Goal: Communication & Community: Answer question/provide support

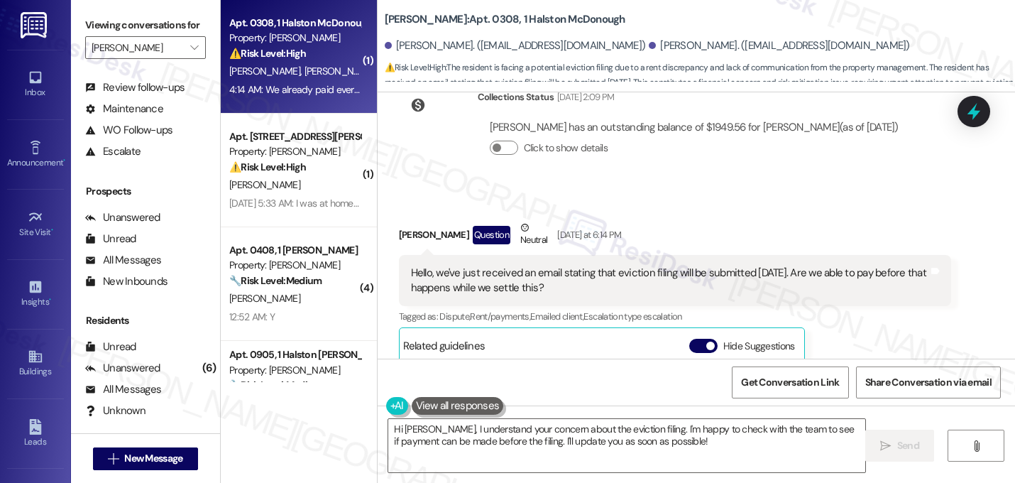
scroll to position [255, 0]
click at [706, 341] on span "button" at bounding box center [710, 345] width 9 height 9
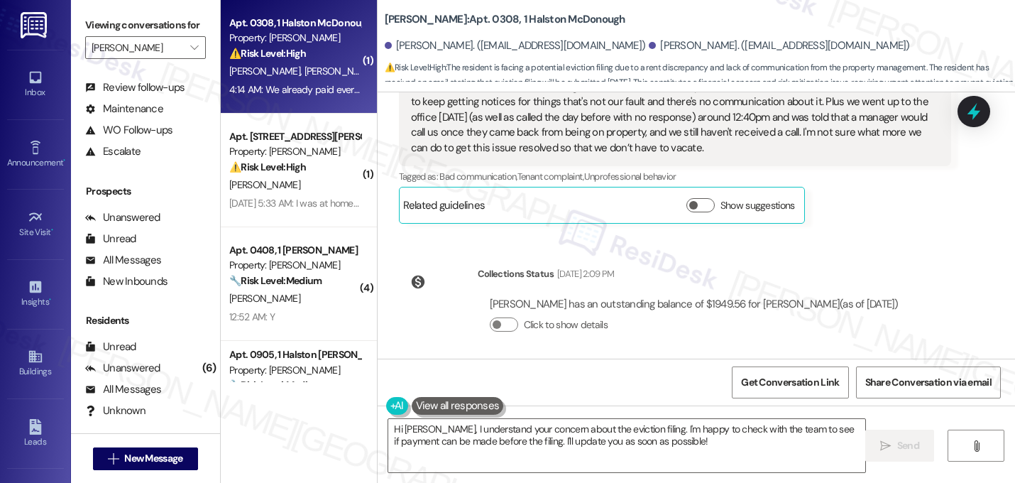
scroll to position [11785, 0]
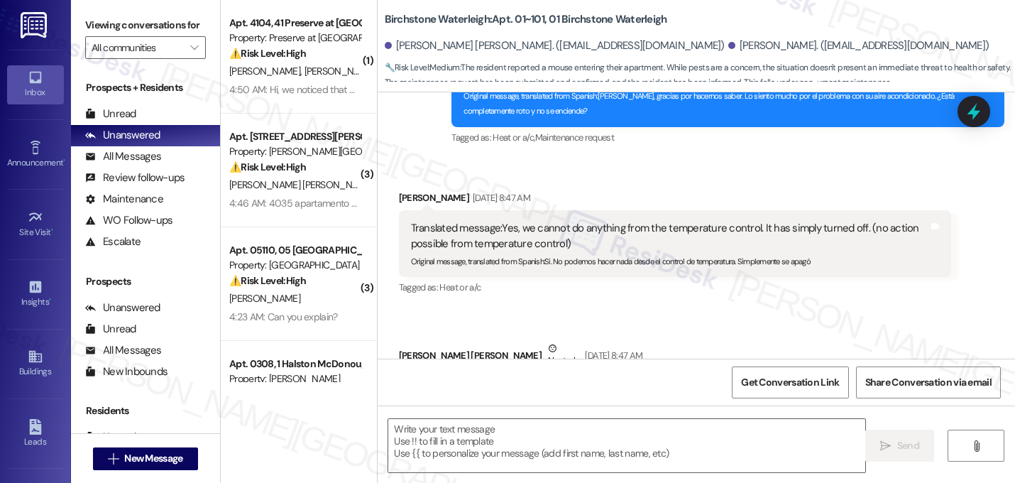
type textarea "Fetching suggested responses. Please feel free to read through the conversation…"
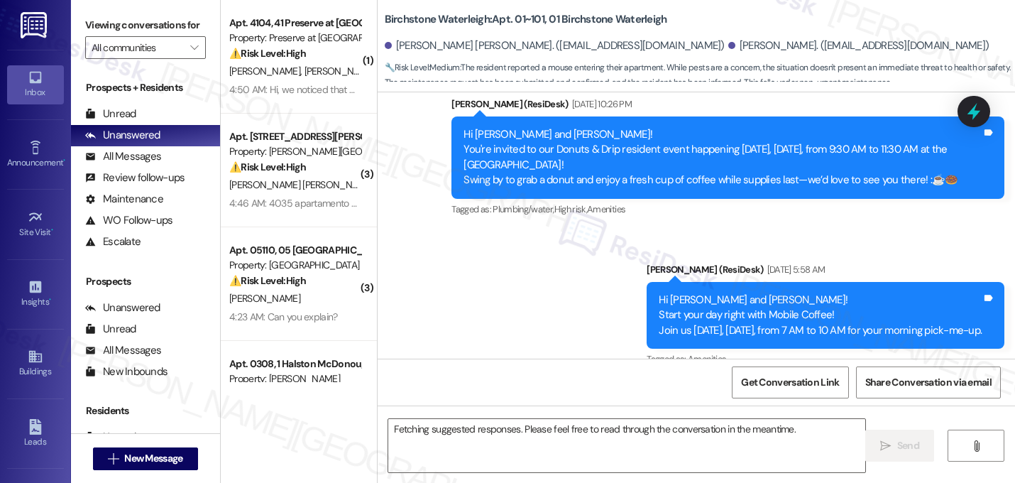
scroll to position [11627, 0]
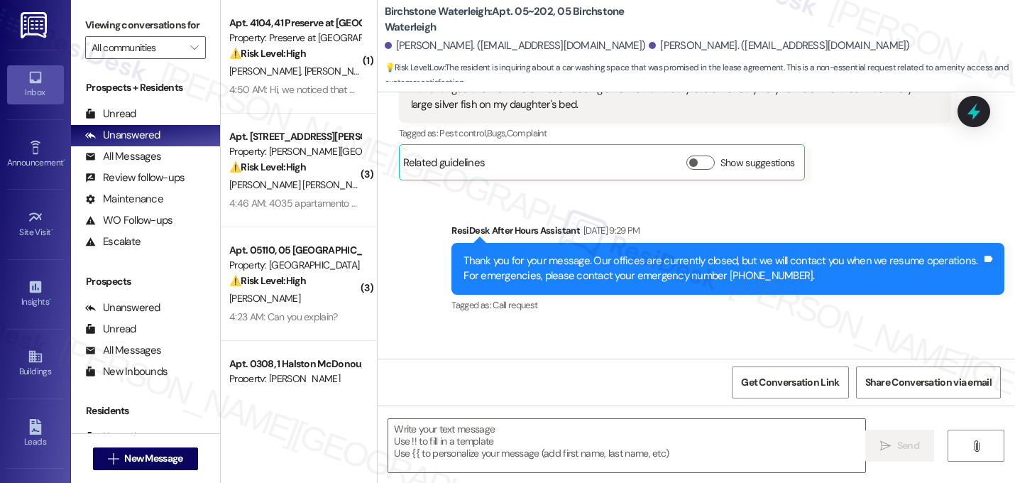
type textarea "Fetching suggested responses. Please feel free to read through the conversation…"
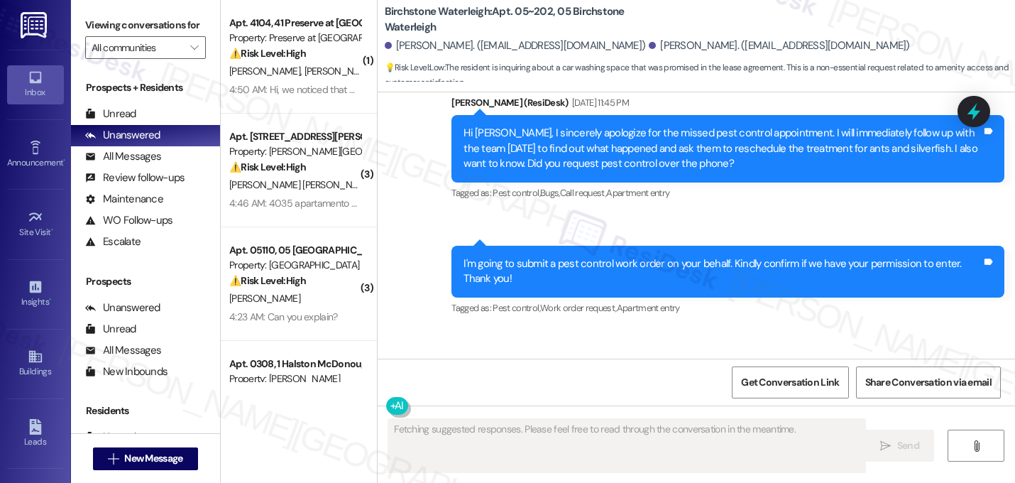
scroll to position [21132, 0]
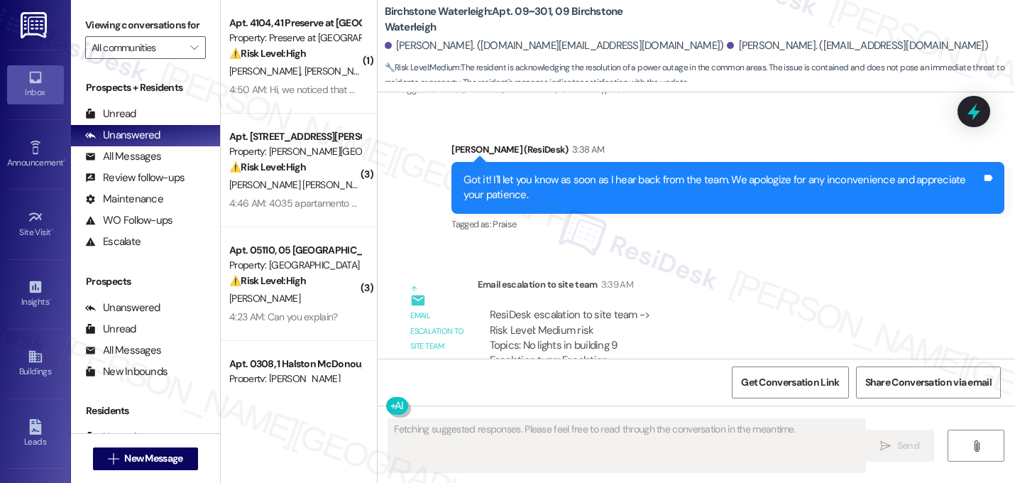
scroll to position [22721, 0]
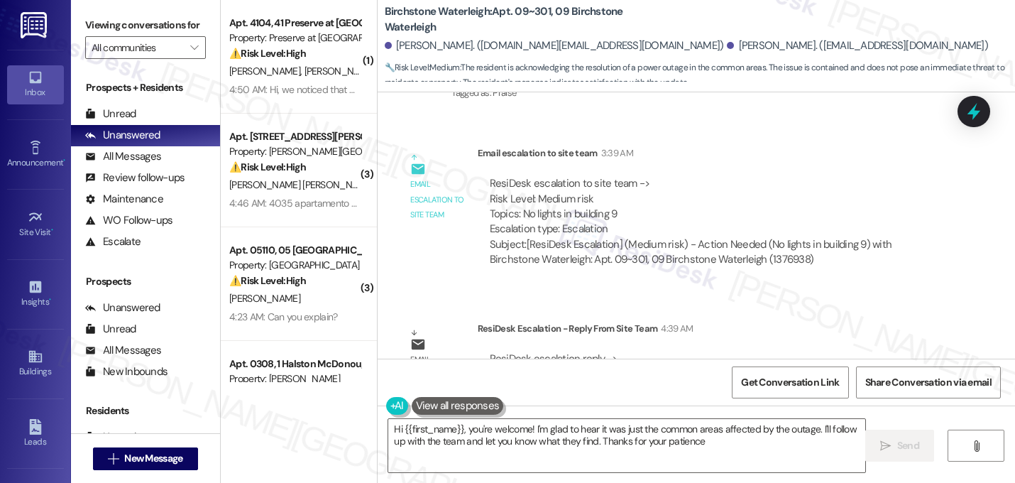
type textarea "Hi {{first_name}}, you're welcome! I'm glad to hear it was just the common area…"
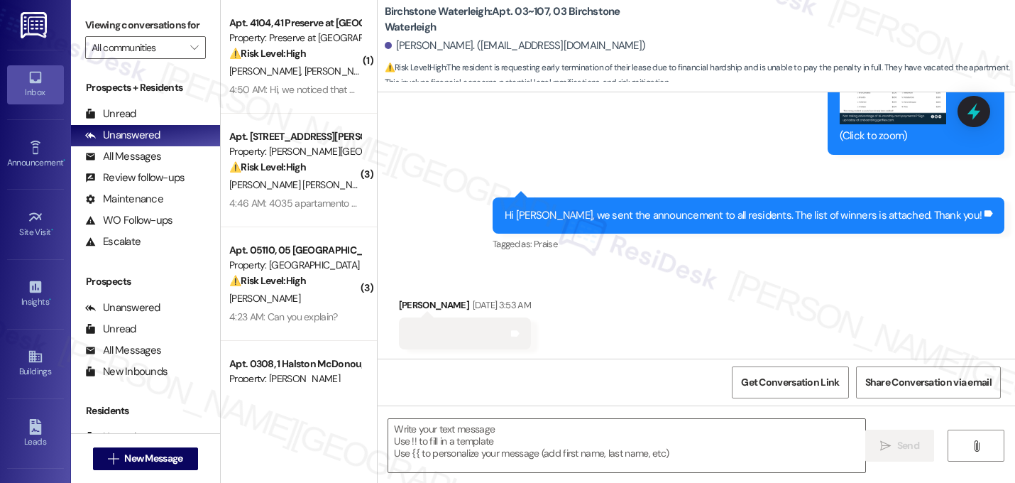
type textarea "Fetching suggested responses. Please feel free to read through the conversation…"
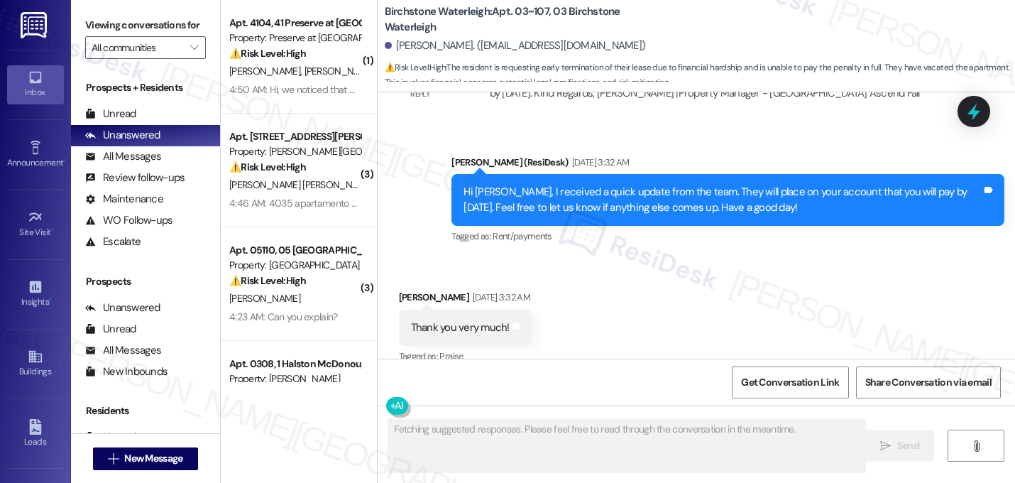
scroll to position [15957, 0]
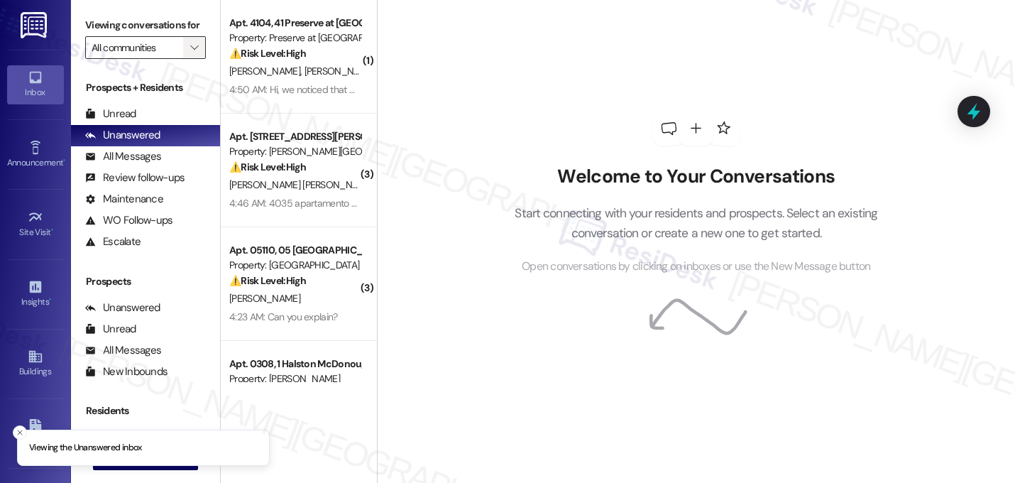
click at [187, 59] on span "" at bounding box center [193, 47] width 13 height 23
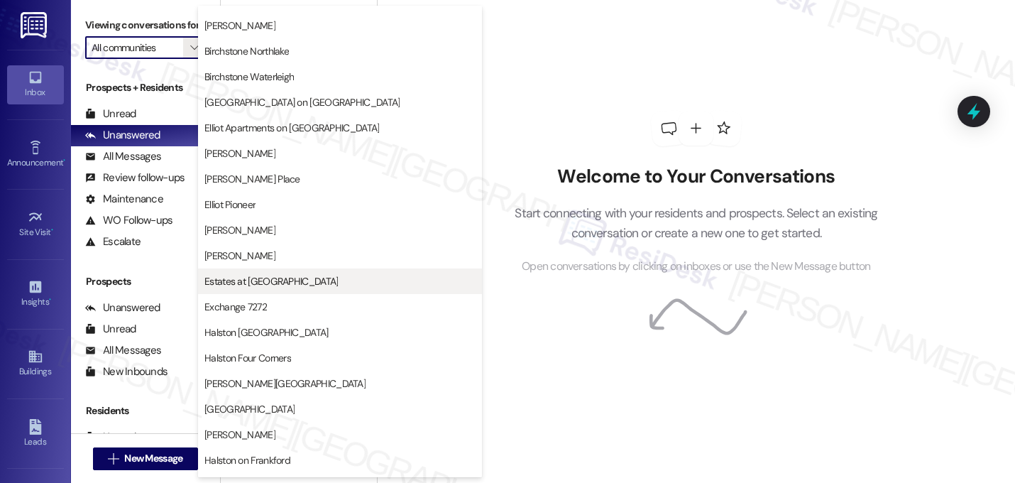
scroll to position [203, 0]
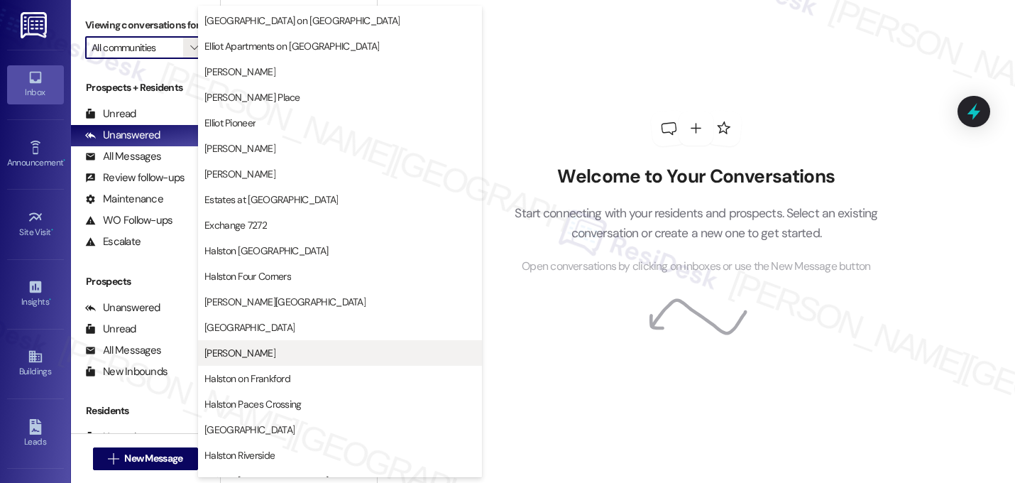
click at [305, 358] on span "Halston McDonough" at bounding box center [339, 353] width 271 height 14
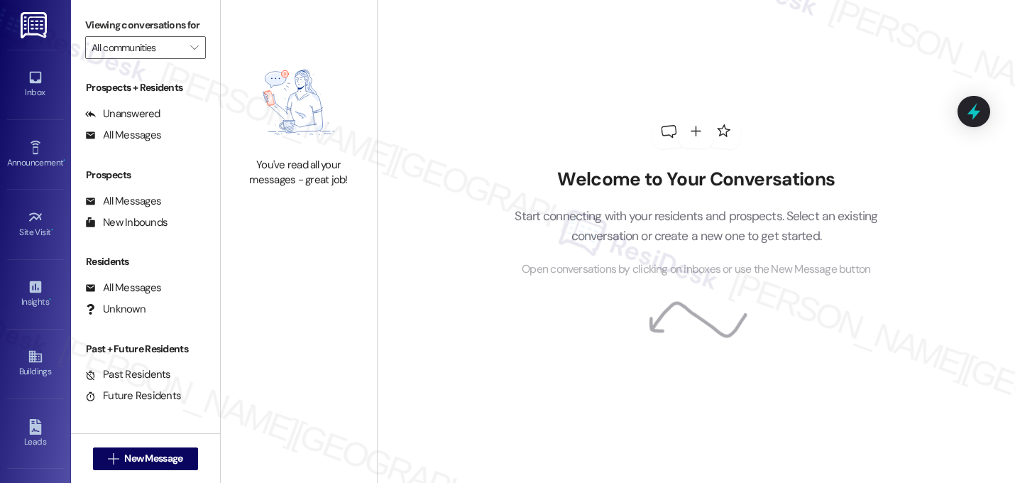
type input "Halston McDonough"
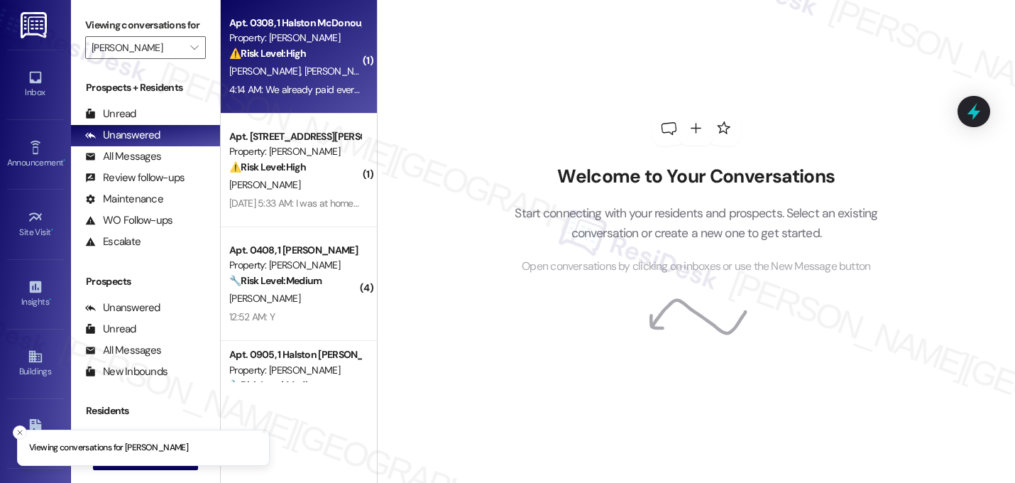
click at [278, 40] on div "Property: [PERSON_NAME]" at bounding box center [294, 38] width 131 height 15
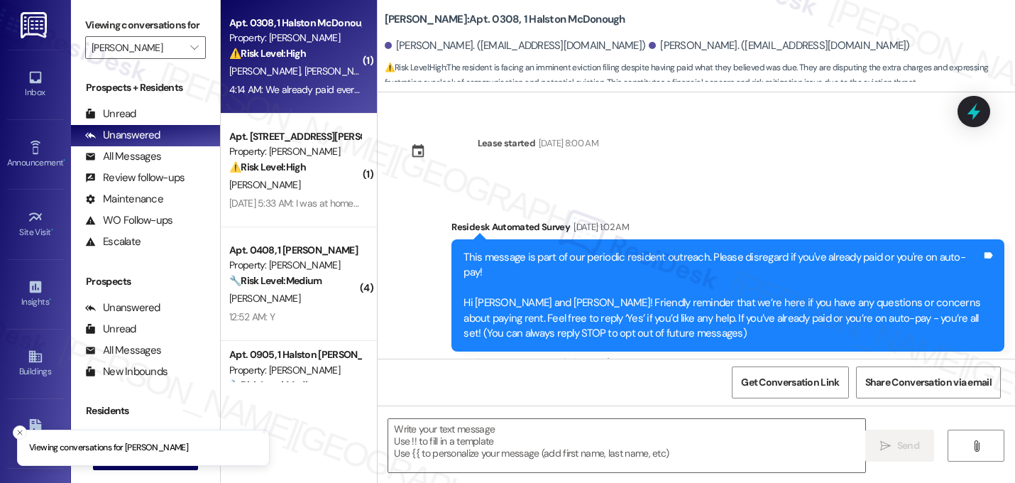
click at [399, 40] on div "( 1 ) Apt. 0308, 1 Halston McDonough Property: Halston McDonough ⚠️ Risk Level:…" at bounding box center [618, 241] width 794 height 483
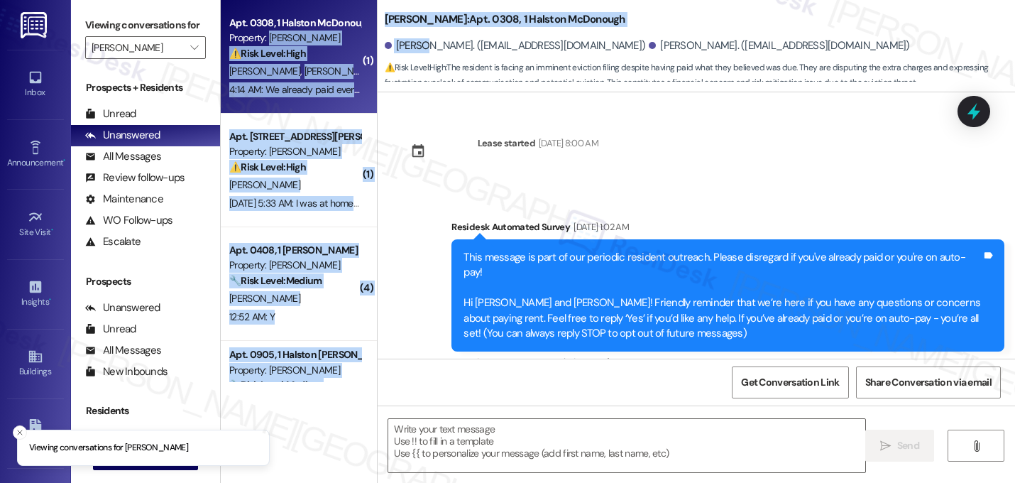
scroll to position [12537, 0]
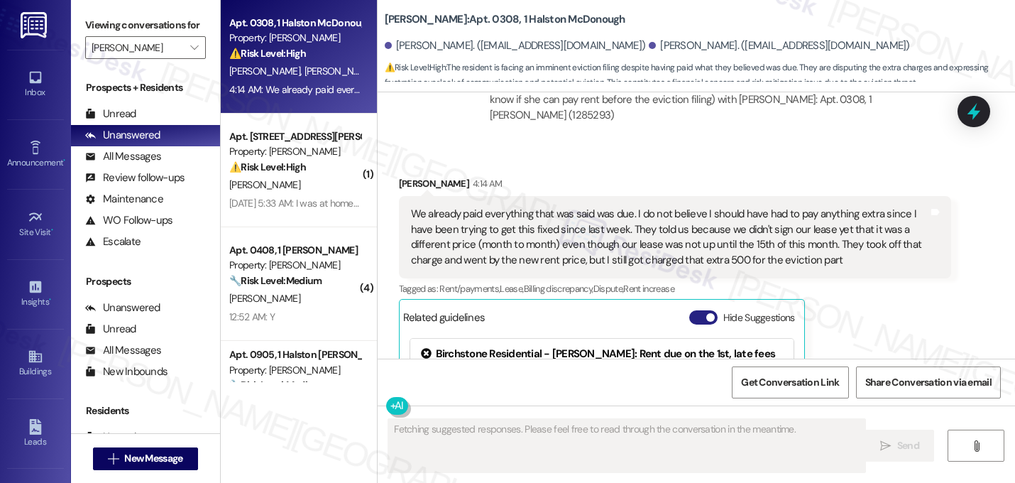
click at [700, 310] on button "Hide Suggestions" at bounding box center [703, 317] width 28 height 14
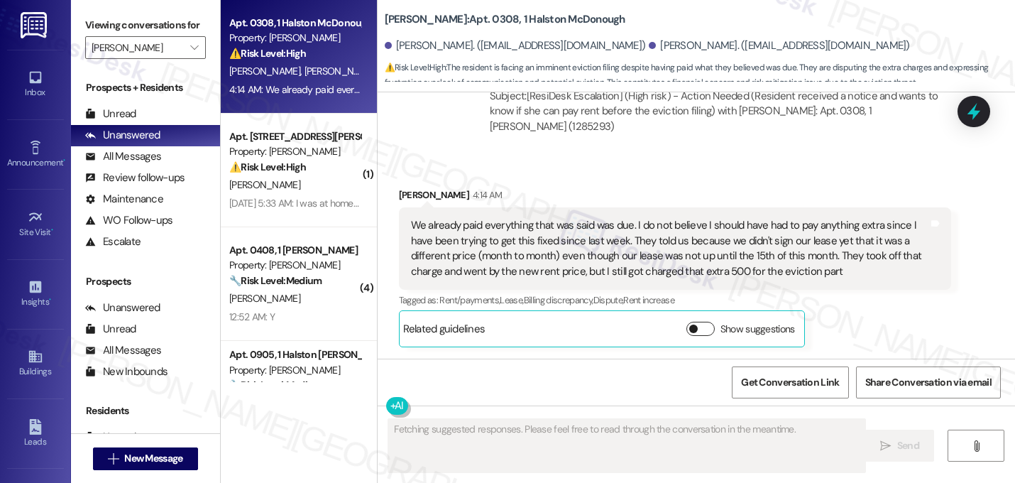
scroll to position [12344, 0]
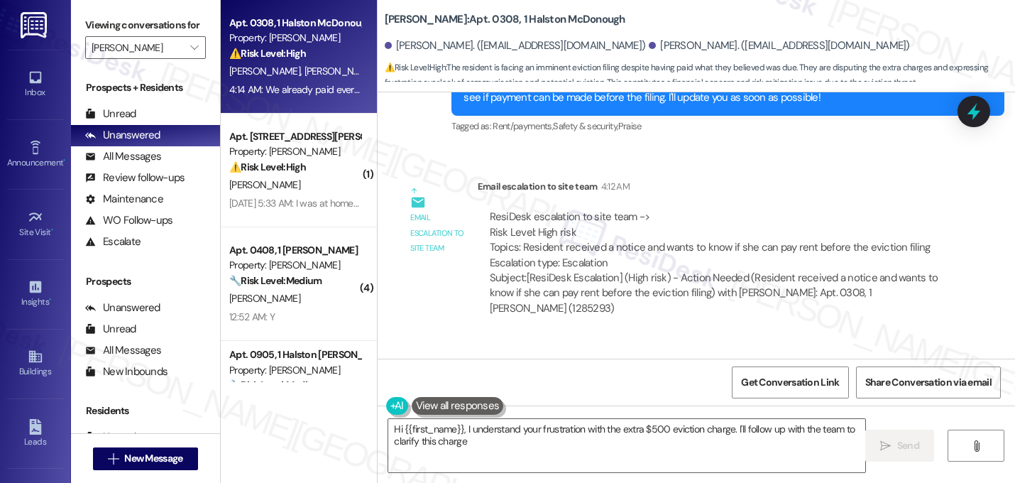
click at [506, 168] on div "Email escalation to site team Email escalation to site team 4:12 AM ResiDesk es…" at bounding box center [675, 252] width 574 height 169
type textarea "Hi {{first_name}}, I understand your frustration with the extra $500 eviction c…"
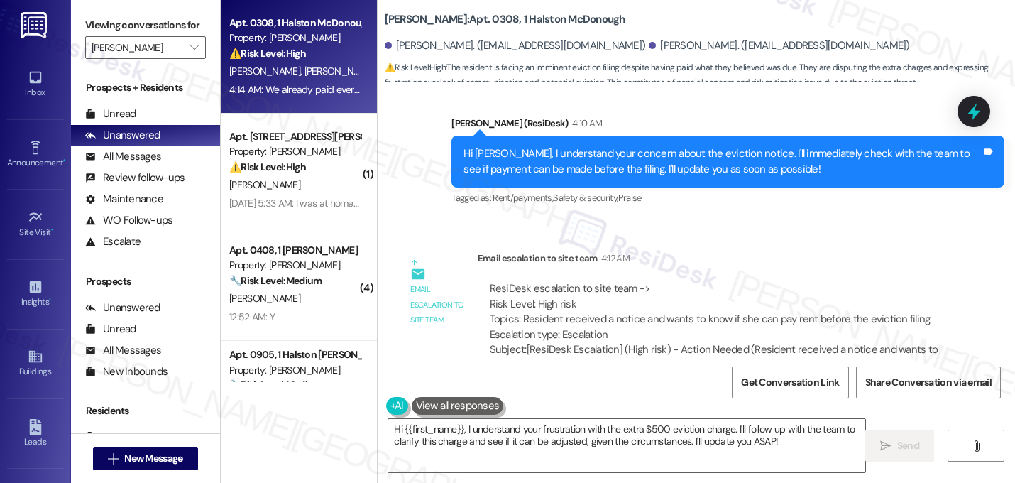
scroll to position [12029, 0]
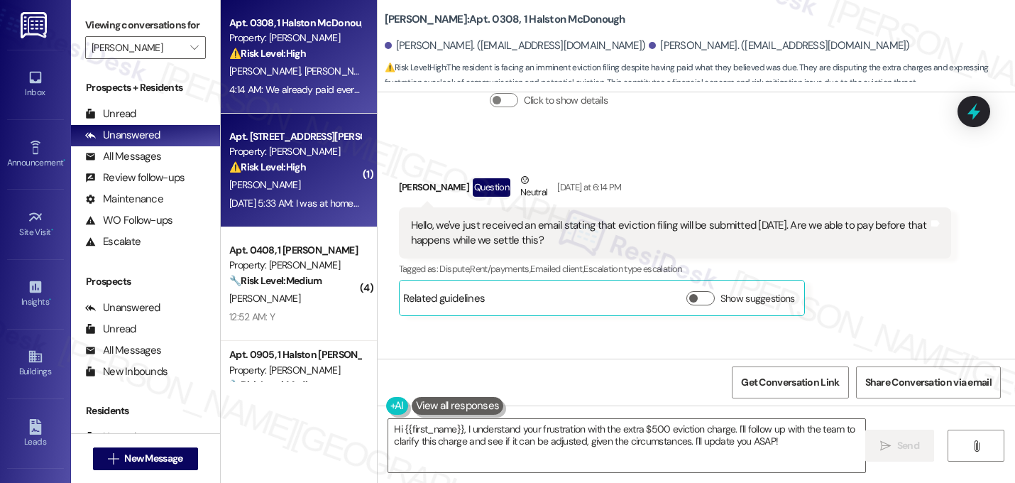
click at [319, 187] on div "J. Tringale" at bounding box center [295, 185] width 134 height 18
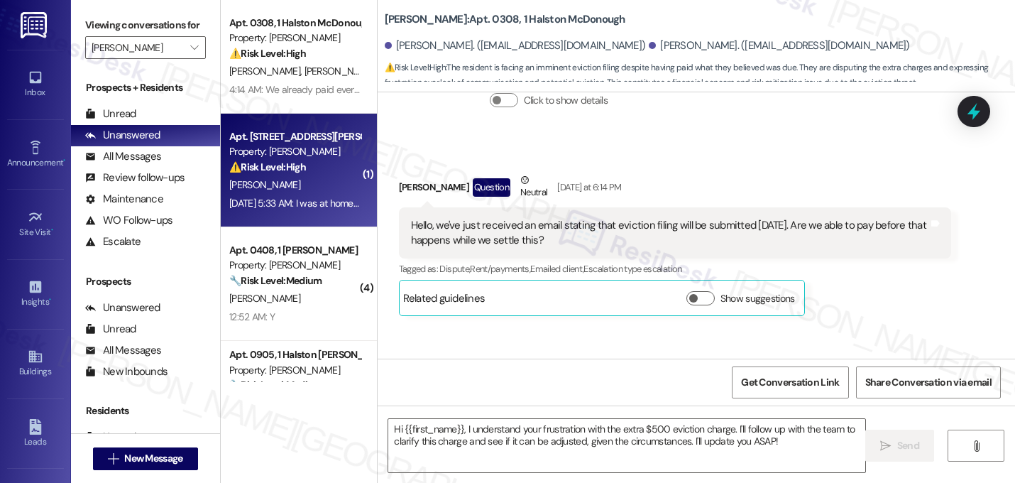
type textarea "Fetching suggested responses. Please feel free to read through the conversation…"
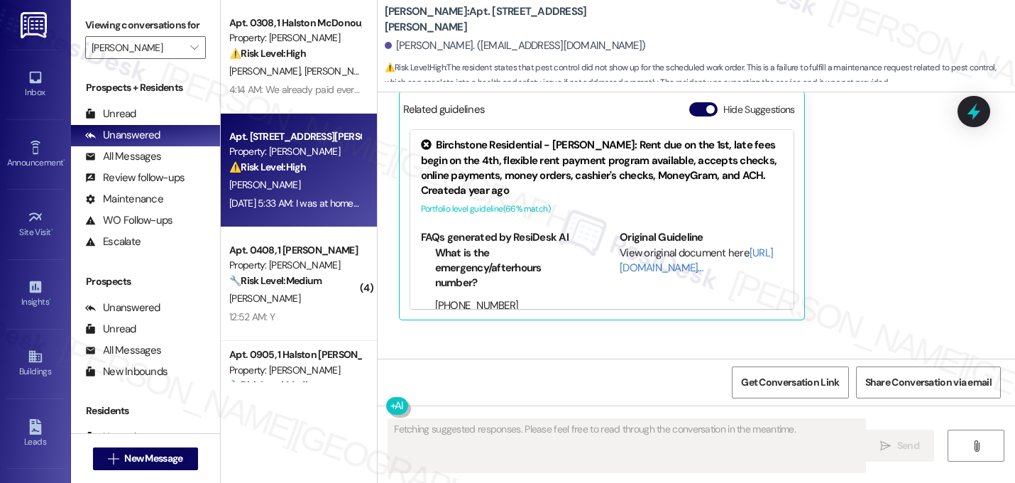
scroll to position [7015, 0]
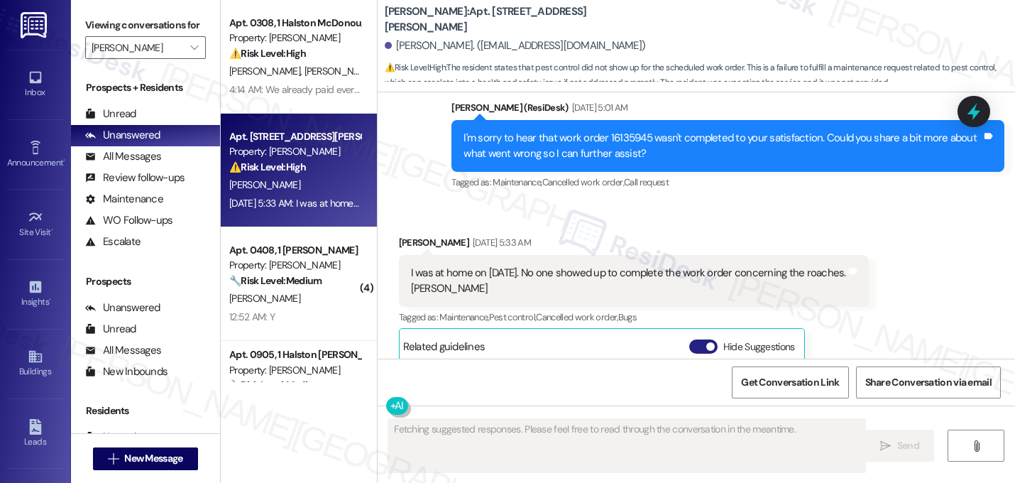
click at [701, 339] on button "Hide Suggestions" at bounding box center [703, 346] width 28 height 14
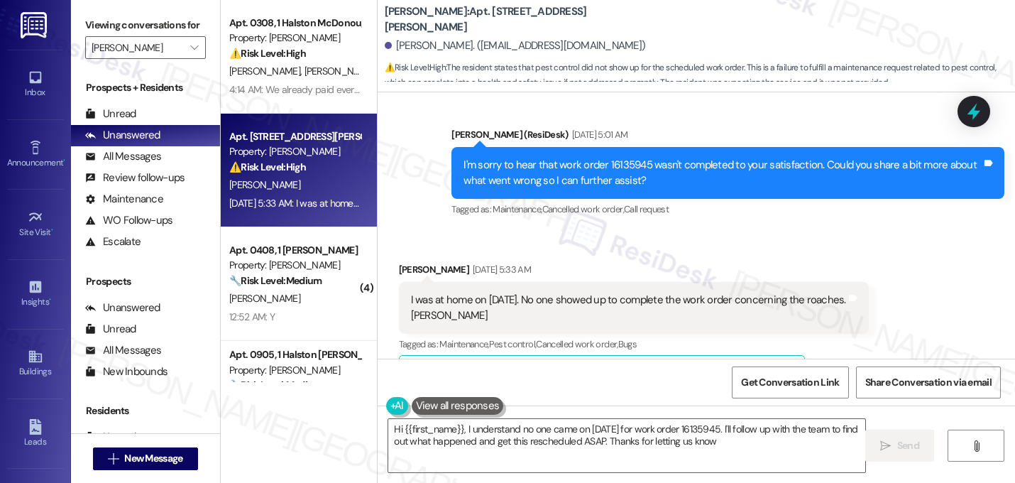
type textarea "Hi {{first_name}}, I understand no one came on Sept 9th for work order 16135945…"
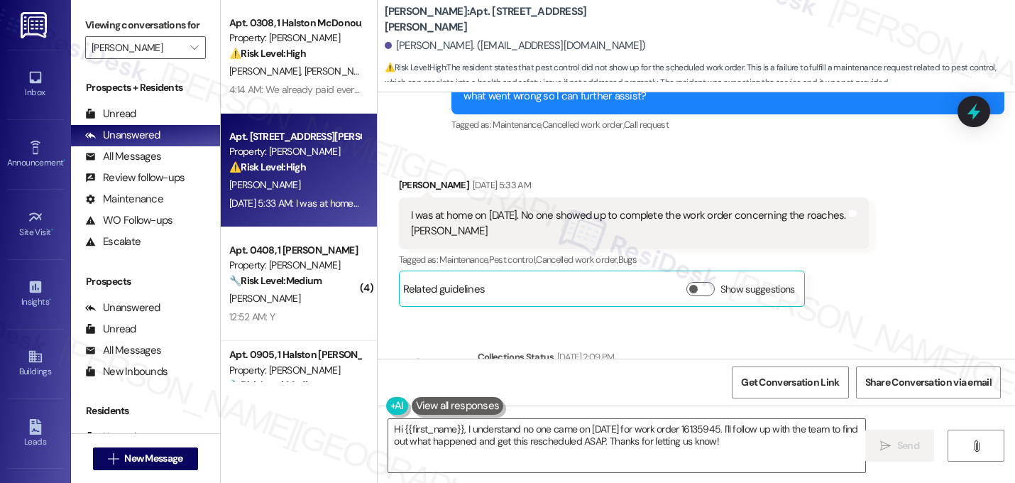
scroll to position [7087, 0]
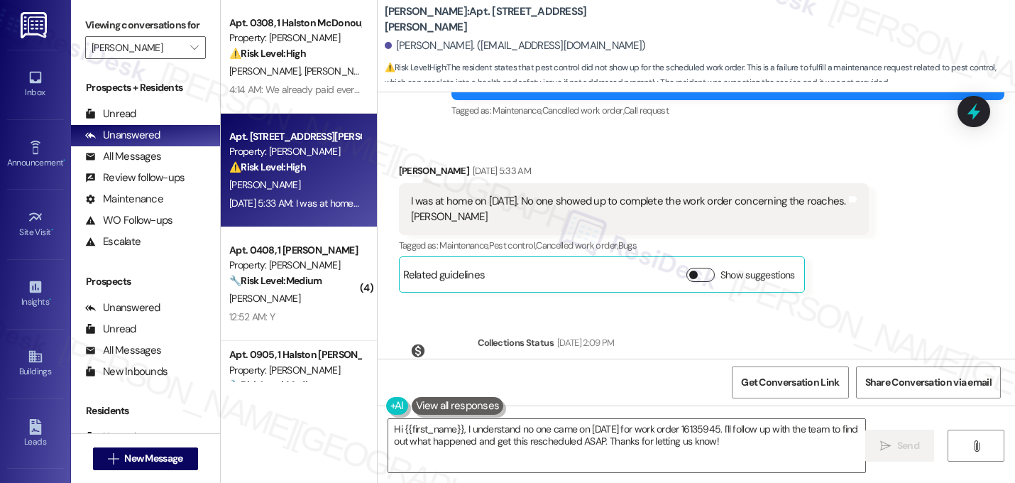
click at [688, 268] on button "Show suggestions" at bounding box center [700, 275] width 28 height 14
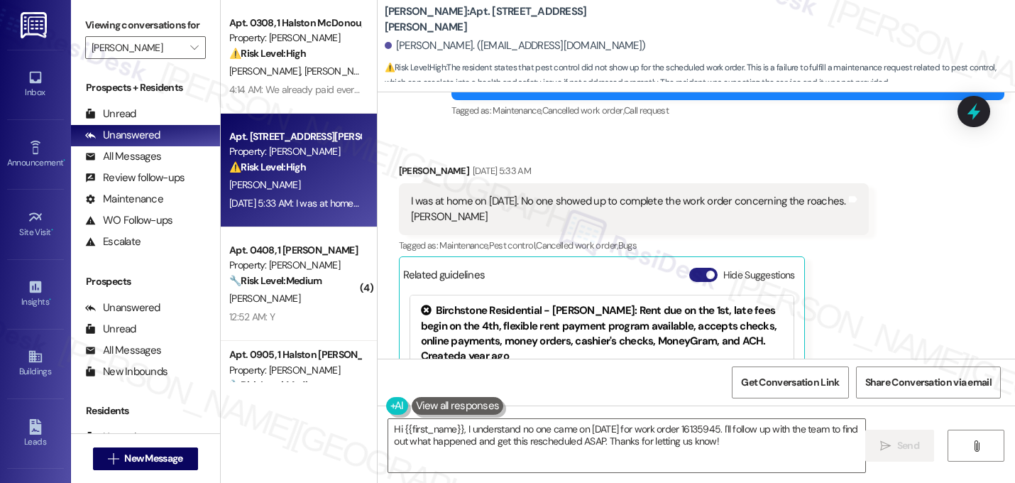
click at [691, 268] on button "Hide Suggestions" at bounding box center [703, 275] width 28 height 14
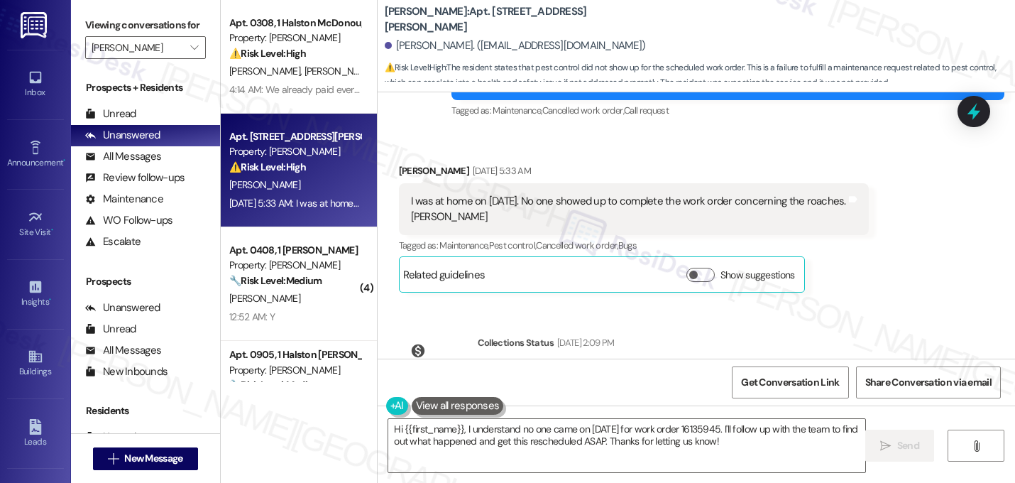
click at [838, 380] on div "Click to show details" at bounding box center [681, 395] width 382 height 31
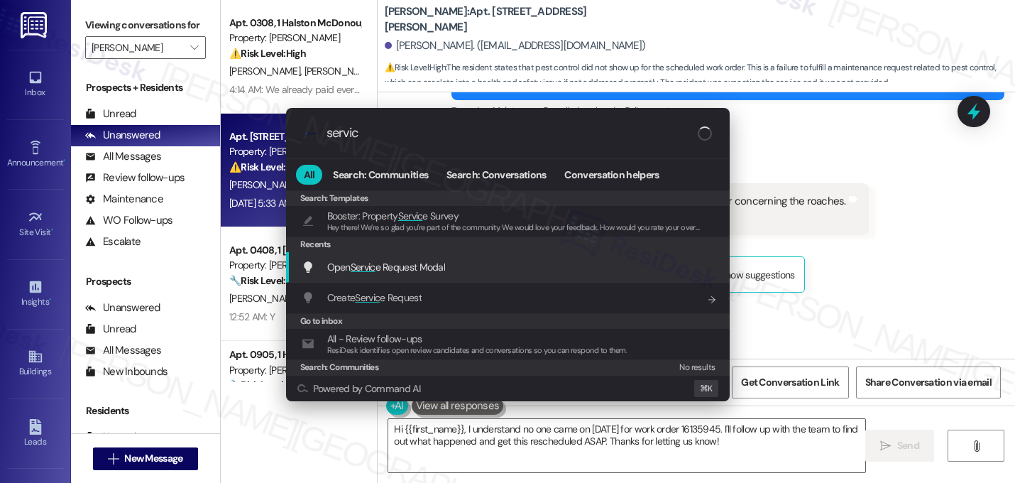
type input "servic"
click at [474, 257] on div "Open Servic e Request Modal Add shortcut" at bounding box center [508, 267] width 444 height 31
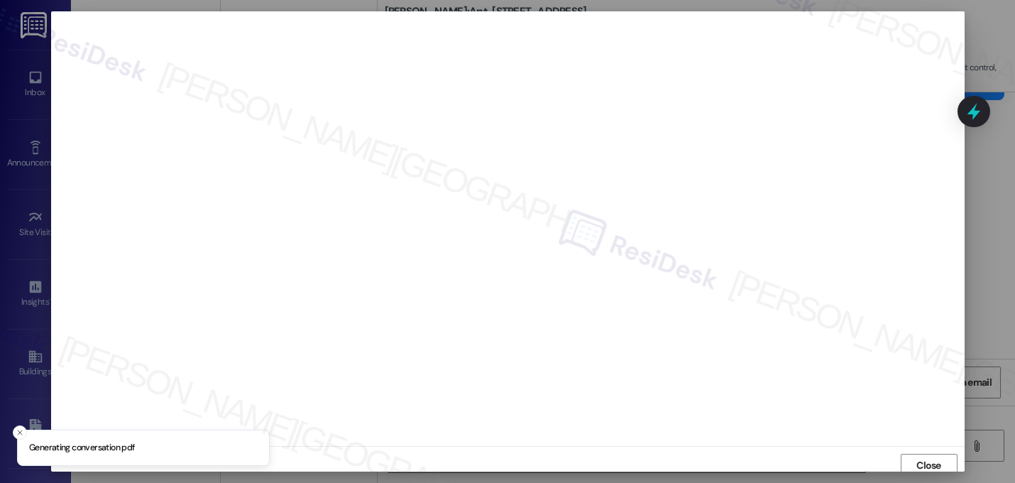
scroll to position [5, 0]
click at [909, 457] on button "Close" at bounding box center [929, 460] width 57 height 23
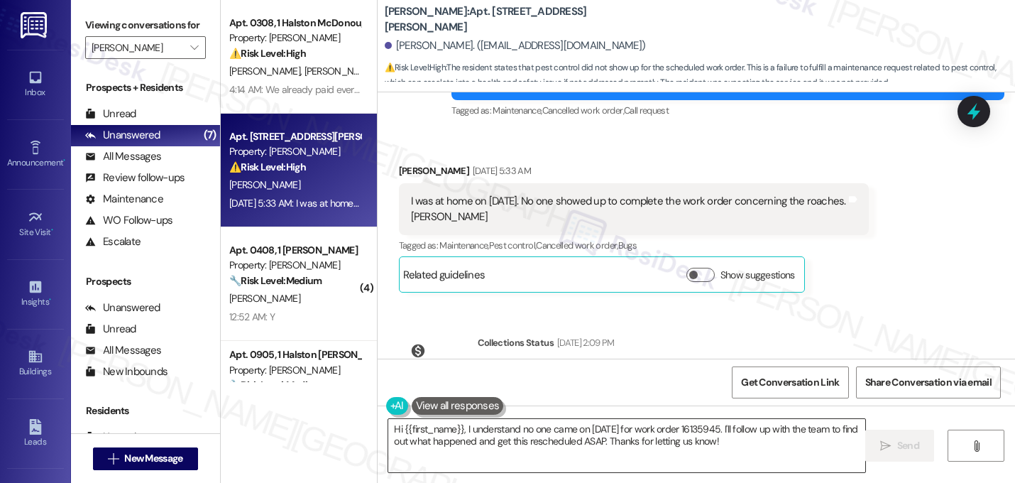
click at [647, 439] on textarea "Hi {{first_name}}, I understand no one came on Sept 9th for work order 16135945…" at bounding box center [626, 445] width 477 height 53
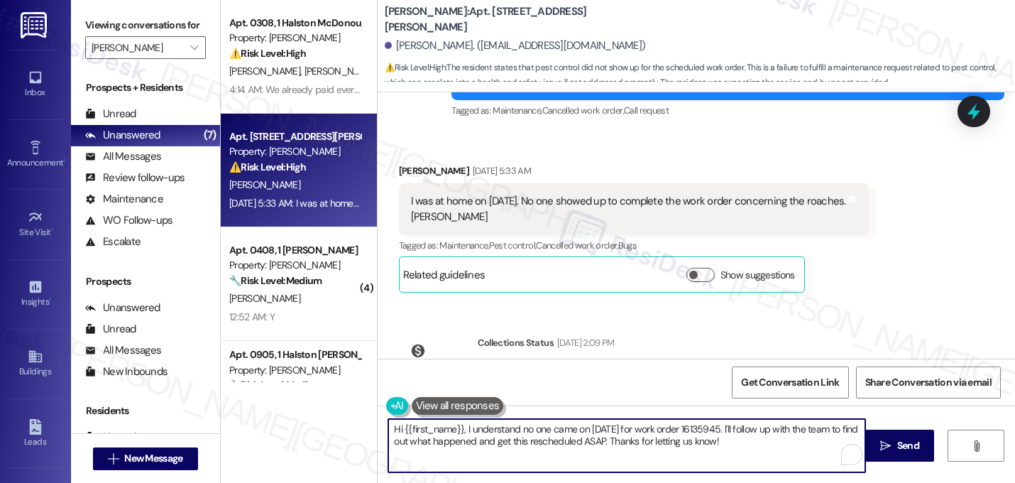
click at [647, 439] on textarea "Hi {{first_name}}, I understand no one came on Sept 9th for work order 16135945…" at bounding box center [626, 445] width 477 height 53
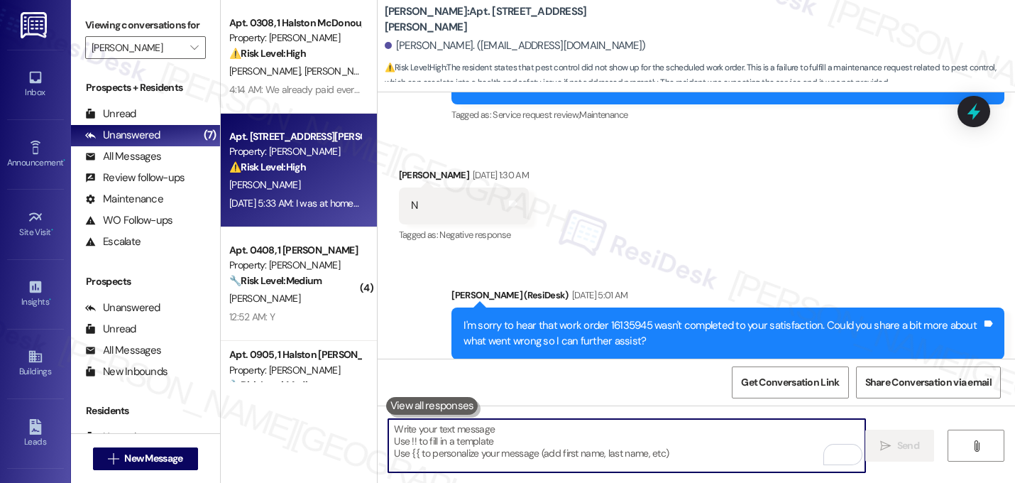
scroll to position [7087, 0]
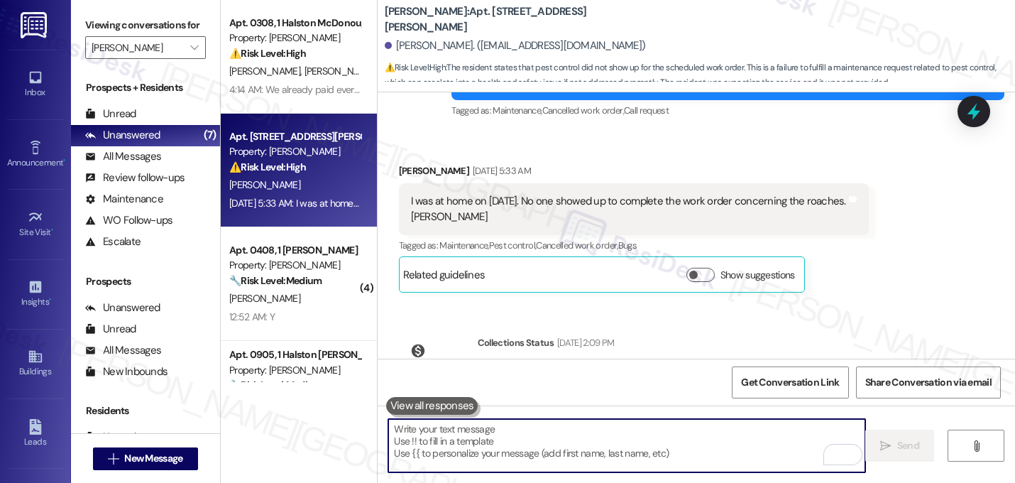
click at [529, 441] on textarea "To enrich screen reader interactions, please activate Accessibility in Grammarl…" at bounding box center [626, 445] width 477 height 53
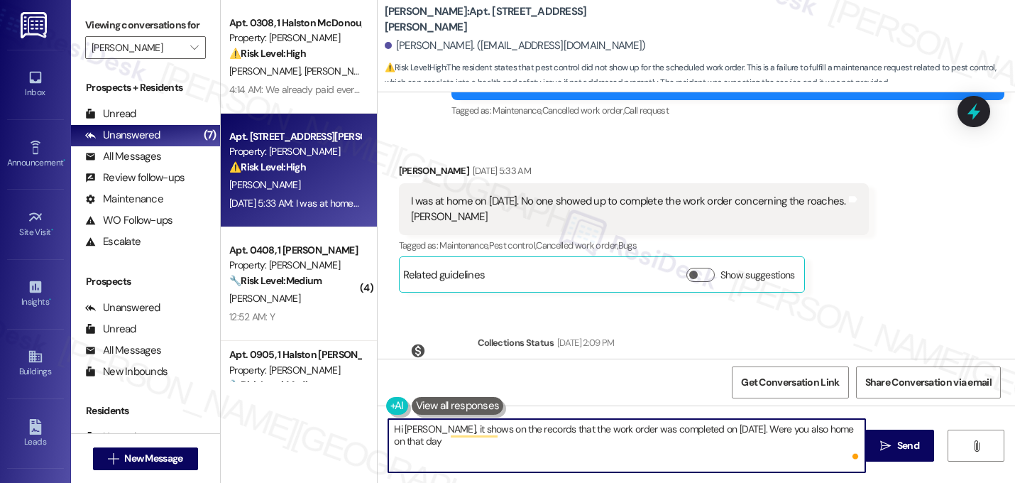
type textarea "Hi Josephine, it shows on the records that the work order was completed on Sept…"
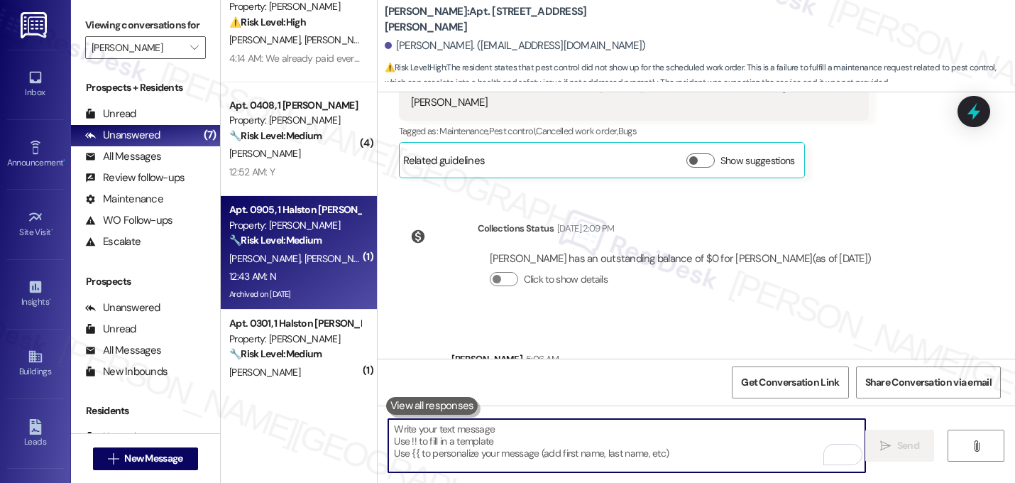
scroll to position [0, 0]
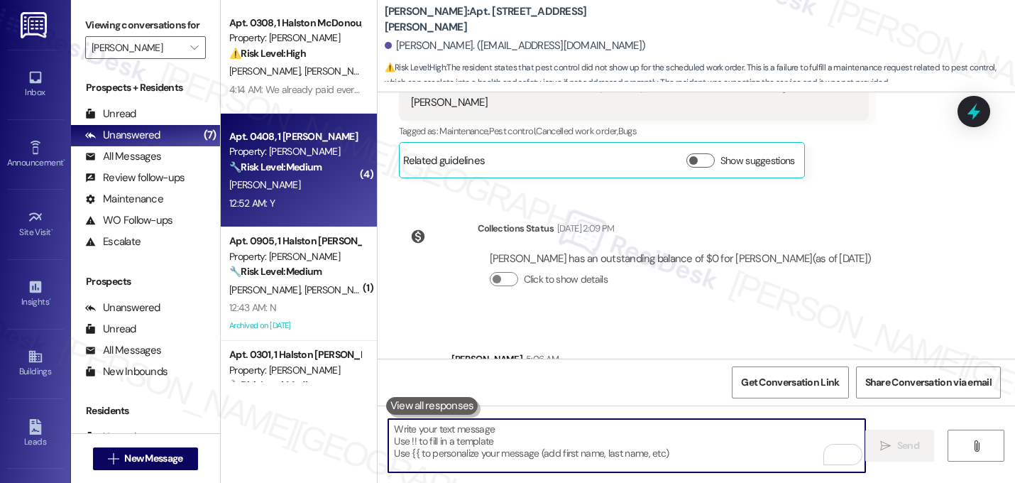
click at [297, 165] on strong "🔧 Risk Level: Medium" at bounding box center [275, 166] width 92 height 13
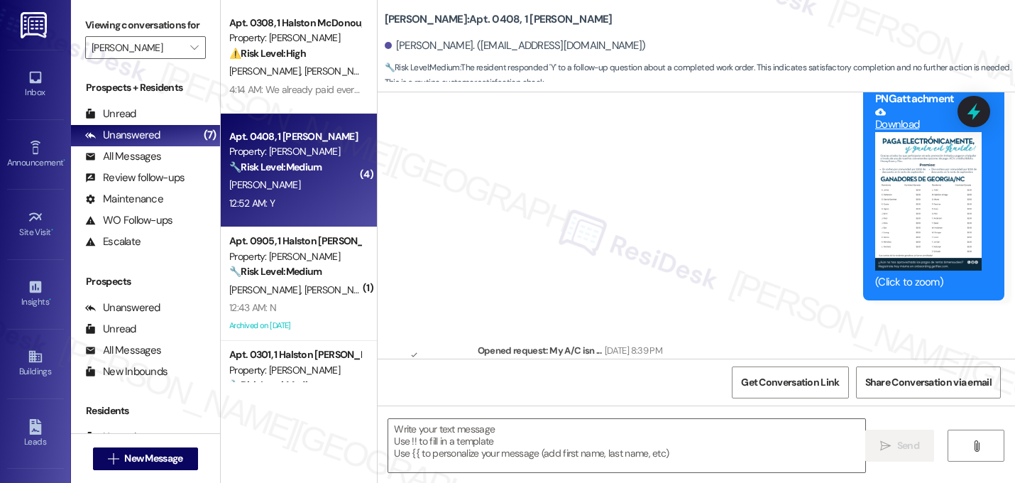
type textarea "Fetching suggested responses. Please feel free to read through the conversation…"
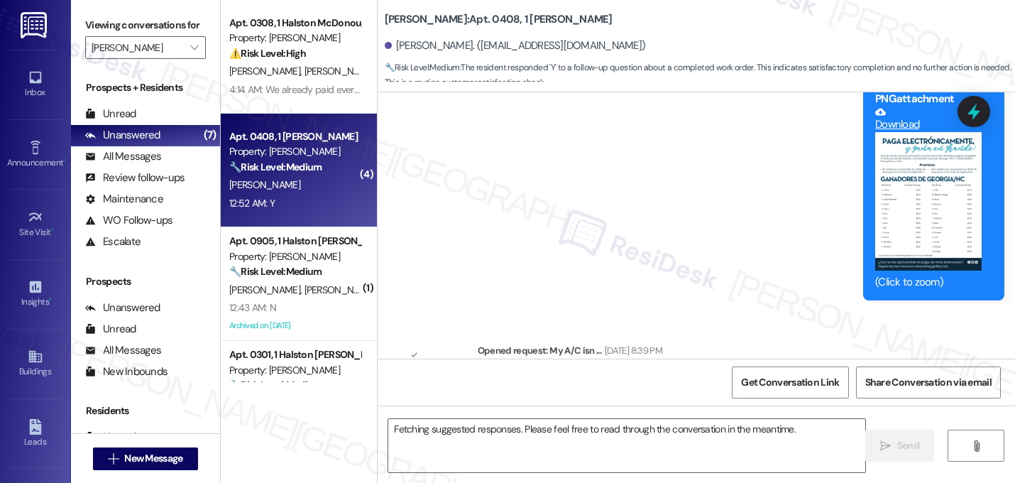
scroll to position [8674, 0]
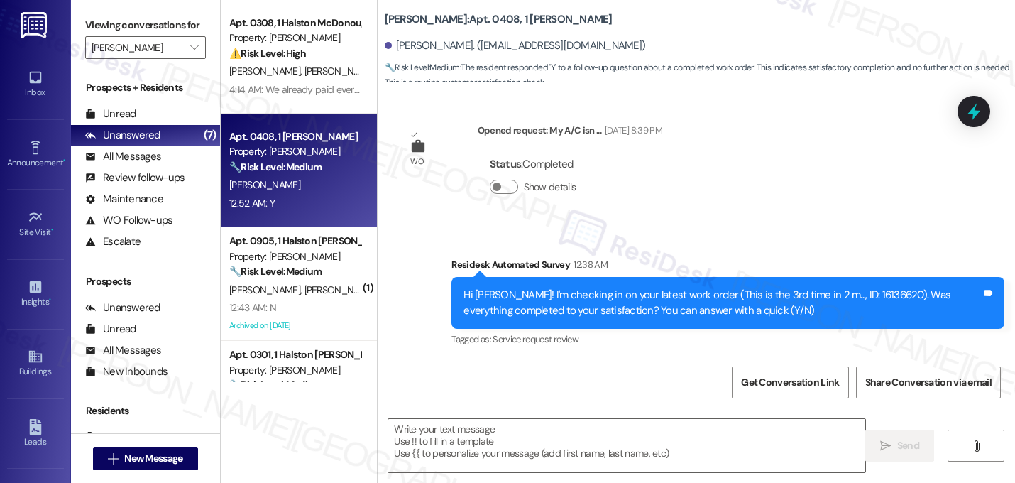
click at [618, 360] on div "Received via SMS Marquis Banks 12:52 AM Y Tags and notes Tagged as: Positive re…" at bounding box center [696, 420] width 637 height 120
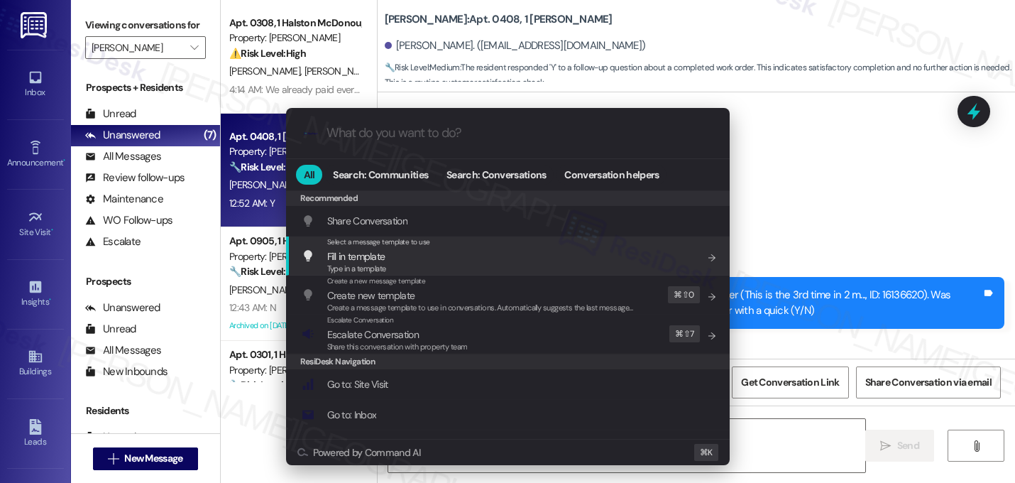
click at [793, 243] on div ".cls-1{fill:#0a055f;}.cls-2{fill:#0cc4c4;} resideskLogoBlueOrange All Search: C…" at bounding box center [507, 241] width 1015 height 483
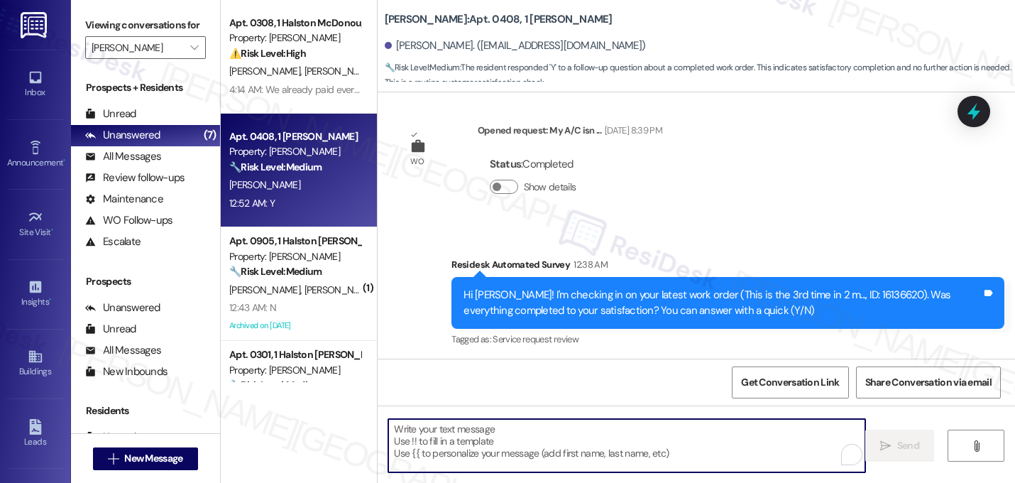
click at [533, 426] on textarea "To enrich screen reader interactions, please activate Accessibility in Grammarl…" at bounding box center [626, 445] width 477 height 53
paste textarea "Great! I'm glad to hear that your last maintenance request was completed to you…"
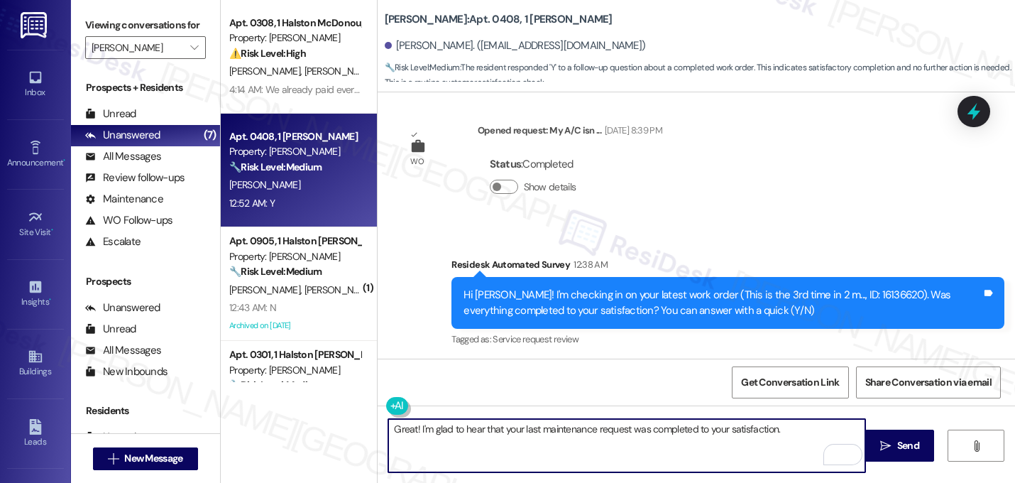
click at [791, 422] on textarea "Great! I'm glad to hear that your last maintenance request was completed to you…" at bounding box center [626, 445] width 477 height 53
click at [787, 432] on textarea "Great! I'm glad to hear that your last maintenance request was completed to you…" at bounding box center [626, 445] width 477 height 53
paste textarea "Let me know if you need anything else. 😊"
type textarea "Great! I'm glad to hear that your last maintenance request was completed to you…"
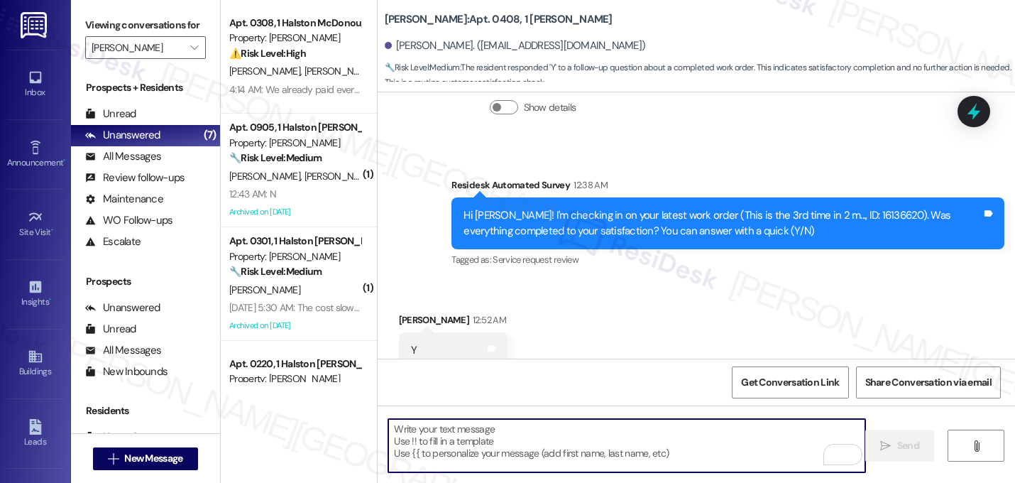
scroll to position [8788, 0]
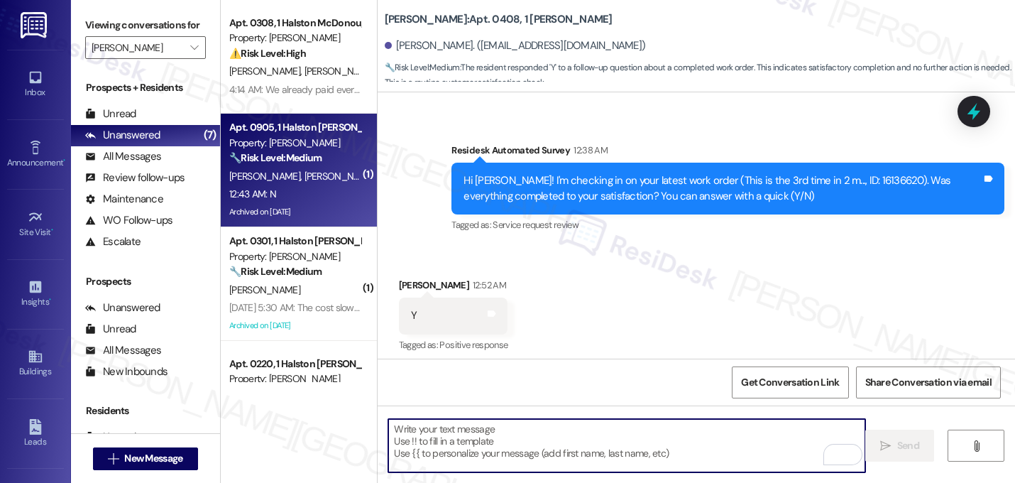
click at [295, 165] on div "🔧 Risk Level: Medium The resident responded negatively to a follow-up on a main…" at bounding box center [294, 157] width 131 height 15
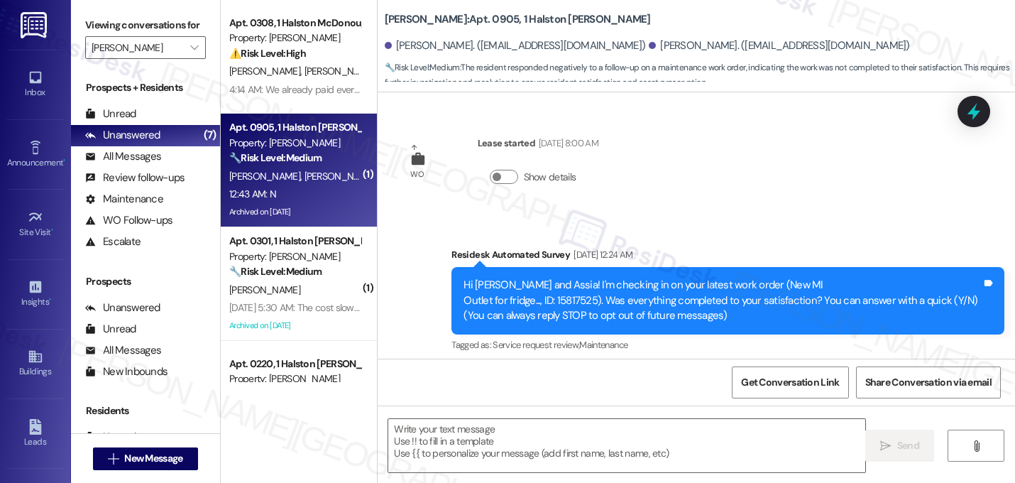
scroll to position [3878, 0]
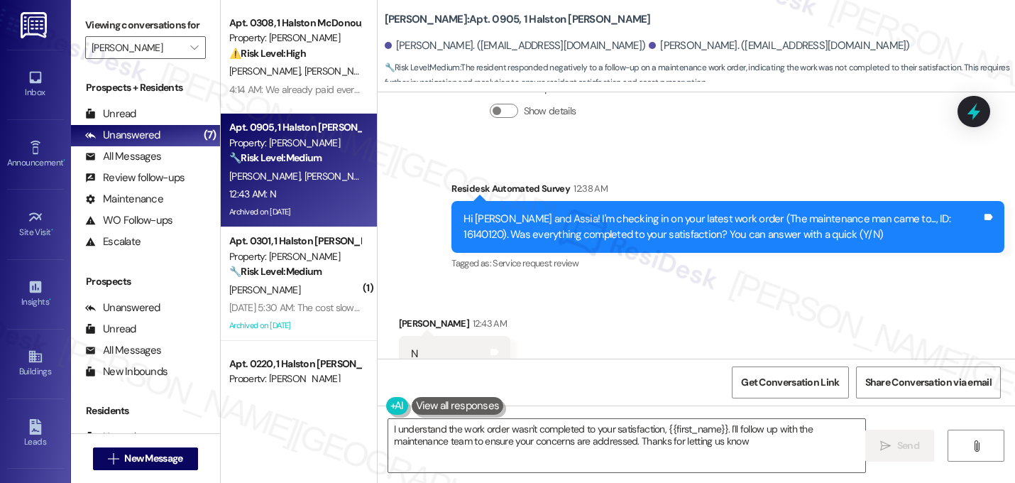
type textarea "I understand the work order wasn't completed to your satisfaction, {{first_name…"
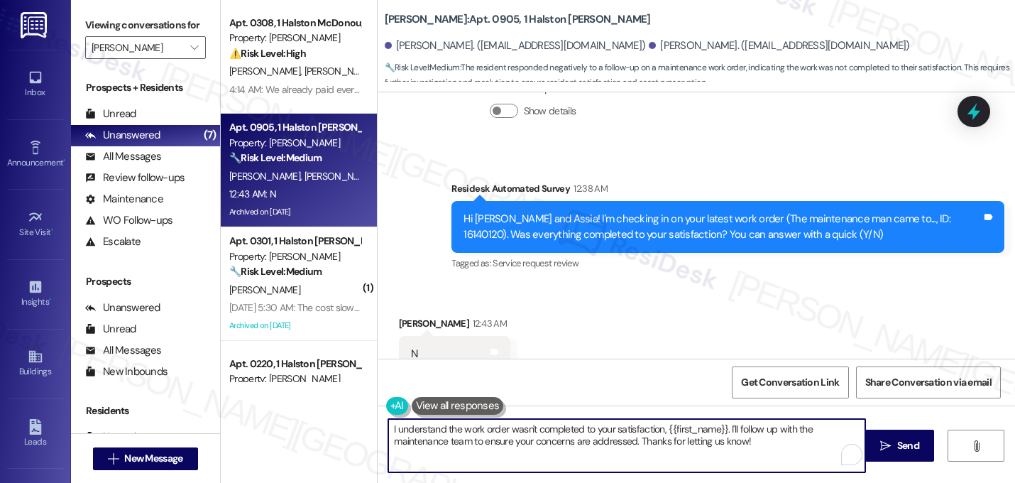
click at [594, 434] on textarea "I understand the work order wasn't completed to your satisfaction, {{first_name…" at bounding box center [626, 445] width 477 height 53
click at [593, 434] on textarea "I understand the work order wasn't completed to your satisfaction, {{first_name…" at bounding box center [626, 445] width 477 height 53
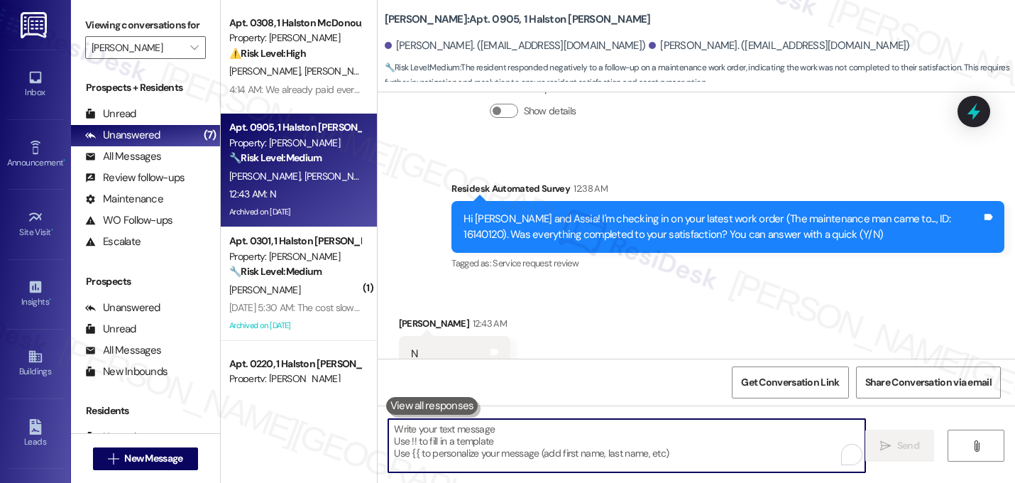
paste textarea "I'm sorry to hear that {{property}} hasn't met your expectations. I want to und…"
type textarea "I'm sorry to hear that {{property}} hasn't met your expectations. I want to und…"
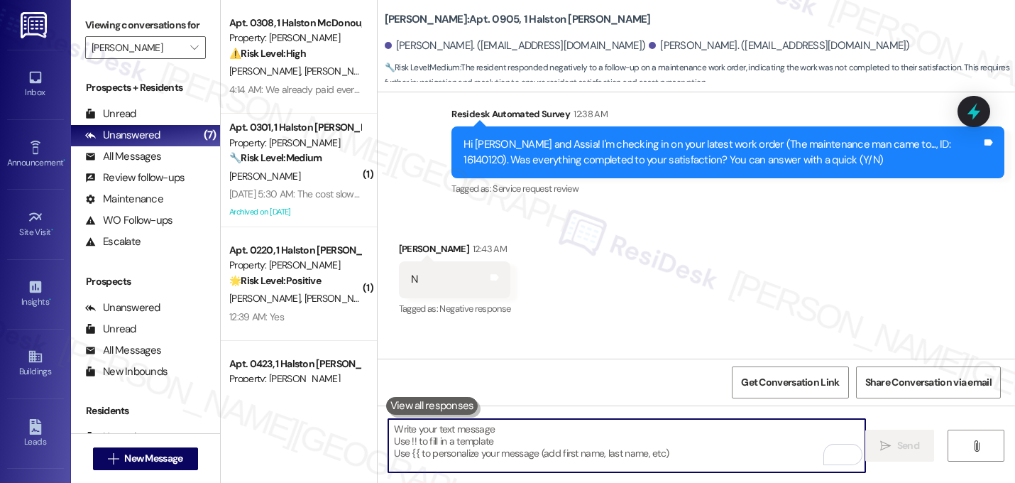
scroll to position [3993, 0]
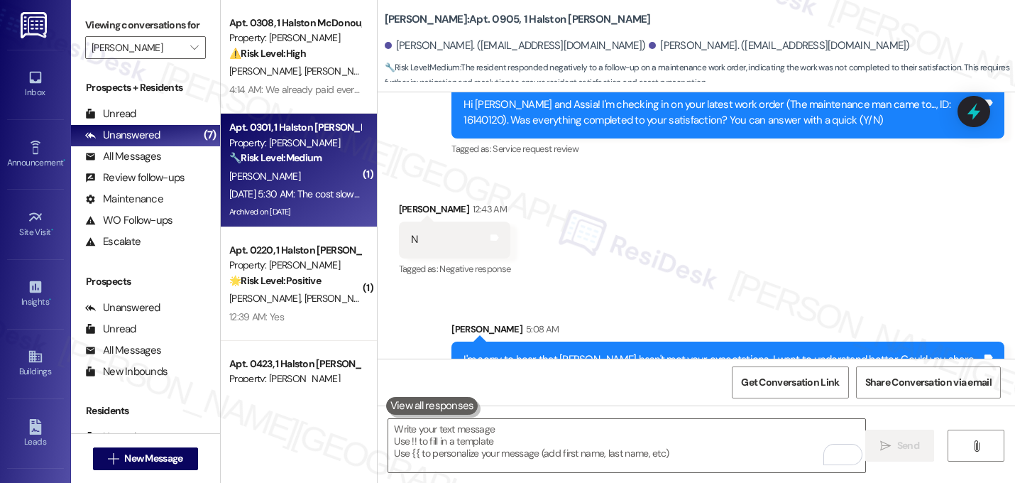
click at [312, 171] on div "L. Yearwood" at bounding box center [295, 176] width 134 height 18
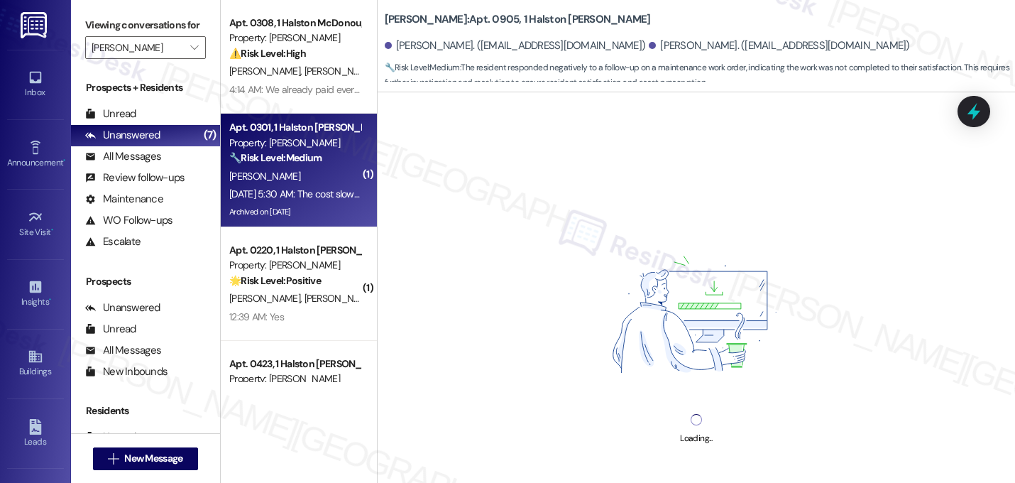
click at [299, 178] on div "L. Yearwood" at bounding box center [295, 176] width 134 height 18
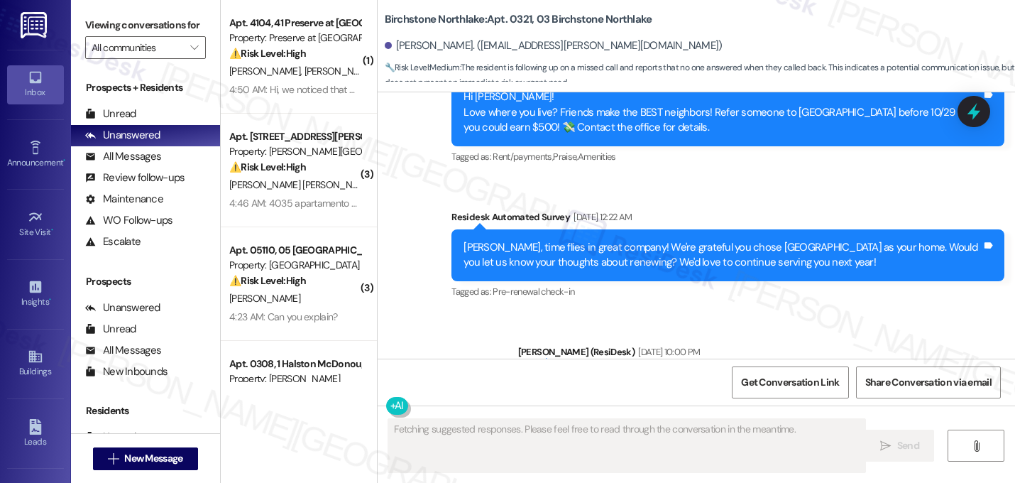
scroll to position [4579, 0]
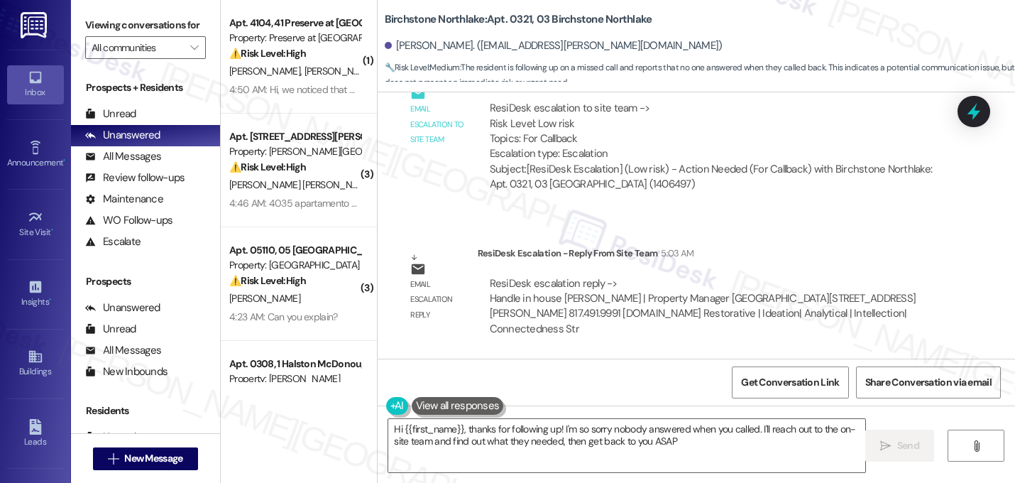
type textarea "Hi {{first_name}}, thanks for following up! I'm so sorry nobody answered when y…"
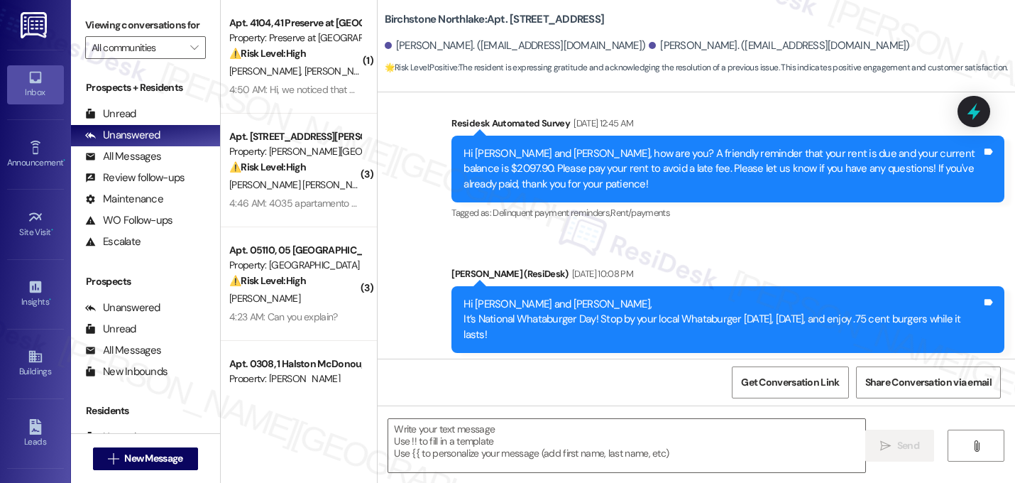
type textarea "Fetching suggested responses. Please feel free to read through the conversation…"
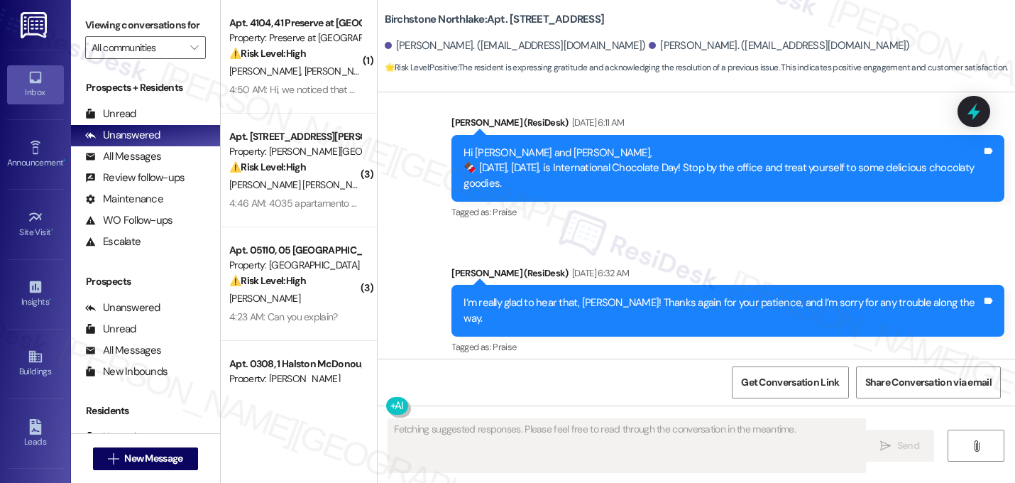
scroll to position [3468, 0]
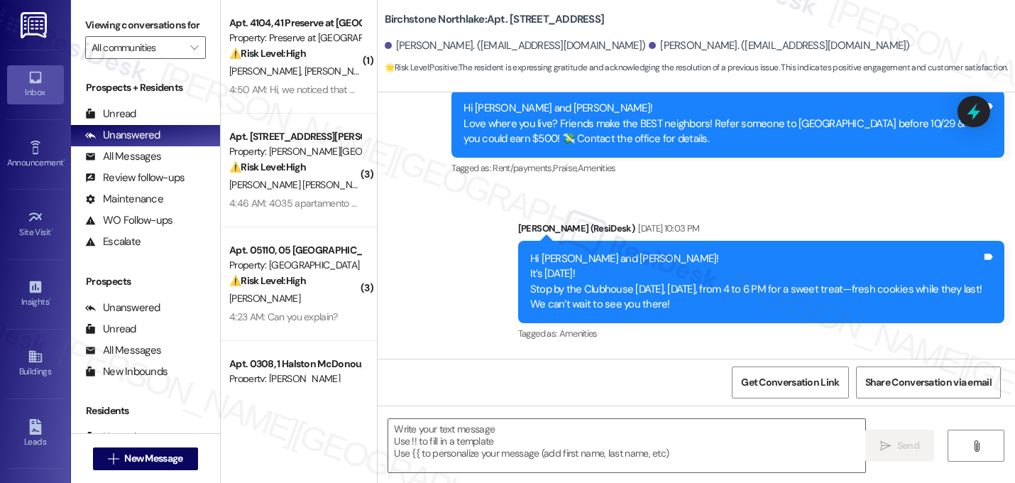
type textarea "Fetching suggested responses. Please feel free to read through the conversation…"
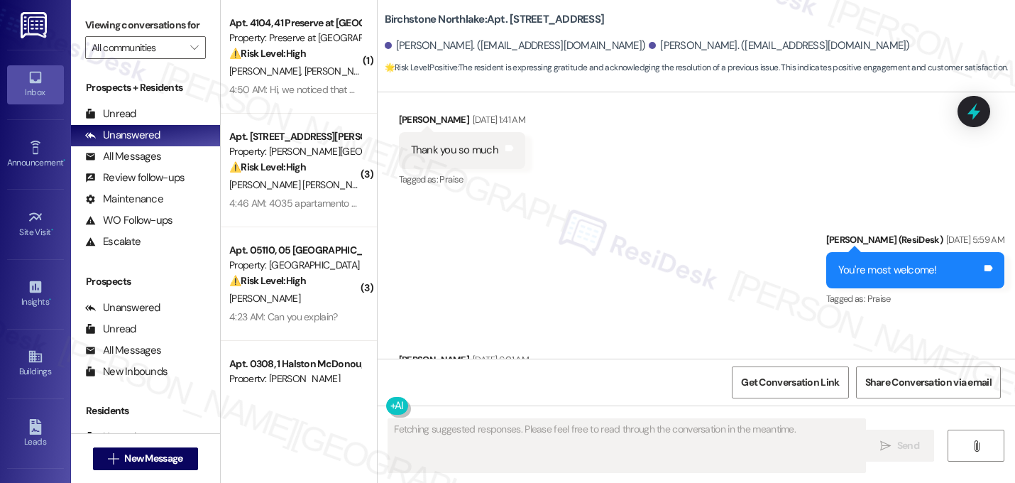
scroll to position [3468, 0]
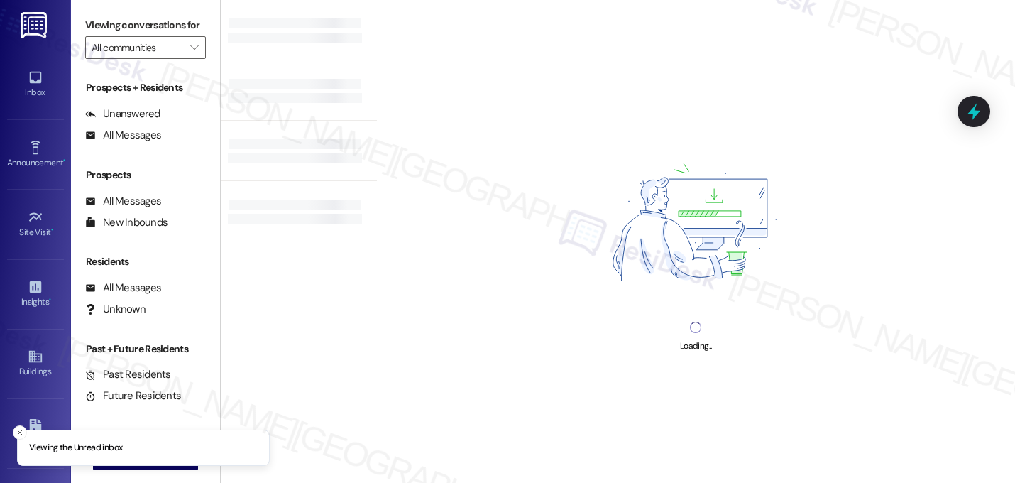
type input "[PERSON_NAME]"
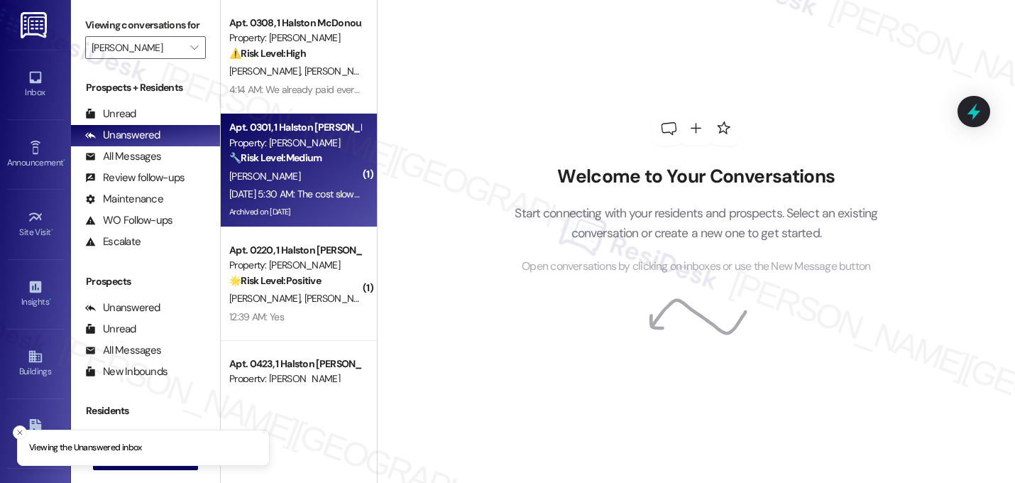
click at [297, 165] on div "Apt. 0301, 1 [PERSON_NAME] Property: [PERSON_NAME] 🔧 Risk Level: Medium The res…" at bounding box center [295, 143] width 134 height 48
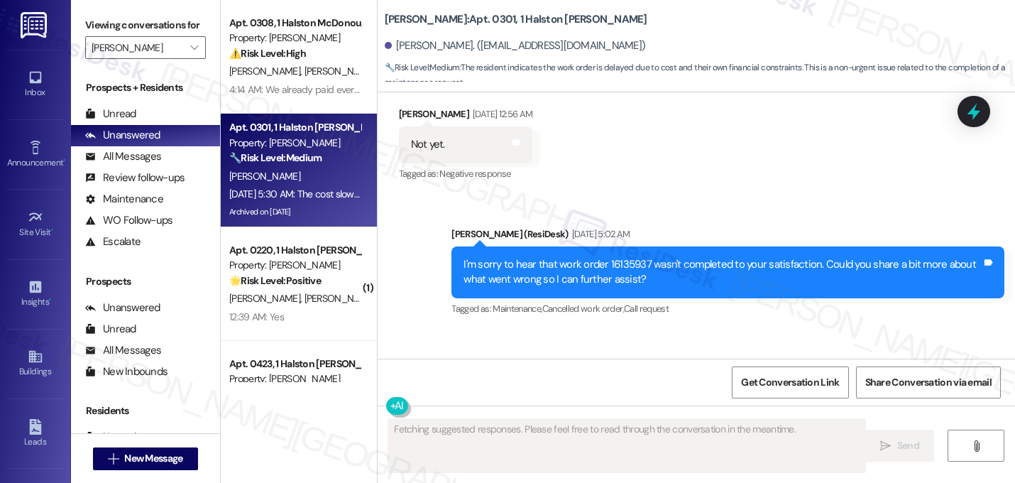
click at [691, 480] on button "Hide Suggestions" at bounding box center [703, 487] width 28 height 14
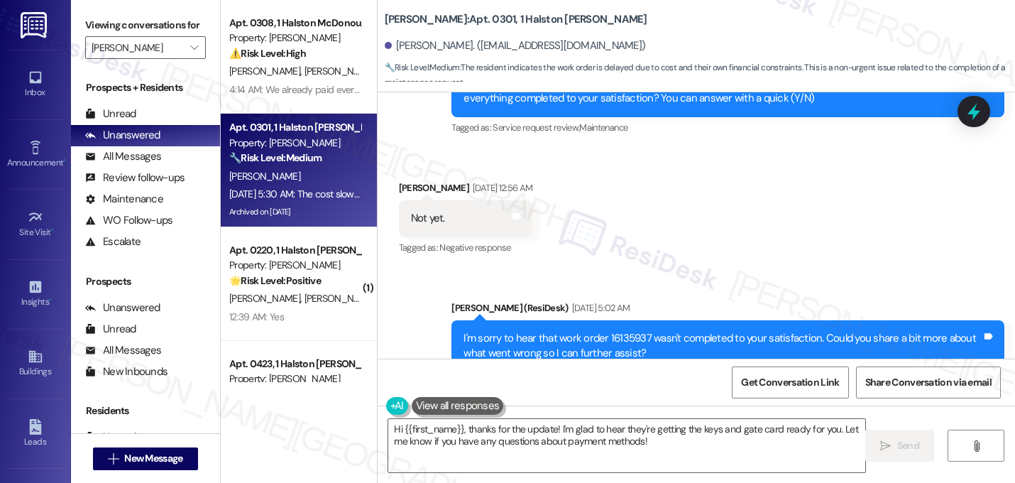
type textarea "Hi {{first_name}}, thanks for the update! I'm glad to hear they're getting the …"
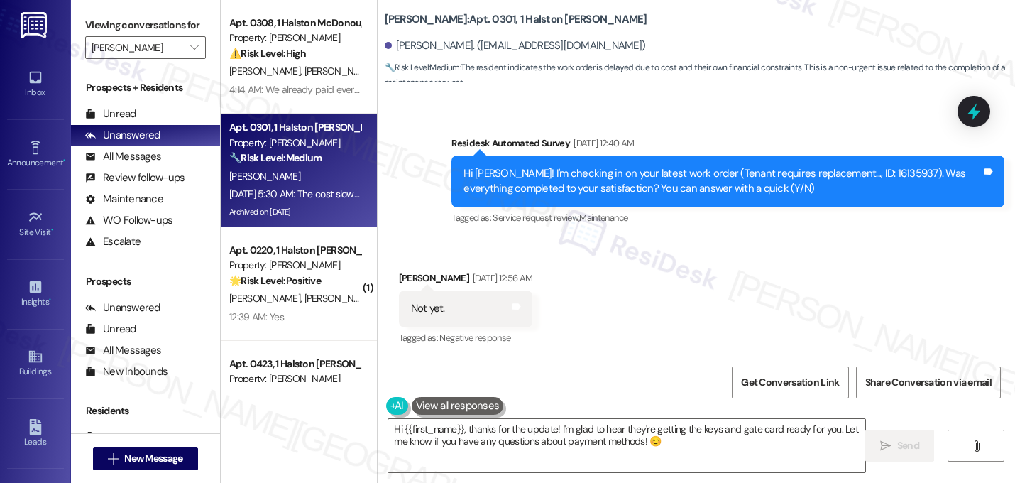
scroll to position [23347, 0]
drag, startPoint x: 595, startPoint y: 230, endPoint x: 402, endPoint y: 211, distance: 193.3
copy div "The cost slowed the process. They've started getting it together and as soon as…"
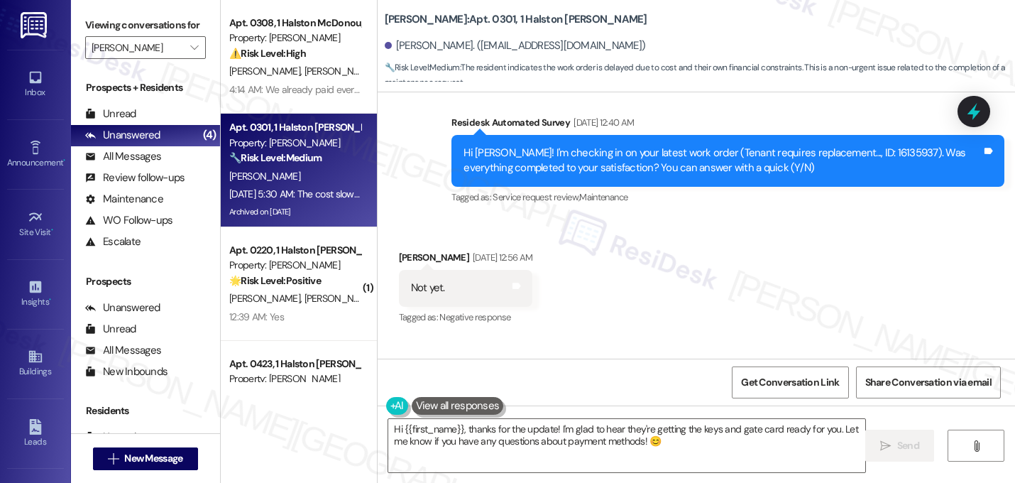
scroll to position [23379, 0]
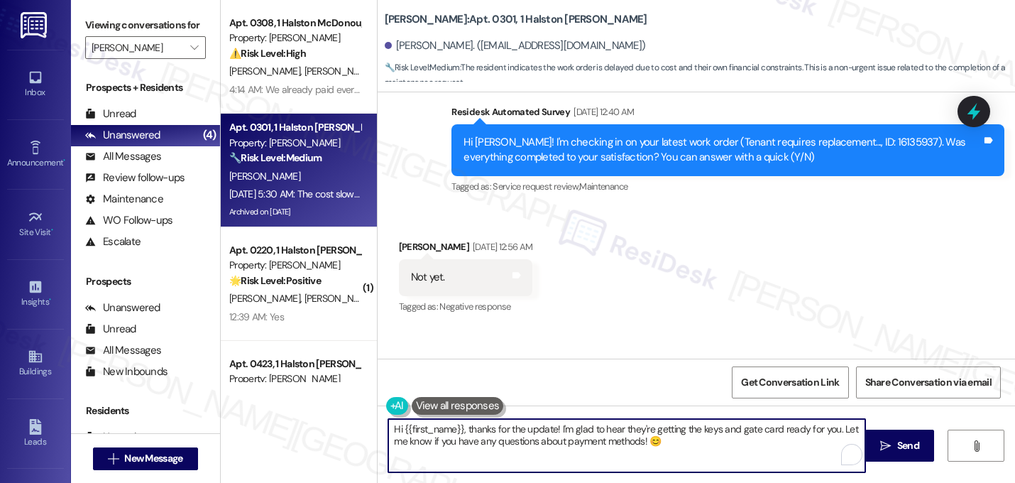
drag, startPoint x: 670, startPoint y: 443, endPoint x: 307, endPoint y: 412, distance: 364.7
click at [307, 412] on div "Apt. 0308, 1 Halston McDonough Property: Halston McDonough ⚠️ Risk Level: High …" at bounding box center [618, 241] width 794 height 483
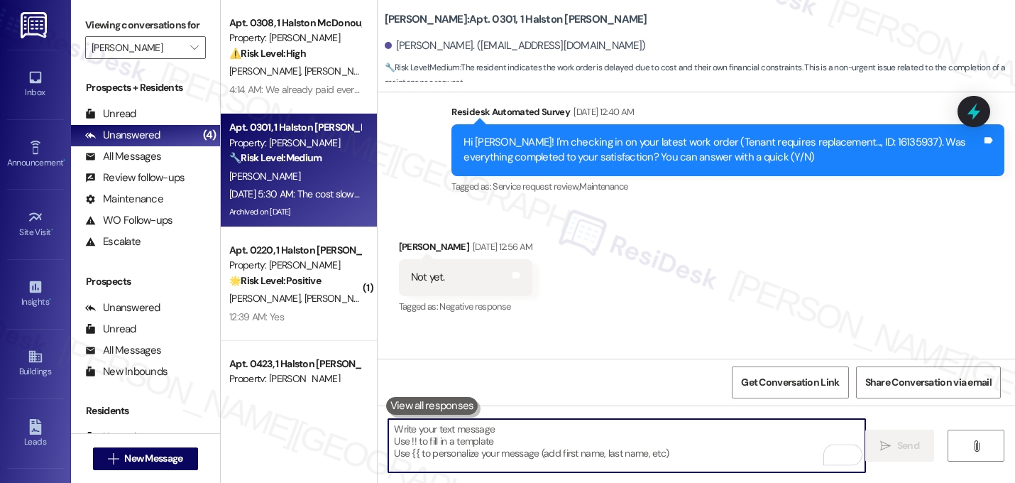
paste textarea "Hi there, thank you for explaining. I understand now that the delay is connecte…"
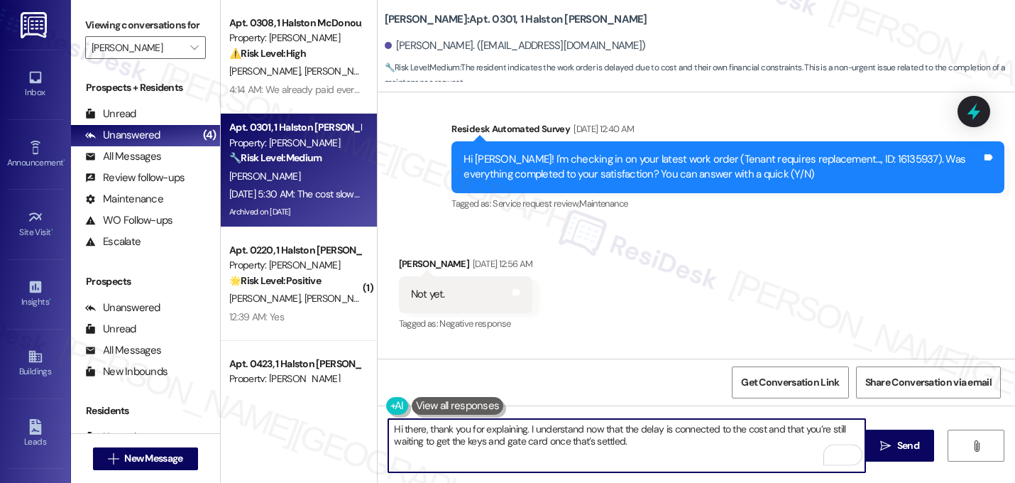
scroll to position [23438, 0]
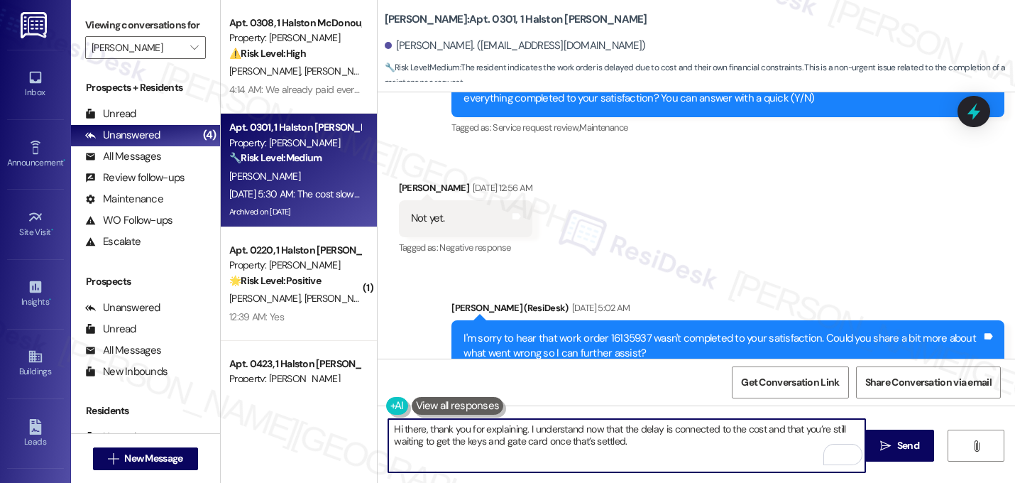
click at [418, 431] on textarea "Hi there, thank you for explaining. I understand now that the delay is connecte…" at bounding box center [626, 445] width 477 height 53
click at [628, 441] on textarea "Hi Linda, thank you for explaining. I understand now that the delay is connecte…" at bounding box center [626, 445] width 477 height 53
paste textarea "Let me know if you need anything else. 😊"
type textarea "Hi Linda, thank you for explaining. I understand now that the delay is connecte…"
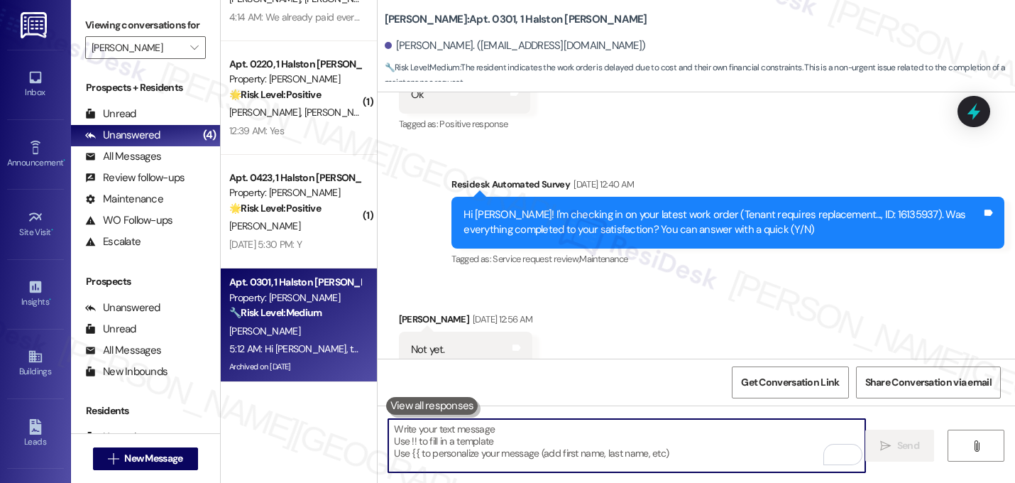
scroll to position [23551, 0]
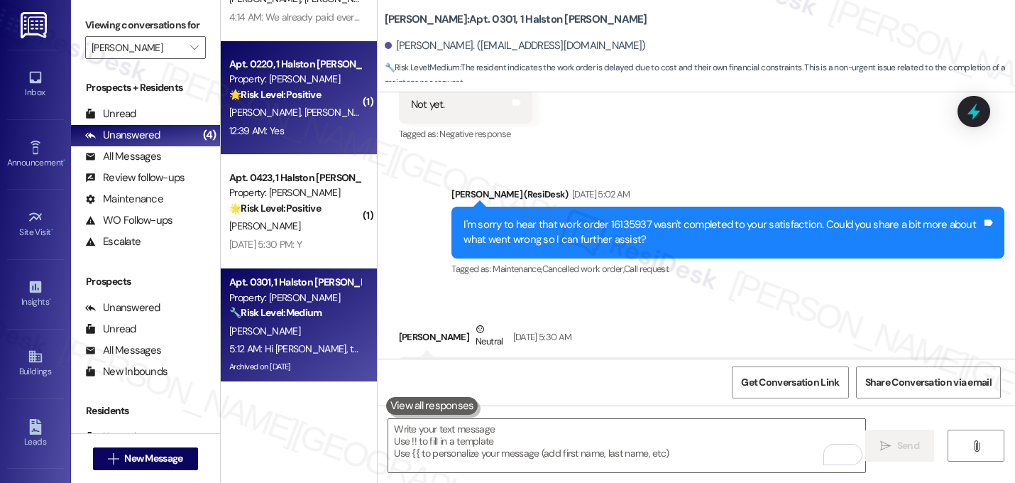
click at [295, 104] on div "J. Nutt H. Carter" at bounding box center [295, 113] width 134 height 18
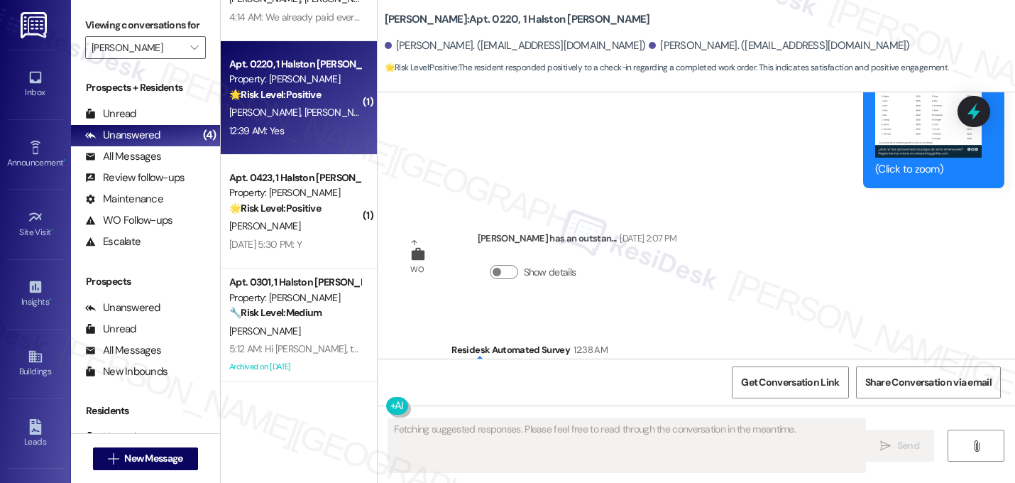
scroll to position [11219, 0]
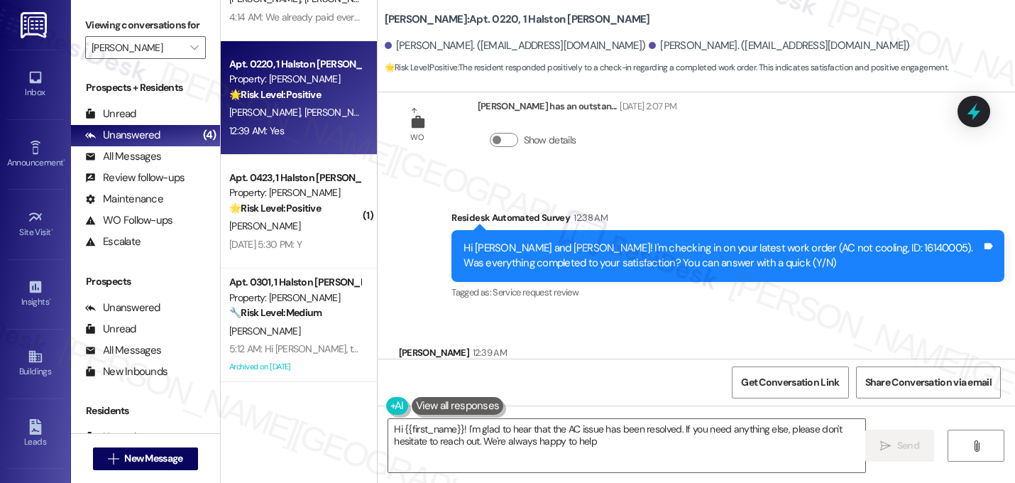
type textarea "Hi {{first_name}}! I'm glad to hear that the AC issue has been resolved. If you…"
click at [608, 313] on div "Received via SMS Jazmine Nutt 12:39 AM Yes Tags and notes Tagged as: Positive r…" at bounding box center [696, 373] width 637 height 120
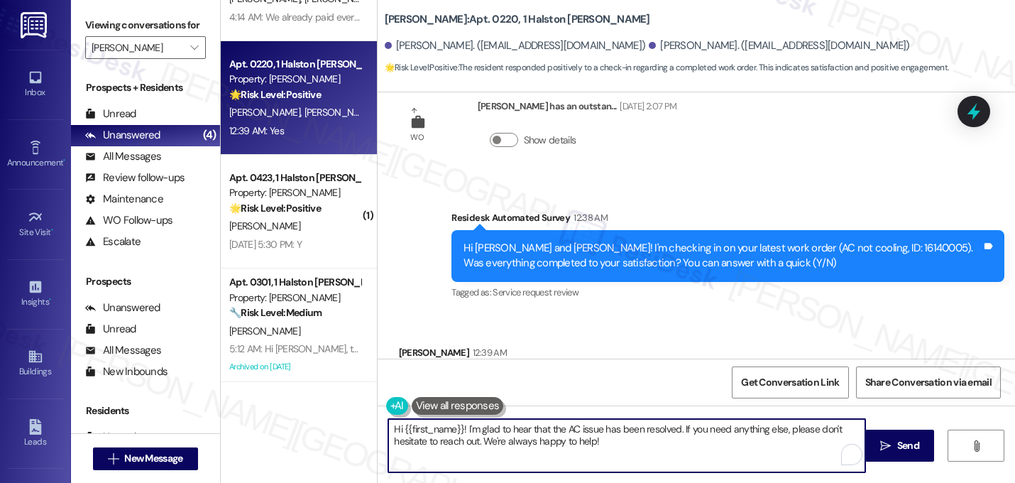
click at [543, 422] on textarea "Hi {{first_name}}! I'm glad to hear that the AC issue has been resolved. If you…" at bounding box center [626, 445] width 477 height 53
click at [551, 434] on textarea "Hi {{first_name}}! I'm glad to hear that the AC issue has been resolved. If you…" at bounding box center [626, 445] width 477 height 53
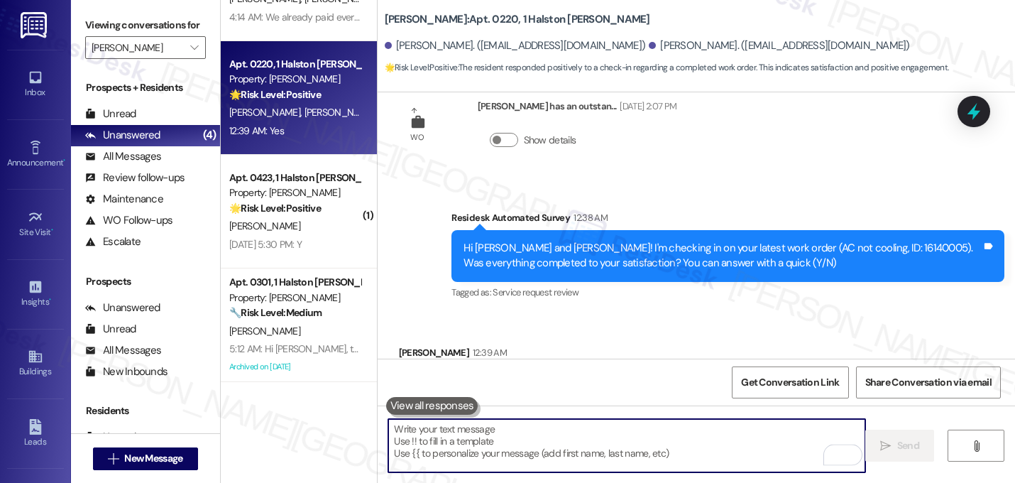
paste textarea "Great! I'm glad to hear that your last maintenance request was completed to you…"
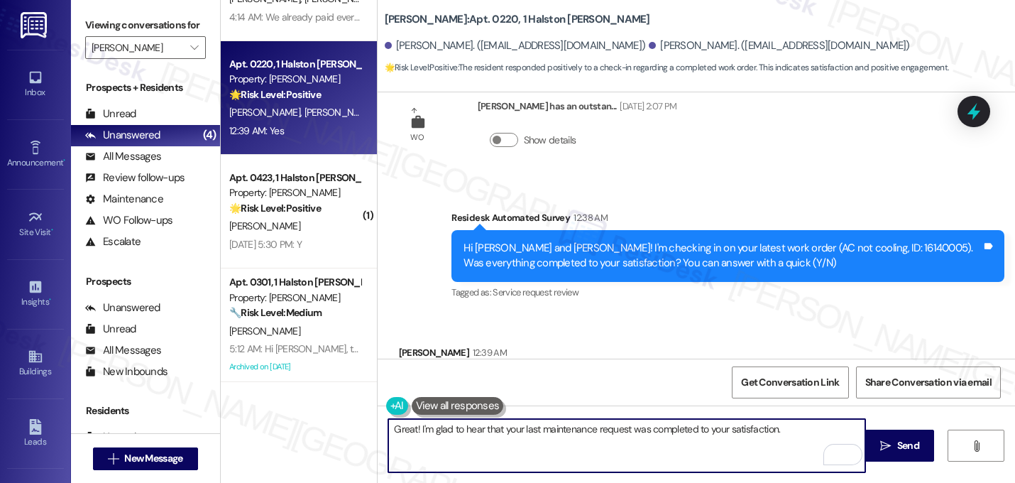
paste textarea "Let me know if you need anything else. 😊"
type textarea "Great! I'm glad to hear that your last maintenance request was completed to you…"
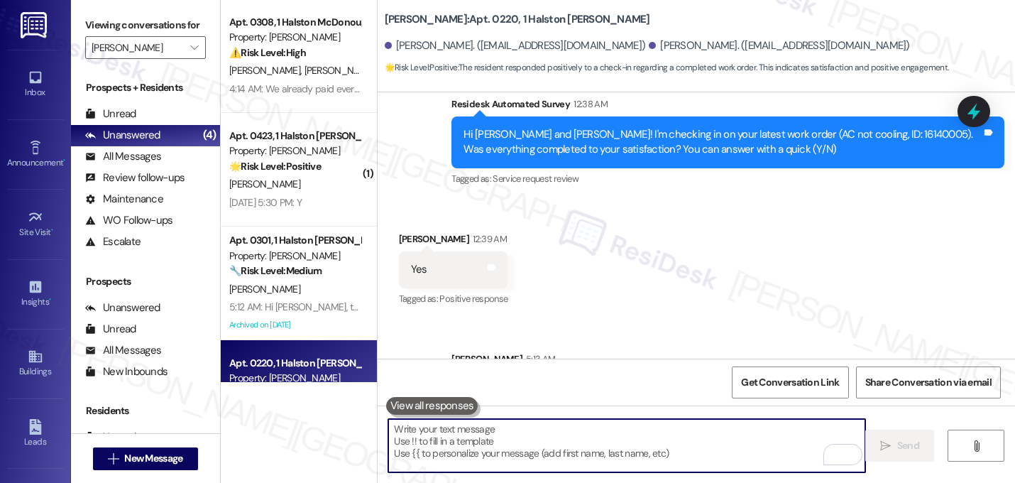
scroll to position [0, 0]
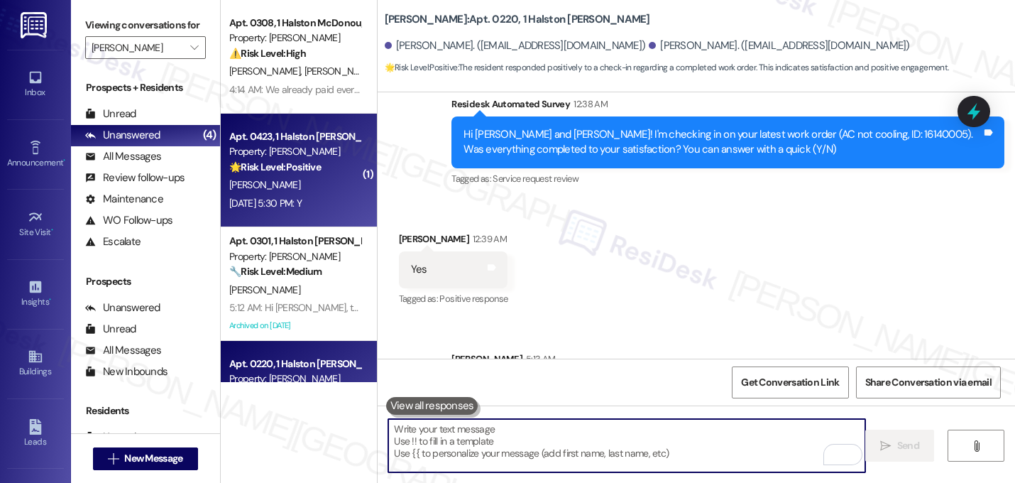
click at [276, 159] on div "Property: Halston McDonough" at bounding box center [294, 151] width 131 height 15
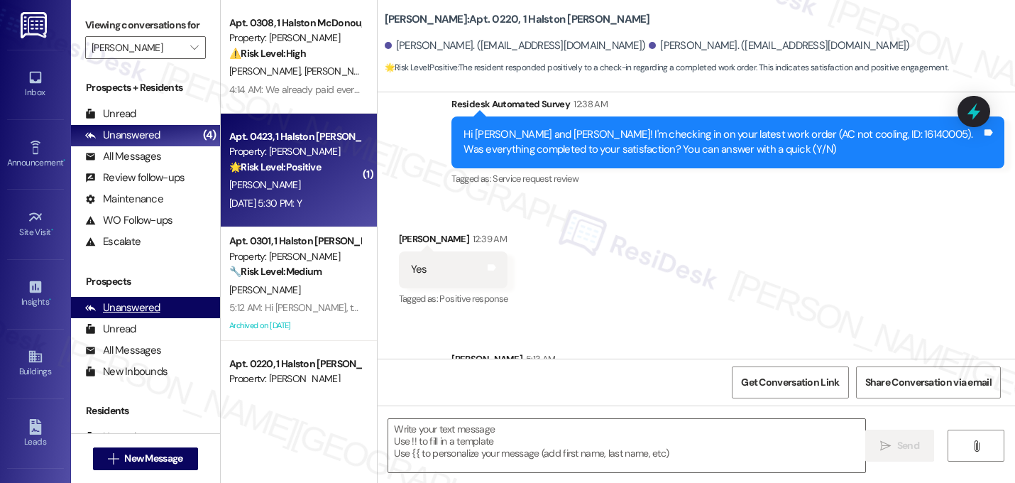
type textarea "Fetching suggested responses. Please feel free to read through the conversation…"
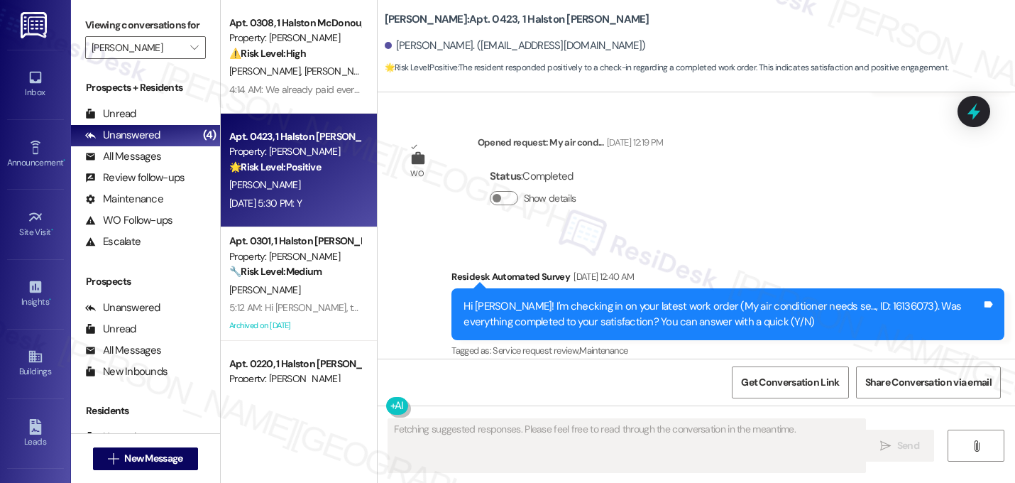
scroll to position [7687, 0]
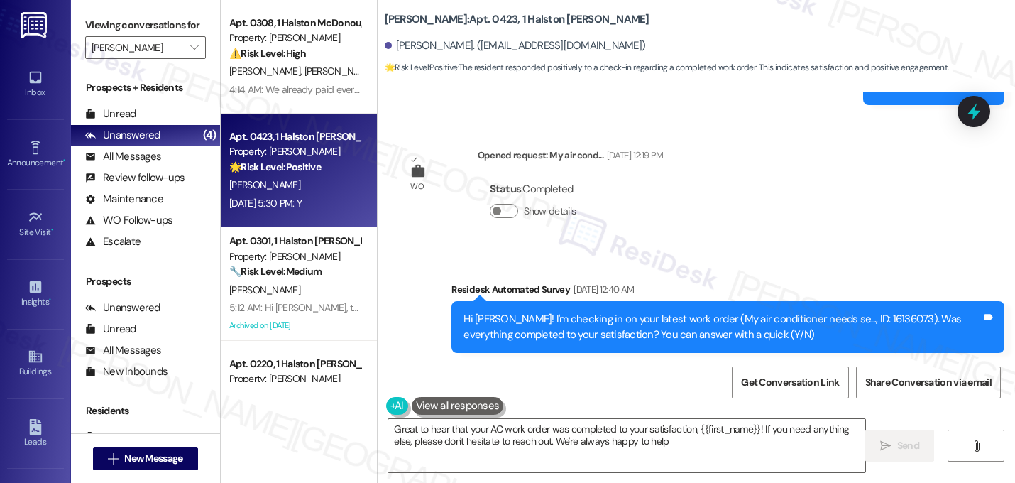
type textarea "Great to hear that your AC work order was completed to your satisfaction, {{fir…"
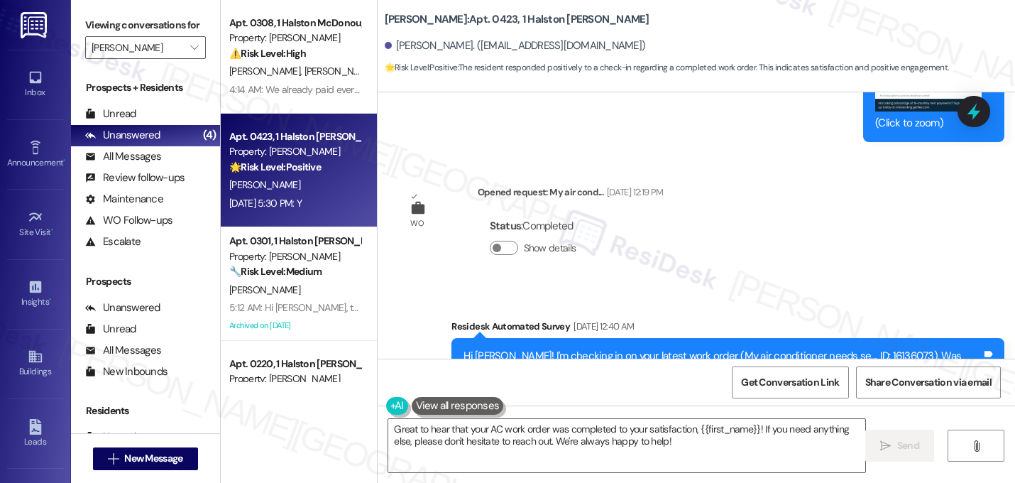
scroll to position [7781, 0]
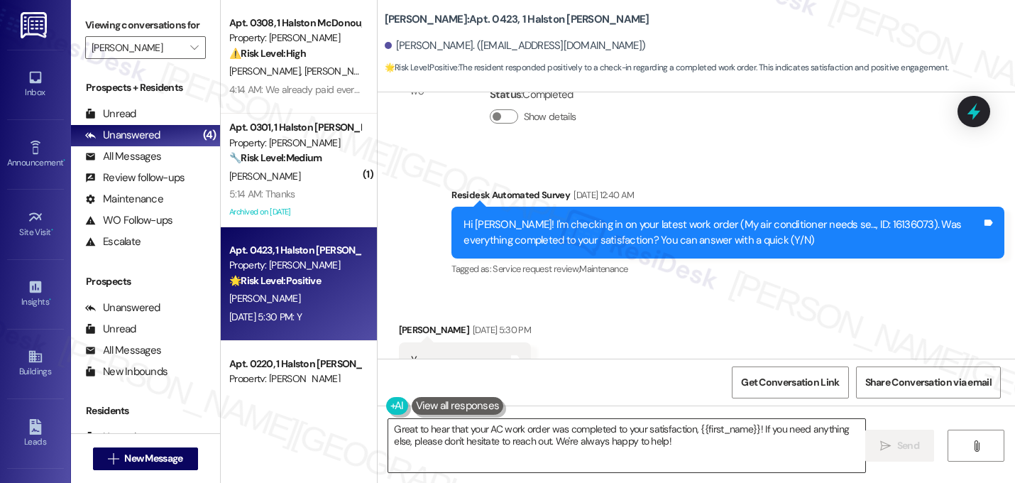
click at [510, 449] on textarea "Great to hear that your AC work order was completed to your satisfaction, {{fir…" at bounding box center [626, 445] width 477 height 53
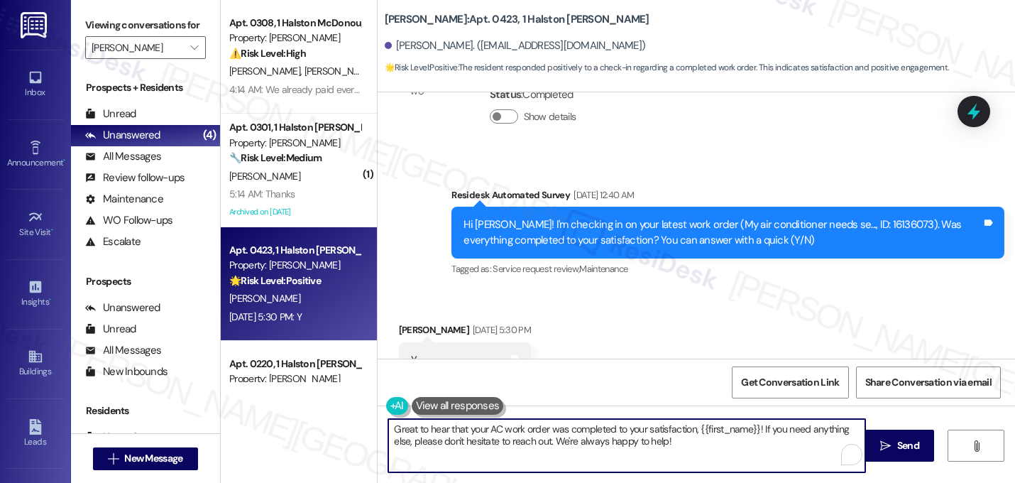
click at [510, 449] on textarea "Great to hear that your AC work order was completed to your satisfaction, {{fir…" at bounding box center [626, 445] width 477 height 53
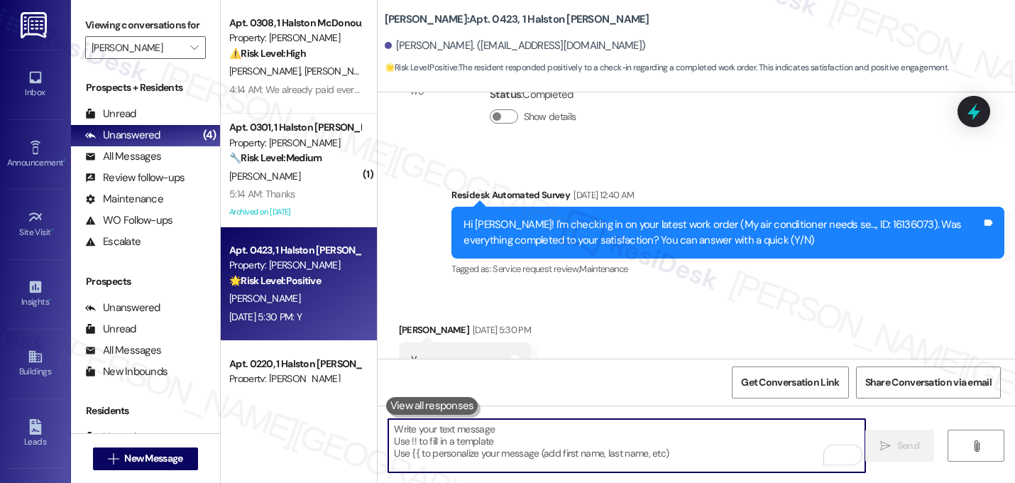
paste textarea "Great! I'm glad to hear that your last maintenance request was completed to you…"
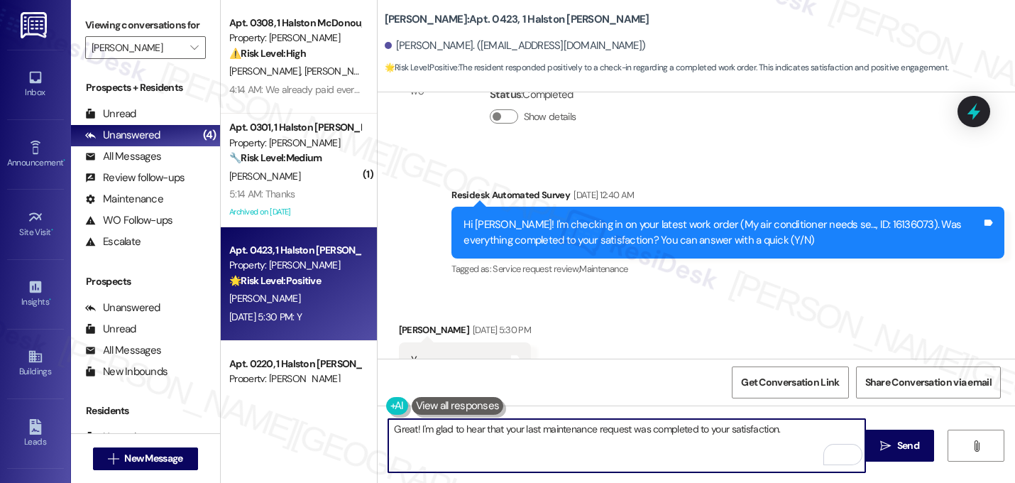
paste textarea "If I may ask...has {{property}} lived up to your expectations?"
type textarea "Great! I'm glad to hear that your last maintenance request was completed to you…"
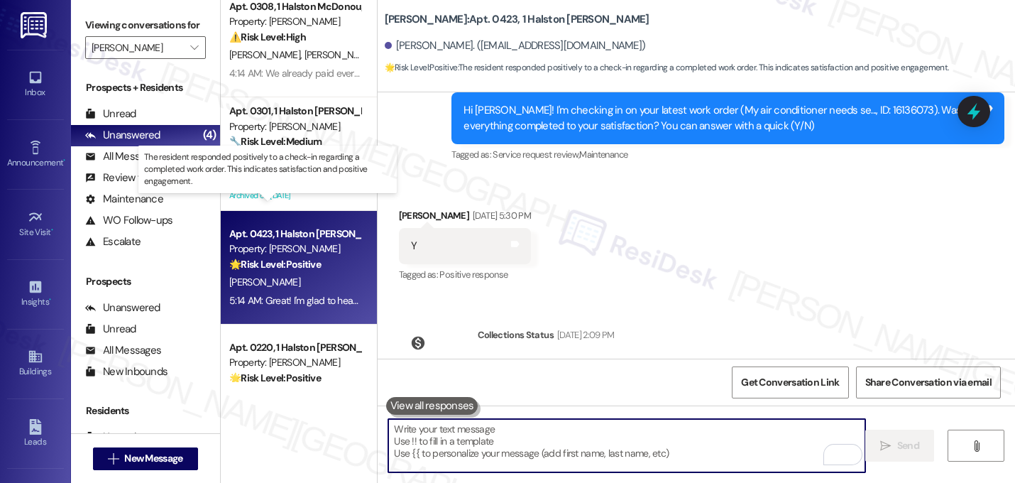
scroll to position [0, 0]
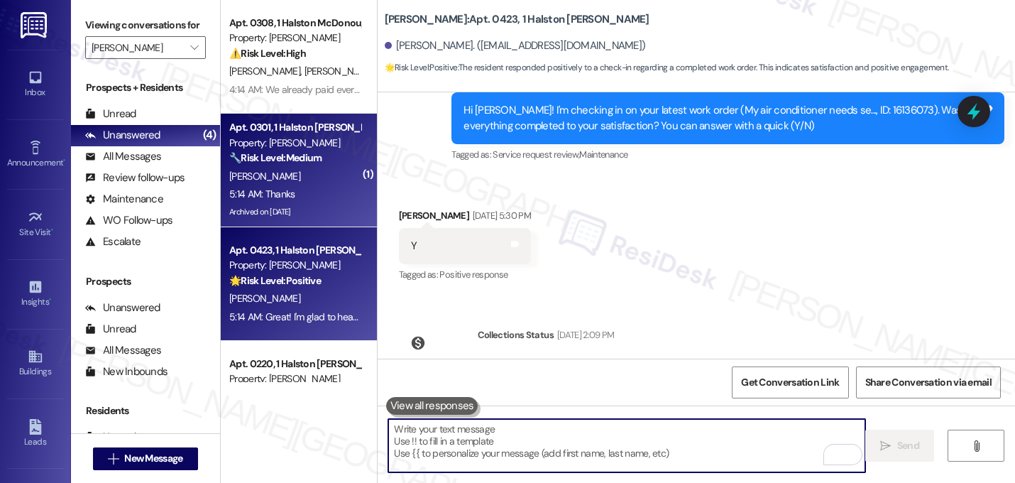
click at [276, 170] on div "L. Yearwood" at bounding box center [295, 176] width 134 height 18
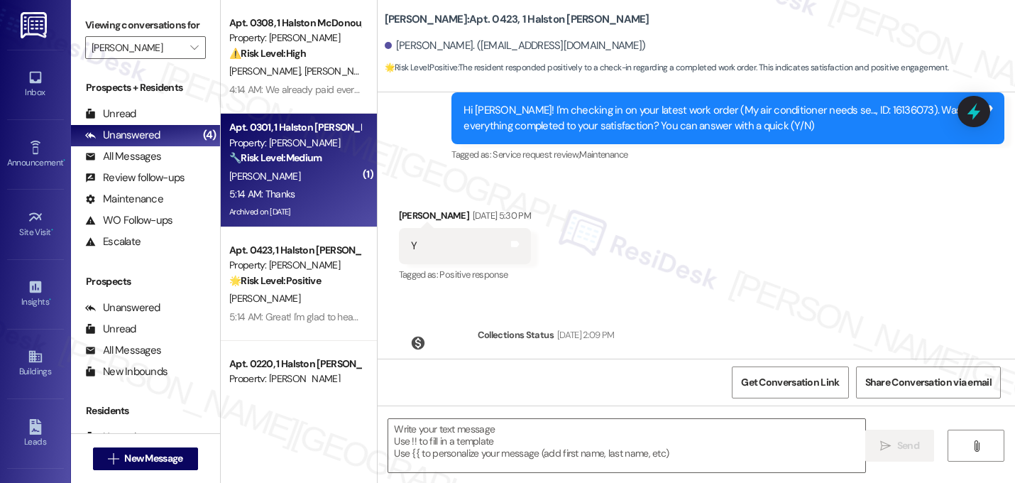
type textarea "Fetching suggested responses. Please feel free to read through the conversation…"
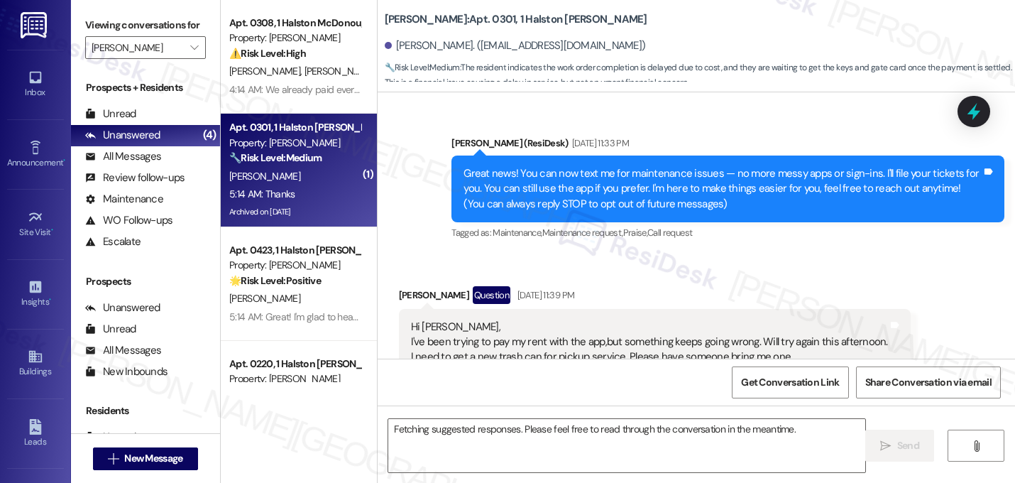
scroll to position [23692, 0]
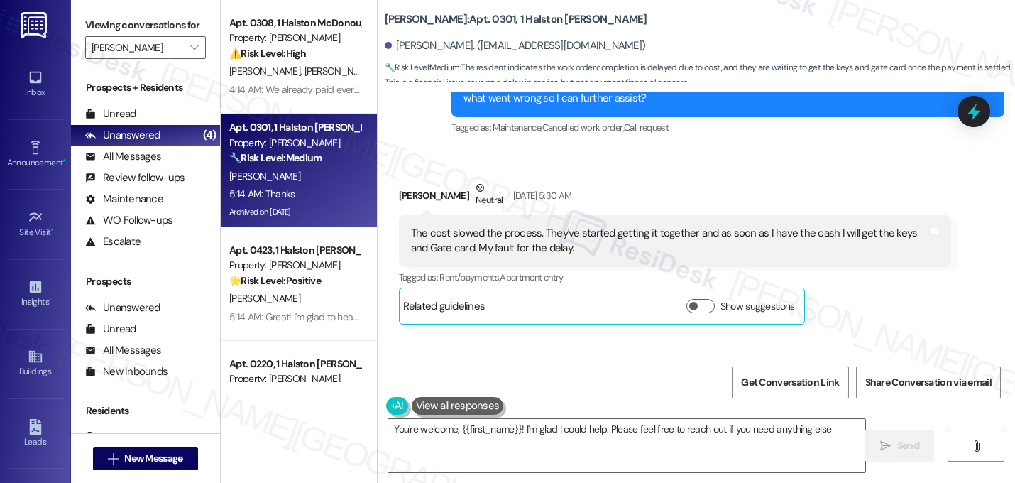
type textarea "You're welcome, {{first_name}}! I'm glad I could help. Please feel free to reac…"
click at [161, 59] on input "[PERSON_NAME]" at bounding box center [138, 47] width 92 height 23
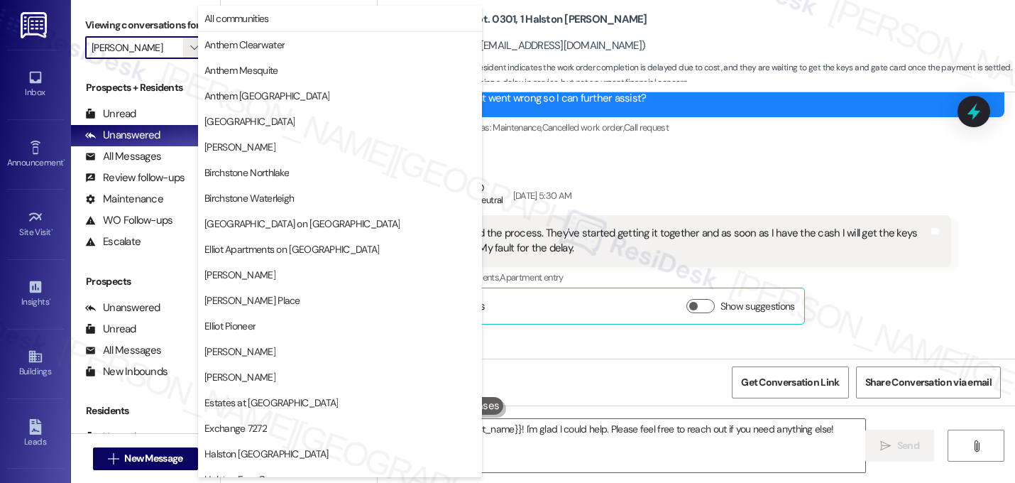
scroll to position [486, 0]
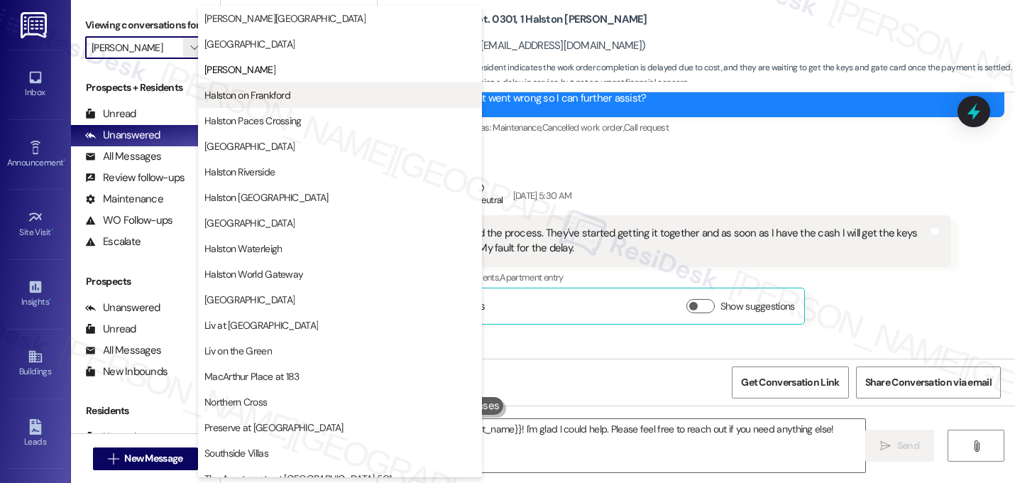
click at [326, 95] on span "Halston on Frankford" at bounding box center [339, 95] width 271 height 14
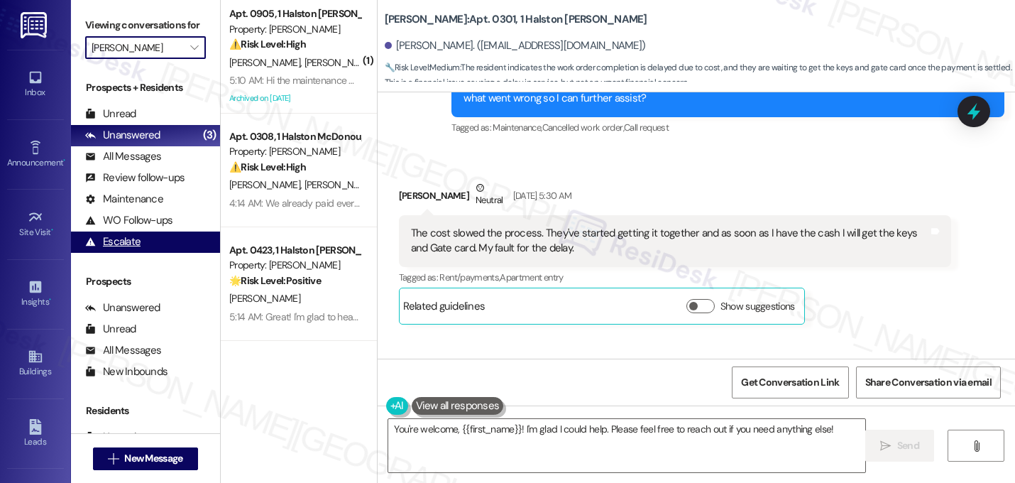
type input "Halston on Frankford"
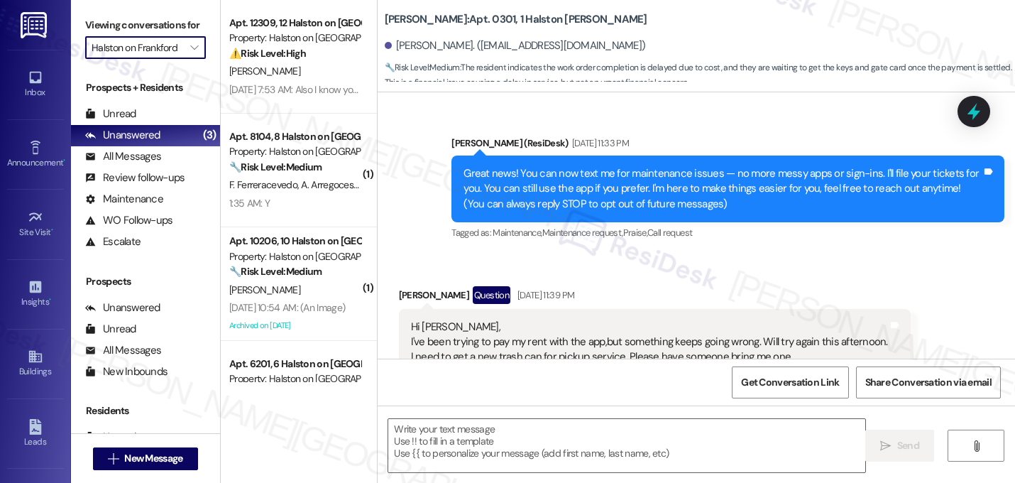
scroll to position [23692, 0]
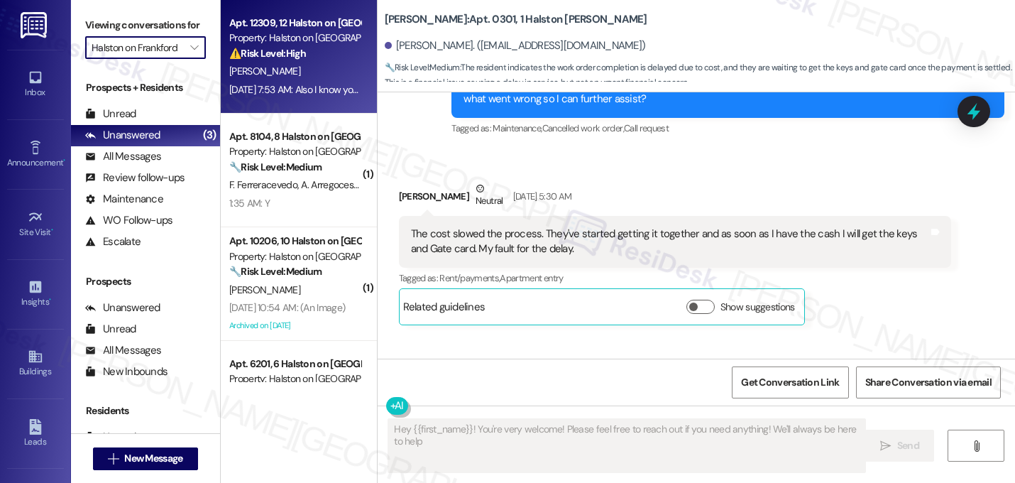
type textarea "Hey {{first_name}}! You're very welcome! Please feel free to reach out if you n…"
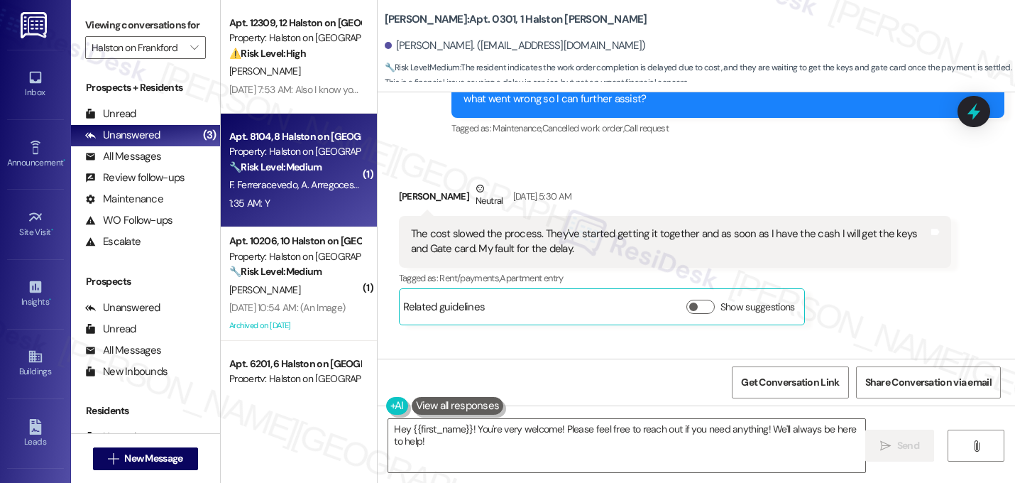
click at [308, 180] on span "A. Arregocesdiaz" at bounding box center [335, 184] width 69 height 13
type textarea "Fetching suggested responses. Please feel free to read through the conversation…"
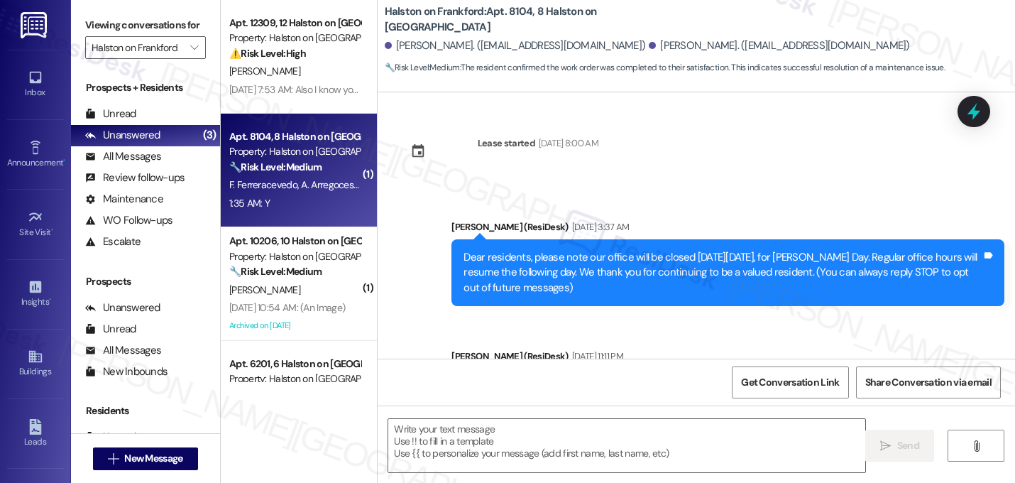
scroll to position [6596, 0]
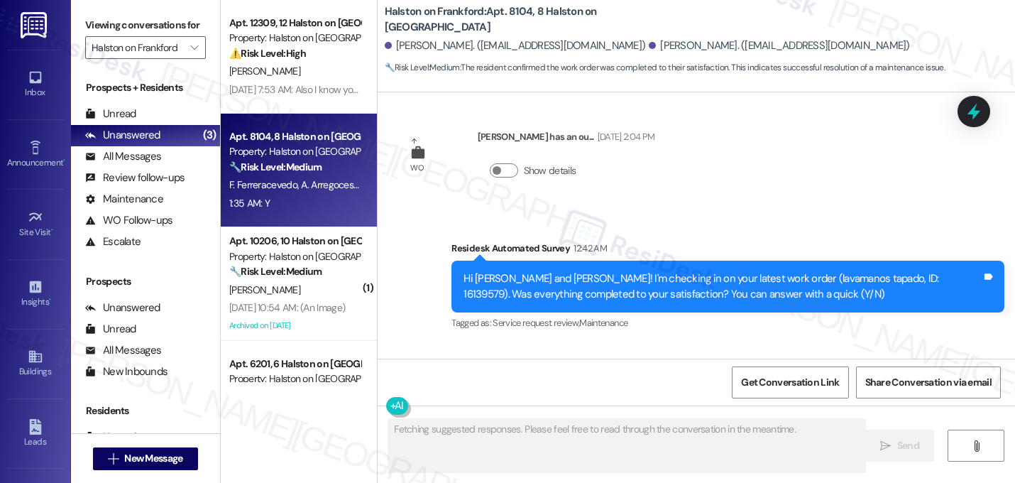
click at [620, 344] on div "Received via SMS Ada Arregocesdiaz 1:35 AM Y Tags and notes Tagged as: Positive…" at bounding box center [696, 404] width 637 height 120
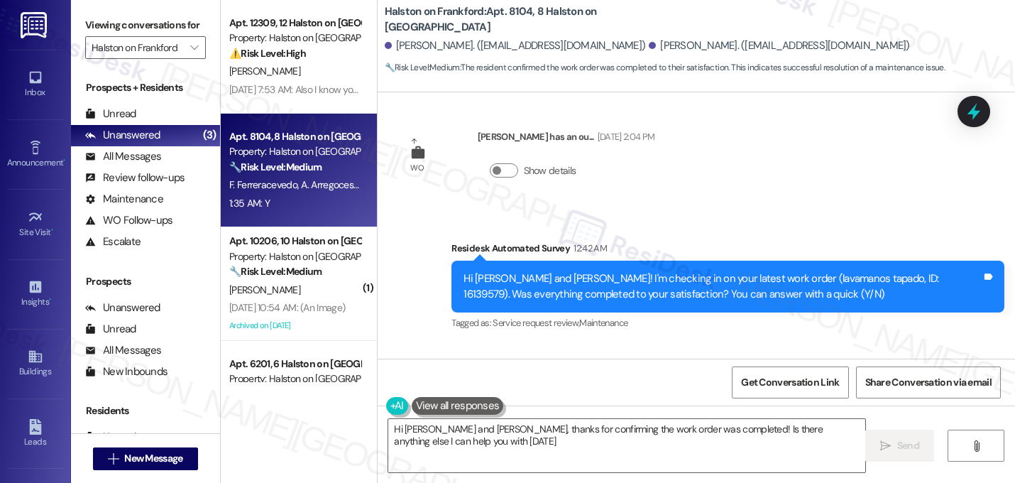
type textarea "Hi Ada and Fernando, thanks for confirming the work order was completed! Is the…"
click at [520, 446] on textarea "Hi Ada and Fernando, thanks for confirming the work order was completed! Is the…" at bounding box center [626, 445] width 477 height 53
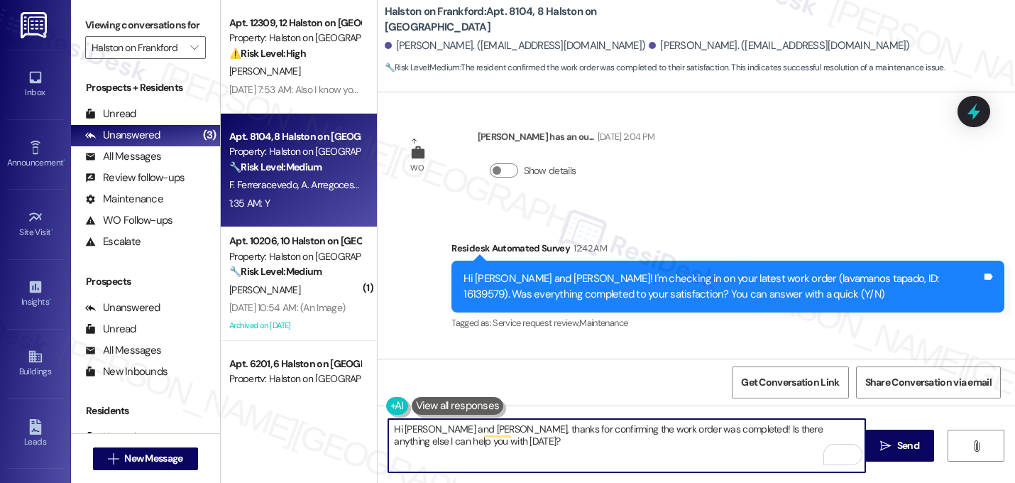
drag, startPoint x: 461, startPoint y: 455, endPoint x: 361, endPoint y: 406, distance: 111.4
click at [361, 407] on div "Apt. 12309, 12 Halston on Frankford Property: Halston on Frankford ⚠️ Risk Leve…" at bounding box center [618, 241] width 794 height 483
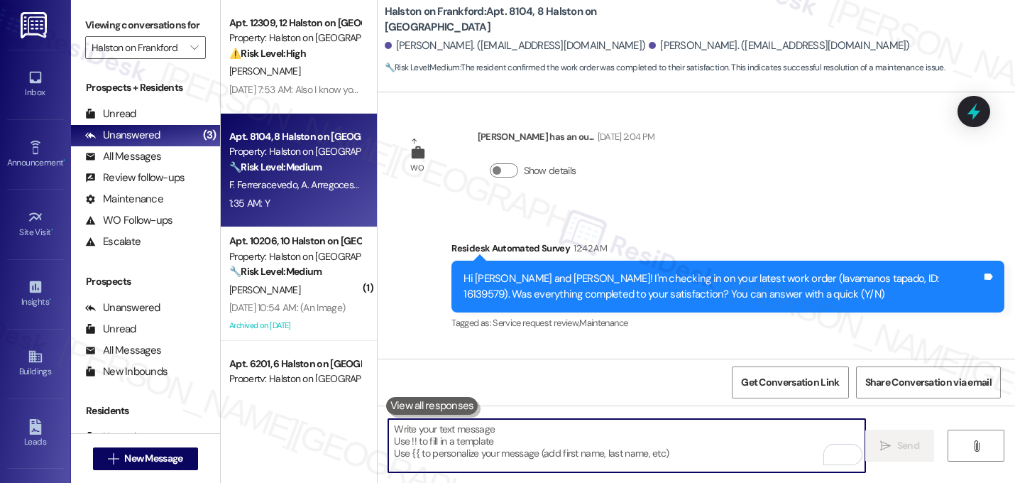
paste textarea "Great! I'm glad to hear that your last maintenance request was completed to you…"
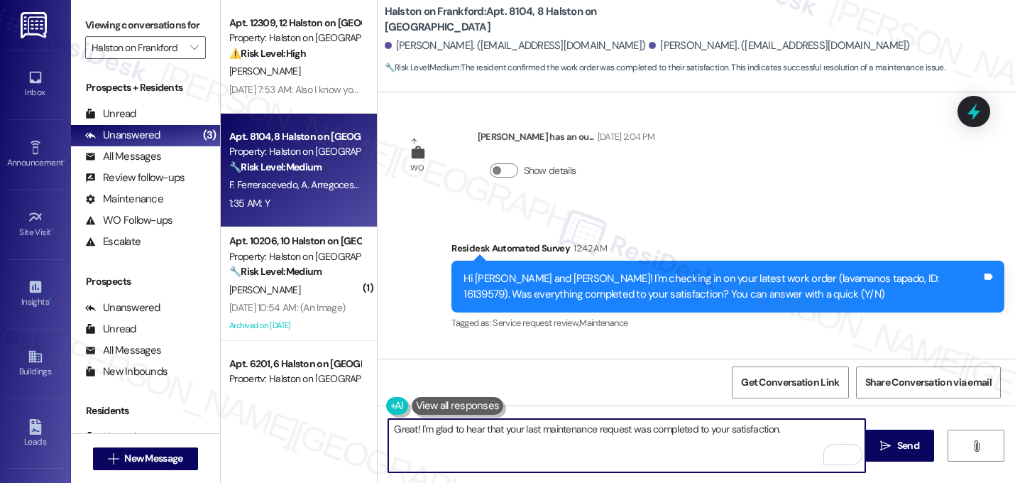
paste textarea "If I may ask...has {{property}} lived up to your expectations?"
type textarea "Great! I'm glad to hear that your last maintenance request was completed to you…"
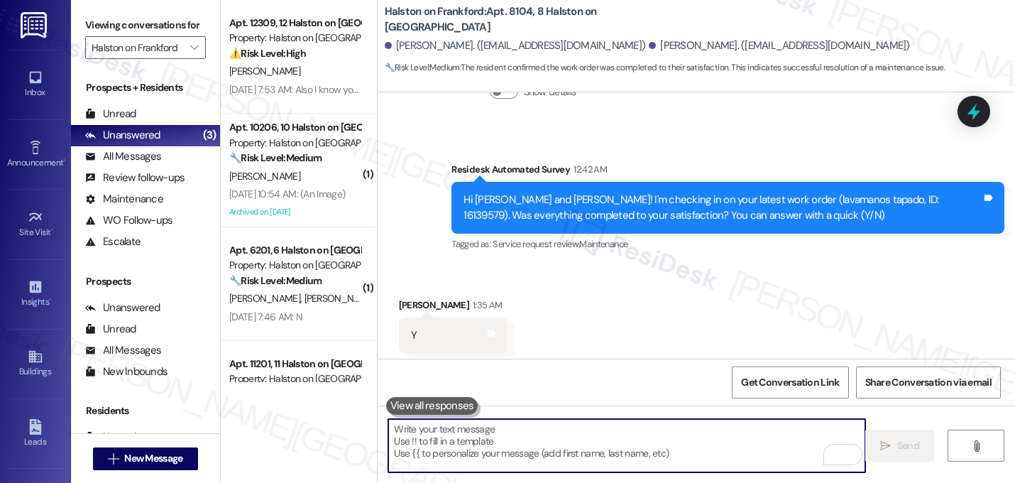
scroll to position [6710, 0]
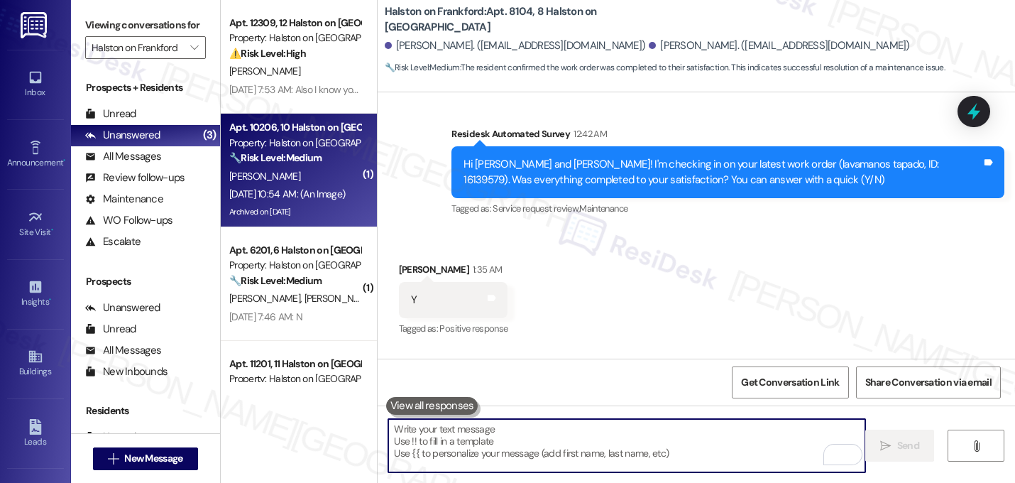
click at [308, 184] on div "[PERSON_NAME]" at bounding box center [295, 176] width 134 height 18
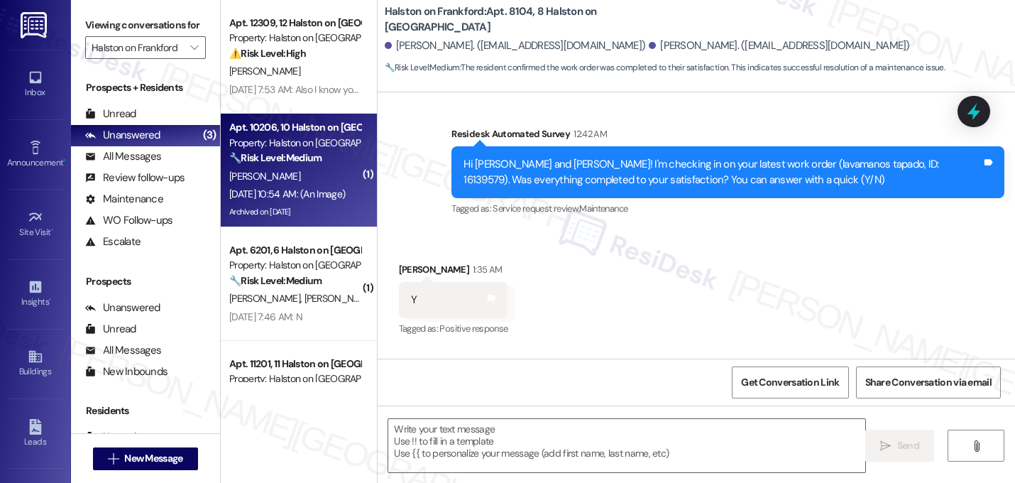
type textarea "Fetching suggested responses. Please feel free to read through the conversation…"
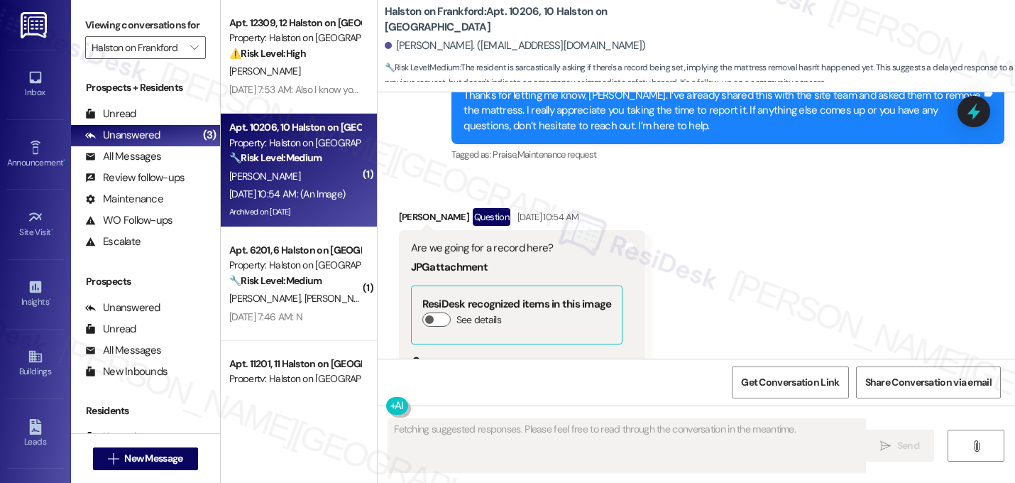
scroll to position [41814, 0]
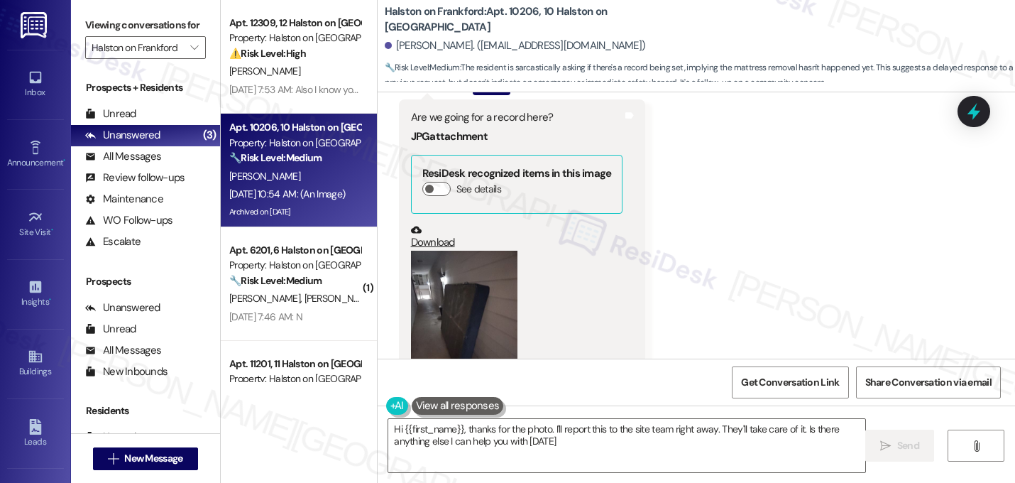
type textarea "Hi {{first_name}}, thanks for the photo. I'll report this to the site team righ…"
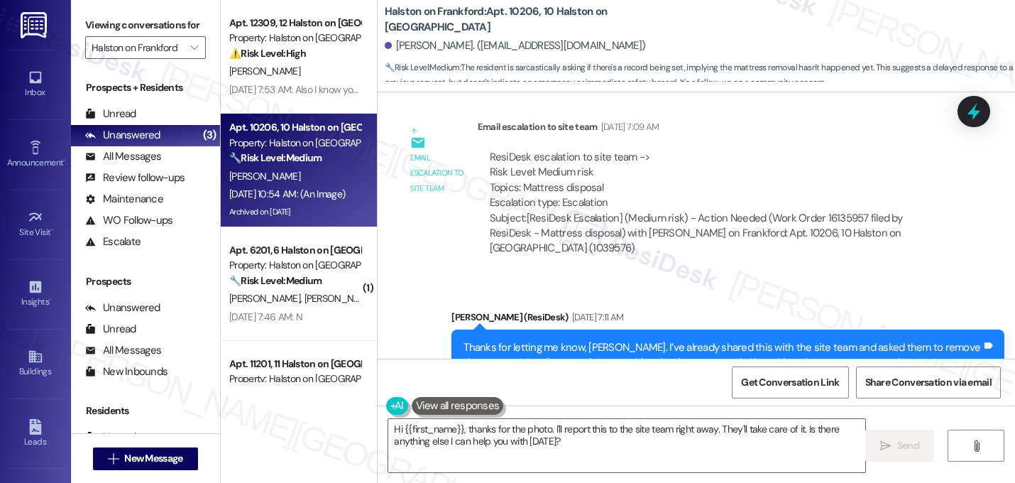
scroll to position [41250, 0]
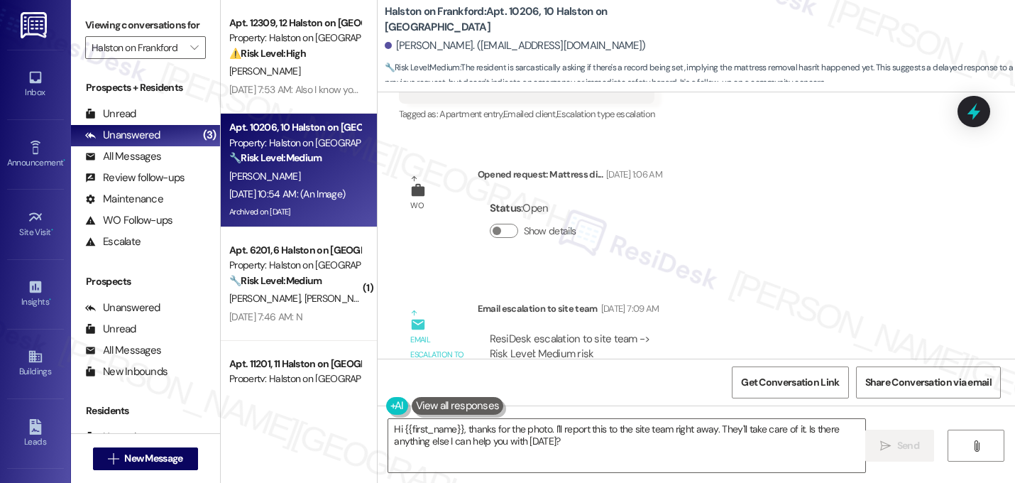
drag, startPoint x: 850, startPoint y: 203, endPoint x: 886, endPoint y: 202, distance: 36.2
click at [886, 392] on div "Subject: [ResiDesk Escalation] (Medium risk) - Action Needed (Work Order 161359…" at bounding box center [715, 414] width 450 height 45
copy div "1039576"
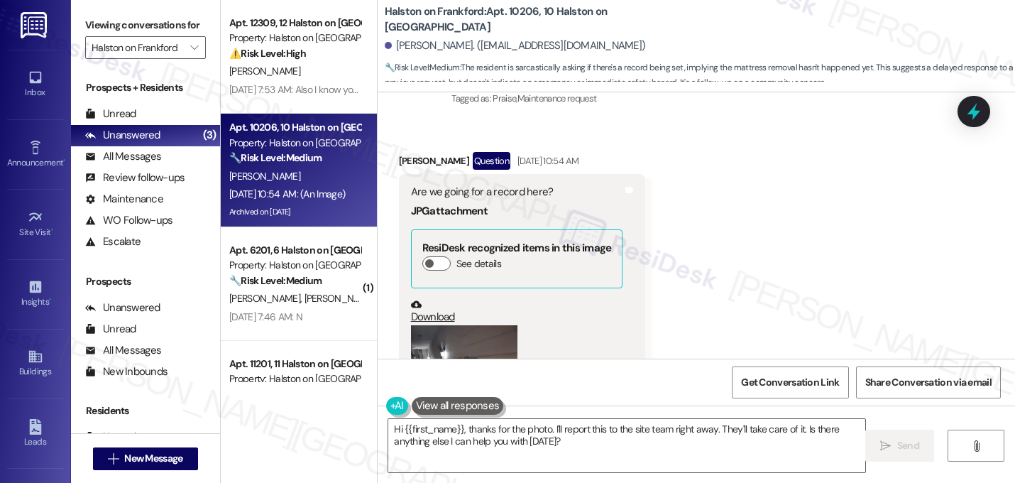
scroll to position [41814, 0]
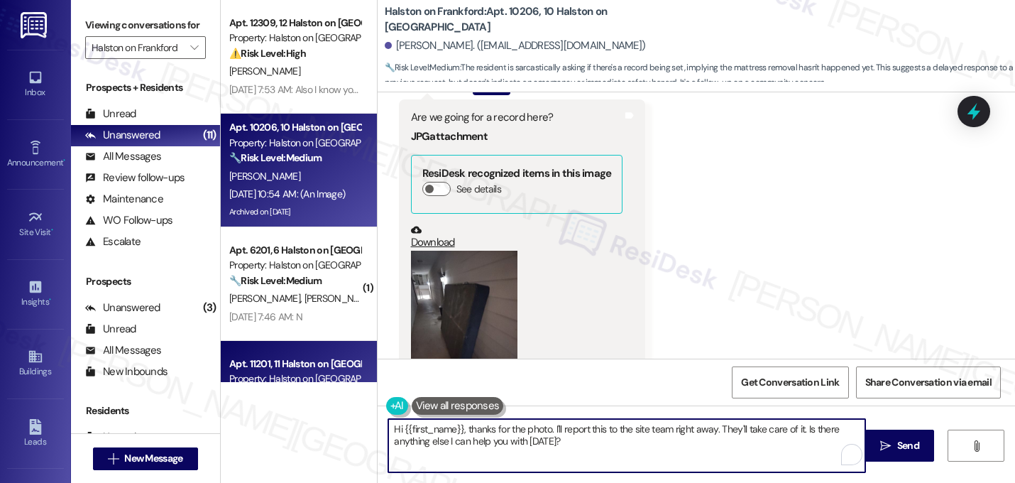
drag, startPoint x: 578, startPoint y: 449, endPoint x: 328, endPoint y: 373, distance: 261.8
click at [328, 373] on div "Apt. 12309, 12 Halston on Frankford Property: Halston on Frankford ⚠️ Risk Leve…" at bounding box center [618, 241] width 794 height 483
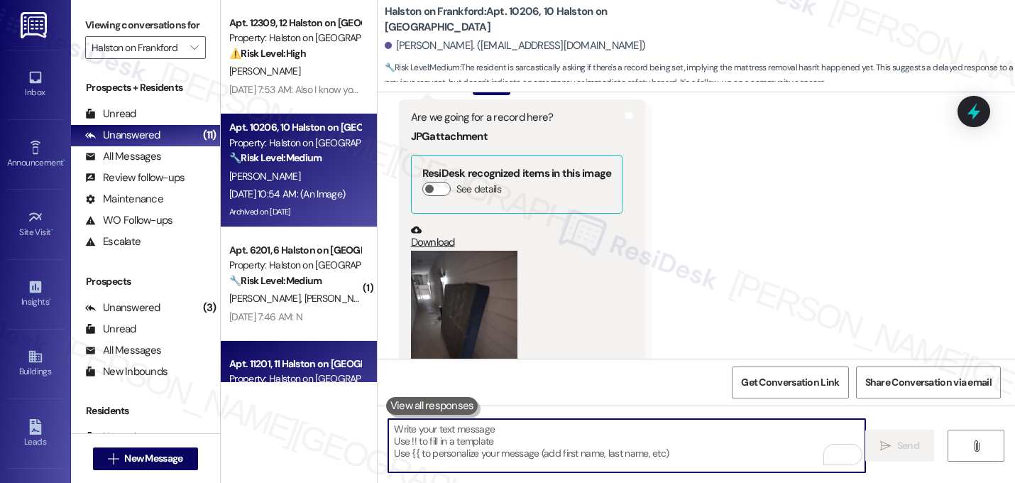
paste textarea "Hi {{first_name}}, I apologize for the delayed response. Just checking in if th…"
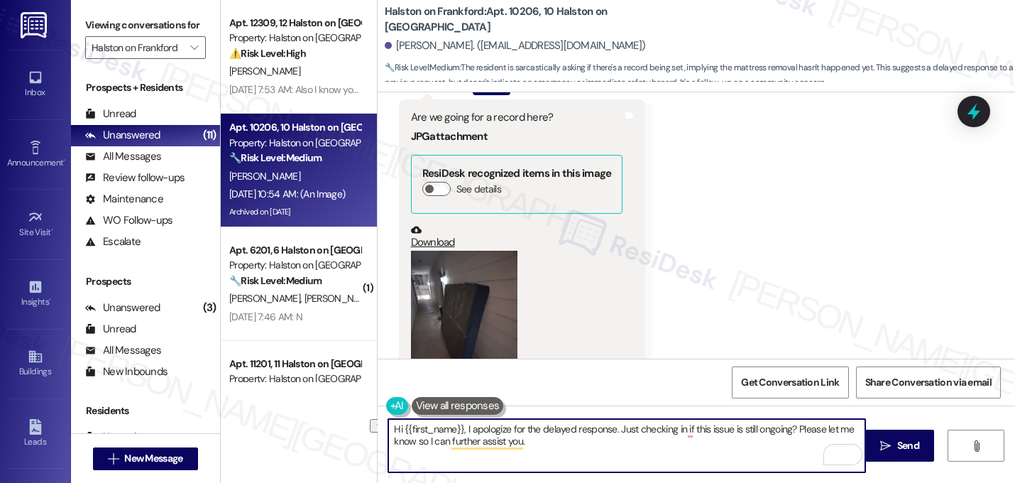
drag, startPoint x: 612, startPoint y: 433, endPoint x: 461, endPoint y: 431, distance: 151.2
click at [461, 431] on textarea "Hi {{first_name}}, I apologize for the delayed response. Just checking in if th…" at bounding box center [626, 445] width 477 height 53
drag, startPoint x: 612, startPoint y: 431, endPoint x: 463, endPoint y: 431, distance: 149.0
click at [463, 431] on textarea "Hi {{first_name}}, I apologize for the delayed response. Just checking in if th…" at bounding box center [626, 445] width 477 height 53
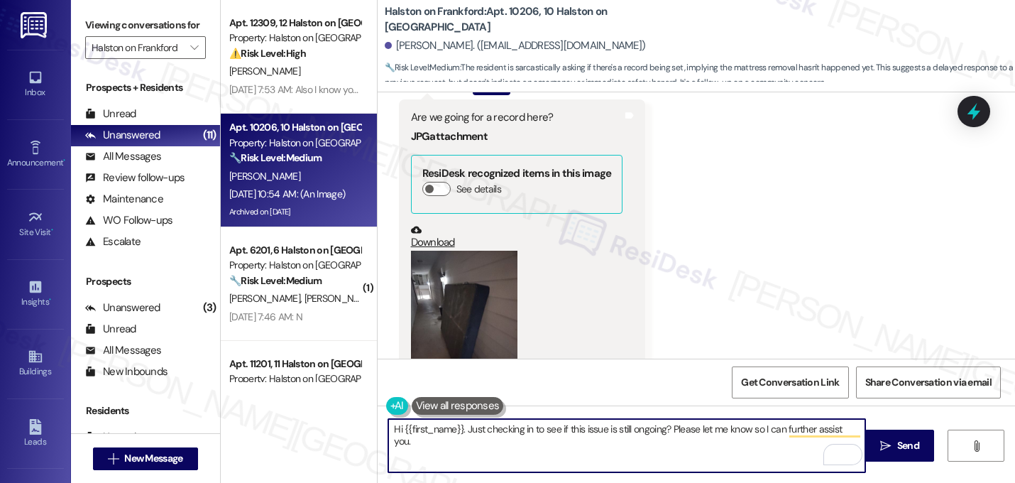
type textarea "Hi {{first_name}}. Just checking in to see if this issue is still ongoing? Plea…"
click at [651, 435] on textarea "Hi {{first_name}}. Just checking in to see if this issue is still ongoing? Plea…" at bounding box center [626, 445] width 477 height 53
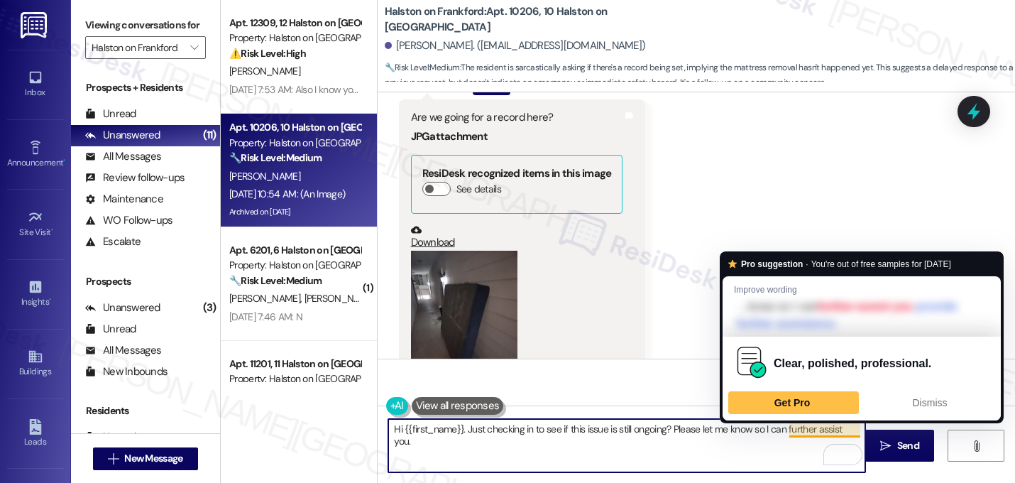
click at [683, 454] on textarea "Hi {{first_name}}. Just checking in to see if this issue is still ongoing? Plea…" at bounding box center [626, 445] width 477 height 53
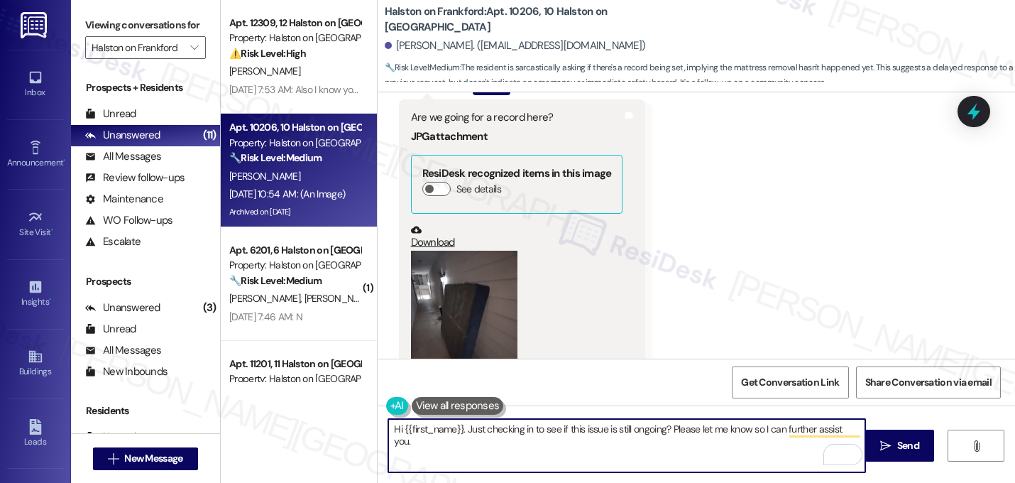
click at [649, 422] on textarea "Hi {{first_name}}. Just checking in to see if this issue is still ongoing? Plea…" at bounding box center [626, 445] width 477 height 53
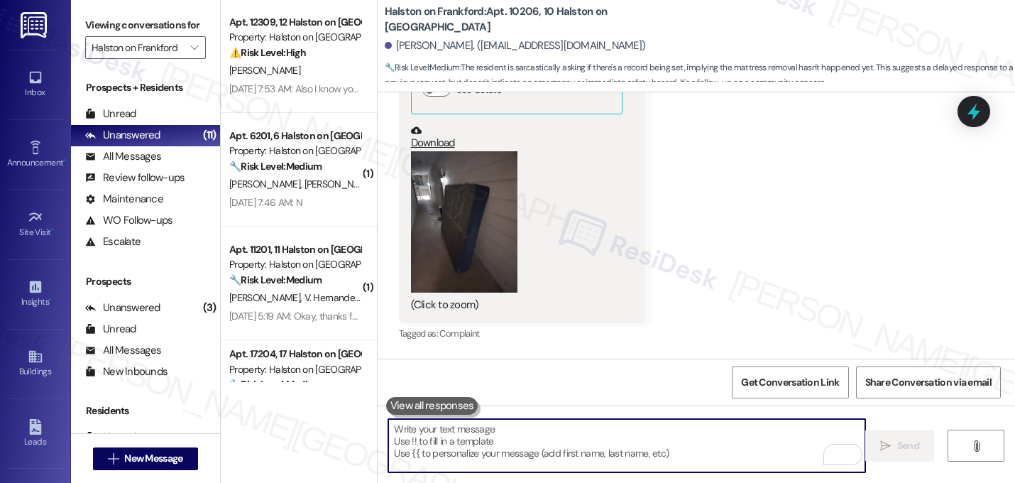
scroll to position [0, 0]
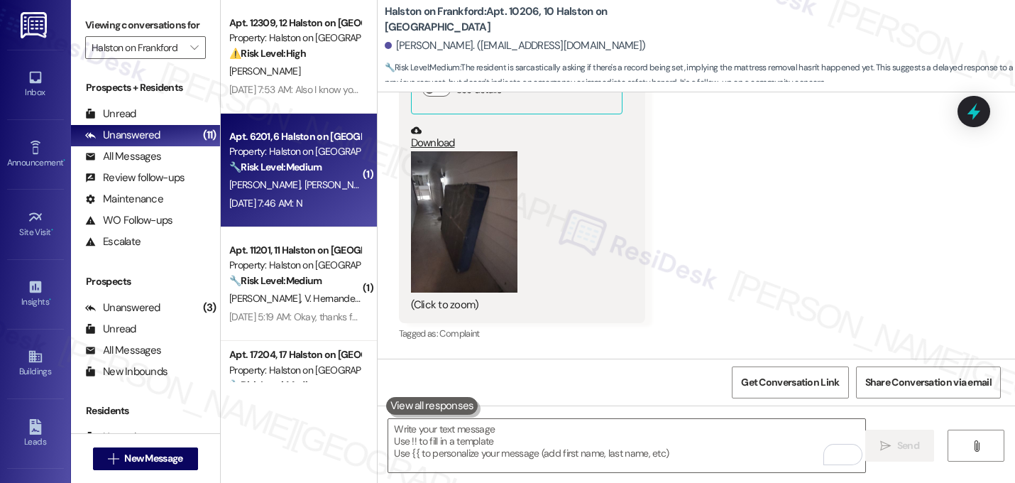
click at [304, 182] on span "[PERSON_NAME]" at bounding box center [339, 184] width 71 height 13
type textarea "Fetching suggested responses. Please feel free to read through the conversation…"
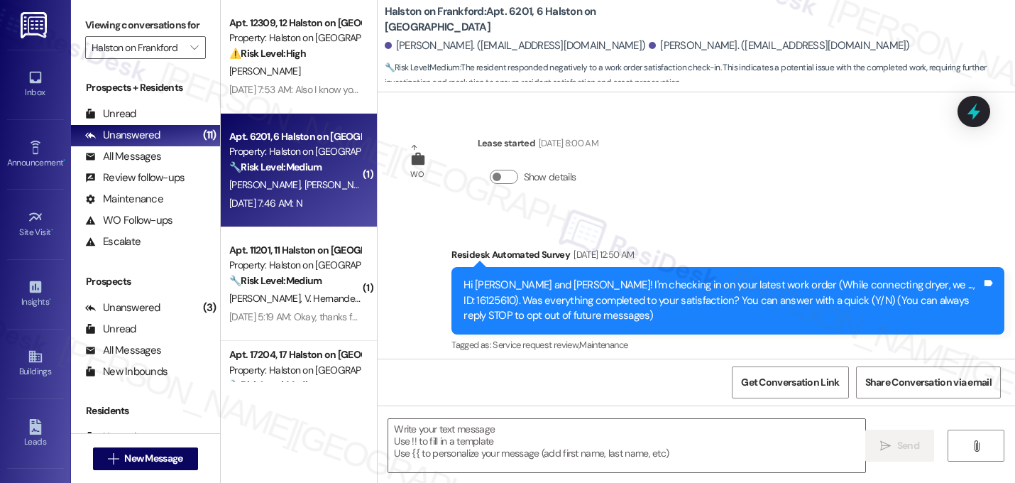
scroll to position [127, 0]
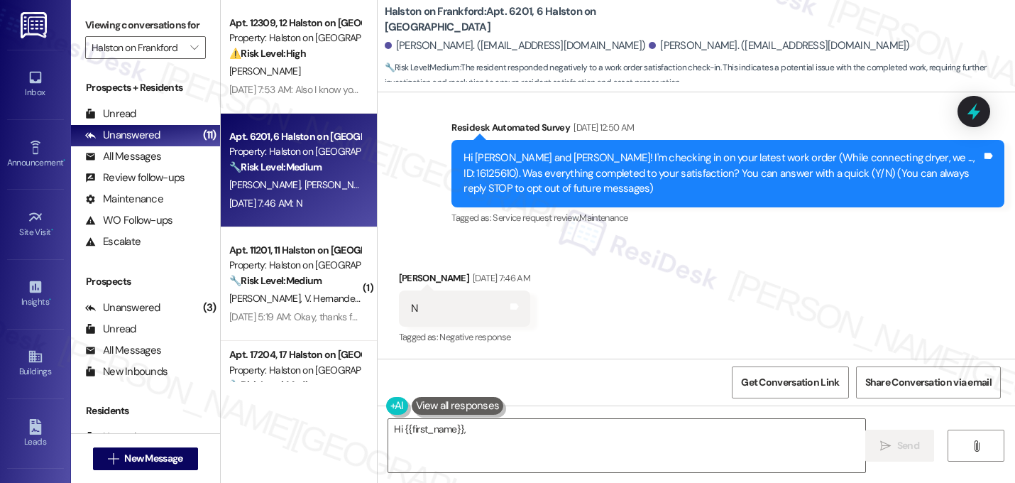
type textarea "Hi {{first_name}}, thanks"
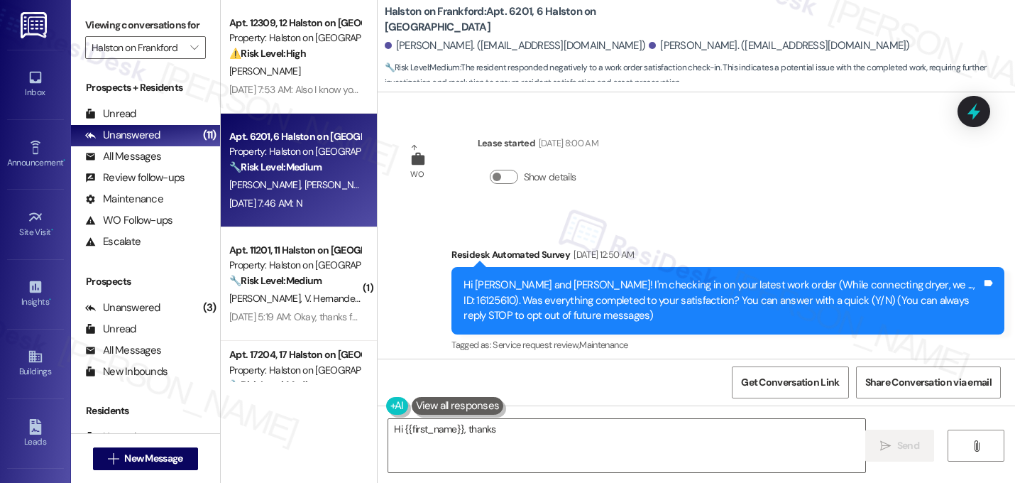
scroll to position [127, 0]
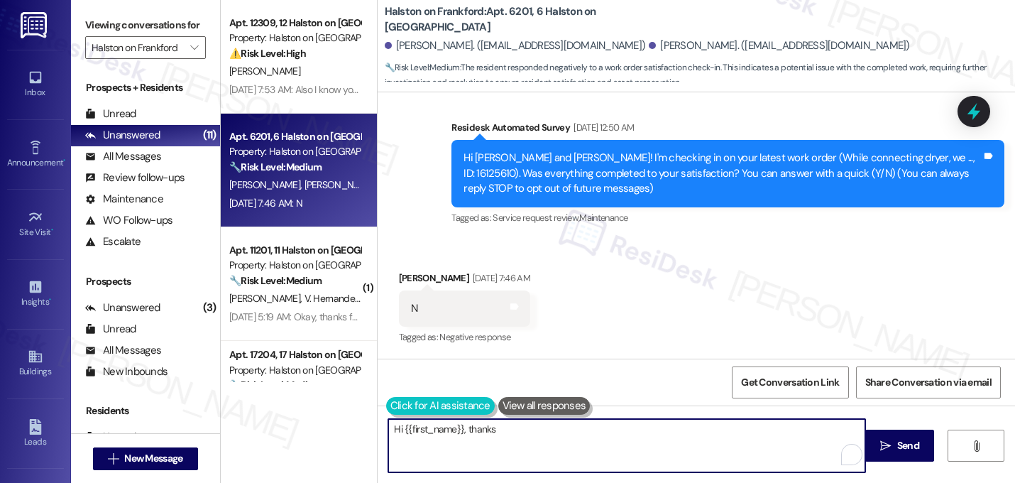
drag, startPoint x: 691, startPoint y: 442, endPoint x: 388, endPoint y: 412, distance: 304.6
click at [388, 418] on div "Hi {{first_name}}, thanks for the update. I'm sorry to hear the work order wasn…" at bounding box center [619, 445] width 478 height 55
type textarea "Hi {{first_name}}, thanks for the update. I'm sorry to hear the work order wasn…"
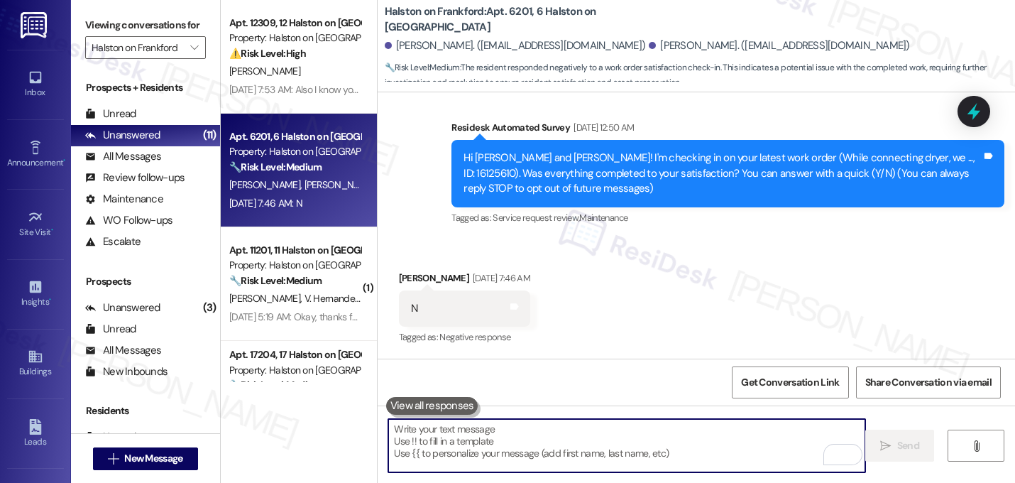
paste textarea "I'm sorry to hear that work order [number] wasn't completed to your satisfactio…"
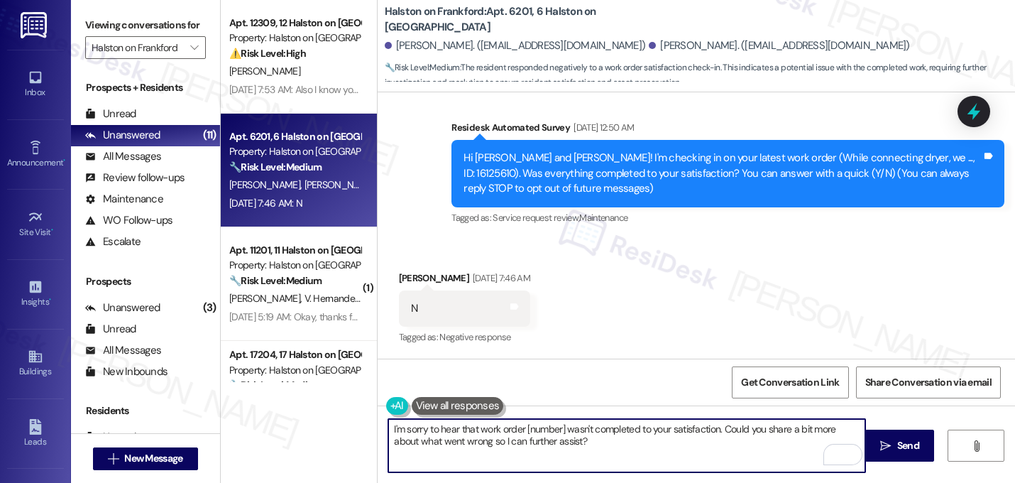
click at [560, 429] on textarea "I'm sorry to hear that work order [number] wasn't completed to your satisfactio…" at bounding box center [626, 445] width 477 height 53
type textarea "I'm sorry to hear that work order 16125610 wasn't completed to your satisfactio…"
click at [613, 449] on textarea "I'm sorry to hear that work order 16125610 wasn't completed to your satisfactio…" at bounding box center [626, 445] width 477 height 53
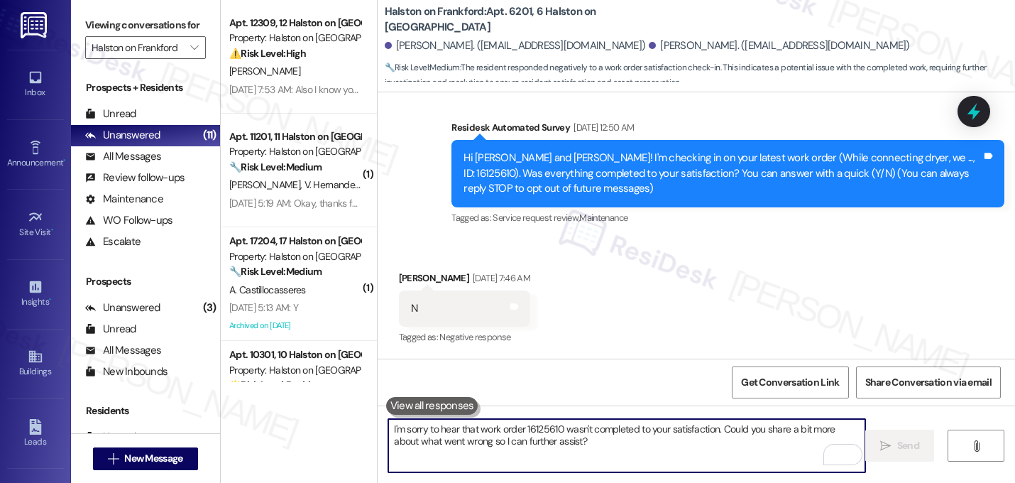
scroll to position [372, 0]
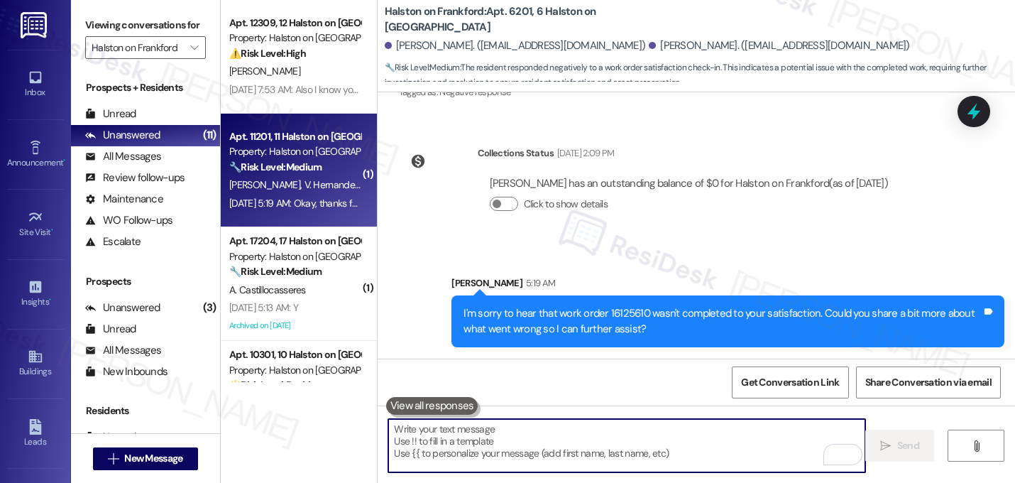
click at [304, 190] on span "V. Hernandezgarcia" at bounding box center [346, 184] width 84 height 13
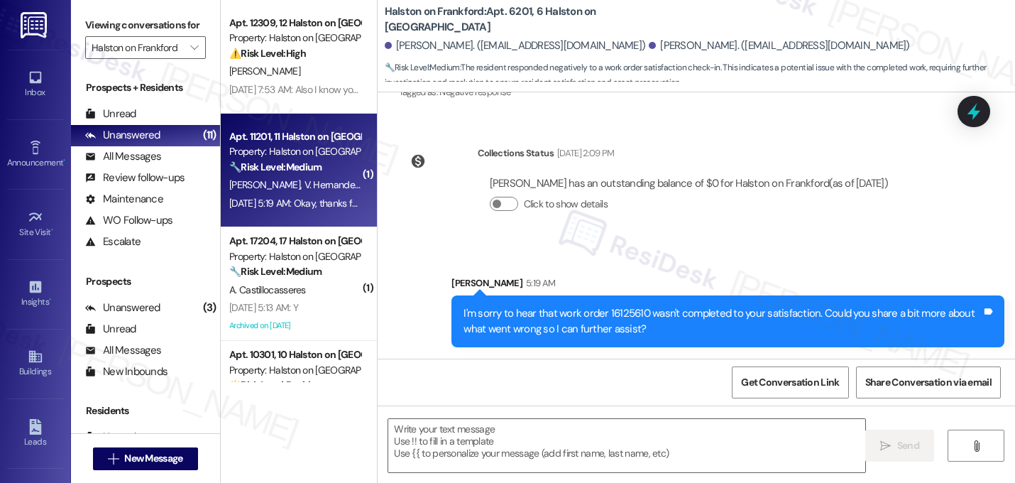
type textarea "Fetching suggested responses. Please feel free to read through the conversation…"
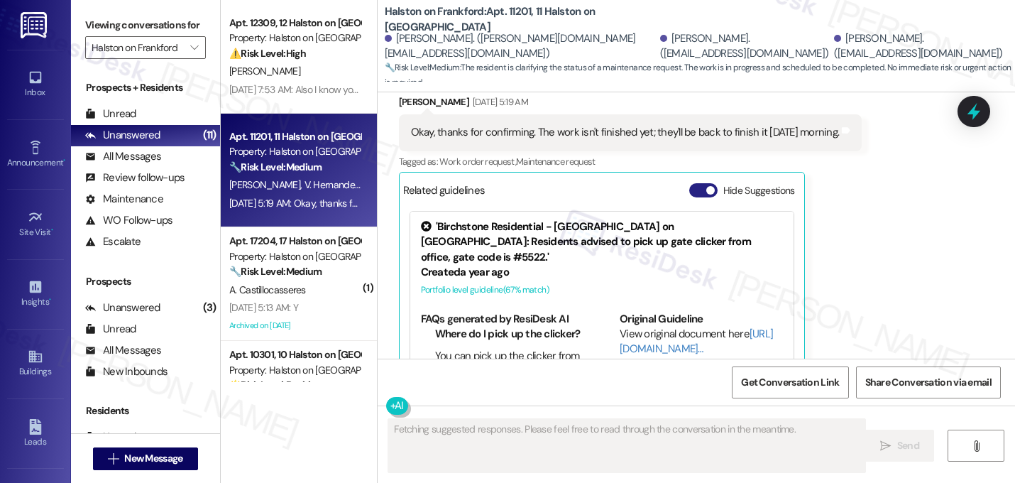
click at [695, 183] on button "Hide Suggestions" at bounding box center [703, 190] width 28 height 14
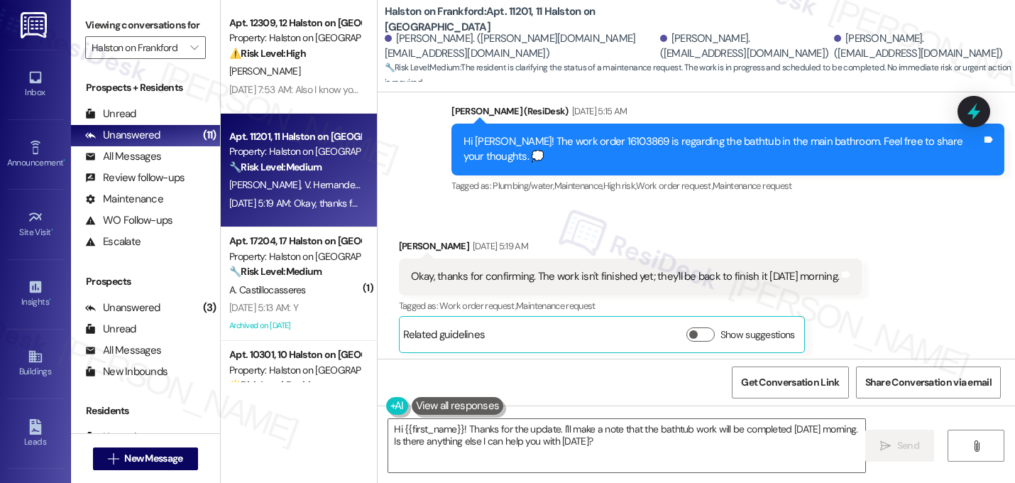
scroll to position [10388, 0]
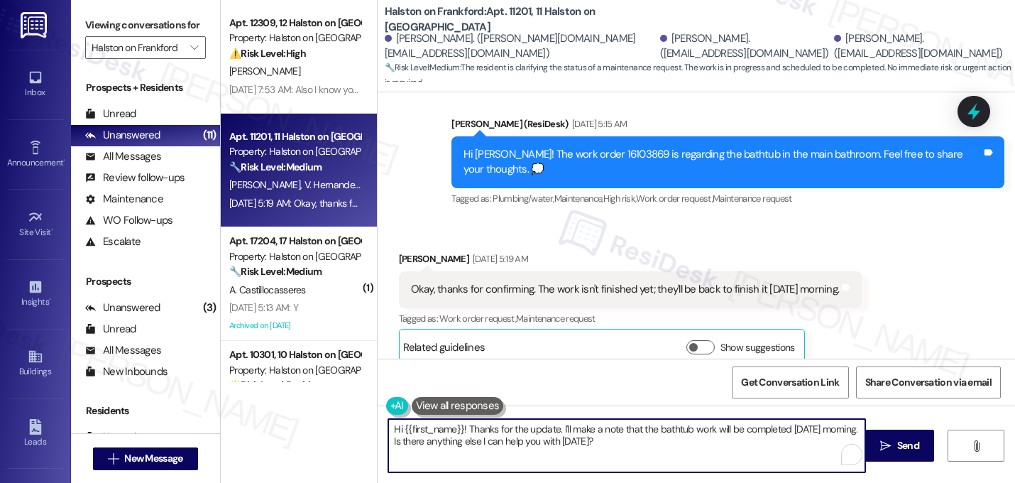
drag, startPoint x: 462, startPoint y: 428, endPoint x: 394, endPoint y: 419, distance: 68.7
click at [394, 419] on textarea "Hi {{first_name}}! Thanks for the update. I'll make a note that the bathtub wor…" at bounding box center [626, 445] width 477 height 53
click at [531, 449] on textarea "Thanks for the update. I'll make a note that the bathtub work will be completed…" at bounding box center [626, 445] width 477 height 53
drag, startPoint x: 480, startPoint y: 428, endPoint x: 545, endPoint y: 463, distance: 73.7
click at [545, 463] on textarea "Thanks for the update. I'll make a note that the bathtub work will be completed…" at bounding box center [626, 445] width 477 height 53
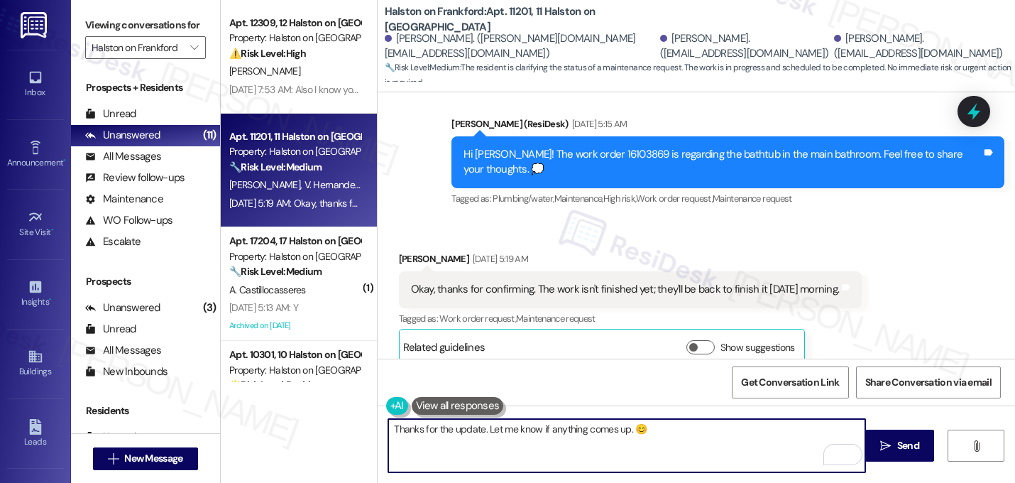
click at [620, 432] on textarea "Thanks for the update. Let me know if anything comes up. 😊" at bounding box center [626, 445] width 477 height 53
type textarea "Thanks for the update. Let me know how it goes. 😊"
click at [671, 429] on textarea "Thanks for the update. Let me know how it goes. 😊" at bounding box center [626, 445] width 477 height 53
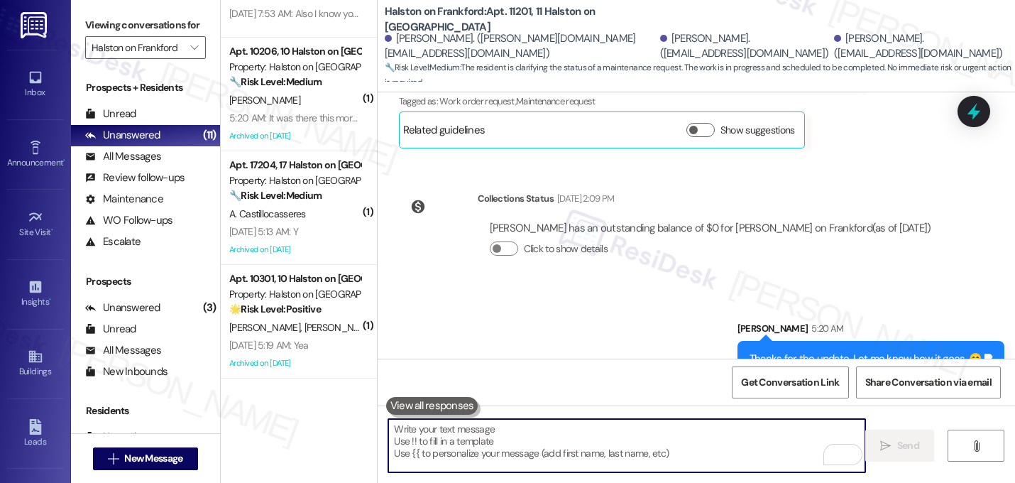
scroll to position [0, 0]
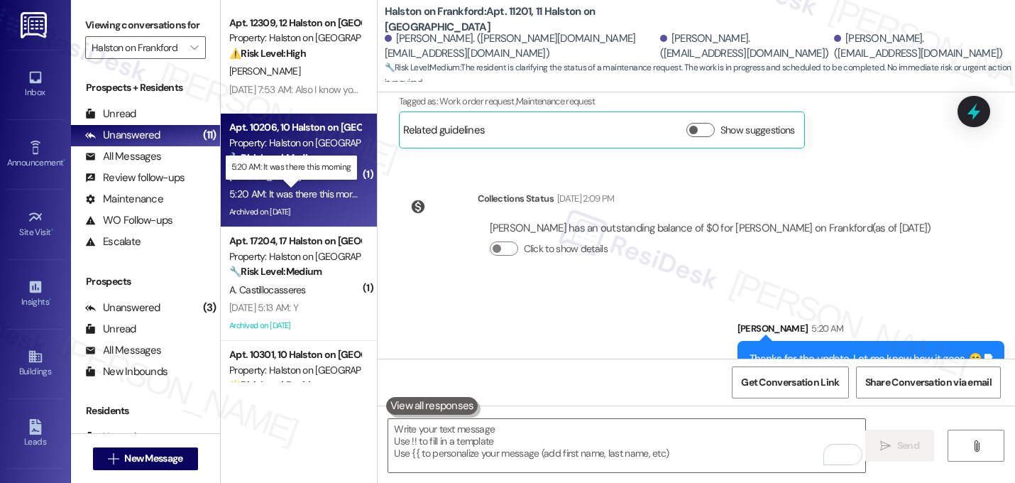
click at [318, 189] on div "5:20 AM: It was there this morning 5:20 AM: It was there this morning" at bounding box center [299, 193] width 140 height 13
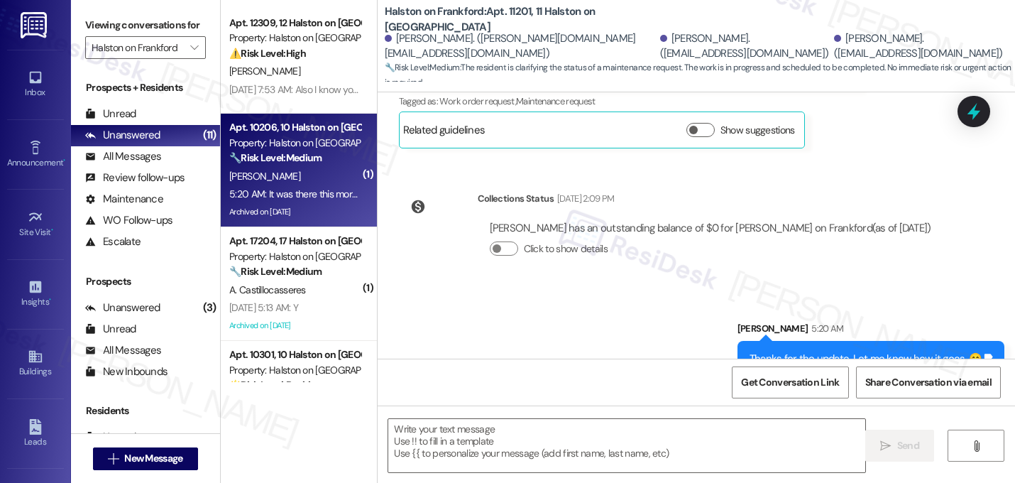
type textarea "Fetching suggested responses. Please feel free to read through the conversation…"
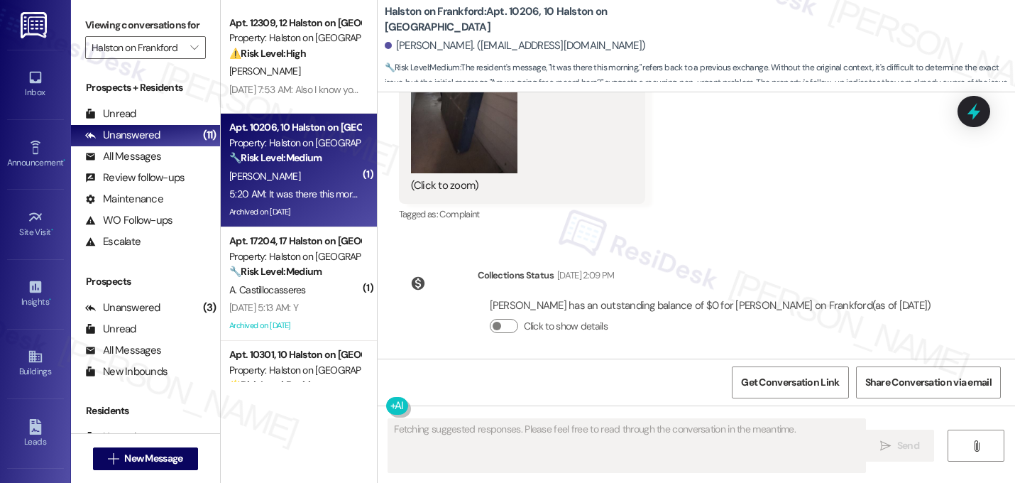
scroll to position [42032, 0]
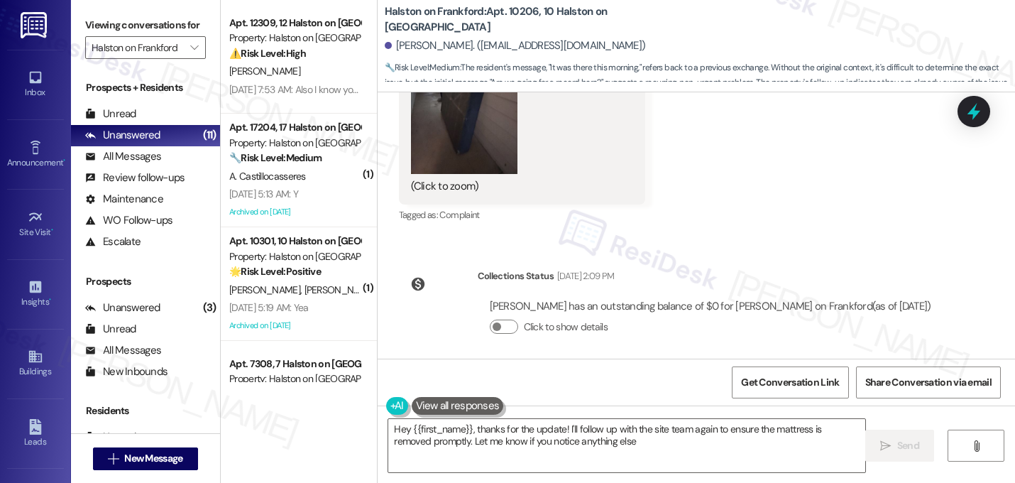
type textarea "Hey {{first_name}}, thanks for the update! I'll follow up with the site team ag…"
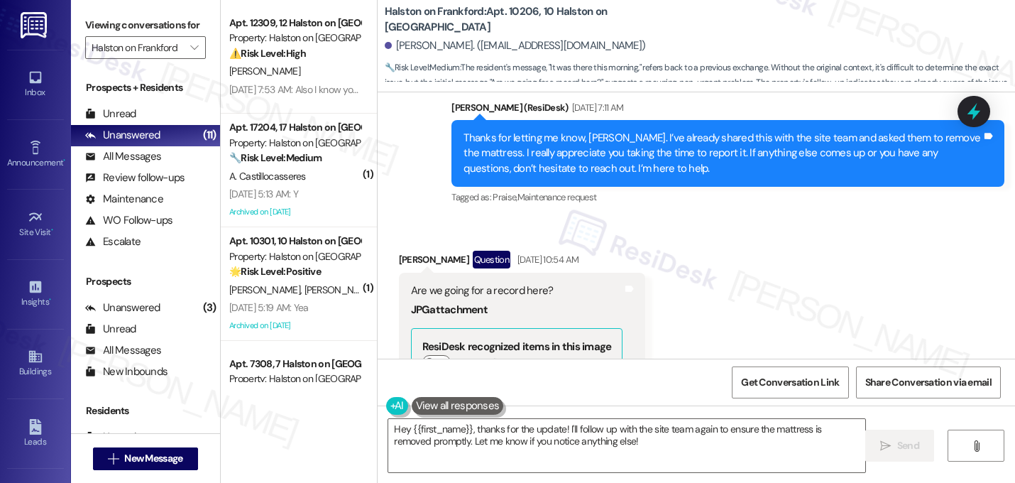
scroll to position [42033, 0]
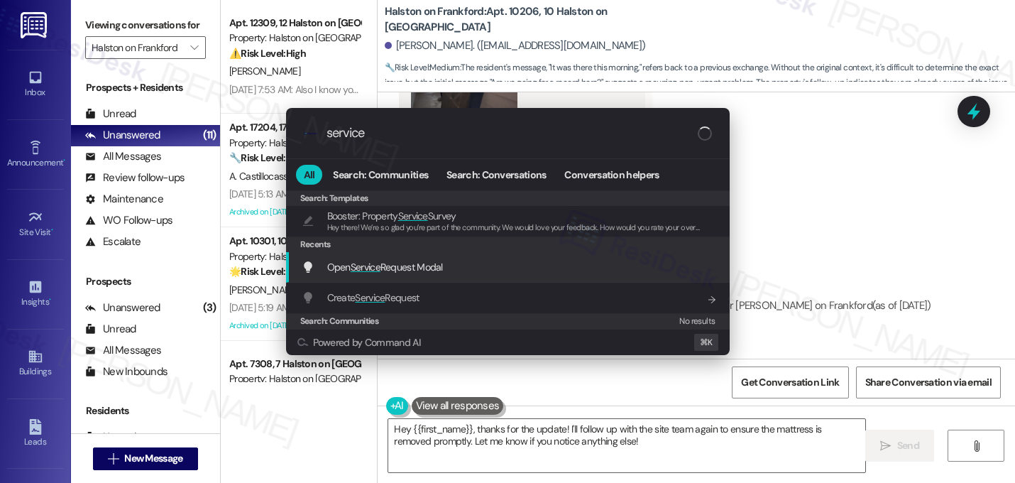
type input "service"
click at [392, 264] on span "Open Service Request Modal" at bounding box center [385, 266] width 116 height 13
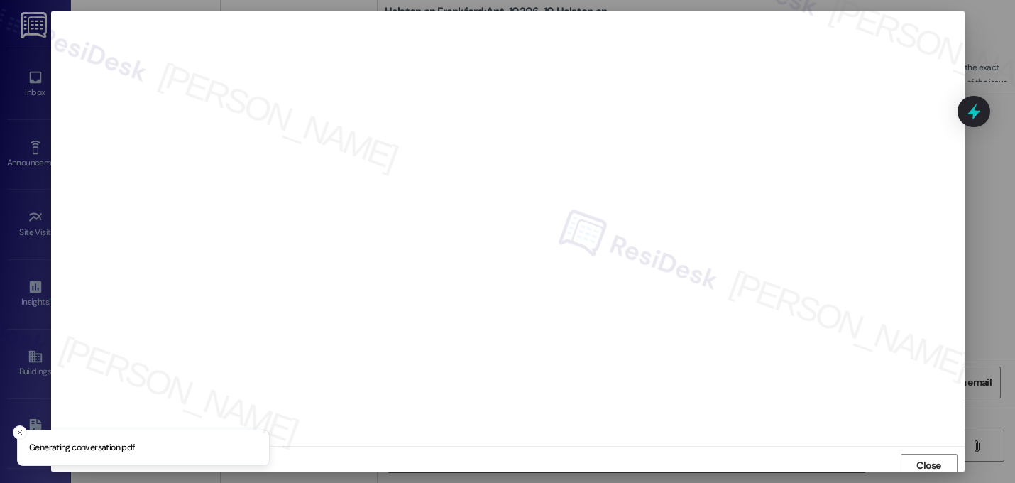
scroll to position [5, 0]
click at [917, 455] on span "Close" at bounding box center [928, 460] width 25 height 15
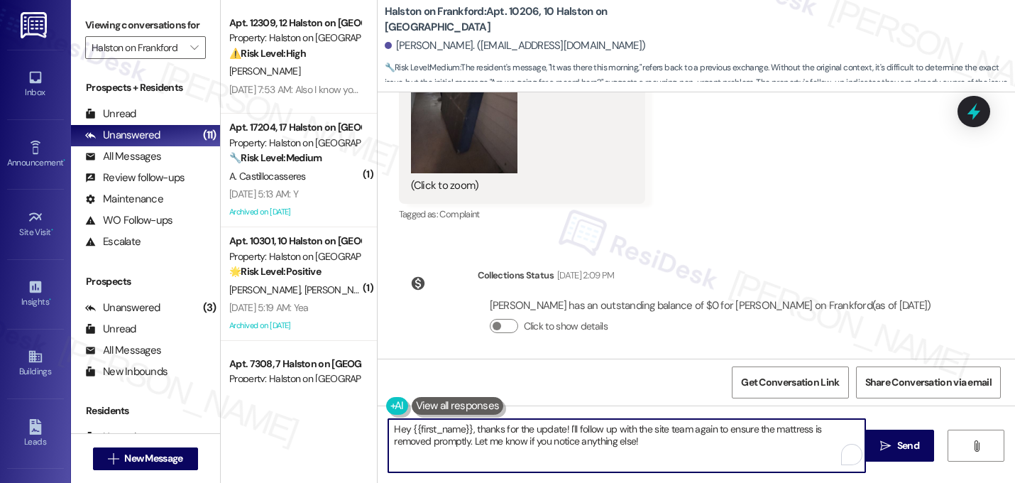
click at [610, 444] on textarea "Hey {{first_name}}, thanks for the update! I'll follow up with the site team ag…" at bounding box center [626, 445] width 477 height 53
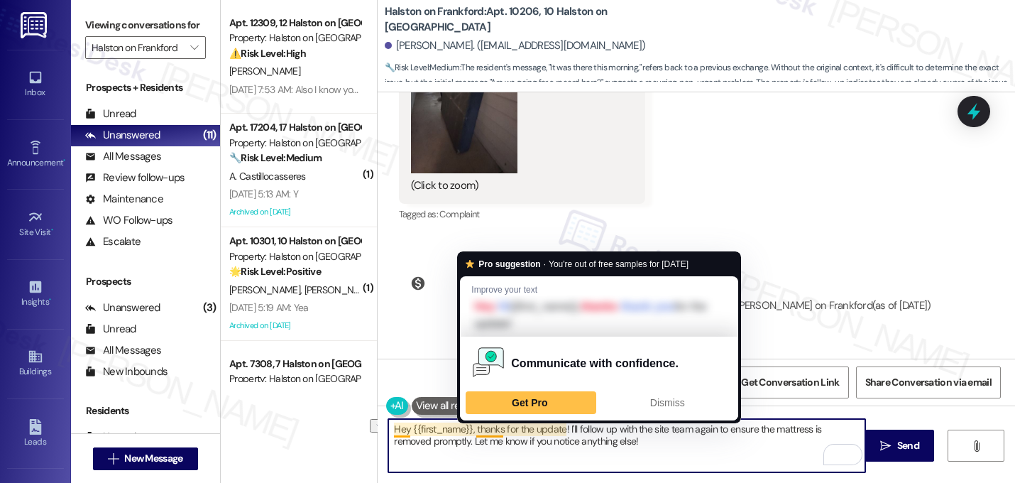
drag, startPoint x: 471, startPoint y: 431, endPoint x: 362, endPoint y: 418, distance: 109.3
click at [362, 418] on div "Apt. 12309, 12 Halston on Frankford Property: Halston on Frankford ⚠️ Risk Leve…" at bounding box center [618, 241] width 794 height 483
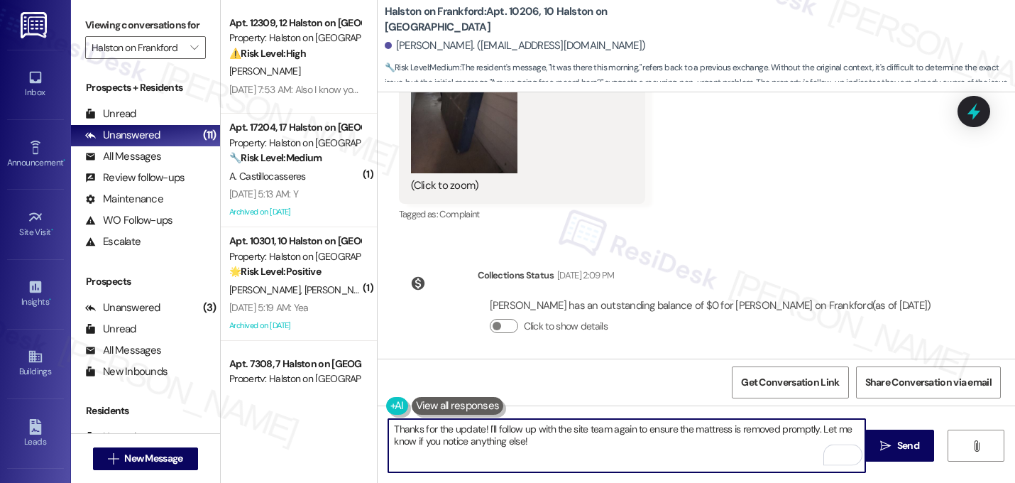
click at [583, 429] on textarea "Thanks for the update! I'll follow up with the site team again to ensure the ma…" at bounding box center [626, 445] width 477 height 53
drag, startPoint x: 611, startPoint y: 430, endPoint x: 650, endPoint y: 459, distance: 48.7
click at [650, 459] on textarea "Thanks for the update! I'll follow up with the team again to ensure the mattres…" at bounding box center [626, 445] width 477 height 53
type textarea "Thanks for the update! I'll follow up with the team again. I appreciate your pa…"
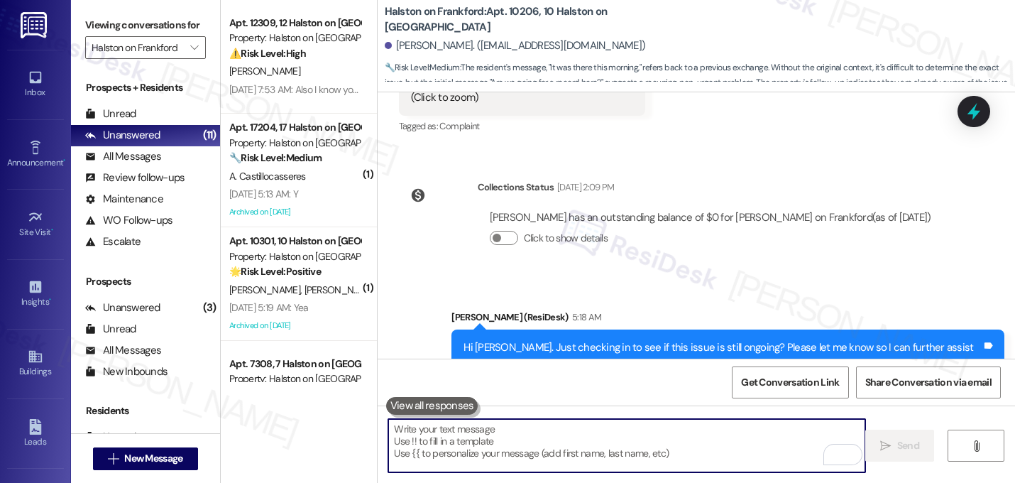
scroll to position [42132, 0]
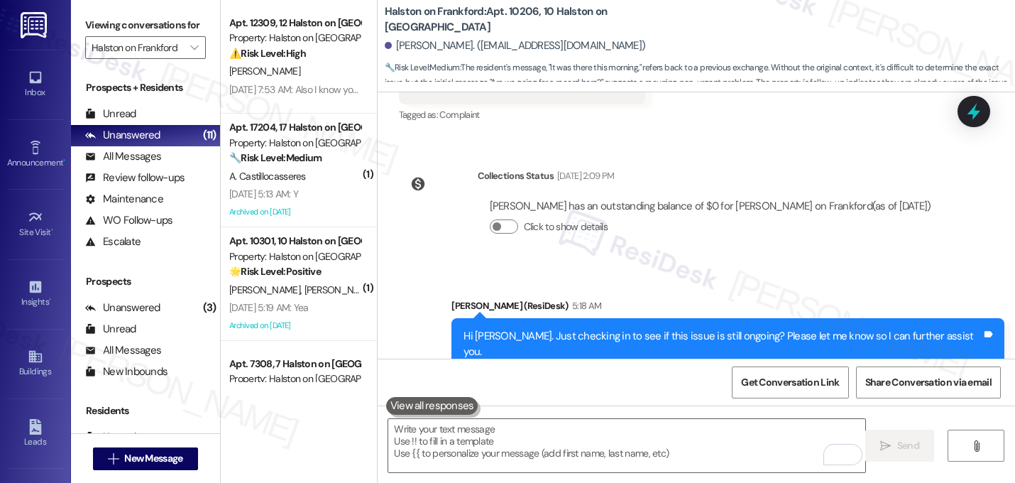
click at [673, 402] on div "Received via SMS Michael Belew 5:20 AM It was there this morning Tags and notes" at bounding box center [696, 451] width 637 height 99
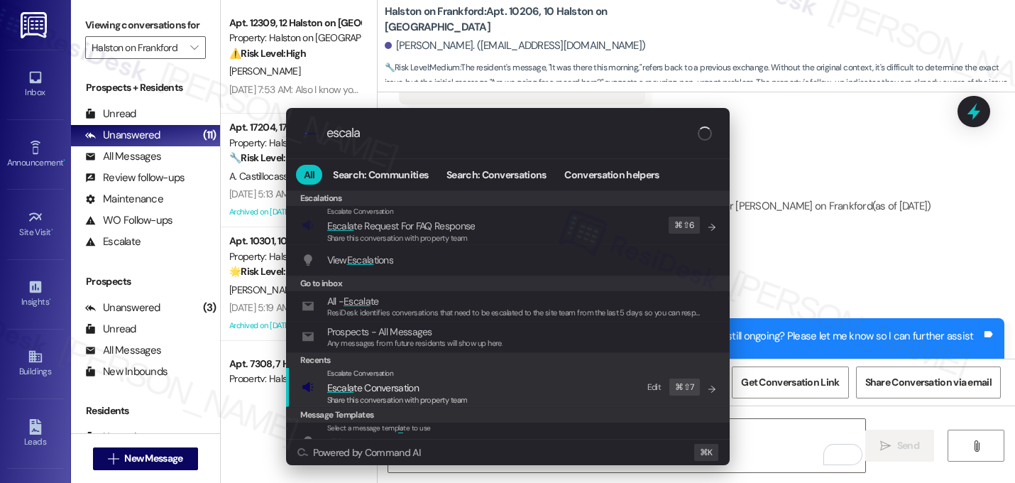
type input "escala"
click at [352, 390] on span "Escala" at bounding box center [340, 387] width 27 height 13
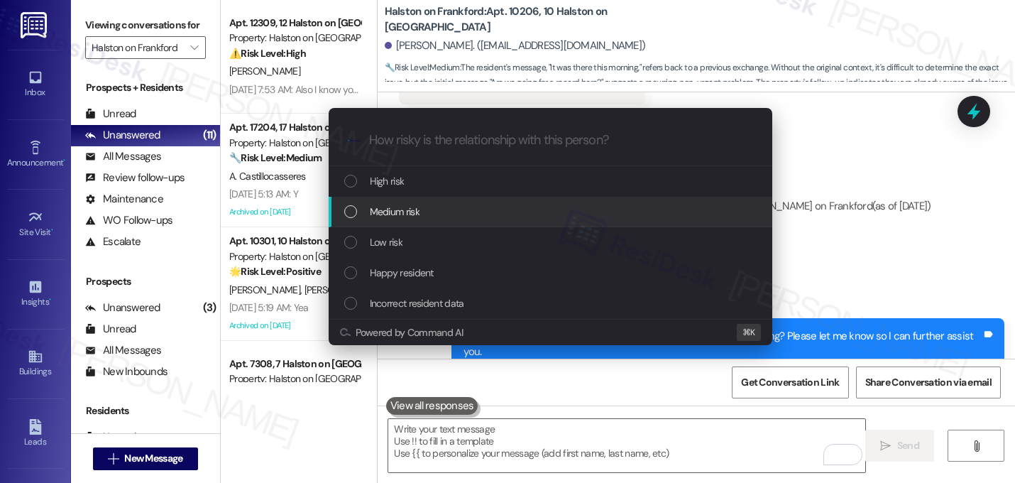
click at [392, 202] on div "Medium risk" at bounding box center [551, 212] width 444 height 31
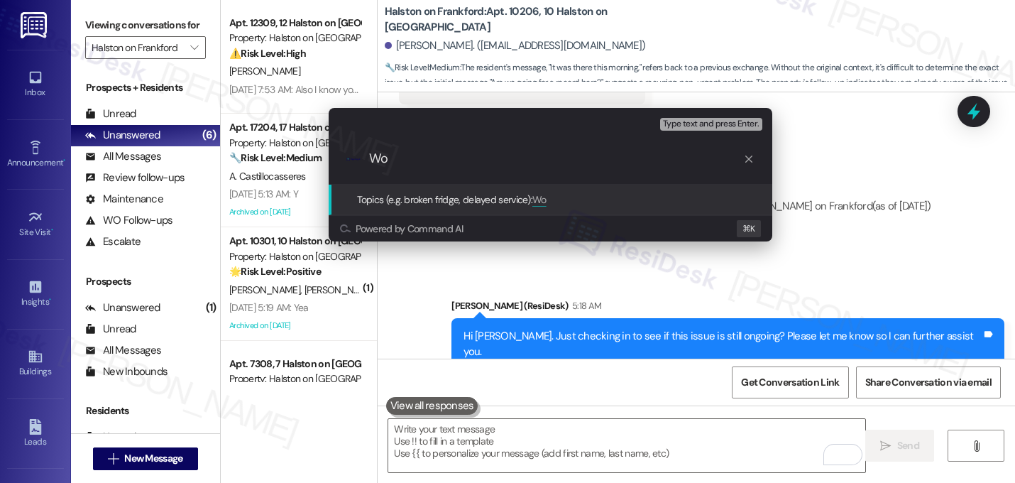
type input "W"
paste input "16135957"
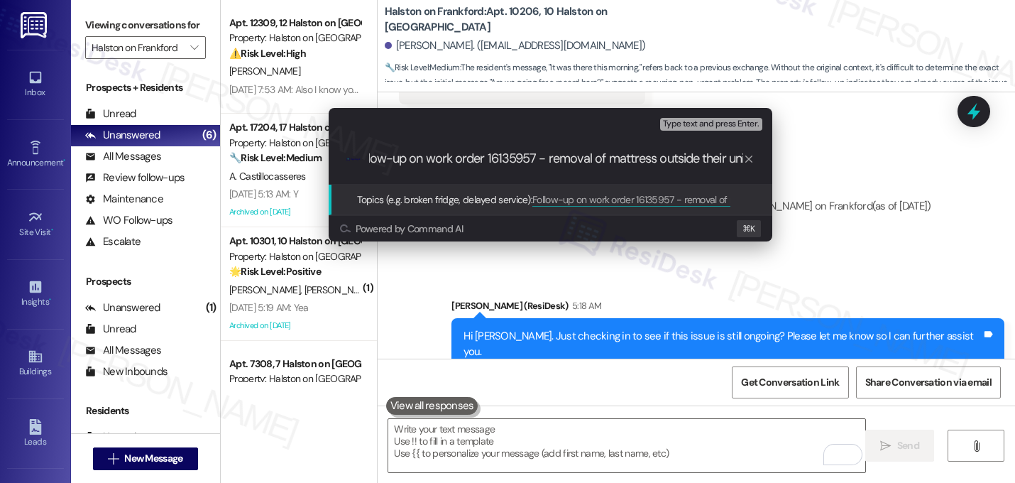
scroll to position [0, 21]
type input "Follow-up on work order 16135957 - removal of mattress outside their unit"
click at [436, 167] on div ".cls-1{fill:#0a055f;}.cls-2{fill:#0cc4c4;} resideskLogoBlueOrange Follow-up on …" at bounding box center [551, 158] width 444 height 50
click at [437, 164] on input "Follow-up on work order 16135957 - removal of mattress outside their unit" at bounding box center [556, 158] width 374 height 15
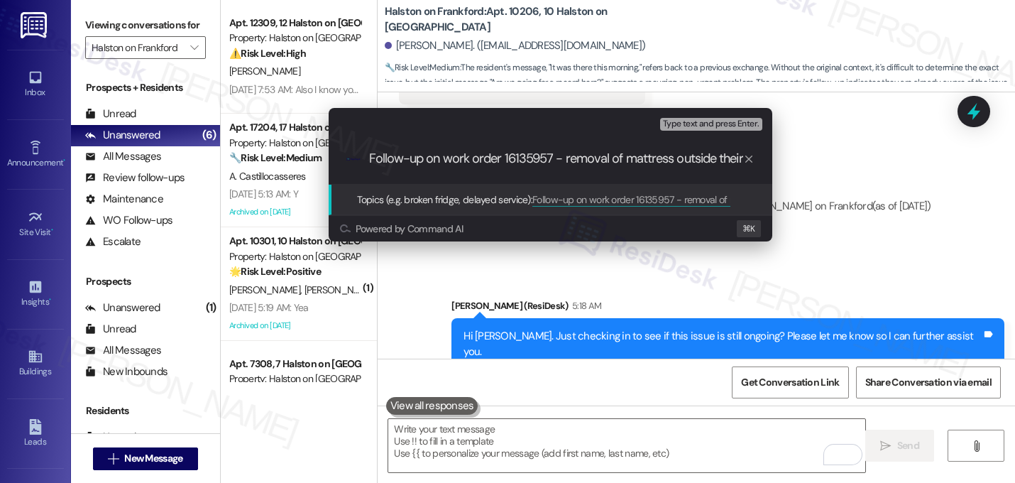
click at [437, 164] on input "Follow-up on work order 16135957 - removal of mattress outside their unit" at bounding box center [556, 158] width 374 height 15
click at [624, 160] on input "Follow-up on work order 16135957 - removal of mattress outside their unit" at bounding box center [556, 158] width 374 height 15
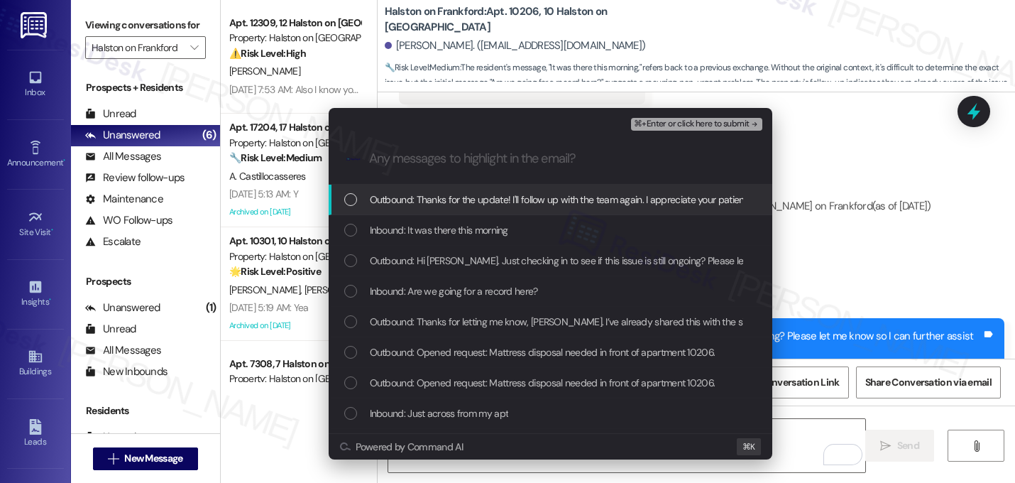
click at [452, 205] on span "Outbound: Thanks for the update! I'll follow up with the team again. I apprecia…" at bounding box center [563, 200] width 387 height 16
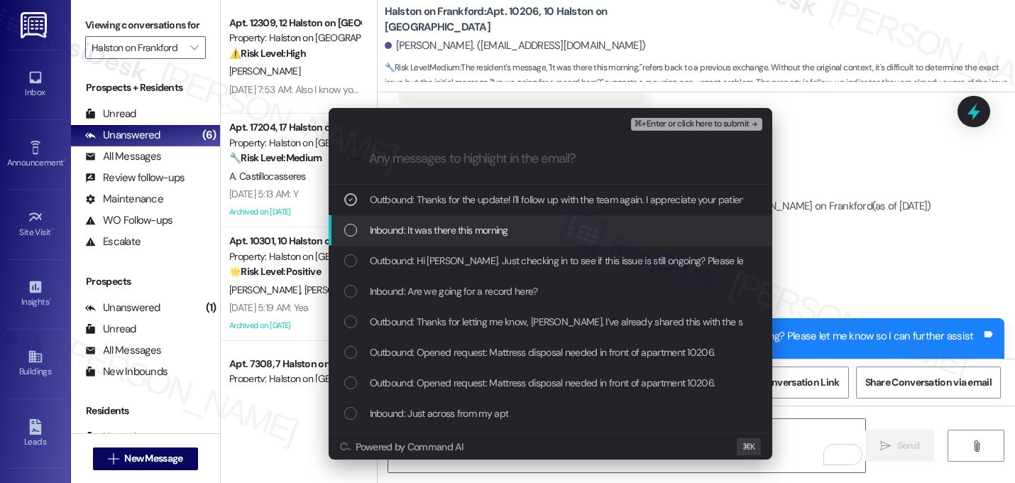
click at [453, 227] on span "Inbound: It was there this morning" at bounding box center [439, 230] width 138 height 16
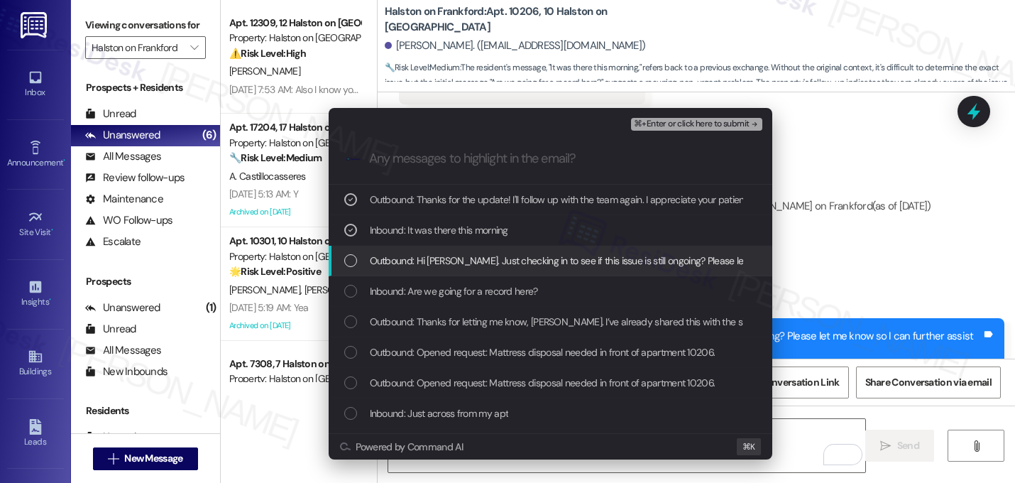
click at [456, 268] on span "Outbound: Hi Michael. Just checking in to see if this issue is still ongoing? P…" at bounding box center [632, 261] width 525 height 16
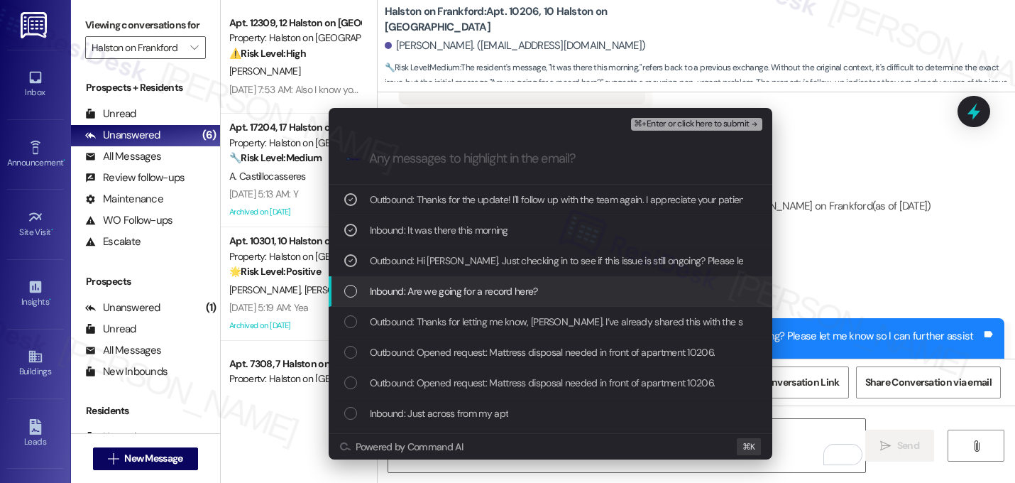
click at [456, 292] on span "Inbound: Are we going for a record here?" at bounding box center [454, 291] width 168 height 16
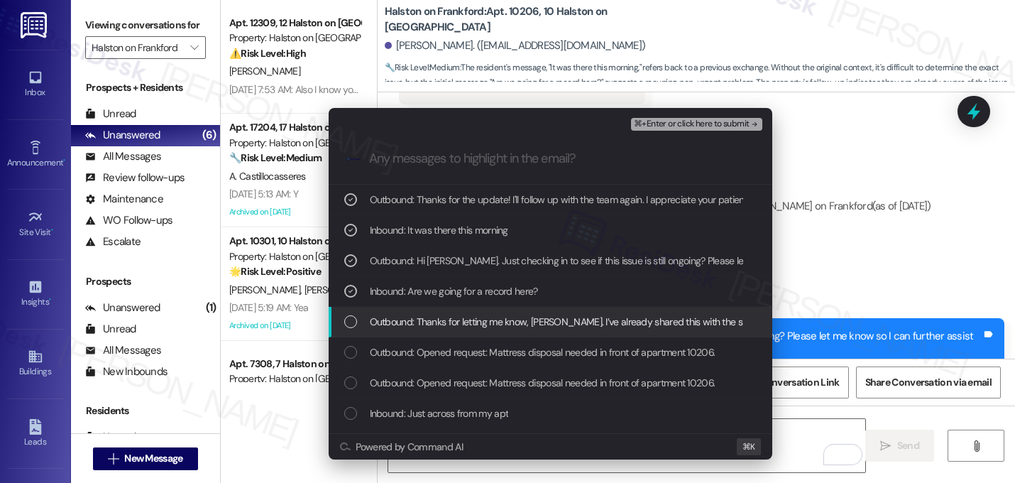
click at [483, 328] on span "Outbound: Thanks for letting me know, Michael. I’ve already shared this with th…" at bounding box center [959, 322] width 1179 height 16
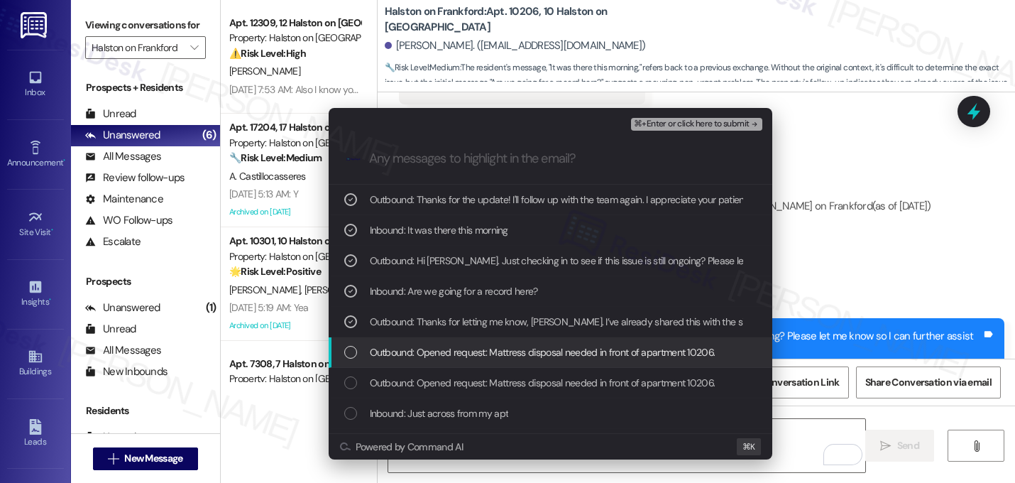
click at [483, 363] on div "Outbound: Opened request: Mattress disposal needed in front of apartment 10206." at bounding box center [551, 352] width 444 height 31
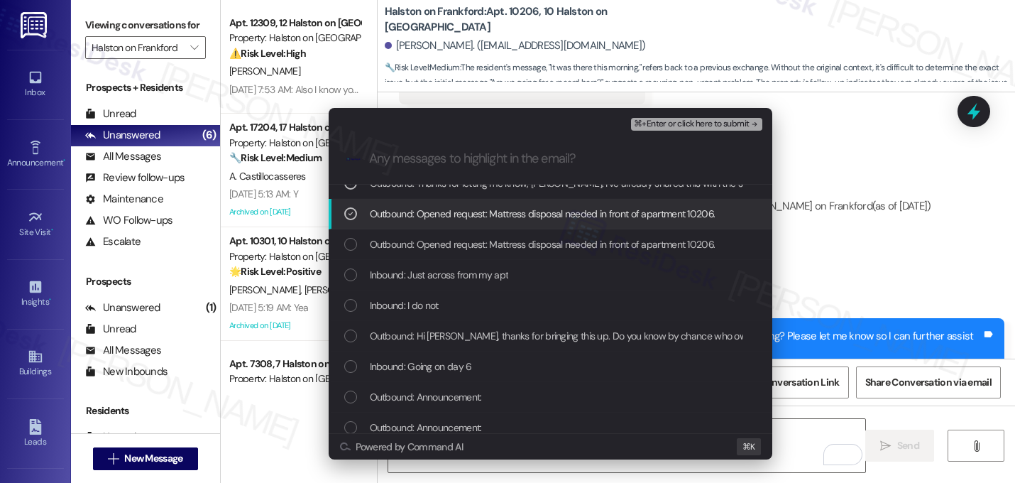
scroll to position [144, 0]
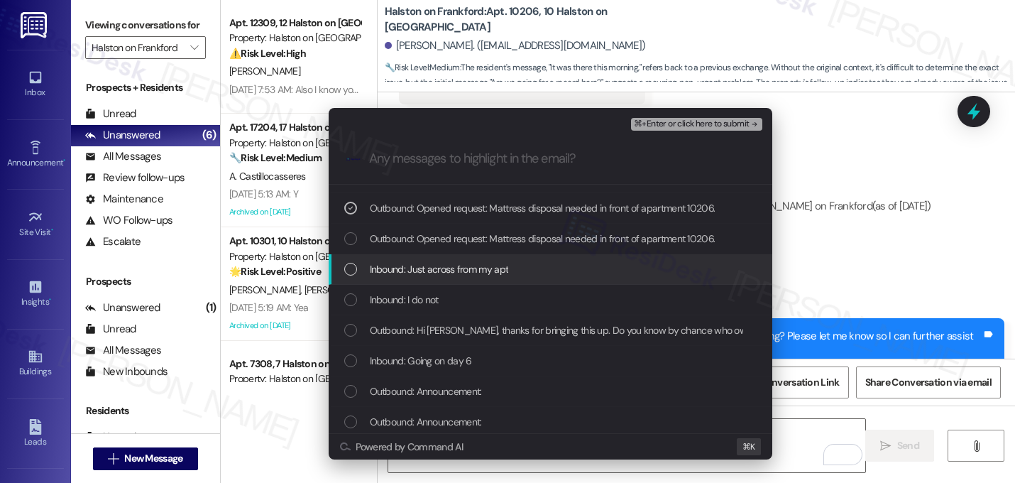
click at [469, 280] on div "Inbound: Just across from my apt" at bounding box center [551, 269] width 444 height 31
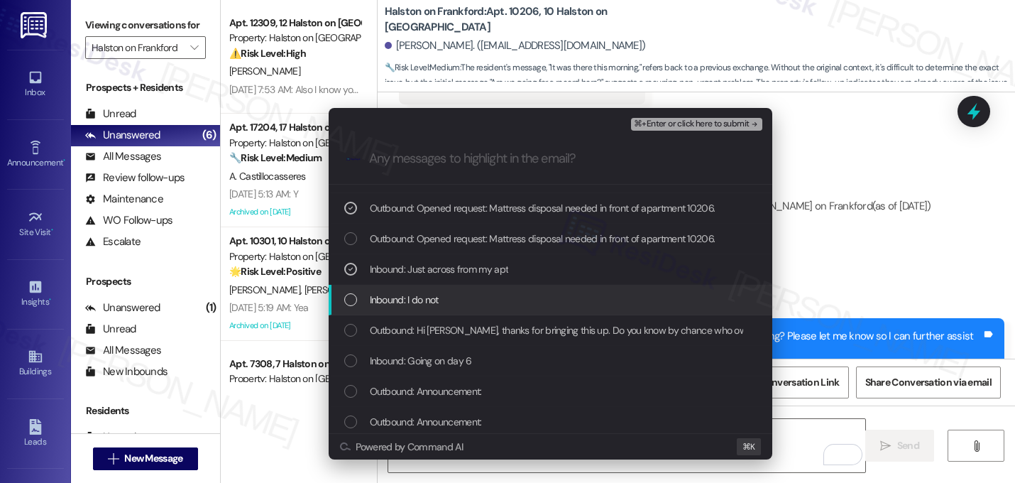
click at [461, 313] on div "Inbound: I do not" at bounding box center [551, 300] width 444 height 31
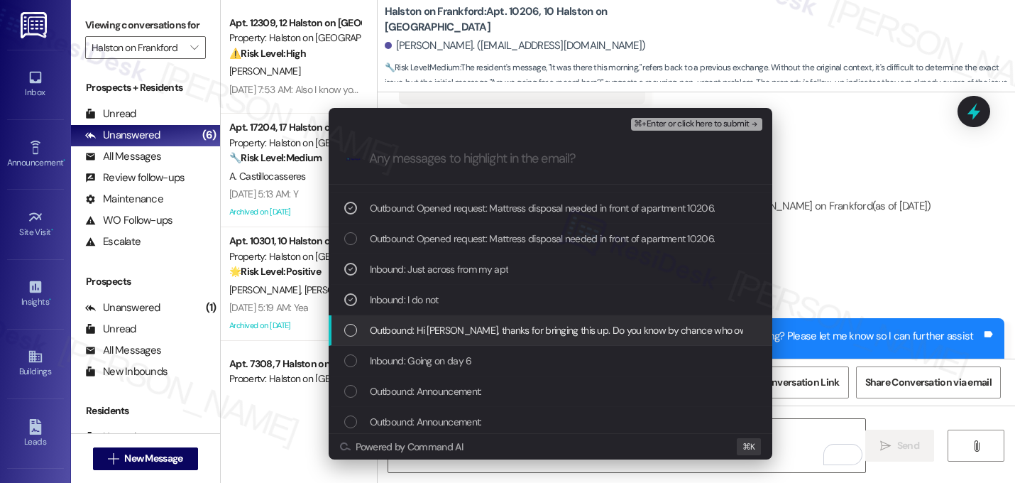
click at [466, 324] on span "Outbound: Hi Michael, thanks for bringing this up. Do you know by chance who ow…" at bounding box center [583, 330] width 427 height 16
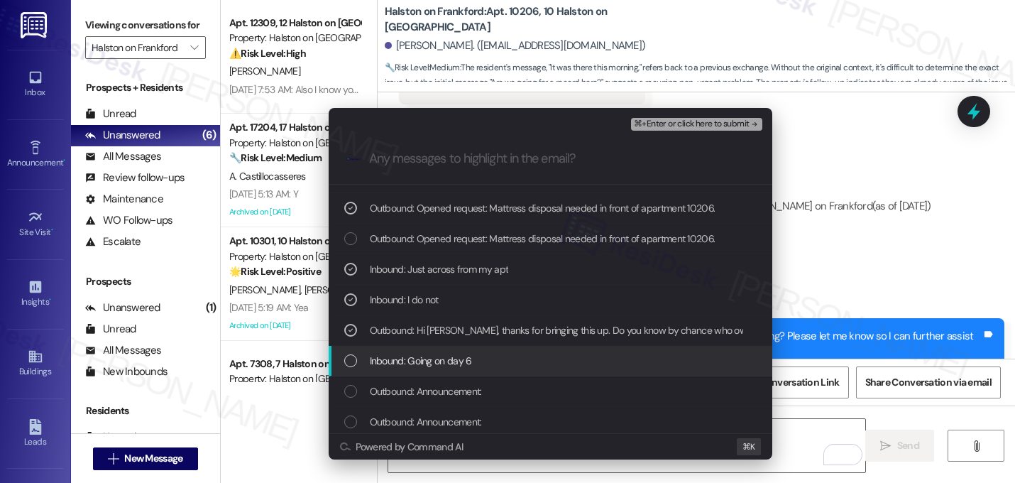
click at [477, 363] on div "Inbound: Going on day 6" at bounding box center [551, 361] width 415 height 16
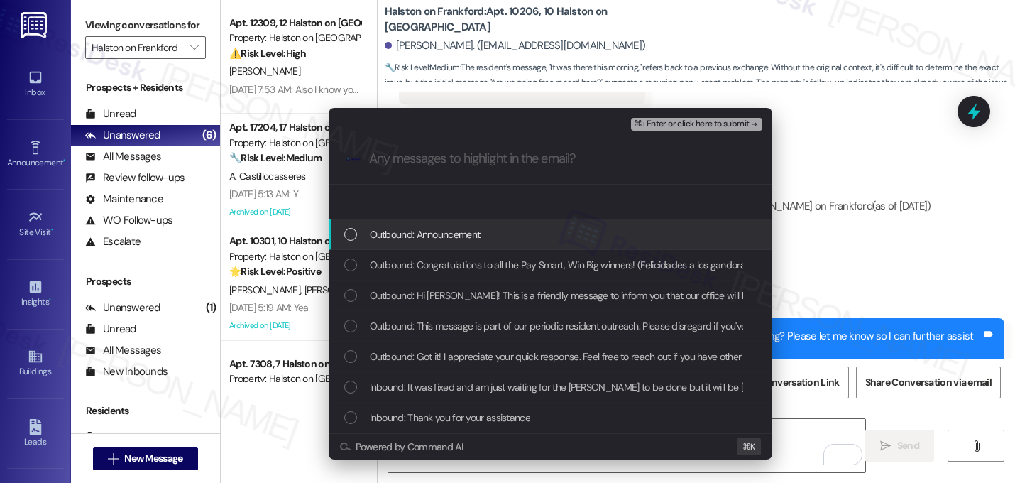
scroll to position [536, 0]
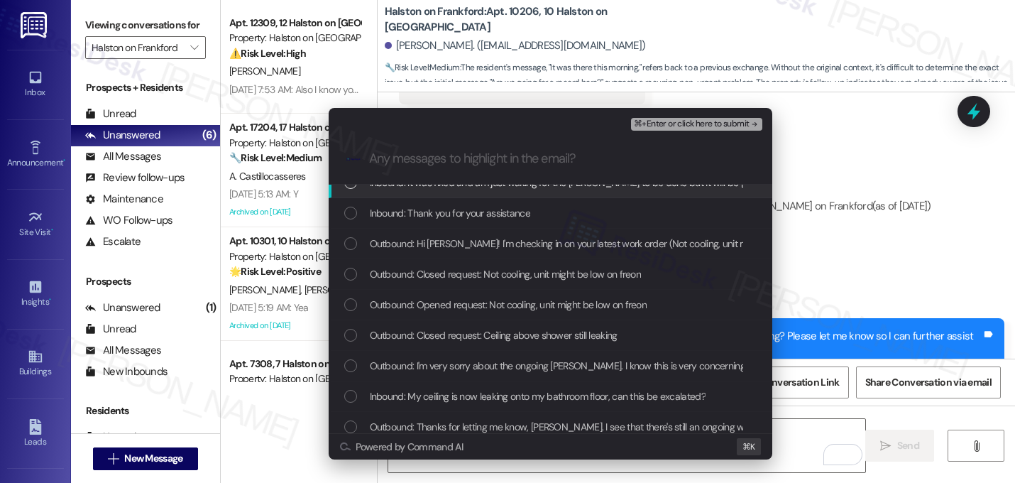
click at [726, 125] on span "⌘+Enter or click here to submit" at bounding box center [691, 124] width 115 height 10
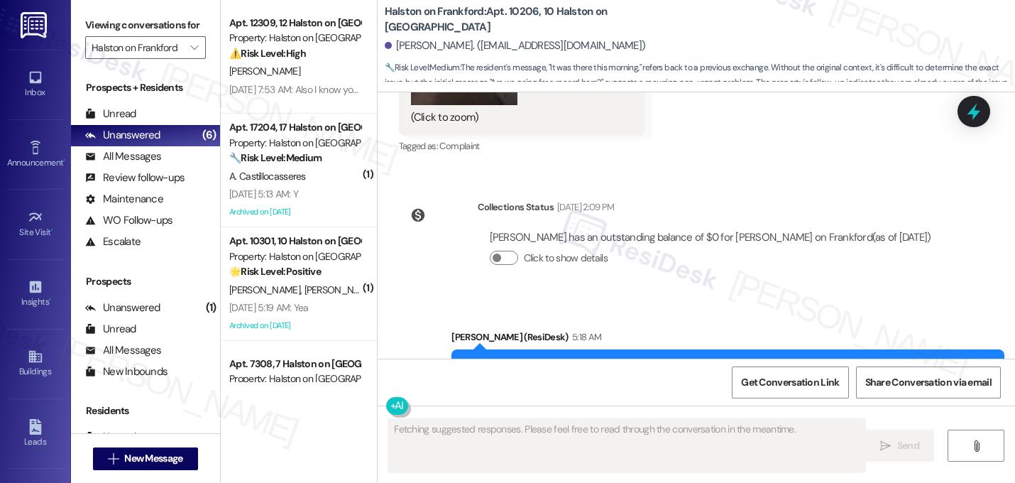
scroll to position [42174, 0]
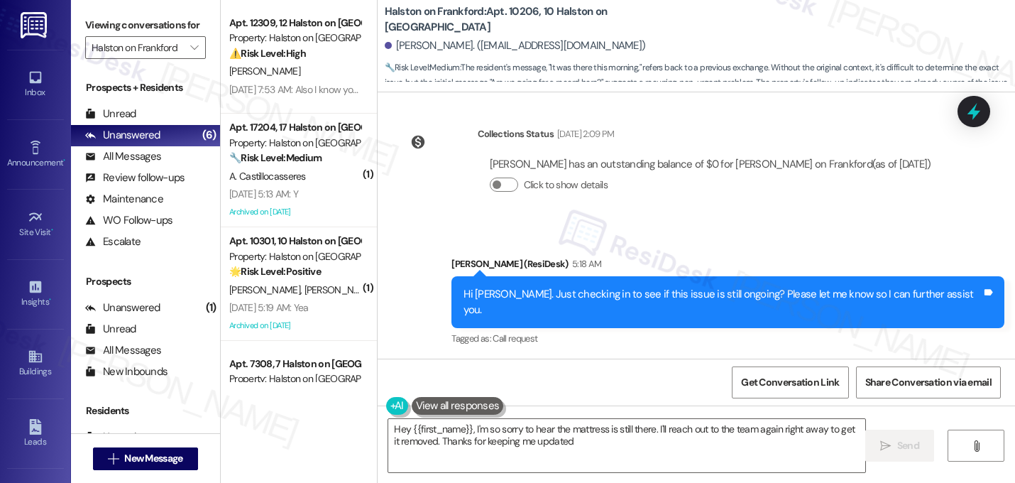
type textarea "Hey {{first_name}}, I'm so sorry to hear the mattress is still there. I'll reac…"
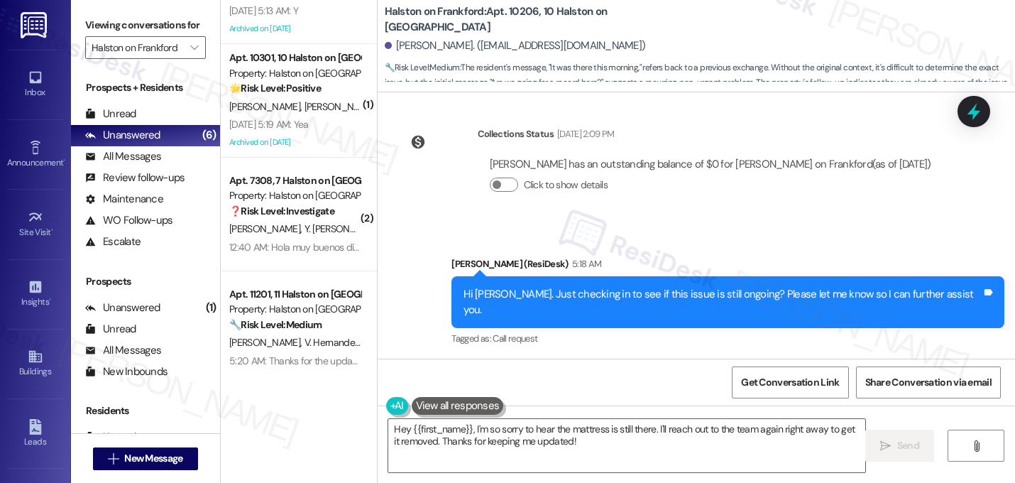
scroll to position [183, 0]
click at [296, 219] on div "Apt. 12309, 12 Halston on Frankford Property: Halston on Frankford ⚠️ Risk Leve…" at bounding box center [299, 191] width 156 height 382
click at [296, 219] on div "Apt. 7308, 7 Halston on Frankford Property: Halston on Frankford ❓ Risk Level: …" at bounding box center [295, 196] width 134 height 48
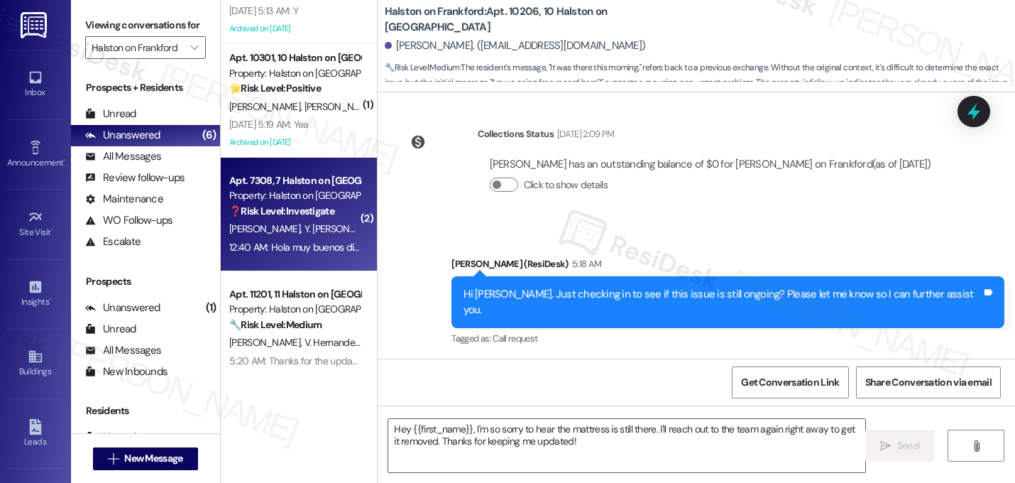
type textarea "Fetching suggested responses. Please feel free to read through the conversation…"
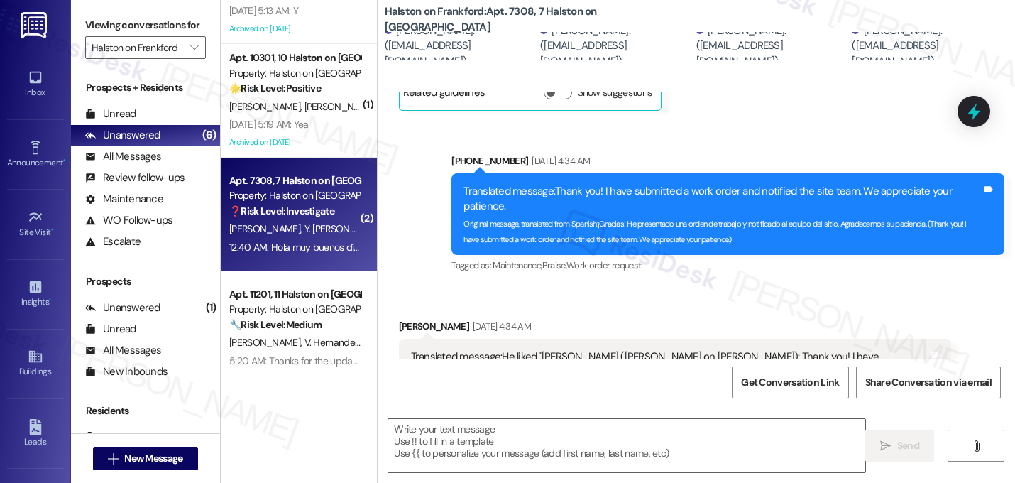
type textarea "Fetching suggested responses. Please feel free to read through the conversation…"
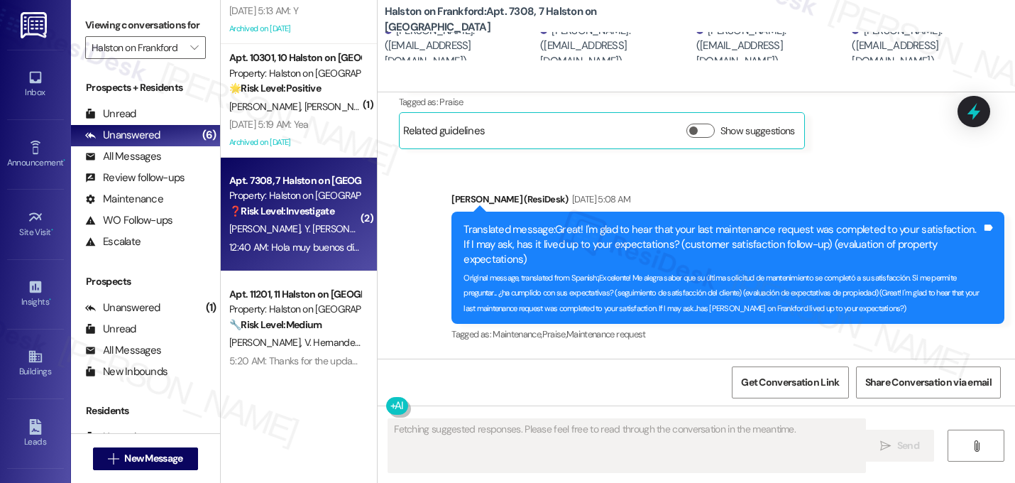
scroll to position [12136, 0]
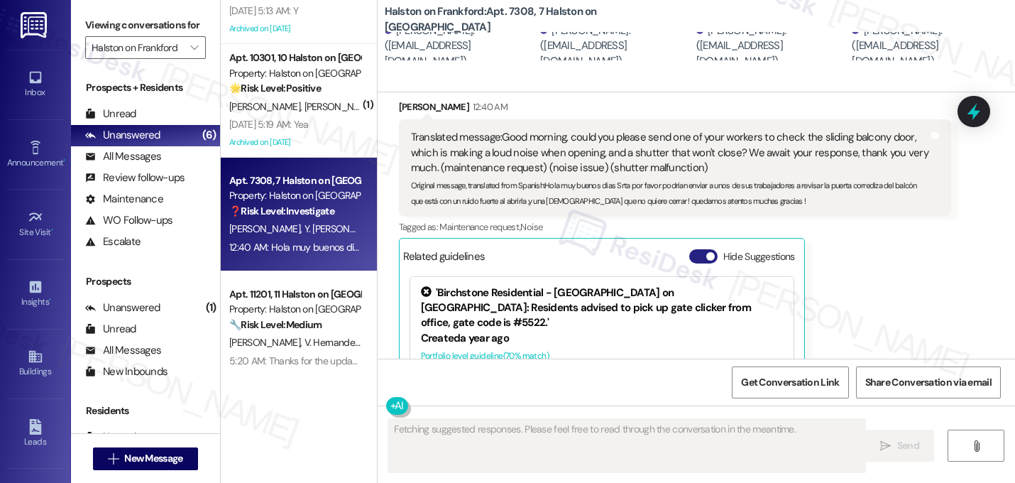
click at [693, 249] on button "Hide Suggestions" at bounding box center [703, 256] width 28 height 14
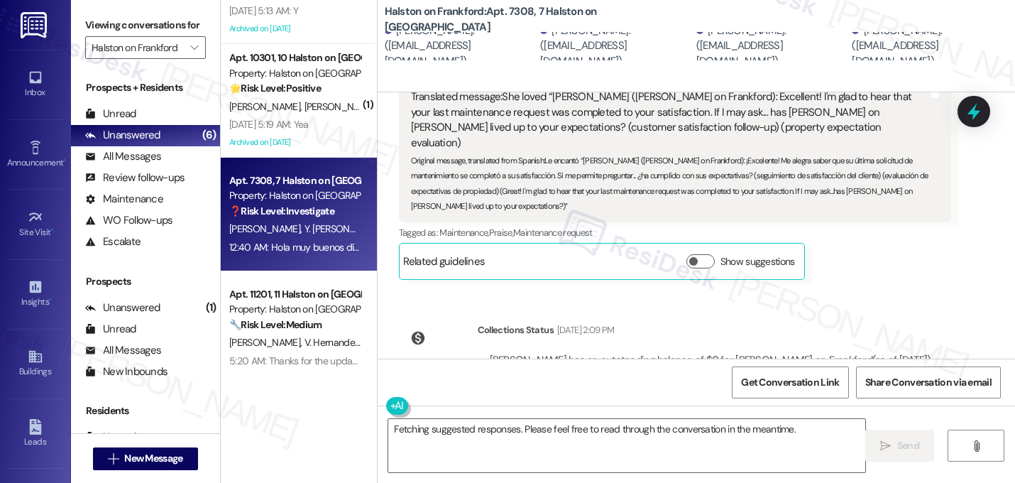
scroll to position [11943, 0]
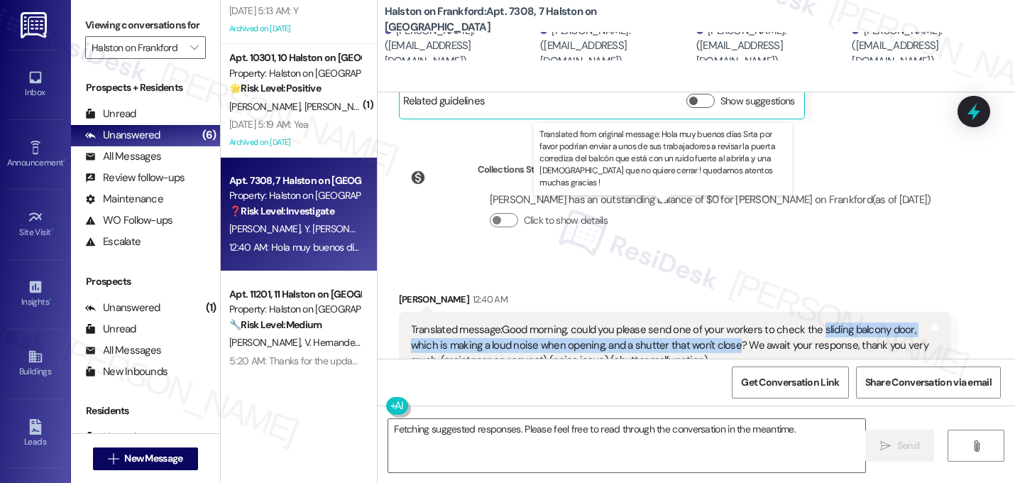
drag, startPoint x: 813, startPoint y: 211, endPoint x: 729, endPoint y: 224, distance: 85.4
click at [729, 322] on div "Translated message: Good morning, could you please send one of your workers to …" at bounding box center [670, 344] width 518 height 45
copy div "sliding balcony door, which is making a loud noise when opening, and a shutter …"
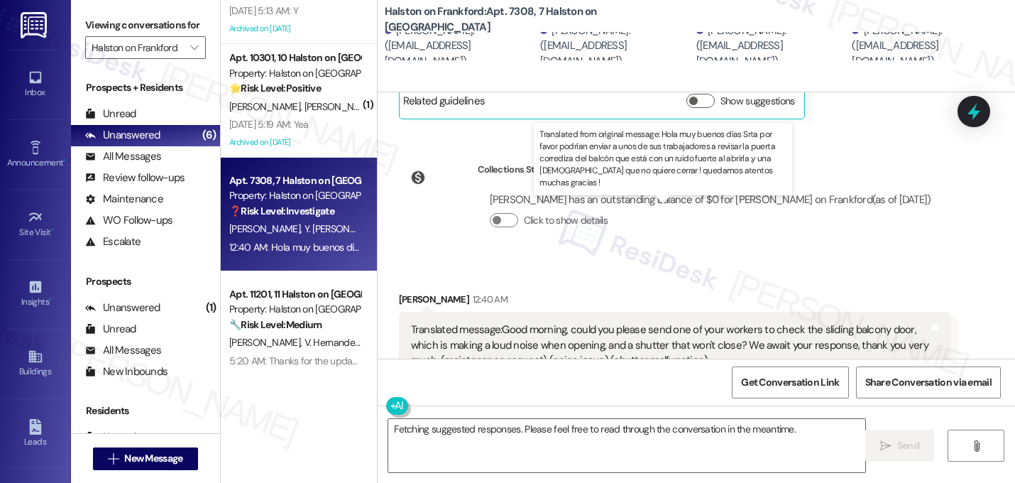
drag, startPoint x: 539, startPoint y: 257, endPoint x: 756, endPoint y: 273, distance: 217.1
click at [756, 373] on sub "Original message, translated from Spanish : Hola muy buenos días Srta por favor…" at bounding box center [664, 385] width 506 height 25
copy sub "Hola muy buenos días Srta por favor podrían enviar a unos de sus trabajadores a…"
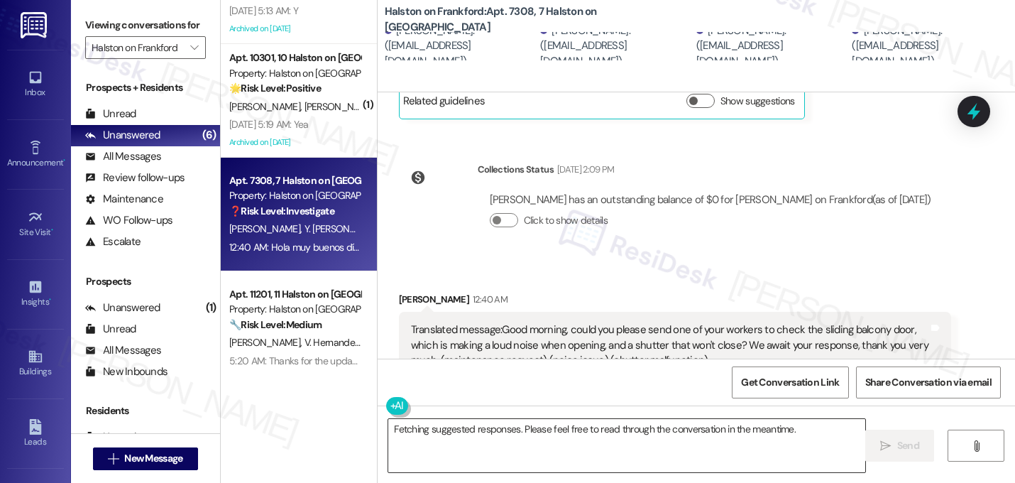
click at [612, 437] on textarea "Fetching suggested responses. Please feel free to read through the conversation…" at bounding box center [626, 445] width 477 height 53
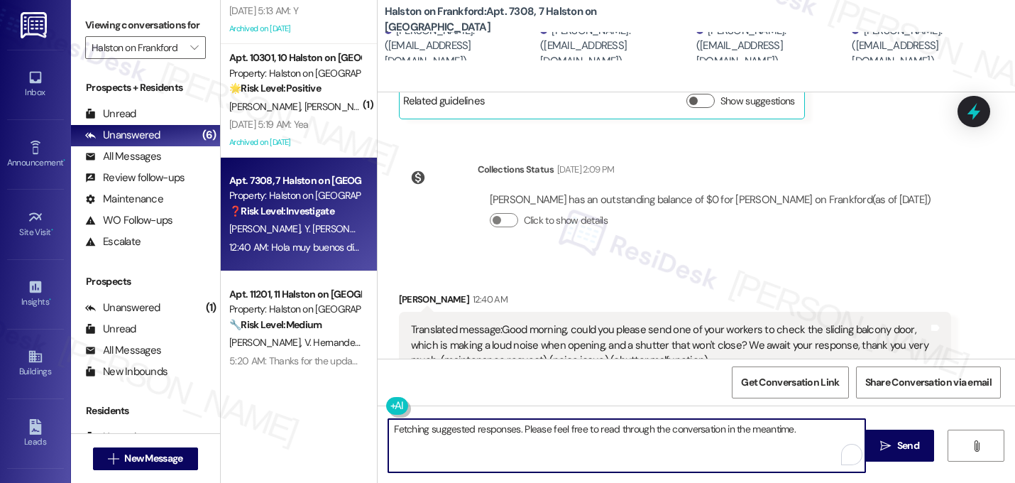
click at [612, 437] on textarea "Fetching suggested responses. Please feel free to read through the conversation…" at bounding box center [626, 445] width 477 height 53
click at [614, 436] on textarea "Fetching suggested responses. Please feel free to read through the conversation…" at bounding box center [626, 445] width 477 height 53
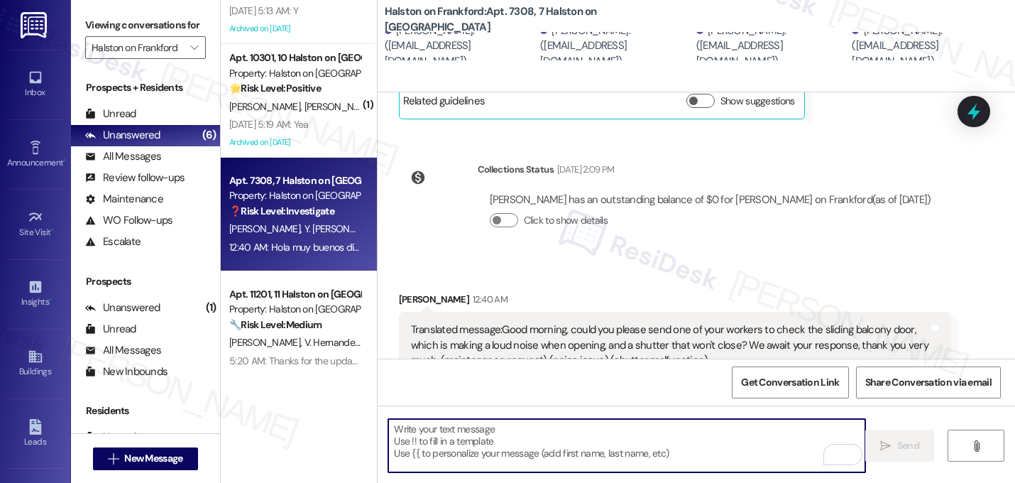
click at [565, 431] on textarea "To enrich screen reader interactions, please activate Accessibility in Grammarl…" at bounding box center [626, 445] width 477 height 53
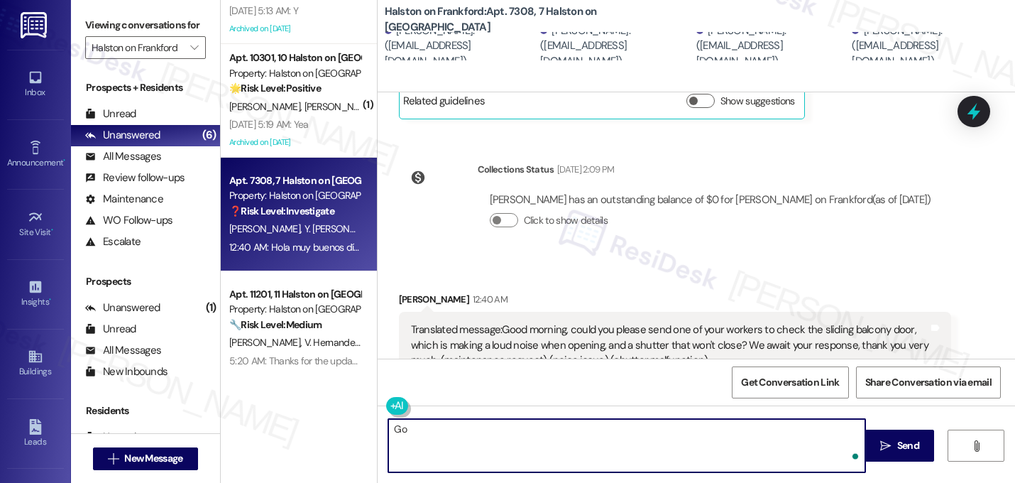
type textarea "G"
click at [426, 434] on textarea "Hi Yenny, I'll be happy to create a work order you." at bounding box center [626, 445] width 477 height 53
click at [683, 436] on textarea "Hi Yenny, no worries. I'll be happy to create a work order you." at bounding box center [626, 445] width 477 height 53
paste textarea "Do we have your permission to enter your unit while you're away (in case it's n…"
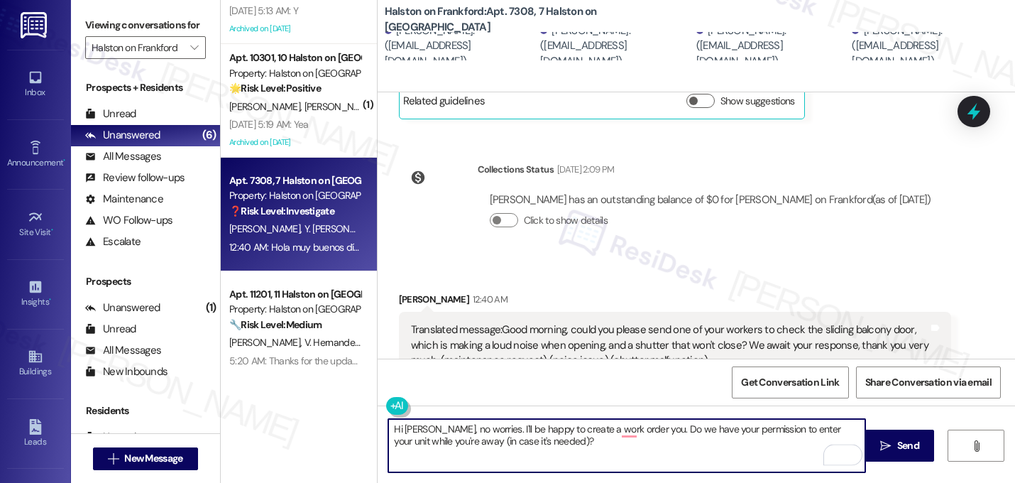
click at [638, 431] on textarea "Hi Yenny, no worries. I'll be happy to create a work order you. Do we have your…" at bounding box center [626, 445] width 477 height 53
click at [623, 449] on textarea "Hi Yenny, no worries. I'll be happy to create a work order you. I just need to …" at bounding box center [626, 445] width 477 height 53
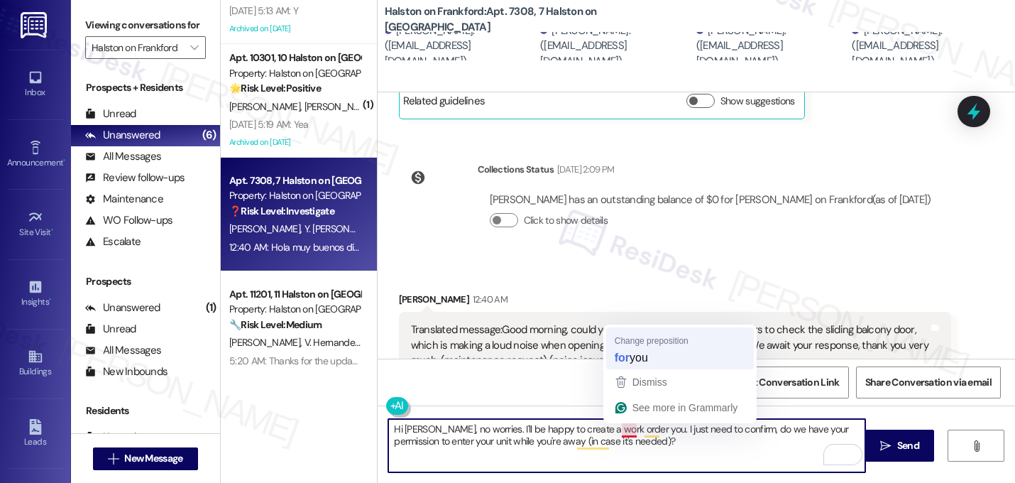
type textarea "Hi Yenny, no worries. I'll be happy to create a work order for you. I just need…"
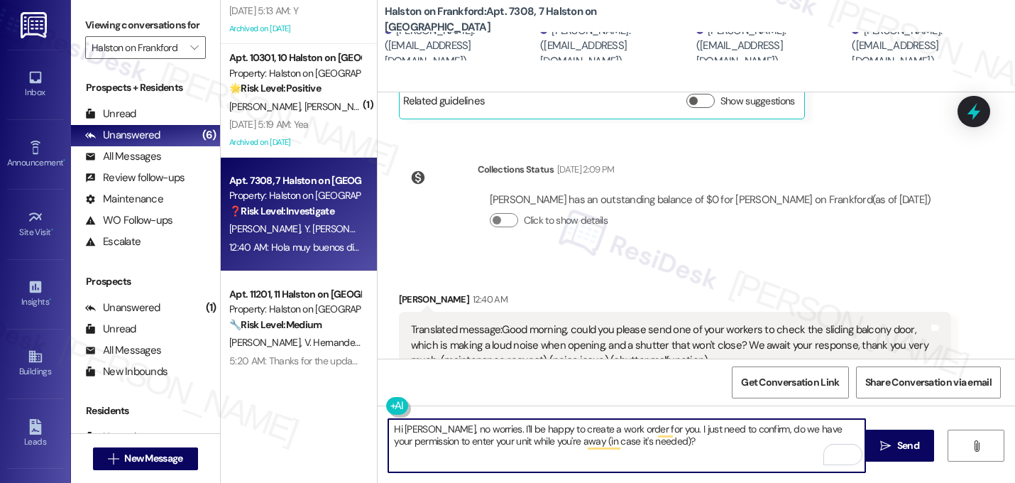
click at [637, 442] on textarea "Hi Yenny, no worries. I'll be happy to create a work order for you. I just need…" at bounding box center [626, 445] width 477 height 53
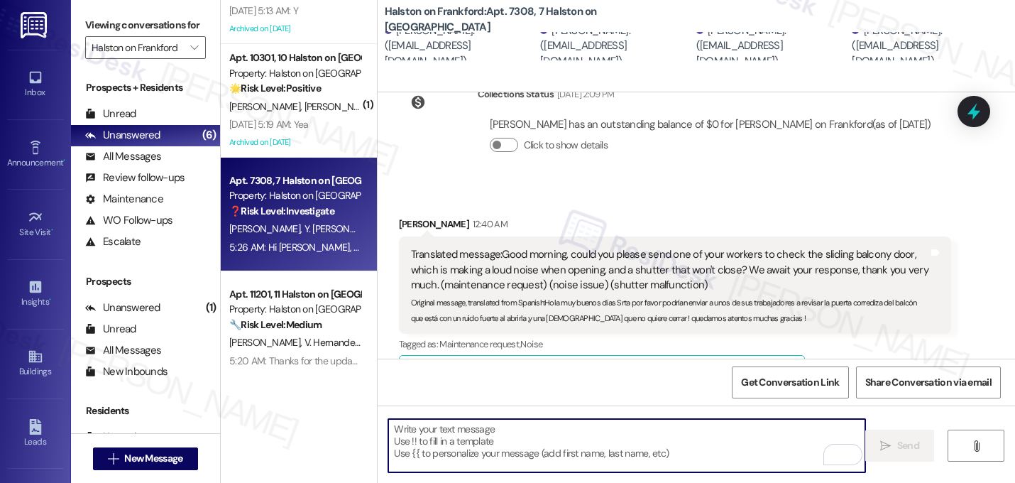
scroll to position [12058, 0]
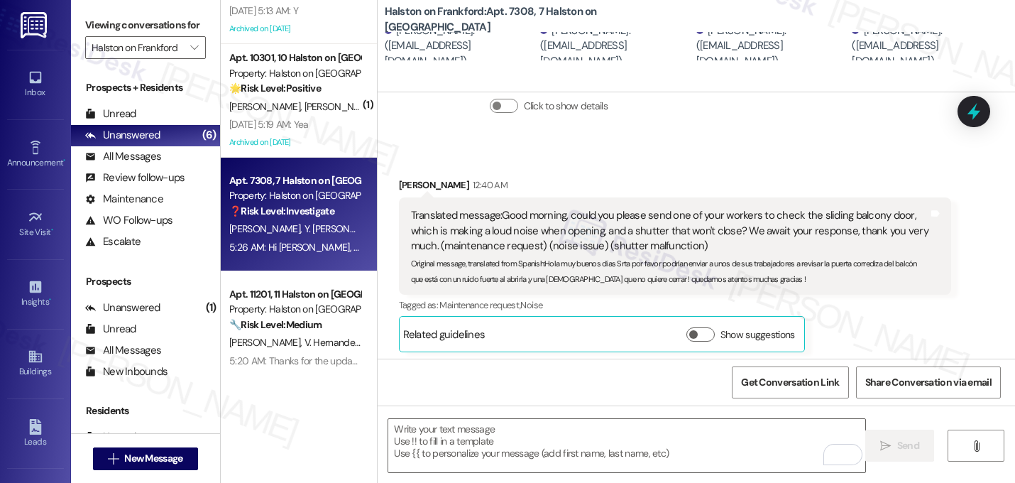
drag, startPoint x: 713, startPoint y: 343, endPoint x: 429, endPoint y: 301, distance: 286.2
click at [429, 363] on div "Sent via SMS Sarah 5:26 AM Hi Yenny, no worries. I'll be happy to create a work…" at bounding box center [696, 420] width 637 height 114
copy div "Hi Yenny, no worries. I'll be happy to create a work order for you. I just need…"
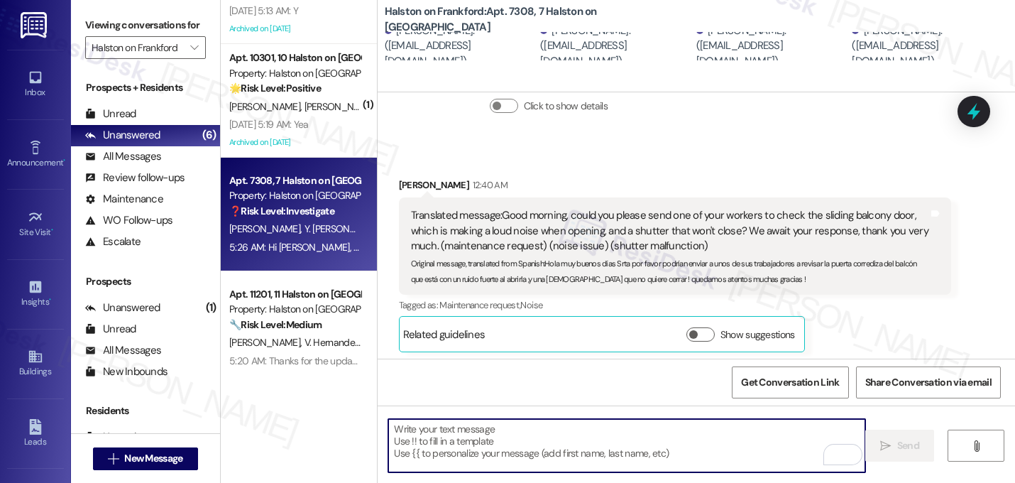
click at [498, 447] on textarea "To enrich screen reader interactions, please activate Accessibility in Grammarl…" at bounding box center [626, 445] width 477 height 53
paste textarea "Hi Yenny, no worries. I'll be happy to create a work order for you. I just need…"
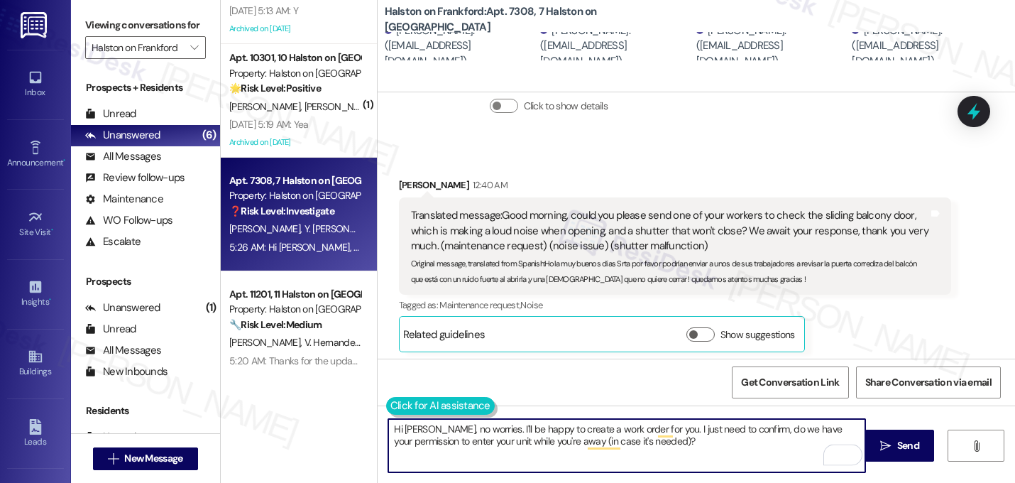
type textarea "Hi Yenny, no worries. I'll be happy to create a work order for you. I just need…"
click at [402, 409] on button at bounding box center [440, 406] width 109 height 18
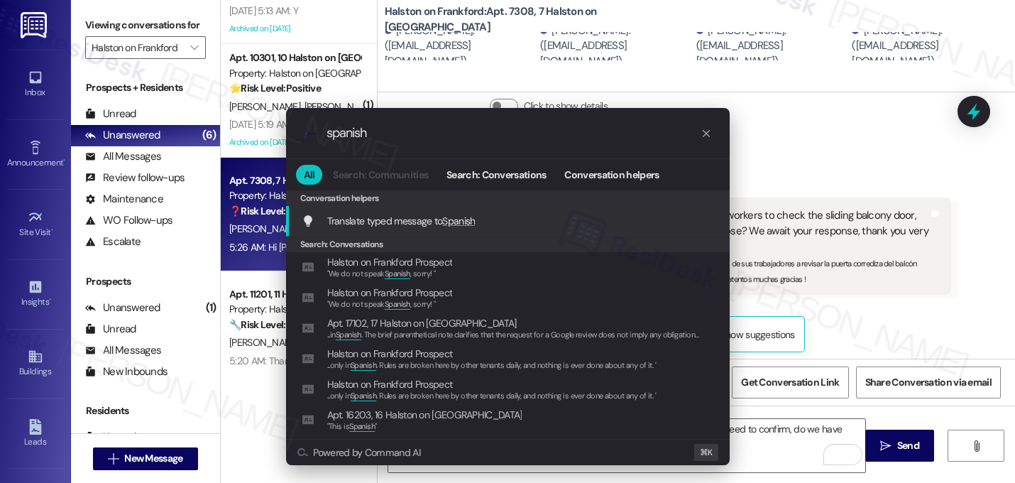
type input "spanish"
click at [430, 226] on span "Translate typed message to Spanish" at bounding box center [401, 220] width 148 height 13
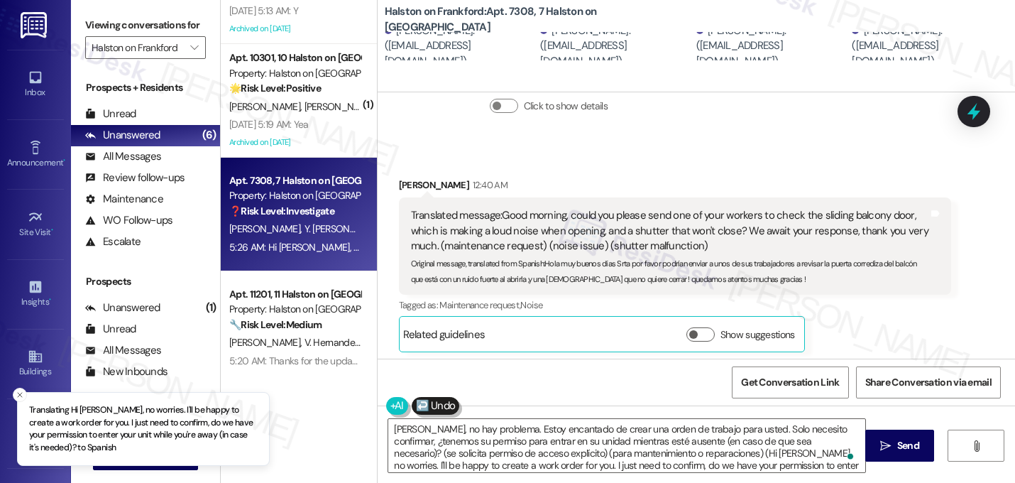
type textarea "Hola Yenny, no hay problema. Estoy encantado de crear una orden de trabajo para…"
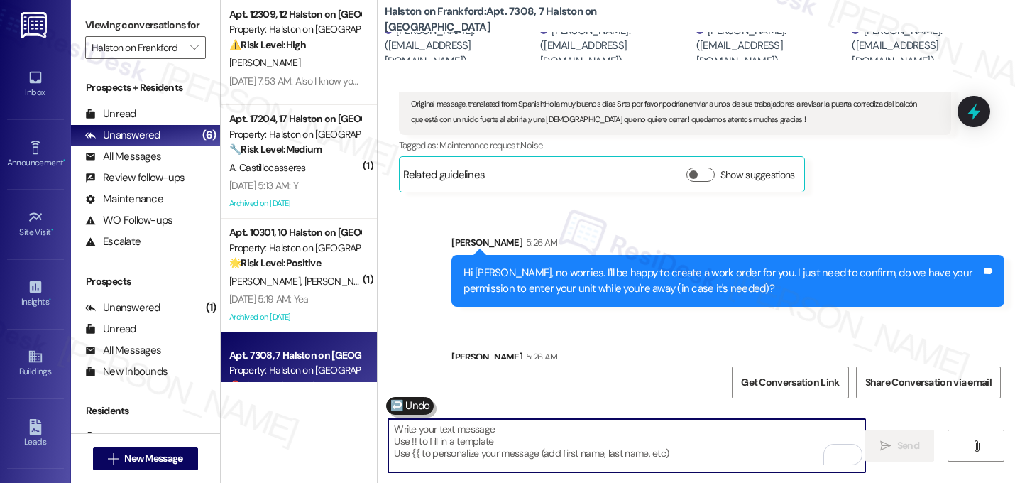
scroll to position [0, 0]
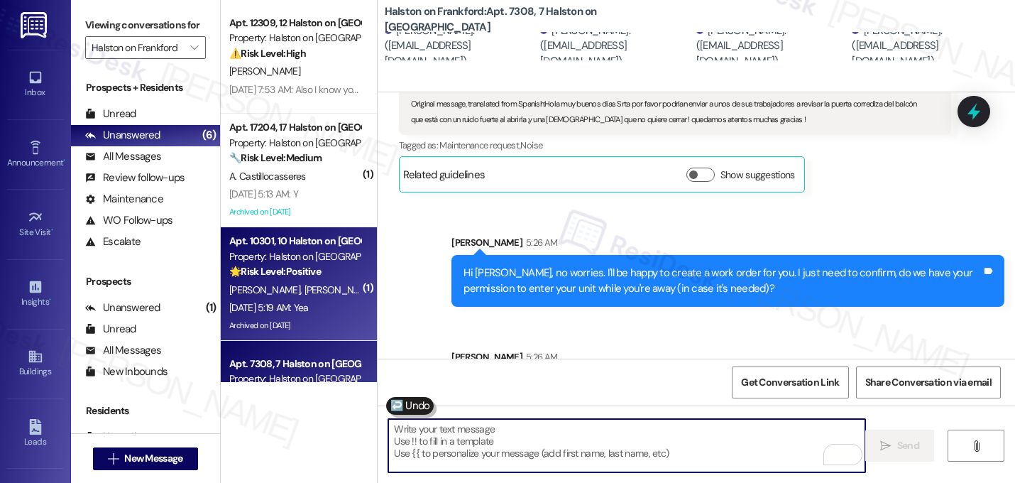
click at [304, 291] on span "H. Hershberger" at bounding box center [339, 289] width 71 height 13
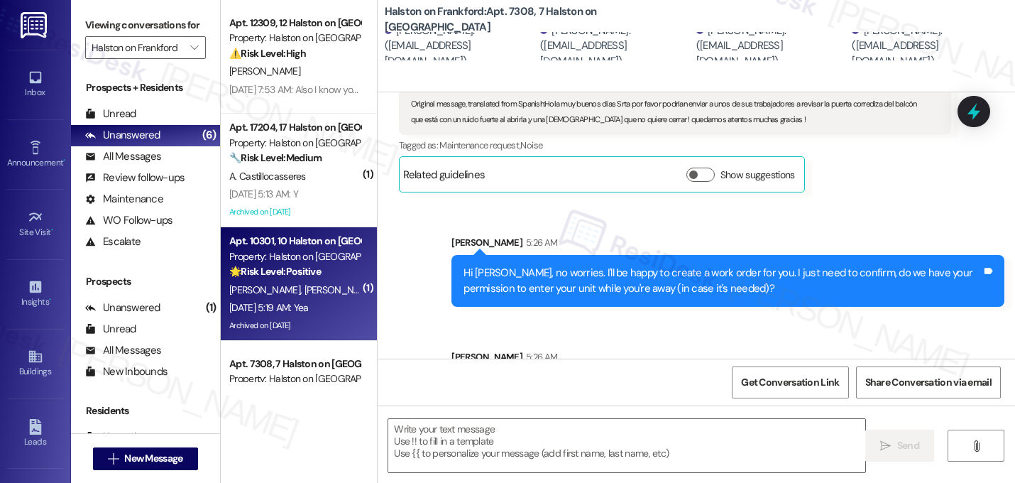
type textarea "Fetching suggested responses. Please feel free to read through the conversation…"
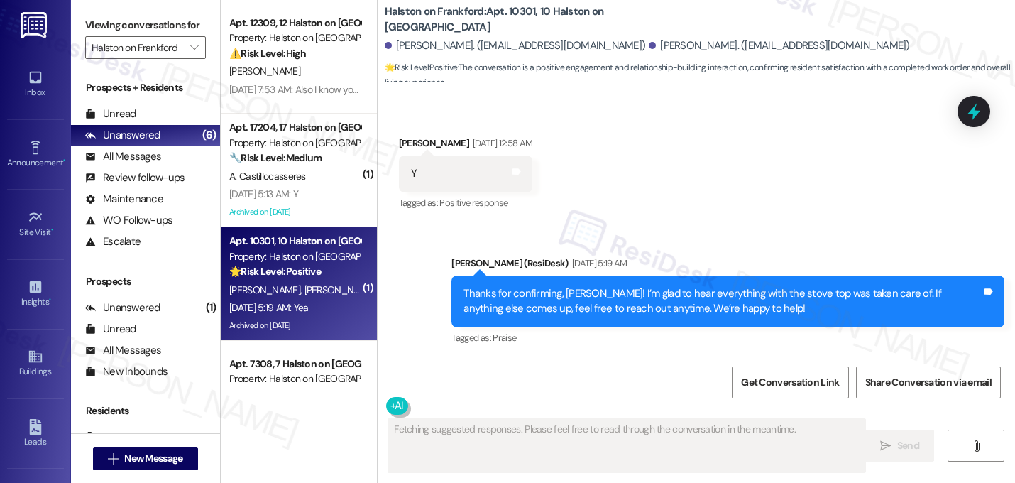
scroll to position [5460, 0]
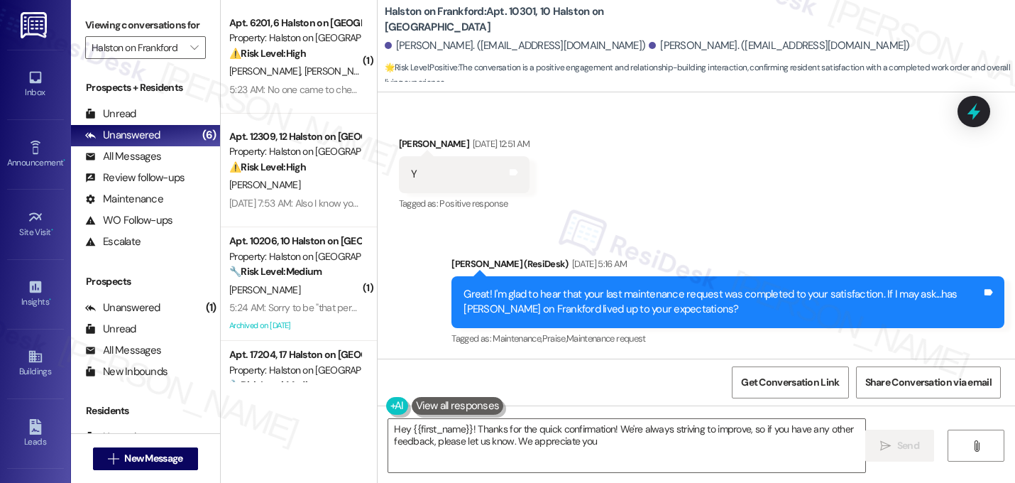
type textarea "Hey {{first_name}}! Thanks for the quick confirmation! We're always striving to…"
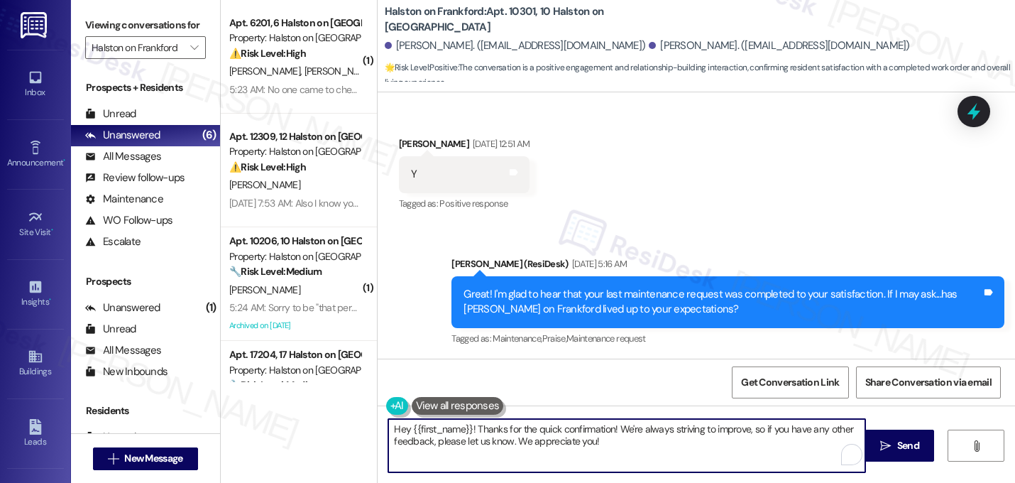
drag, startPoint x: 620, startPoint y: 445, endPoint x: 260, endPoint y: 390, distance: 364.0
click at [260, 390] on div "( 1 ) Apt. 6201, 6 Halston on Frankford Property: Halston on Frankford ⚠️ Risk …" at bounding box center [618, 241] width 794 height 483
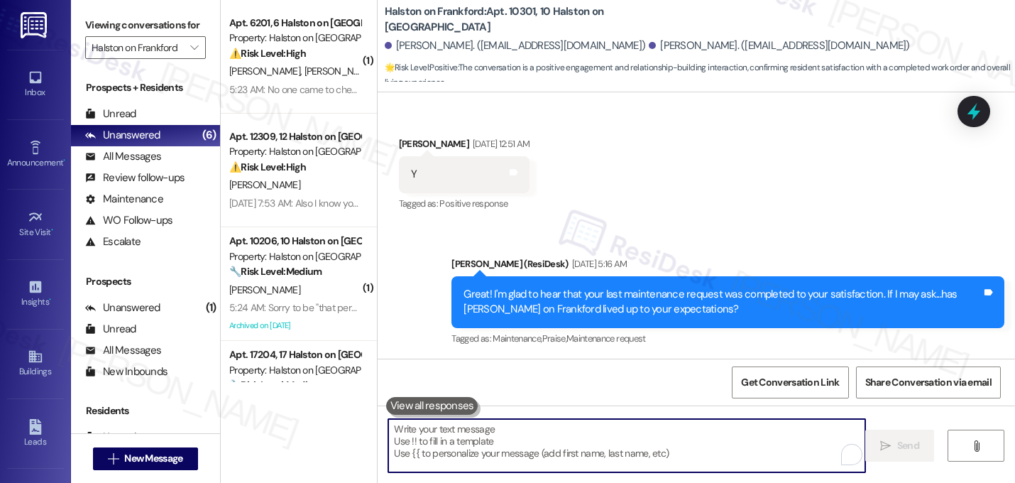
paste textarea "That makes me so happy to hear! Can I ask a quick favor...would you mind writin…"
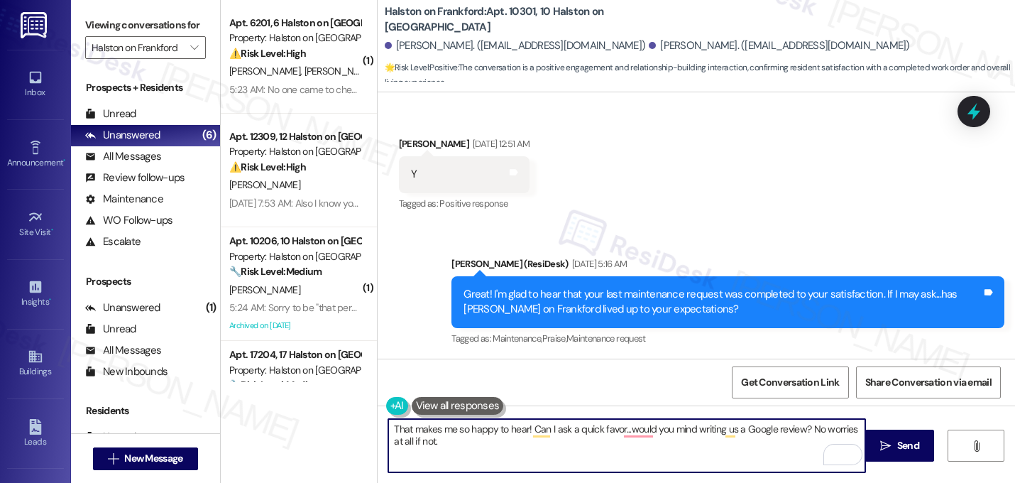
paste textarea "Here's a quick link {{google_review_link}} Thank you so much! ☺️"
type textarea "That makes me so happy to hear! Can I ask a quick favor...would you mind writin…"
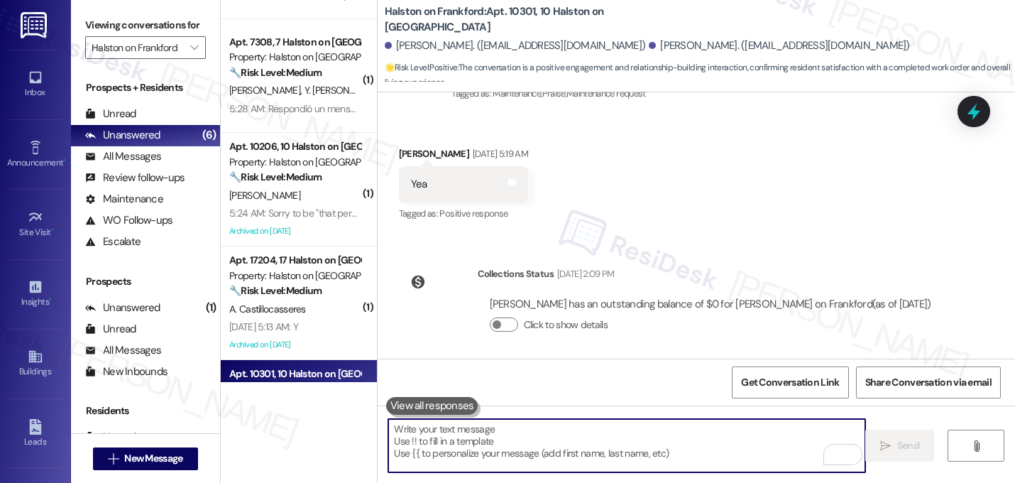
scroll to position [299, 0]
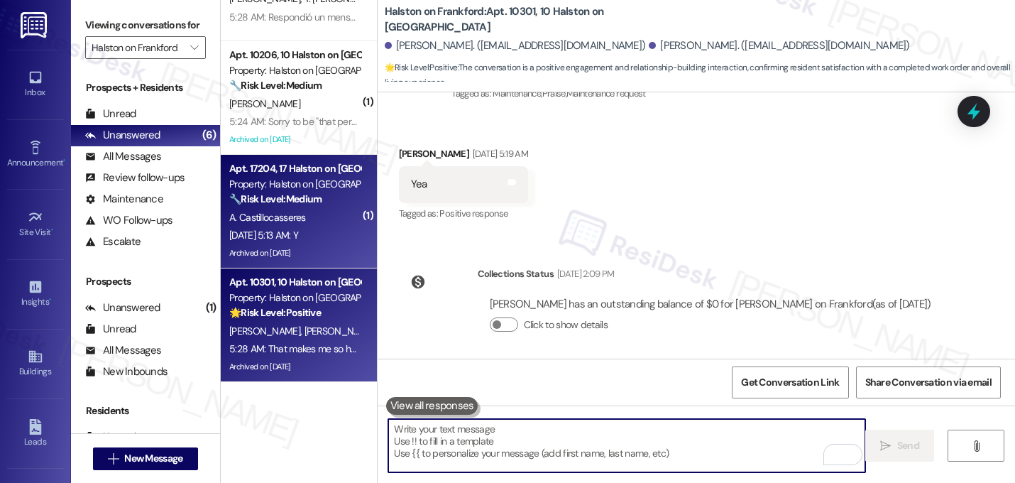
click at [292, 227] on div "Sep 13, 2025 at 5:13 AM: Y Sep 13, 2025 at 5:13 AM: Y" at bounding box center [295, 235] width 134 height 18
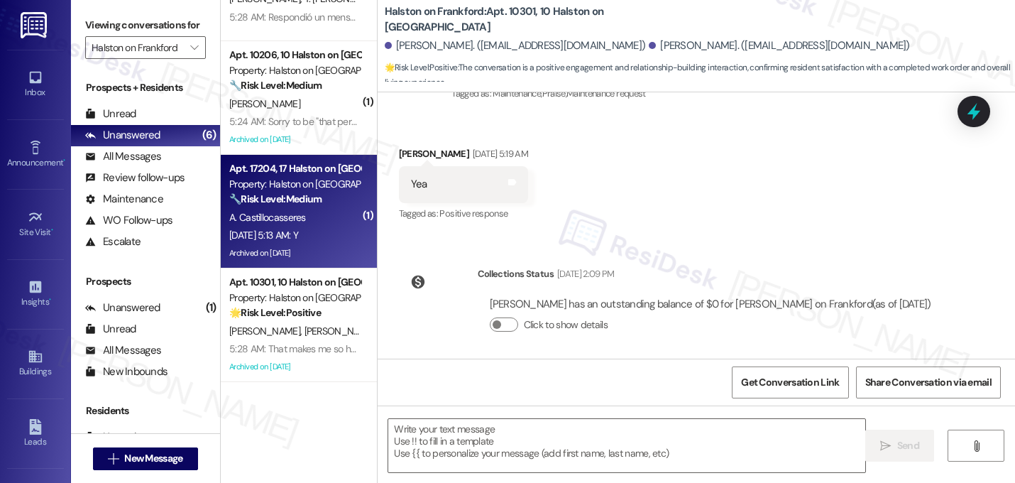
type textarea "Fetching suggested responses. Please feel free to read through the conversation…"
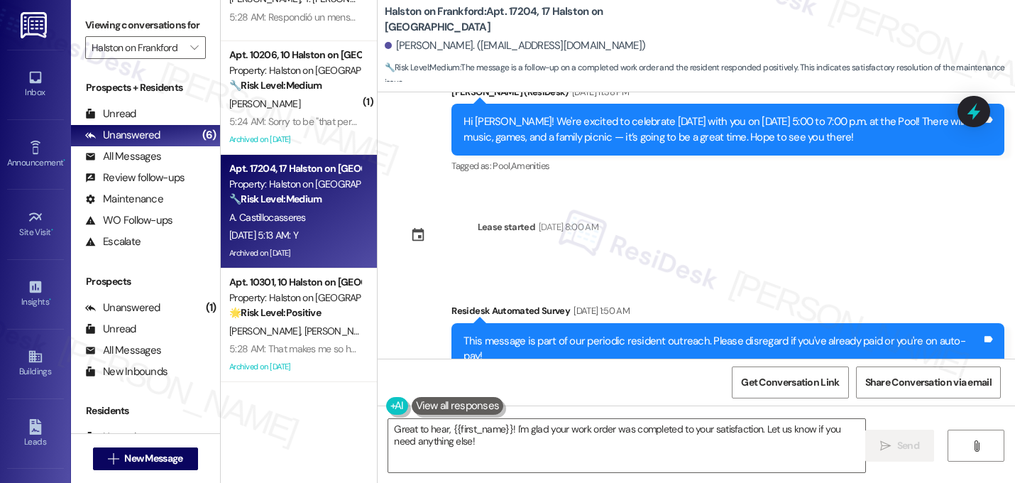
scroll to position [4977, 0]
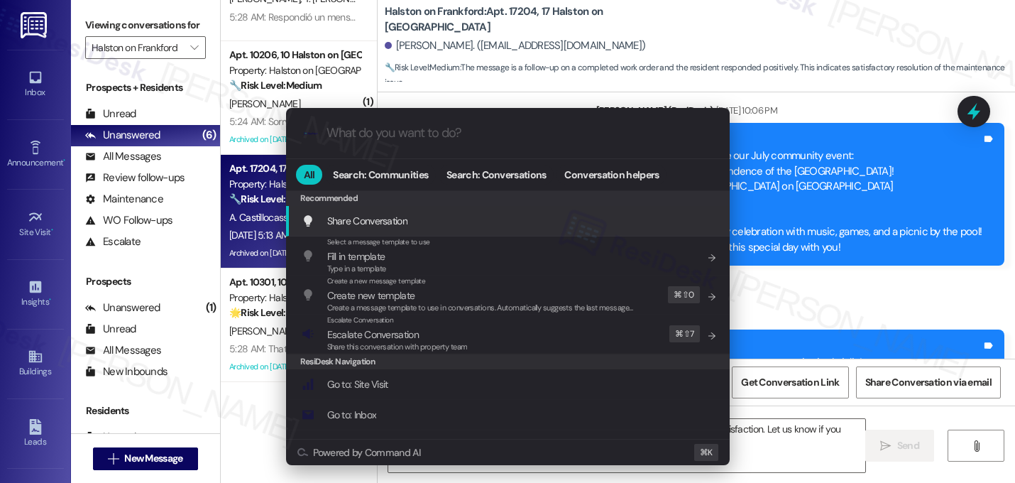
click at [672, 48] on div ".cls-1{fill:#0a055f;}.cls-2{fill:#0cc4c4;} resideskLogoBlueOrange All Search: C…" at bounding box center [507, 241] width 1015 height 483
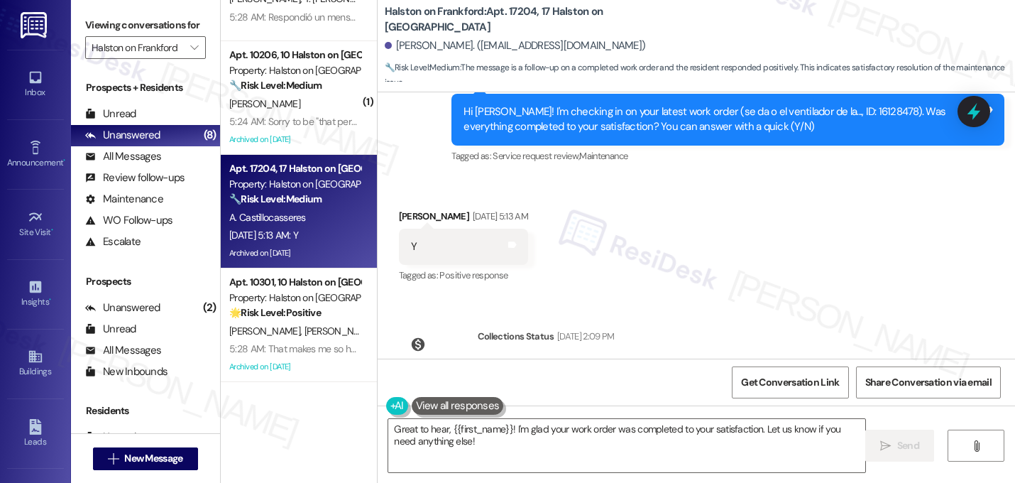
scroll to position [7127, 0]
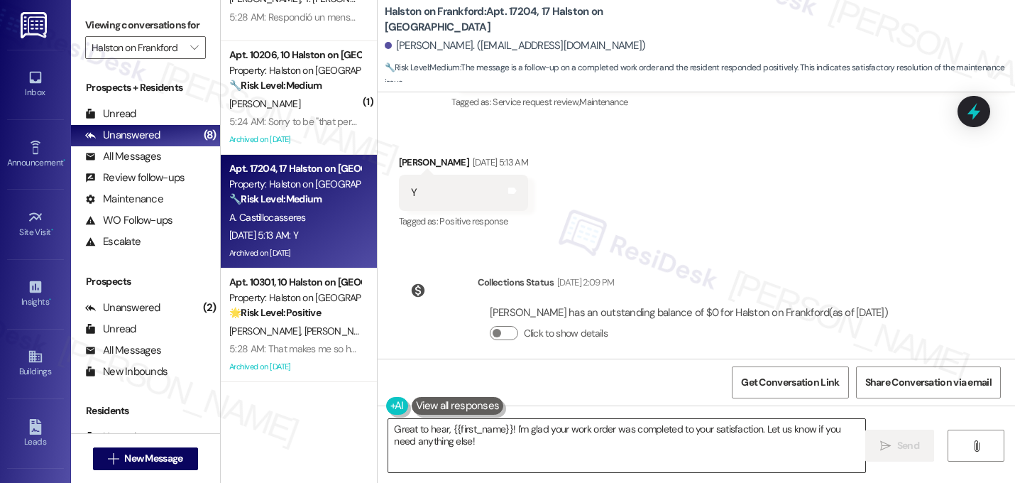
click at [507, 443] on textarea "Great to hear, {{first_name}}! I'm glad your work order was completed to your s…" at bounding box center [626, 445] width 477 height 53
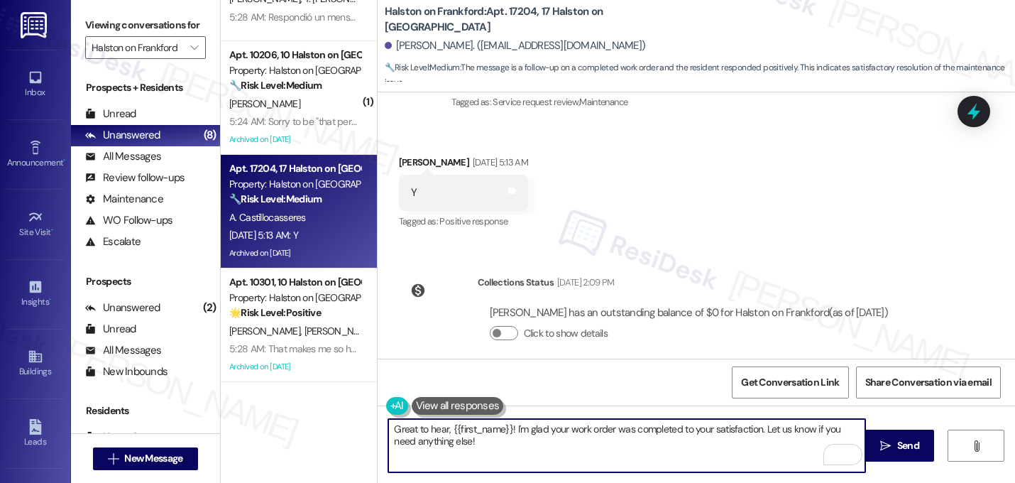
drag, startPoint x: 757, startPoint y: 429, endPoint x: 790, endPoint y: 451, distance: 39.6
click at [790, 451] on textarea "Great to hear, {{first_name}}! I'm glad your work order was completed to your s…" at bounding box center [626, 445] width 477 height 53
drag, startPoint x: 759, startPoint y: 429, endPoint x: 779, endPoint y: 445, distance: 25.3
click at [779, 445] on textarea "Great to hear, {{first_name}}! I'm glad your work order was completed to your s…" at bounding box center [626, 445] width 477 height 53
paste textarea "If I may ask...has {{property}} lived up to your expectations?"
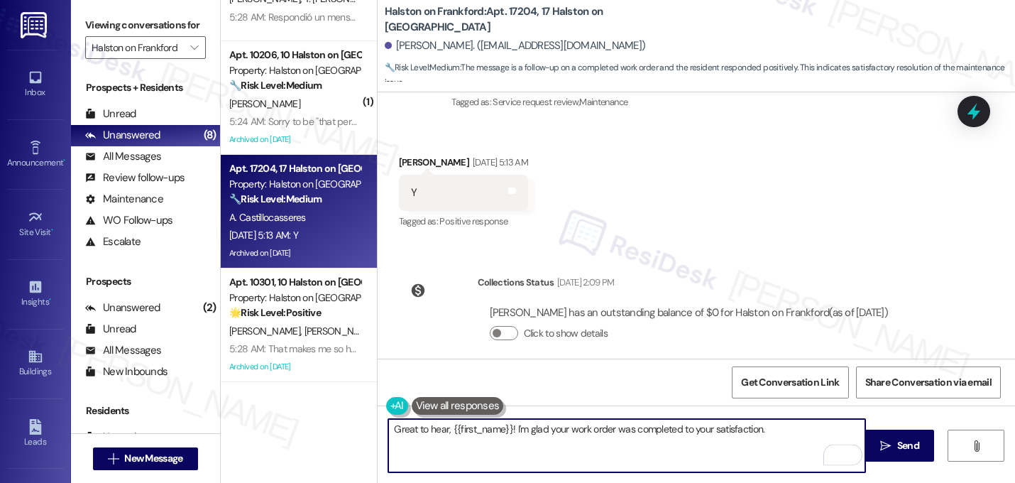
type textarea "Great to hear, {{first_name}}! I'm glad your work order was completed to your s…"
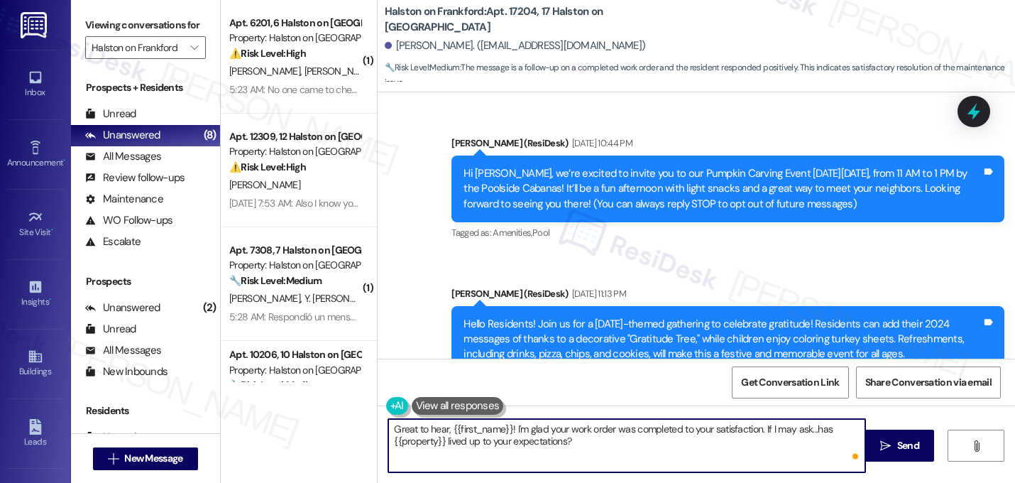
scroll to position [7127, 0]
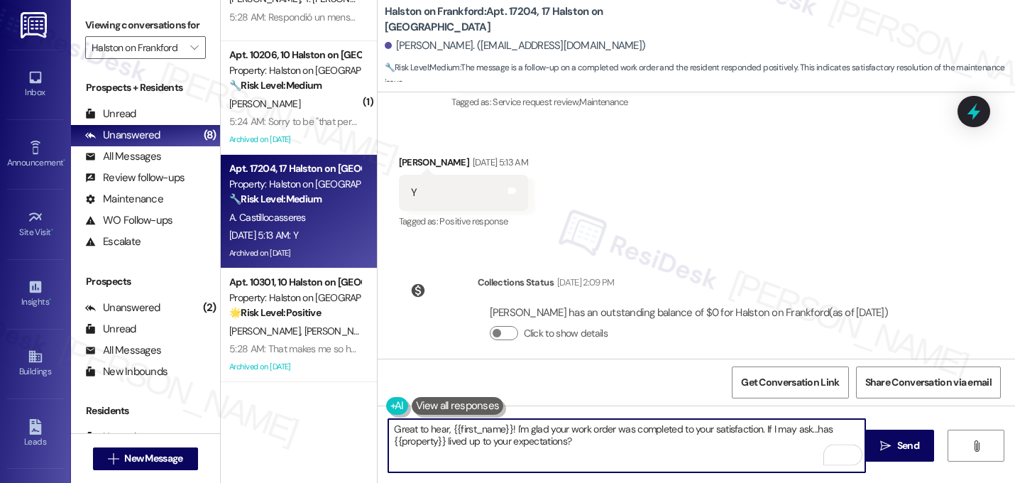
type textarea "Great to hear, {{first_name}}! I'm glad your work order was completed to your s…"
click at [604, 452] on textarea "Great to hear, {{first_name}}! I'm glad your work order was completed to your s…" at bounding box center [626, 445] width 477 height 53
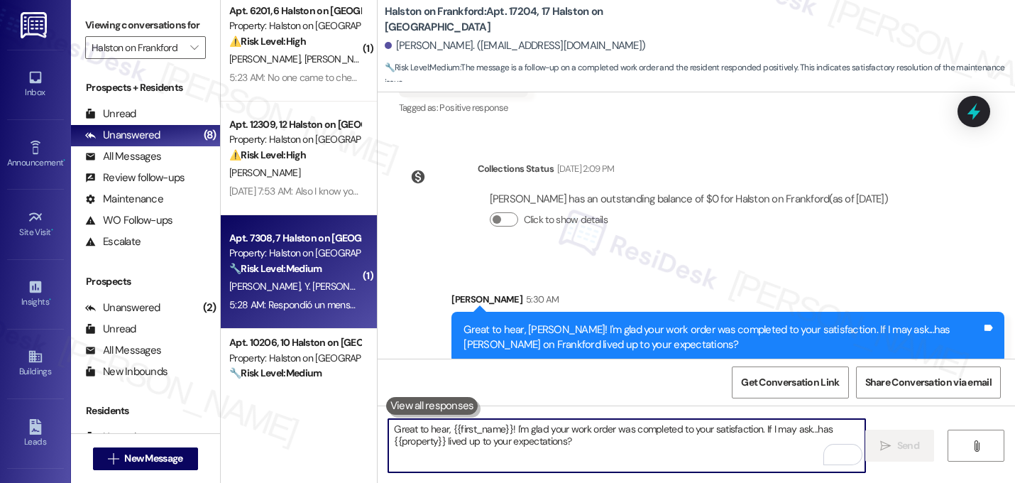
scroll to position [12, 0]
click at [263, 285] on span "[PERSON_NAME]" at bounding box center [266, 286] width 75 height 13
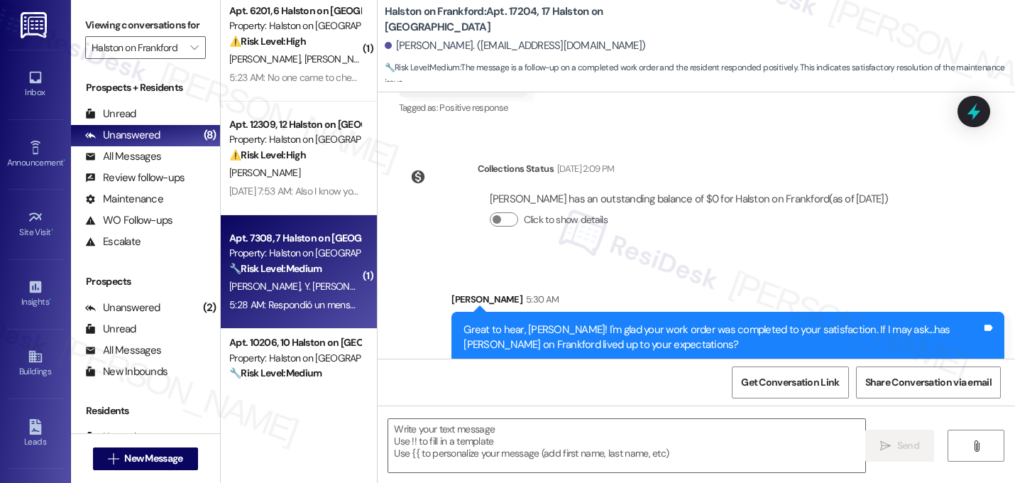
type textarea "Fetching suggested responses. Please feel free to read through the conversation…"
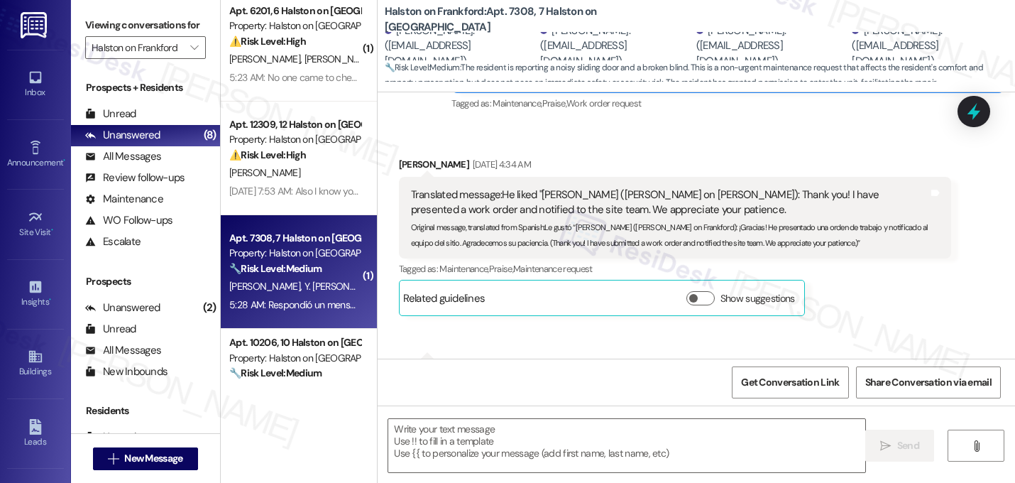
type textarea "Fetching suggested responses. Please feel free to read through the conversation…"
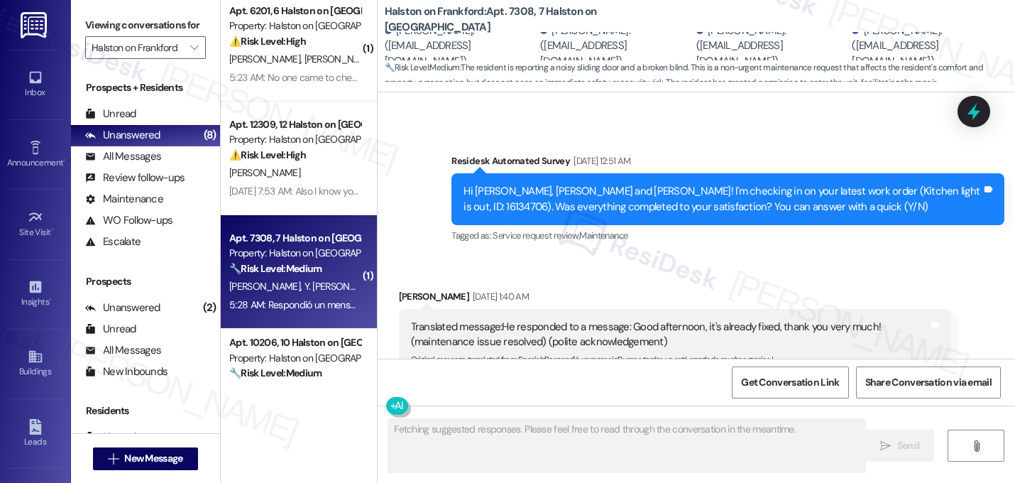
scroll to position [12649, 0]
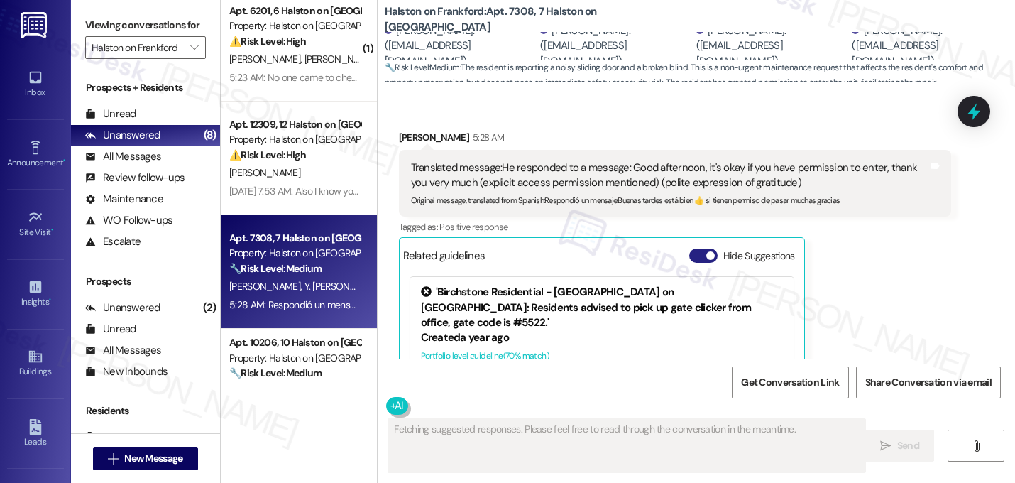
click at [698, 248] on button "Hide Suggestions" at bounding box center [703, 255] width 28 height 14
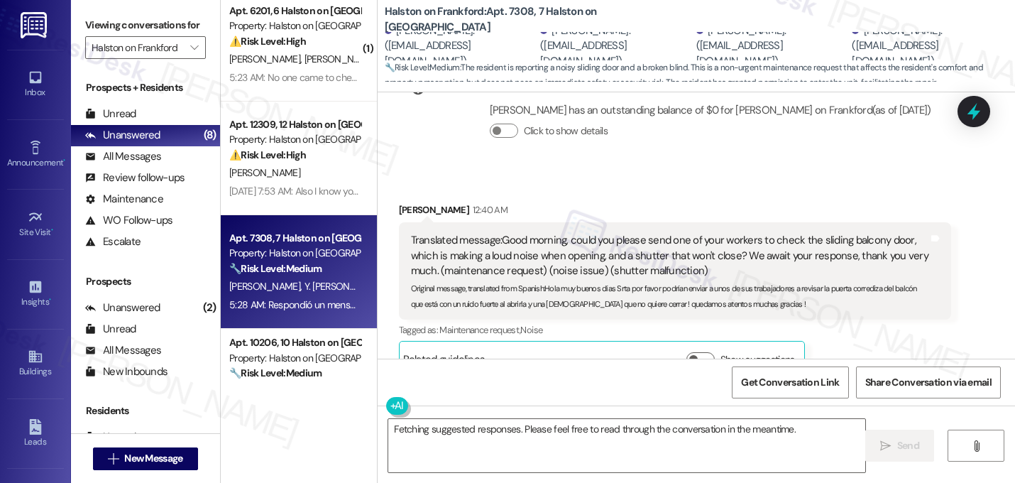
scroll to position [12456, 0]
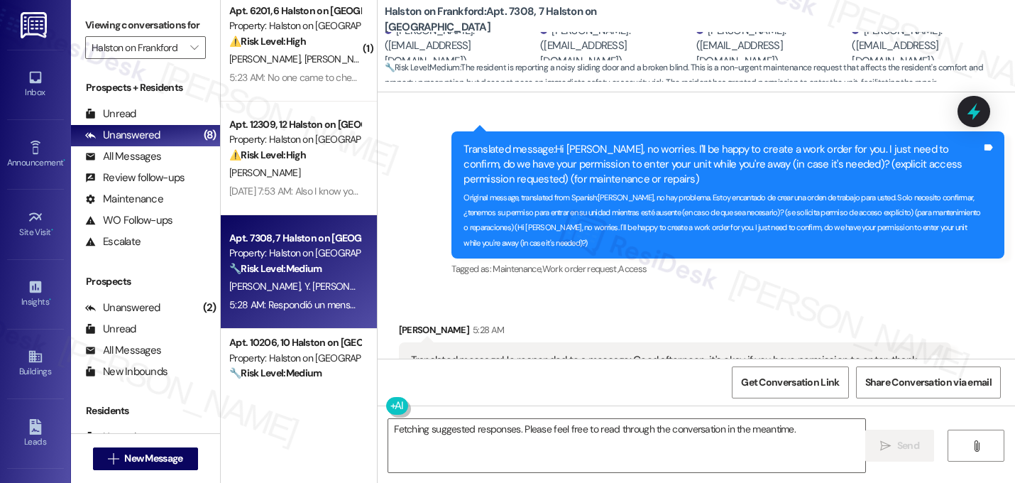
click at [798, 163] on div "Sent via SMS 5:26 AM [PERSON_NAME] (ResiDesk) 5:26 AM Translated message: Hi [P…" at bounding box center [728, 206] width 574 height 170
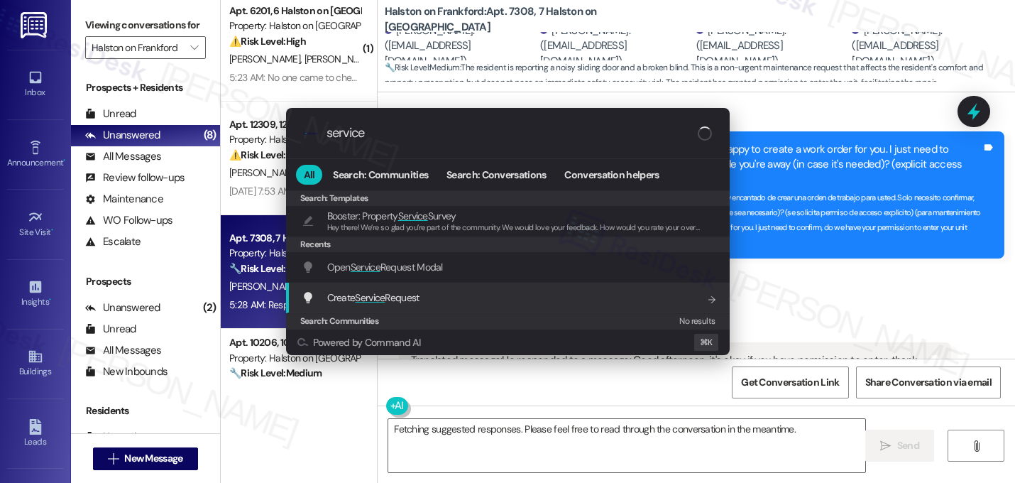
type input "service"
click at [359, 293] on span "Service" at bounding box center [370, 297] width 30 height 13
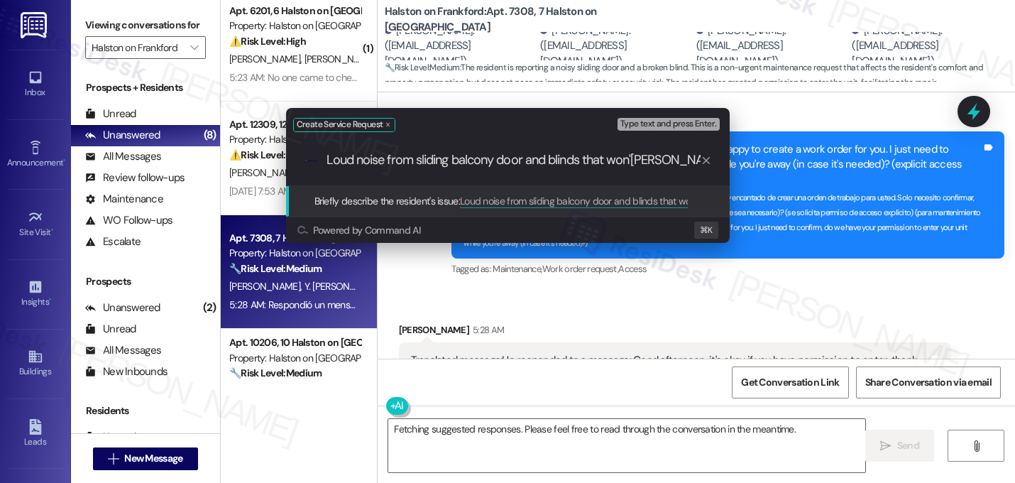
type input "Loud noise from sliding balcony door and blinds that won't close"
click at [587, 166] on input "Loud noise from sliding balcony door and blinds that won't close" at bounding box center [513, 160] width 374 height 15
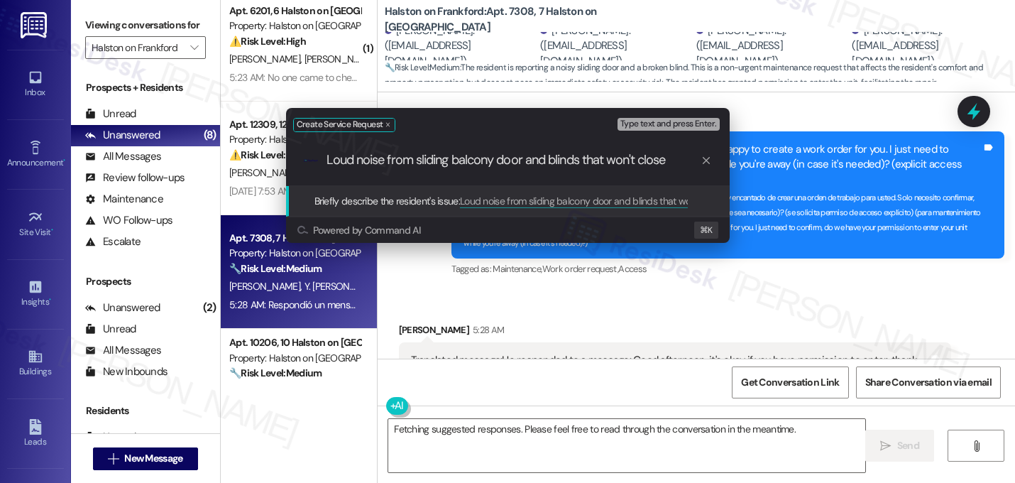
click at [689, 160] on input "Loud noise from sliding balcony door and blinds that won't close" at bounding box center [513, 160] width 374 height 15
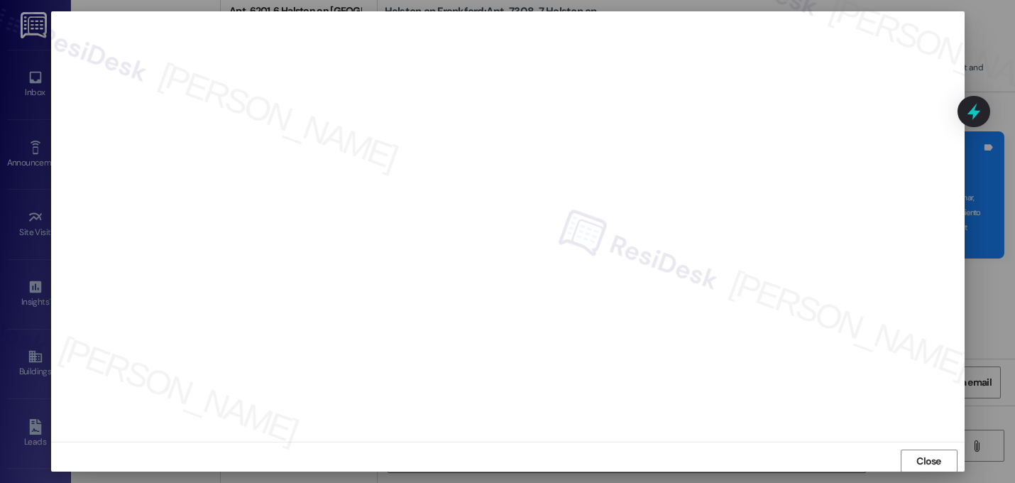
scroll to position [0, 0]
click at [923, 461] on span "Close" at bounding box center [928, 465] width 25 height 15
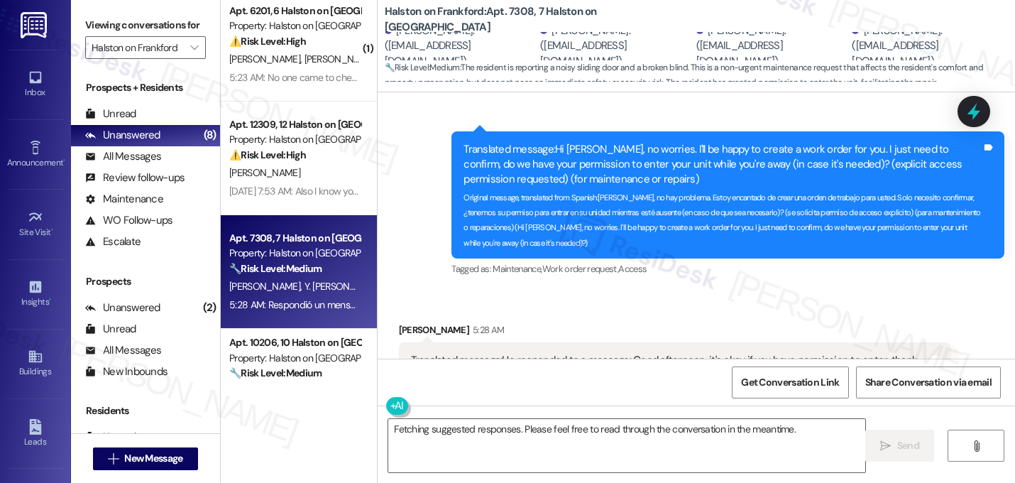
click at [624, 169] on div "Sent via SMS 5:26 AM Sarah (ResiDesk) 5:26 AM Translated message: Hi Yenny, no …" at bounding box center [728, 206] width 574 height 170
click at [464, 436] on textarea "Fetching suggested responses. Please feel free to read through the conversation…" at bounding box center [626, 445] width 477 height 53
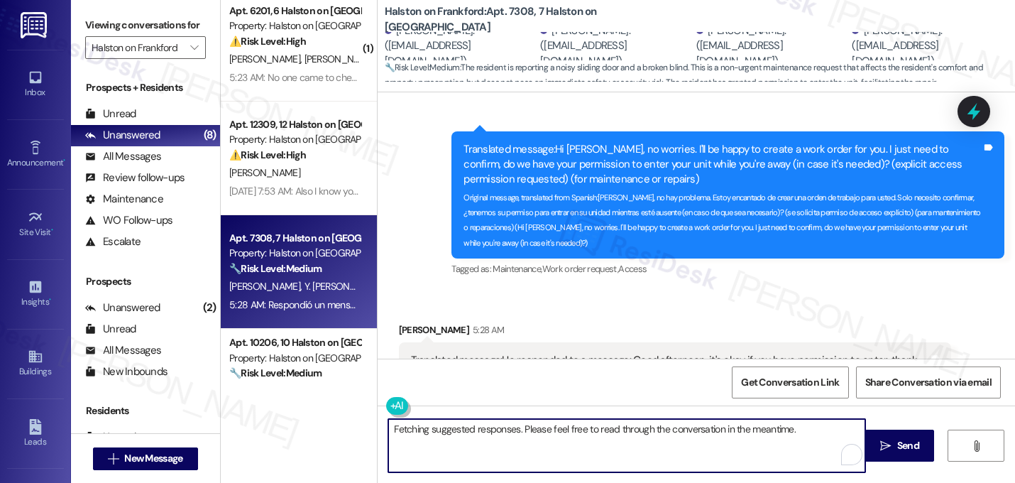
click at [464, 436] on textarea "Fetching suggested responses. Please feel free to read through the conversation…" at bounding box center [626, 445] width 477 height 53
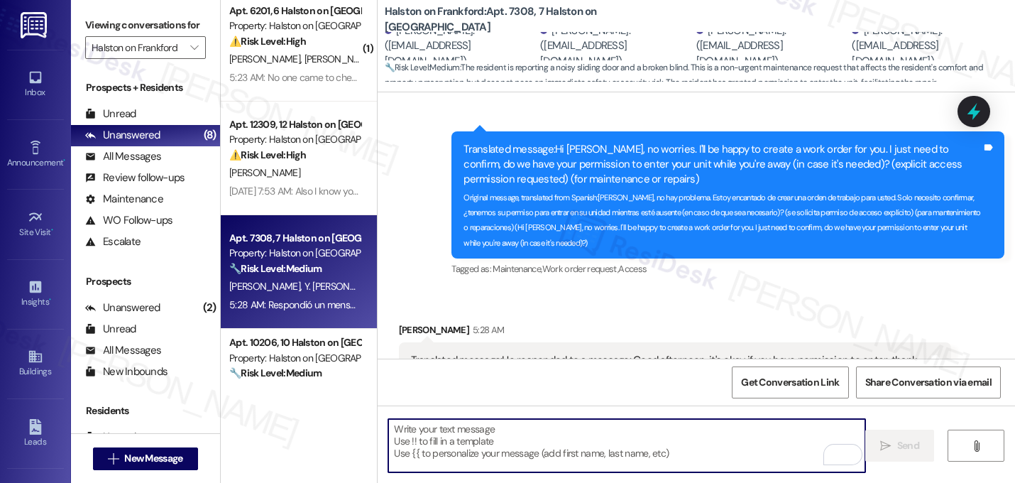
paste textarea "I submitted the work order, notified the team, and will update you as soon as I…"
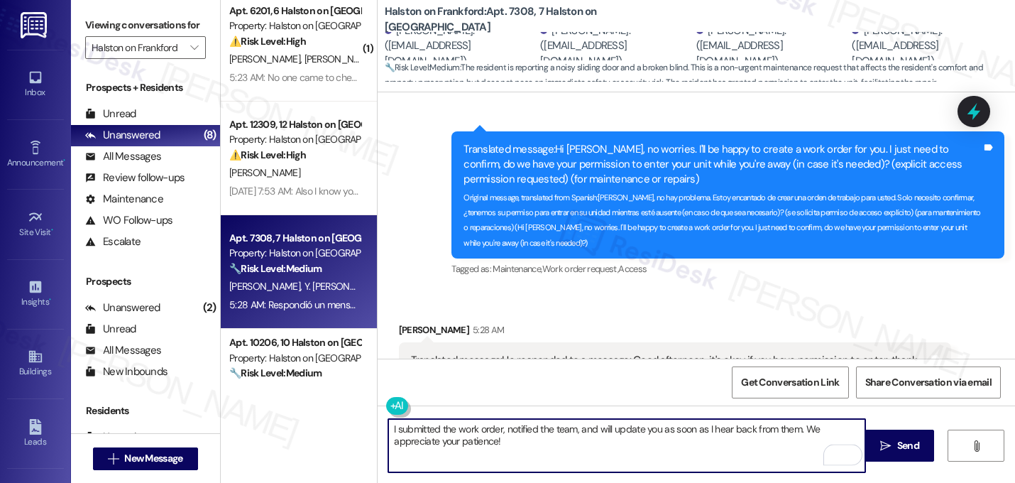
click at [388, 427] on textarea "I submitted the work order, notified the team, and will update you as soon as I…" at bounding box center [626, 445] width 477 height 53
click at [598, 445] on textarea "Thanks for confirming1 I submitted the work order, notified the team, and will …" at bounding box center [626, 445] width 477 height 53
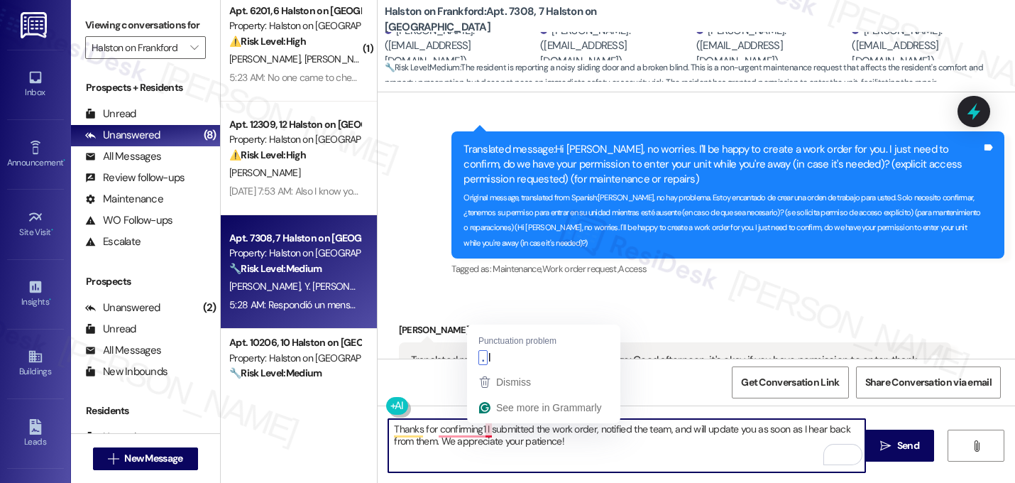
click at [480, 427] on textarea "Thanks for confirming1 I submitted the work order, notified the team, and will …" at bounding box center [626, 445] width 477 height 53
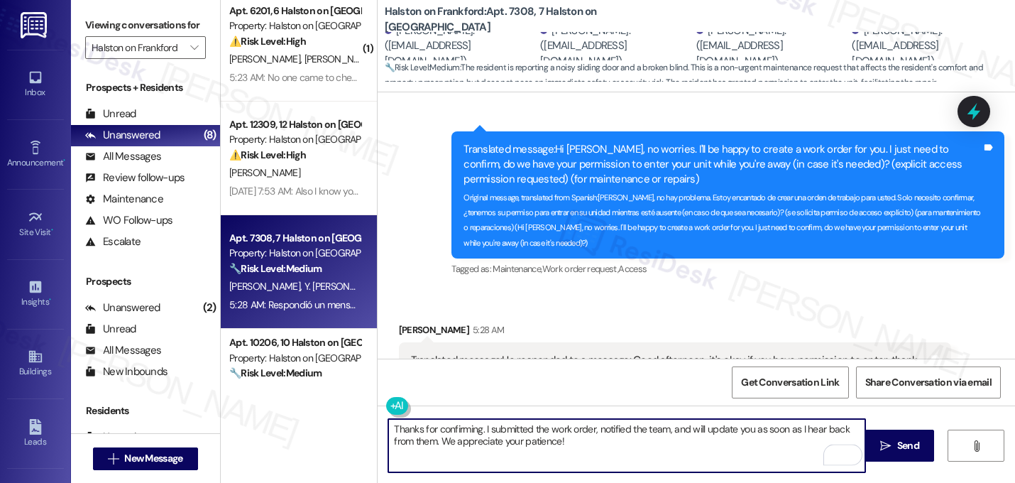
click at [591, 436] on textarea "Thanks for confirming. I submitted the work order, notified the team, and will …" at bounding box center [626, 445] width 477 height 53
drag, startPoint x: 585, startPoint y: 440, endPoint x: 363, endPoint y: 407, distance: 225.3
click at [363, 407] on div "( 1 ) Apt. 6201, 6 Halston on Frankford Property: Halston on Frankford ⚠️ Risk …" at bounding box center [618, 241] width 794 height 483
type textarea "Thanks for confirming. I submitted the work order, notified the team, and will …"
click at [397, 406] on button at bounding box center [440, 406] width 109 height 18
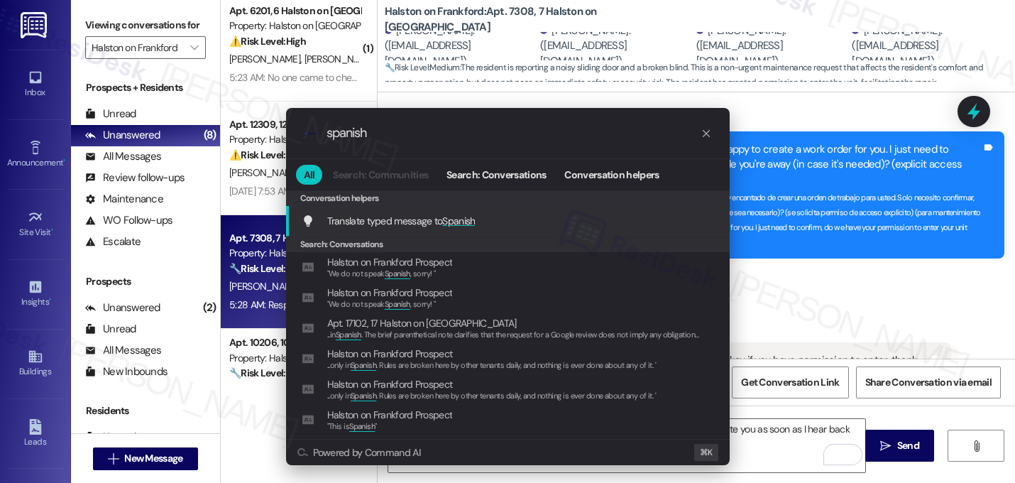
type input "spanish"
click at [462, 227] on span "Translate typed message to Spanish" at bounding box center [401, 221] width 148 height 16
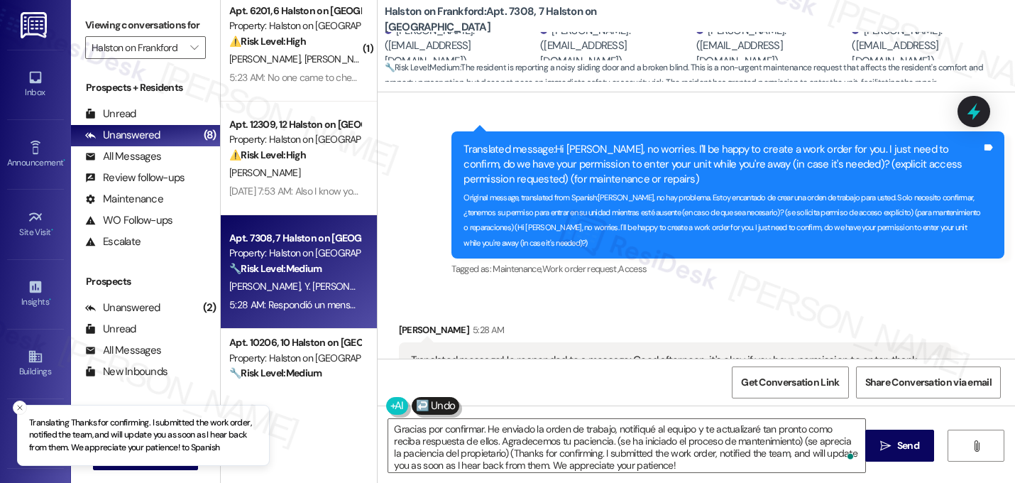
type textarea "Gracias por confirmar. He enviado la orden de trabajo, notifiqué al equipo y te…"
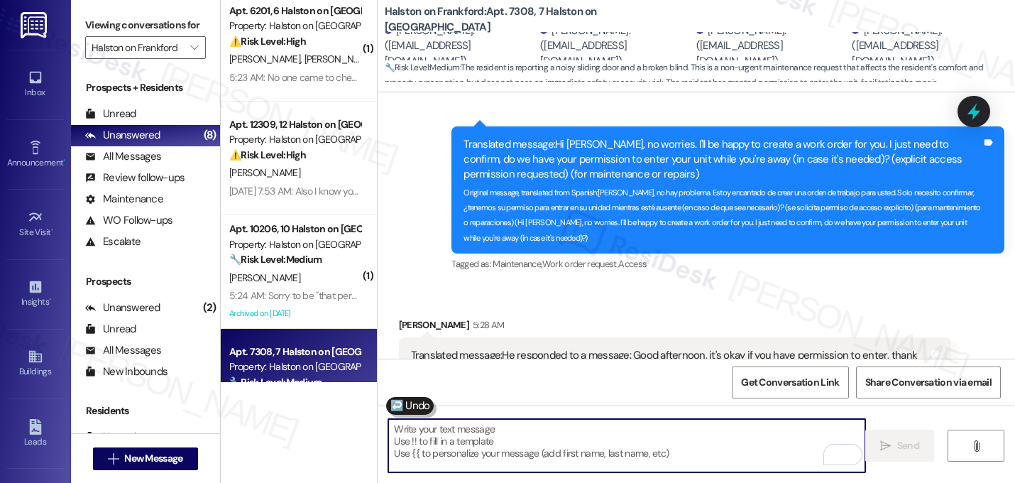
scroll to position [12601, 0]
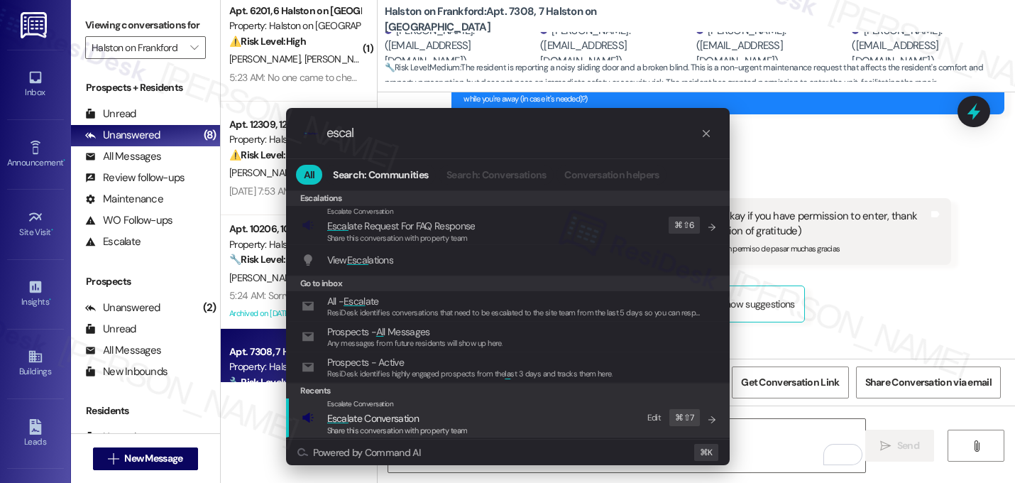
type input "escal"
click at [394, 418] on span "Escal ate Conversation" at bounding box center [373, 418] width 92 height 13
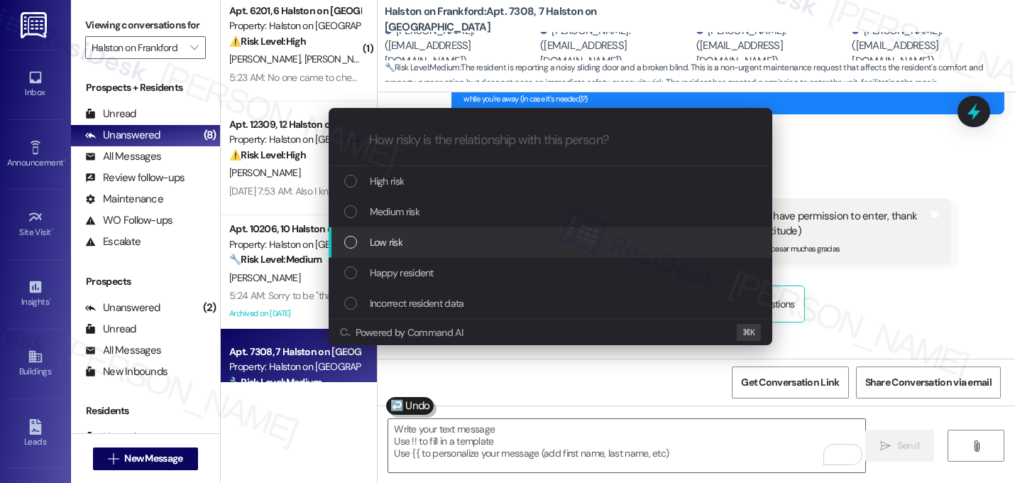
click at [406, 242] on div "Low risk" at bounding box center [551, 242] width 415 height 16
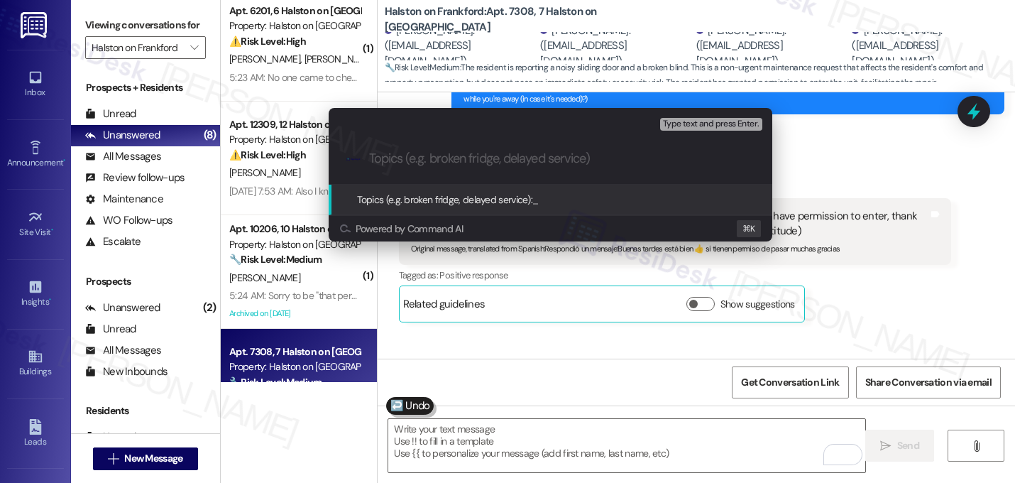
click at [470, 164] on input "Topics (e.g. broken fridge, delayed service)" at bounding box center [561, 158] width 385 height 15
click at [431, 159] on input "Work order filed by ResiDesk" at bounding box center [556, 158] width 374 height 15
paste input "I submitted the work order, notified the team, and will update you as soon as I…"
paste input "16144419"
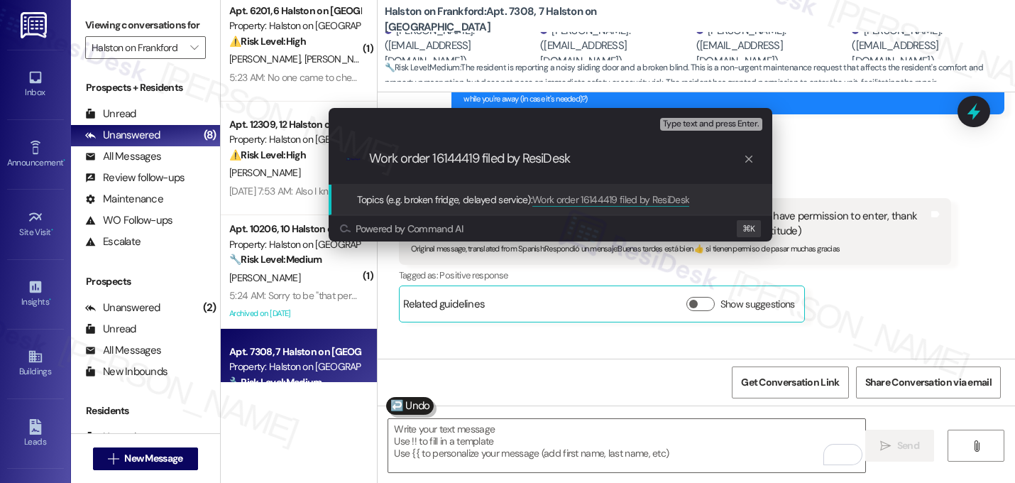
click at [597, 156] on input "Work order 16144419 filed by ResiDesk" at bounding box center [556, 158] width 374 height 15
click at [740, 163] on input "Work order 16144419 filed by ResiDesk - loud noise from balcony door and" at bounding box center [556, 158] width 374 height 15
drag, startPoint x: 742, startPoint y: 160, endPoint x: 766, endPoint y: 164, distance: 24.4
click at [766, 164] on div ".cls-1{fill:#0a055f;}.cls-2{fill:#0cc4c4;} resideskLogoBlueOrange Work order 16…" at bounding box center [551, 158] width 444 height 50
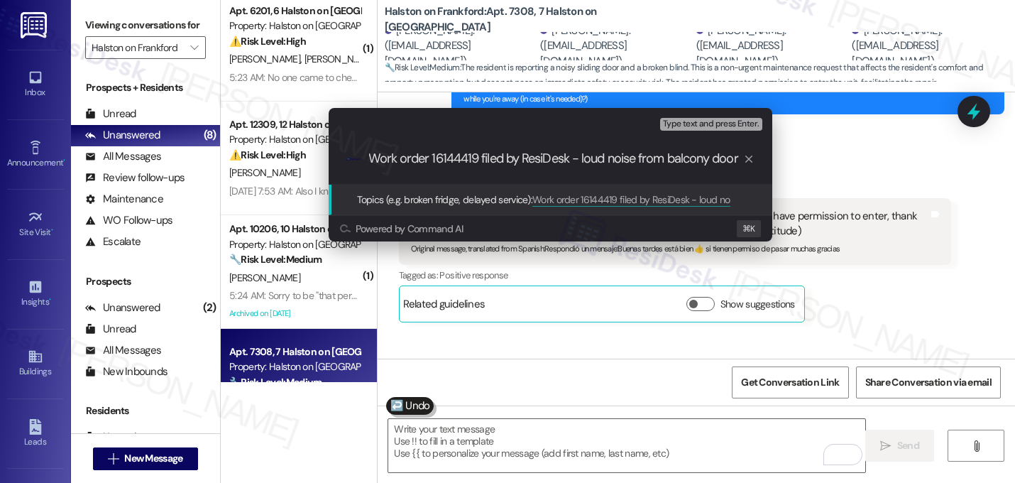
scroll to position [0, 0]
click at [740, 166] on div ".cls-1{fill:#0a055f;}.cls-2{fill:#0cc4c4;} resideskLogoBlueOrange Work order 16…" at bounding box center [551, 158] width 444 height 50
click at [739, 163] on input "Work order 16144419 filed by ResiDesk - loud noise from balcony door and" at bounding box center [556, 158] width 374 height 15
type input "Work order 16144419 filed by ResiDesk - loud noise from balcony door and blinds…"
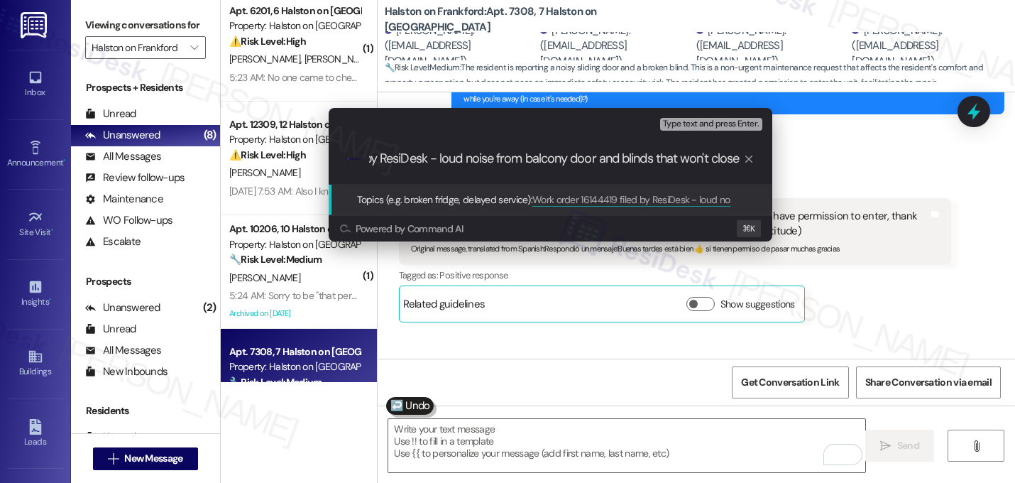
click at [637, 155] on input "Work order 16144419 filed by ResiDesk - loud noise from balcony door and blinds…" at bounding box center [556, 158] width 374 height 15
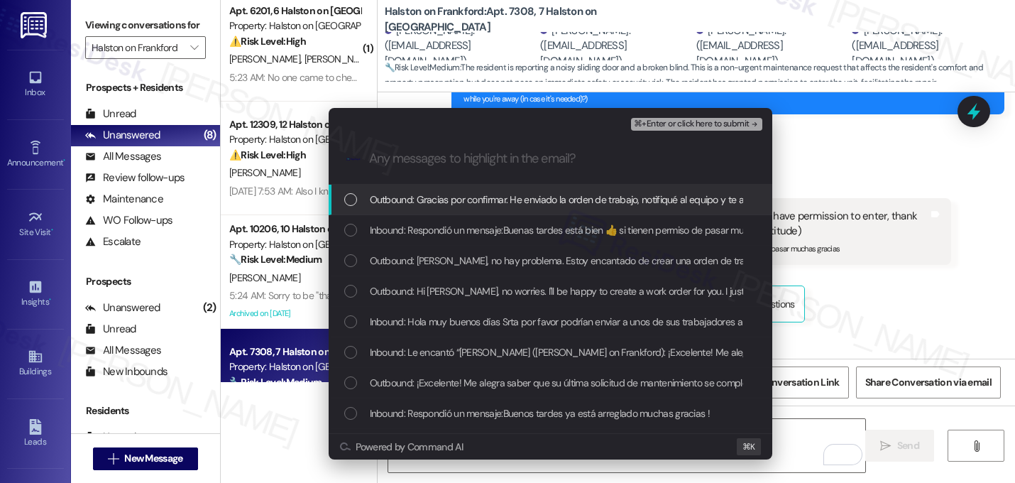
scroll to position [0, 0]
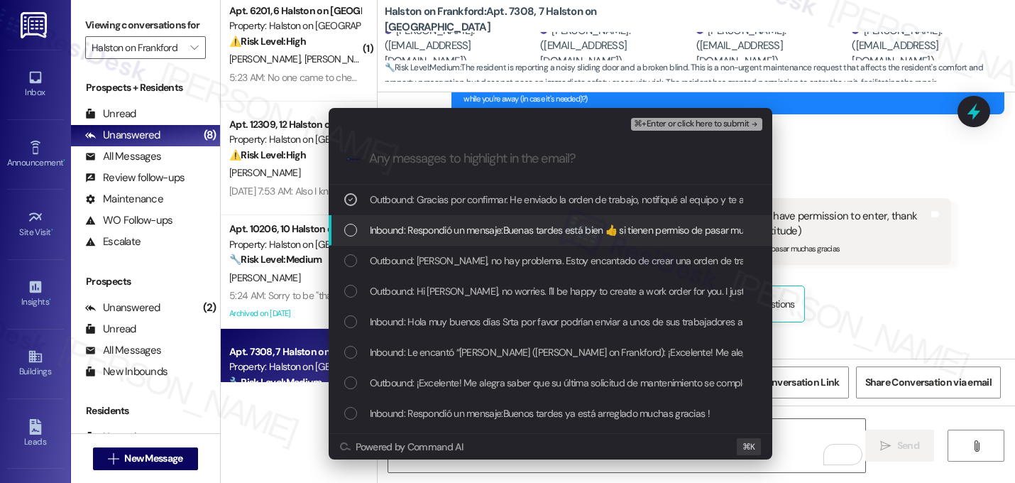
click at [446, 233] on span "Inbound: Respondió un mensaje:Buenas tardes está bien 👍 si tienen permiso de pa…" at bounding box center [583, 230] width 427 height 16
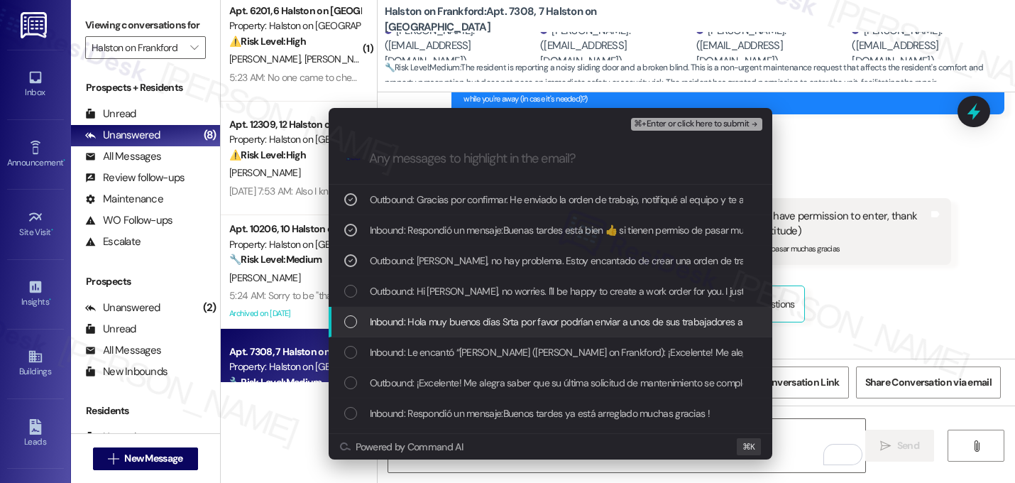
click at [439, 331] on div "Inbound: Hola muy buenos días Srta por favor podrían enviar a unos de sus traba…" at bounding box center [551, 322] width 444 height 31
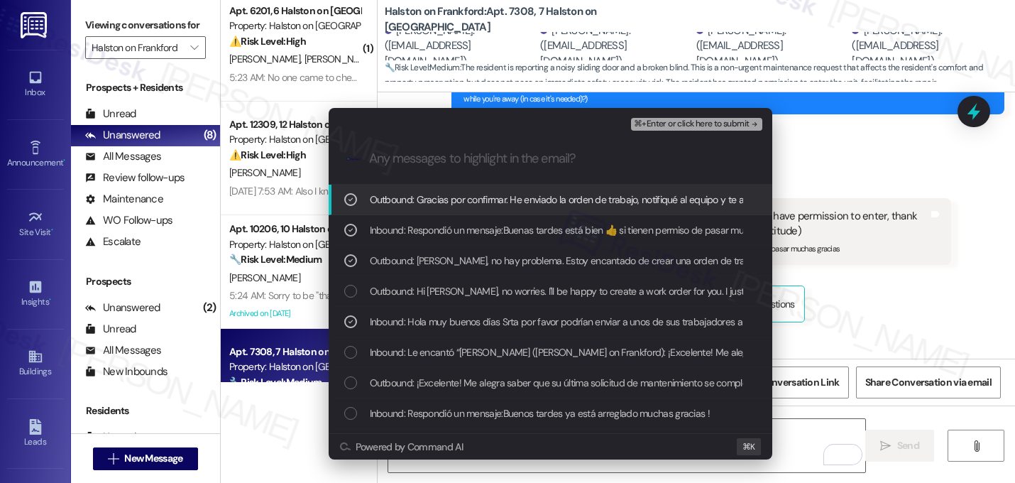
click at [742, 126] on span "⌘+Enter or click here to submit" at bounding box center [691, 124] width 115 height 10
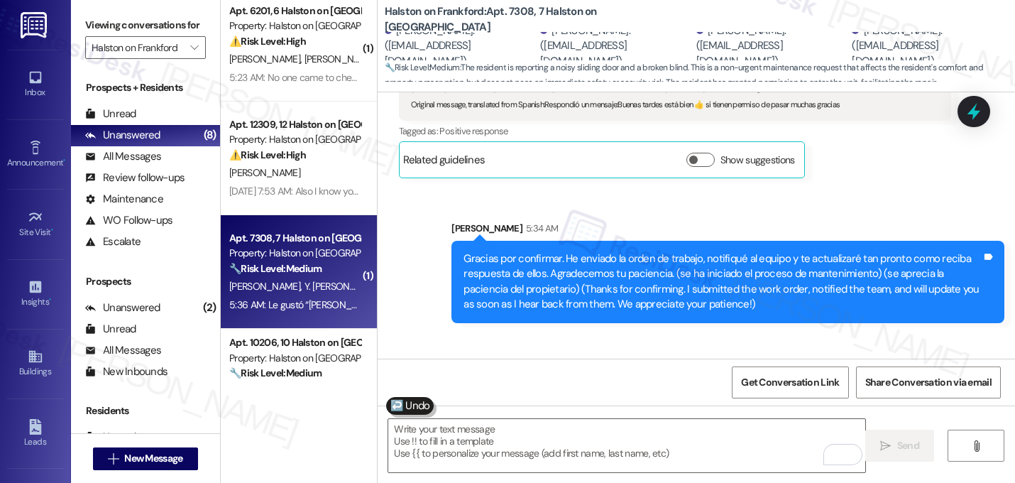
scroll to position [12745, 0]
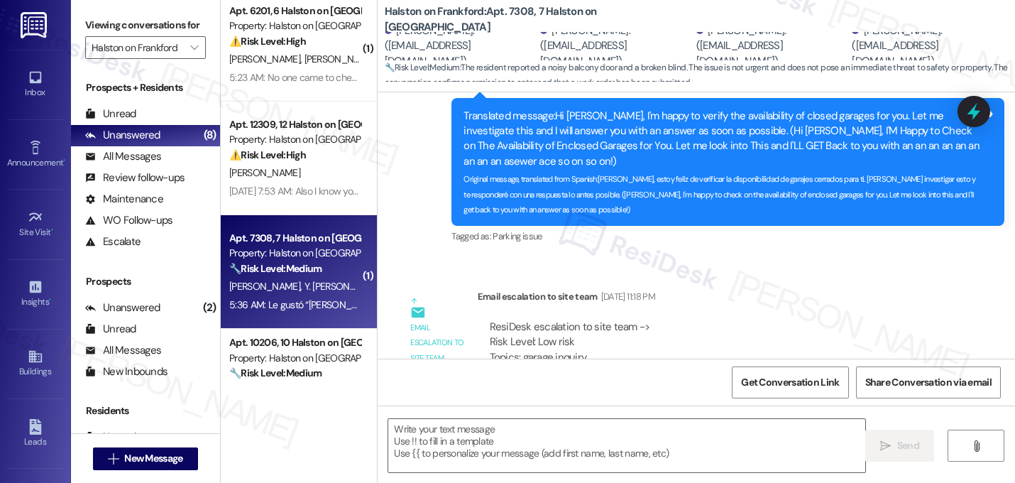
type textarea "Fetching suggested responses. Please feel free to read through the conversation…"
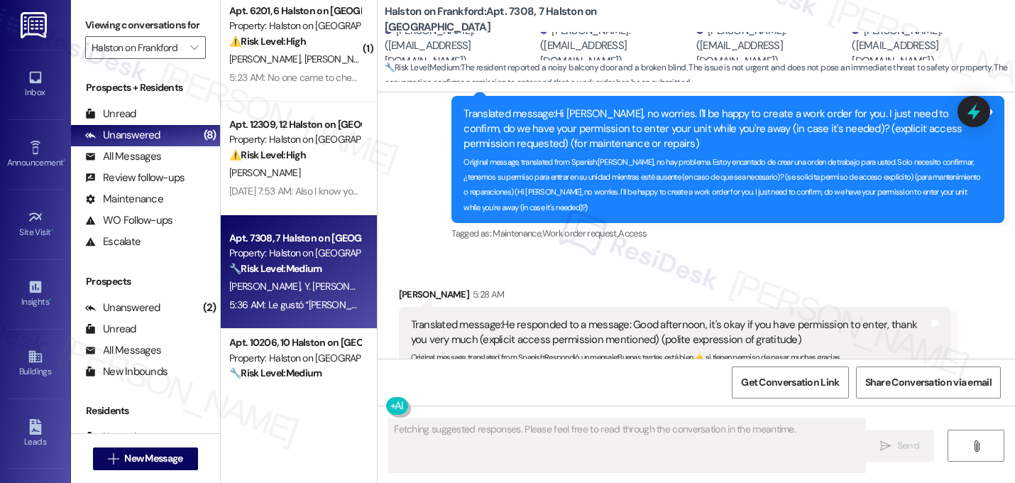
scroll to position [12491, 0]
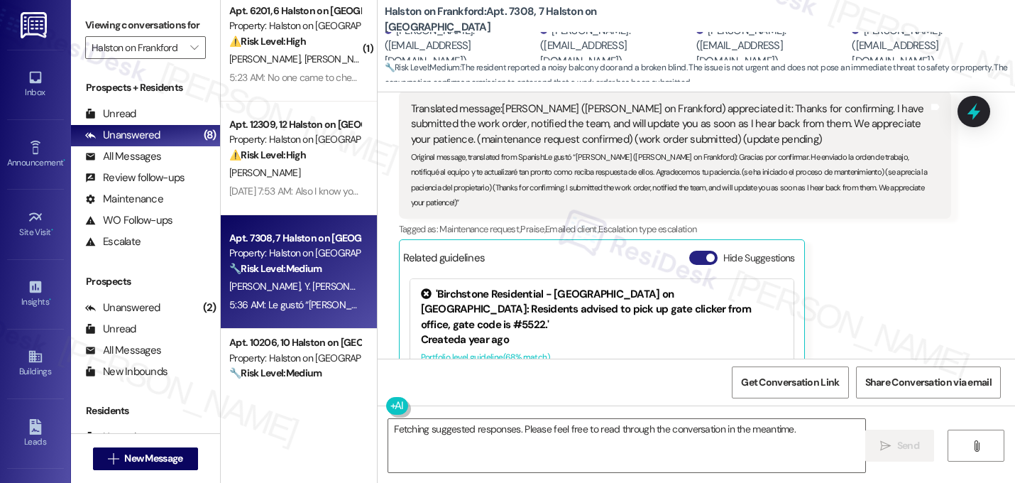
click at [693, 251] on button "Hide Suggestions" at bounding box center [703, 258] width 28 height 14
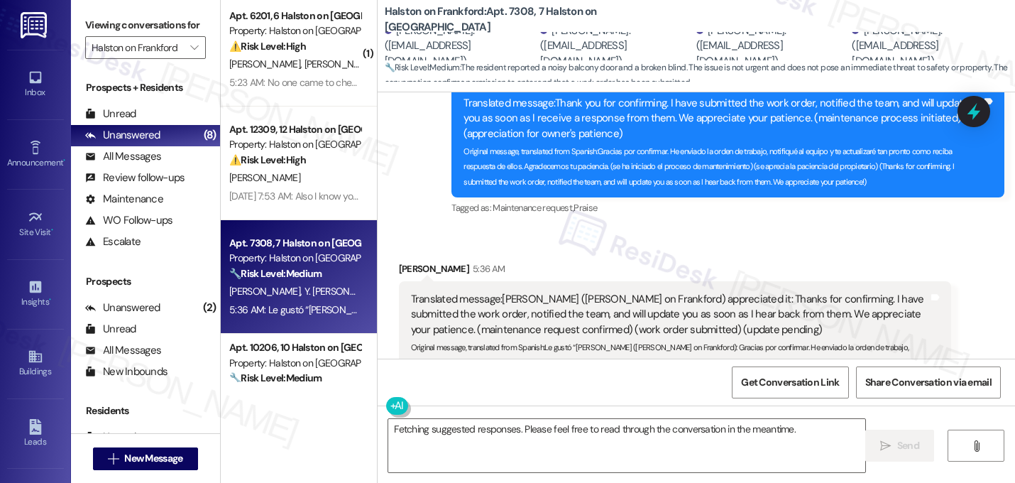
scroll to position [0, 0]
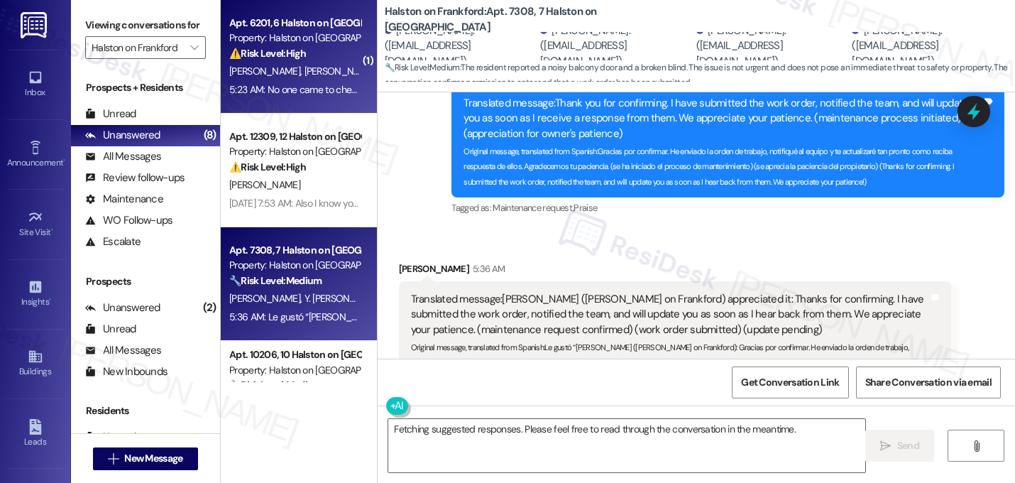
click at [298, 59] on strong "⚠️ Risk Level: High" at bounding box center [267, 53] width 77 height 13
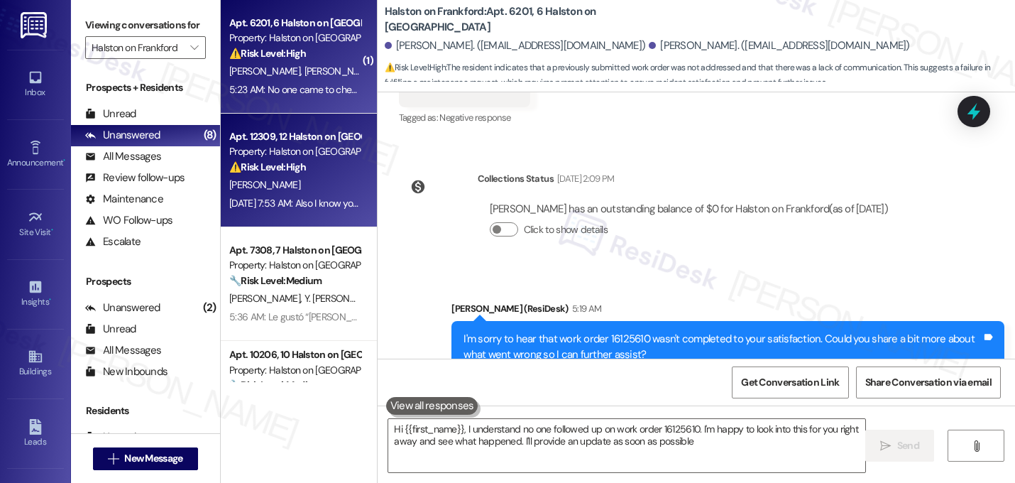
type textarea "Hi {{first_name}}, I understand no one followed up on work order 16125610. I'm …"
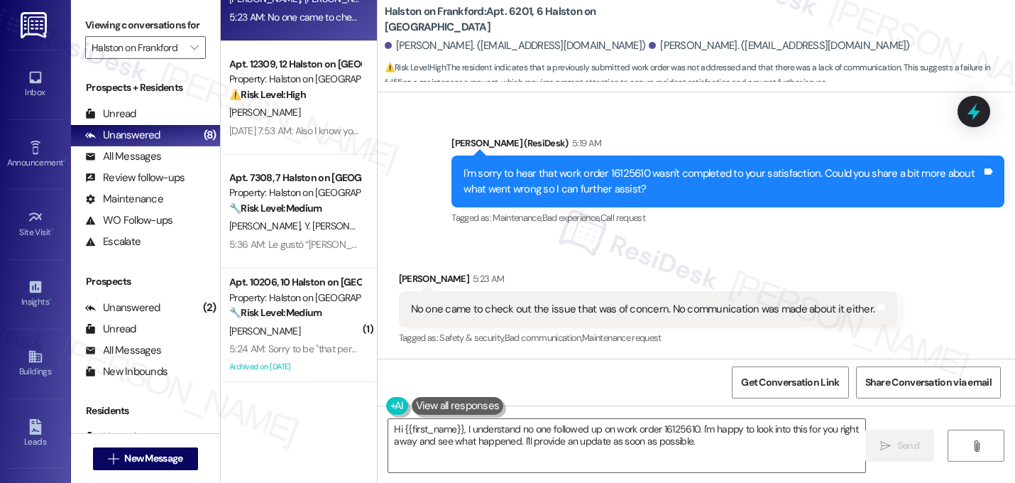
scroll to position [512, 0]
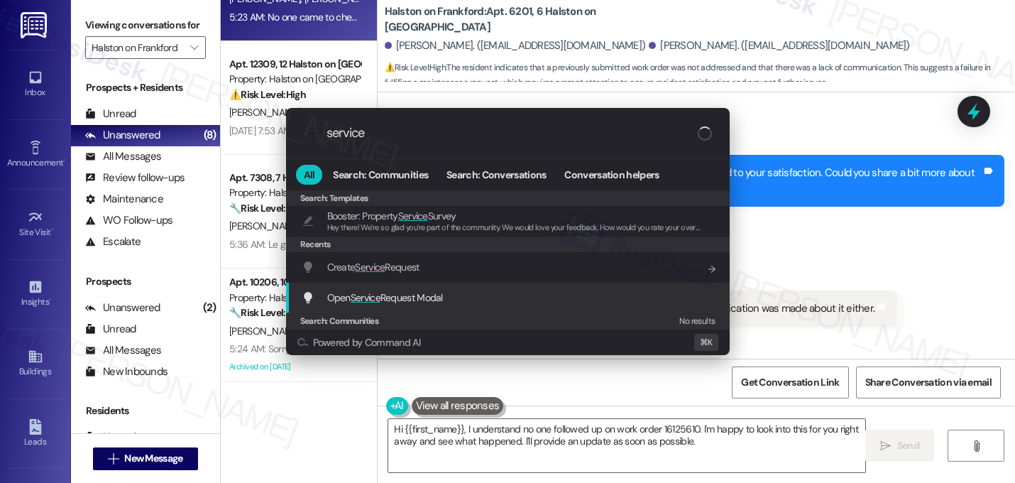
type input "service"
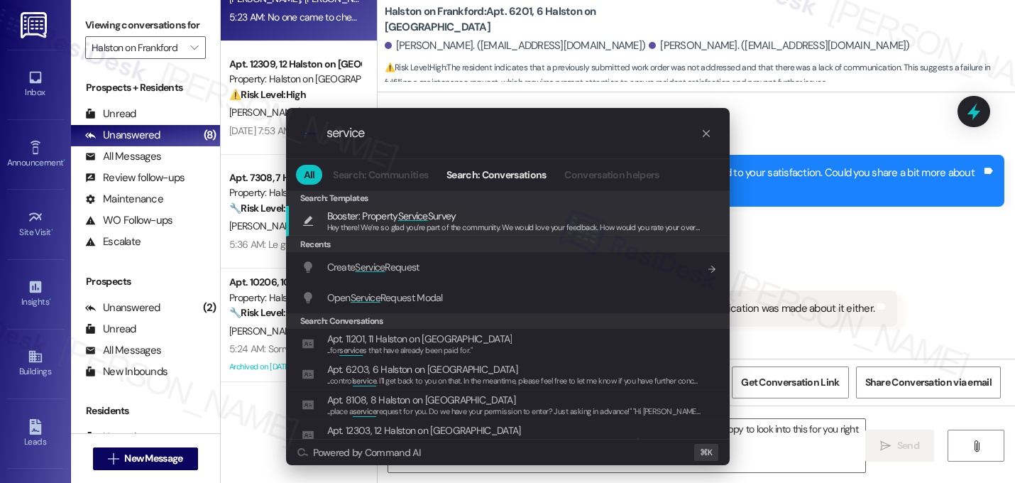
click at [379, 302] on span "Service" at bounding box center [366, 297] width 30 height 13
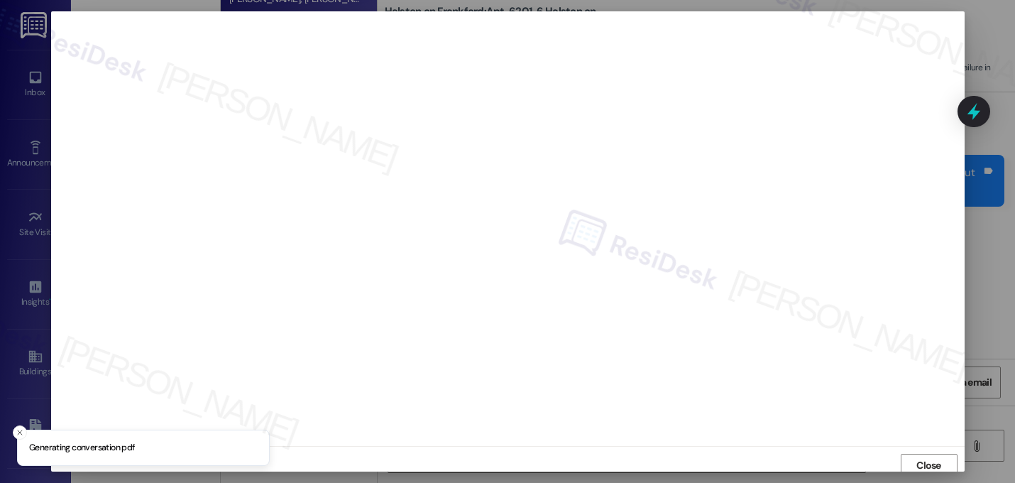
scroll to position [5, 0]
click at [947, 458] on button "Close" at bounding box center [929, 460] width 57 height 23
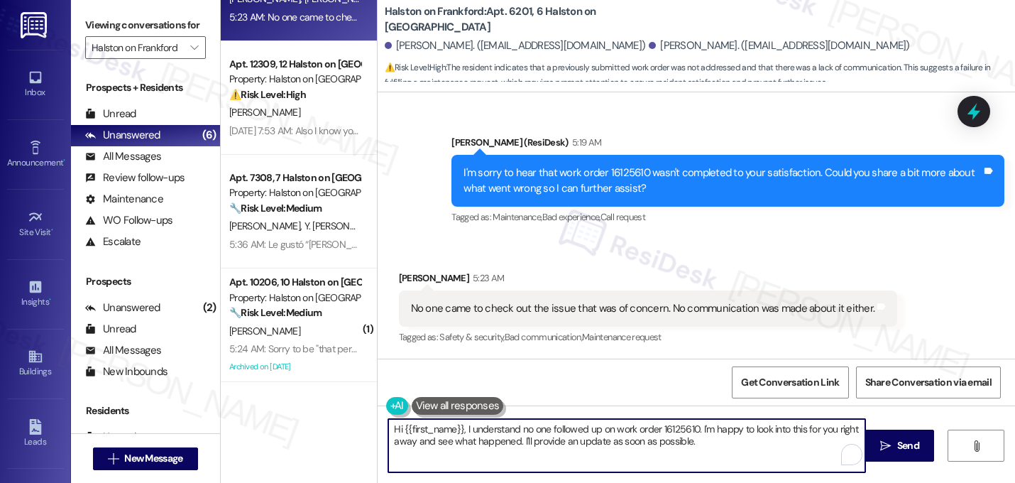
drag, startPoint x: 700, startPoint y: 443, endPoint x: 259, endPoint y: 412, distance: 441.8
click at [259, 412] on div "Apt. 6201, 6 Halston on Frankford Property: Halston on Frankford ⚠️ Risk Level:…" at bounding box center [618, 241] width 794 height 483
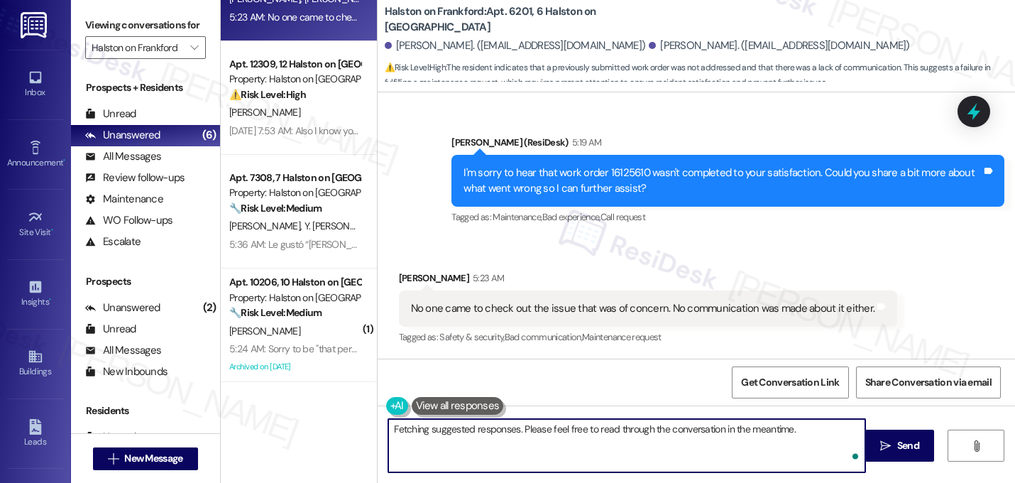
scroll to position [512, 0]
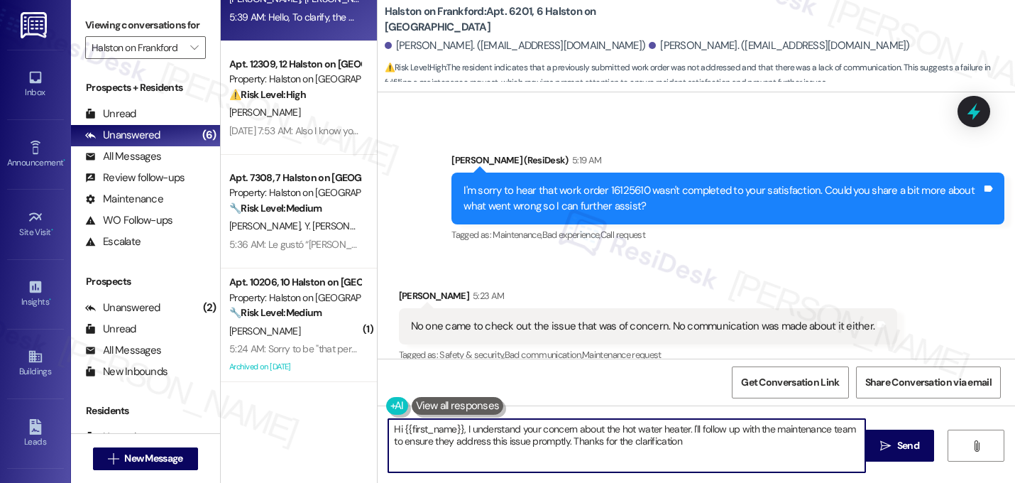
type textarea "Hi {{first_name}}, I understand your concern about the hot water heater. I'll f…"
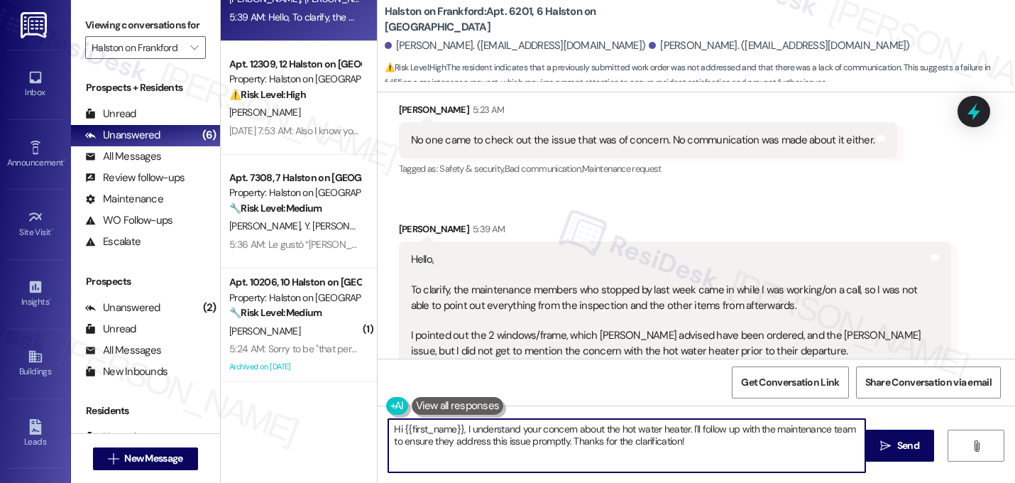
scroll to position [703, 0]
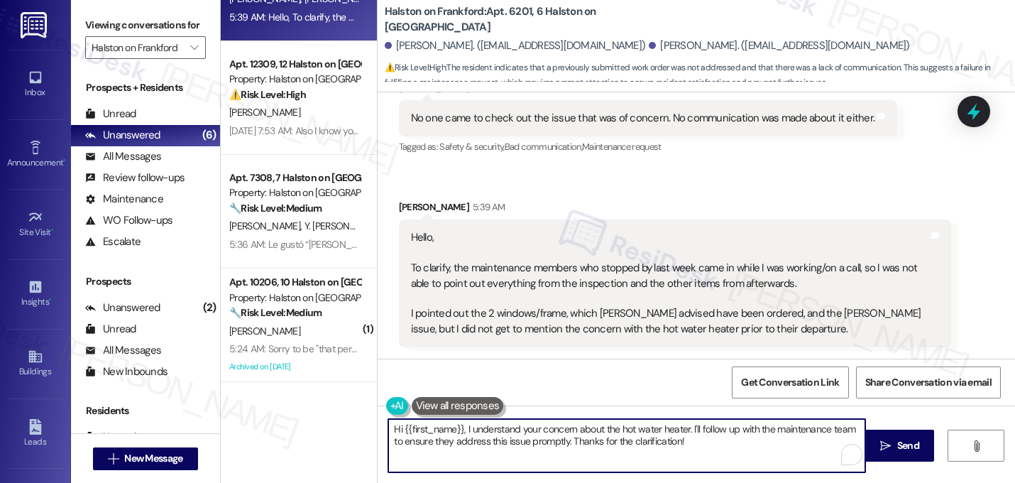
click at [693, 451] on textarea "Hi {{first_name}}, I understand your concern about the hot water heater. I'll f…" at bounding box center [626, 445] width 477 height 53
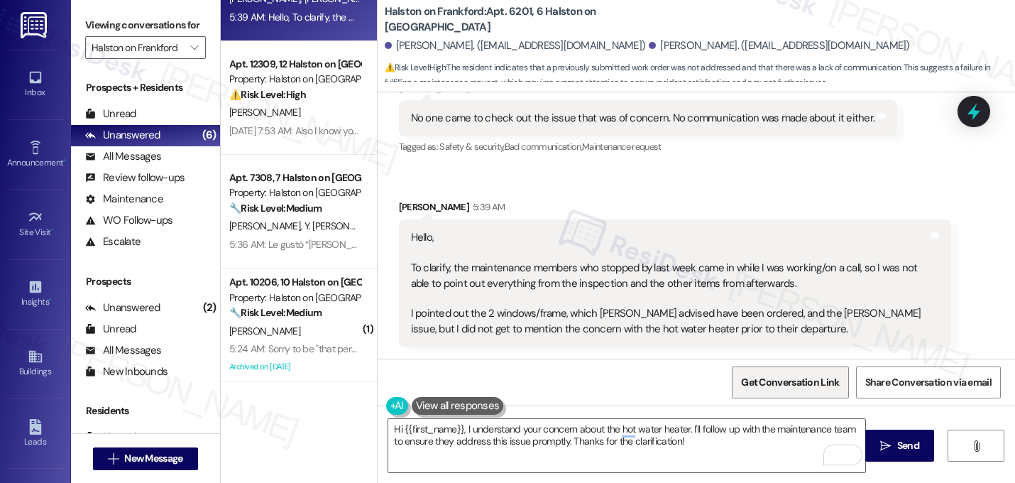
click at [797, 380] on span "Get Conversation Link" at bounding box center [790, 382] width 98 height 15
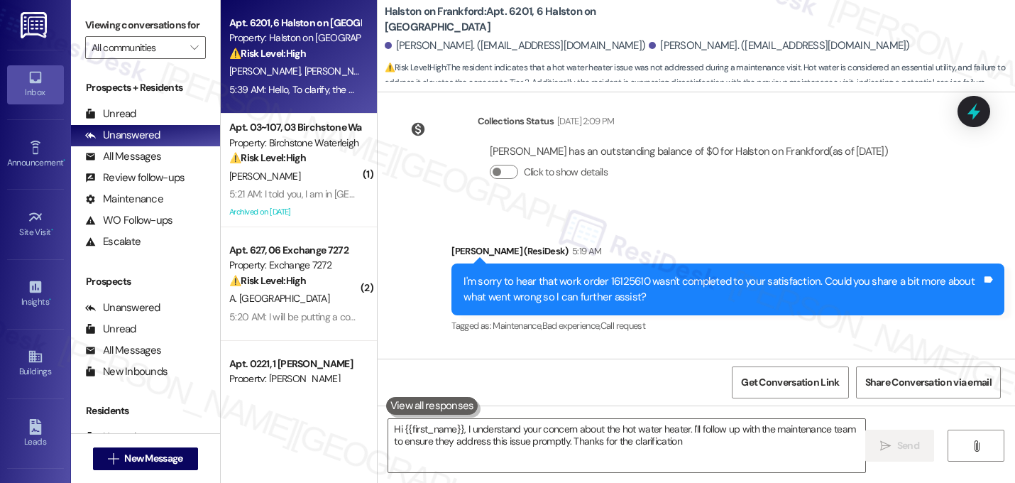
type textarea "Hi {{first_name}}, I understand your concern about the hot water heater. I'll f…"
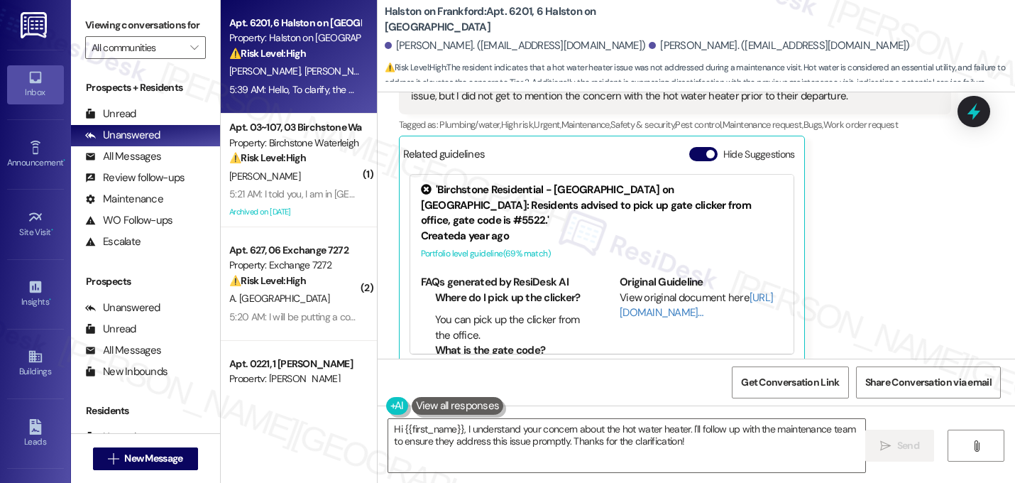
scroll to position [955, 0]
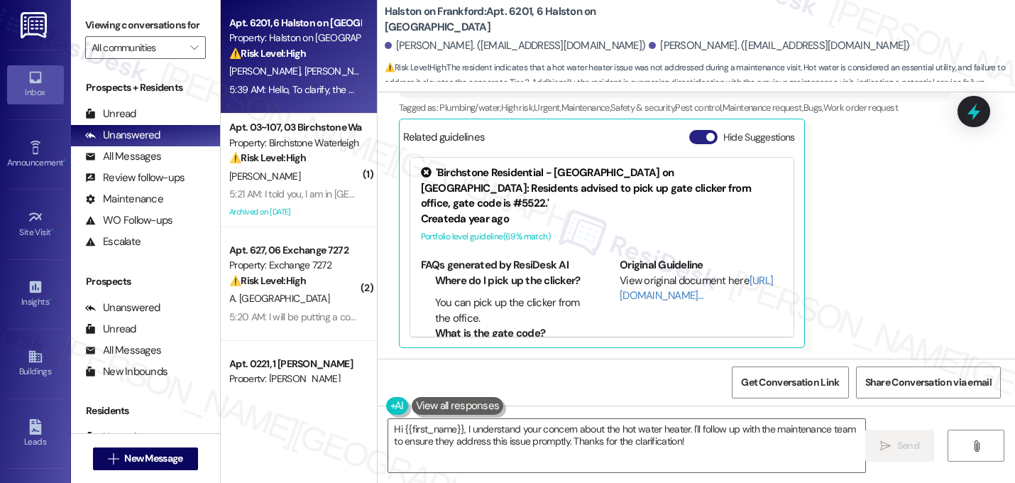
click at [706, 134] on span "button" at bounding box center [710, 137] width 9 height 9
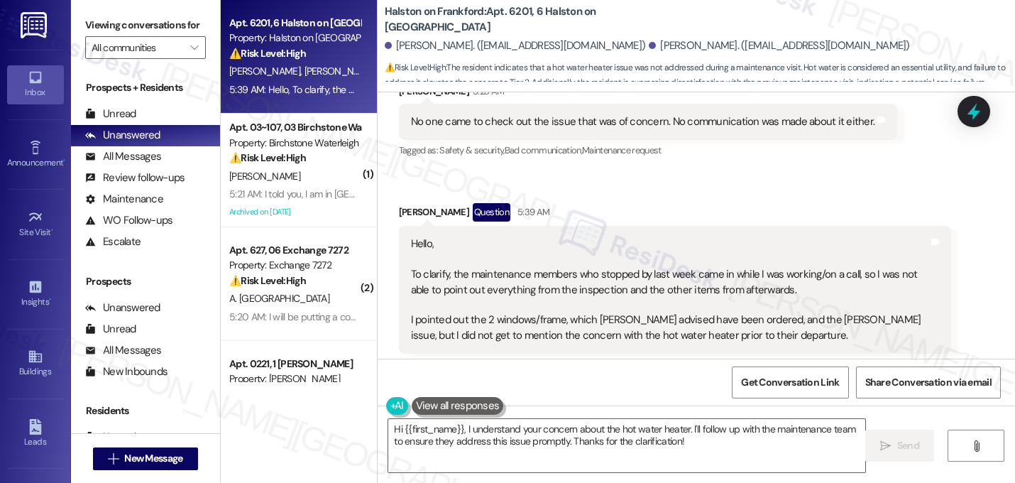
scroll to position [763, 0]
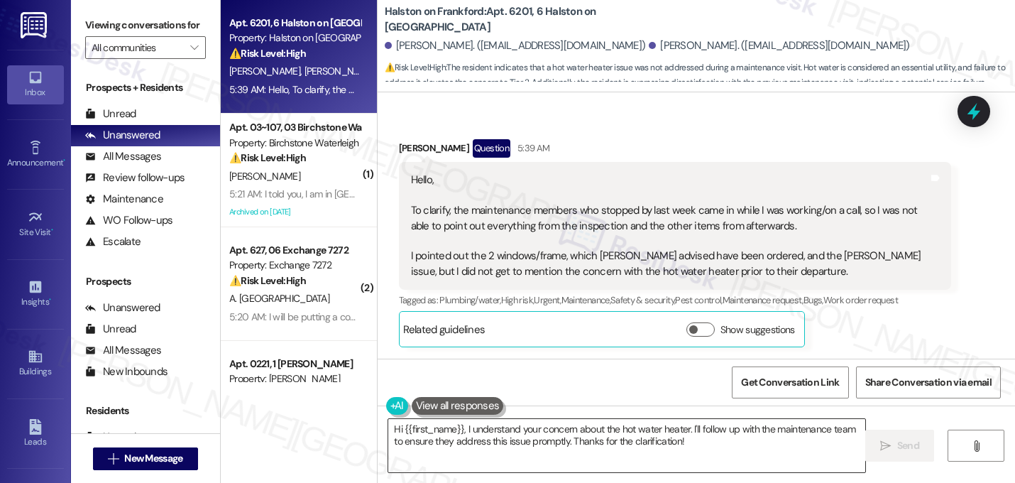
click at [683, 446] on textarea "Hi {{first_name}}, I understand your concern about the hot water heater. I'll f…" at bounding box center [626, 445] width 477 height 53
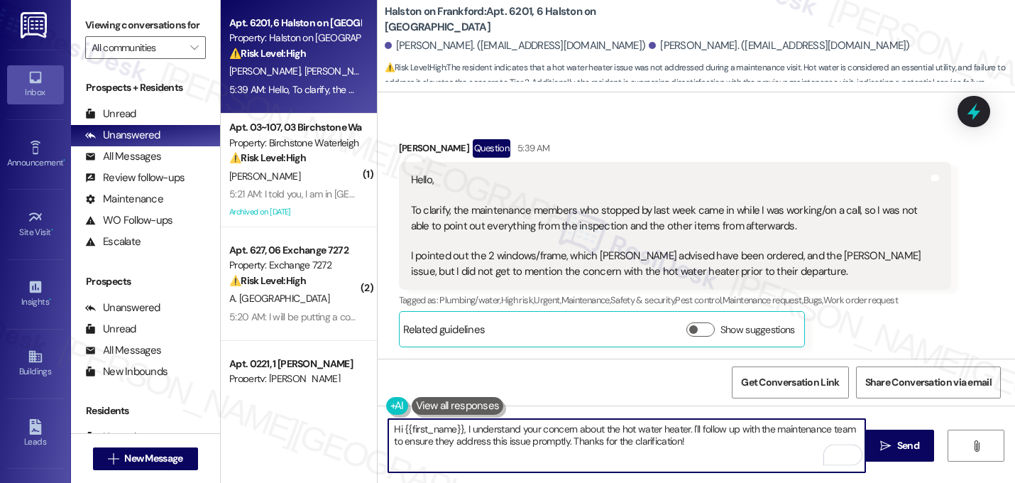
drag, startPoint x: 688, startPoint y: 442, endPoint x: 280, endPoint y: 420, distance: 409.4
click at [280, 420] on div "Apt. 6201, 6 Halston on [GEOGRAPHIC_DATA] Property: [GEOGRAPHIC_DATA] on Frankf…" at bounding box center [618, 241] width 794 height 483
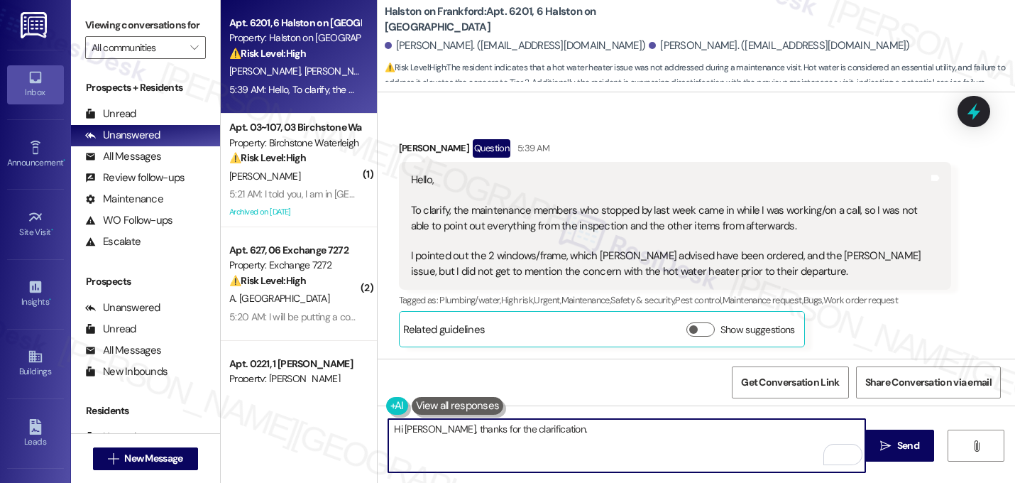
type textarea "Hi [PERSON_NAME], thanks for the clarification."
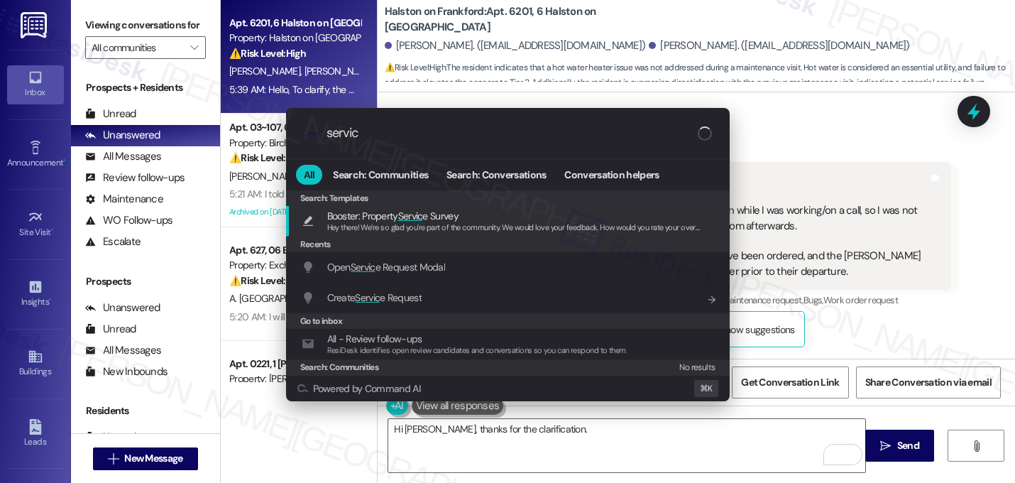
type input "service"
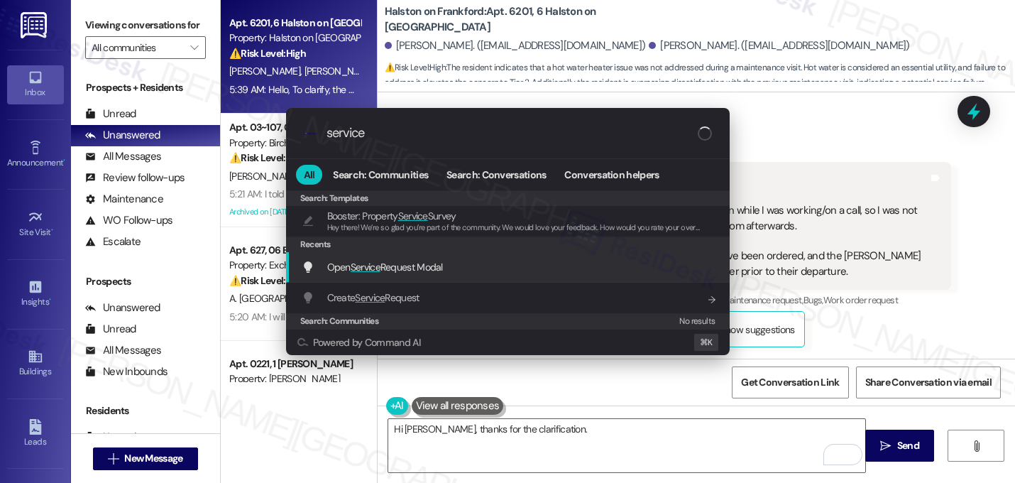
click at [388, 264] on span "Open Service Request Modal" at bounding box center [385, 266] width 116 height 13
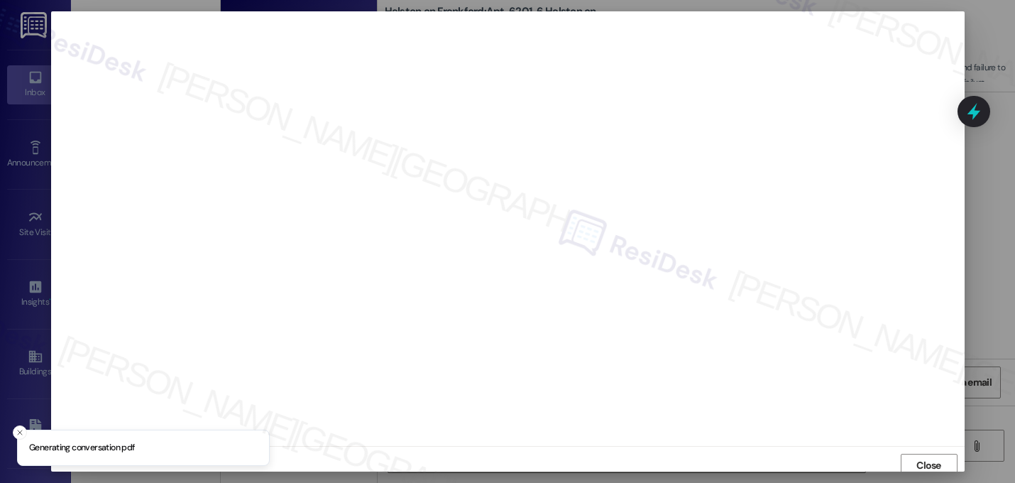
scroll to position [5, 0]
click at [919, 453] on span "Close" at bounding box center [928, 460] width 25 height 15
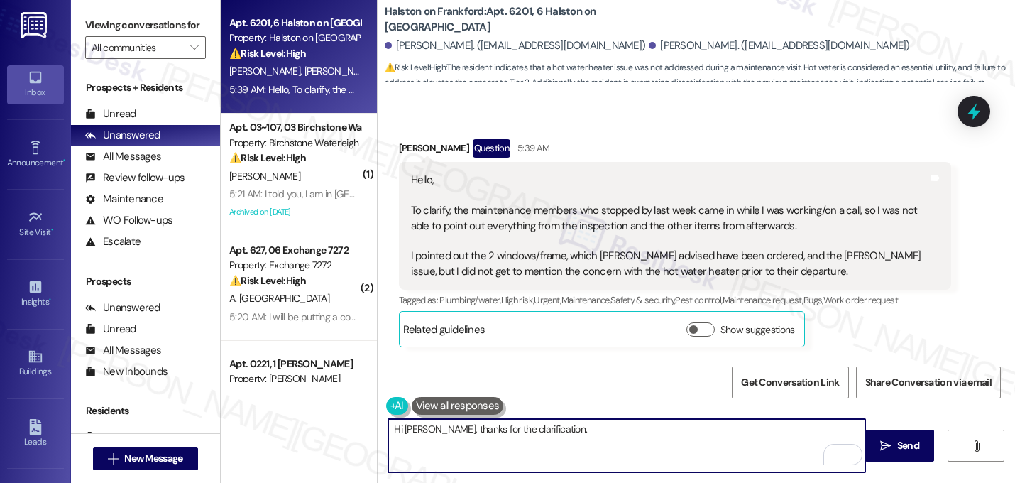
click at [598, 422] on textarea "Hi [PERSON_NAME], thanks for the clarification." at bounding box center [626, 445] width 477 height 53
click at [590, 427] on textarea "Hi [PERSON_NAME], thanks for the clarification." at bounding box center [626, 445] width 477 height 53
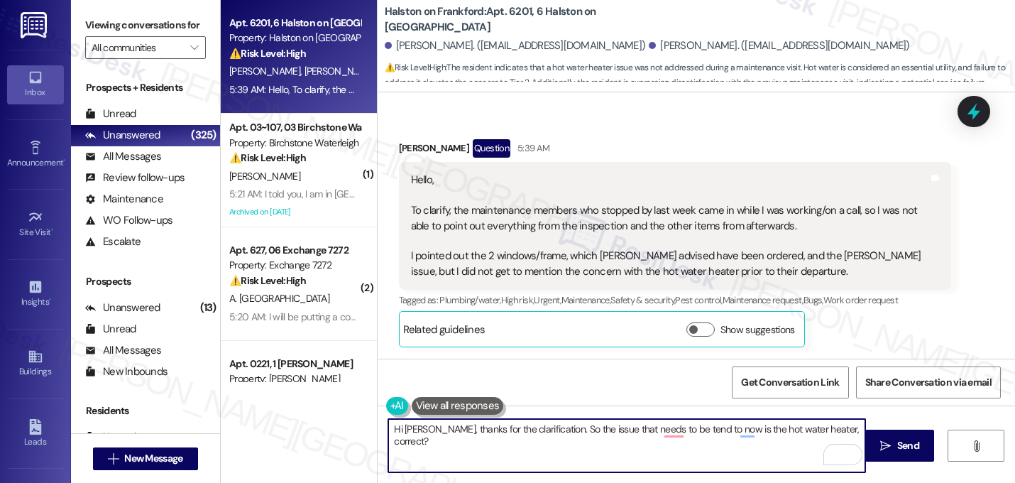
click at [586, 430] on textarea "Hi [PERSON_NAME], thanks for the clarification. So the issue that needs to be t…" at bounding box center [626, 445] width 477 height 53
drag, startPoint x: 851, startPoint y: 429, endPoint x: 535, endPoint y: 427, distance: 315.8
click at [535, 427] on textarea "Hi [PERSON_NAME], thanks for the clarification. So what's left that needs to be…" at bounding box center [626, 445] width 477 height 53
paste textarea "So just to confirm, the only thing left to address now is the hot water heater,…"
click at [388, 444] on textarea "Hi [PERSON_NAME], thanks for the clarification. So just to confirm, the only th…" at bounding box center [626, 445] width 477 height 53
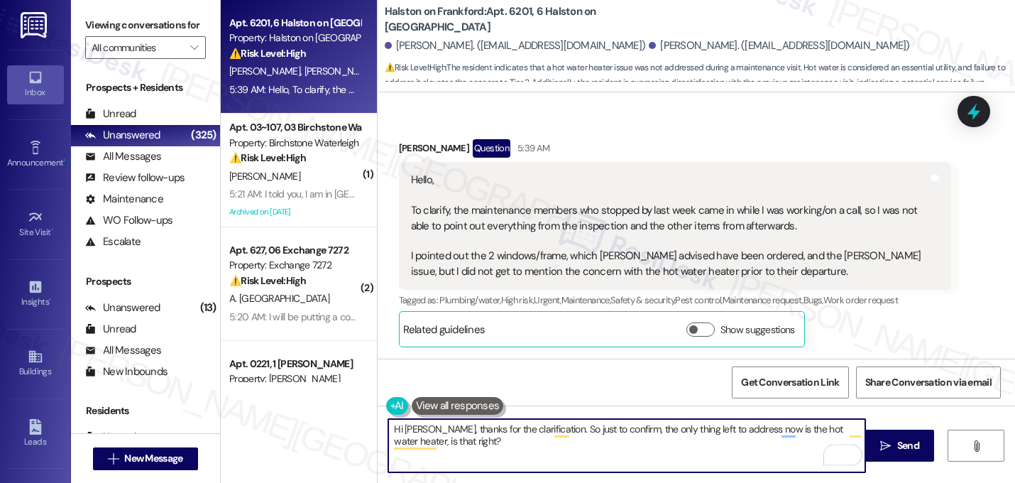
click at [451, 444] on textarea "Hi [PERSON_NAME], thanks for the clarification. So just to confirm, the only th…" at bounding box center [626, 445] width 477 height 53
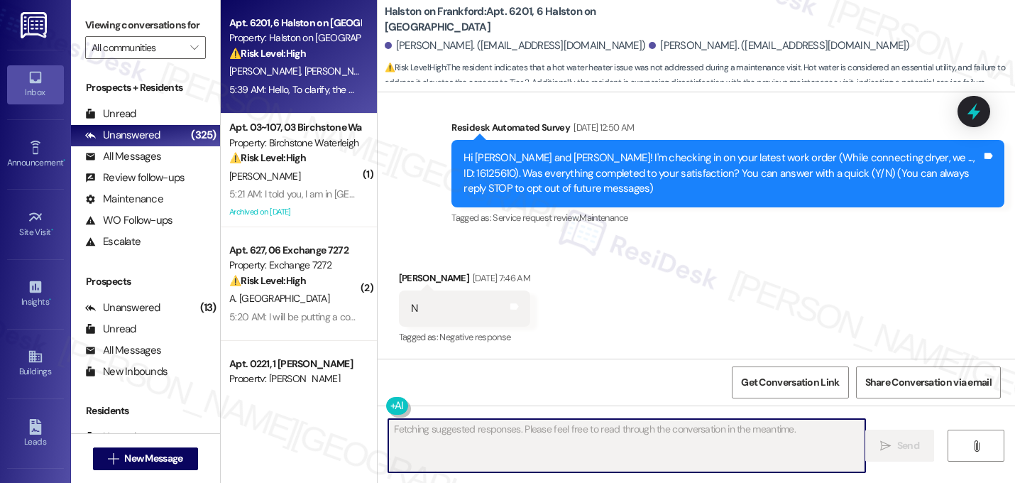
scroll to position [877, 0]
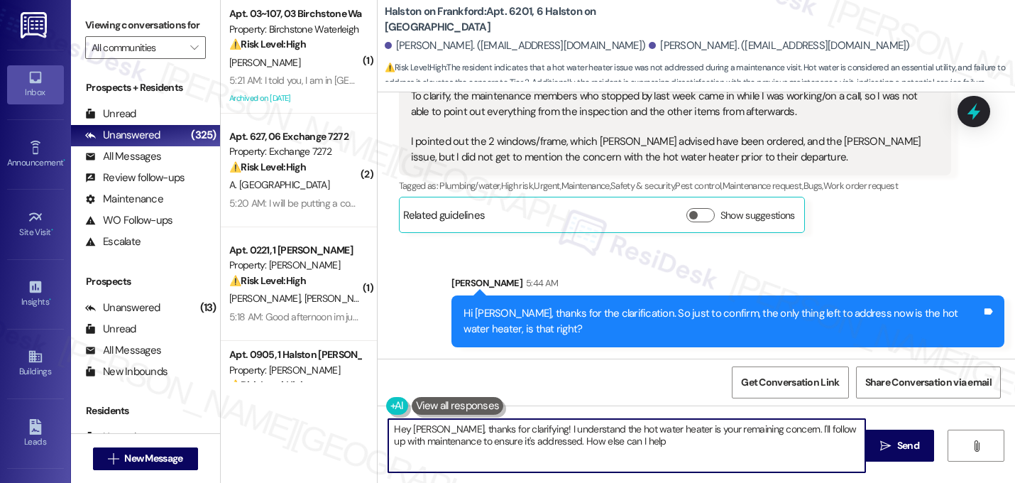
type textarea "Hey [PERSON_NAME], thanks for clarifying! I understand the hot water heater is …"
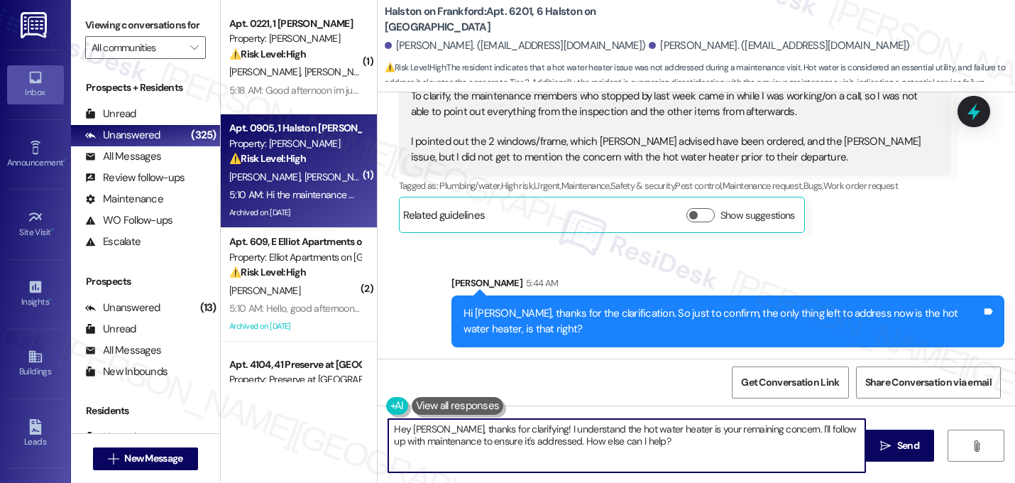
scroll to position [417, 0]
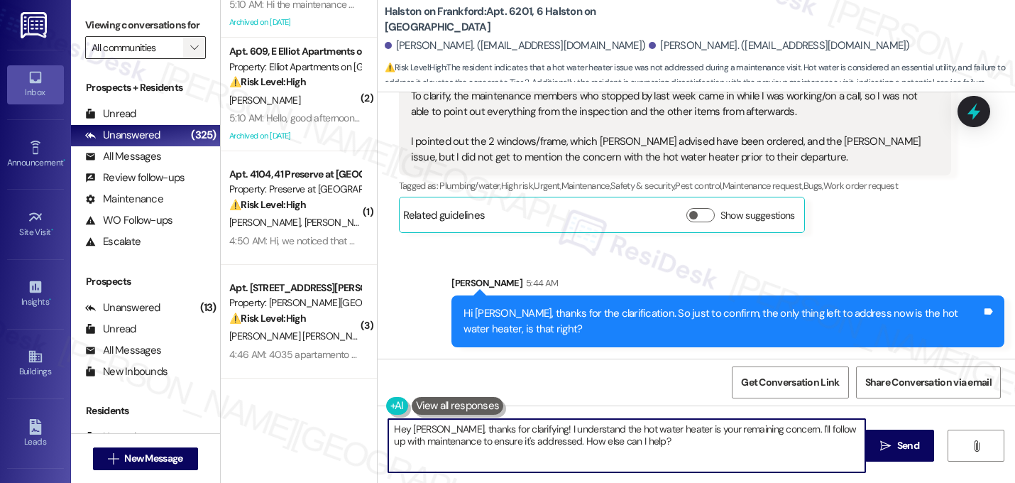
click at [183, 59] on button "" at bounding box center [194, 47] width 23 height 23
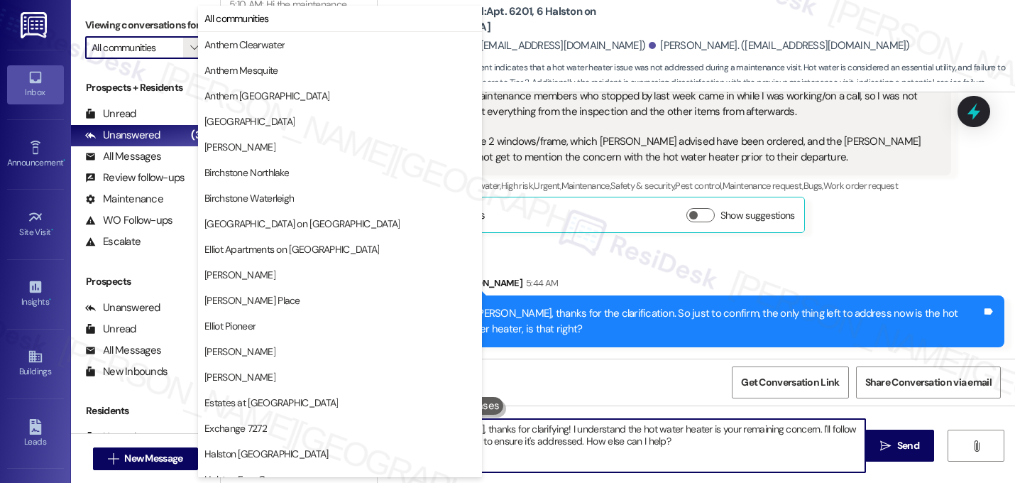
click at [533, 251] on div "Sent via SMS [PERSON_NAME] 5:44 AM Hi [PERSON_NAME], thanks for the clarificati…" at bounding box center [696, 300] width 637 height 114
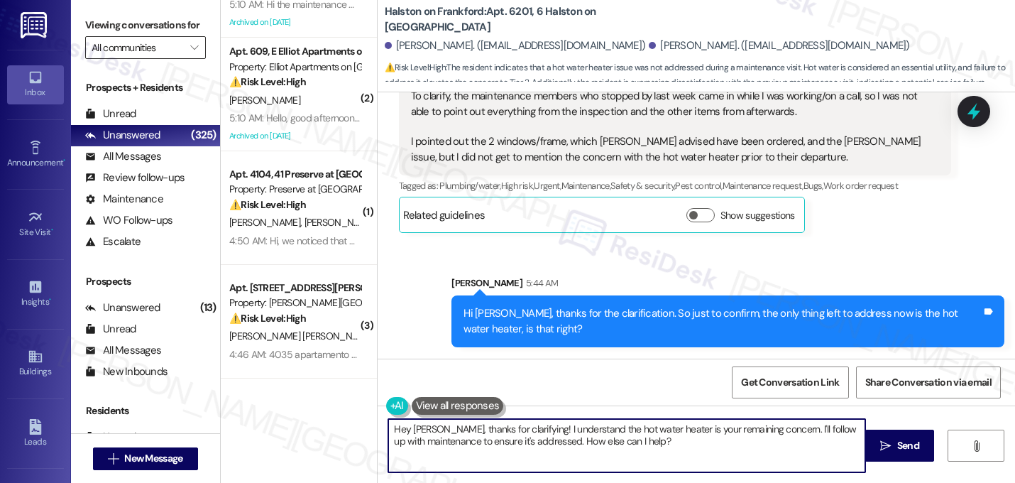
click at [123, 59] on input "All communities" at bounding box center [138, 47] width 92 height 23
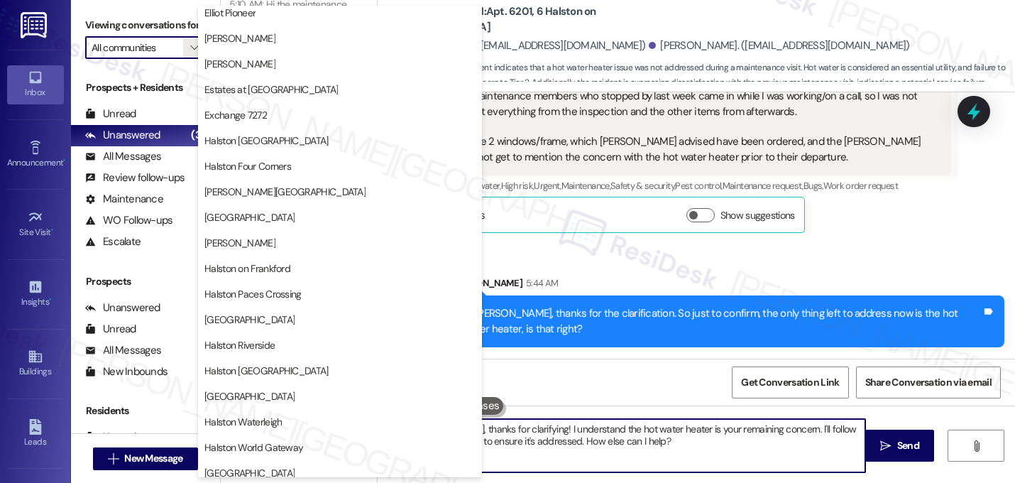
scroll to position [551, 0]
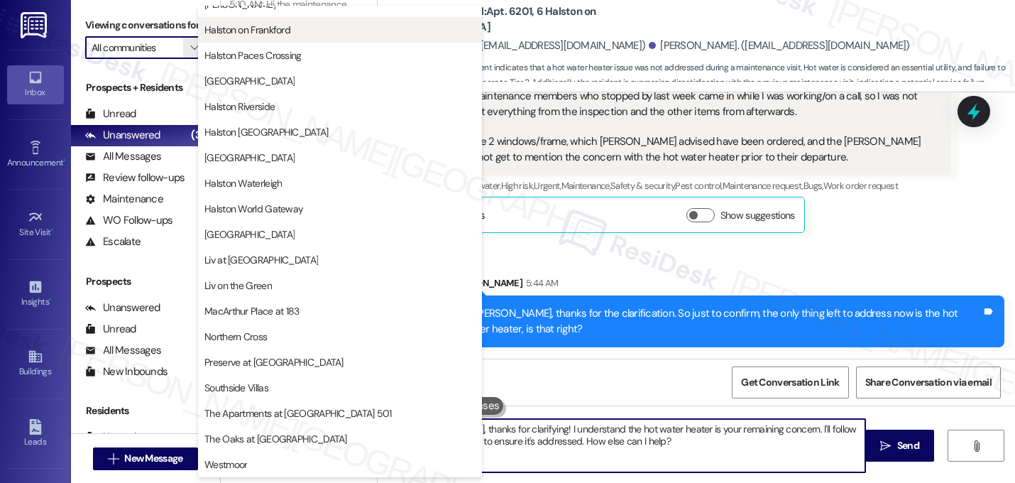
click at [273, 40] on button "Halston on Frankford" at bounding box center [340, 30] width 284 height 26
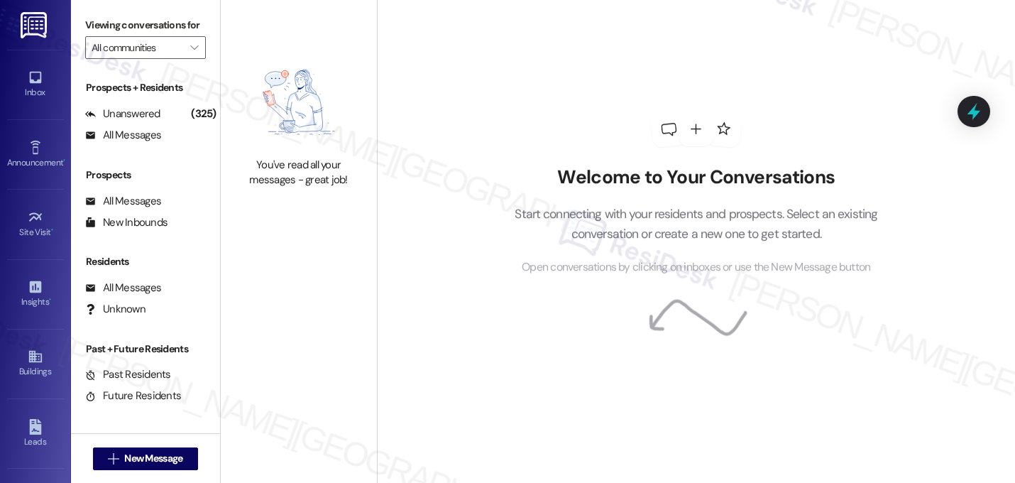
type input "Halston on Frankford"
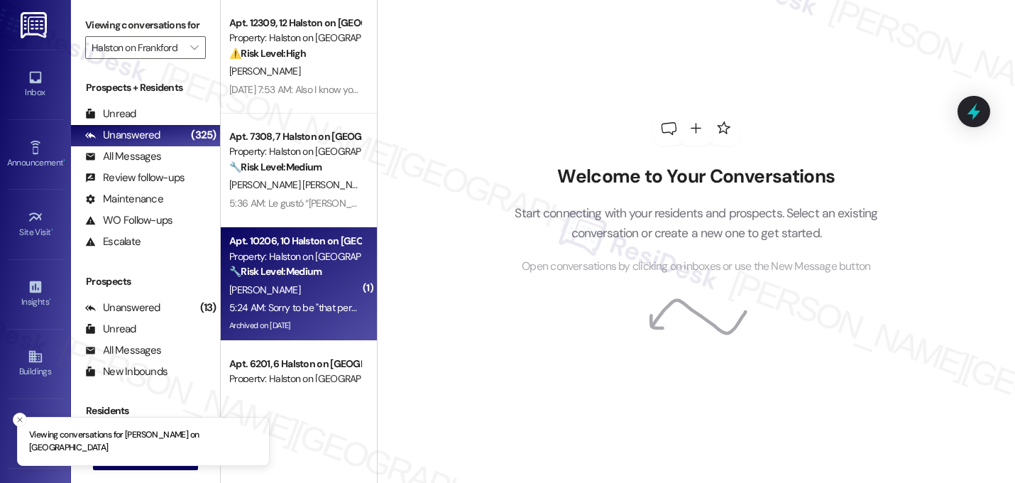
click at [304, 306] on div "5:24 AM: Sorry to be "that person" im just trying to keep our community clean 5…" at bounding box center [386, 307] width 315 height 13
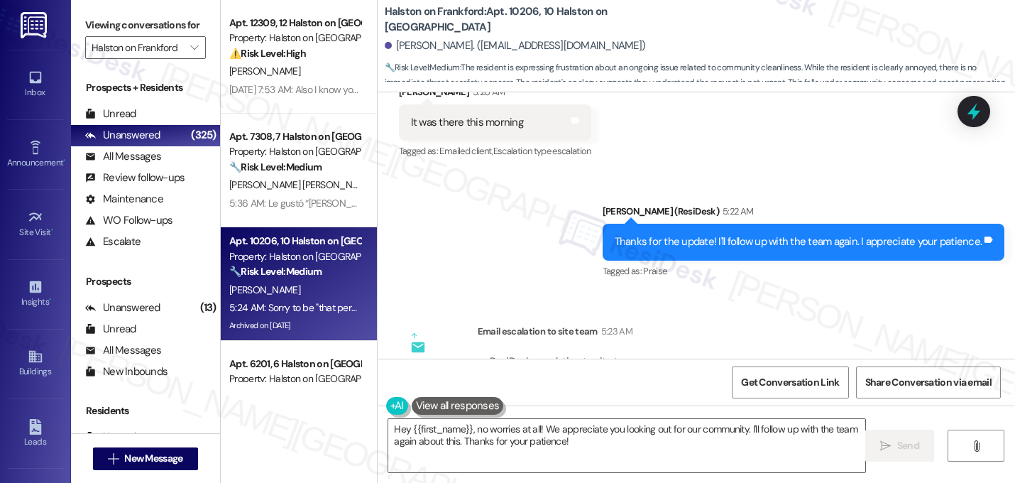
scroll to position [42484, 0]
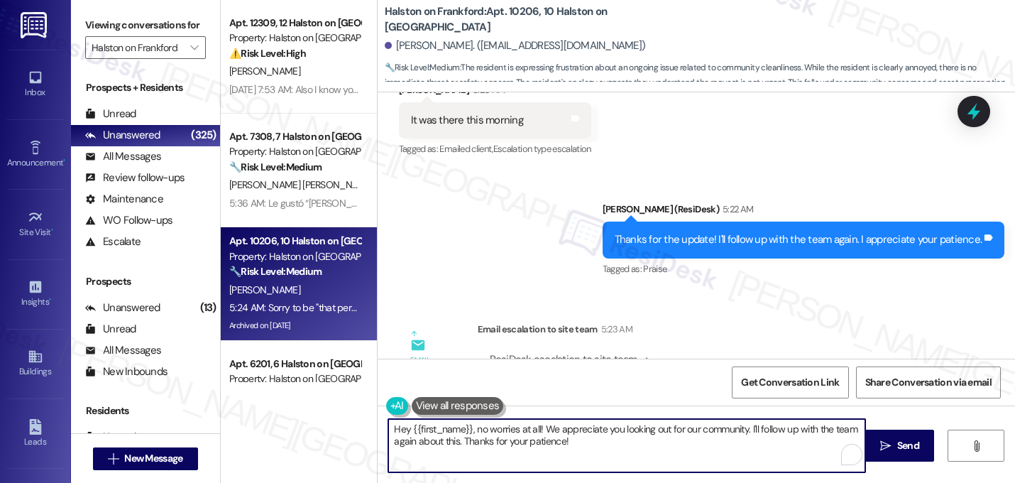
drag, startPoint x: 474, startPoint y: 434, endPoint x: 390, endPoint y: 426, distance: 84.1
click at [390, 426] on textarea "Hey {{first_name}}, no worries at all! We appreciate you looking out for our co…" at bounding box center [626, 445] width 477 height 53
click at [514, 444] on textarea "No worries at all! We appreciate you looking out for our community. I'll follow…" at bounding box center [626, 445] width 477 height 53
drag, startPoint x: 505, startPoint y: 444, endPoint x: 360, endPoint y: 442, distance: 144.8
click at [360, 442] on div "Apt. 12309, 12 Halston on Frankford Property: Halston on Frankford ⚠️ Risk Leve…" at bounding box center [618, 241] width 794 height 483
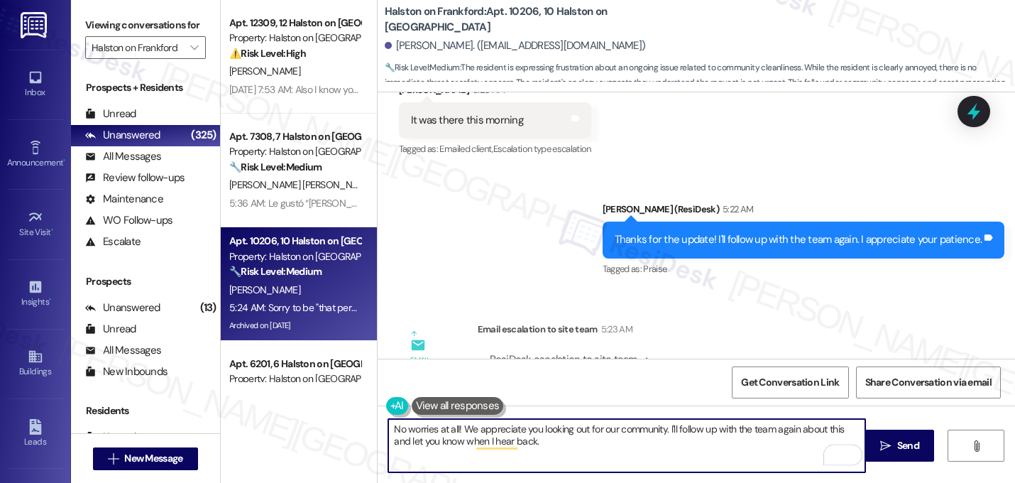
type textarea "No worries at all! We appreciate you looking out for our community. I'll follow…"
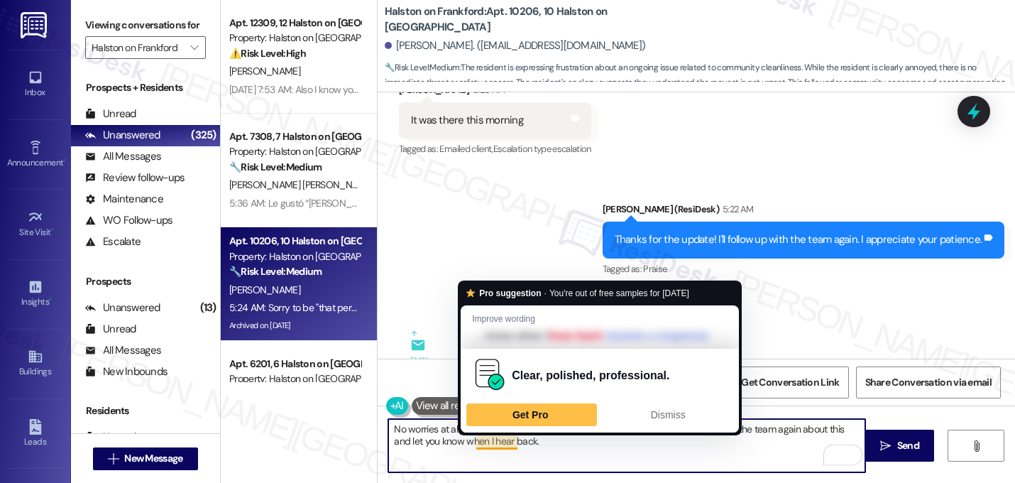
click at [540, 446] on textarea "No worries at all! We appreciate you looking out for our community. I'll follow…" at bounding box center [626, 445] width 477 height 53
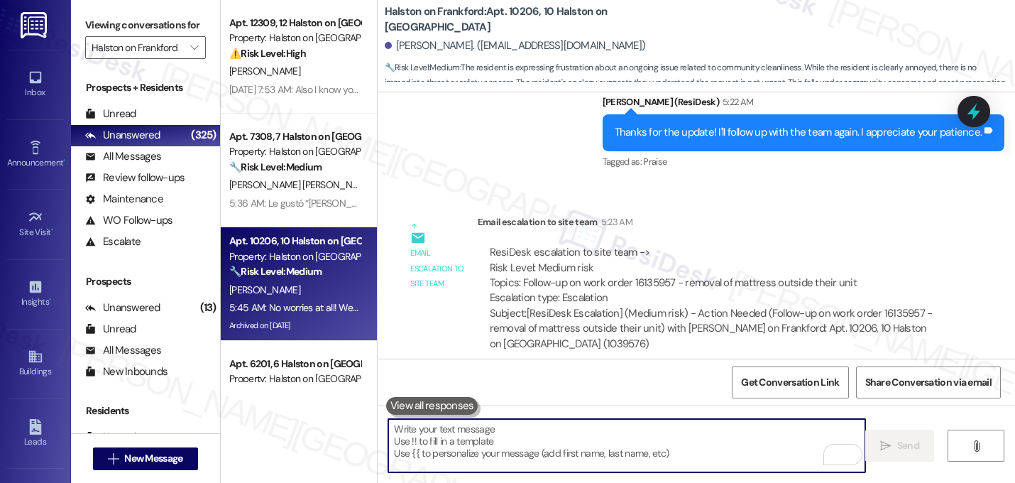
scroll to position [42598, 0]
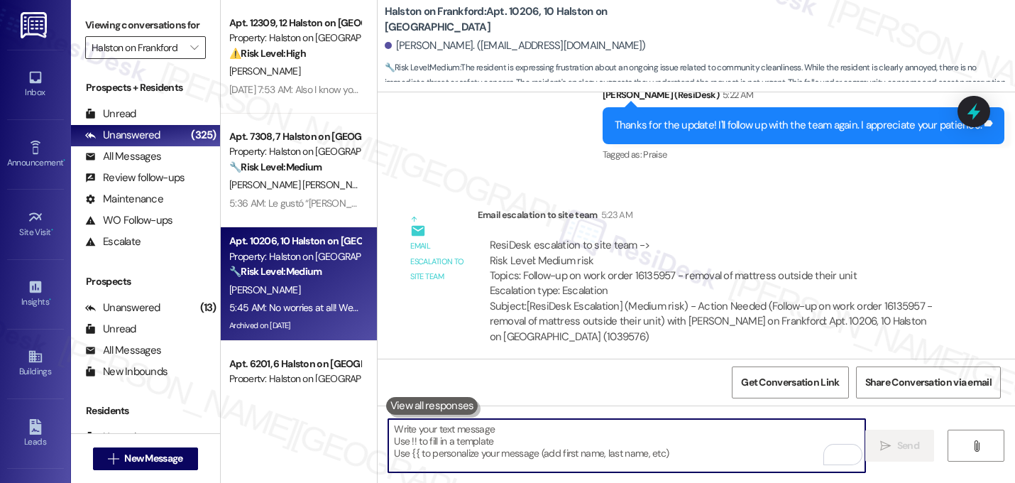
click at [153, 59] on input "Halston on Frankford" at bounding box center [138, 47] width 92 height 23
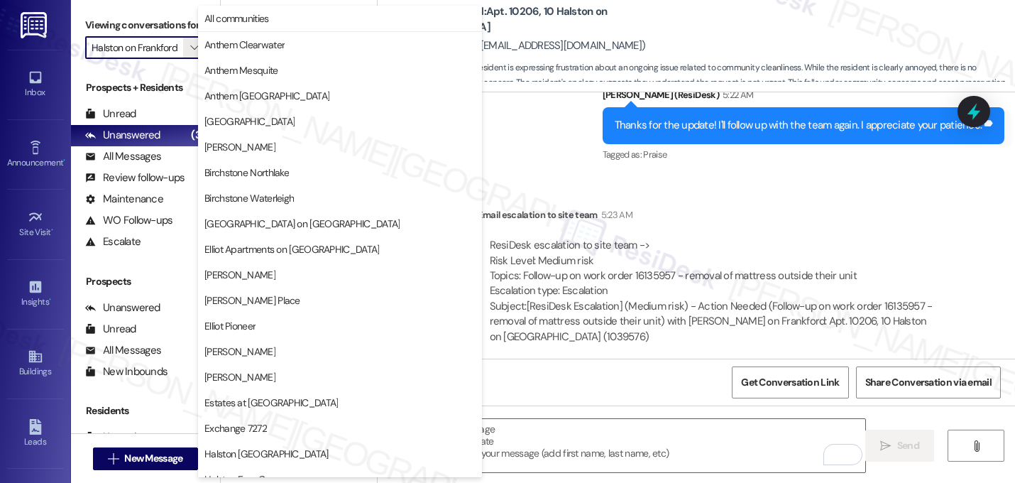
scroll to position [486, 0]
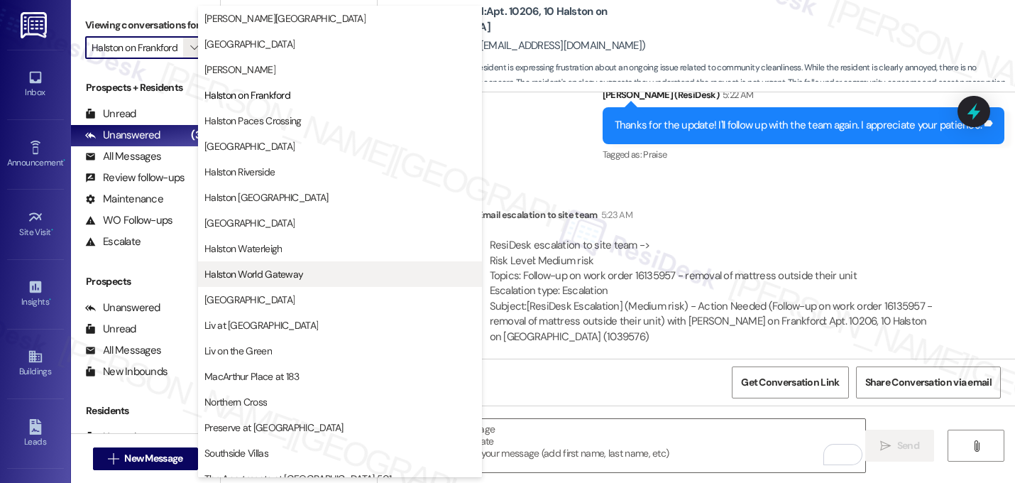
click at [277, 272] on span "Halston World Gateway" at bounding box center [253, 274] width 99 height 14
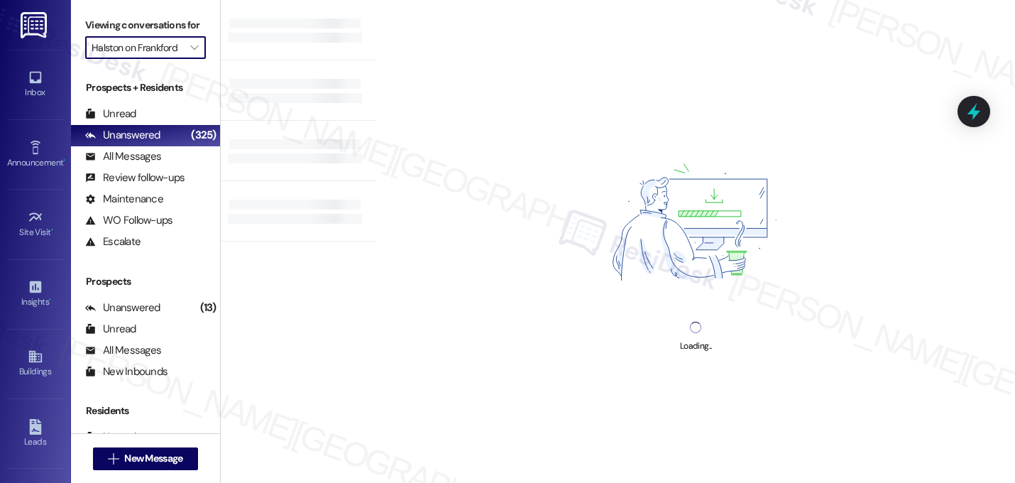
type input "Halston World Gateway"
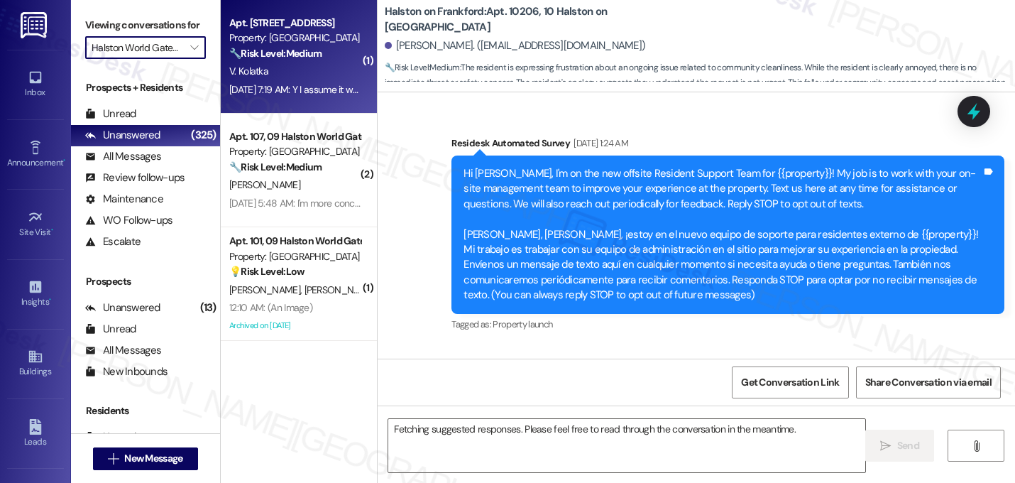
scroll to position [42483, 0]
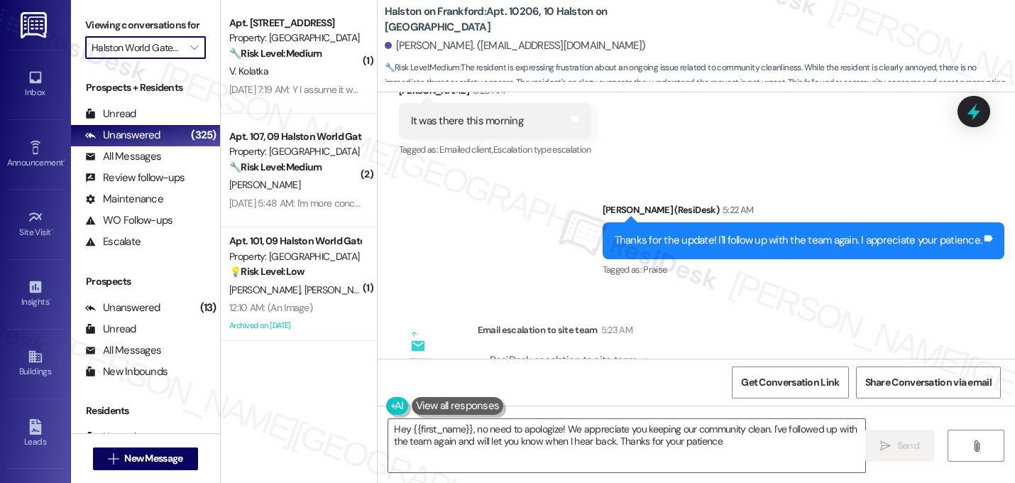
type textarea "Hey {{first_name}}, no need to apologize! We appreciate you keeping our communi…"
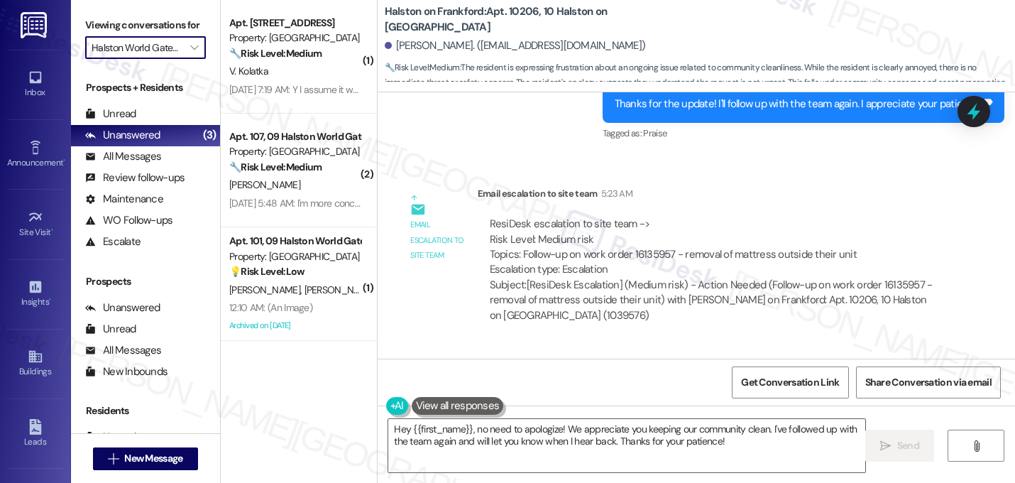
click at [688, 432] on div "Tagged as: Cleanliness , Click to highlight conversations about Cleanliness Pra…" at bounding box center [569, 442] width 340 height 21
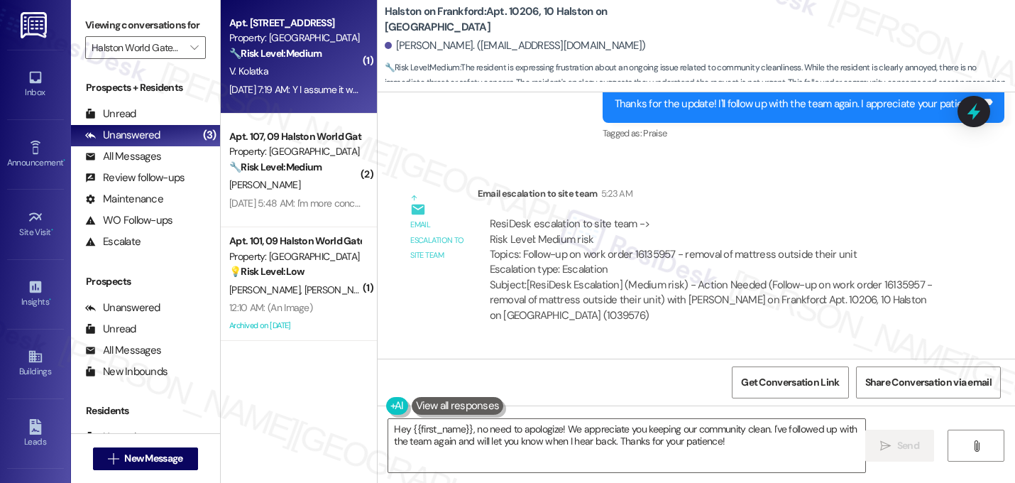
click at [257, 49] on strong "🔧 Risk Level: Medium" at bounding box center [275, 53] width 92 height 13
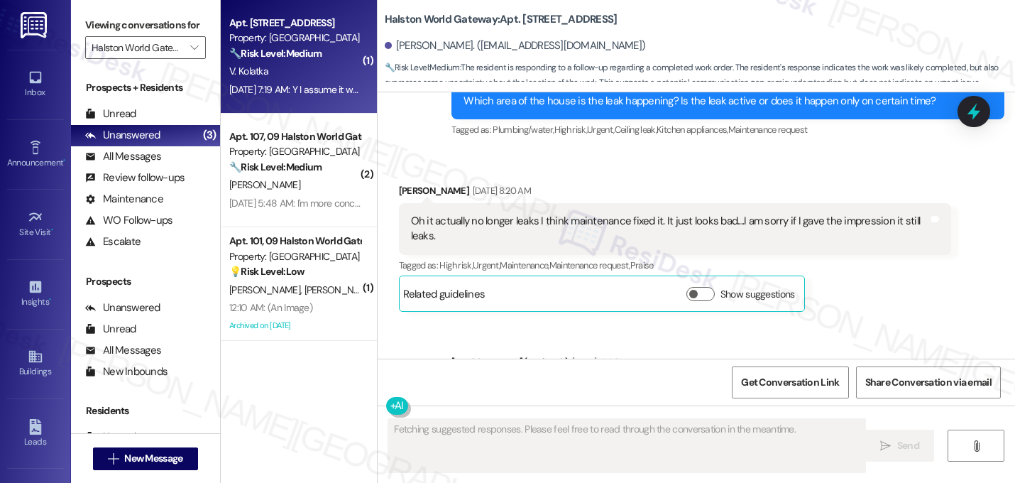
scroll to position [11109, 0]
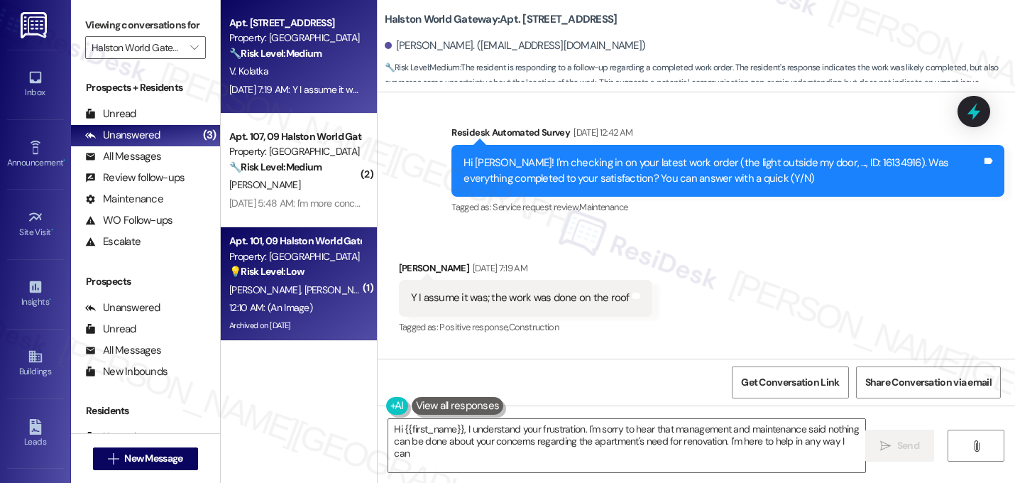
type textarea "Hi {{first_name}}, I understand your frustration. I'm sorry to hear that manage…"
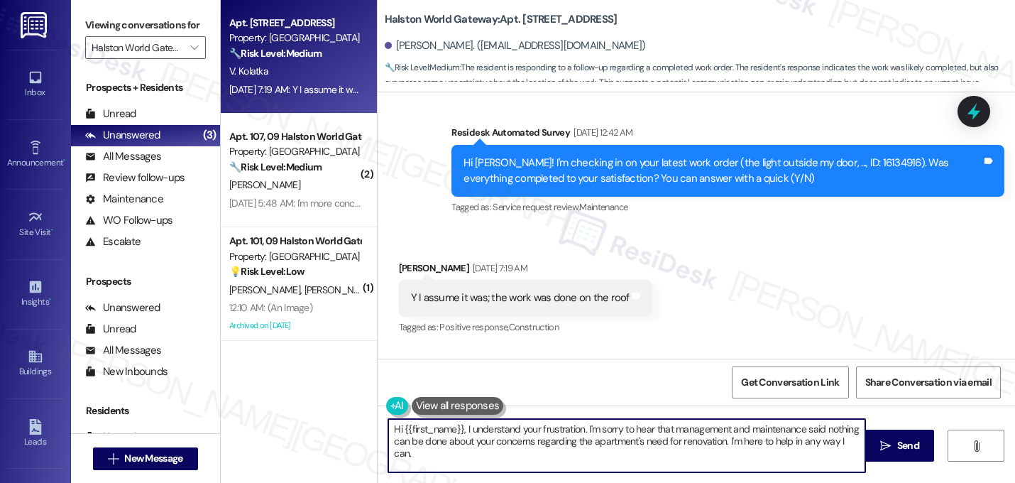
click at [615, 441] on textarea "Hi {{first_name}}, I understand your frustration. I'm sorry to hear that manage…" at bounding box center [626, 445] width 477 height 53
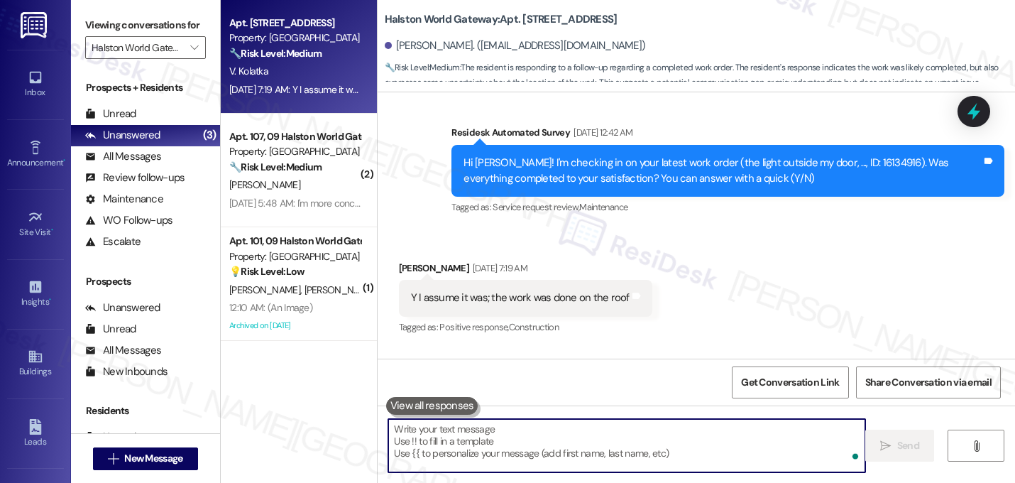
paste textarea "Great! I'm glad to hear that your last maintenance request was completed to you…"
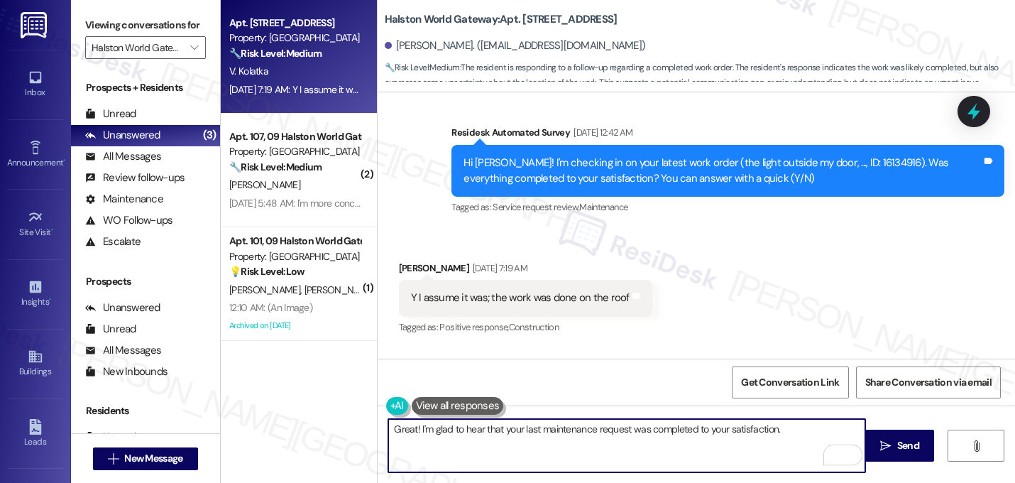
click at [776, 229] on div "Received via SMS [PERSON_NAME] [DATE] 7:19 AM Y I assume it was; the work was d…" at bounding box center [696, 289] width 637 height 120
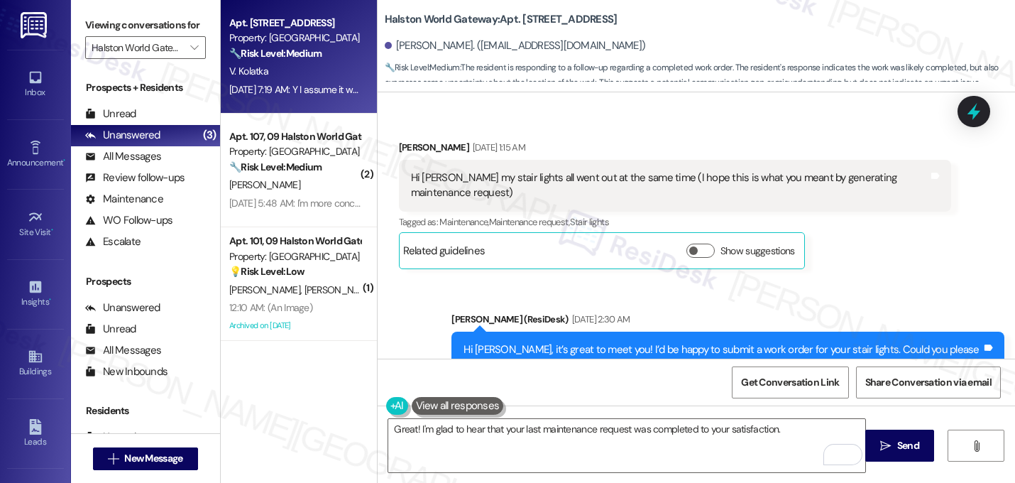
scroll to position [0, 0]
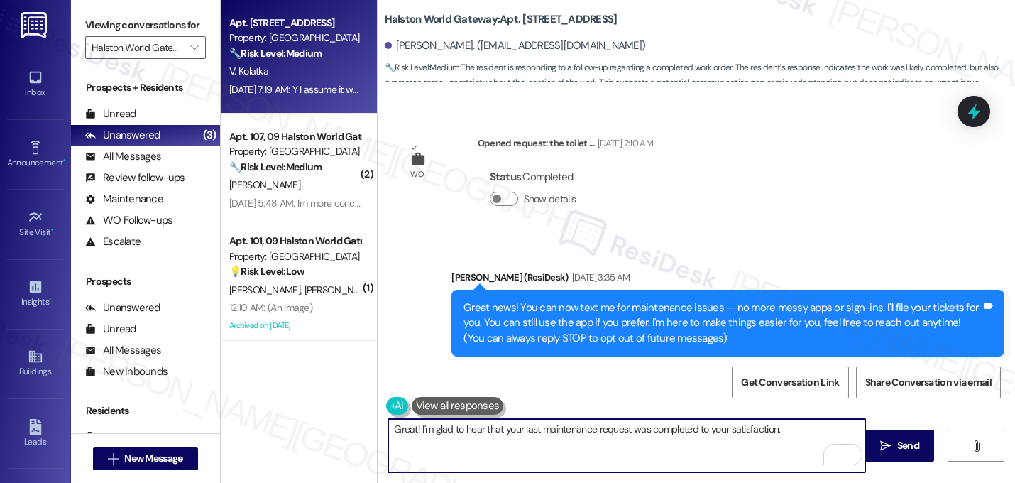
click at [798, 427] on textarea "Great! I'm glad to hear that your last maintenance request was completed to you…" at bounding box center [626, 445] width 477 height 53
paste textarea "If I may ask...has {{property}} lived up to your expectations?"
type textarea "Great! I'm glad to hear that your last maintenance request was completed to you…"
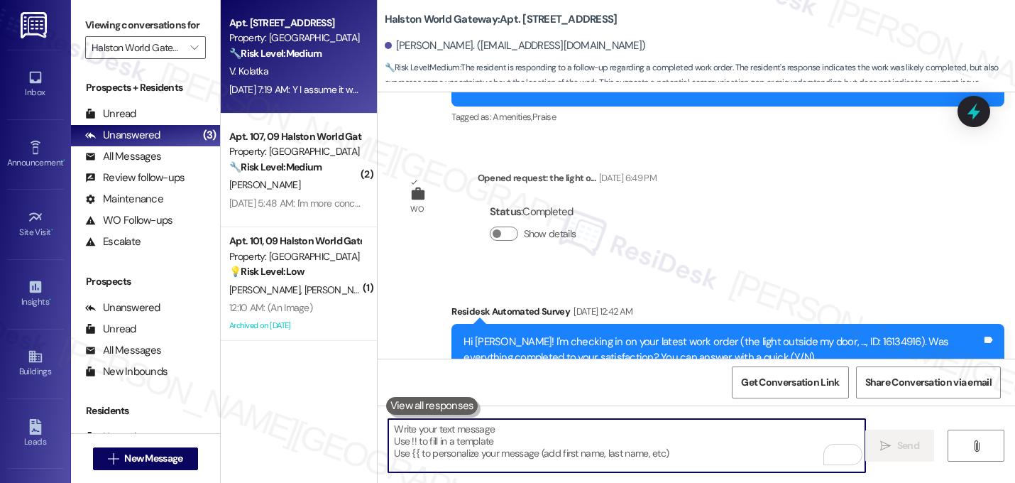
scroll to position [11224, 0]
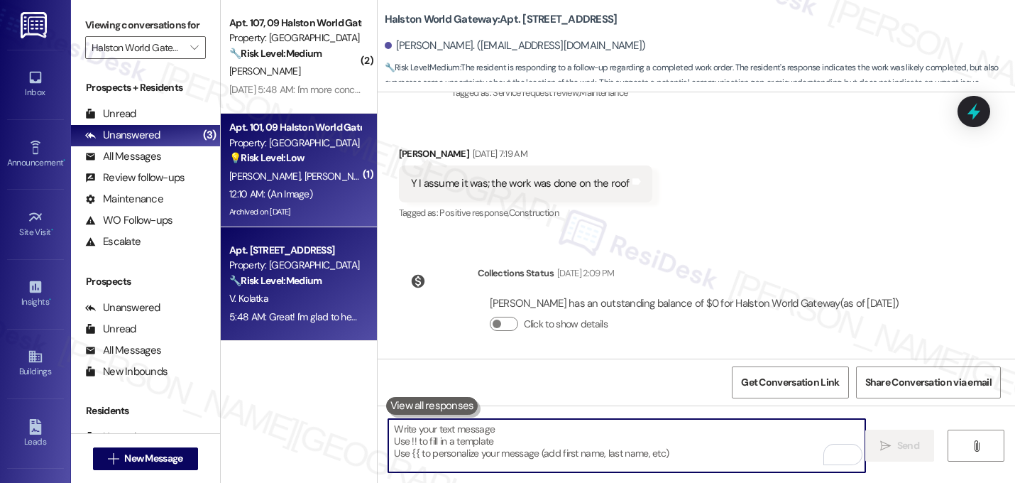
click at [304, 178] on span "[PERSON_NAME]" at bounding box center [339, 176] width 71 height 13
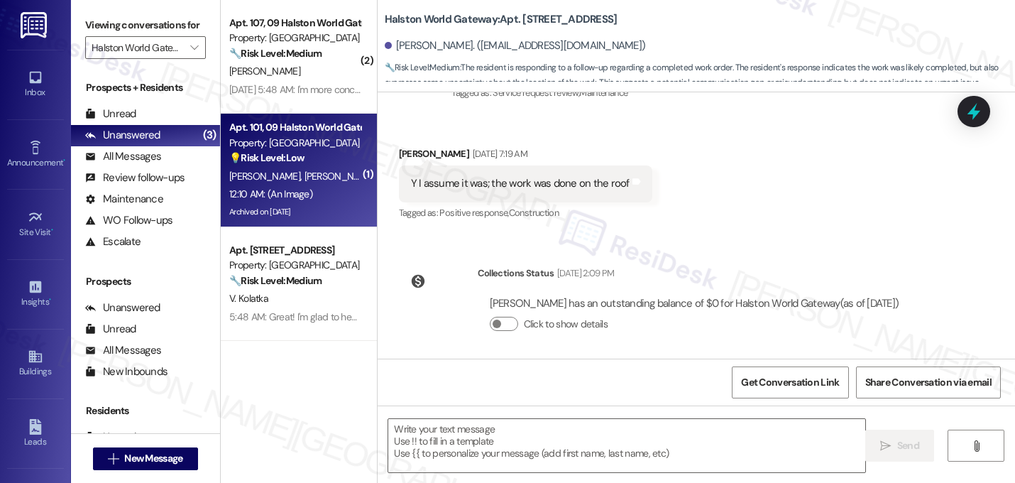
type textarea "Fetching suggested responses. Please feel free to read through the conversation…"
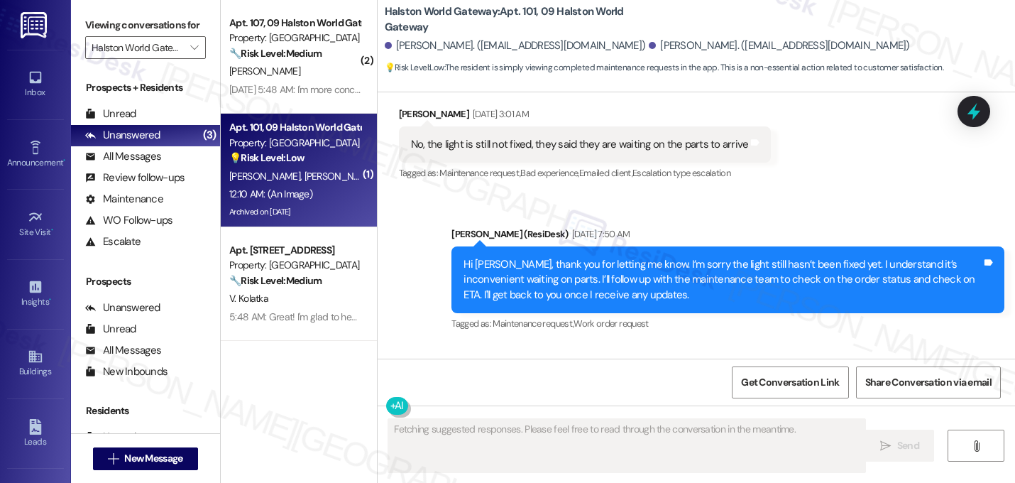
scroll to position [6455, 0]
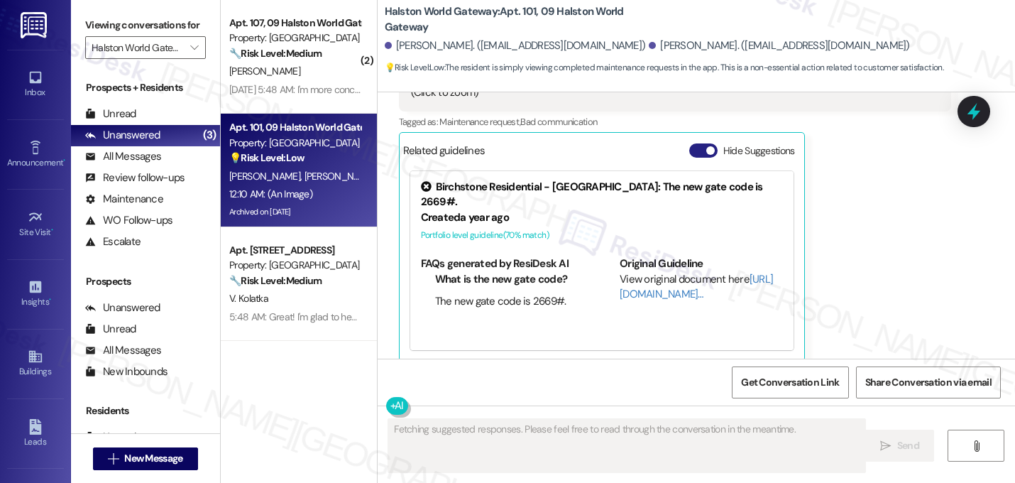
click at [696, 143] on button "Hide Suggestions" at bounding box center [703, 150] width 28 height 14
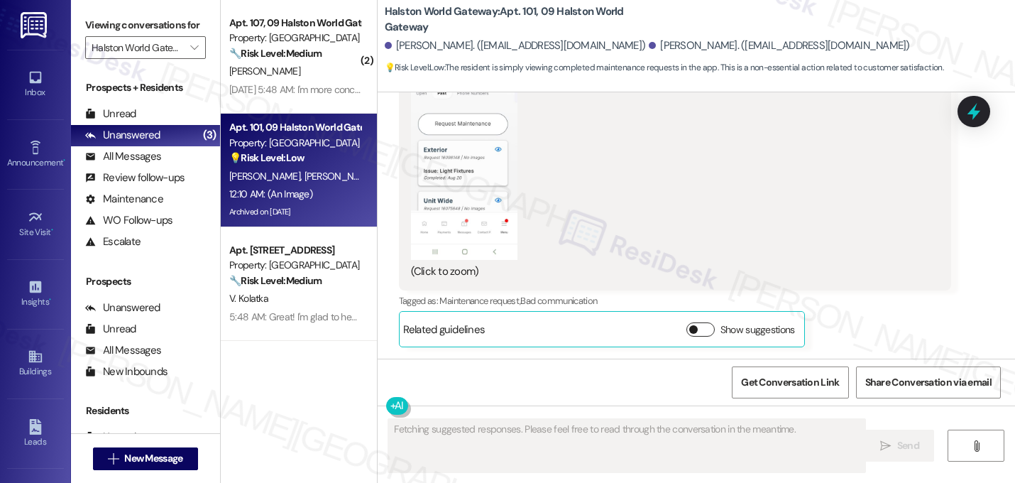
scroll to position [6262, 0]
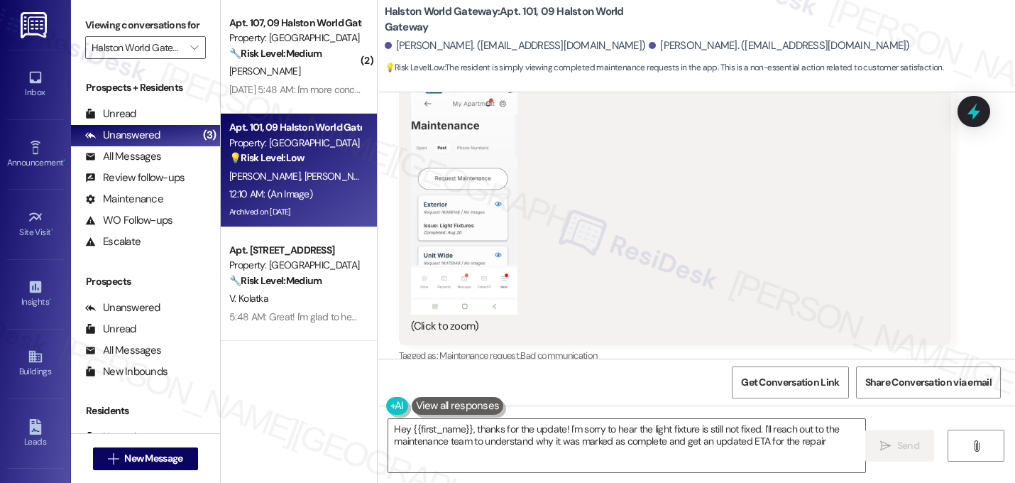
type textarea "Hey {{first_name}}, thanks for the update! I'm sorry to hear the light fixture …"
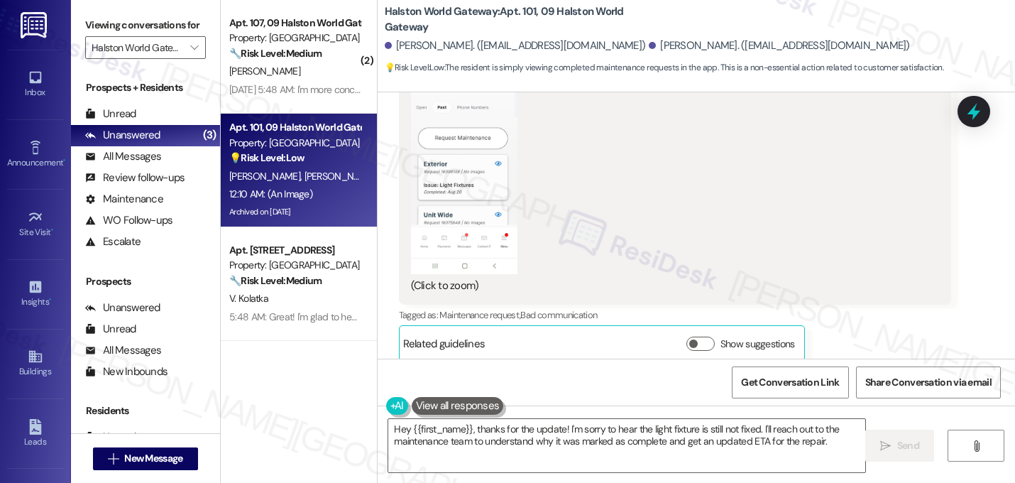
click at [685, 252] on div "(Click to zoom)" at bounding box center [670, 169] width 518 height 248
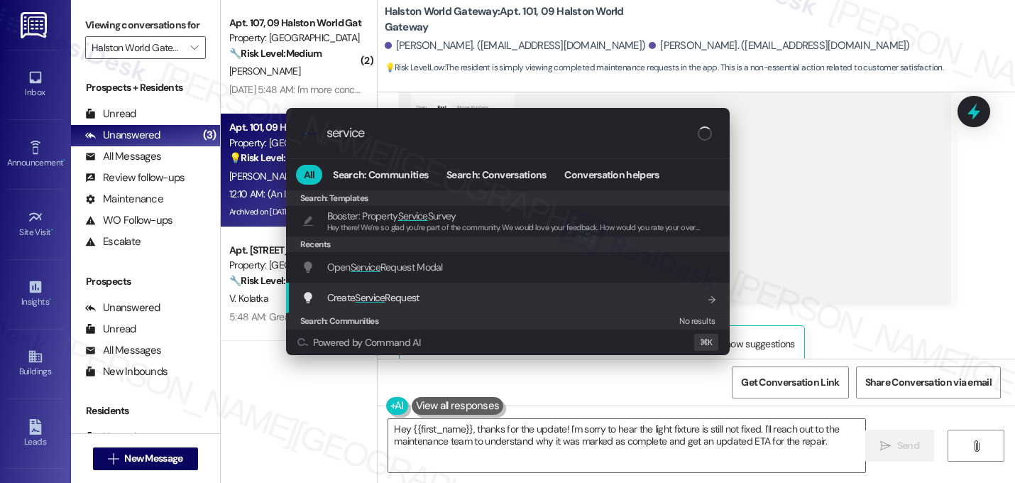
type input "service"
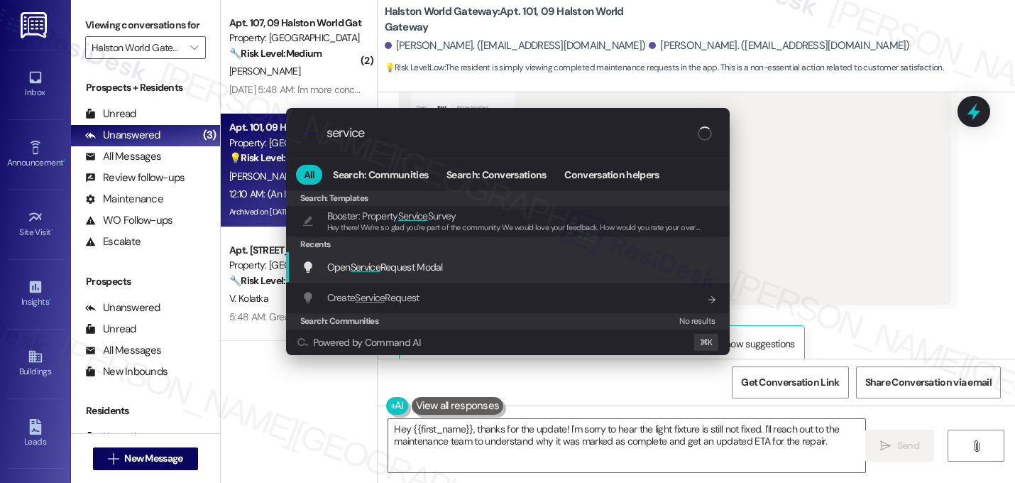
click at [363, 267] on span "Service" at bounding box center [366, 266] width 30 height 13
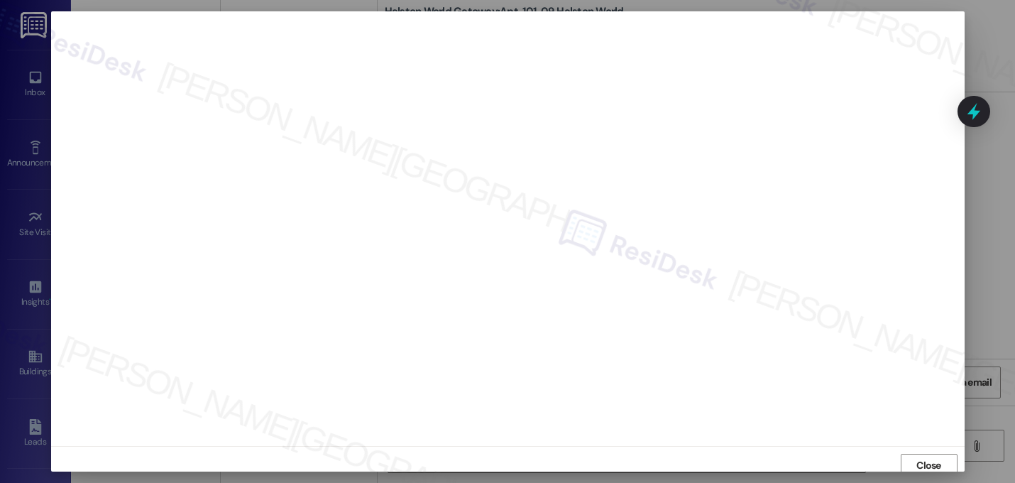
scroll to position [5, 0]
click at [916, 459] on span "Close" at bounding box center [928, 460] width 25 height 15
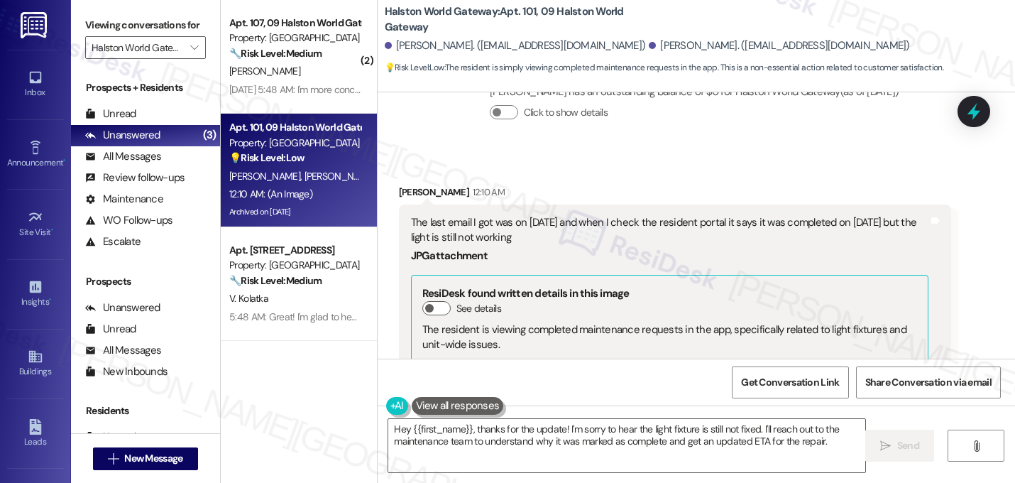
scroll to position [5905, 0]
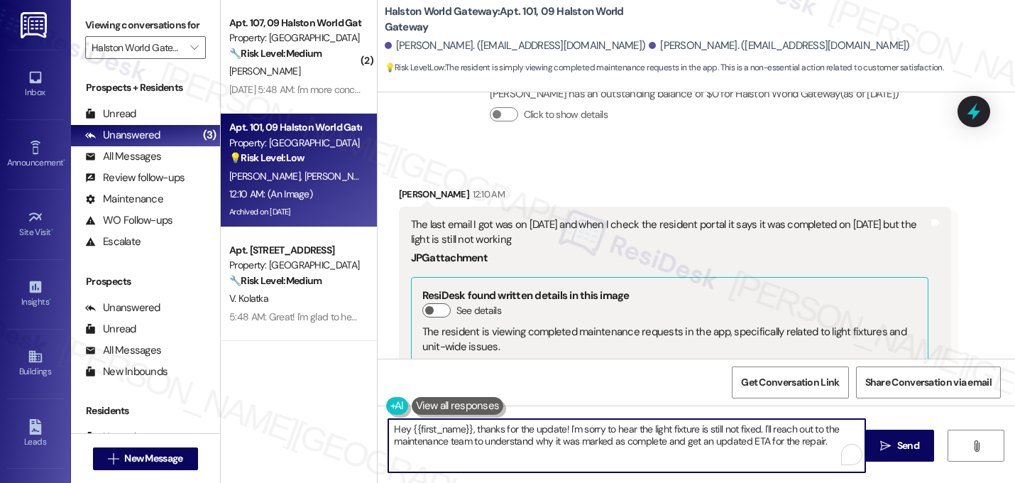
click at [463, 432] on textarea "Hey {{first_name}}, thanks for the update! I'm sorry to hear the light fixture …" at bounding box center [626, 445] width 477 height 53
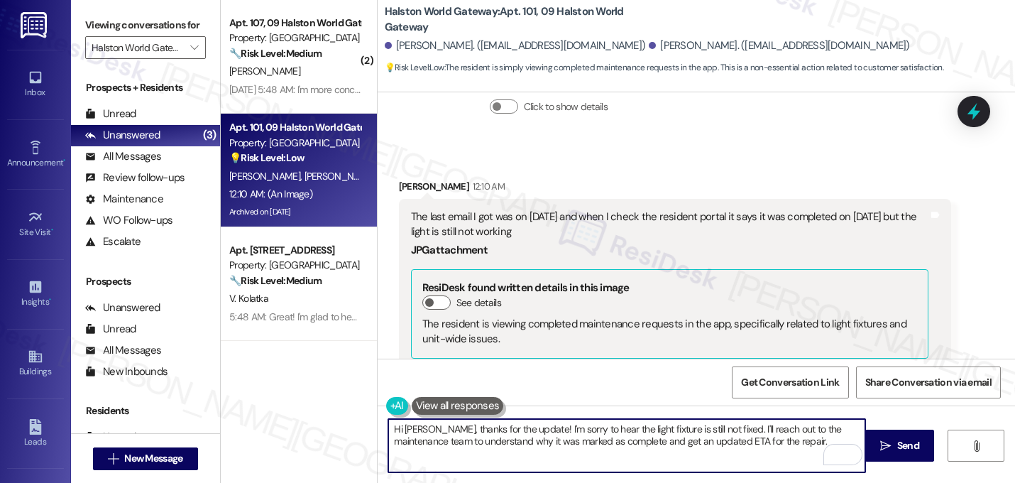
scroll to position [5913, 0]
drag, startPoint x: 723, startPoint y: 429, endPoint x: 753, endPoint y: 446, distance: 34.7
click at [753, 446] on textarea "Hi Solangel, thanks for the update! I'm sorry to hear the light fixture is stil…" at bounding box center [626, 445] width 477 height 53
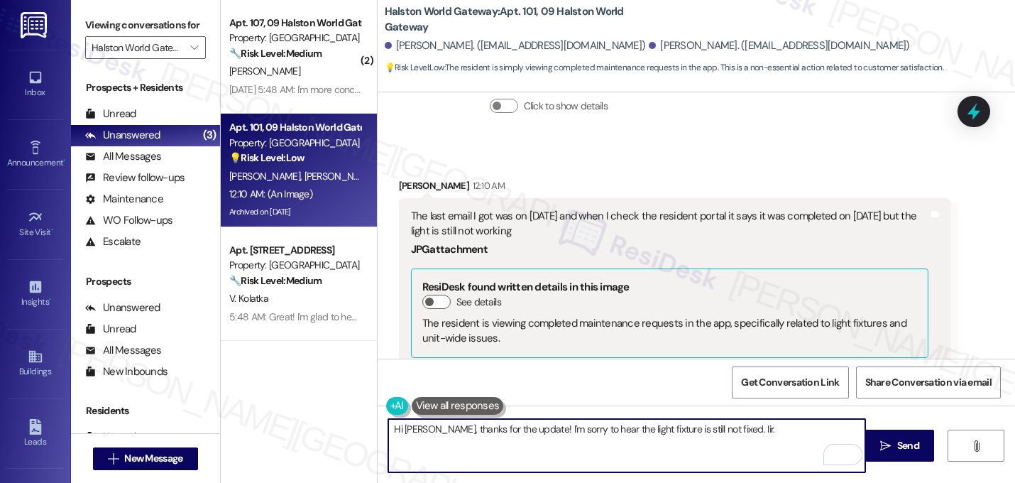
click at [769, 426] on textarea "Hi Solangel, thanks for the update! I'm sorry to hear the light fixture is stil…" at bounding box center [626, 445] width 477 height 53
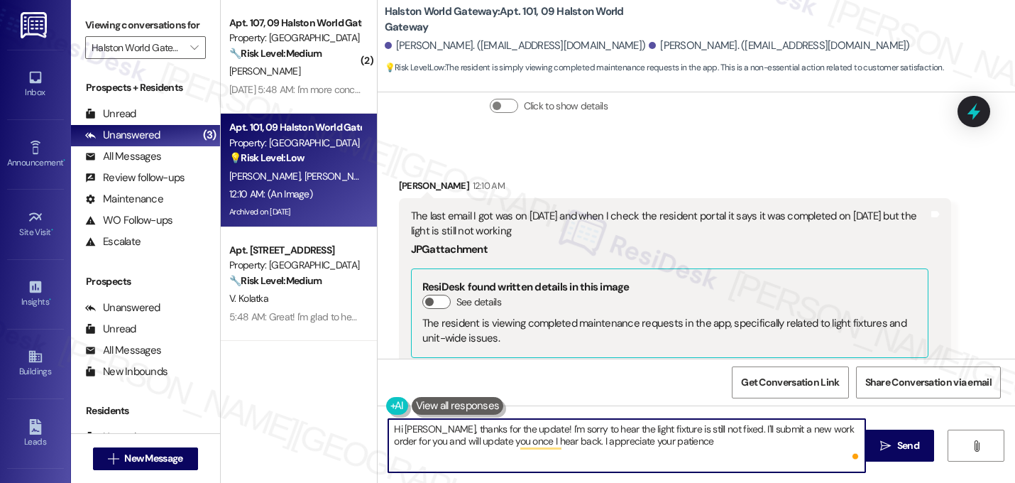
type textarea "Hi Solangel, thanks for the update! I'm sorry to hear the light fixture is stil…"
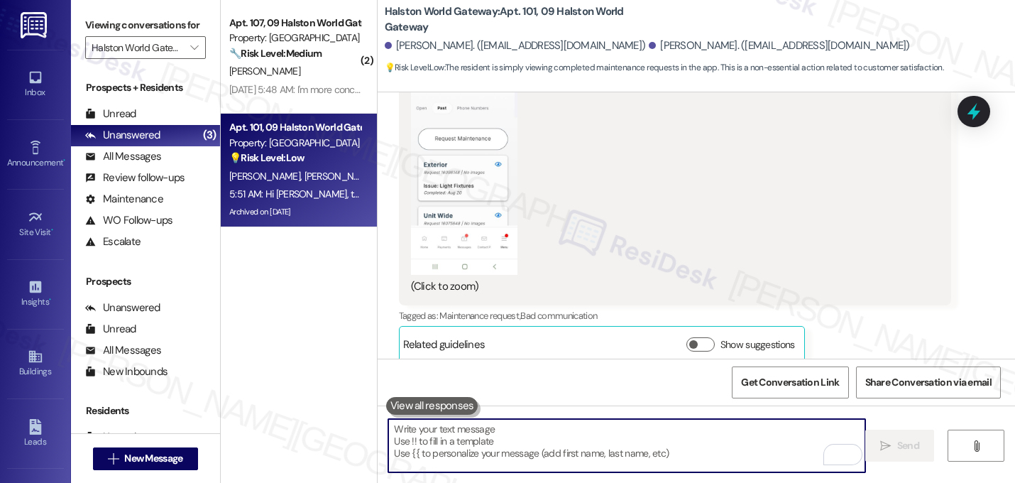
scroll to position [6376, 0]
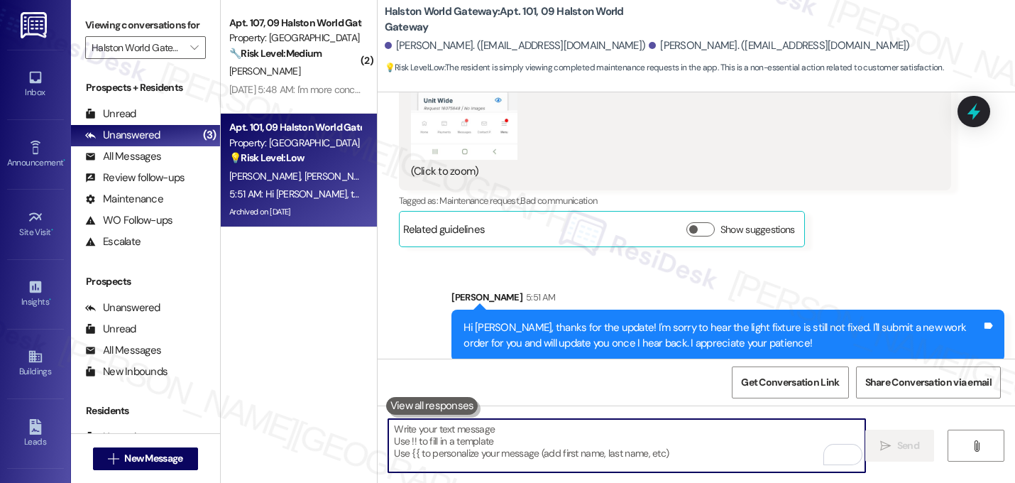
click at [849, 258] on div "Sent via SMS Sarah 5:51 AM Hi Solangel, thanks for the update! I'm sorry to hea…" at bounding box center [696, 315] width 637 height 114
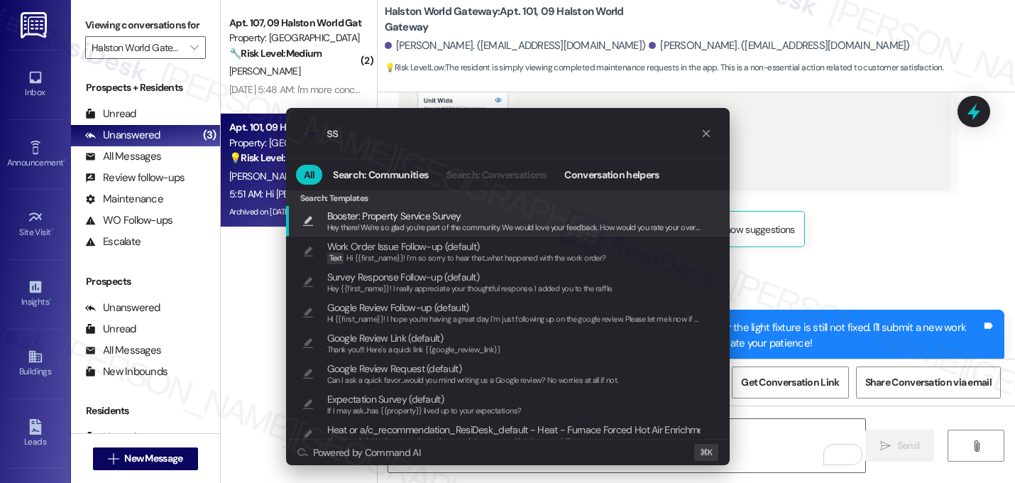
type input "s"
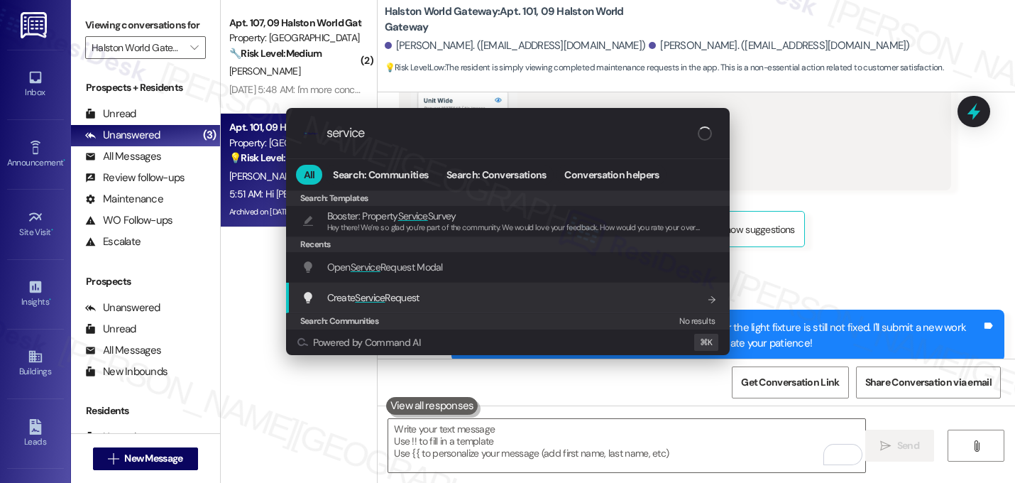
type input "service"
click at [351, 290] on span "Create Service Request" at bounding box center [373, 298] width 92 height 16
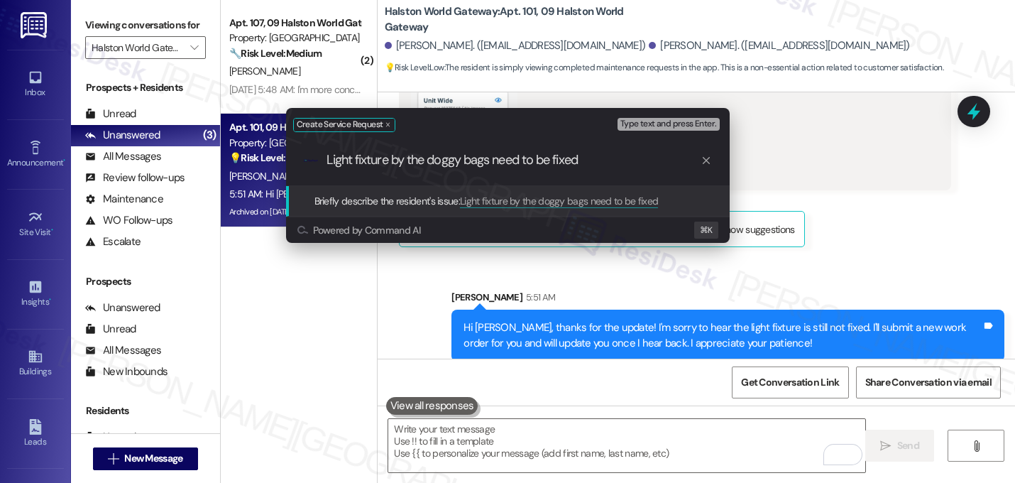
click at [539, 158] on input "Light fixture by the doggy bags need to be fixed" at bounding box center [513, 160] width 374 height 15
click at [599, 160] on input "Light fixture by the doggy bags need to be fixed" at bounding box center [513, 160] width 374 height 15
drag, startPoint x: 592, startPoint y: 160, endPoint x: 554, endPoint y: 158, distance: 38.3
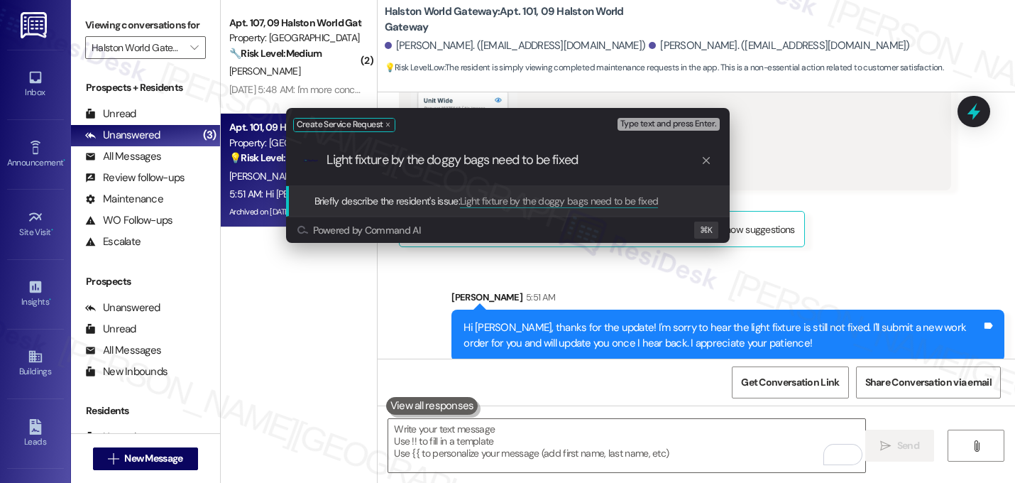
click at [554, 158] on input "Light fixture by the doggy bags need to be fixed" at bounding box center [513, 160] width 374 height 15
click at [591, 162] on input "Light fixture by the doggy bags need to be fixed" at bounding box center [513, 160] width 374 height 15
drag, startPoint x: 591, startPoint y: 162, endPoint x: 512, endPoint y: 158, distance: 78.9
click at [512, 158] on input "Light fixture by the doggy bags need to be fixed" at bounding box center [513, 160] width 374 height 15
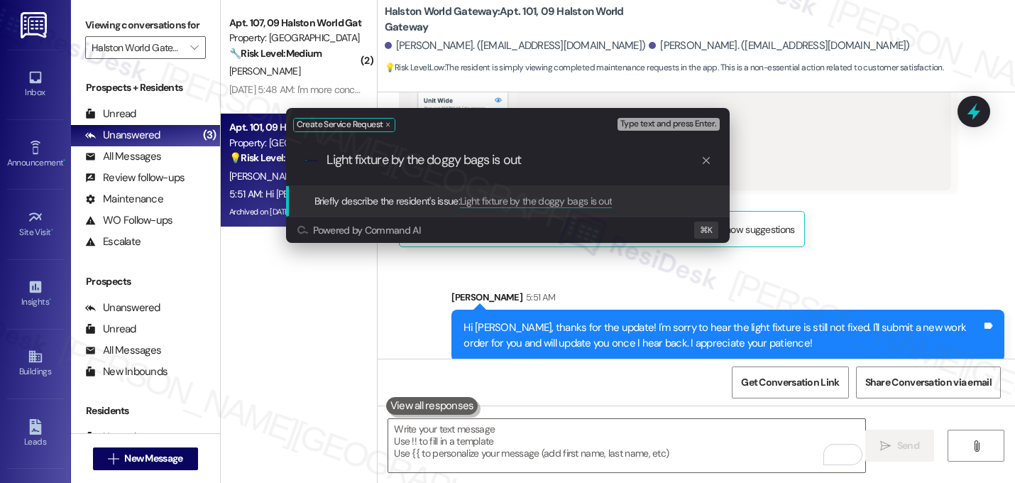
click at [547, 162] on input "Light fixture by the doggy bags is out" at bounding box center [513, 160] width 374 height 15
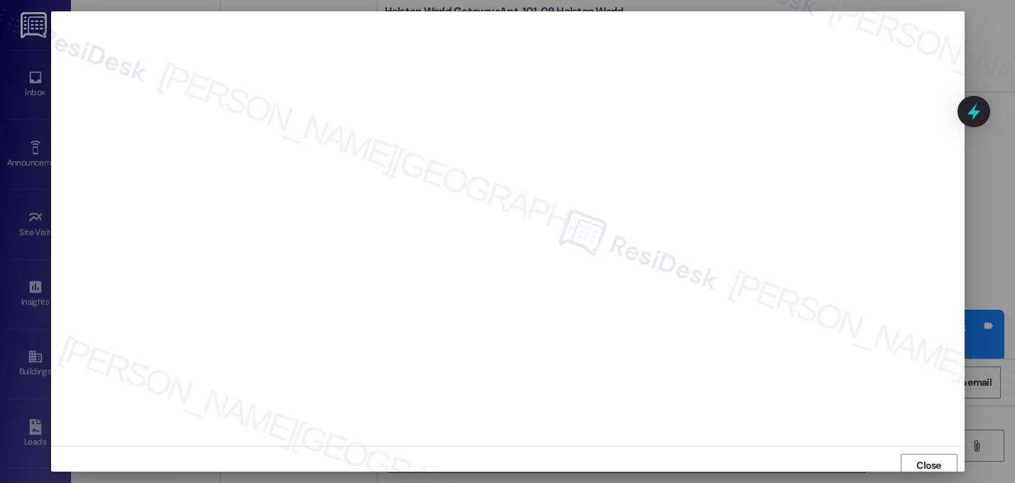
scroll to position [5, 0]
click at [919, 453] on span "Close" at bounding box center [928, 460] width 25 height 15
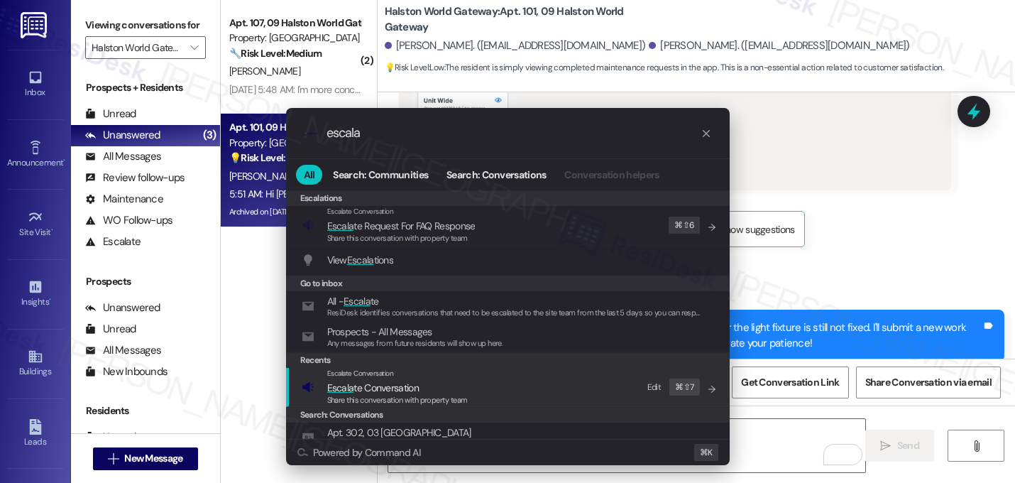
type input "escala"
click at [408, 391] on span "Escala te Conversation" at bounding box center [373, 387] width 92 height 13
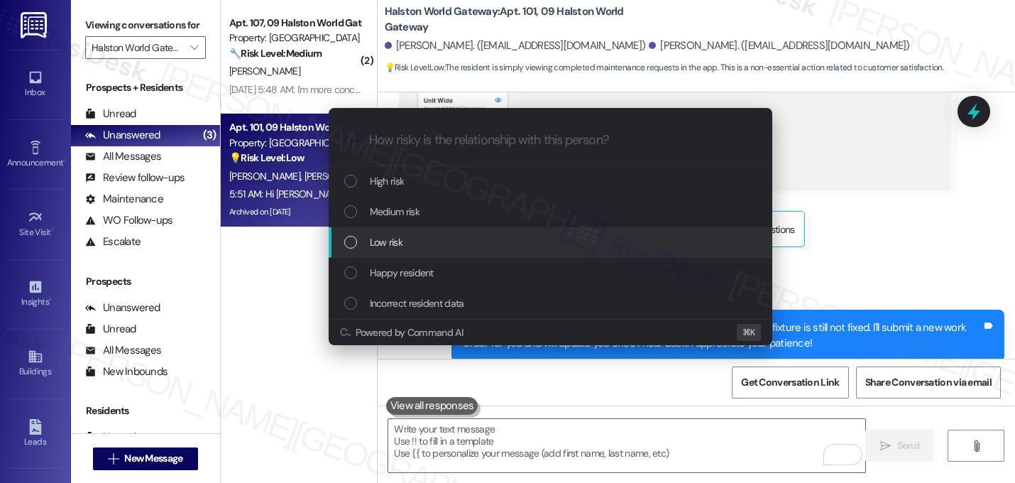
click at [357, 246] on div "Low risk" at bounding box center [551, 242] width 415 height 16
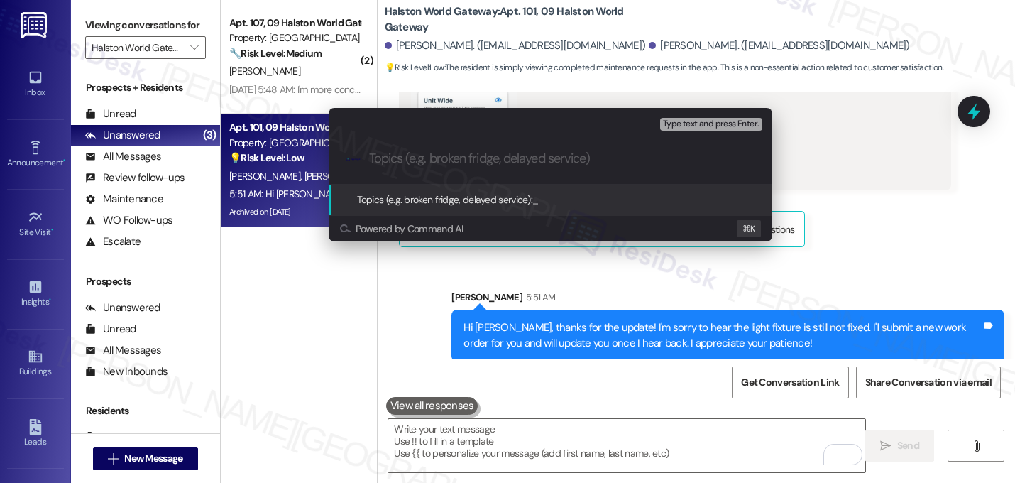
click at [396, 152] on input "Topics (e.g. broken fridge, delayed service)" at bounding box center [561, 158] width 385 height 15
paste input "16144492"
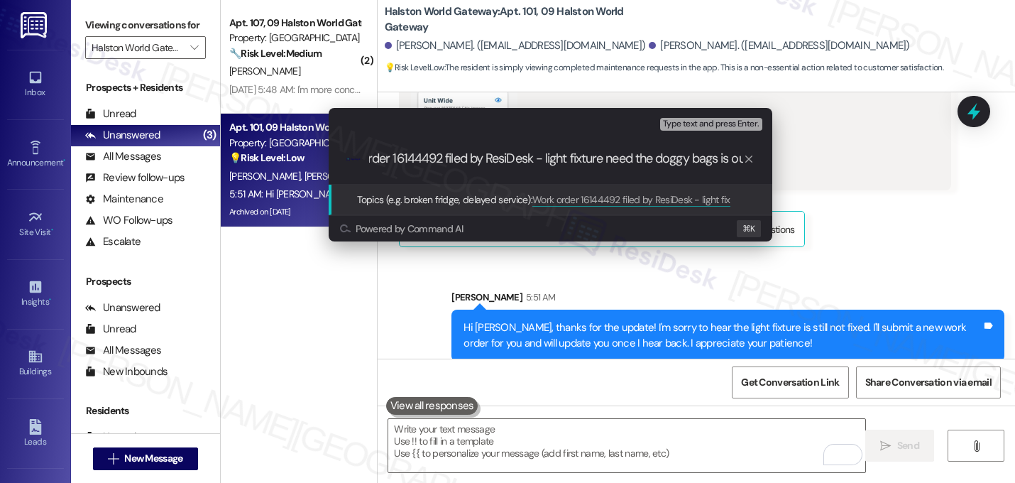
scroll to position [0, 51]
click at [424, 160] on input "Work order 16144492 filed by ResiDesk - light fixture need the doggy bags is out" at bounding box center [556, 158] width 374 height 15
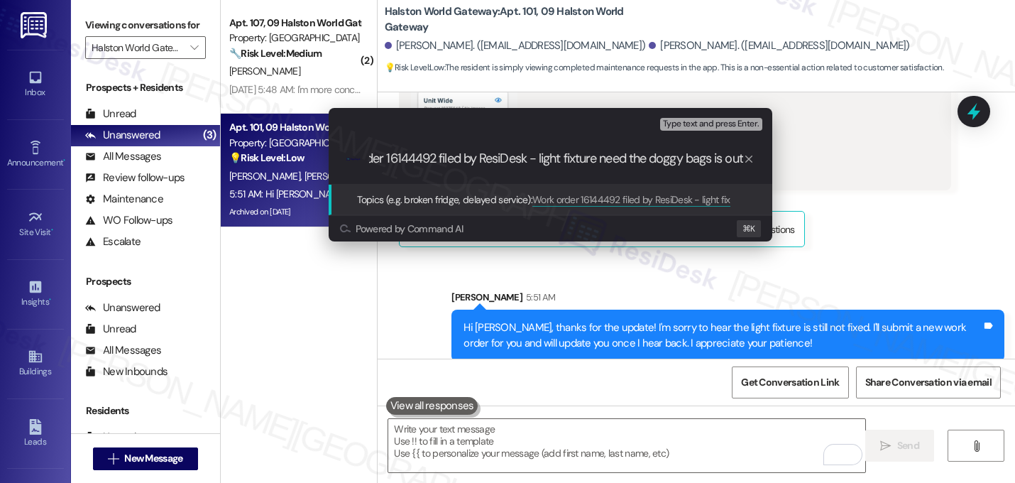
type input "Work order 16144492 filed by ResiDesk - light fixture need the doggy bags is out"
click at [534, 167] on div ".cls-1{fill:#0a055f;}.cls-2{fill:#0cc4c4;} resideskLogoBlueOrange Work order 16…" at bounding box center [551, 158] width 444 height 50
click at [523, 163] on input "Work order 16144492 filed by ResiDesk - light fixture need the doggy bags is out" at bounding box center [556, 158] width 374 height 15
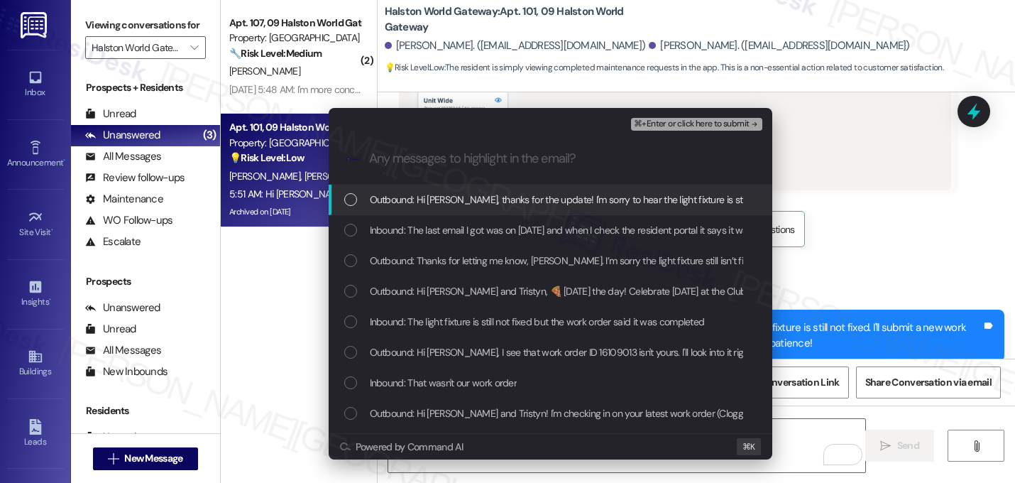
click at [471, 207] on span "Outbound: Hi Solangel, thanks for the update! I'm sorry to hear the light fixtu…" at bounding box center [785, 200] width 831 height 16
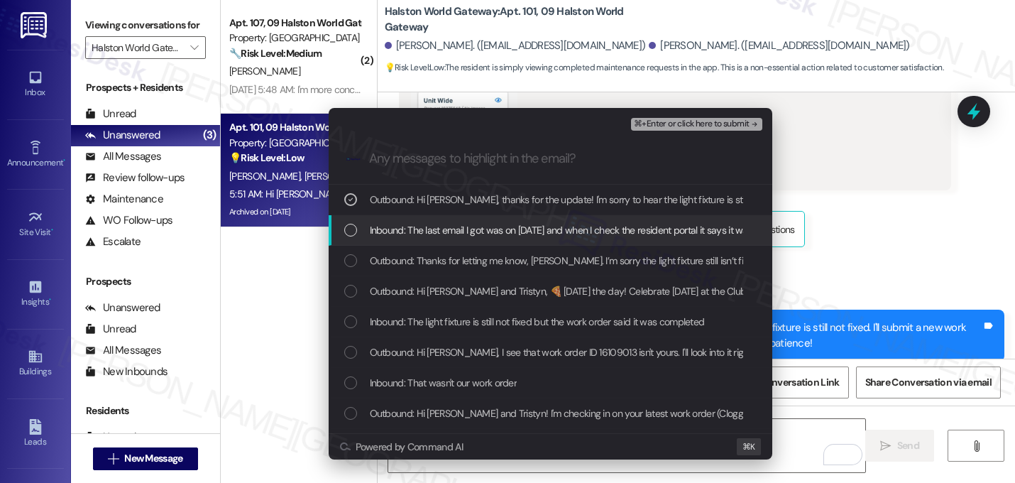
click at [442, 229] on span "Inbound: The last email I got was on August 19th and when I check the resident …" at bounding box center [668, 230] width 596 height 16
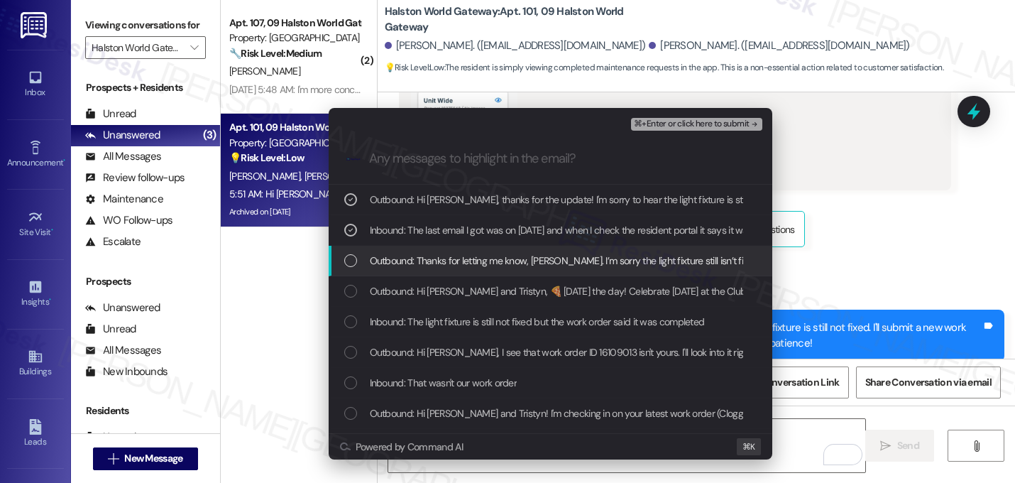
click at [448, 262] on span "Outbound: Thanks for letting me know, Solangel. I’m sorry the light fixture sti…" at bounding box center [787, 261] width 835 height 16
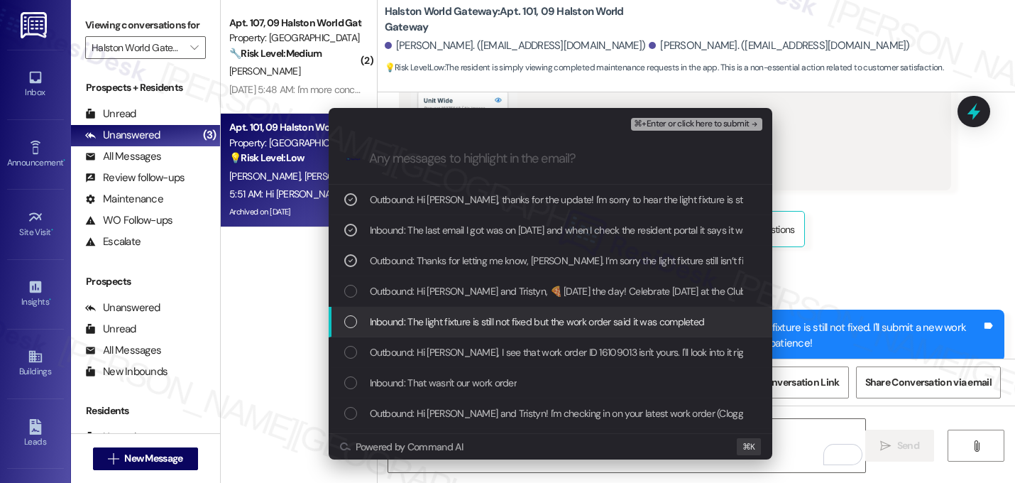
click at [477, 320] on span "Inbound: The light fixture is still not fixed but the work order said it was co…" at bounding box center [537, 322] width 335 height 16
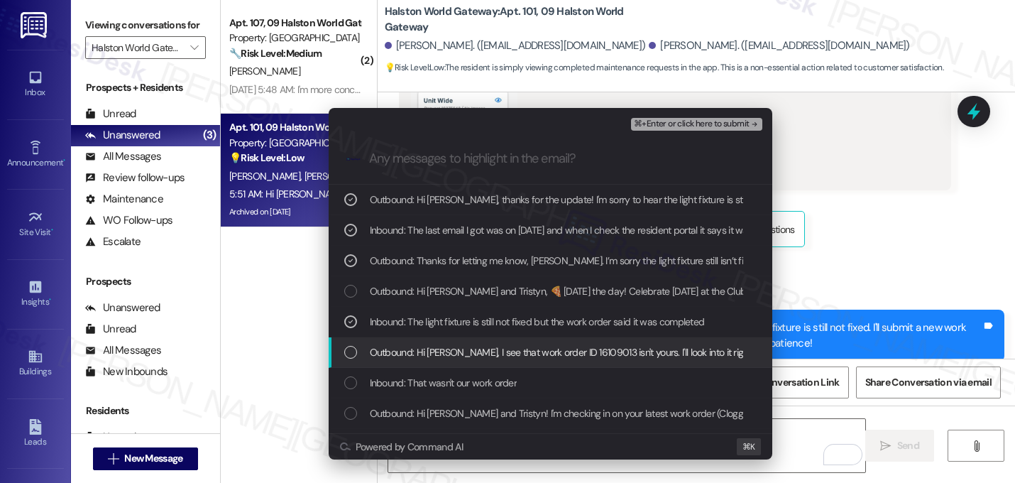
click at [563, 352] on span "Outbound: Hi Tristyn, I see that work order ID 16109013 isn't yours. I'll look …" at bounding box center [840, 352] width 940 height 16
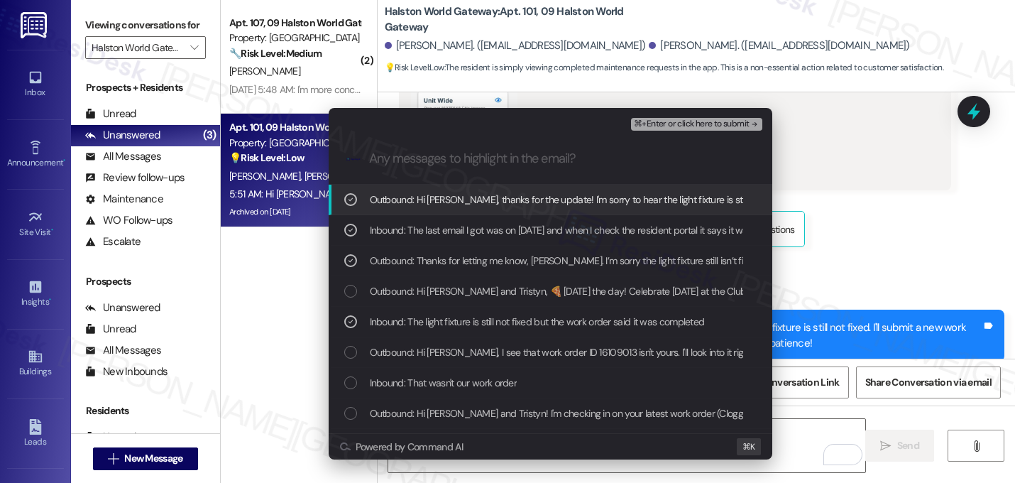
click at [733, 133] on div ".cls-1{fill:#0a055f;}.cls-2{fill:#0cc4c4;} resideskLogoBlueOrange" at bounding box center [551, 158] width 444 height 50
click at [734, 126] on span "⌘+Enter or click here to submit" at bounding box center [691, 124] width 115 height 10
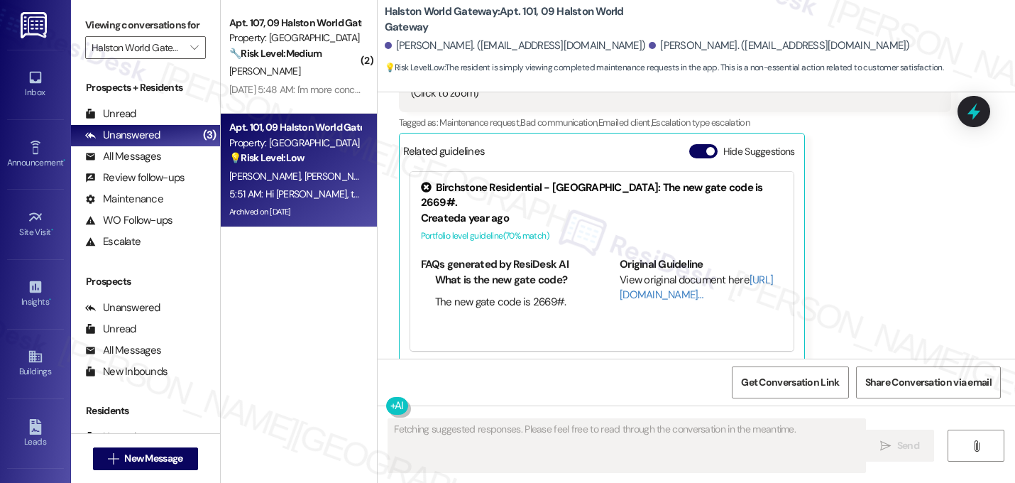
scroll to position [6589, 0]
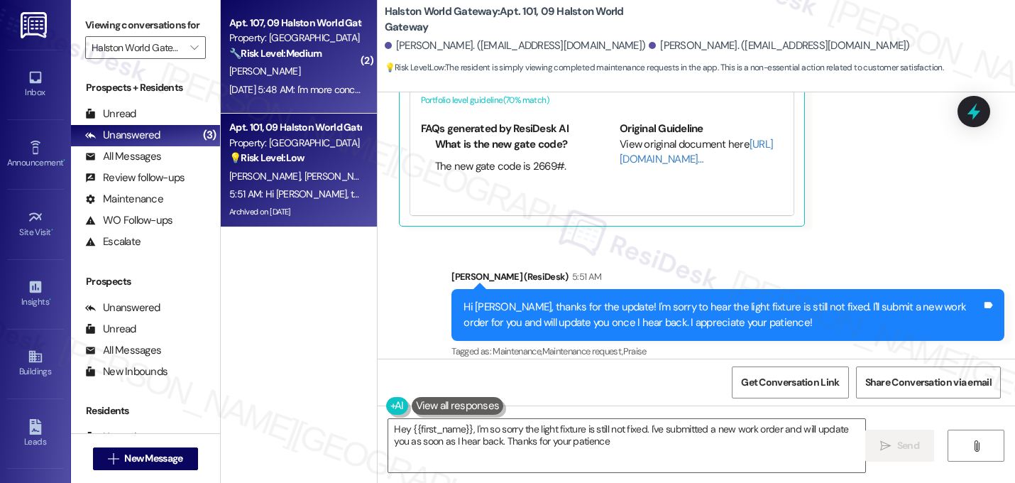
type textarea "Hey {{first_name}}, I'm so sorry the light fixture is still not fixed. I've sub…"
click at [273, 43] on div "Property: Halston World Gateway" at bounding box center [294, 38] width 131 height 15
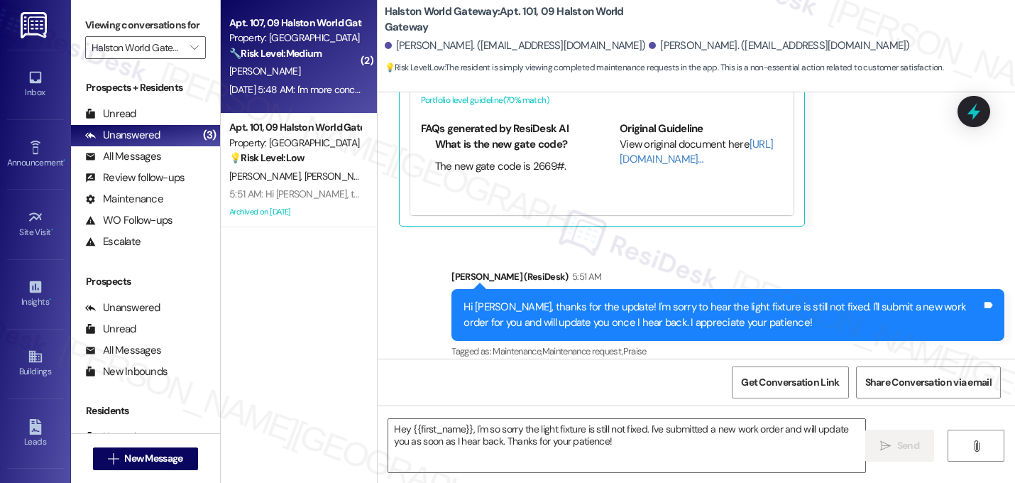
type textarea "Fetching suggested responses. Please feel free to read through the conversation…"
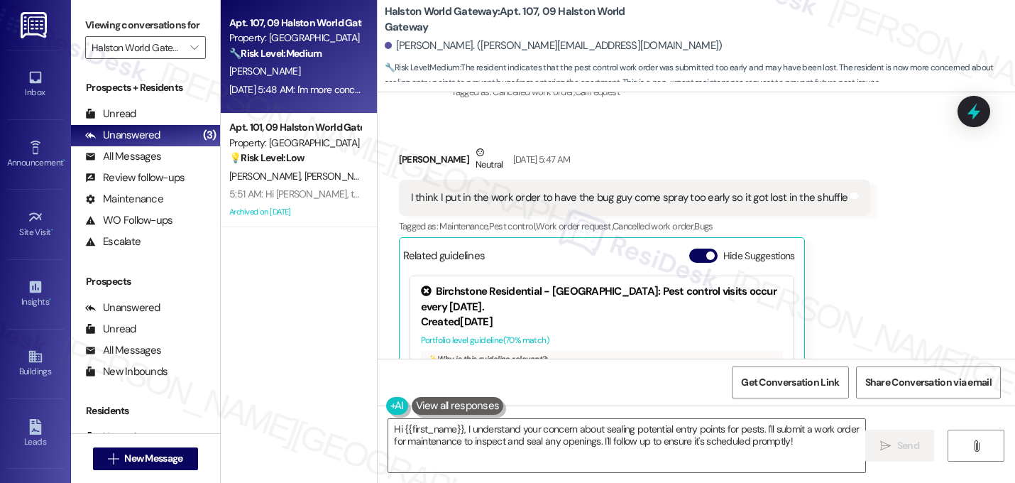
scroll to position [10833, 0]
click at [694, 250] on button "Hide Suggestions" at bounding box center [703, 257] width 28 height 14
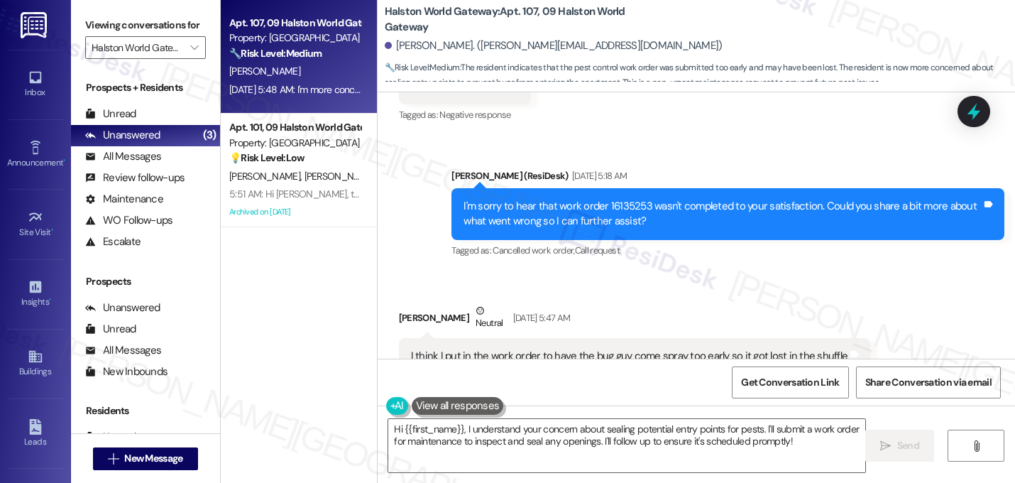
scroll to position [10677, 0]
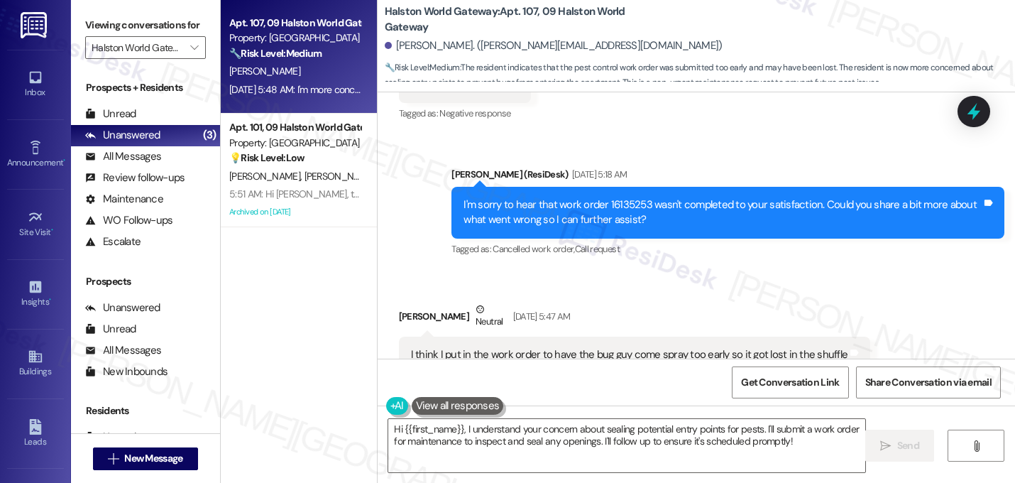
click at [686, 405] on button "Show suggestions" at bounding box center [700, 412] width 28 height 14
click at [693, 405] on button "Hide Suggestions" at bounding box center [703, 412] width 28 height 14
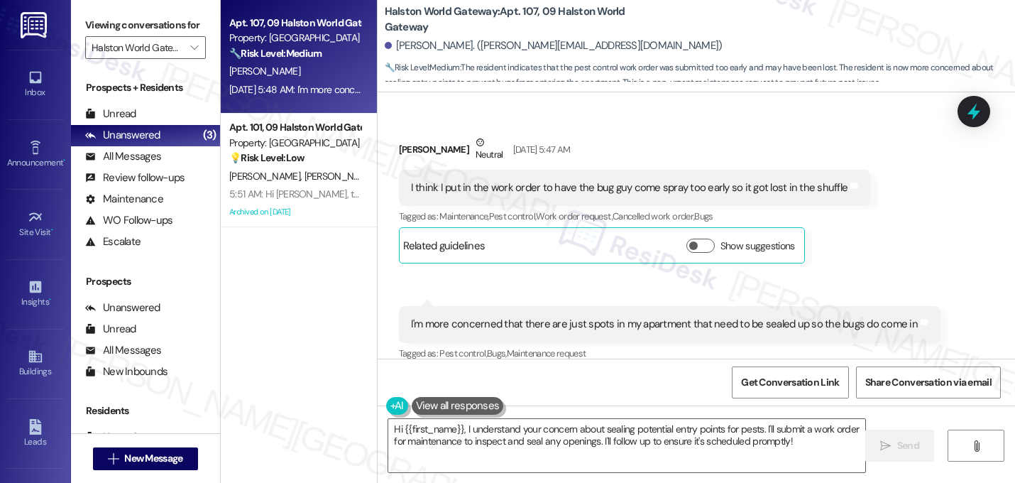
scroll to position [10832, 0]
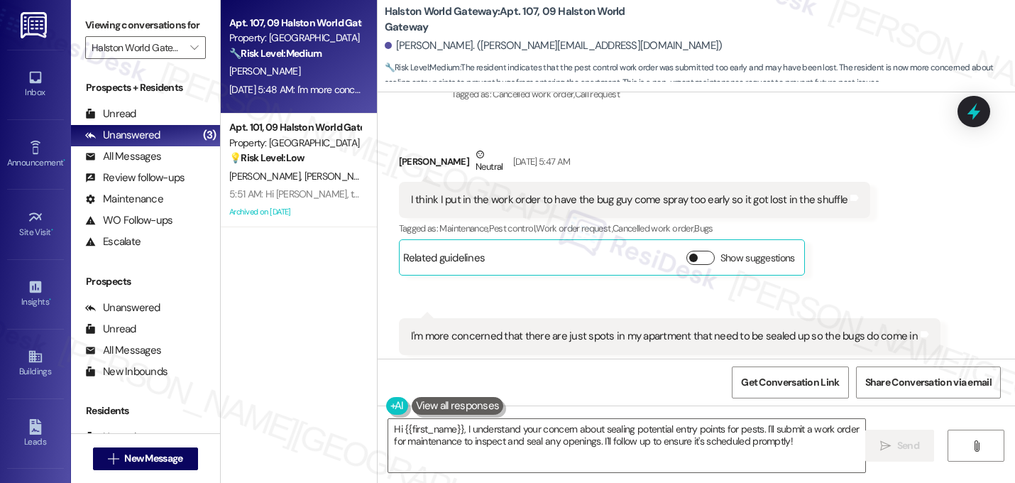
click at [686, 251] on button "Show suggestions" at bounding box center [700, 258] width 28 height 14
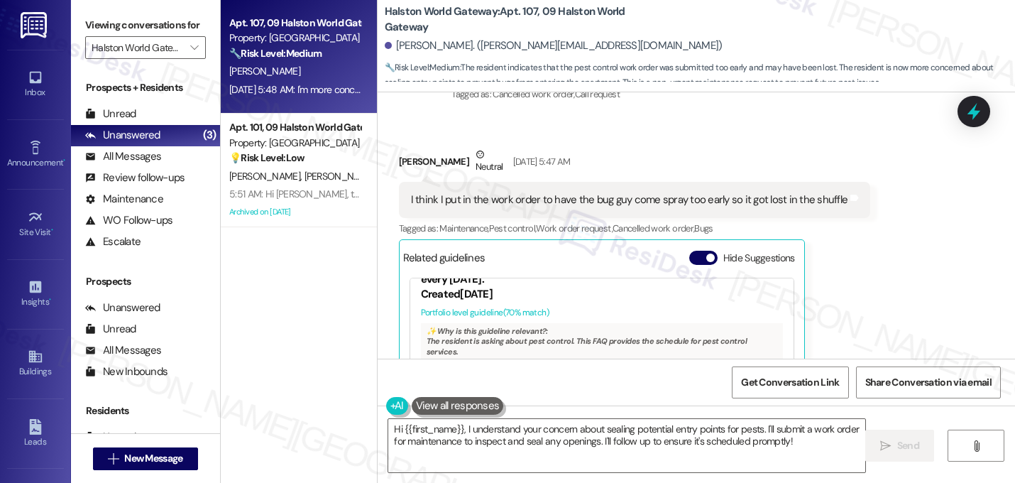
scroll to position [0, 0]
click at [640, 411] on link "http://res.cl…" at bounding box center [696, 425] width 153 height 29
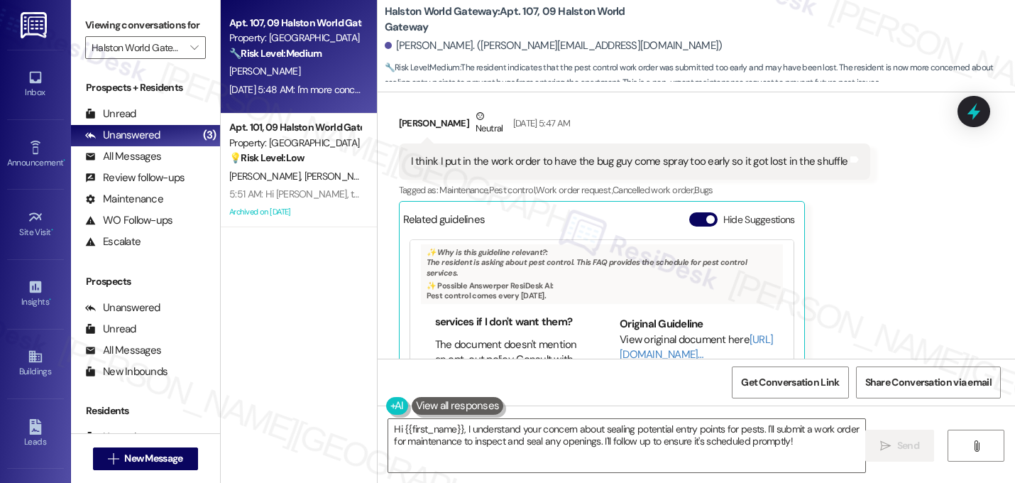
scroll to position [10885, 0]
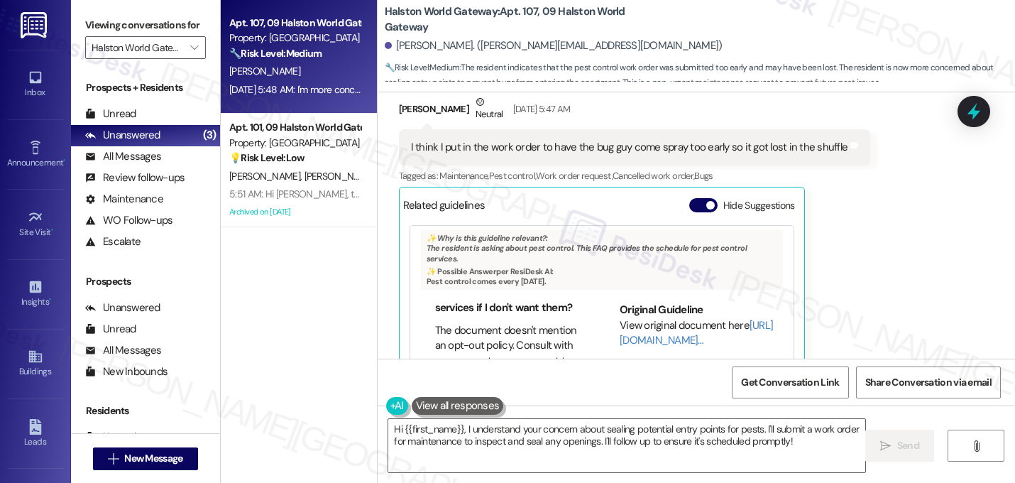
click at [875, 243] on div "Received via SMS Natalie Schulz Neutral Sep 13, 2025 at 5:47 AM I think I put i…" at bounding box center [696, 312] width 637 height 500
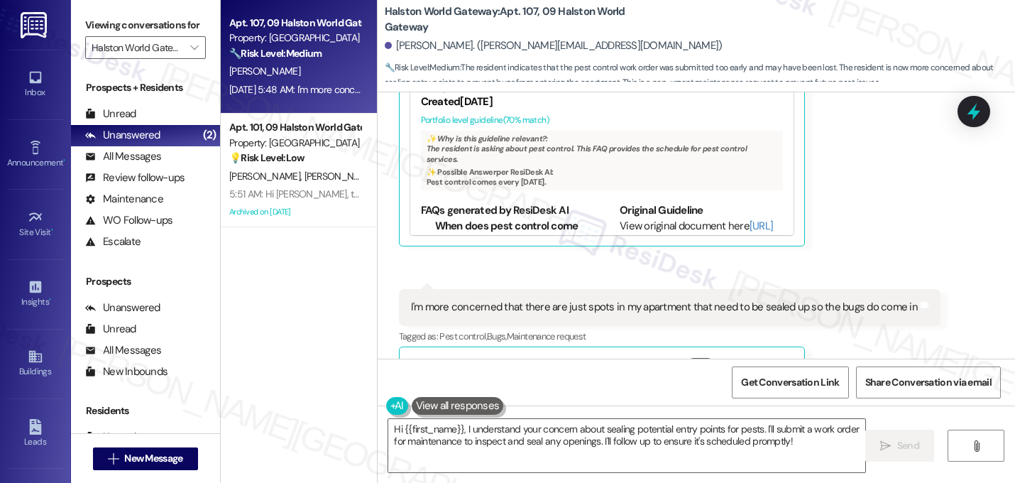
scroll to position [11070, 0]
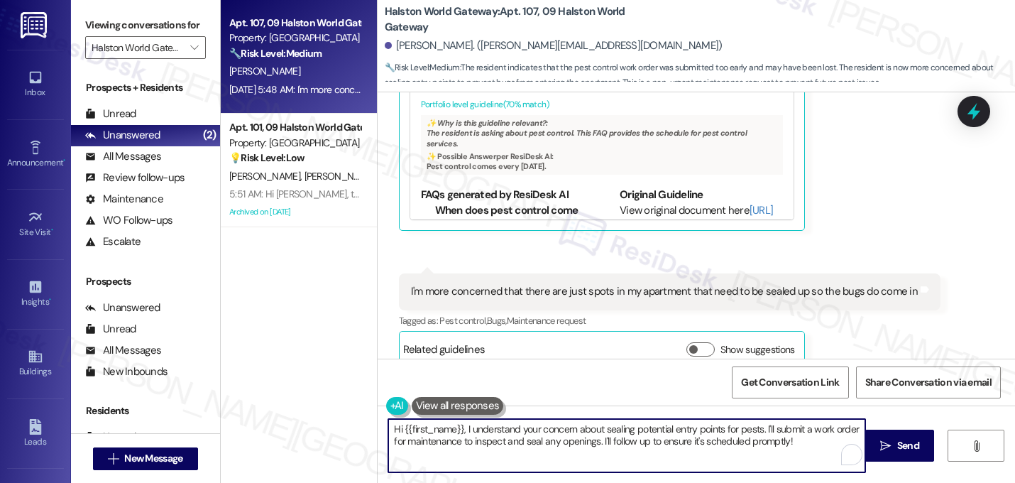
click at [771, 431] on textarea "Hi {{first_name}}, I understand your concern about sealing potential entry poin…" at bounding box center [626, 445] width 477 height 53
type textarea "Hi {{first_name}}, I understand your concern about sealing potential entry poin…"
click at [764, 399] on div "Collections Status Sep 14, 2025 at 2:09 PM Natalie Schulz has an outstanding ba…" at bounding box center [655, 453] width 534 height 109
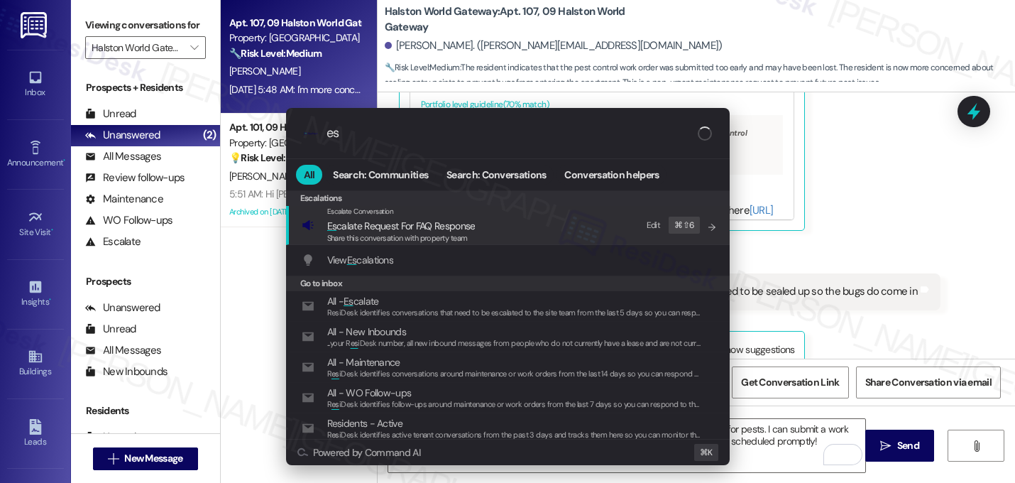
type input "e"
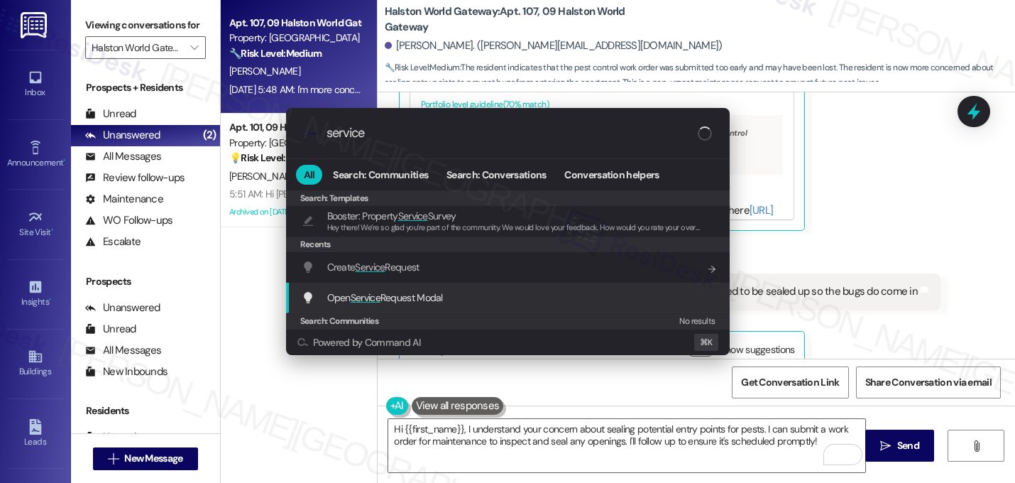
type input "service"
click at [414, 295] on span "Open Service Request Modal" at bounding box center [385, 297] width 116 height 13
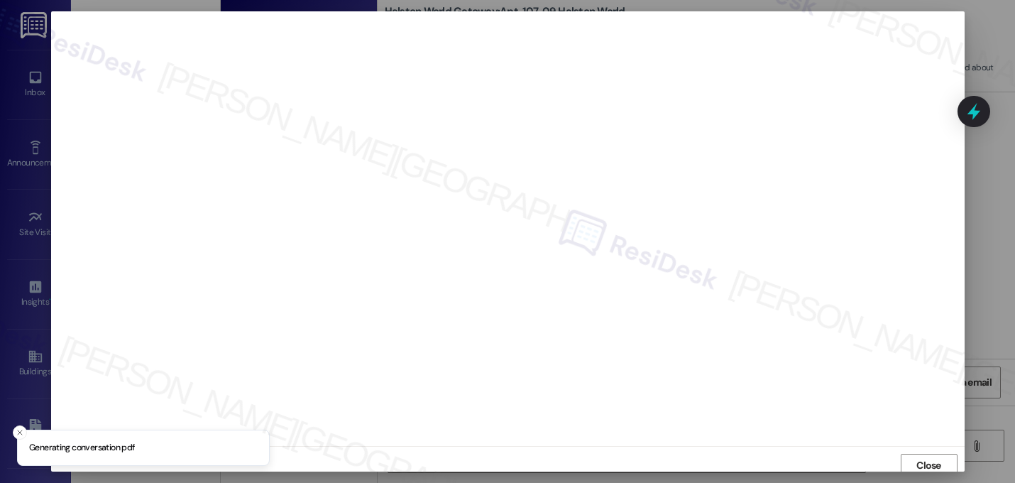
scroll to position [5, 0]
click at [923, 454] on span "Close" at bounding box center [928, 460] width 25 height 15
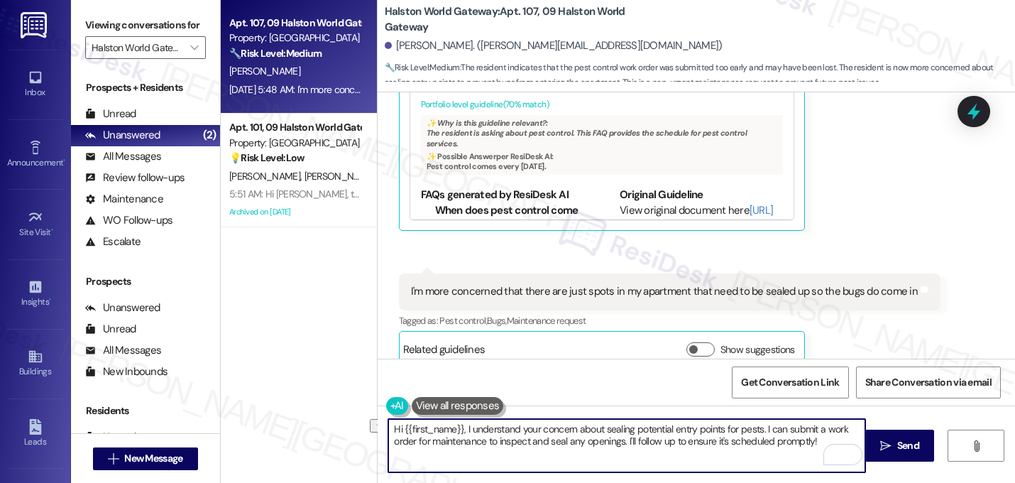
drag, startPoint x: 816, startPoint y: 442, endPoint x: 431, endPoint y: 441, distance: 385.4
click at [431, 441] on textarea "Hi {{first_name}}, I understand your concern about sealing potential entry poin…" at bounding box center [626, 445] width 477 height 53
drag, startPoint x: 424, startPoint y: 442, endPoint x: 789, endPoint y: 450, distance: 364.9
click at [789, 450] on textarea "Hi {{first_name}}, I understand your concern about sealing potential entry poin…" at bounding box center [626, 445] width 477 height 53
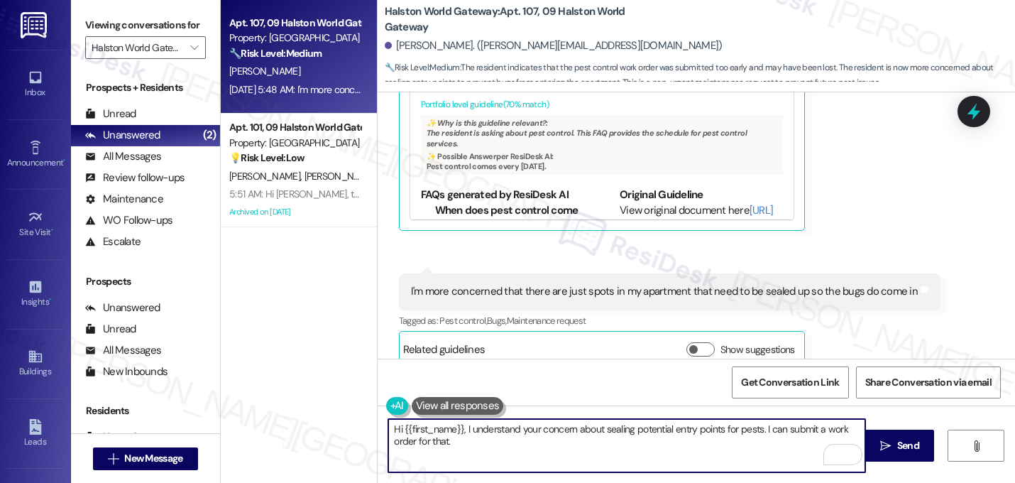
paste textarea "Do we have your permission to enter your unit while you're away (in case it's n…"
type textarea "Hi {{first_name}}, I understand your concern about sealing potential entry poin…"
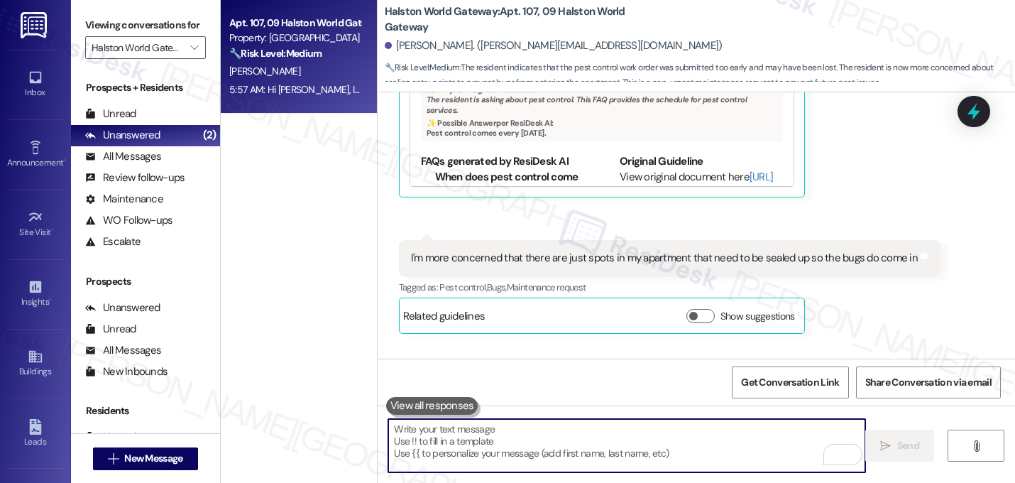
scroll to position [11184, 0]
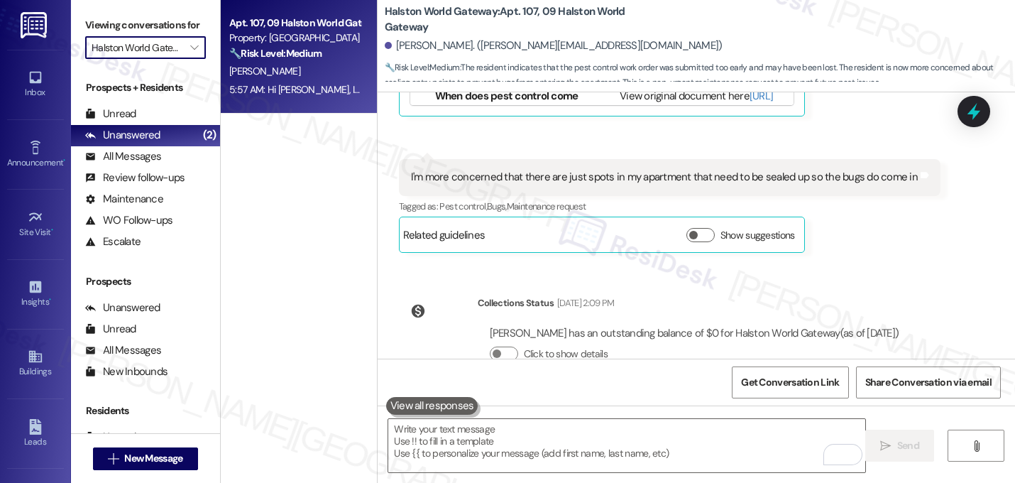
click at [157, 59] on input "Halston World Gateway" at bounding box center [138, 47] width 92 height 23
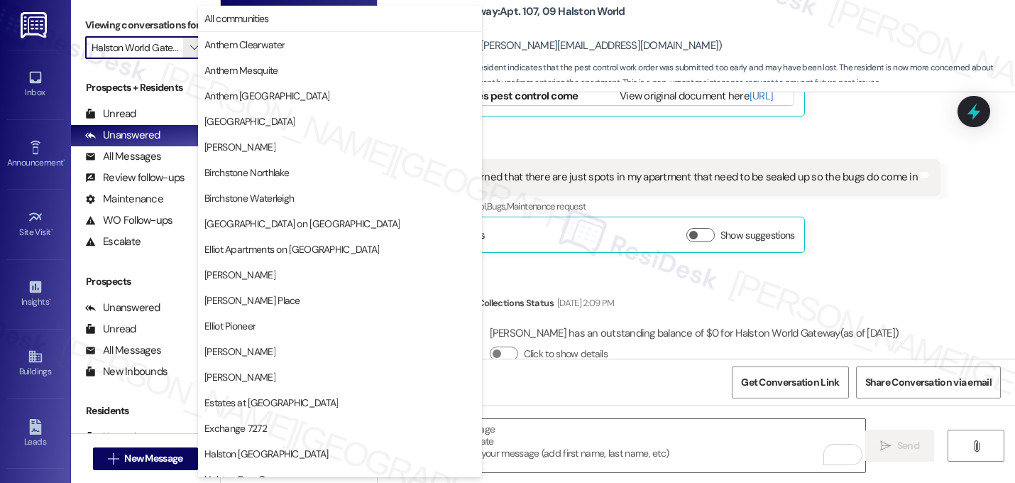
scroll to position [551, 0]
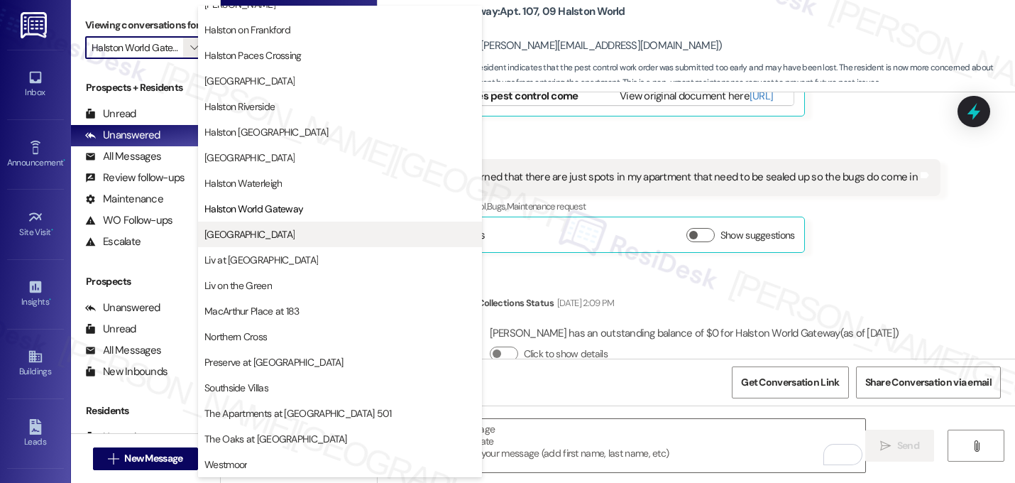
click at [243, 229] on span "[GEOGRAPHIC_DATA]" at bounding box center [249, 234] width 90 height 14
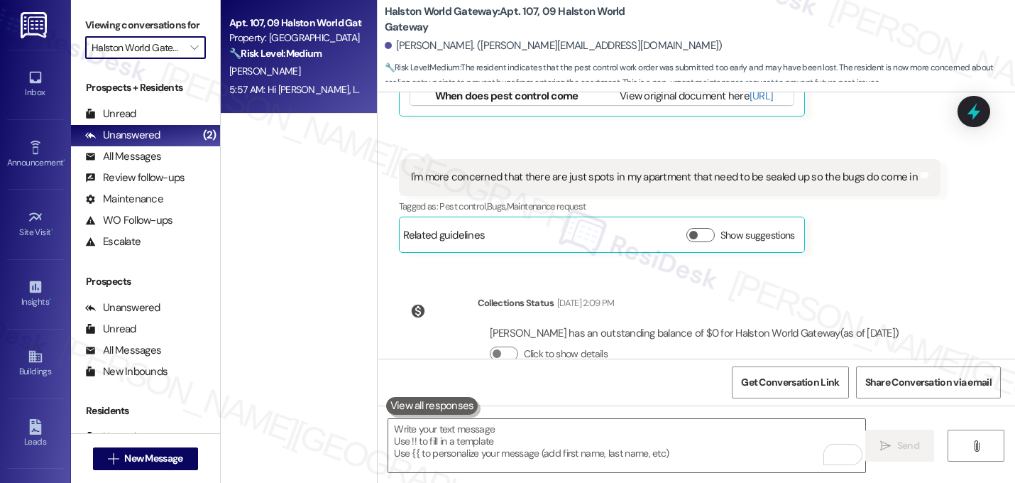
type input "[GEOGRAPHIC_DATA]"
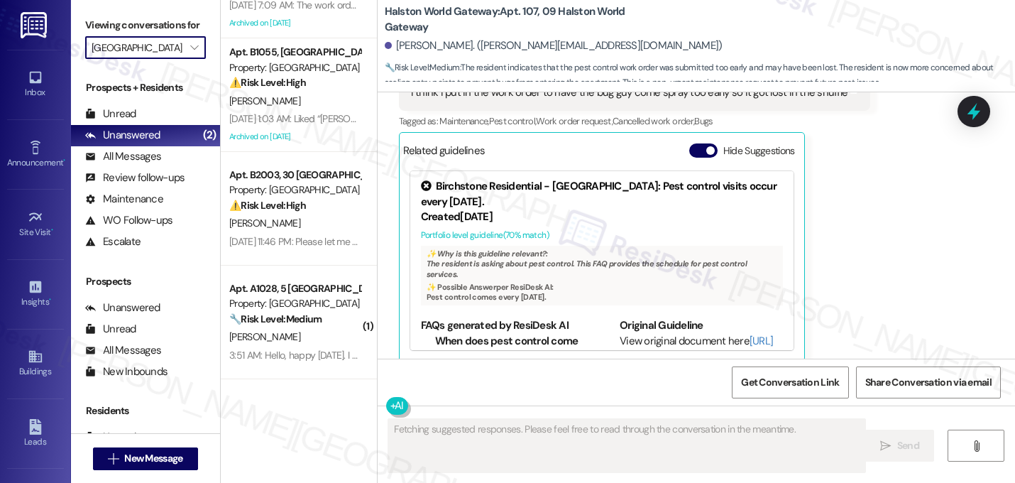
scroll to position [40, 0]
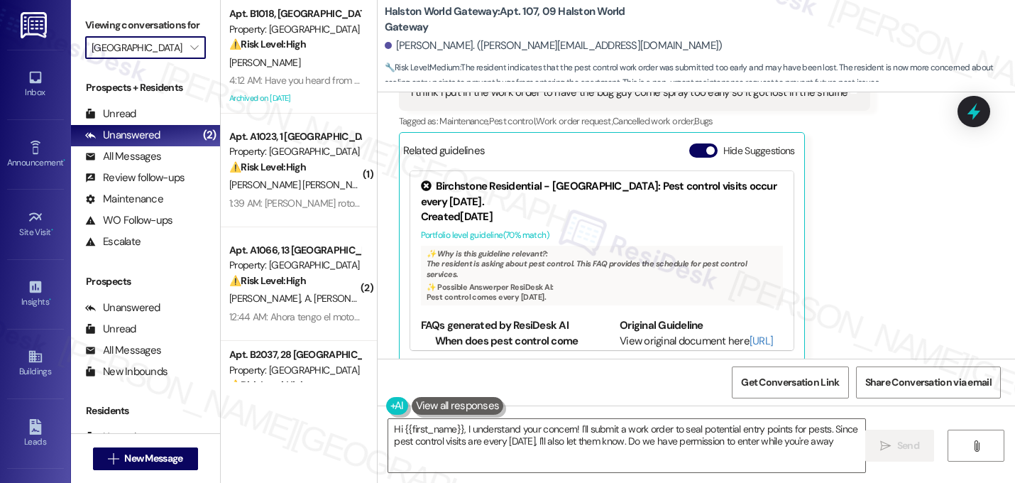
type textarea "Hi {{first_name}}, I understand your concern! I'll submit a work order to seal …"
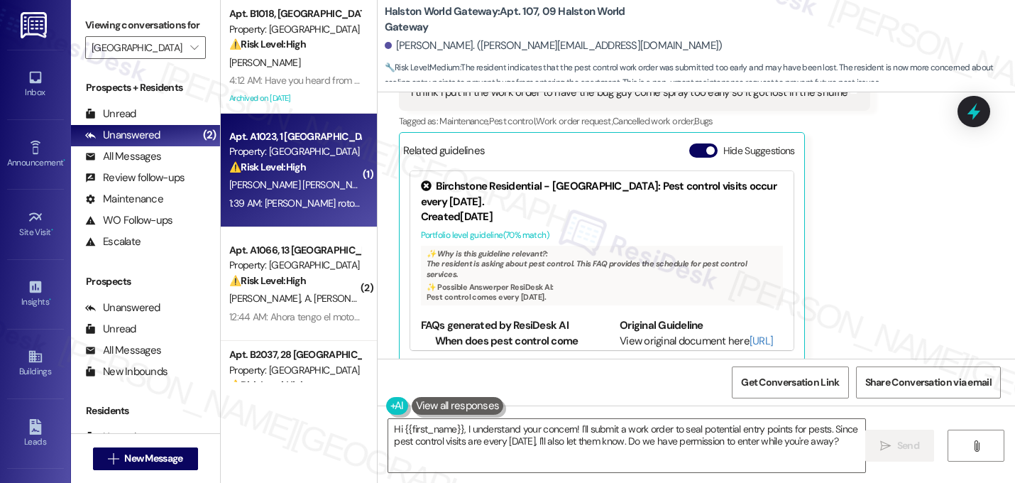
click at [270, 174] on div "⚠️ Risk Level: High The resident indicates that several blinds have broken and …" at bounding box center [294, 167] width 131 height 15
type textarea "Fetching suggested responses. Please feel free to read through the conversation…"
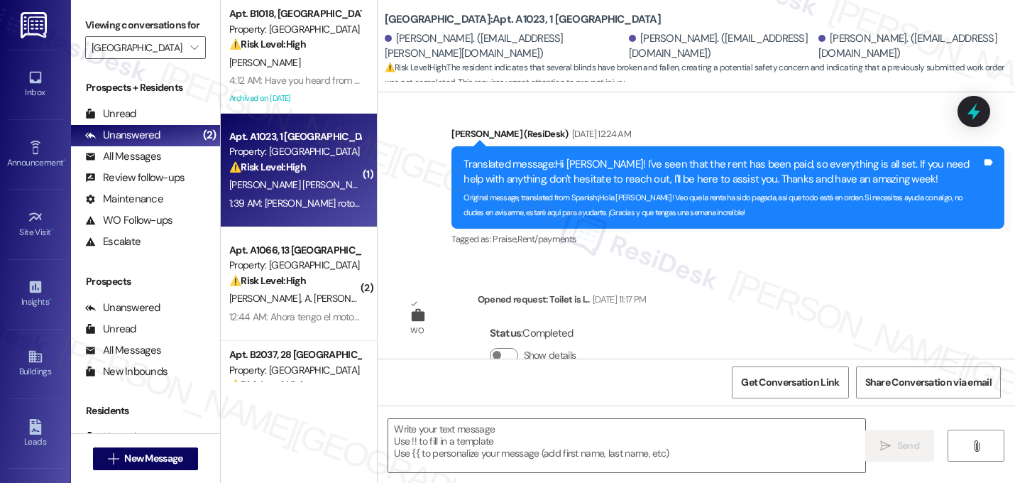
type textarea "Fetching suggested responses. Please feel free to read through the conversation…"
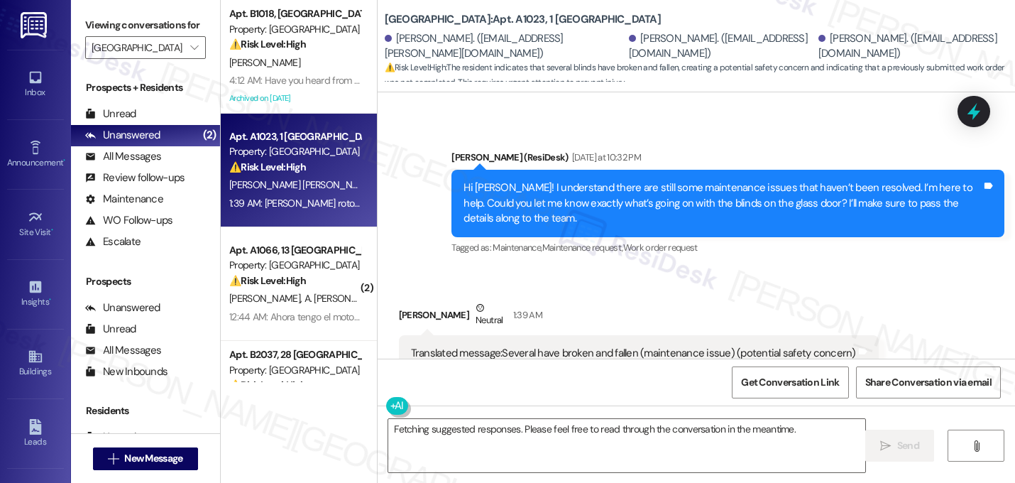
scroll to position [6067, 0]
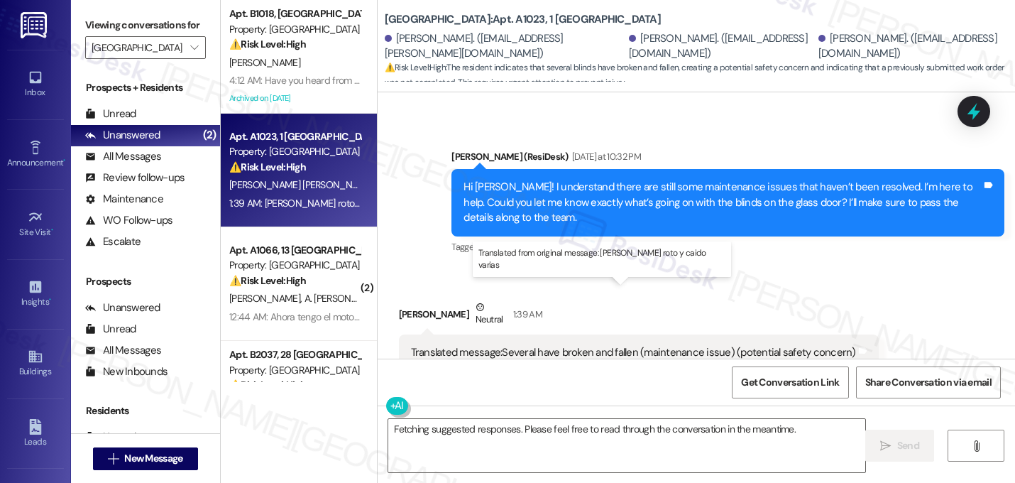
drag, startPoint x: 621, startPoint y: 314, endPoint x: 539, endPoint y: 309, distance: 82.5
click at [539, 360] on div "Original message, translated from Spanish : Se han roto y caido varias" at bounding box center [633, 367] width 445 height 15
copy sub "Se han roto y caido varias"
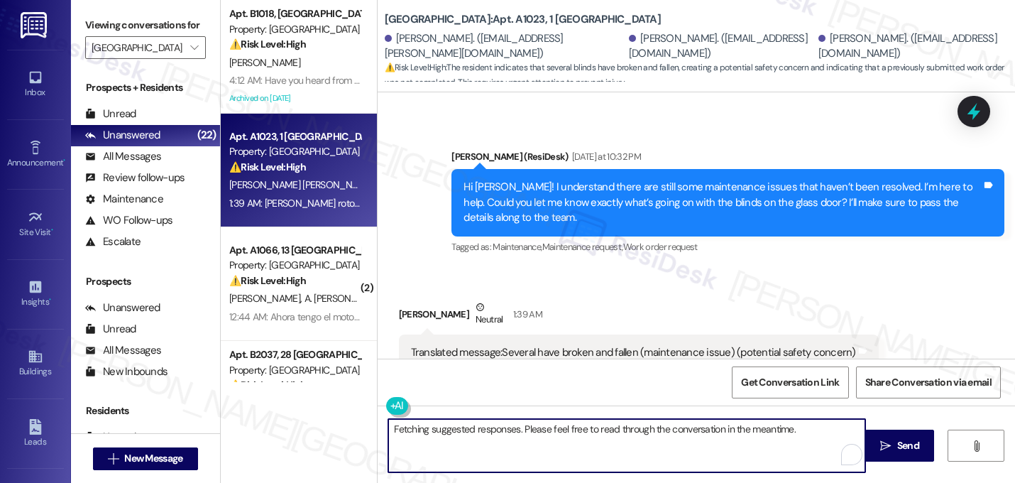
click at [458, 429] on textarea "Fetching suggested responses. Please feel free to read through the conversation…" at bounding box center [626, 445] width 477 height 53
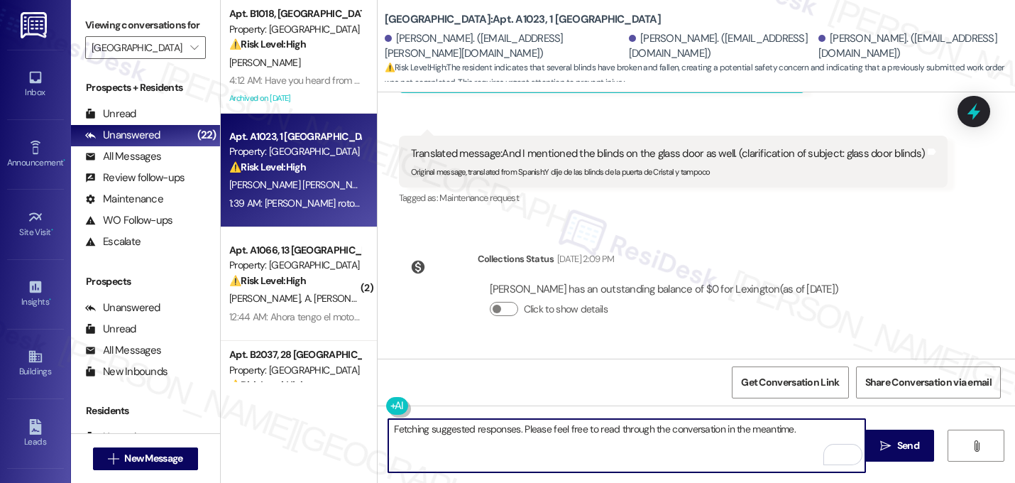
scroll to position [6067, 0]
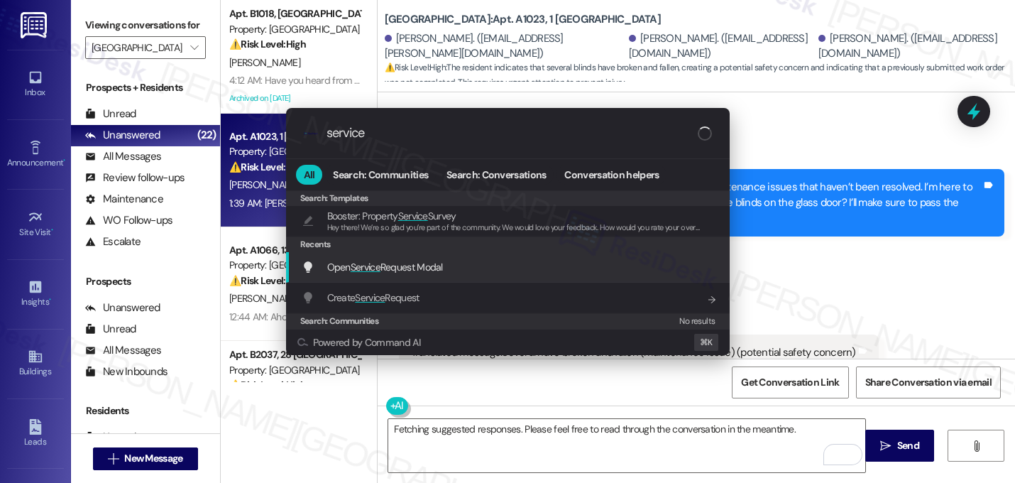
type input "service"
click at [386, 274] on span "Open Service Request Modal" at bounding box center [385, 267] width 116 height 16
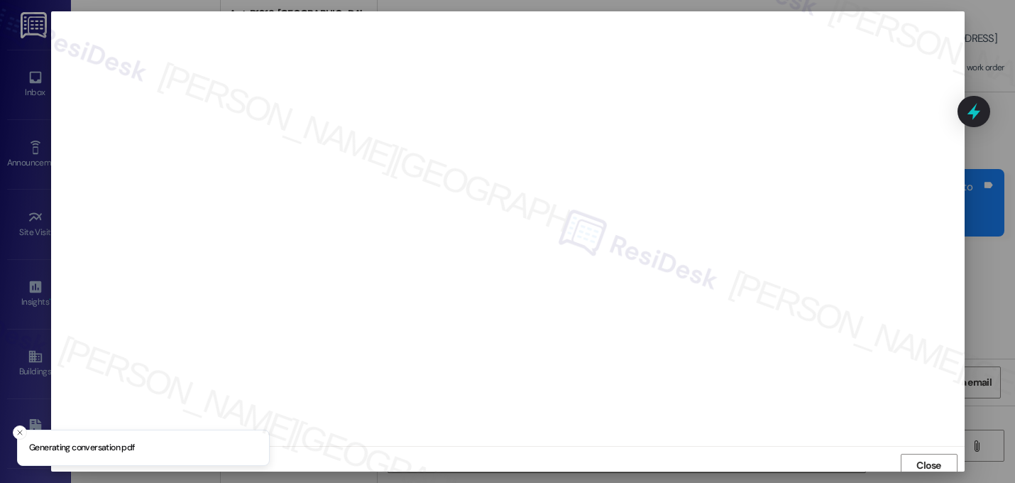
scroll to position [5, 0]
click at [933, 462] on span "Close" at bounding box center [928, 460] width 25 height 15
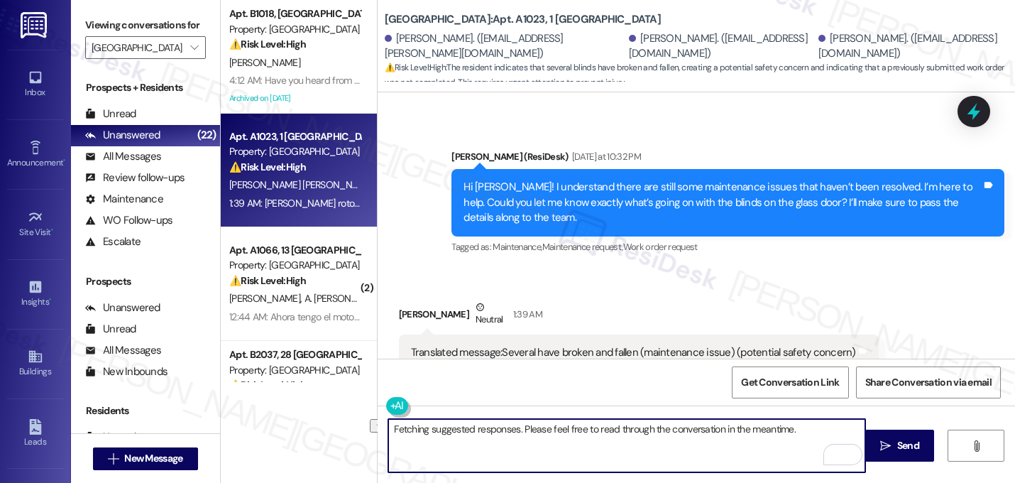
drag, startPoint x: 695, startPoint y: 422, endPoint x: 373, endPoint y: 421, distance: 322.2
click at [378, 421] on div "Fetching suggested responses. Please feel free to read through the conversation…" at bounding box center [696, 458] width 637 height 106
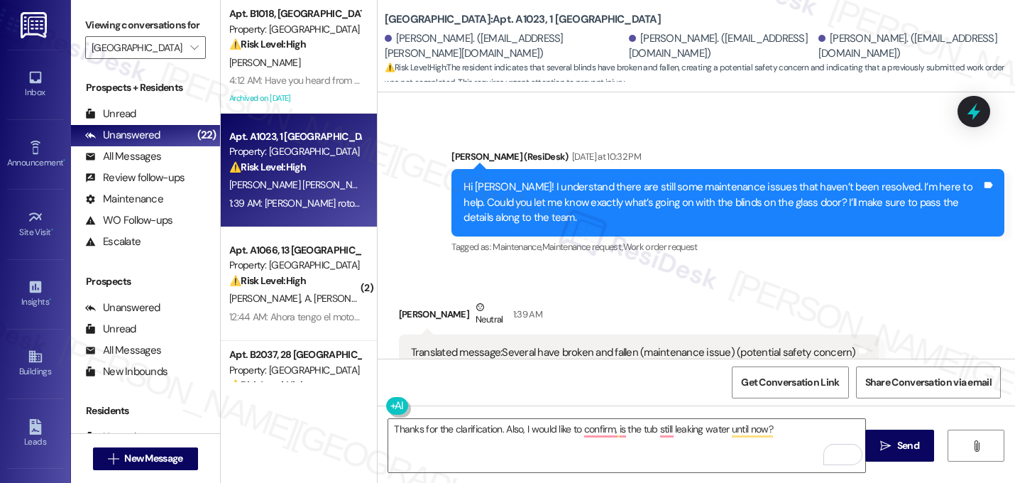
drag, startPoint x: 391, startPoint y: 398, endPoint x: 390, endPoint y: 391, distance: 7.1
click at [390, 391] on div "Lease started [DATE] 8:00 AM Announcement, sent via SMS [PERSON_NAME] (ResiDesk…" at bounding box center [696, 333] width 637 height 483
click at [393, 412] on button at bounding box center [440, 406] width 109 height 18
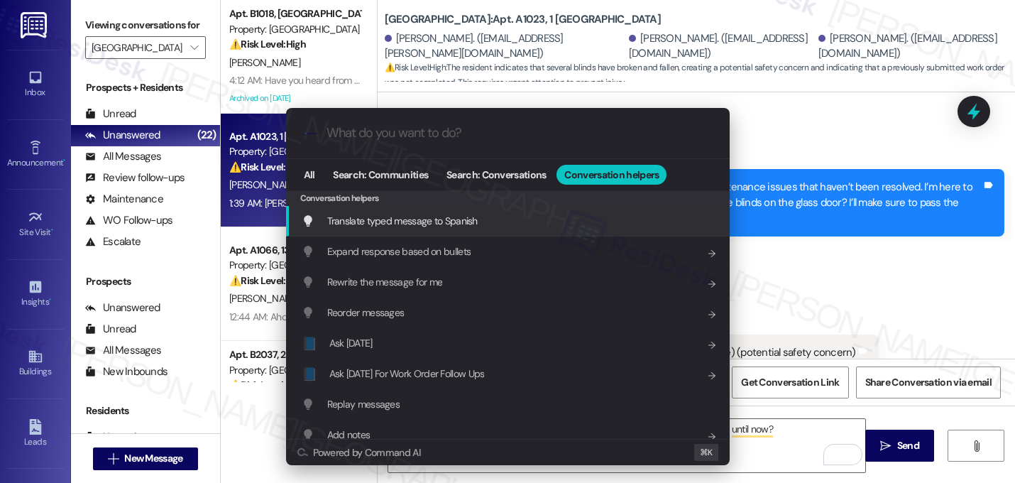
click at [414, 234] on div "Translate typed message to Spanish Add shortcut" at bounding box center [508, 221] width 444 height 31
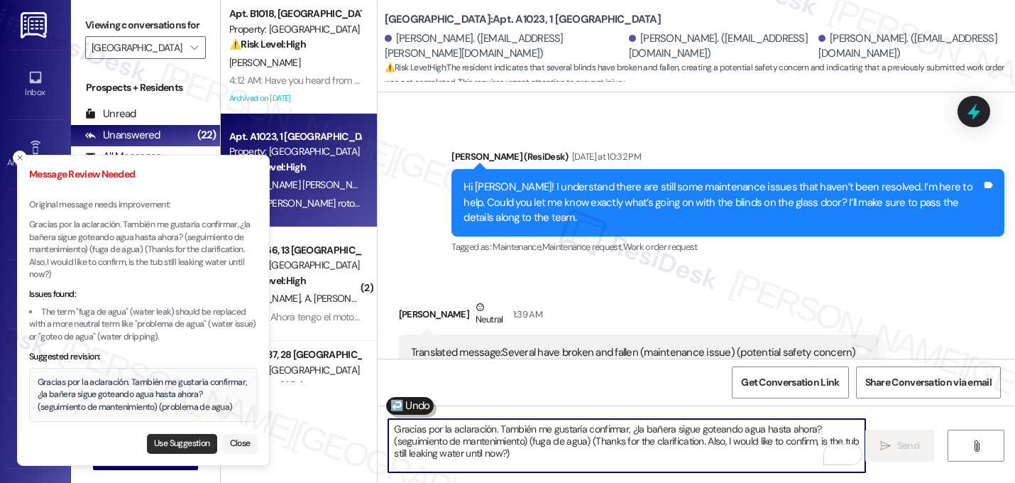
click at [168, 443] on button "Use Suggestion" at bounding box center [182, 444] width 70 height 20
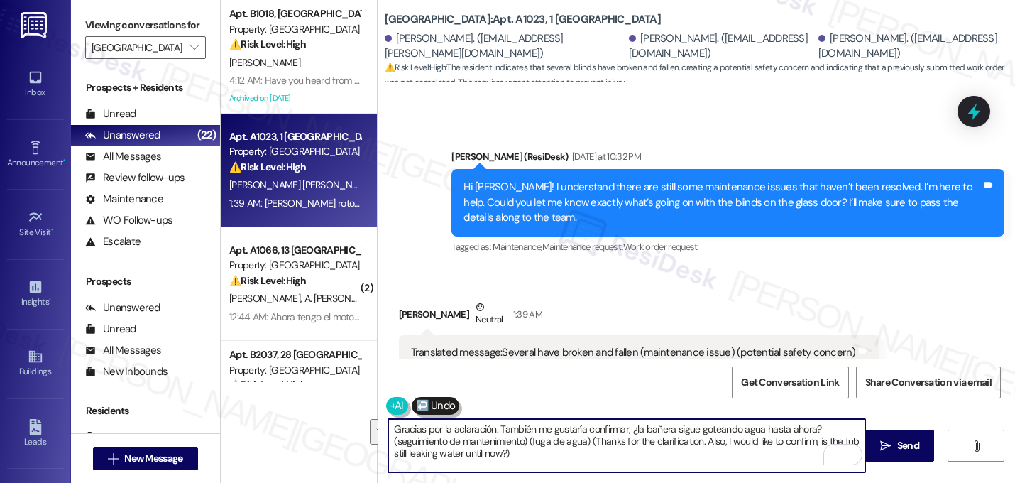
drag, startPoint x: 638, startPoint y: 448, endPoint x: 349, endPoint y: 409, distance: 291.5
click at [349, 409] on div "Apt. B1018, 27 Lexington Property: Lexington ⚠️ Risk Level: High The resident i…" at bounding box center [618, 241] width 794 height 483
click at [664, 458] on textarea "Gracias por la aclaración. También me gustaría confirmar, ¿la bañera sigue gote…" at bounding box center [626, 445] width 477 height 53
drag, startPoint x: 818, startPoint y: 427, endPoint x: 268, endPoint y: 424, distance: 549.3
click at [268, 424] on div "Apt. B1018, 27 Lexington Property: Lexington ⚠️ Risk Level: High The resident i…" at bounding box center [618, 241] width 794 height 483
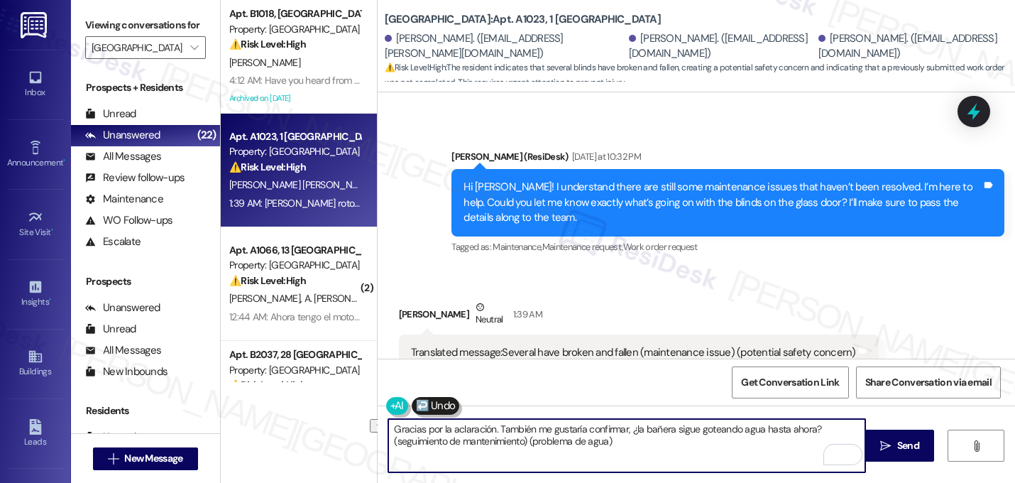
click at [643, 430] on textarea "Gracias por la aclaración. También me gustaría confirmar, ¿la bañera sigue gote…" at bounding box center [626, 445] width 477 height 53
click at [639, 442] on textarea "Gracias por la aclaración. También me gustaría confirmar, ¿la bañera sigue gote…" at bounding box center [626, 445] width 477 height 53
drag, startPoint x: 627, startPoint y: 444, endPoint x: 386, endPoint y: 445, distance: 241.3
click at [388, 445] on textarea "Gracias por la aclaración. También me gustaría confirmar, ¿la bañera sigue gote…" at bounding box center [626, 445] width 477 height 53
type textarea "Gracias por la aclaración. También me gustaría confirmar, ¿la bañera sigue gote…"
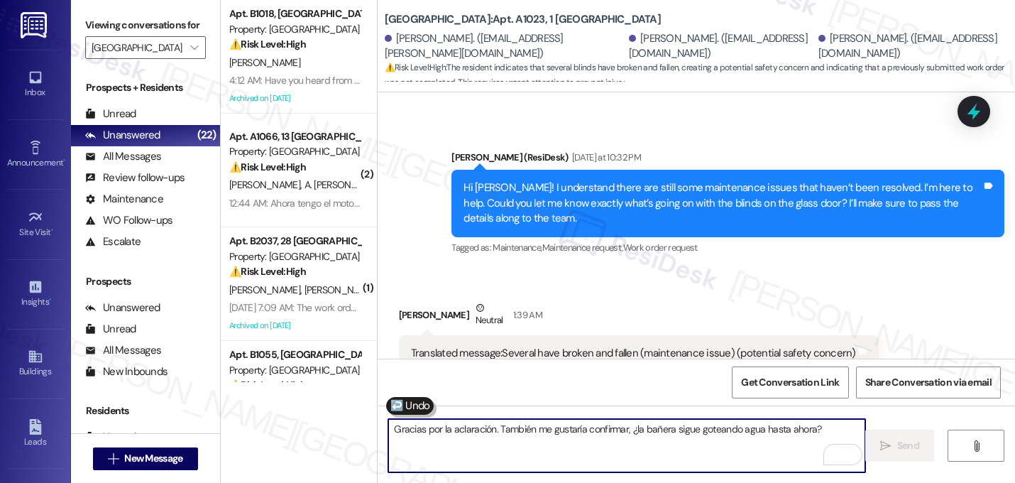
scroll to position [6166, 0]
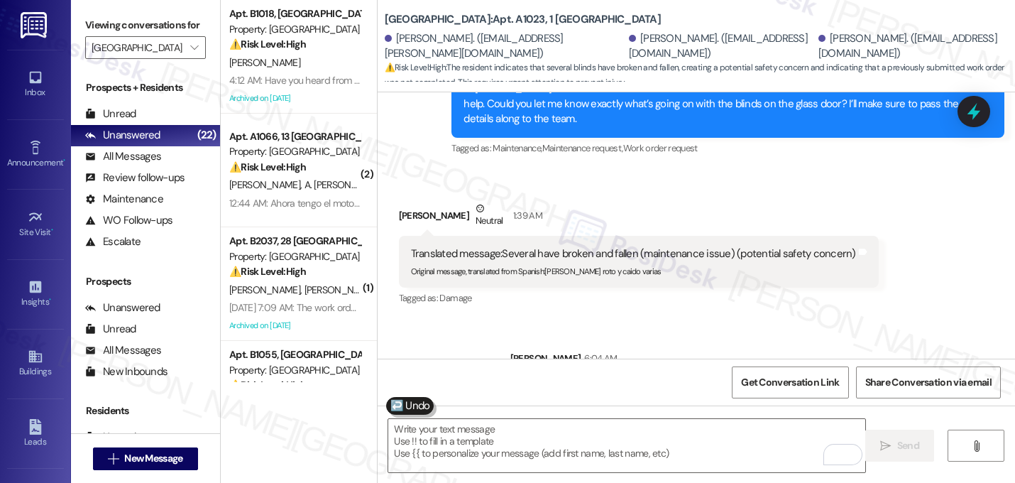
click at [430, 322] on div "Sent via SMS Sarah 6:04 AM Gracias por la aclaración. También me gustaría confi…" at bounding box center [696, 368] width 637 height 99
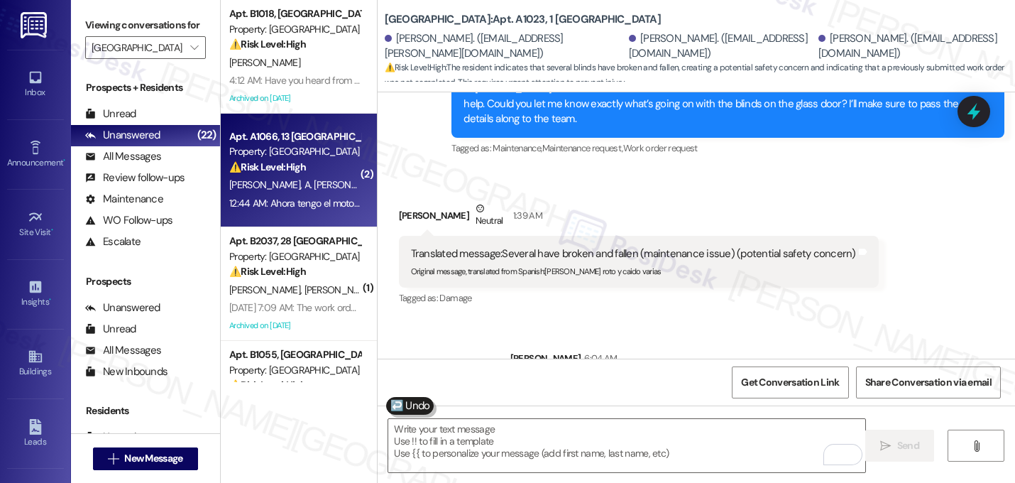
click at [299, 177] on div "A. Sanchez A. Lizarazo Romero" at bounding box center [295, 185] width 134 height 18
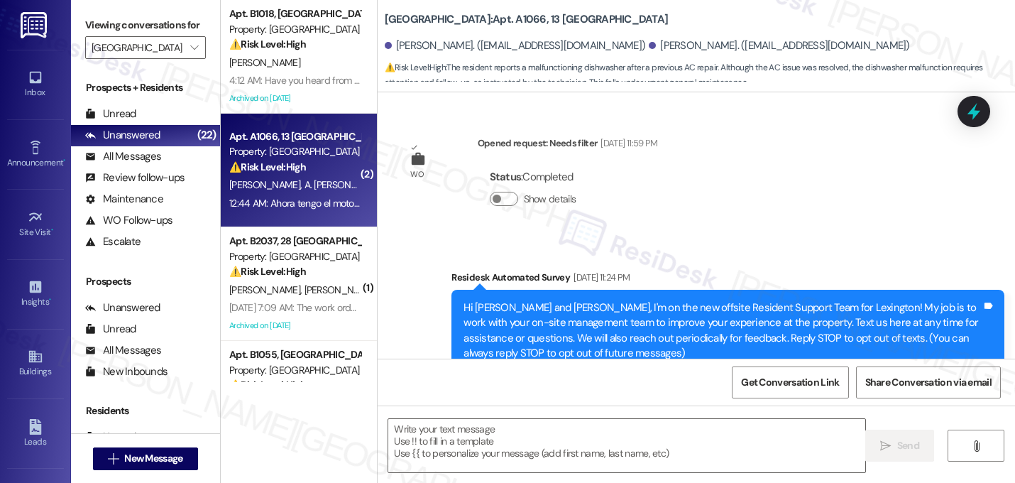
scroll to position [12092, 0]
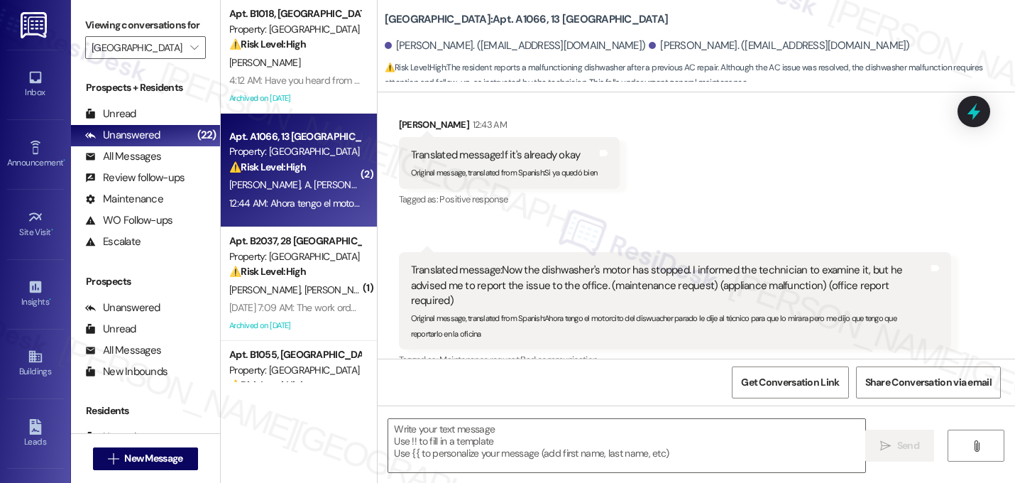
type textarea "Fetching suggested responses. Please feel free to read through the conversation…"
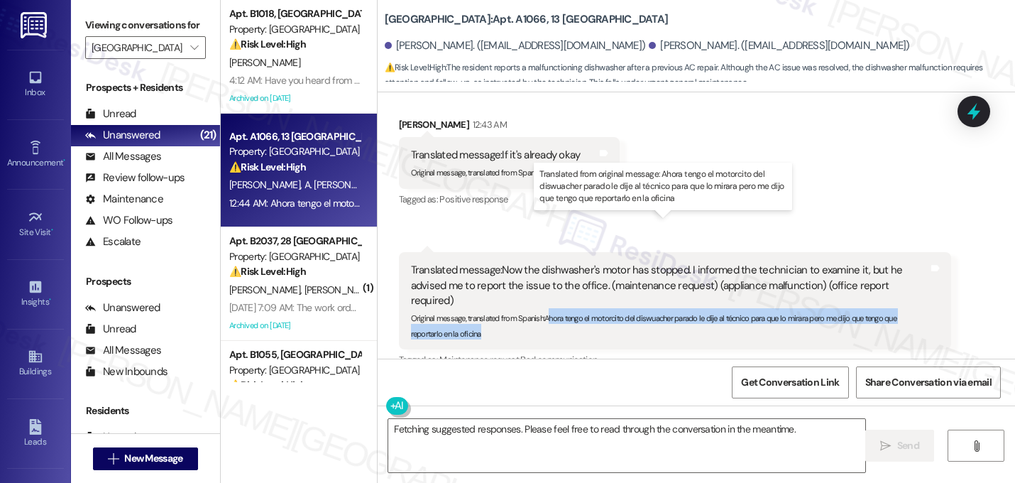
drag, startPoint x: 541, startPoint y: 258, endPoint x: 546, endPoint y: 264, distance: 7.5
click at [546, 308] on div "Original message, translated from Spanish : Ahora tengo el motorcito del diswua…" at bounding box center [670, 323] width 518 height 31
drag, startPoint x: 540, startPoint y: 260, endPoint x: 548, endPoint y: 267, distance: 10.6
click at [548, 308] on div "Original message, translated from Spanish : Ahora tengo el motorcito del diswua…" at bounding box center [670, 323] width 518 height 31
copy sub "Ahora tengo el motorcito del diswuacher parado le dije al técnico para que lo m…"
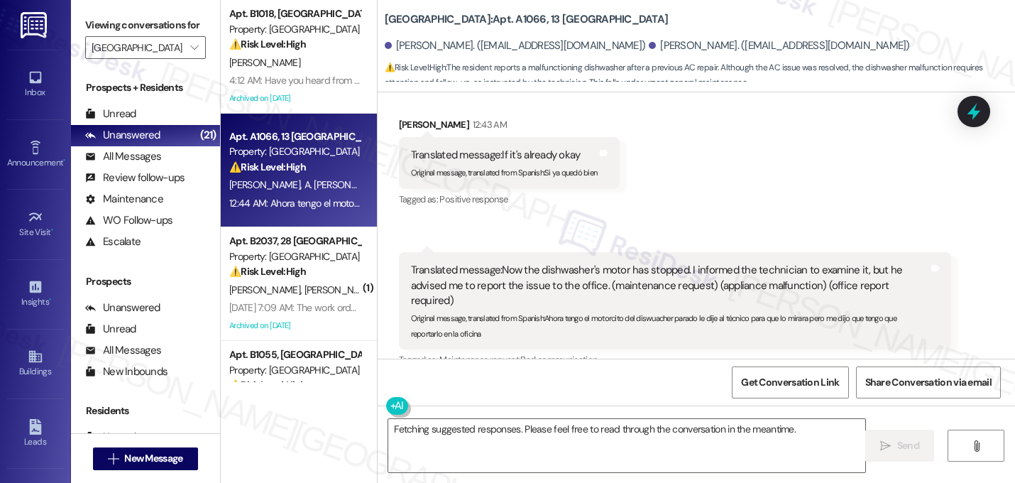
click at [675, 133] on div "Received via SMS Arnaldo Sanchez 12:43 AM Translated message: If it's already o…" at bounding box center [696, 251] width 637 height 332
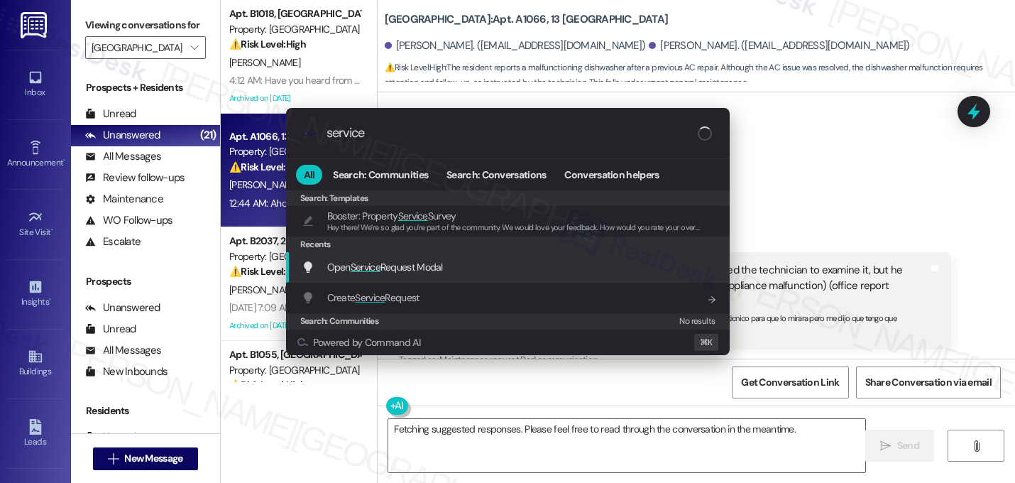
type input "service"
click at [424, 260] on span "Open Service Request Modal" at bounding box center [385, 266] width 116 height 13
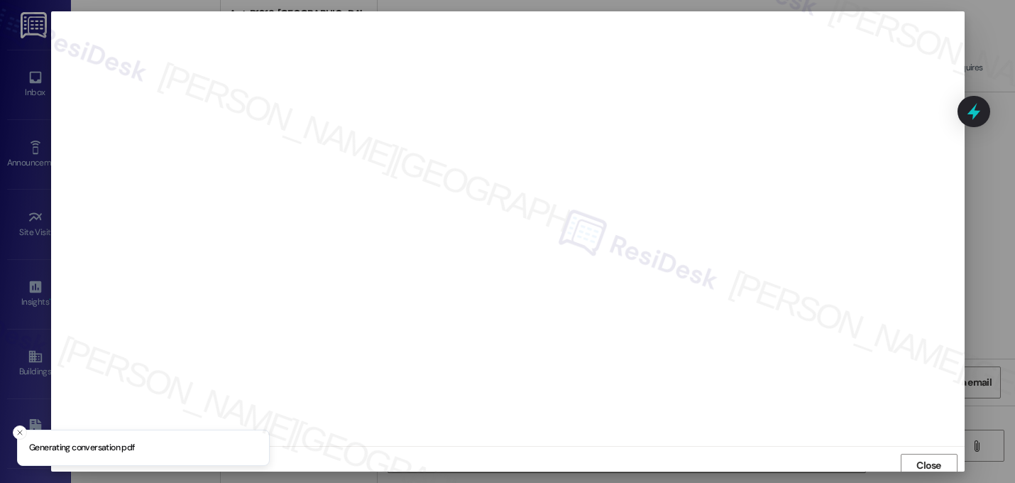
scroll to position [5, 0]
click at [919, 451] on span "Close" at bounding box center [928, 459] width 31 height 21
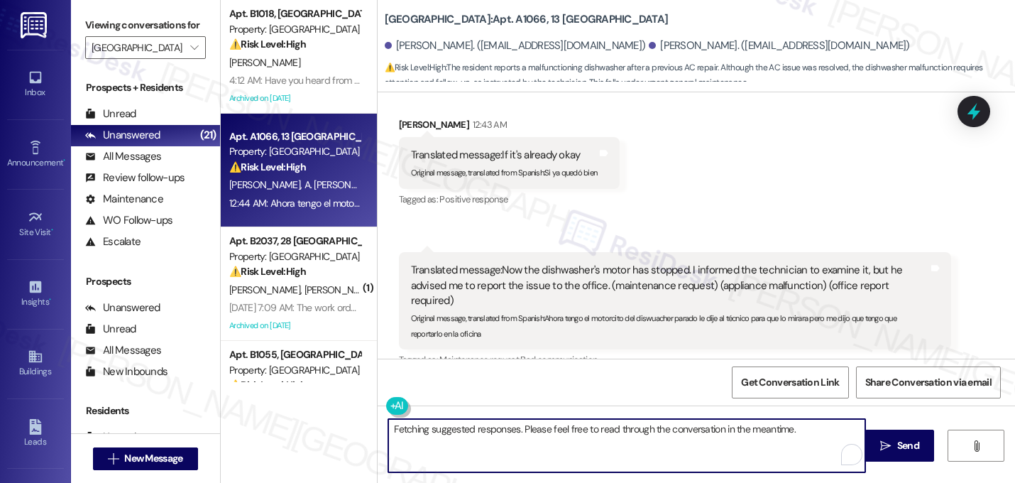
click at [649, 431] on textarea "Fetching suggested responses. Please feel free to read through the conversation…" at bounding box center [626, 445] width 477 height 53
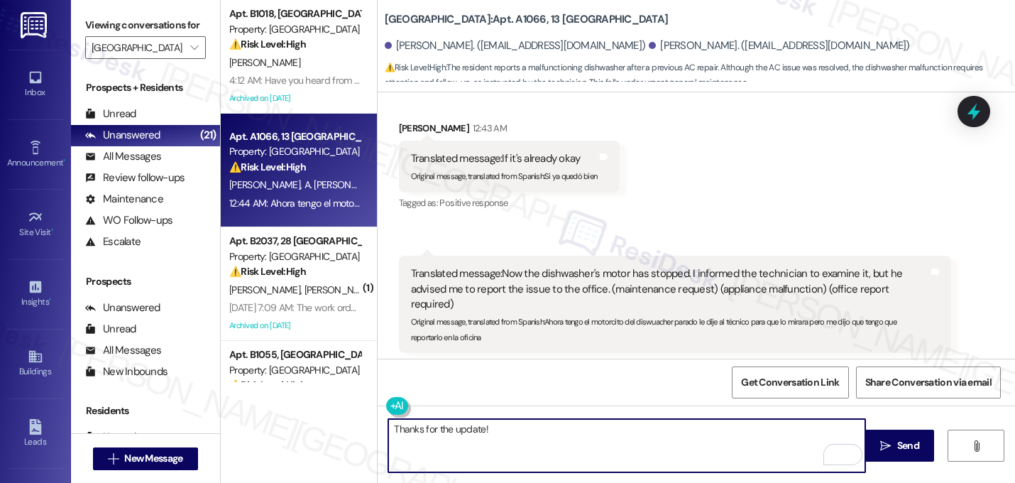
scroll to position [12092, 0]
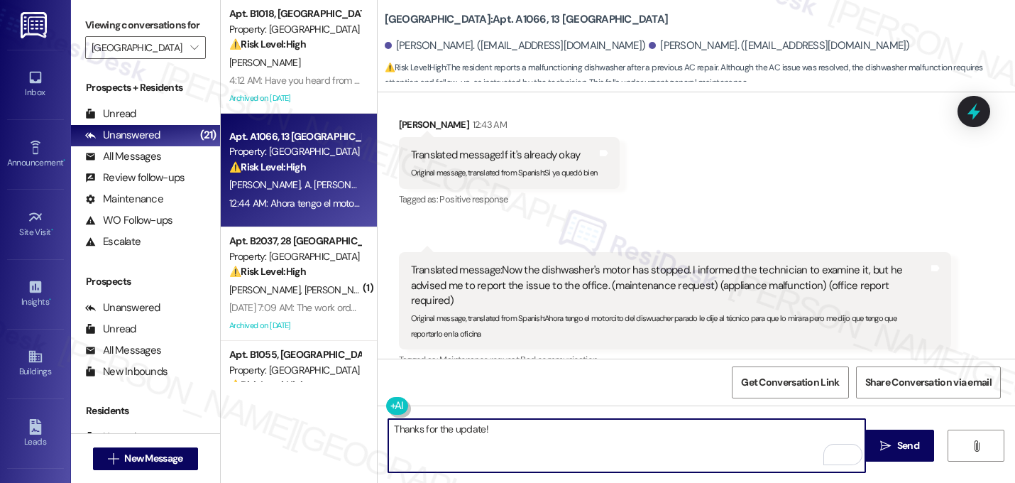
click at [508, 441] on textarea "Thanks for the update!" at bounding box center [626, 445] width 477 height 53
click at [508, 435] on textarea "Thanks for the update!" at bounding box center [626, 445] width 477 height 53
click at [510, 433] on textarea "Thanks for the update!" at bounding box center [626, 445] width 477 height 53
paste textarea "Do we have your permission to enter your unit while you're away (in case it's n…"
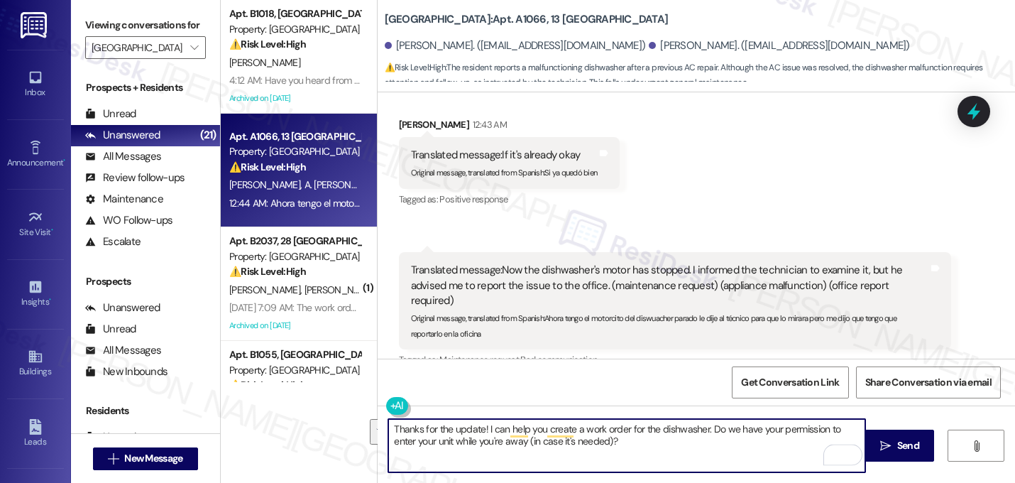
drag, startPoint x: 607, startPoint y: 447, endPoint x: 319, endPoint y: 402, distance: 291.6
click at [319, 402] on div "Apt. B1018, 27 Lexington Property: Lexington ⚠️ Risk Level: High The resident i…" at bounding box center [618, 241] width 794 height 483
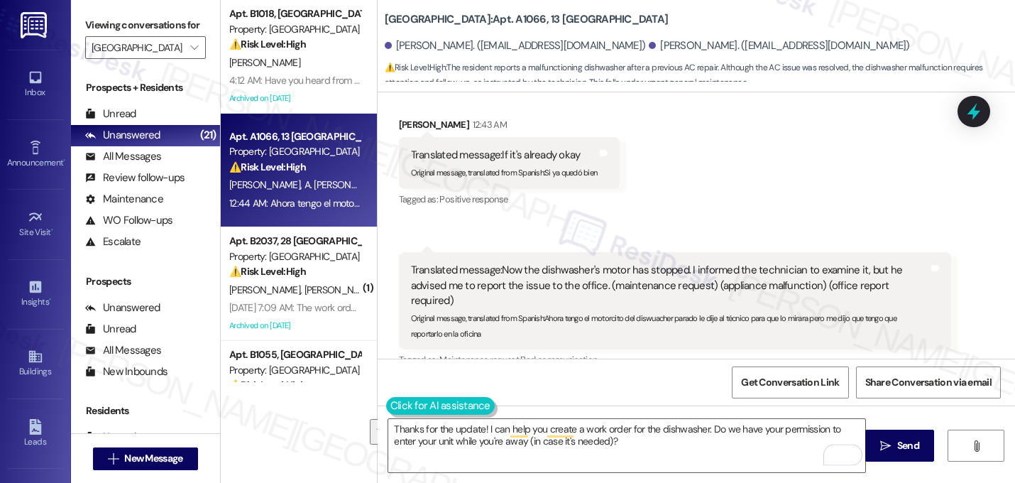
click at [386, 412] on button at bounding box center [440, 406] width 109 height 18
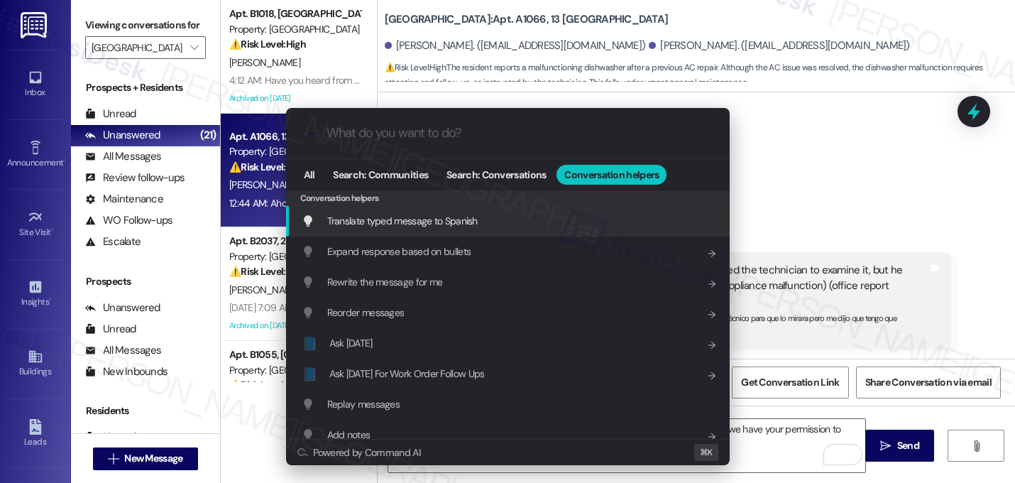
click at [389, 226] on span "Translate typed message to Spanish" at bounding box center [402, 220] width 150 height 13
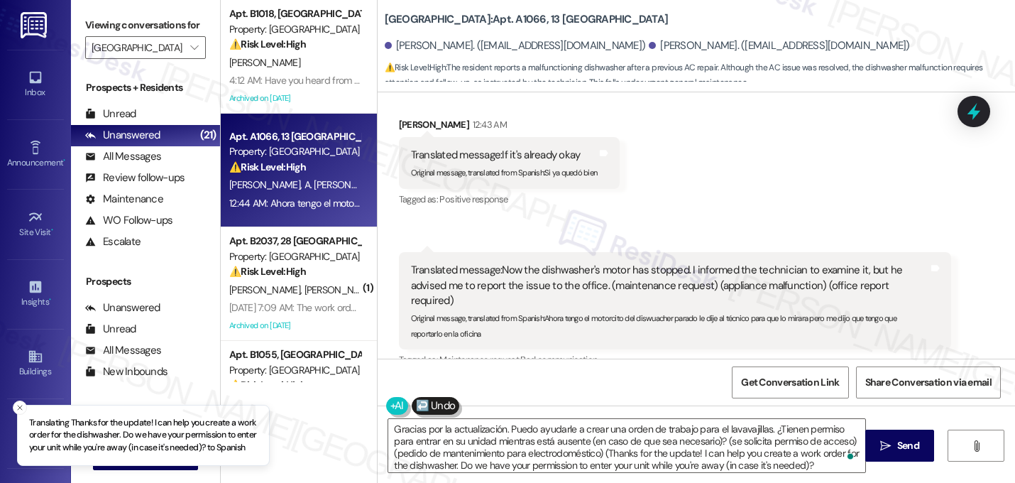
type textarea "Gracias por la actualización. Puedo ayudarle a crear una orden de trabajo para …"
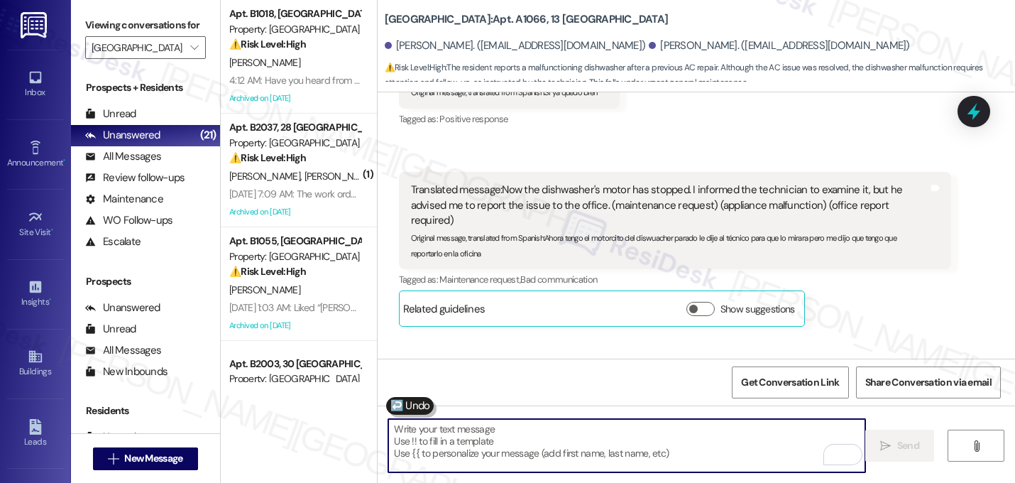
scroll to position [12236, 0]
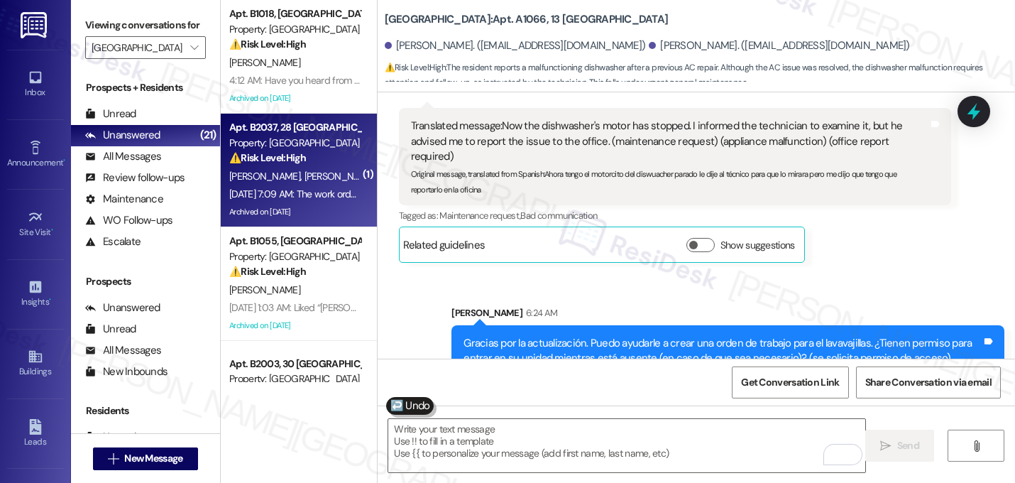
click at [270, 184] on div "A. Hinson C. Alcorn" at bounding box center [295, 176] width 134 height 18
type textarea "Fetching suggested responses. Please feel free to read through the conversation…"
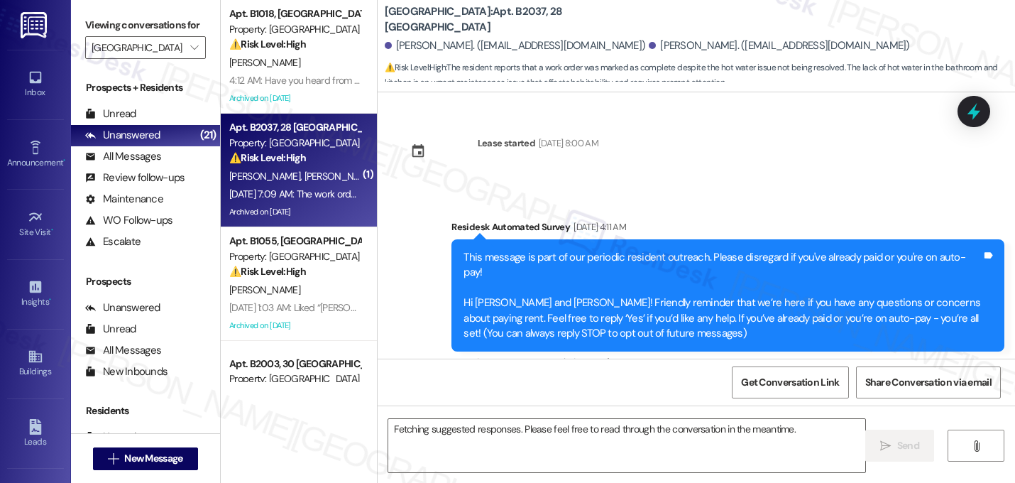
scroll to position [36671, 0]
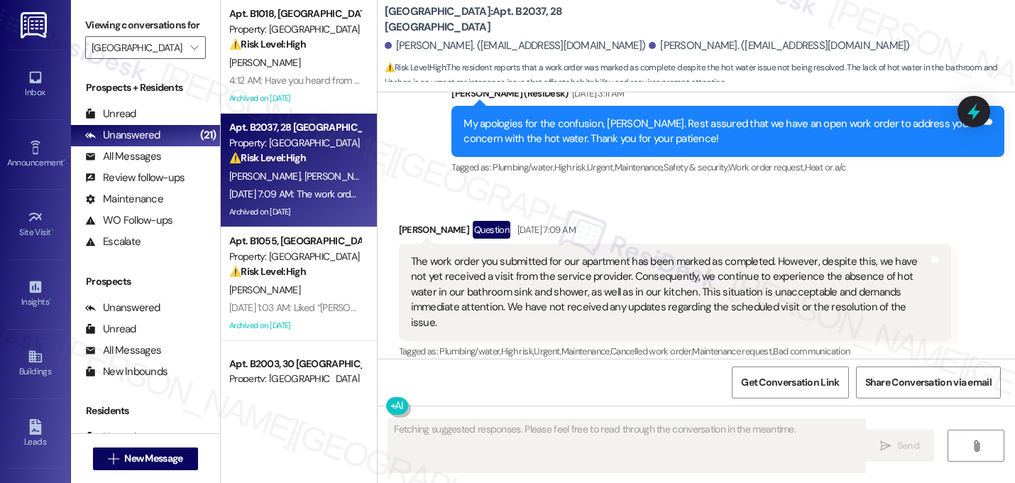
click at [706, 375] on span "button" at bounding box center [710, 379] width 9 height 9
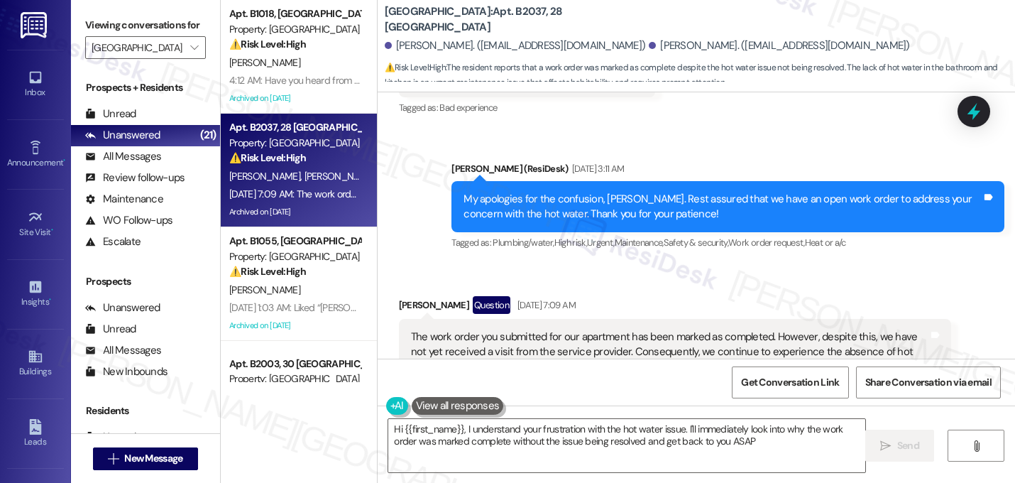
type textarea "Hi {{first_name}}, I understand your frustration with the hot water issue. I'll…"
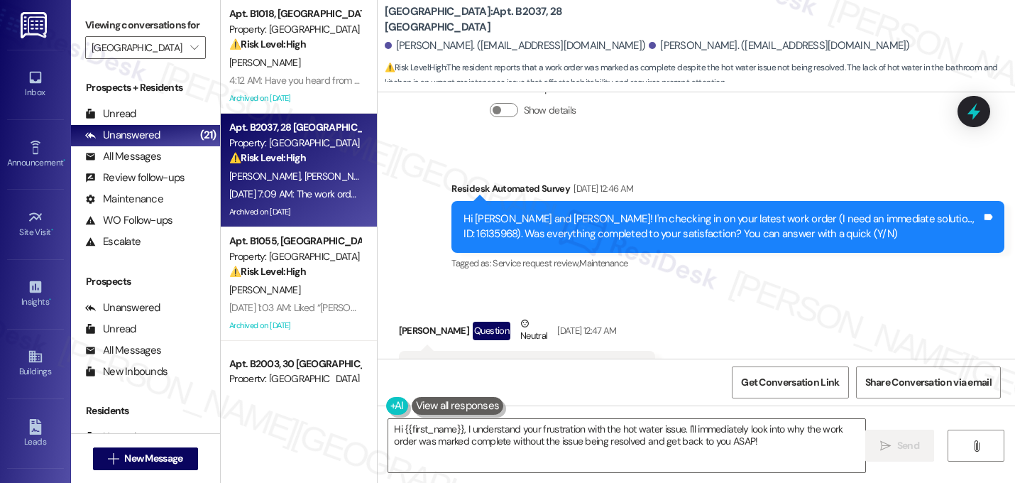
scroll to position [36596, 0]
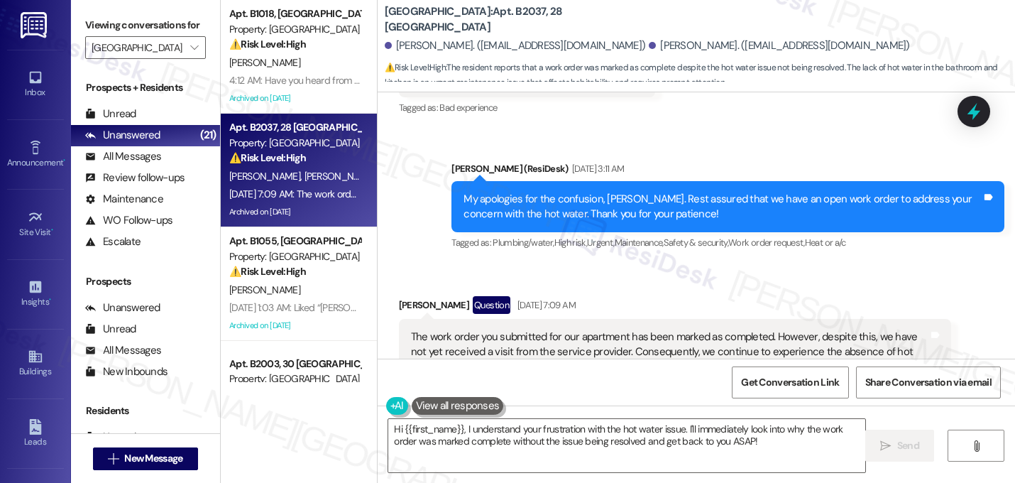
click at [871, 276] on div "Lease started Jan 18, 2025 at 8:00 AM Survey, sent via SMS Residesk Automated S…" at bounding box center [696, 225] width 637 height 266
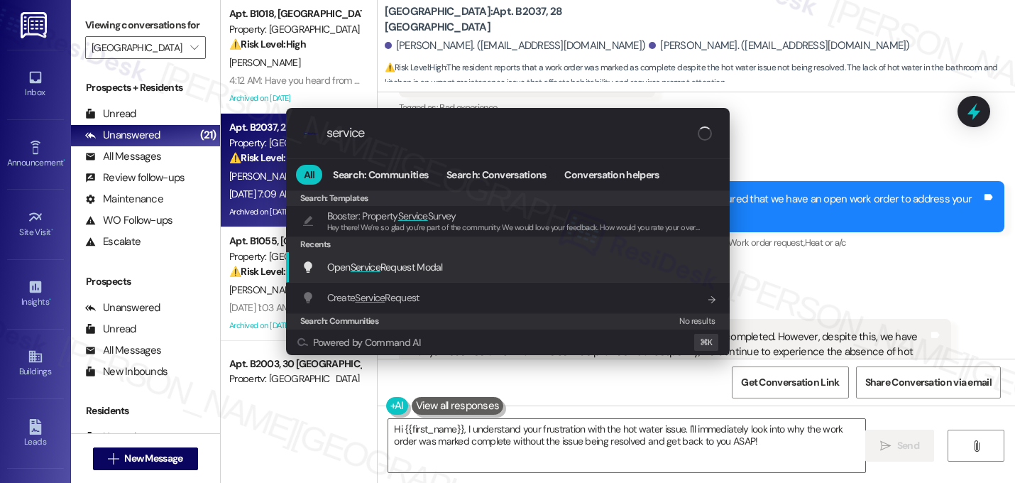
type input "service"
click at [406, 277] on div "Open Service Request Modal Add shortcut" at bounding box center [508, 267] width 444 height 31
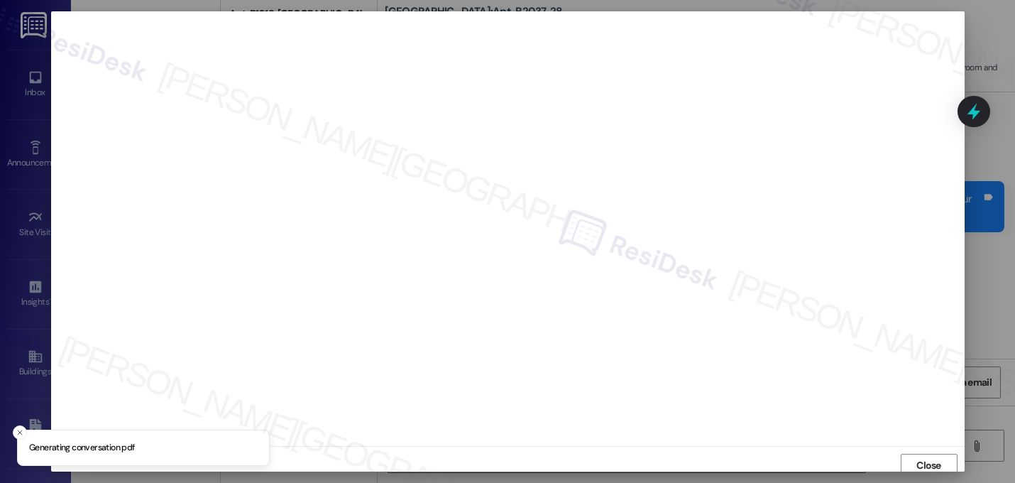
scroll to position [5, 0]
click at [930, 463] on span "Close" at bounding box center [928, 460] width 25 height 15
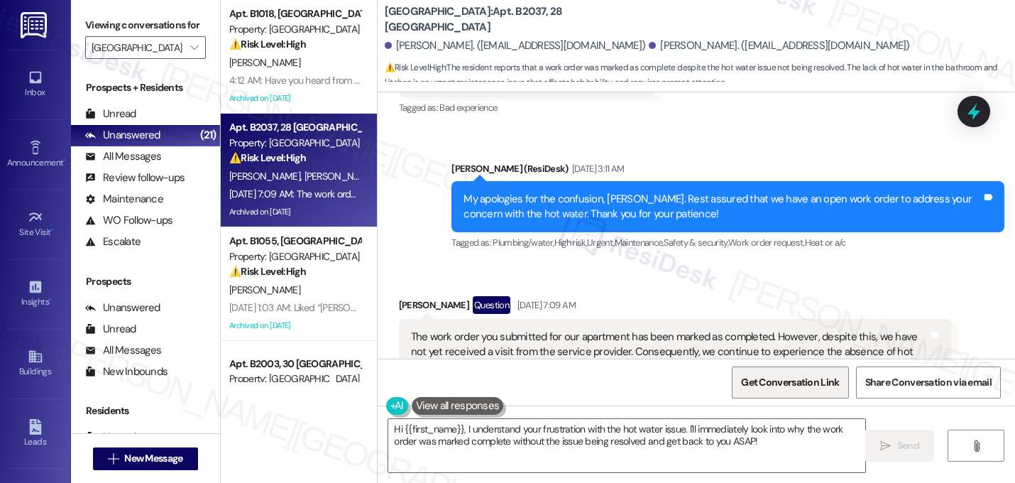
click at [778, 381] on span "Get Conversation Link" at bounding box center [790, 382] width 98 height 15
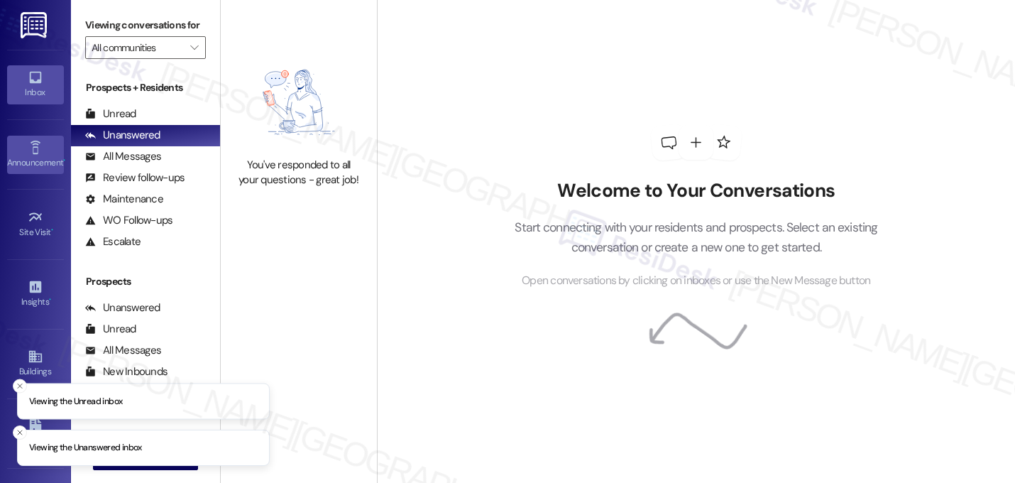
click at [22, 149] on link "Announcement •" at bounding box center [35, 155] width 57 height 38
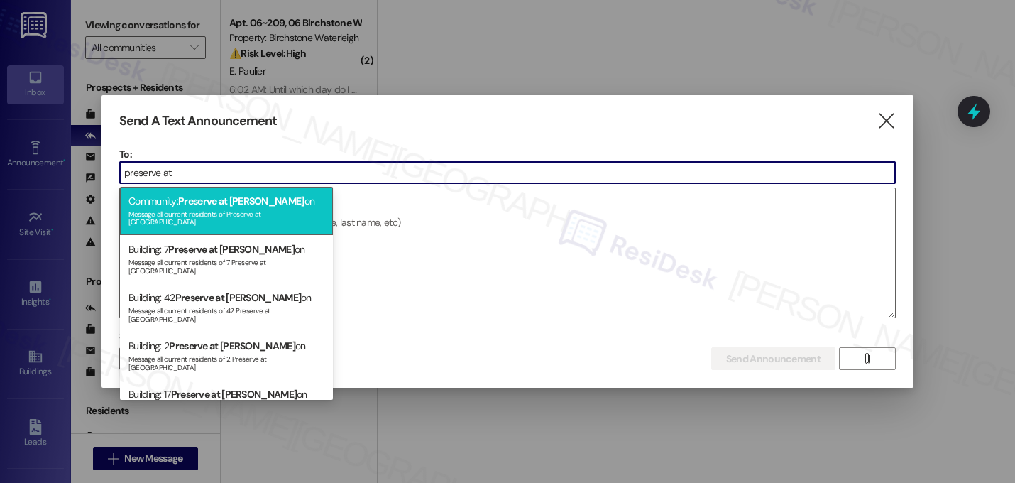
type input "preserve at"
click at [210, 208] on div "Message all current residents of Preserve at [GEOGRAPHIC_DATA]" at bounding box center [226, 217] width 196 height 20
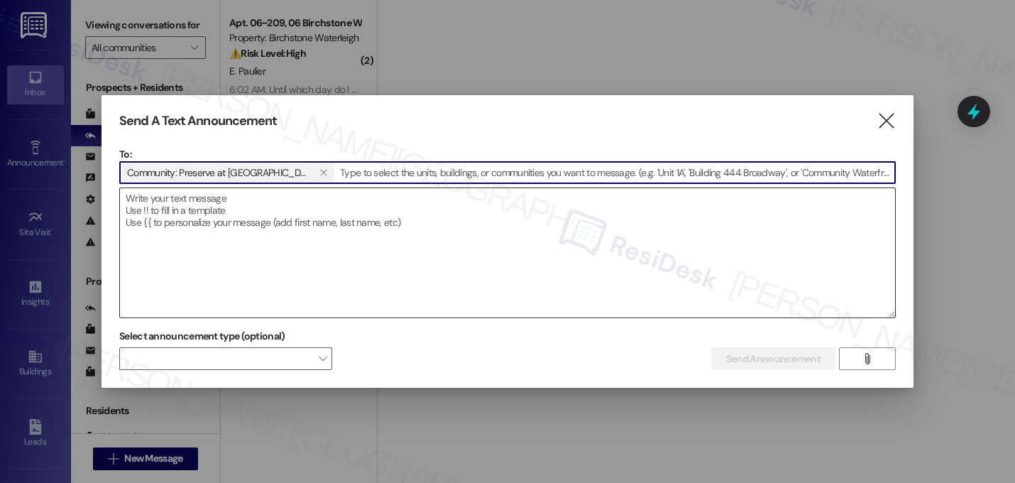
click at [287, 217] on textarea at bounding box center [507, 252] width 775 height 129
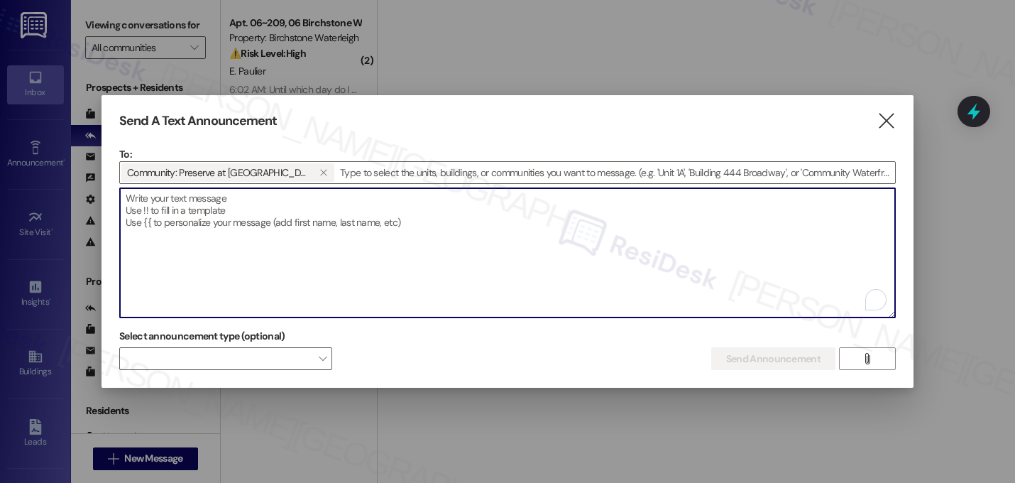
paste textarea "Hi {{first_name}}! Get ready for Food Truck [DATE] [DATE][DATE] 6–8 PM at the L…"
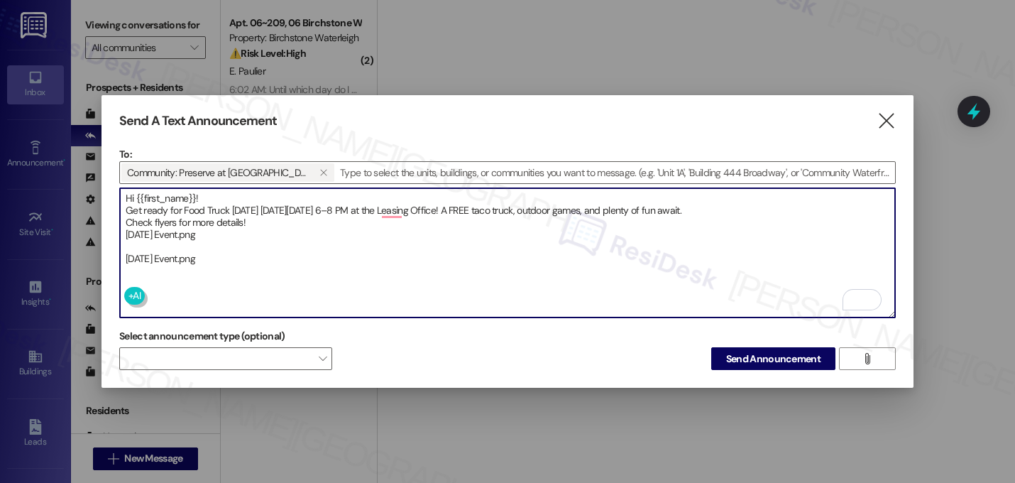
click at [249, 251] on textarea "Hi {{first_name}}! Get ready for Food Truck [DATE] [DATE][DATE] 6–8 PM at the L…" at bounding box center [507, 252] width 775 height 129
drag, startPoint x: 253, startPoint y: 258, endPoint x: 121, endPoint y: 250, distance: 133.0
click at [121, 250] on textarea "Hi {{first_name}}! Get ready for Food Truck [DATE] [DATE][DATE] 6–8 PM at the L…" at bounding box center [507, 252] width 775 height 129
drag, startPoint x: 262, startPoint y: 241, endPoint x: 114, endPoint y: 234, distance: 148.5
click at [114, 234] on div "Send A Text Announcement  To: Community: Preserve at [GEOGRAPHIC_DATA]   Dro…" at bounding box center [507, 241] width 812 height 293
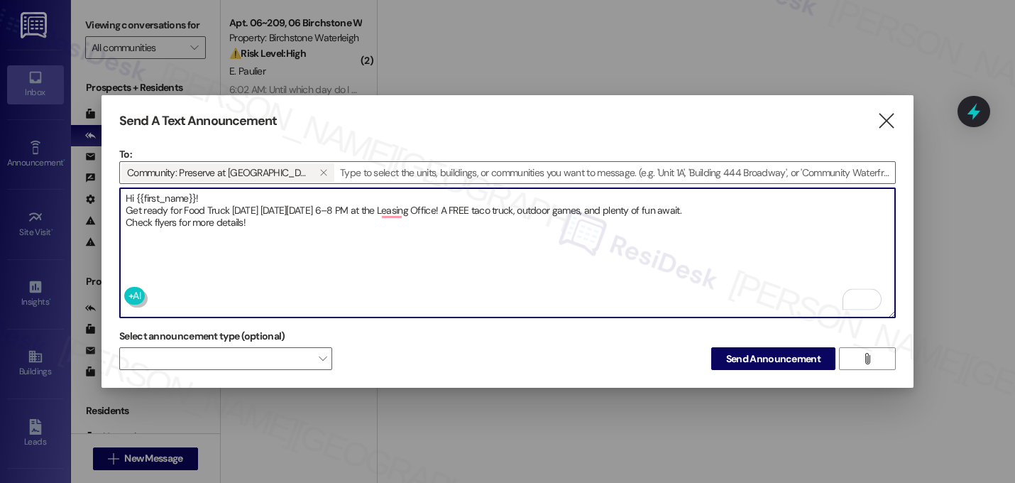
type textarea "Hi {{first_name}}! Get ready for Food Truck [DATE] [DATE][DATE] 6–8 PM at the L…"
click at [858, 349] on button "" at bounding box center [867, 358] width 57 height 23
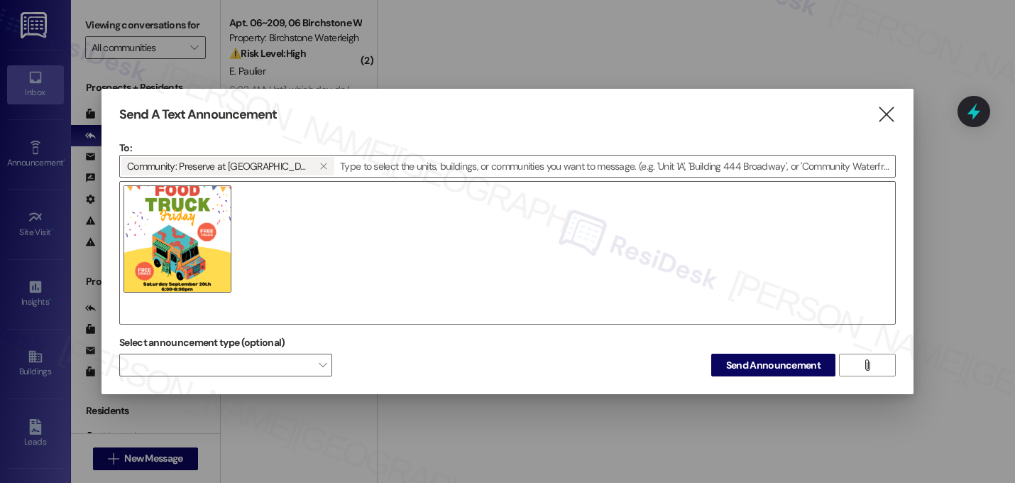
click at [284, 221] on div at bounding box center [507, 252] width 776 height 143
click at [248, 231] on div at bounding box center [507, 252] width 776 height 143
click at [173, 309] on div at bounding box center [507, 252] width 776 height 143
click at [121, 186] on div at bounding box center [507, 252] width 776 height 143
click at [353, 221] on div at bounding box center [507, 252] width 776 height 143
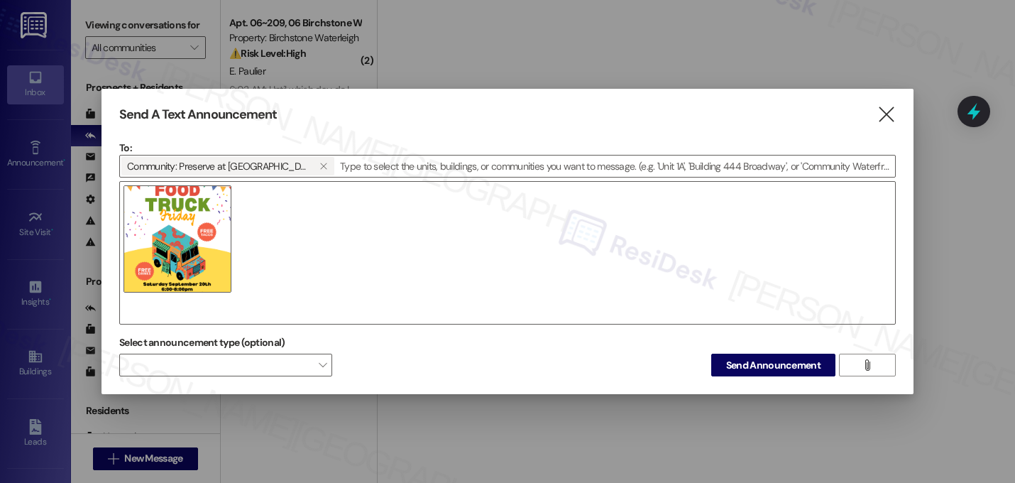
click at [282, 211] on div at bounding box center [507, 252] width 776 height 143
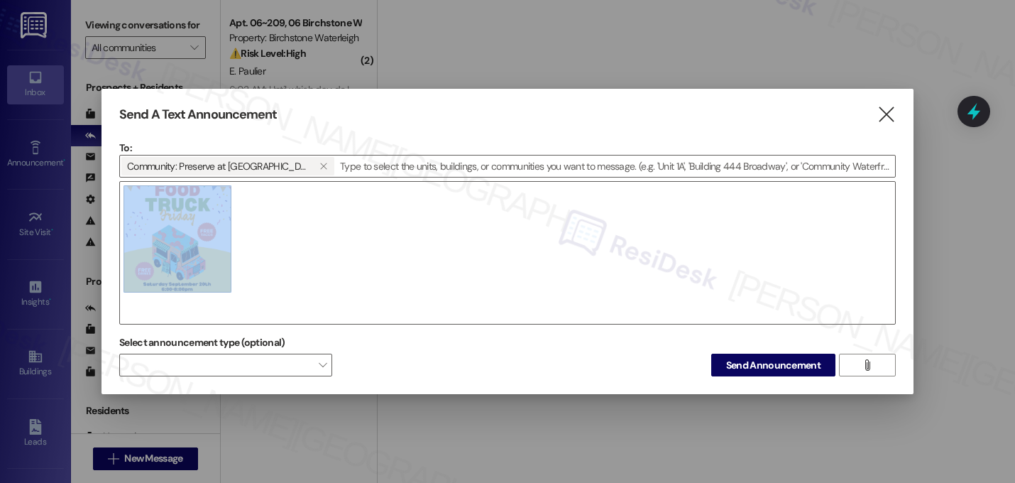
click at [282, 211] on div at bounding box center [507, 252] width 776 height 143
click at [277, 215] on div at bounding box center [507, 252] width 776 height 143
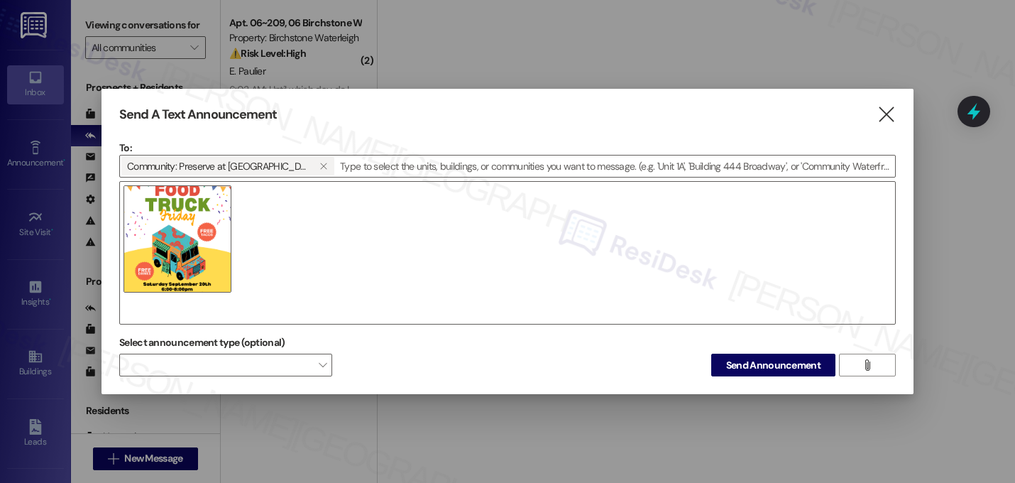
click at [251, 288] on div at bounding box center [507, 252] width 776 height 143
click at [140, 304] on div at bounding box center [507, 252] width 776 height 143
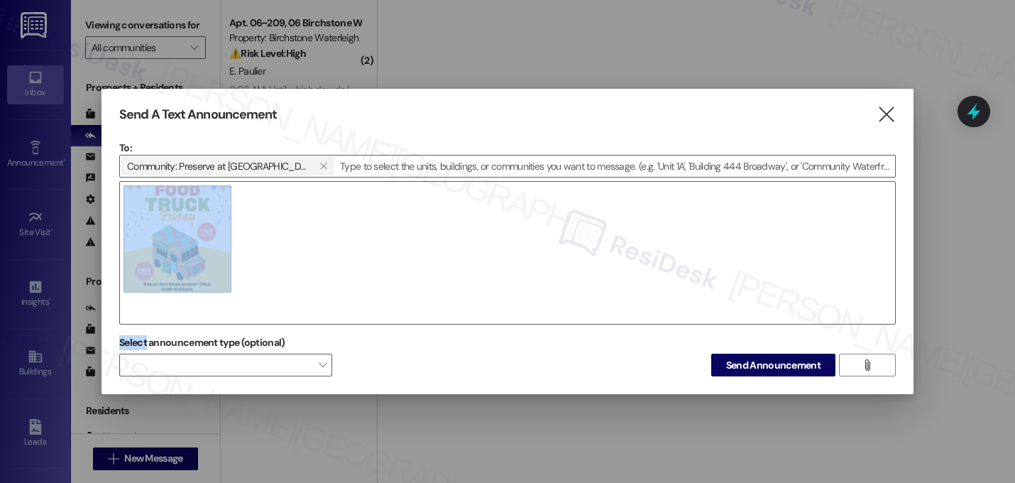
click at [140, 304] on div at bounding box center [507, 252] width 776 height 143
click at [276, 204] on div at bounding box center [507, 252] width 776 height 143
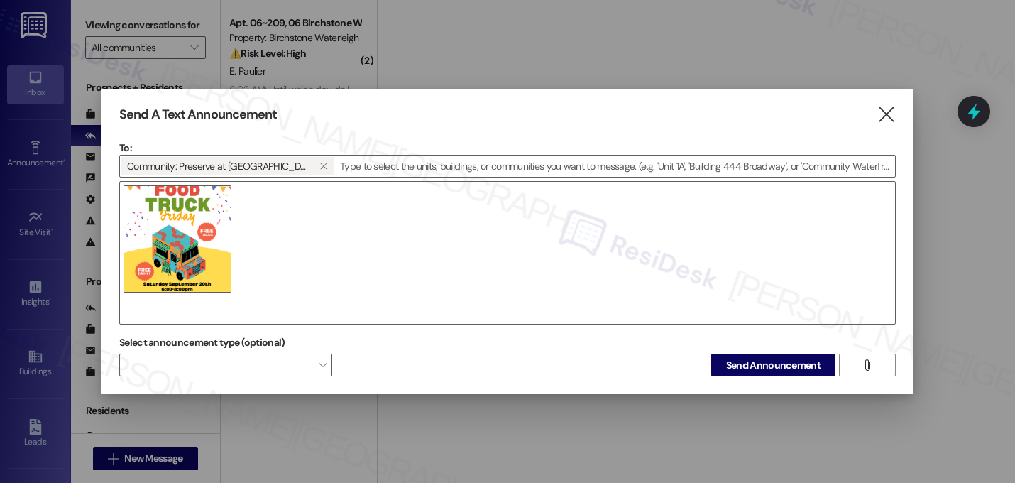
click at [123, 186] on div at bounding box center [507, 252] width 776 height 143
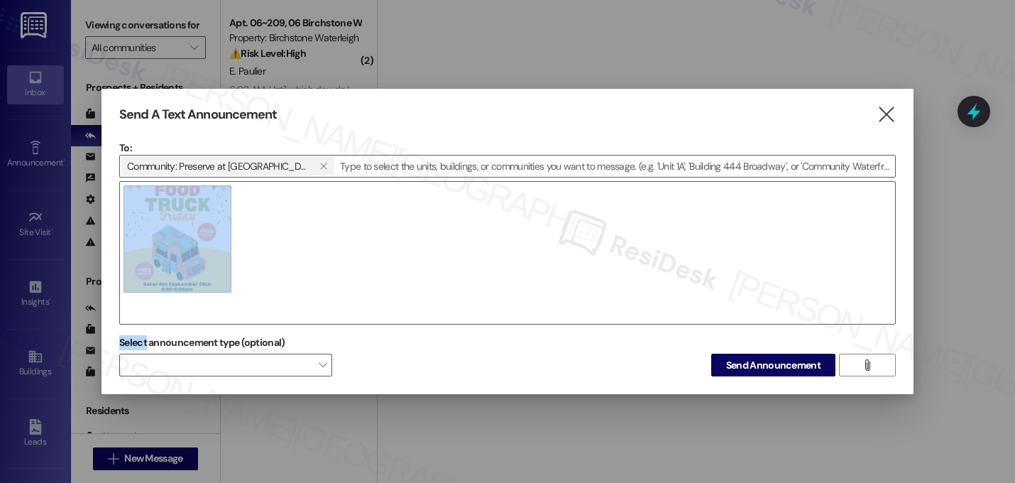
click at [123, 186] on div at bounding box center [507, 252] width 776 height 143
click at [321, 229] on div at bounding box center [507, 252] width 776 height 143
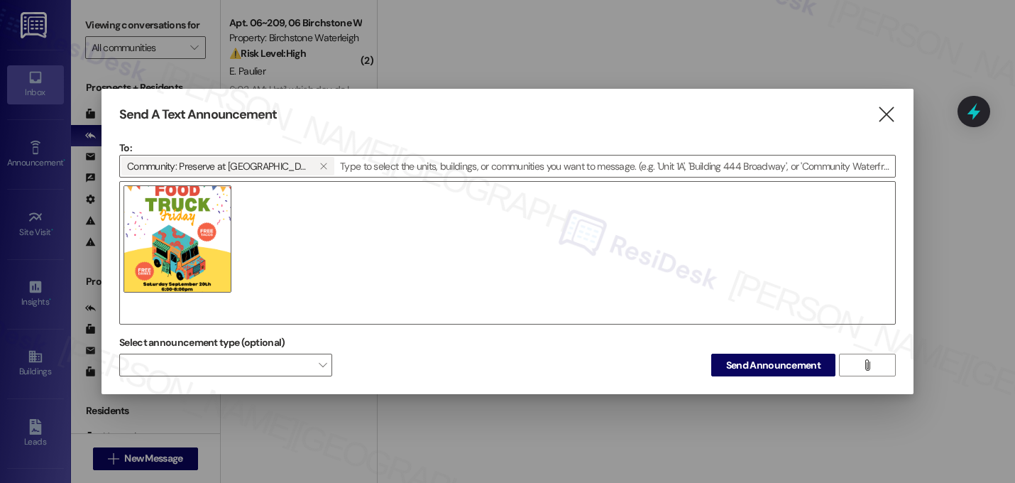
click at [261, 280] on div at bounding box center [507, 252] width 776 height 143
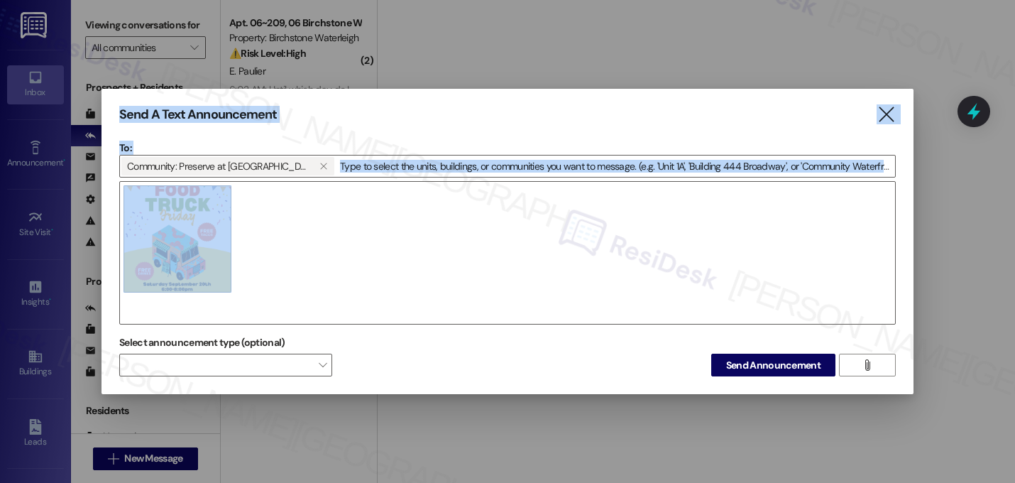
drag, startPoint x: 281, startPoint y: 287, endPoint x: 70, endPoint y: 210, distance: 224.9
click at [70, 210] on div "Send A Text Announcement  To: Community: Preserve at [GEOGRAPHIC_DATA]   Dro…" at bounding box center [507, 241] width 1015 height 483
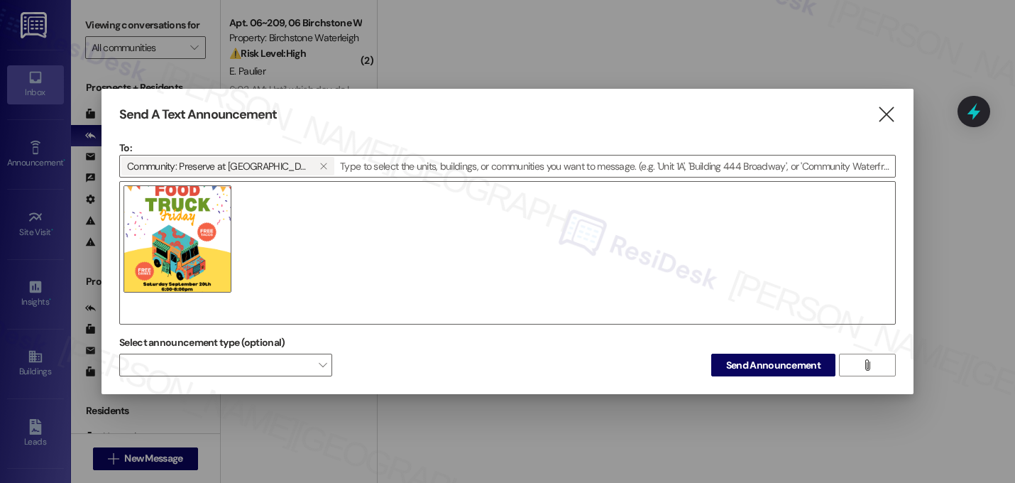
click at [339, 247] on div at bounding box center [507, 252] width 776 height 143
click at [885, 112] on icon "" at bounding box center [885, 114] width 19 height 15
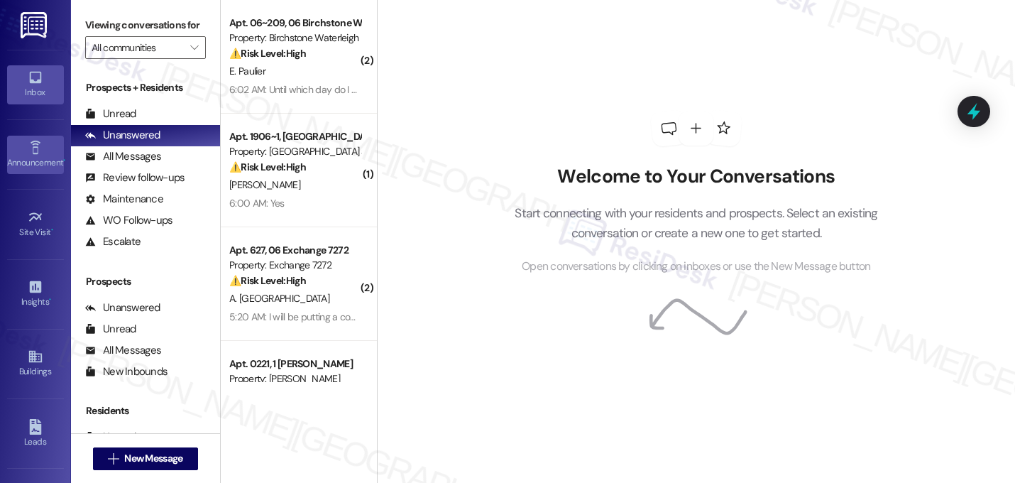
click at [17, 152] on link "Announcement •" at bounding box center [35, 155] width 57 height 38
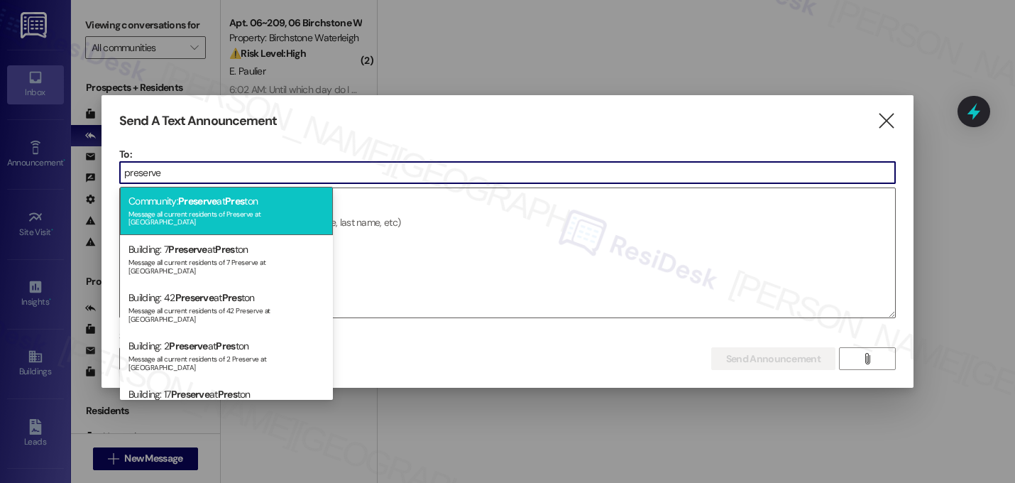
type input "preserve"
click at [183, 207] on span "Preserve" at bounding box center [197, 200] width 38 height 13
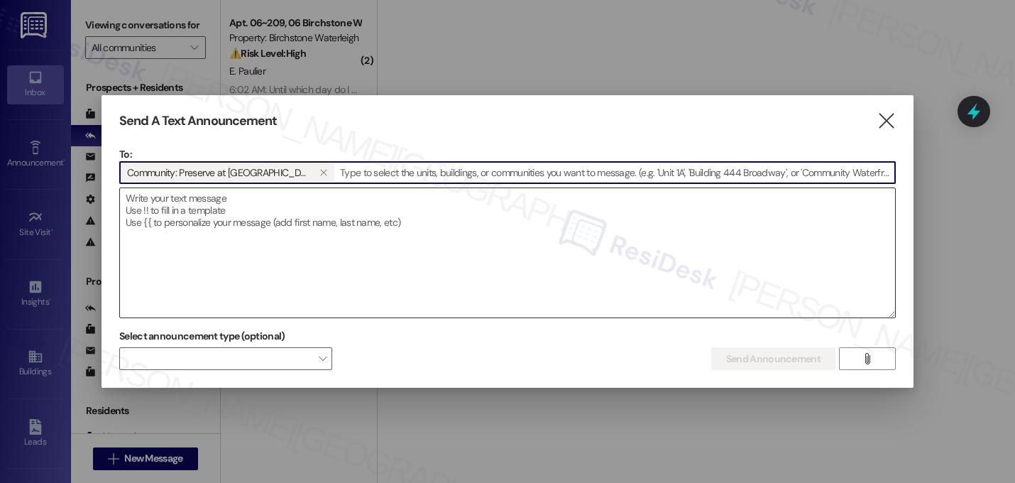
click at [204, 230] on textarea at bounding box center [507, 252] width 775 height 129
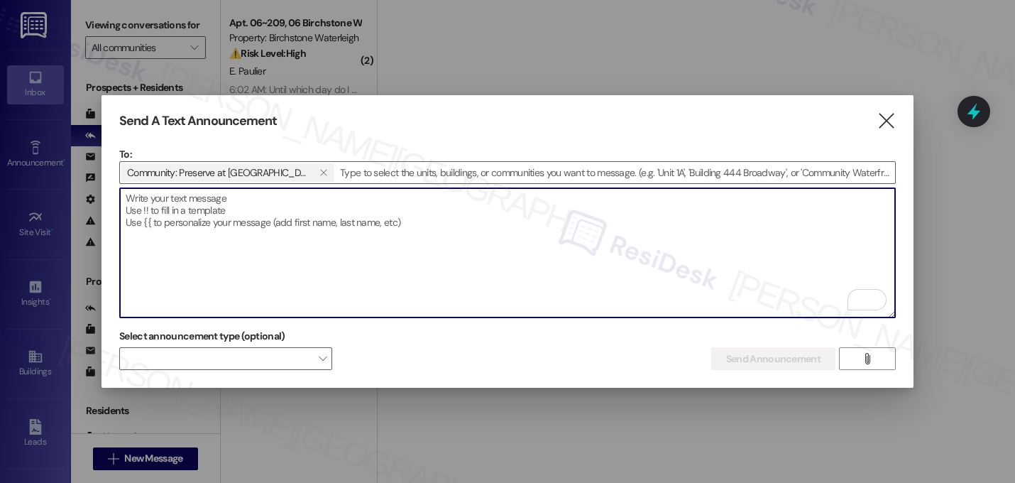
paste textarea "Hi {{first_name}}! Get ready for Food Truck [DATE] [DATE][DATE] 6–8 PM at the L…"
type textarea "Hi {{first_name}}! Get ready for Food Truck [DATE] [DATE][DATE] 6–8 PM at the L…"
click at [293, 205] on textarea "To enrich screen reader interactions, please activate Accessibility in Grammarl…" at bounding box center [507, 252] width 775 height 129
click at [238, 204] on textarea "To enrich screen reader interactions, please activate Accessibility in Grammarl…" at bounding box center [507, 252] width 775 height 129
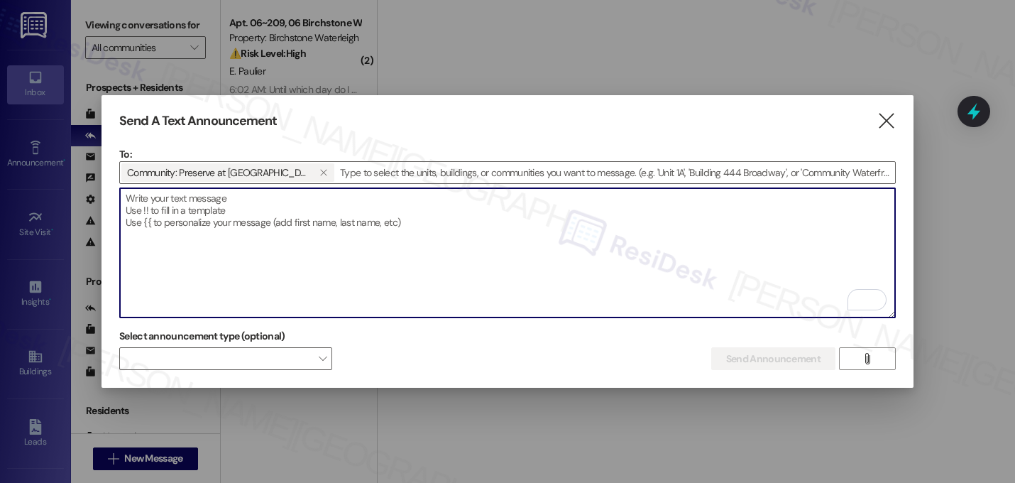
paste textarea "Hi {{first_name}}! Get ready for Food Truck [DATE] [DATE][DATE] 6–8 PM at the L…"
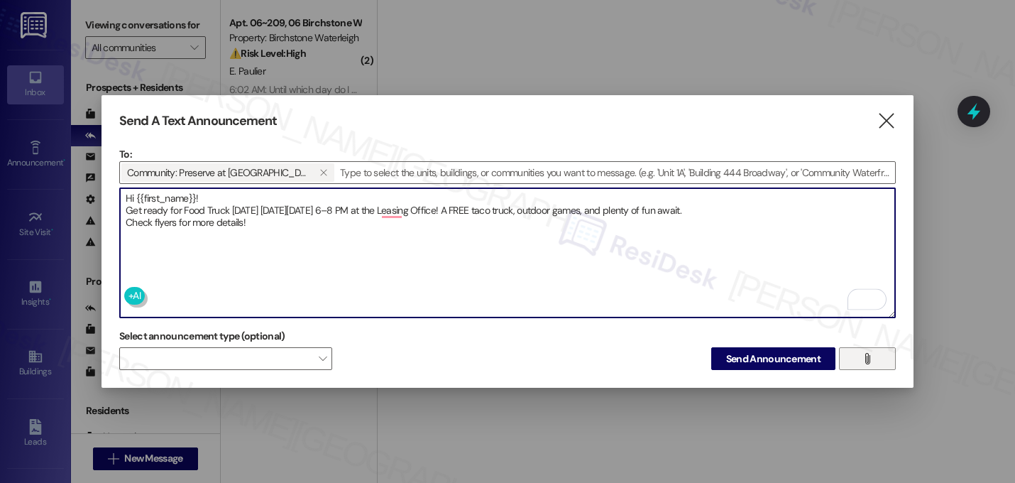
type textarea "Hi {{first_name}}! Get ready for Food Truck [DATE] [DATE][DATE] 6–8 PM at the L…"
click at [871, 356] on icon "" at bounding box center [867, 358] width 11 height 11
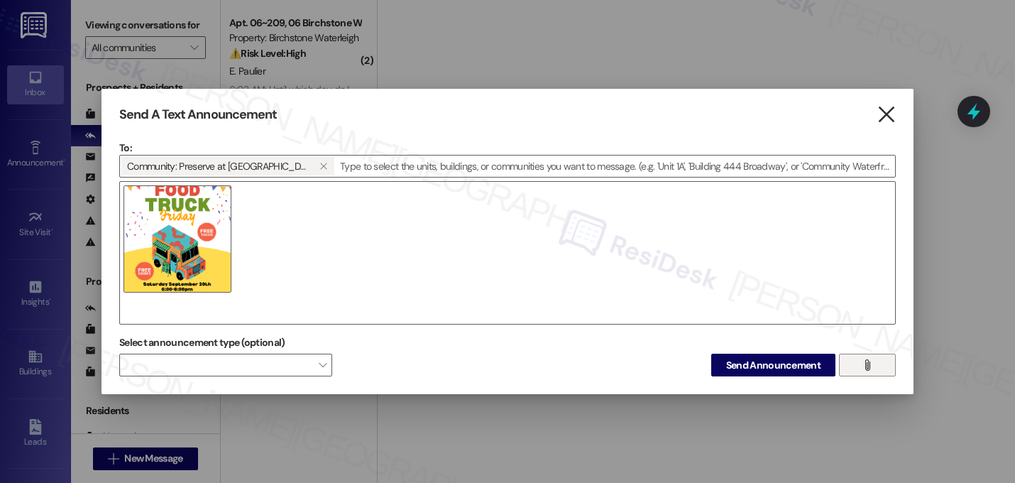
click at [884, 110] on icon "" at bounding box center [885, 114] width 19 height 15
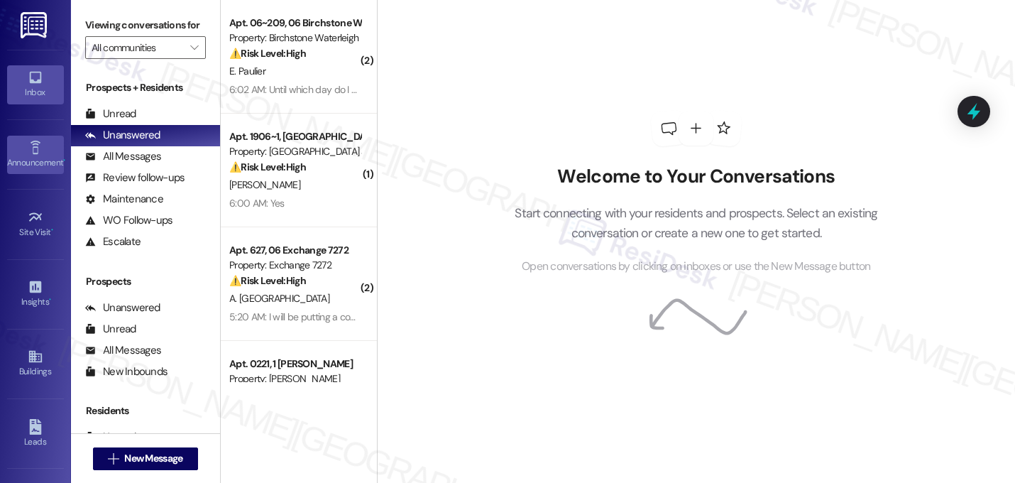
click at [38, 141] on icon at bounding box center [36, 148] width 16 height 16
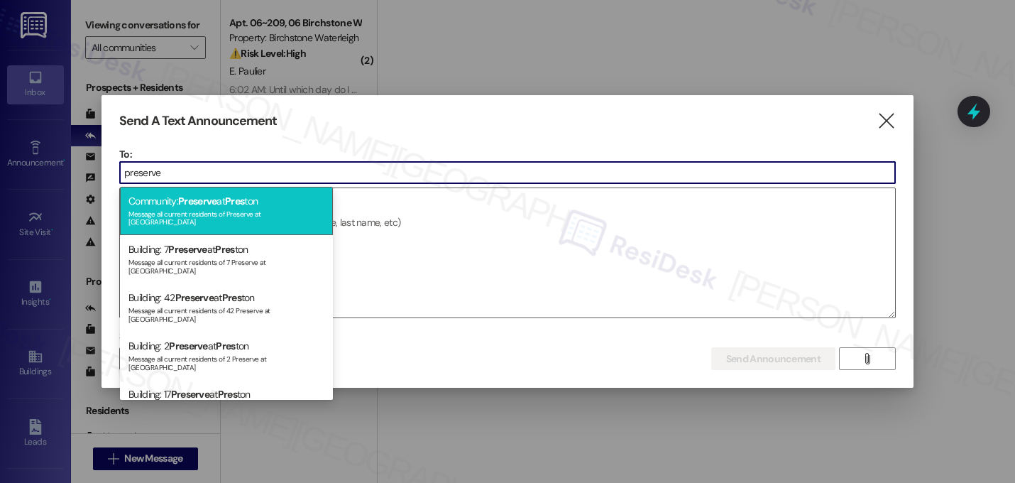
type input "preserve"
click at [196, 197] on span "Preserve" at bounding box center [197, 200] width 38 height 13
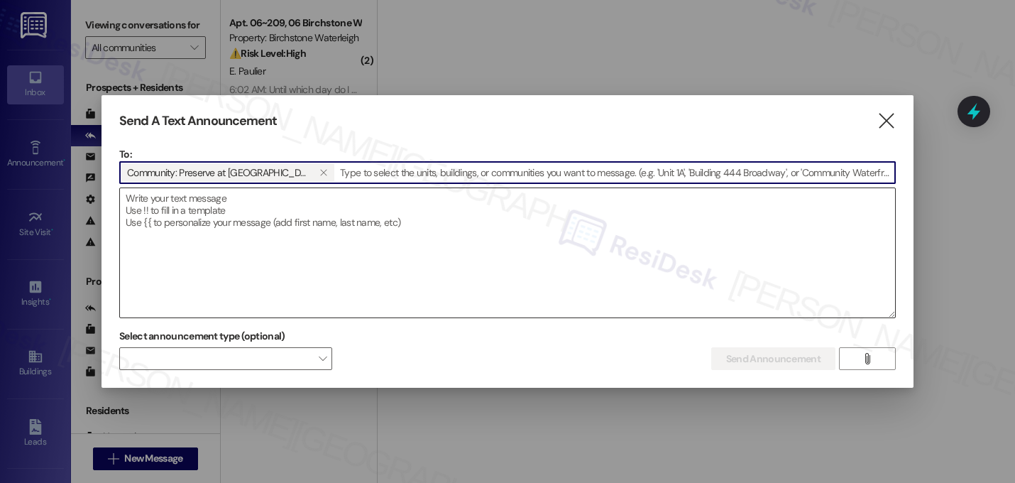
click at [225, 224] on textarea at bounding box center [507, 252] width 775 height 129
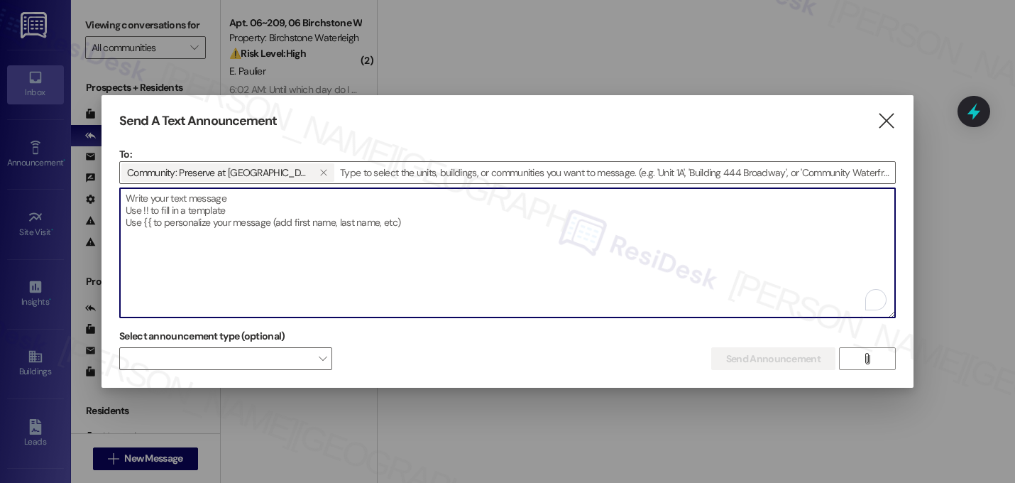
paste textarea "Hi {{first_name}}! Get ready for Food Truck [DATE] [DATE][DATE] 6–8 PM at the L…"
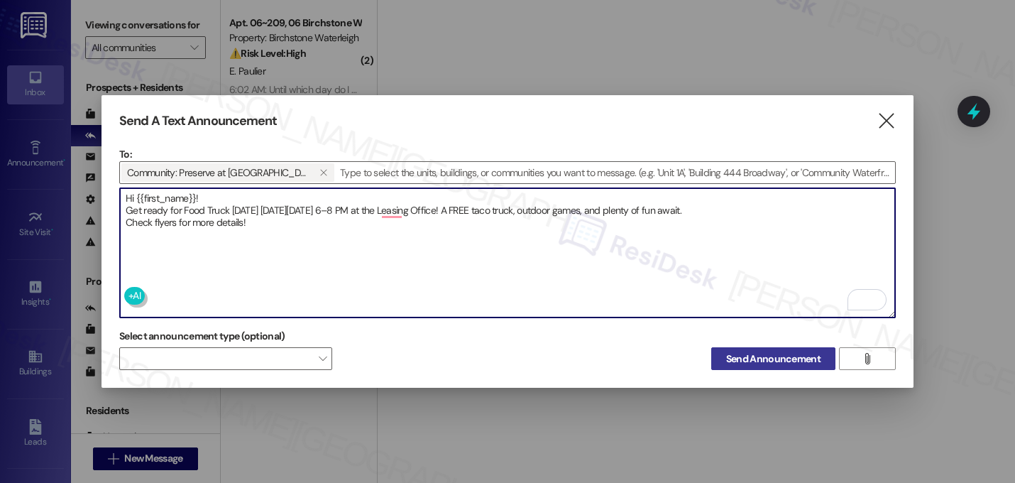
type textarea "Hi {{first_name}}! Get ready for Food Truck [DATE] [DATE][DATE] 6–8 PM at the L…"
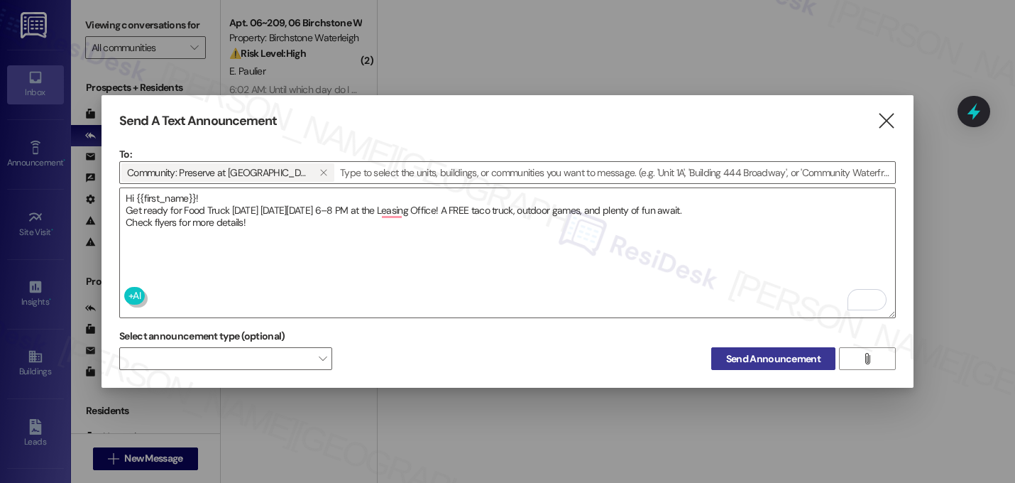
click at [756, 360] on span "Send Announcement" at bounding box center [773, 358] width 94 height 15
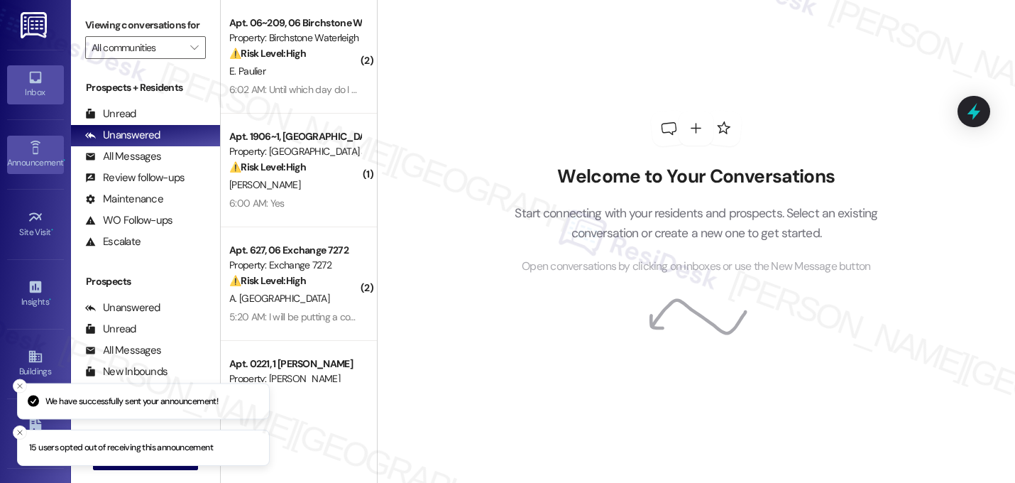
click at [37, 161] on div "Announcement •" at bounding box center [35, 162] width 71 height 14
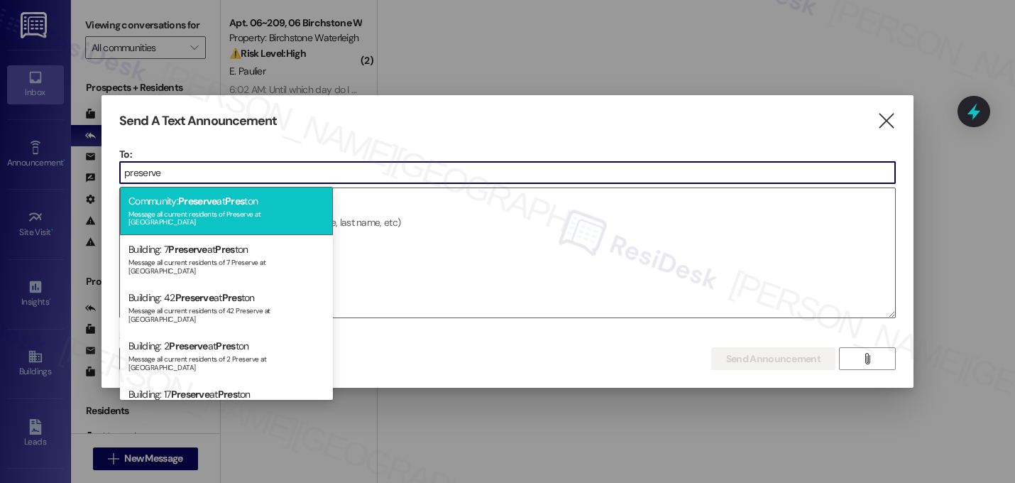
type input "preserve"
click at [201, 200] on span "Preserve" at bounding box center [197, 200] width 38 height 13
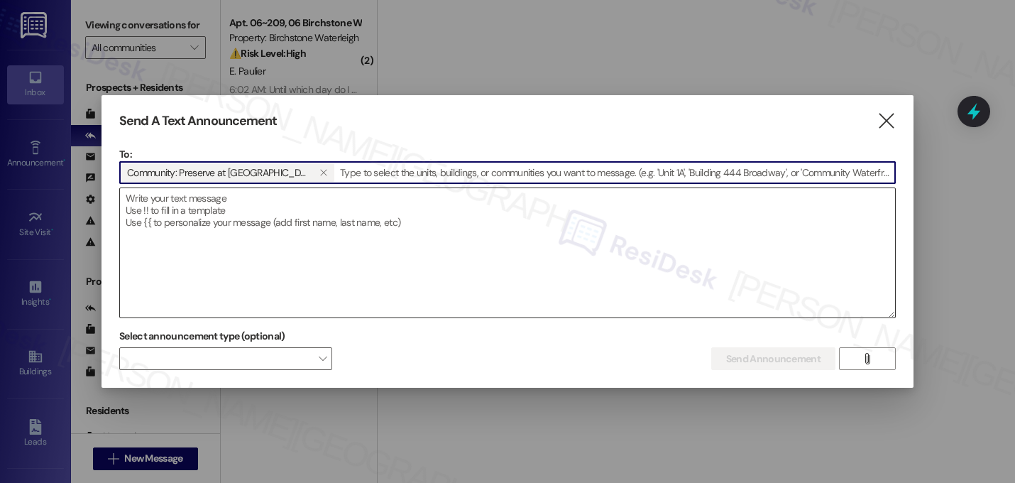
click at [215, 215] on textarea at bounding box center [507, 252] width 775 height 129
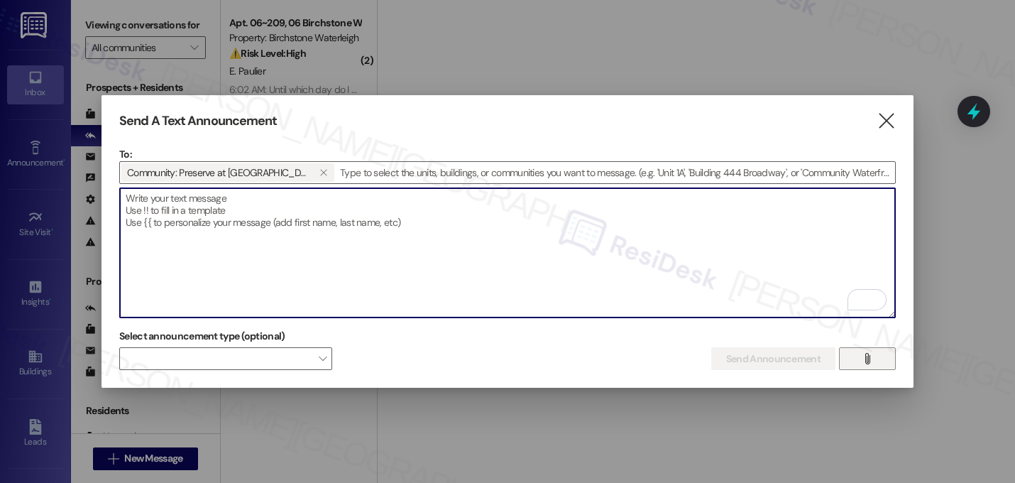
click at [872, 353] on icon "" at bounding box center [867, 358] width 11 height 11
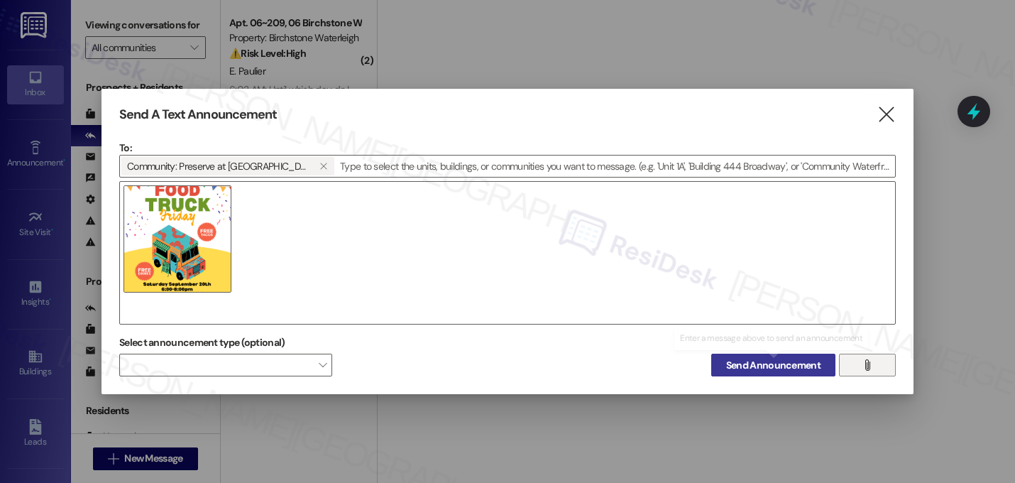
click at [745, 363] on span "Send Announcement" at bounding box center [773, 365] width 94 height 15
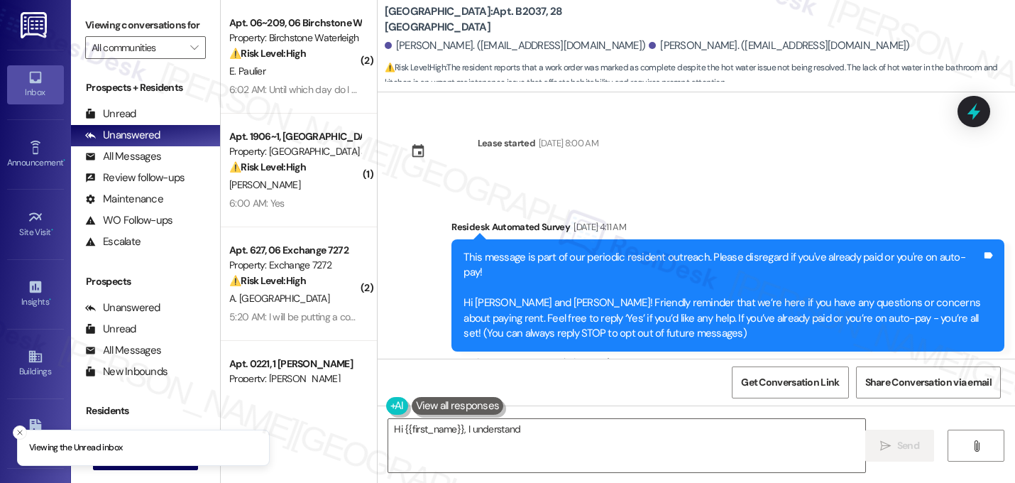
scroll to position [36789, 0]
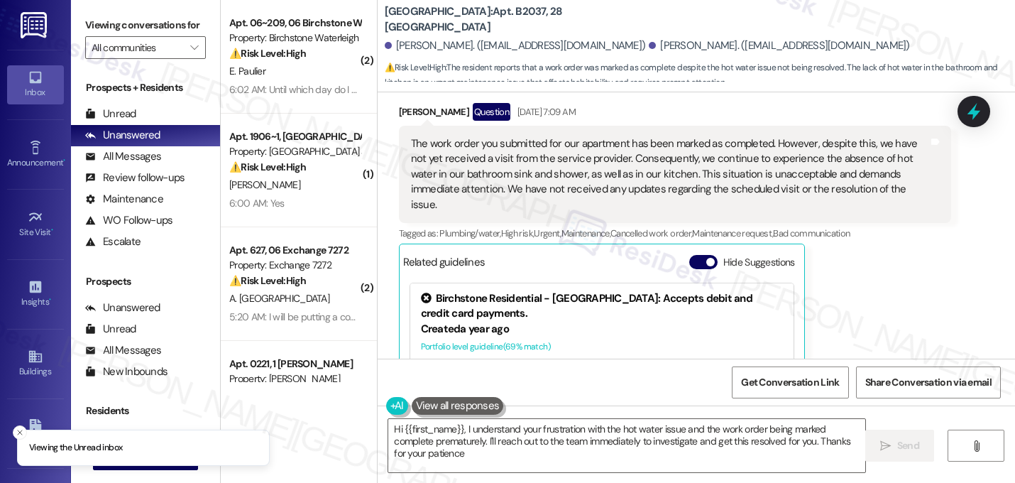
type textarea "Hi {{first_name}}, I understand your frustration with the hot water issue and t…"
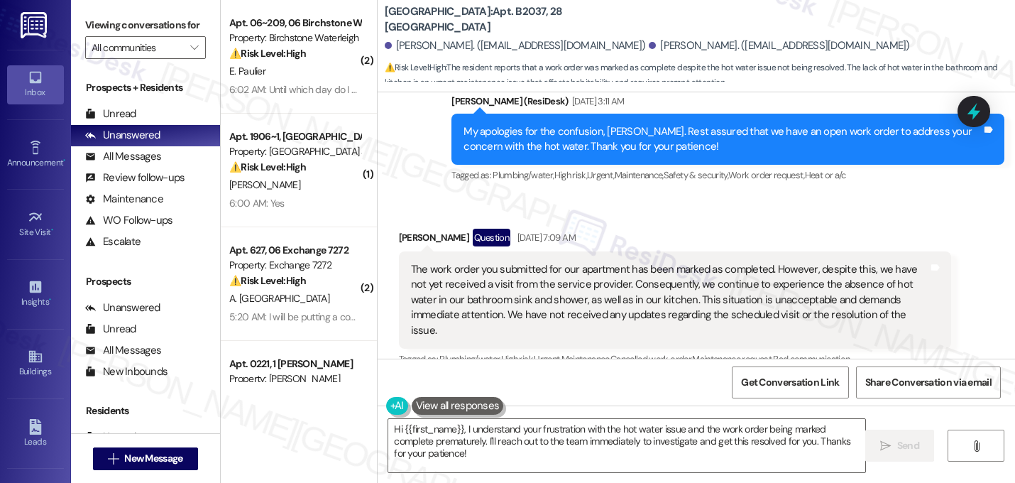
scroll to position [36638, 0]
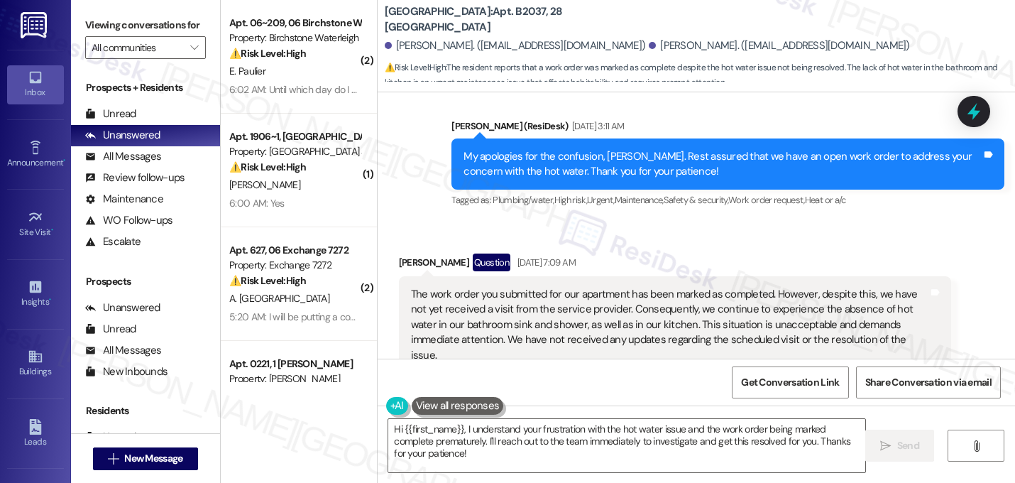
click at [706, 408] on span "button" at bounding box center [710, 412] width 9 height 9
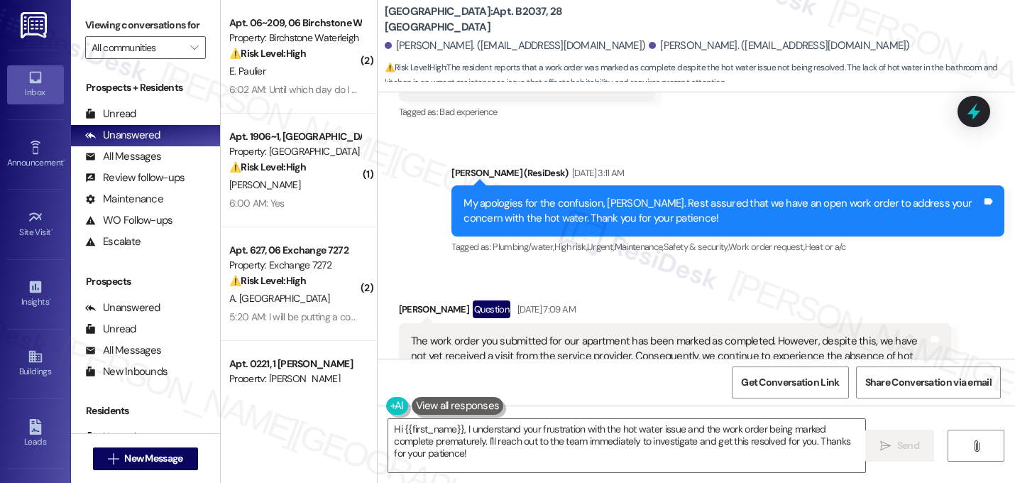
scroll to position [36596, 0]
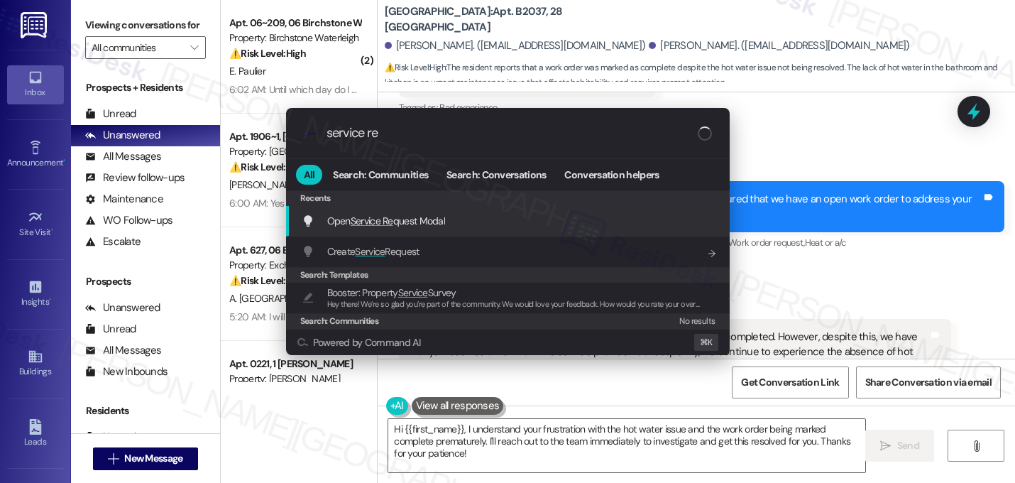
type input "service re"
click at [385, 220] on span "Service Re" at bounding box center [372, 220] width 43 height 13
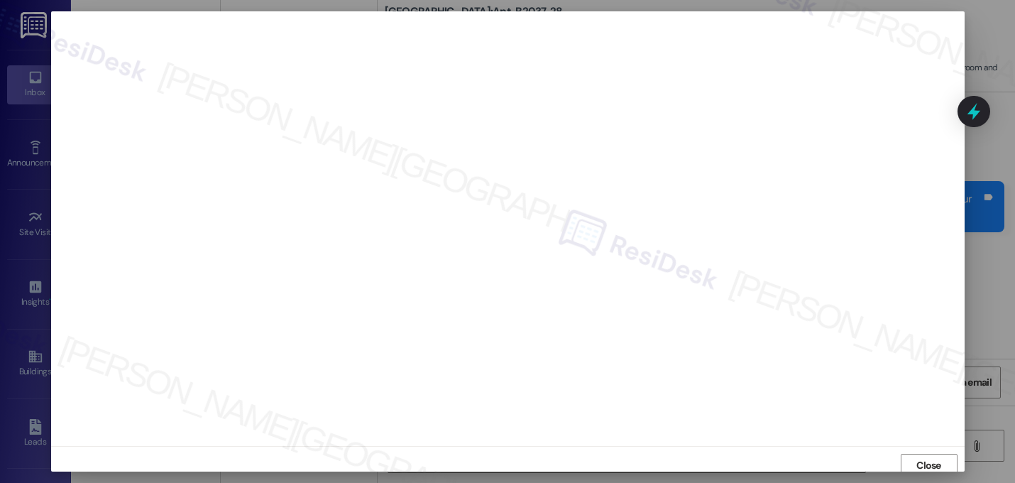
scroll to position [5, 0]
click at [916, 458] on span "Close" at bounding box center [928, 460] width 25 height 15
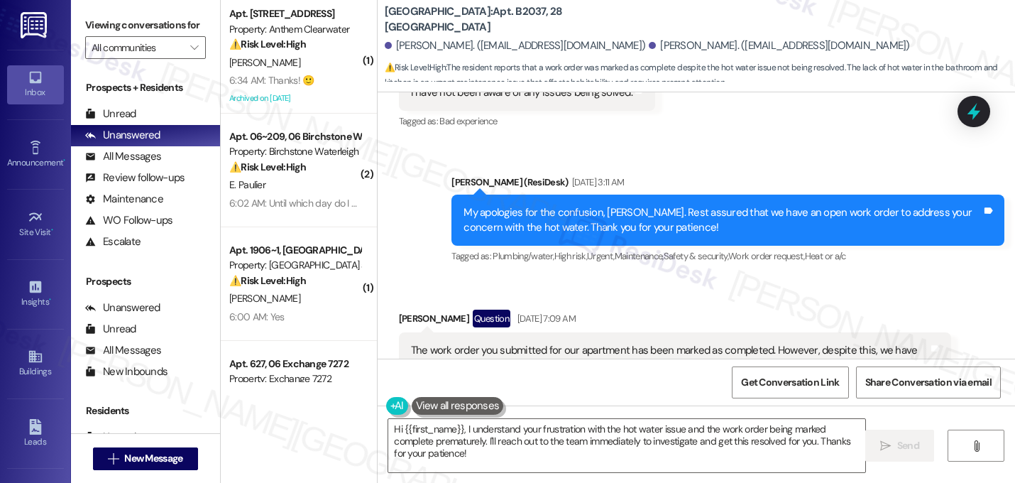
scroll to position [36596, 0]
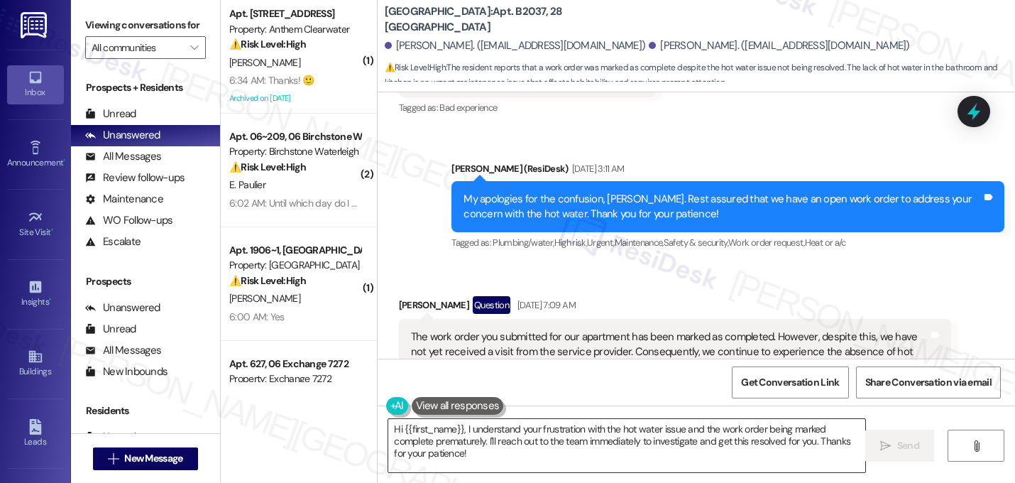
click at [458, 427] on textarea "Hi {{first_name}}, I understand your frustration with the hot water issue and t…" at bounding box center [626, 445] width 477 height 53
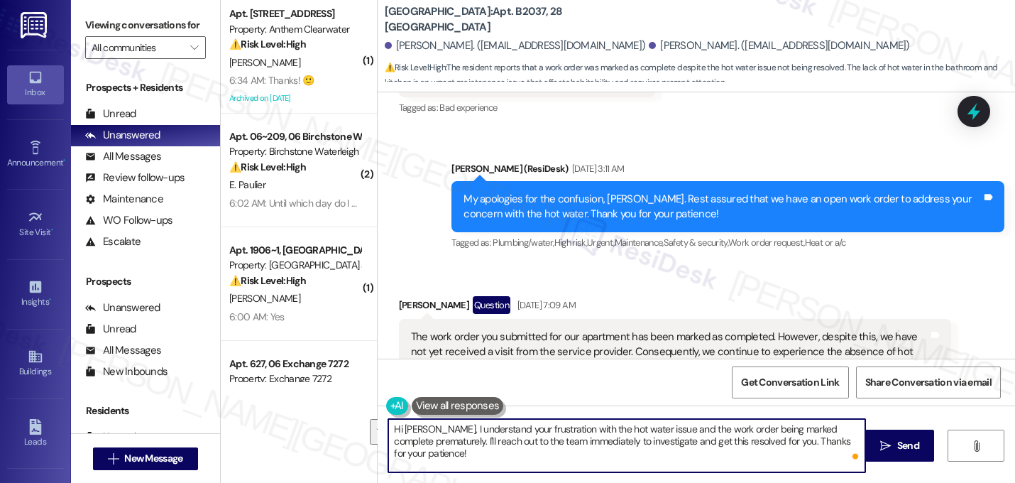
drag, startPoint x: 439, startPoint y: 441, endPoint x: 470, endPoint y: 462, distance: 37.2
click at [470, 462] on textarea "Hi Austin, I understand your frustration with the hot water issue and the work …" at bounding box center [626, 445] width 477 height 53
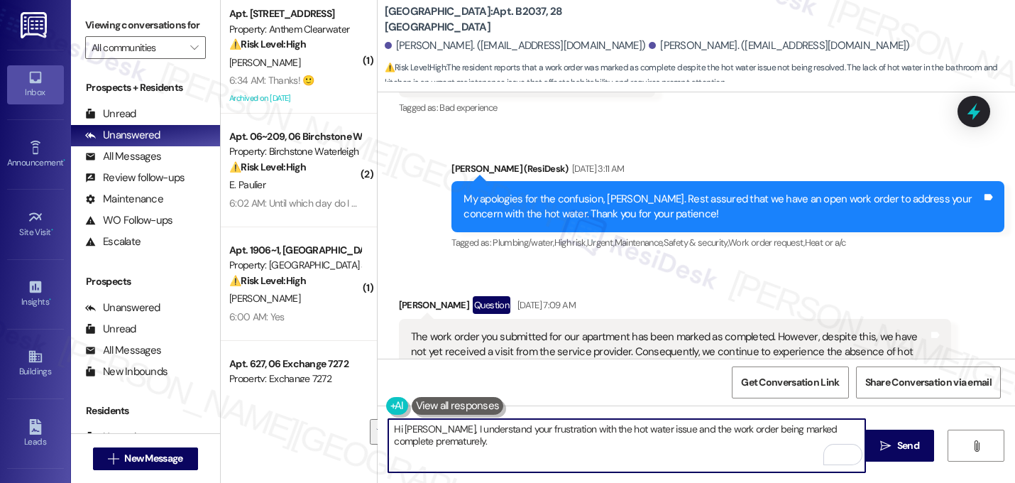
drag, startPoint x: 470, startPoint y: 442, endPoint x: 383, endPoint y: 427, distance: 88.7
click at [388, 427] on textarea "Hi Austin, I understand your frustration with the hot water issue and the work …" at bounding box center [626, 445] width 477 height 53
click at [453, 460] on textarea "Hi Austin, I understand your frustration with the hot water issue and the work …" at bounding box center [626, 445] width 477 height 53
paste textarea "have been having lots of emergency leaks that require for us to fix immediately."
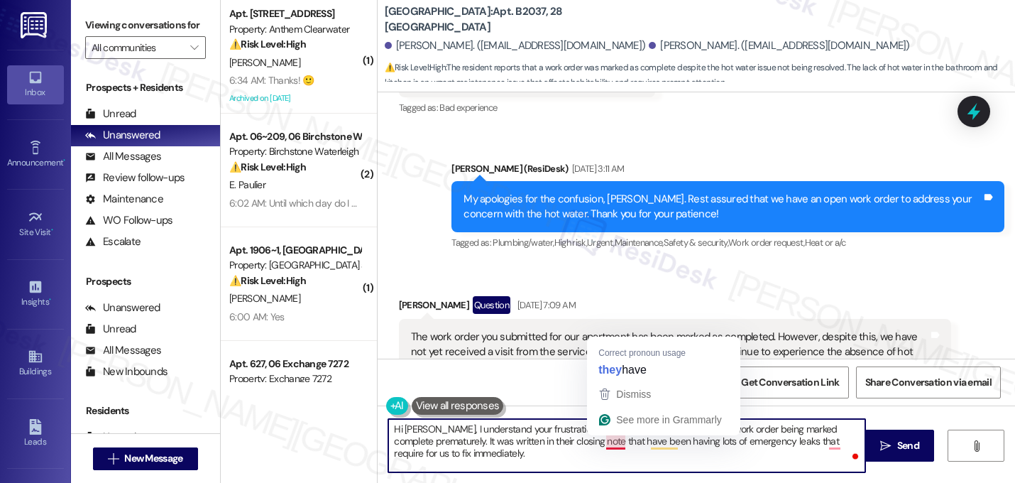
click at [599, 441] on textarea "Hi Austin, I understand your frustration with the hot water issue and the work …" at bounding box center [626, 445] width 477 height 53
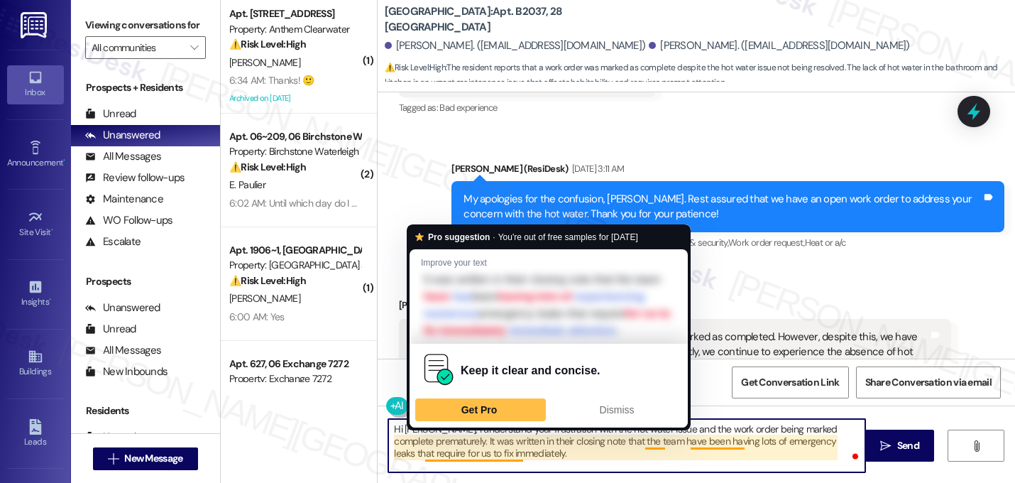
click at [441, 453] on textarea "Hi Austin, I understand your frustration with the hot water issue and the work …" at bounding box center [626, 445] width 477 height 53
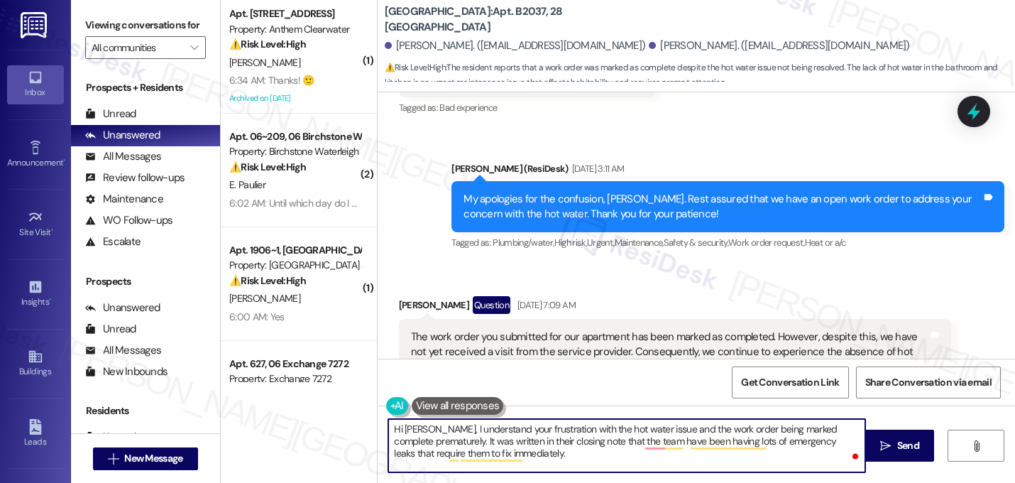
click at [542, 450] on textarea "Hi Austin, I understand your frustration with the hot water issue and the work …" at bounding box center [626, 445] width 477 height 53
click at [531, 452] on textarea "Hi Austin, I understand your frustration with the hot water issue and the work …" at bounding box center [626, 445] width 477 height 53
type textarea "Hi Austin, I understand your frustration with the hot water issue and the work …"
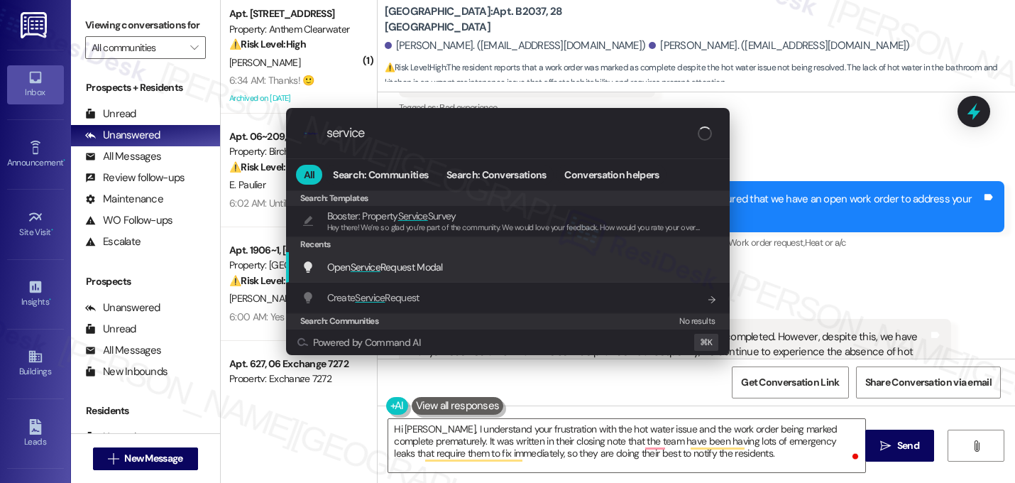
type input "service"
click at [379, 265] on span "Service" at bounding box center [366, 266] width 30 height 13
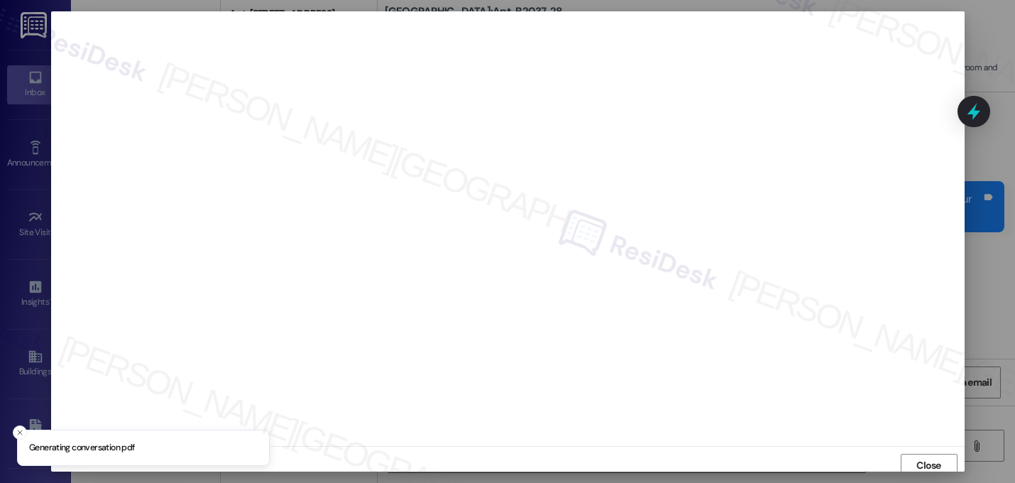
scroll to position [5, 0]
click at [913, 455] on span "Close" at bounding box center [928, 460] width 31 height 15
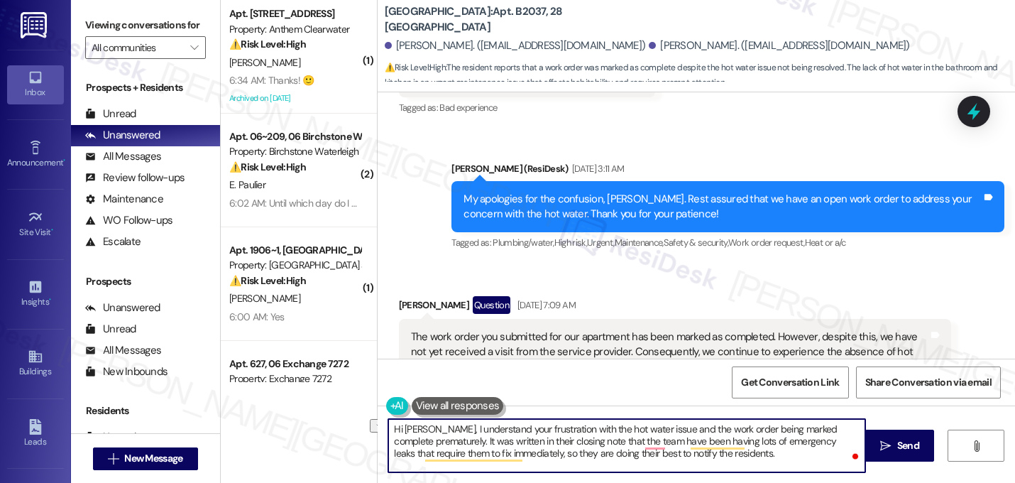
drag, startPoint x: 730, startPoint y: 455, endPoint x: 556, endPoint y: 449, distance: 174.0
click at [556, 449] on textarea "Hi Austin, I understand your frustration with the hot water issue and the work …" at bounding box center [626, 445] width 477 height 53
drag, startPoint x: 651, startPoint y: 460, endPoint x: 385, endPoint y: 374, distance: 279.6
click at [385, 374] on div "Lease started Jan 18, 2025 at 8:00 AM Survey, sent via SMS Residesk Automated S…" at bounding box center [696, 333] width 637 height 483
type textarea "Hi Austin, I understand your frustration with the hot water issue and the work …"
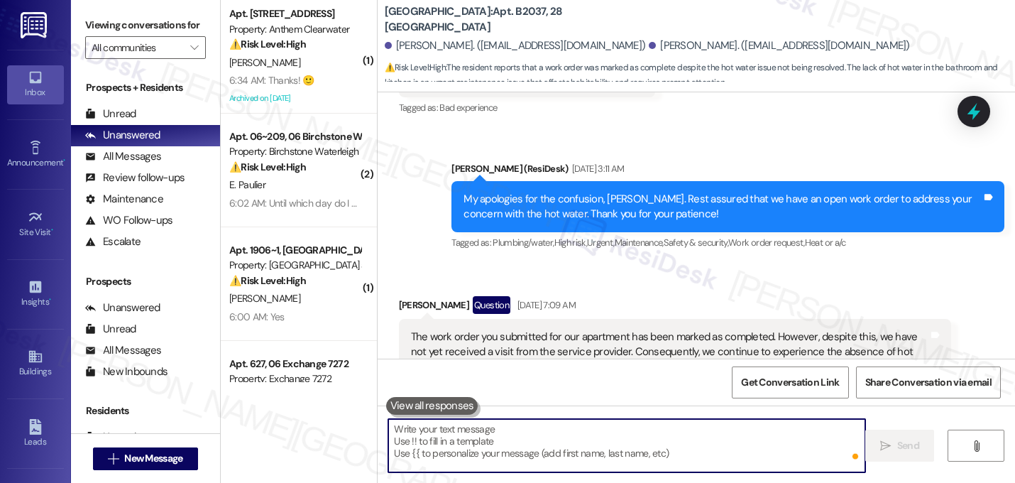
paste textarea "Hi Austin, I understand how frustrating it is to still have hot water issues, e…"
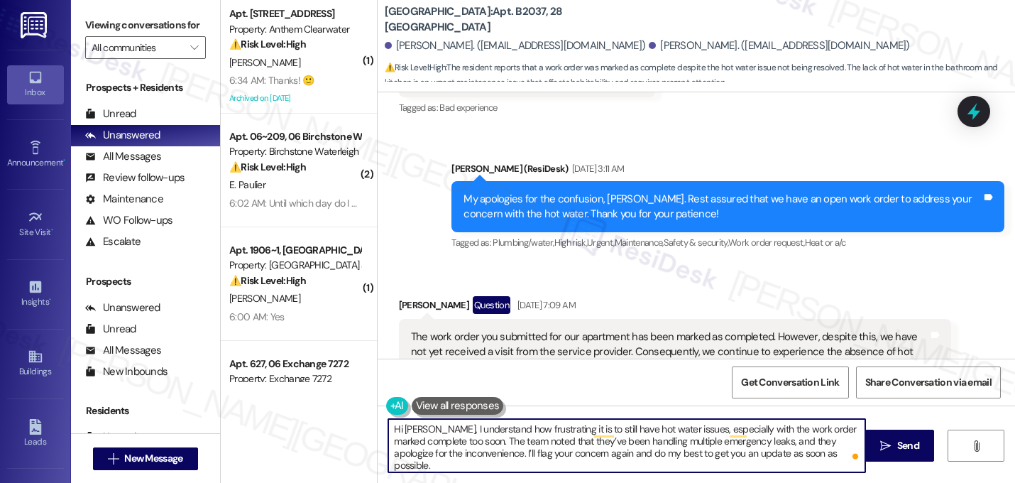
click at [505, 442] on textarea "Hi Austin, I understand how frustrating it is to still have hot water issues, e…" at bounding box center [626, 445] width 477 height 53
type textarea "Hi Austin, I understand how frustrating it is to still have hot water issues, e…"
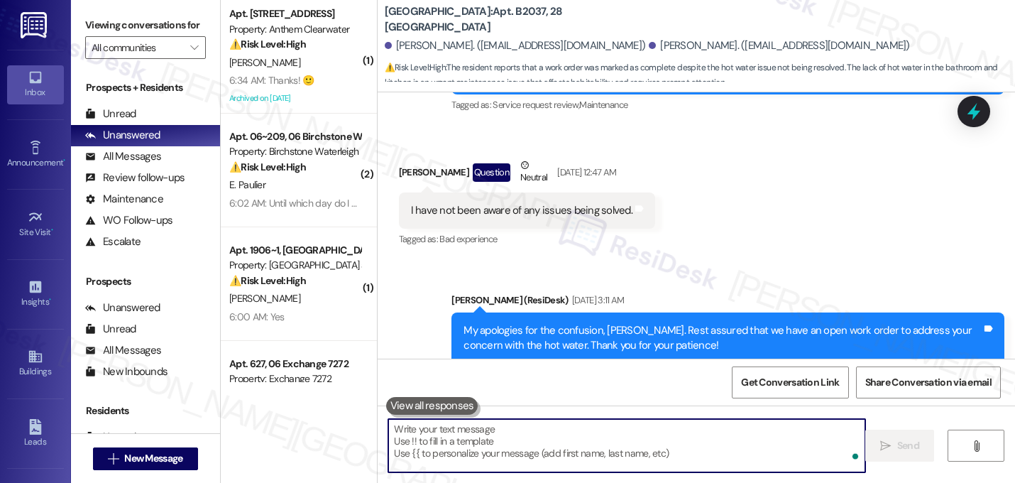
scroll to position [36725, 0]
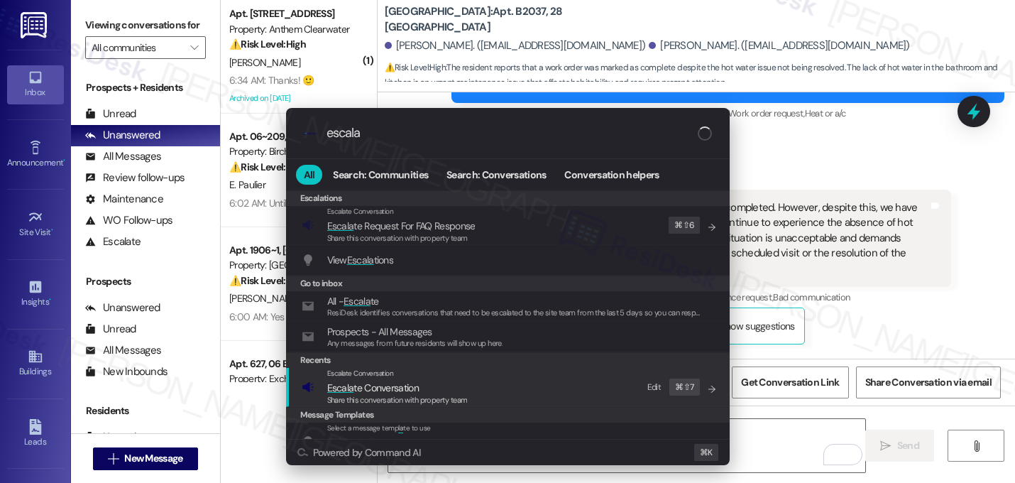
type input "escala"
click at [416, 390] on span "Escala te Conversation" at bounding box center [373, 387] width 92 height 13
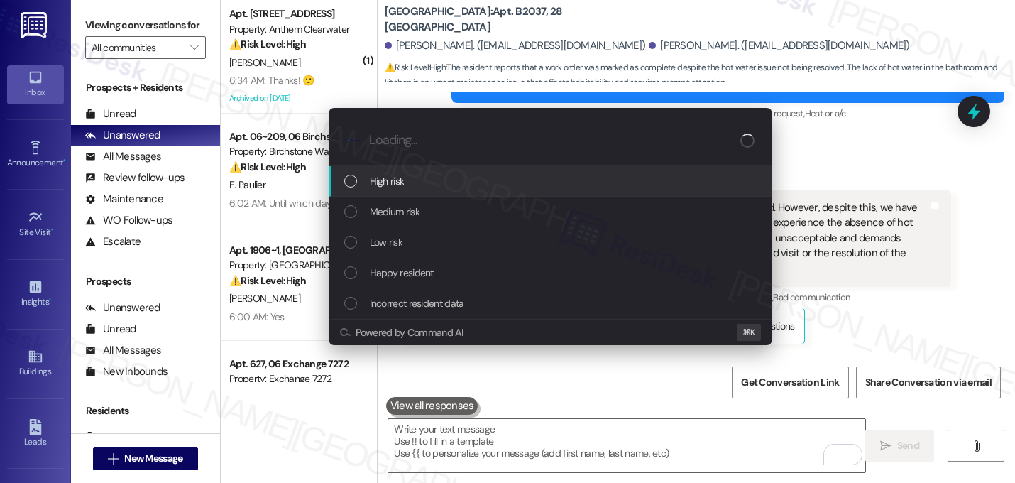
click at [381, 184] on span "High risk" at bounding box center [387, 181] width 35 height 16
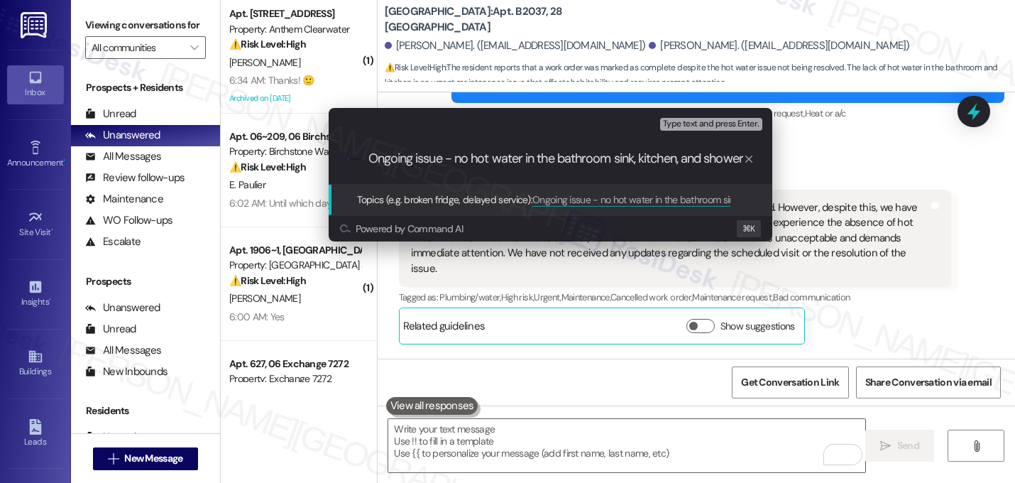
scroll to position [0, 4]
click at [439, 161] on input "Ongoing issue - no hot water in the bathroom sink, kitchen, and shower" at bounding box center [556, 158] width 374 height 15
drag, startPoint x: 439, startPoint y: 161, endPoint x: 362, endPoint y: 151, distance: 78.0
click at [362, 151] on div ".cls-1{fill:#0a055f;}.cls-2{fill:#0cc4c4;} resideskLogoBlueOrange Ongoing issue…" at bounding box center [551, 158] width 444 height 50
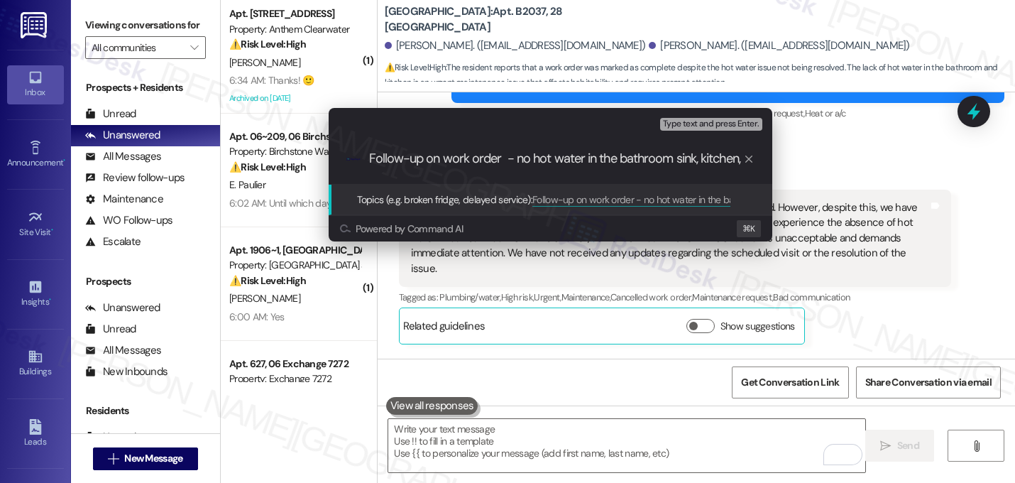
click at [472, 165] on input "Follow-up on work order - no hot water in the bathroom sink, kitchen, and shower" at bounding box center [556, 158] width 374 height 15
click at [852, 238] on div "Escalate Conversation High risk Topics (e.g. broken fridge, delayed service) An…" at bounding box center [507, 241] width 1015 height 483
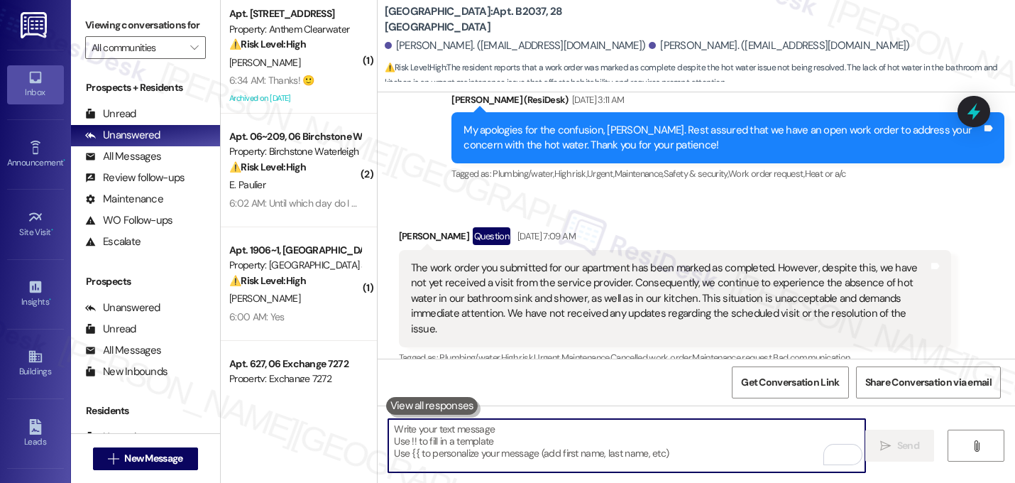
scroll to position [36725, 0]
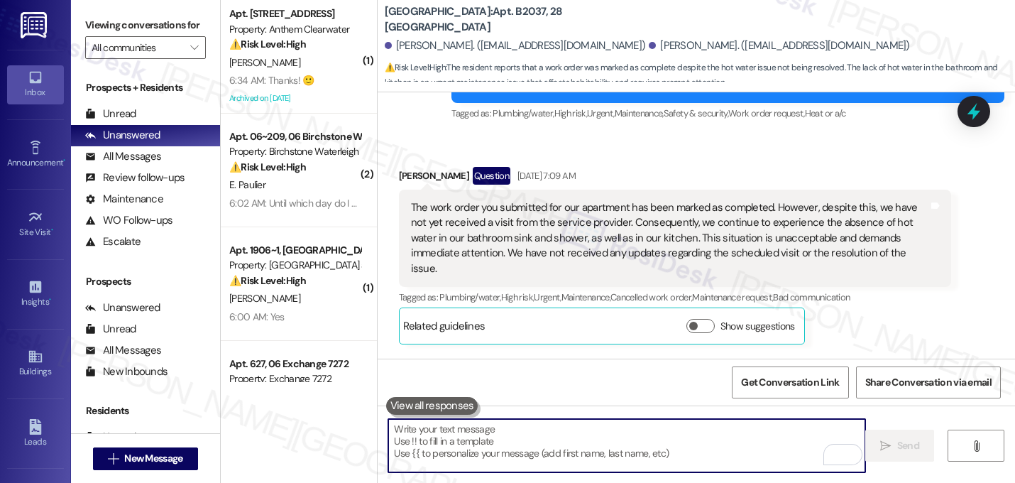
click at [690, 438] on div "Click to show details" at bounding box center [691, 445] width 402 height 15
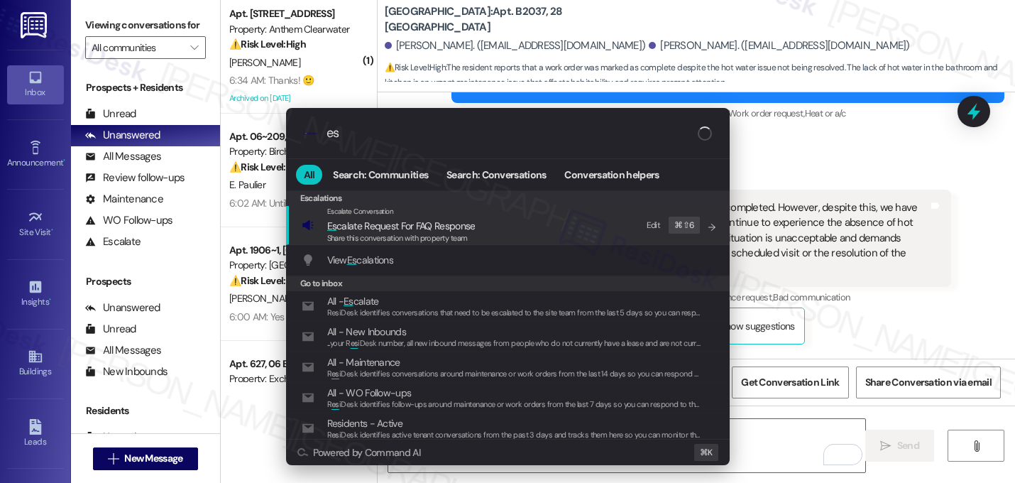
type input "e"
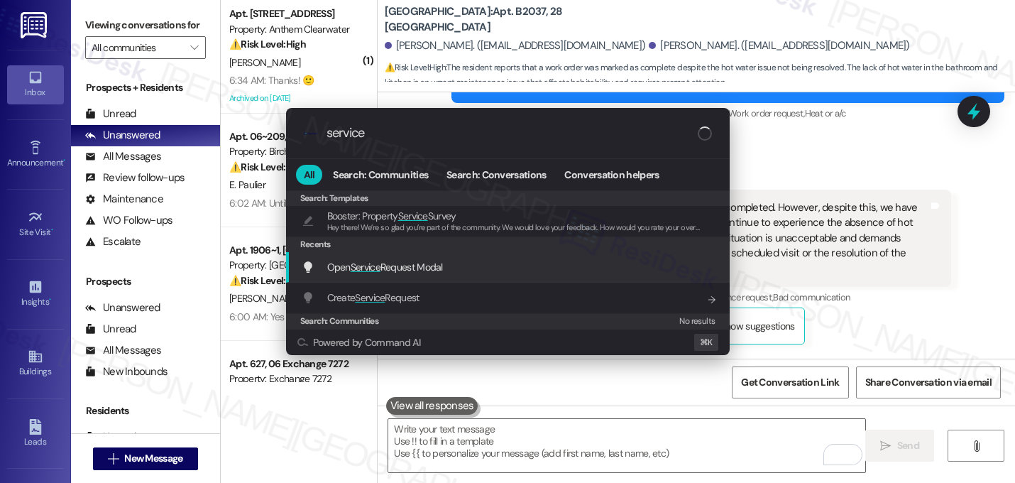
click at [434, 266] on span "Open Service Request Modal" at bounding box center [385, 266] width 116 height 13
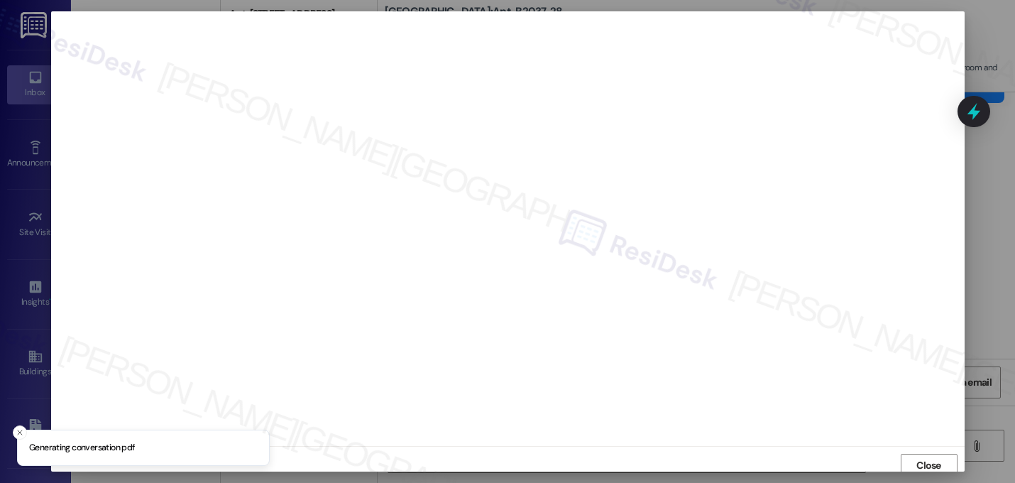
scroll to position [5, 0]
click at [924, 465] on span "Close" at bounding box center [928, 460] width 25 height 15
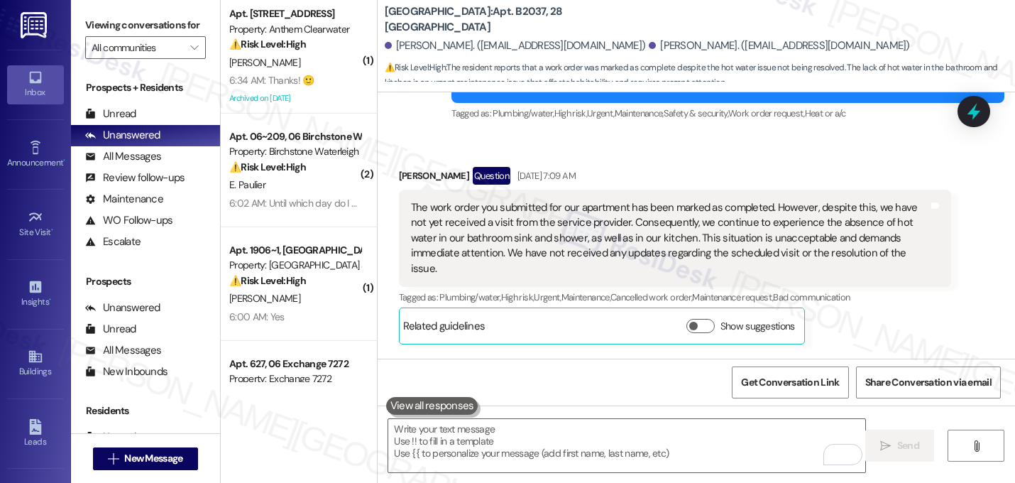
click at [815, 407] on div "Callie Alcorn has an outstanding balance of $0 for Lexington (as of Sep 13, 202…" at bounding box center [691, 441] width 427 height 68
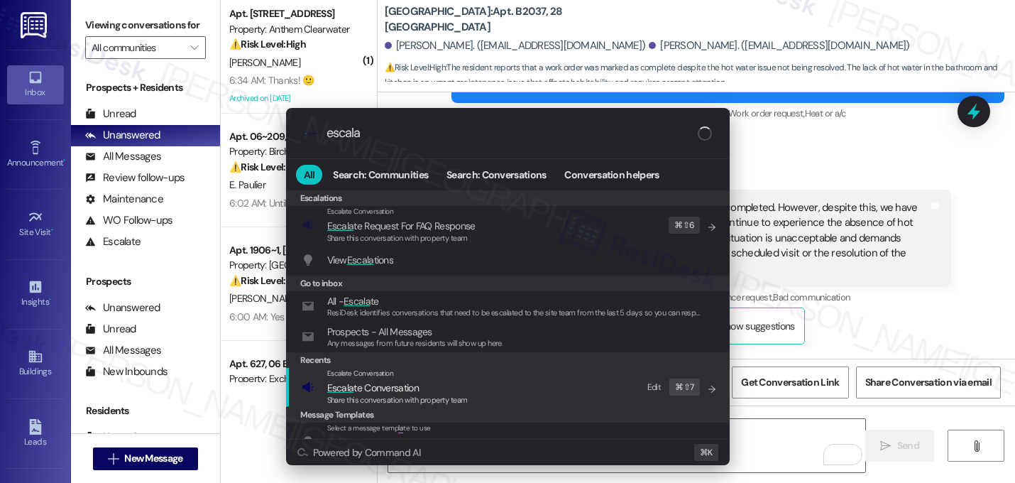
type input "escala"
click at [387, 384] on span "Escala te Conversation" at bounding box center [373, 387] width 92 height 13
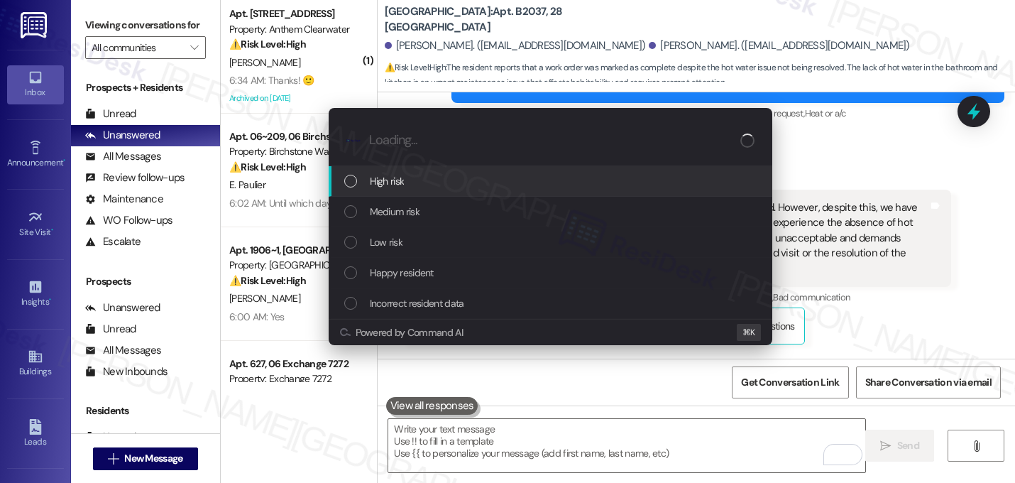
click at [402, 187] on span "High risk" at bounding box center [387, 181] width 35 height 16
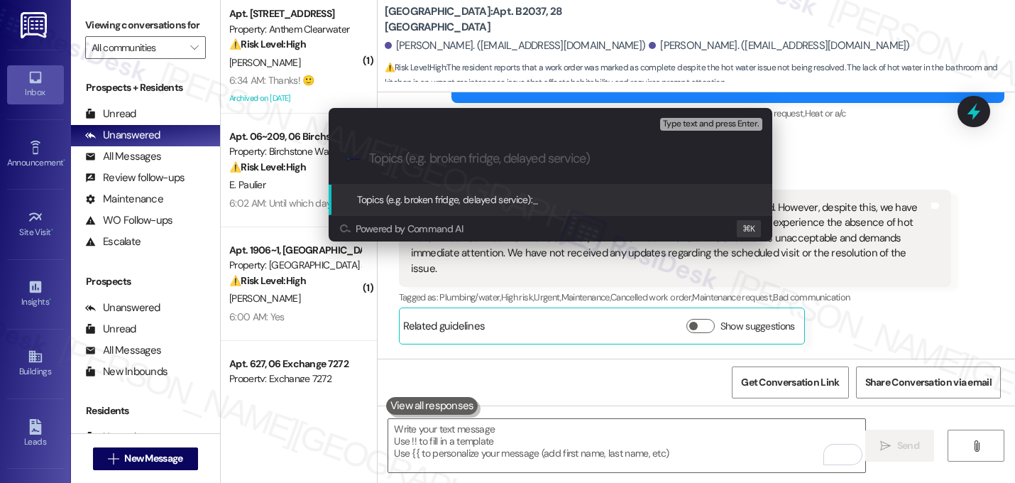
paste input "Follow-up on work order 16138921 - no hot water in the bathroom sink, kitchen, …"
type input "Follow-up on work order 16138921 - no hot water in the bathroom sink, kitchen, …"
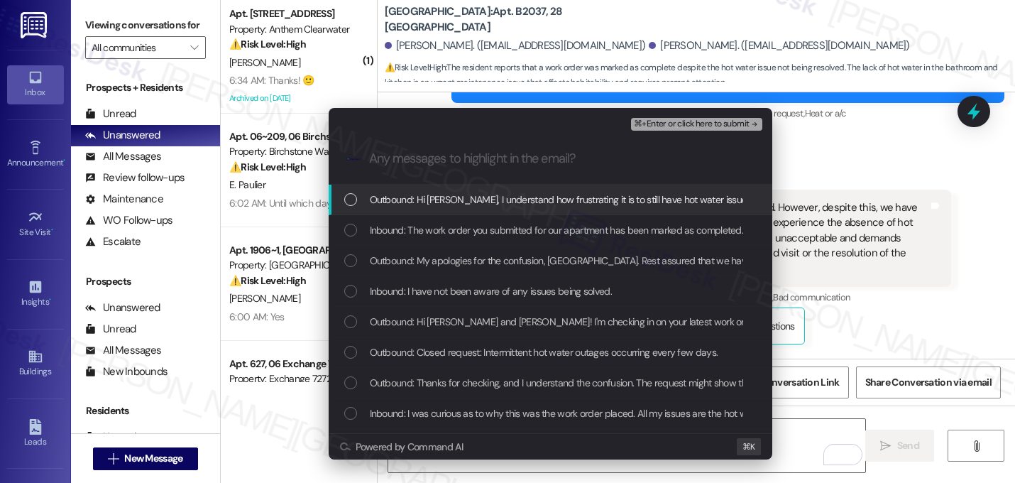
scroll to position [0, 0]
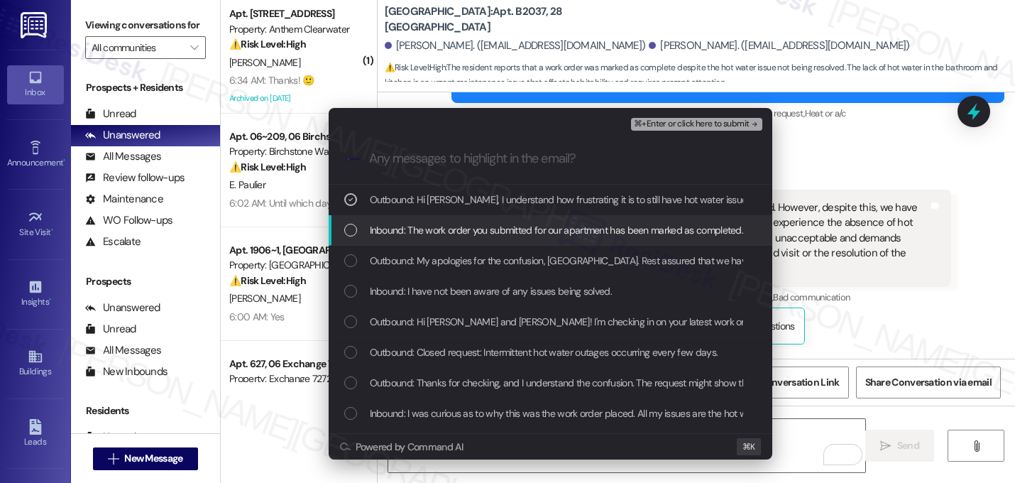
click at [420, 219] on div "Inbound: The work order you submitted for our apartment has been marked as comp…" at bounding box center [551, 230] width 444 height 31
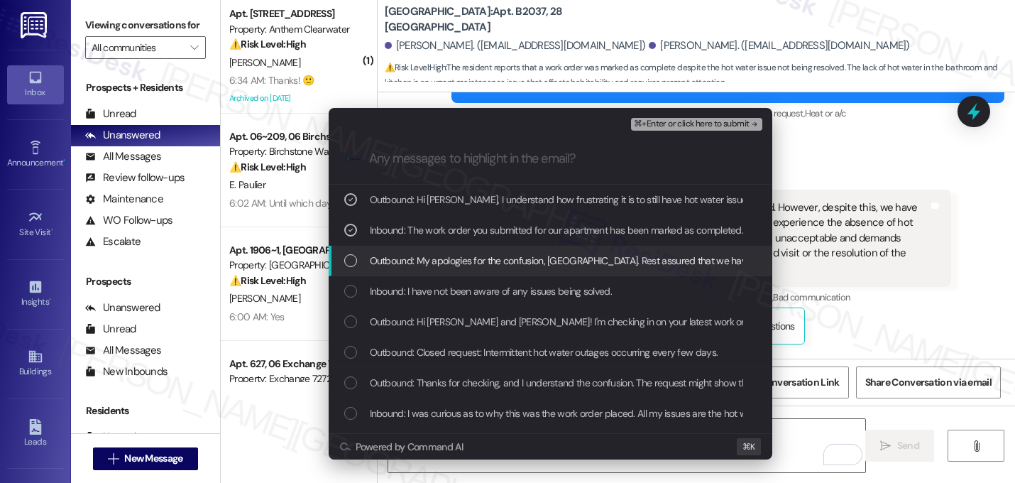
click at [428, 256] on span "Outbound: My apologies for the confusion, Austin. Rest assured that we have an …" at bounding box center [753, 261] width 766 height 16
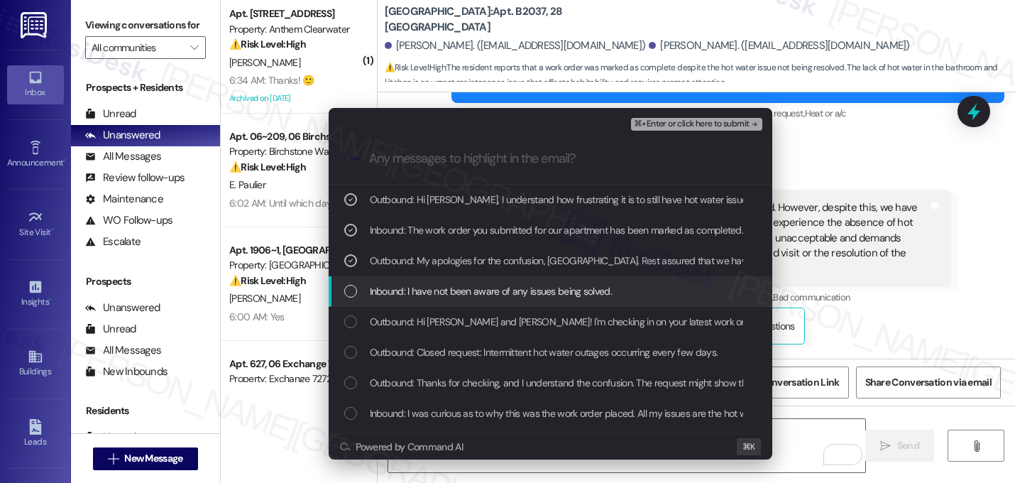
click at [433, 292] on span "Inbound: I have not been aware of any issues being solved." at bounding box center [491, 291] width 242 height 16
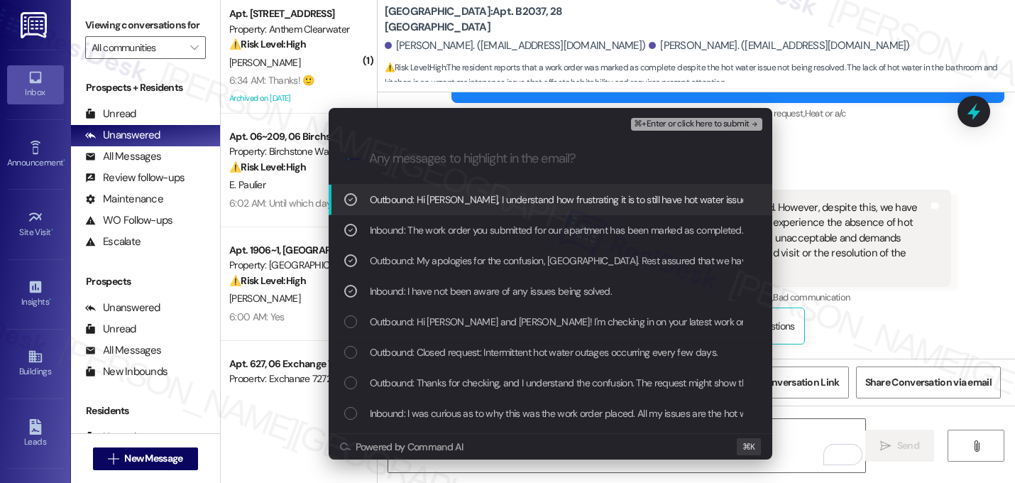
click at [741, 129] on button "⌘+Enter or click here to submit" at bounding box center [696, 124] width 131 height 13
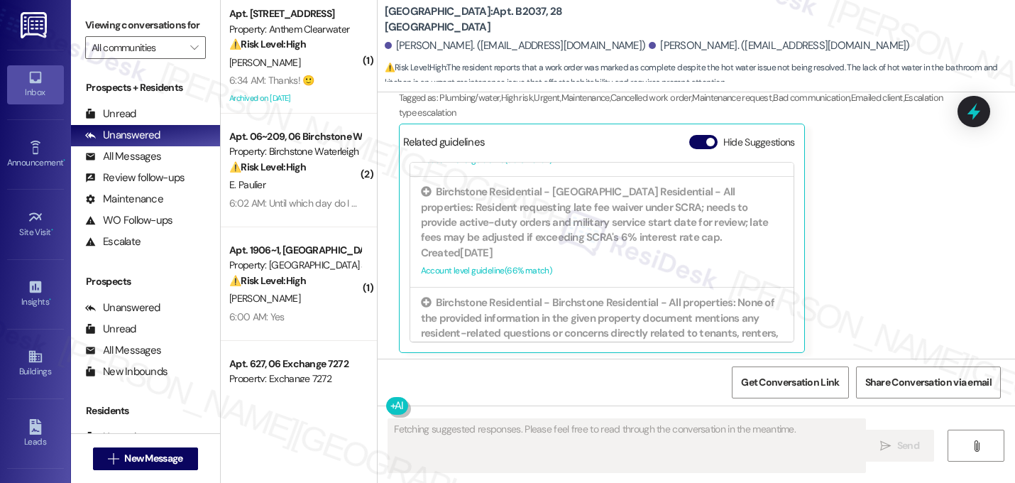
scroll to position [36954, 0]
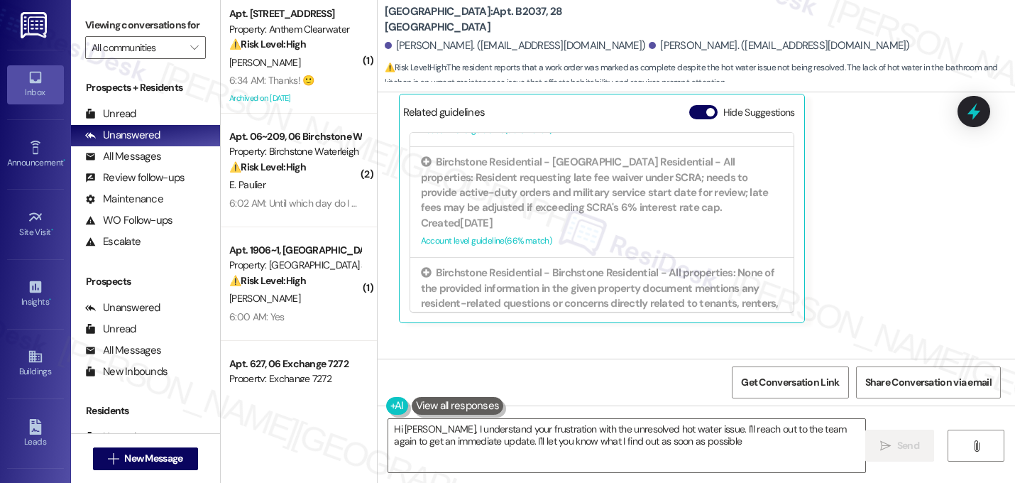
type textarea "Hi Austin, I understand your frustration with the unresolved hot water issue. I…"
click at [29, 157] on div "Announcement •" at bounding box center [35, 162] width 71 height 14
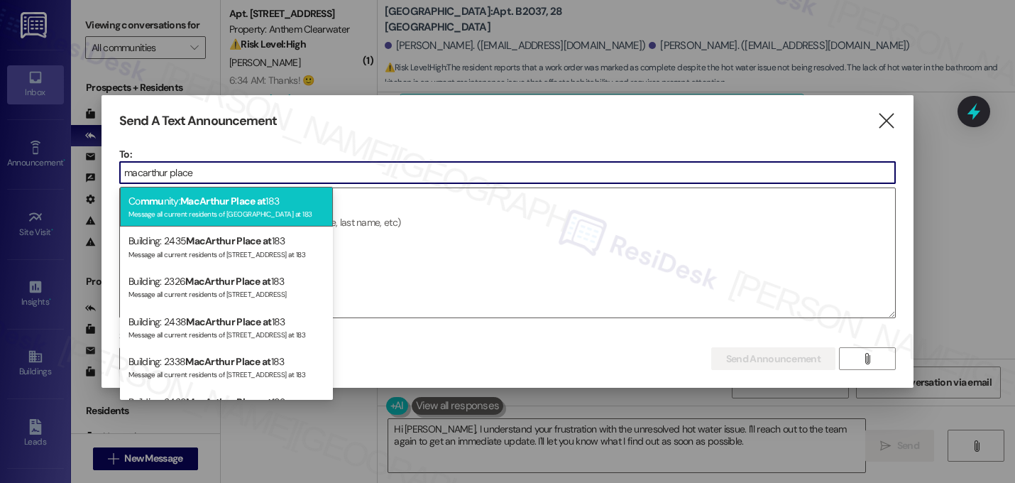
type input "macarthur place"
click at [260, 205] on span "MacArthur Place at" at bounding box center [222, 200] width 85 height 13
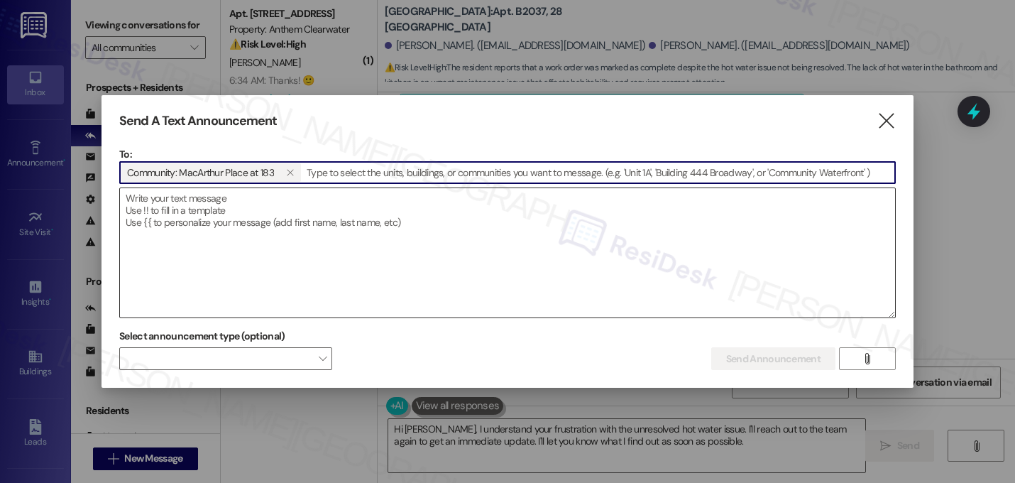
click at [246, 212] on textarea at bounding box center [507, 252] width 775 height 129
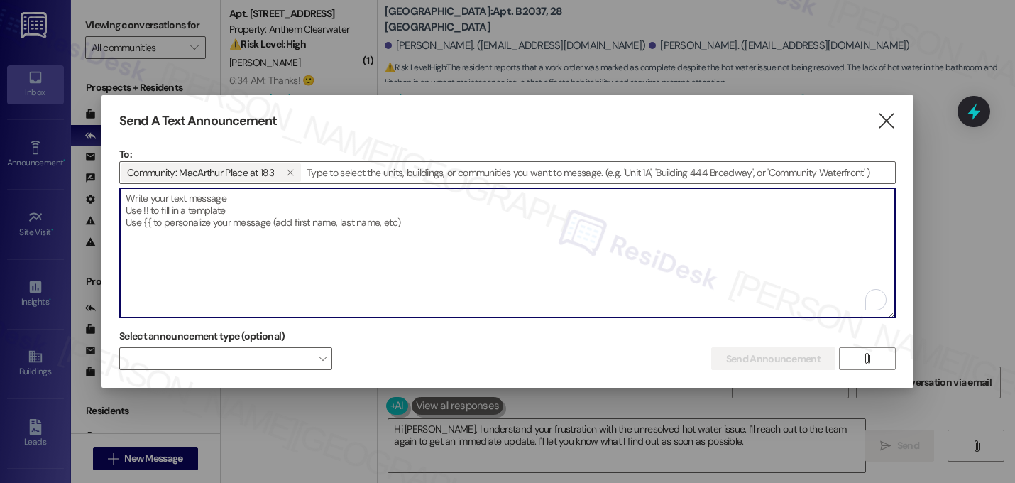
paste textarea "Hi {{first_name}}, Taco Tuesday!! Join us tomorrow, Tuesday, September 16, from…"
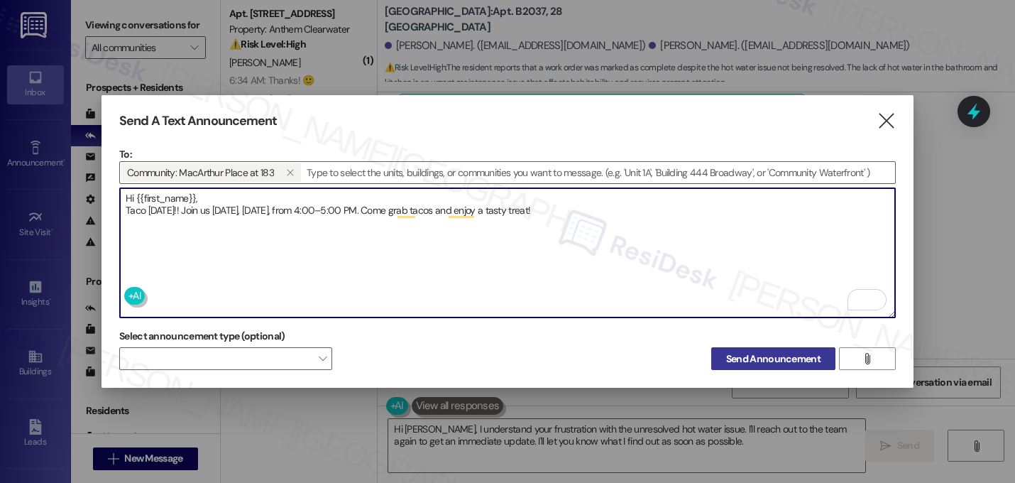
type textarea "Hi {{first_name}}, Taco Tuesday!! Join us tomorrow, Tuesday, September 16, from…"
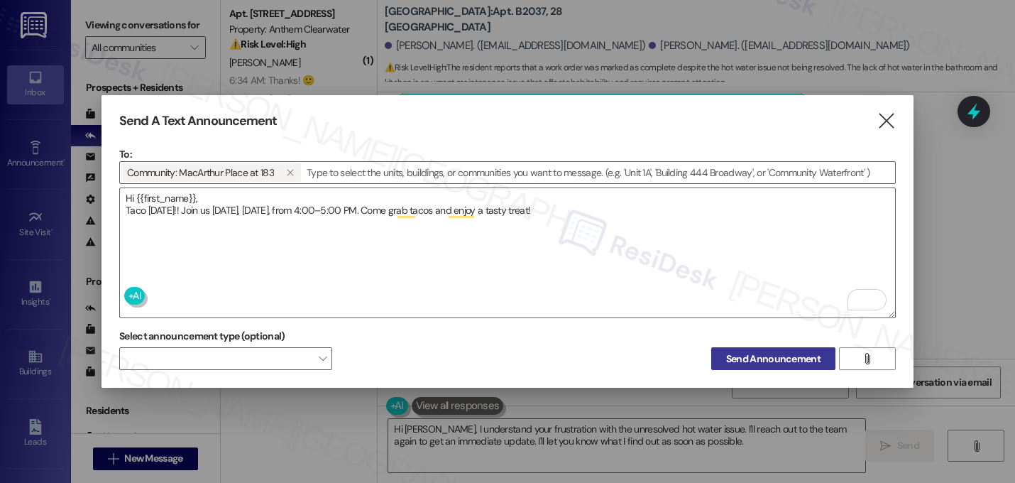
click at [768, 354] on span "Send Announcement" at bounding box center [773, 358] width 94 height 15
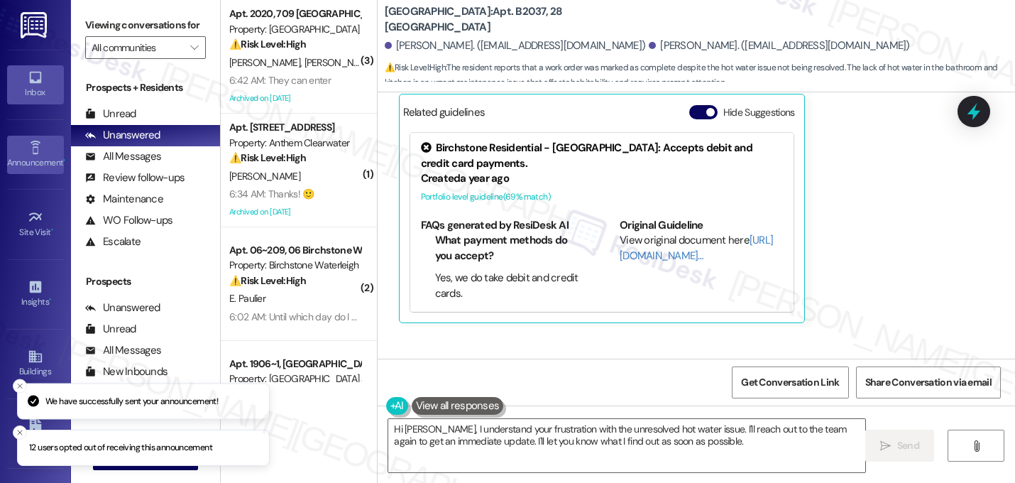
click at [33, 143] on icon at bounding box center [35, 147] width 10 height 13
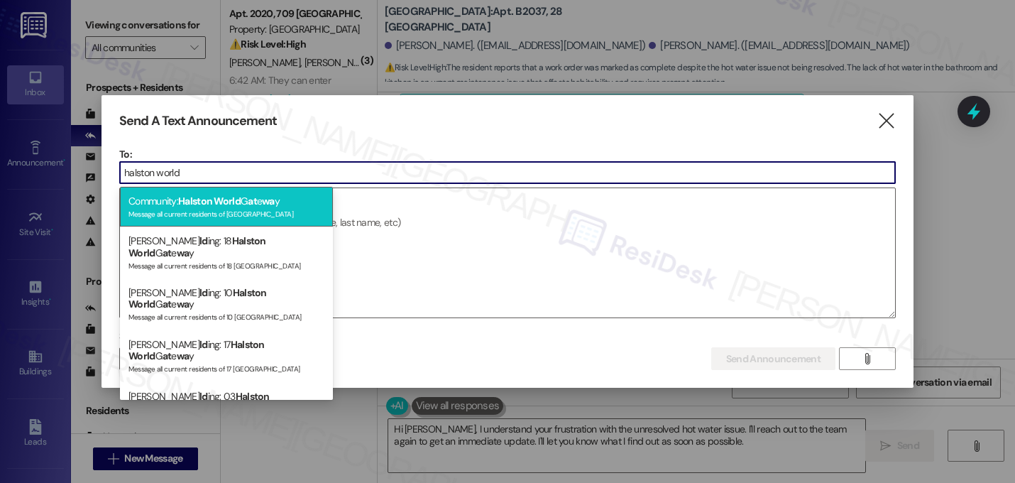
type input "halston world"
click at [257, 211] on div "Message all current residents of Halston World Gateway" at bounding box center [226, 213] width 196 height 12
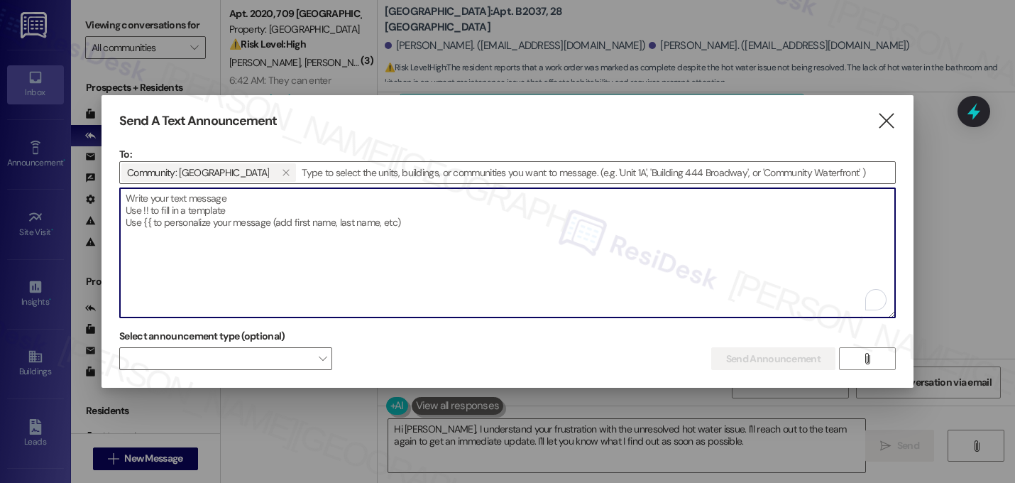
click at [278, 204] on textarea "To enrich screen reader interactions, please activate Accessibility in Grammarl…" at bounding box center [507, 252] width 775 height 129
paste textarea "Hi {{first_name}}, 🍕 Celebrate National Cheese Pizza Day with us! Stop by the c…"
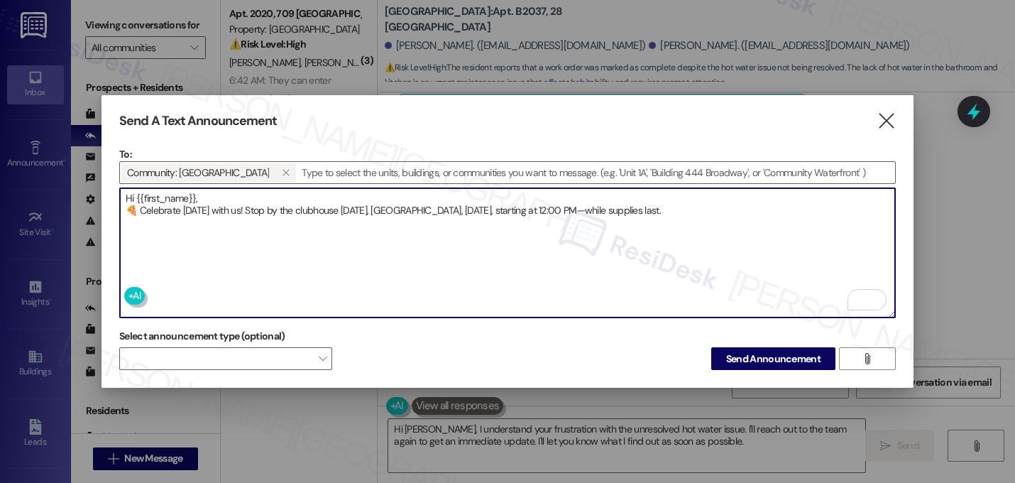
click at [133, 206] on textarea "Hi {{first_name}}, 🍕 Celebrate National Cheese Pizza Day with us! Stop by the c…" at bounding box center [507, 252] width 775 height 129
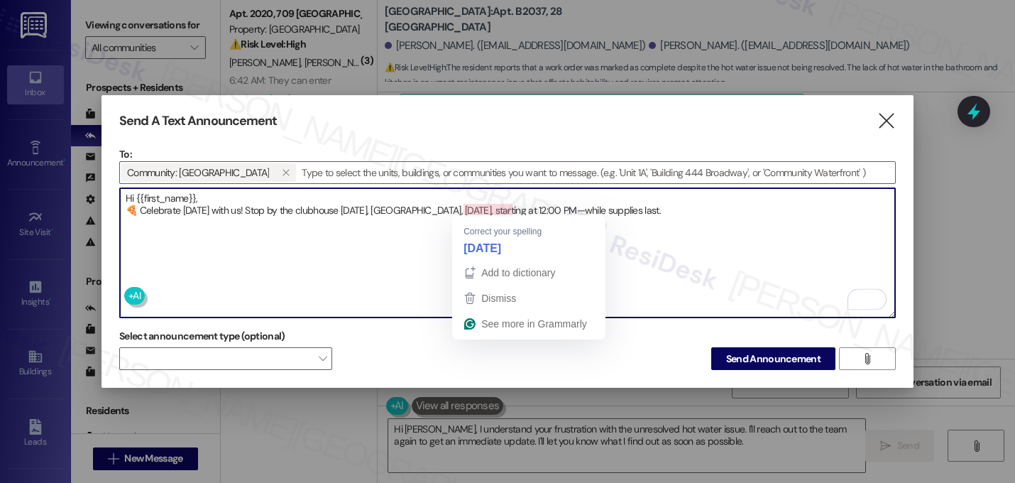
click at [512, 209] on textarea "Hi {{first_name}}, 🍕 Celebrate National Cheese Pizza Day with us! Stop by the c…" at bounding box center [507, 252] width 775 height 129
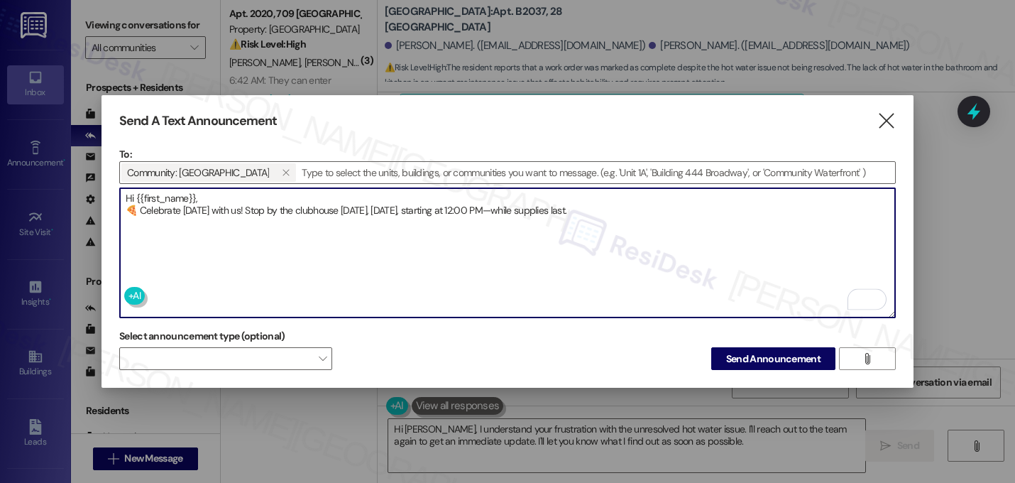
click at [776, 208] on textarea "Hi {{first_name}}, 🍕 Celebrate National Cheese Pizza Day with us! Stop by the c…" at bounding box center [507, 252] width 775 height 129
type textarea "Hi {{first_name}}, 🍕 Celebrate National Cheese Pizza Day with us! Stop by the c…"
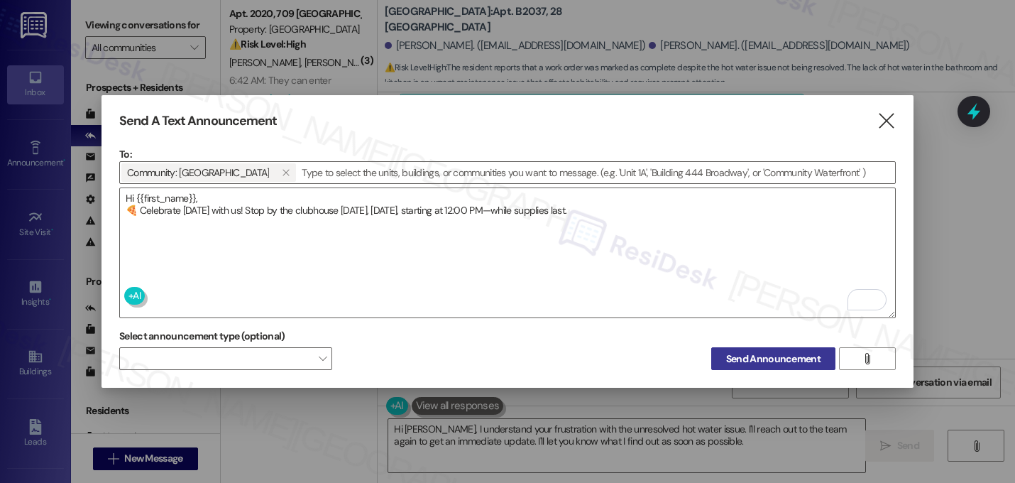
click at [764, 351] on span "Send Announcement" at bounding box center [773, 358] width 94 height 15
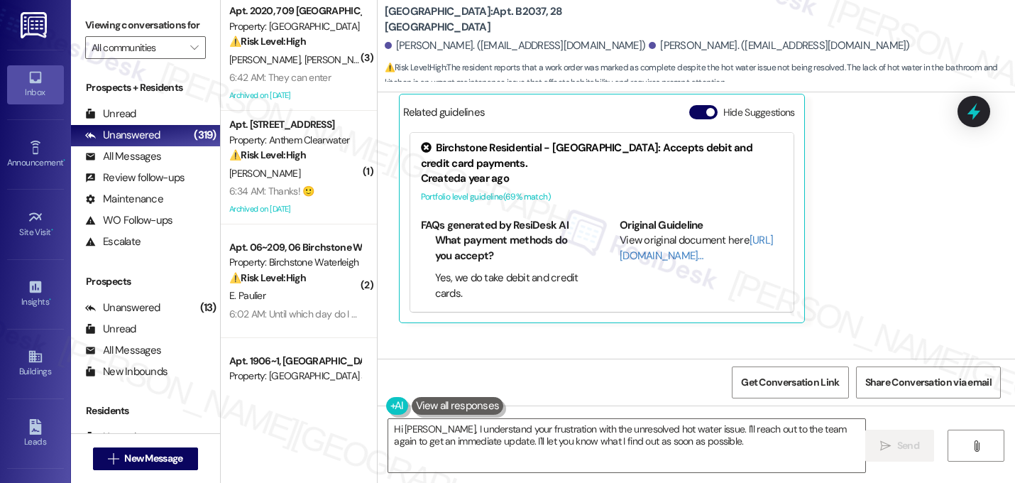
scroll to position [8, 0]
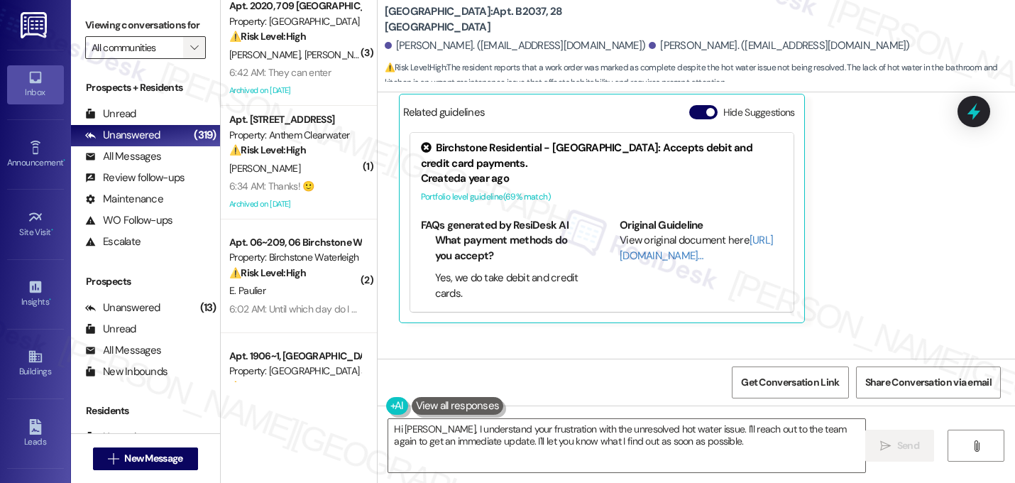
click at [190, 53] on icon "" at bounding box center [194, 47] width 8 height 11
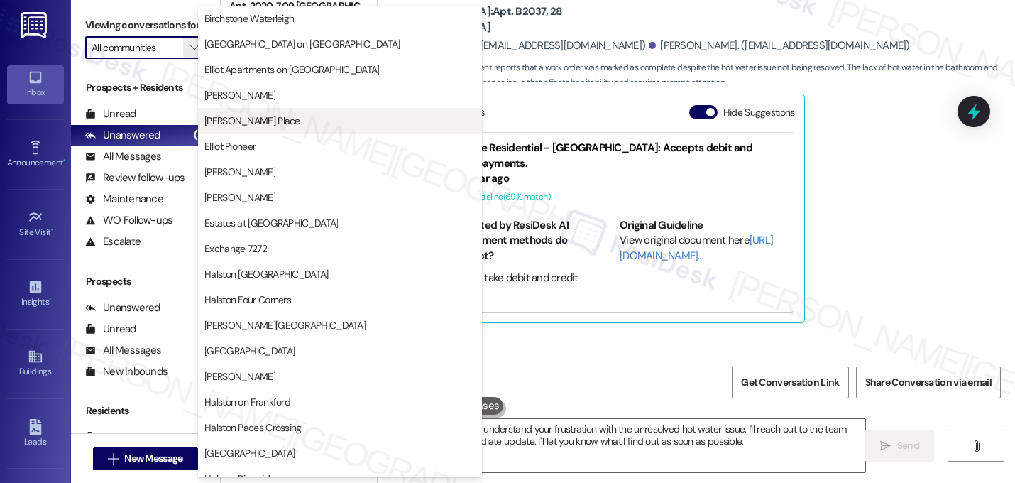
scroll to position [187, 0]
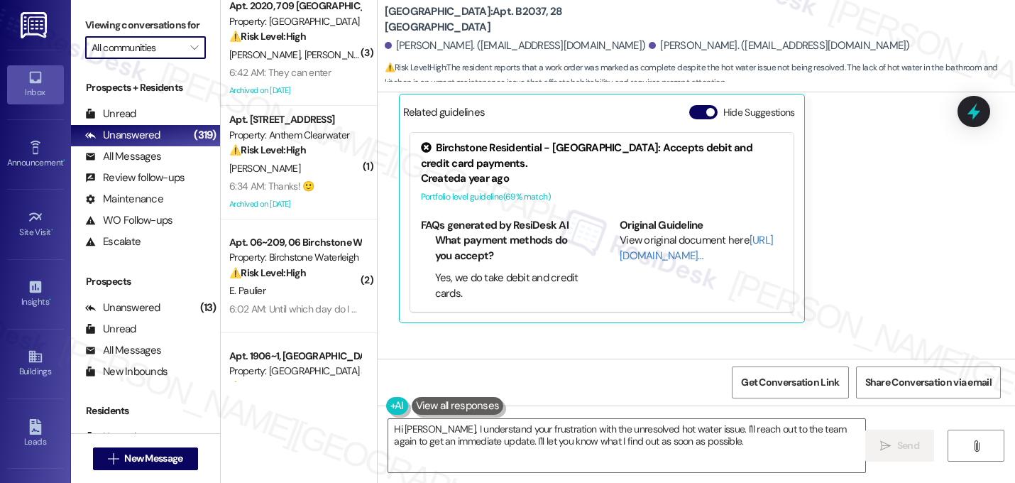
click at [157, 59] on input "All communities" at bounding box center [138, 47] width 92 height 23
click at [187, 59] on span "" at bounding box center [193, 47] width 13 height 23
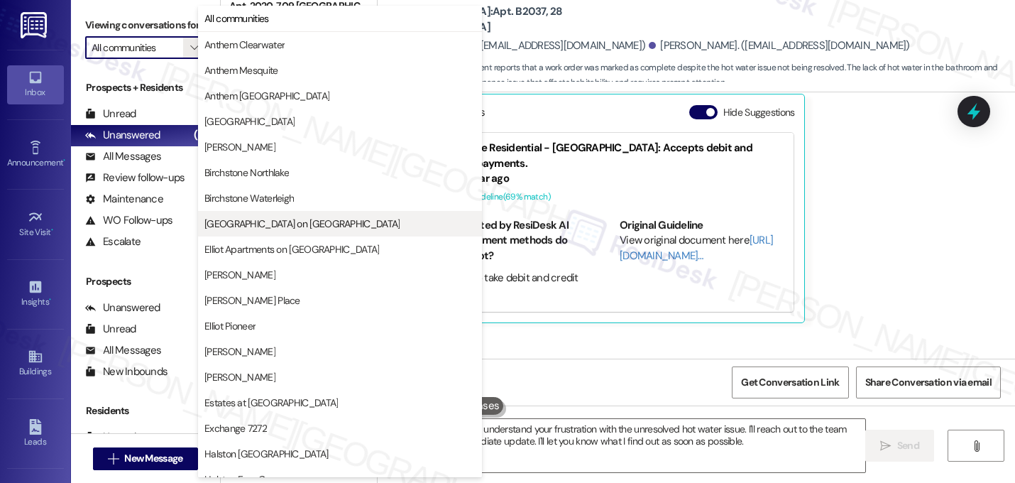
scroll to position [0, 0]
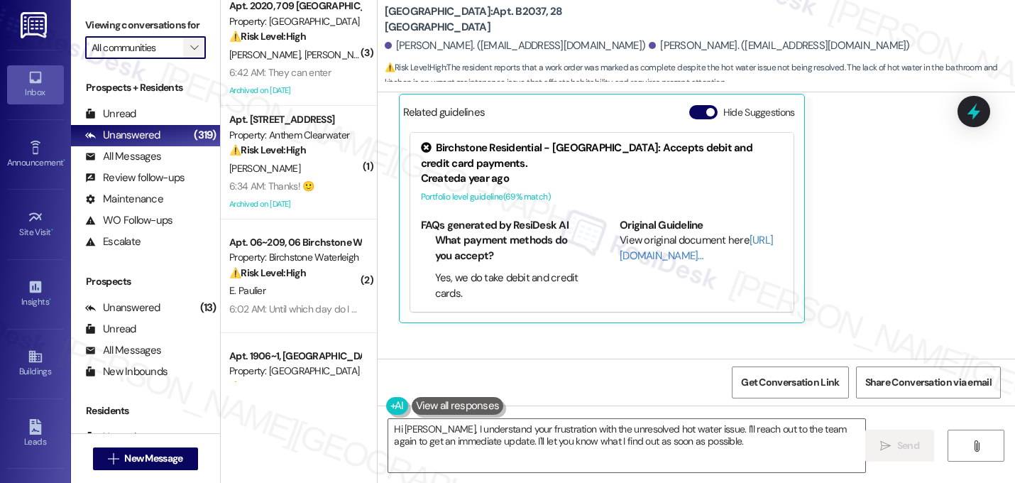
click at [190, 53] on icon "" at bounding box center [194, 47] width 8 height 11
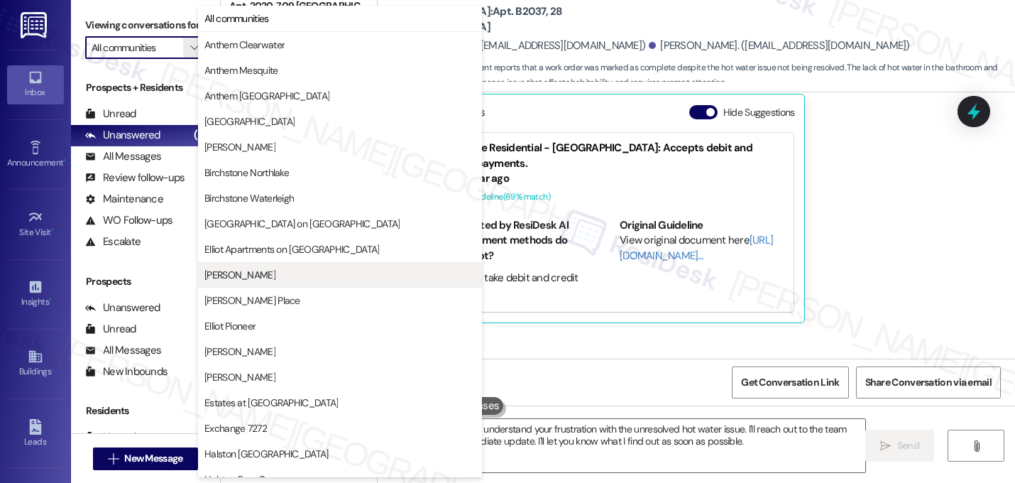
scroll to position [2, 0]
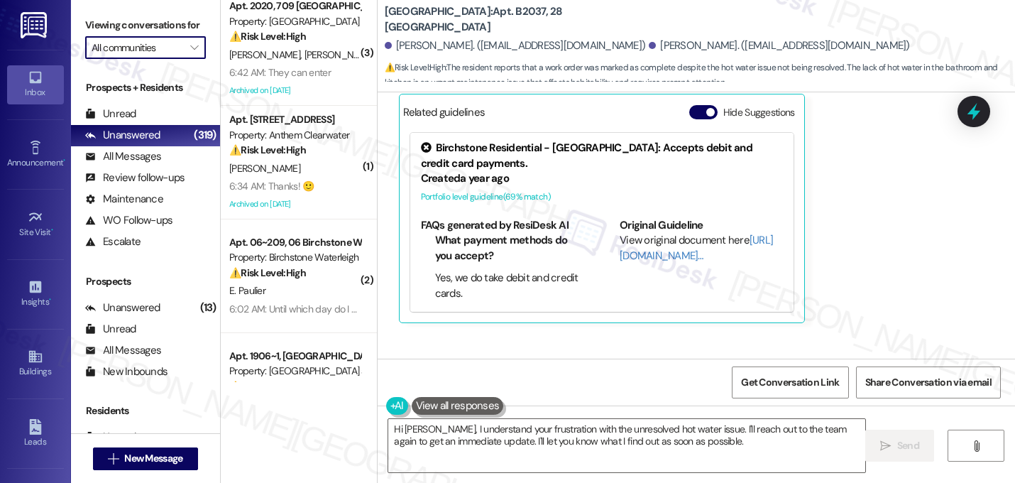
click at [154, 59] on input "All communities" at bounding box center [138, 47] width 92 height 23
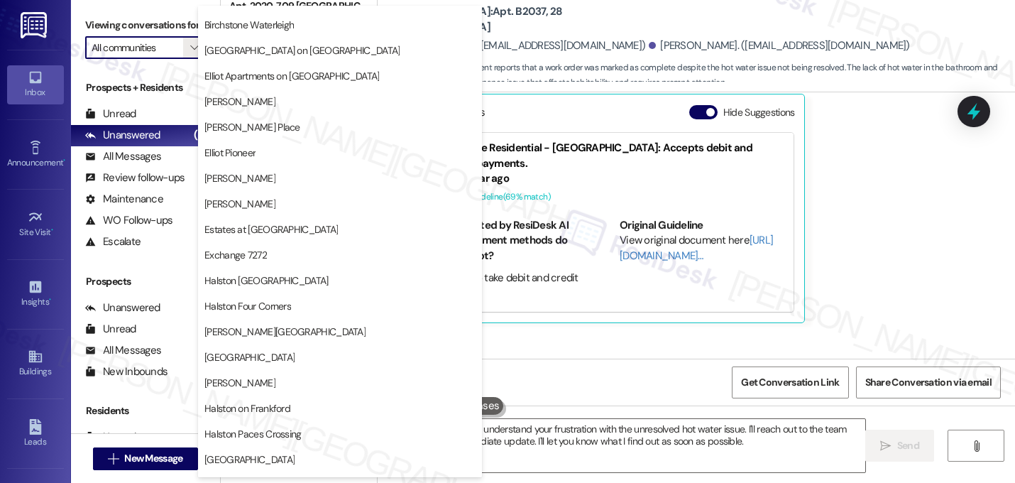
scroll to position [0, 0]
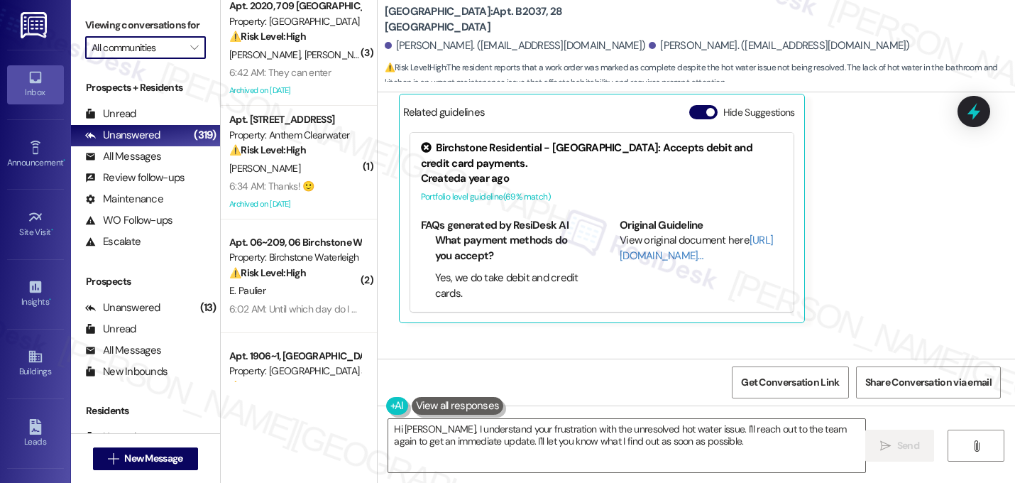
drag, startPoint x: 478, startPoint y: 175, endPoint x: 454, endPoint y: 305, distance: 132.1
click at [183, 59] on button "" at bounding box center [194, 47] width 23 height 23
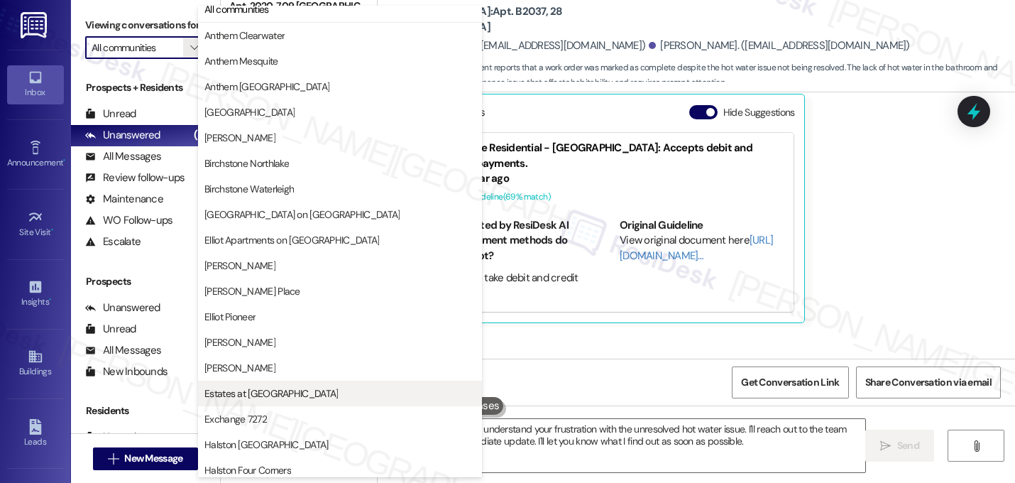
scroll to position [21, 0]
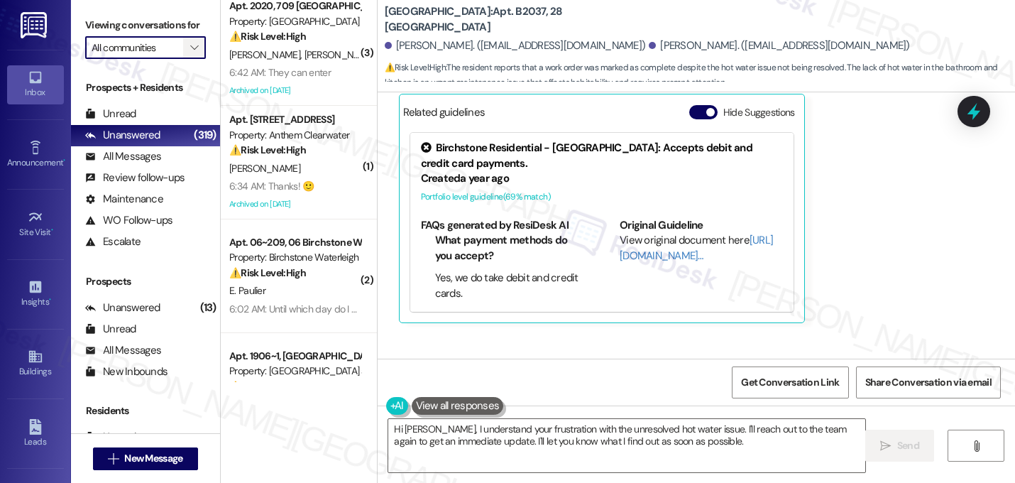
click at [190, 53] on icon "" at bounding box center [194, 47] width 8 height 11
click at [156, 73] on div "Viewing conversations for All communities " at bounding box center [145, 36] width 149 height 73
click at [183, 59] on button "" at bounding box center [194, 47] width 23 height 23
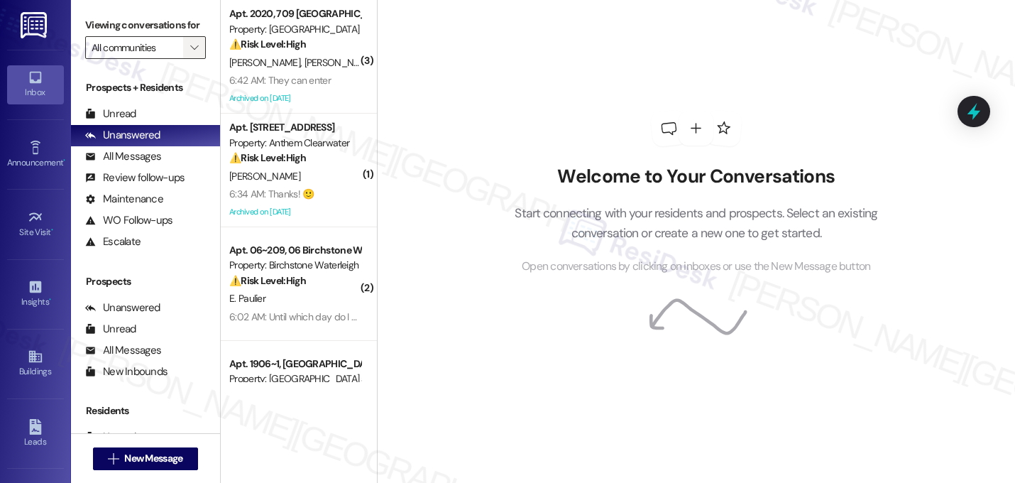
click at [183, 59] on button "" at bounding box center [194, 47] width 23 height 23
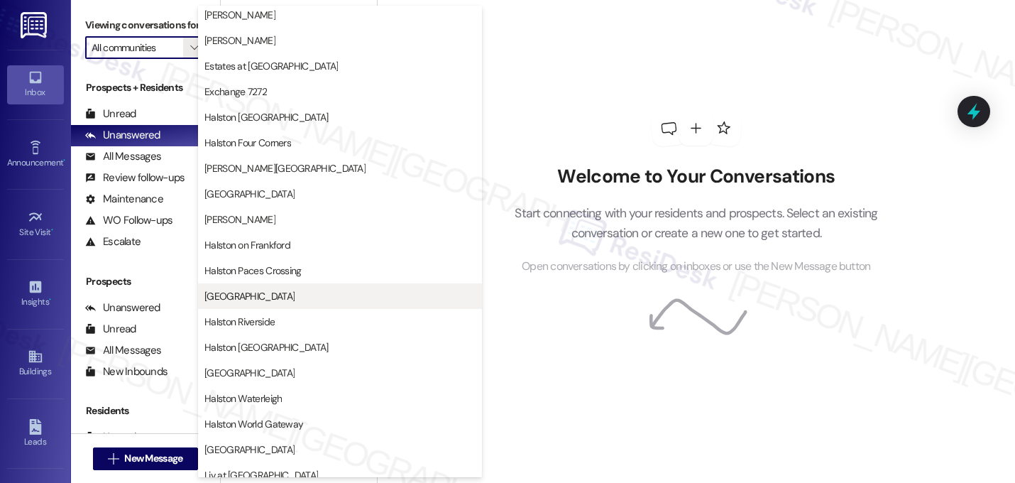
scroll to position [542, 0]
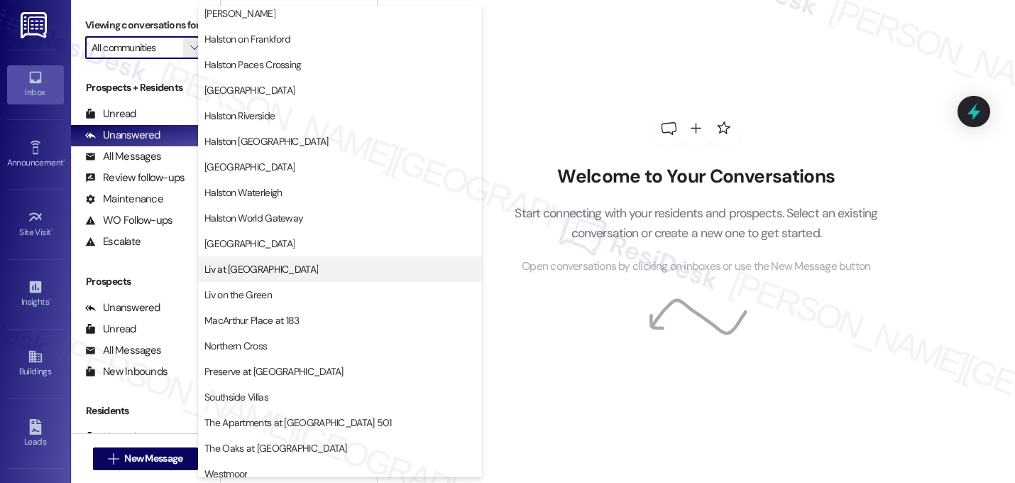
click at [234, 256] on button "Liv at [GEOGRAPHIC_DATA]" at bounding box center [340, 269] width 284 height 26
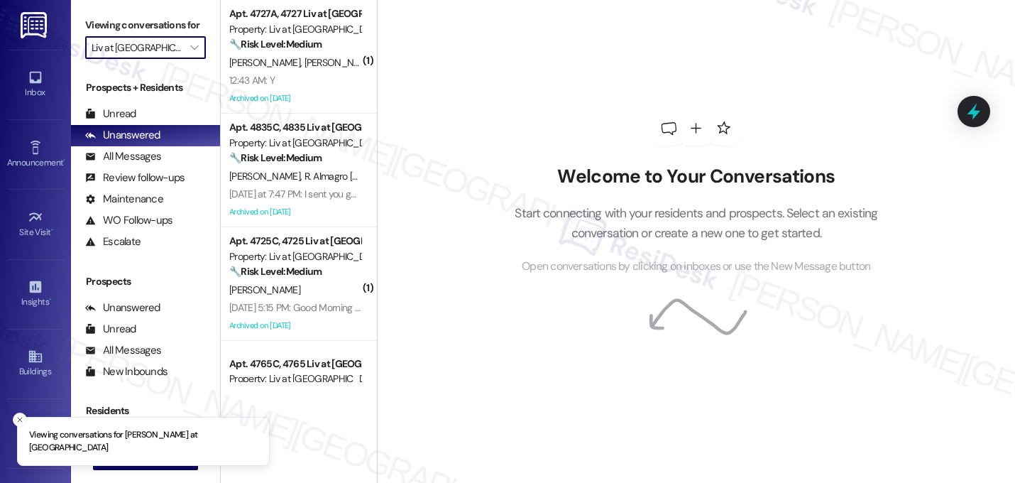
click at [120, 59] on input "Liv at [GEOGRAPHIC_DATA]" at bounding box center [138, 47] width 92 height 23
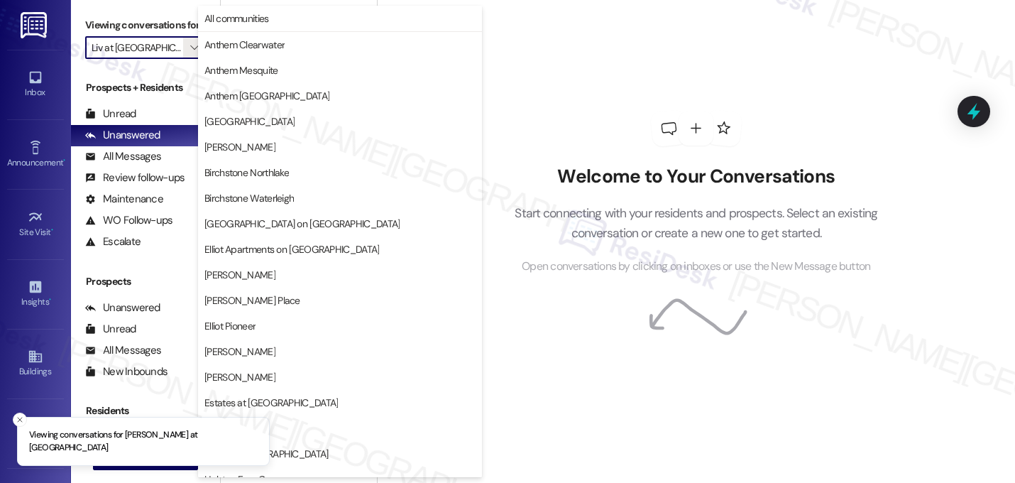
scroll to position [551, 0]
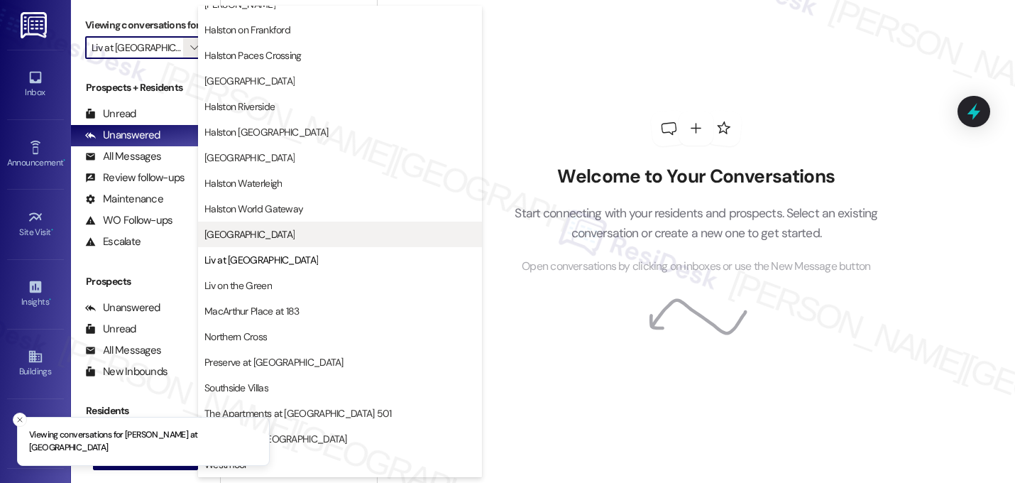
click at [246, 245] on button "[GEOGRAPHIC_DATA]" at bounding box center [340, 234] width 284 height 26
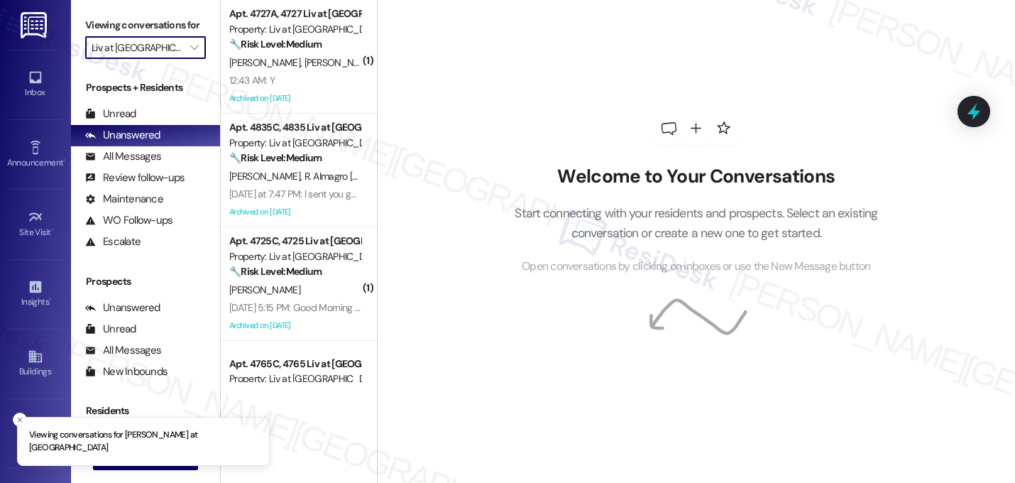
type input "[GEOGRAPHIC_DATA]"
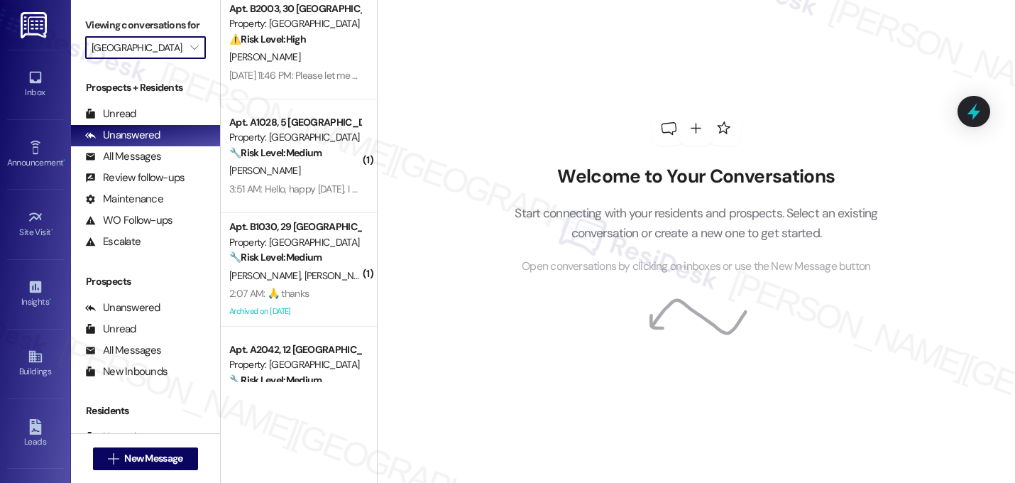
scroll to position [242, 0]
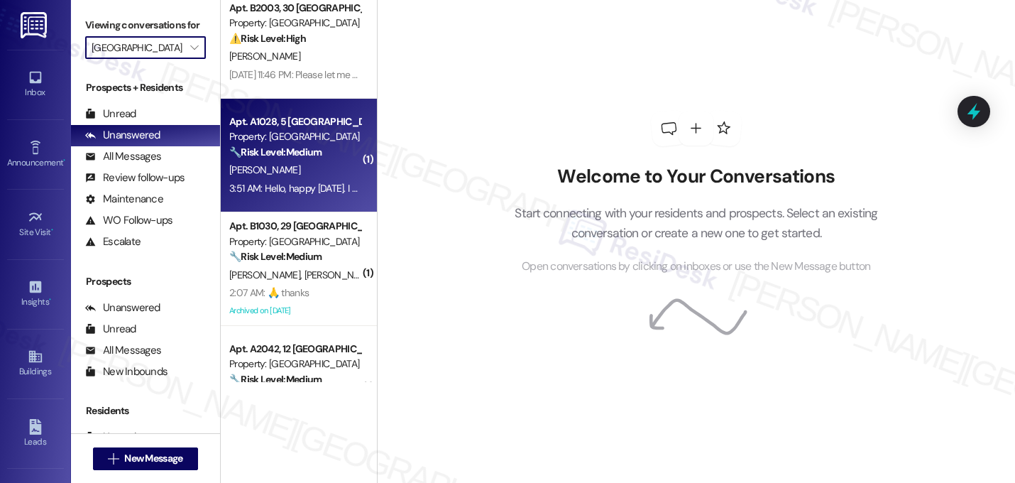
click at [287, 202] on div "Apt. A1028, 5 [GEOGRAPHIC_DATA] Property: Lexington 🔧 Risk Level: Medium The re…" at bounding box center [299, 156] width 156 height 114
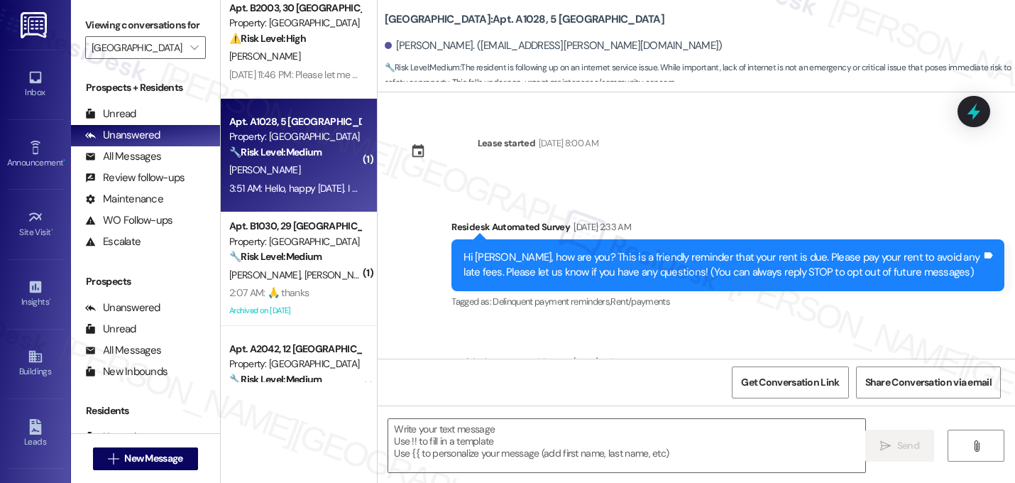
scroll to position [6003, 0]
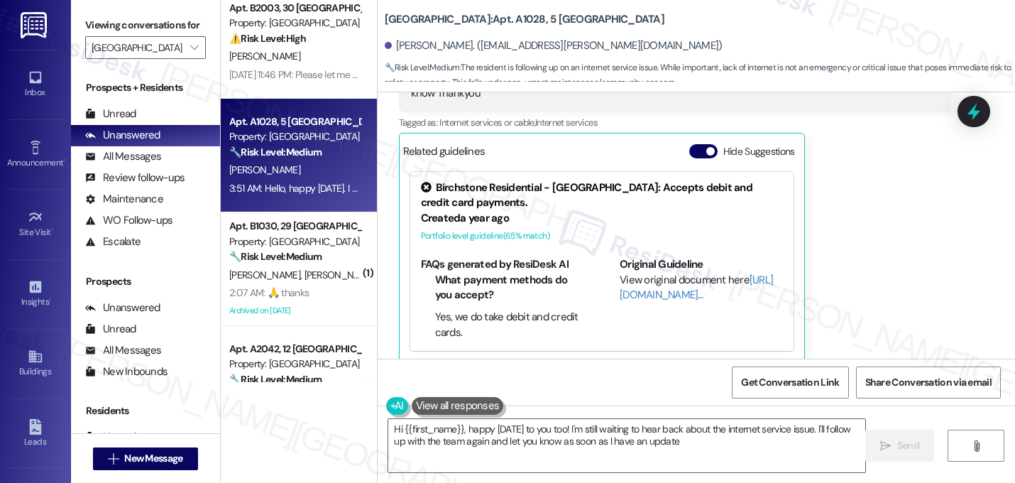
type textarea "Hi {{first_name}}, happy [DATE] to you too! I'm still waiting to hear back abou…"
click at [701, 149] on div "Related guidelines Hide Suggestions Birchstone Residential - Lexington: Accepts…" at bounding box center [602, 247] width 406 height 229
click at [703, 145] on div "Hide Suggestions" at bounding box center [744, 154] width 111 height 21
click at [700, 144] on div "Hide Suggestions" at bounding box center [744, 151] width 111 height 15
click at [705, 165] on div "Birchstone Residential - Lexington: Accepts debit and credit card payments. Cre…" at bounding box center [601, 261] width 397 height 193
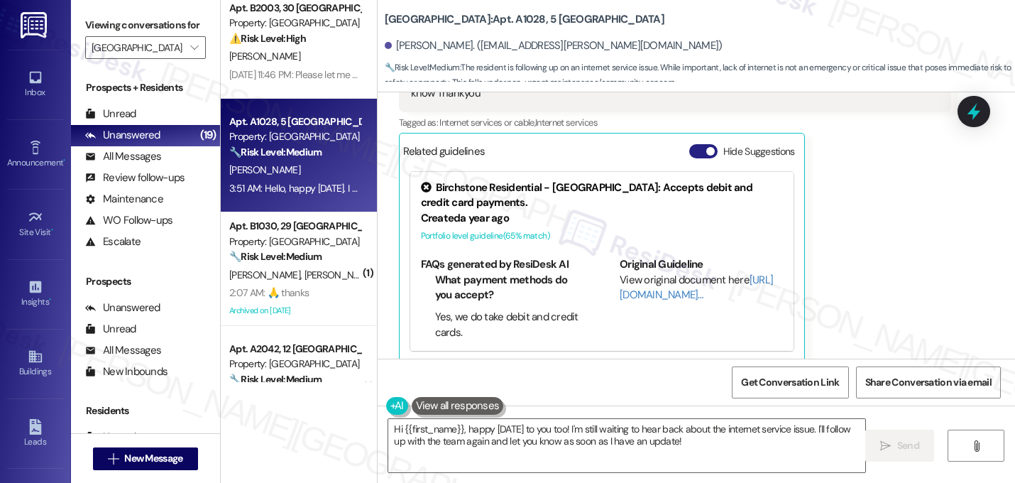
click at [697, 144] on button "Hide Suggestions" at bounding box center [703, 151] width 28 height 14
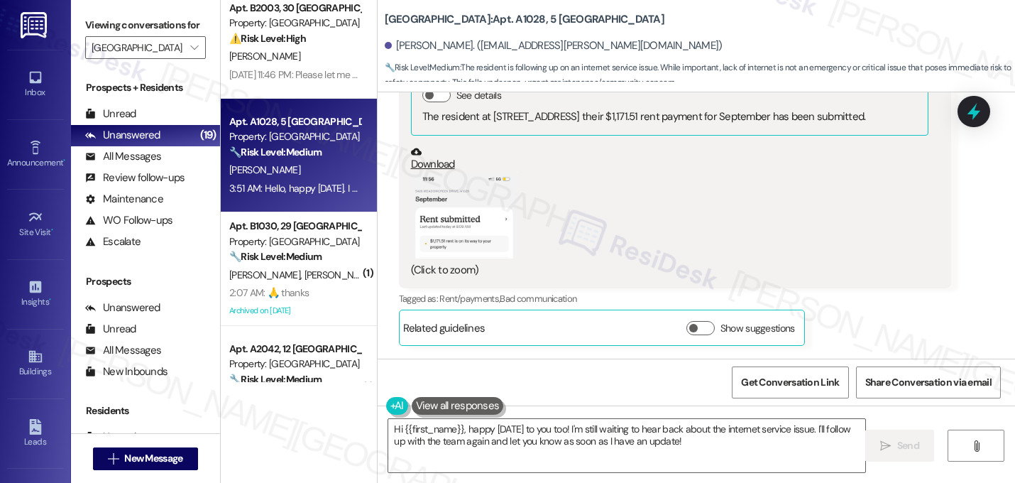
scroll to position [5810, 0]
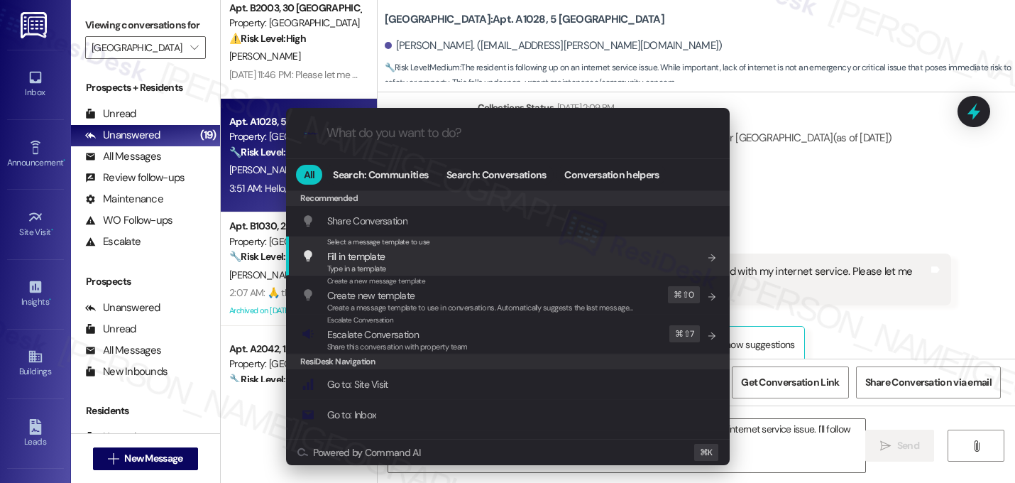
click at [796, 189] on div ".cls-1{fill:#0a055f;}.cls-2{fill:#0cc4c4;} resideskLogoBlueOrange All Search: C…" at bounding box center [507, 241] width 1015 height 483
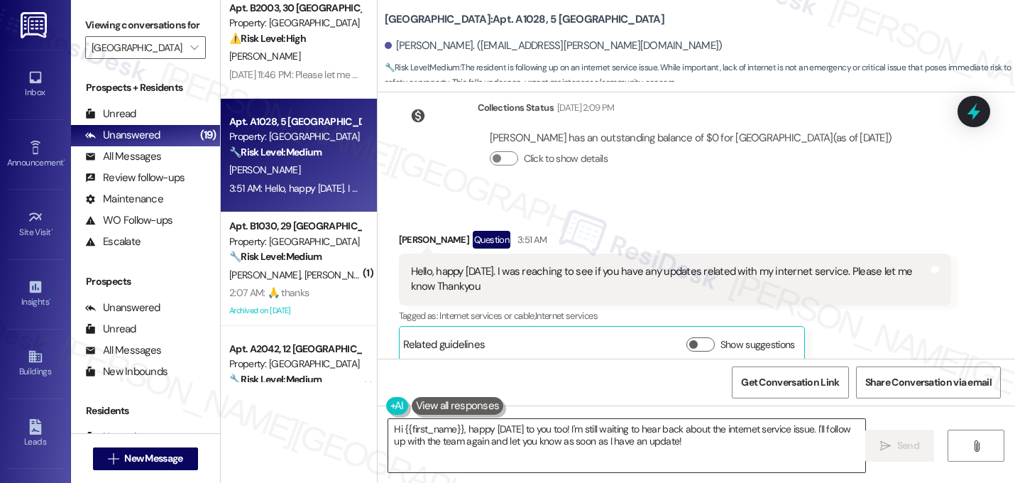
click at [683, 457] on textarea "Hi {{first_name}}, happy Monday to you too! I'm still waiting to hear back abou…" at bounding box center [626, 445] width 477 height 53
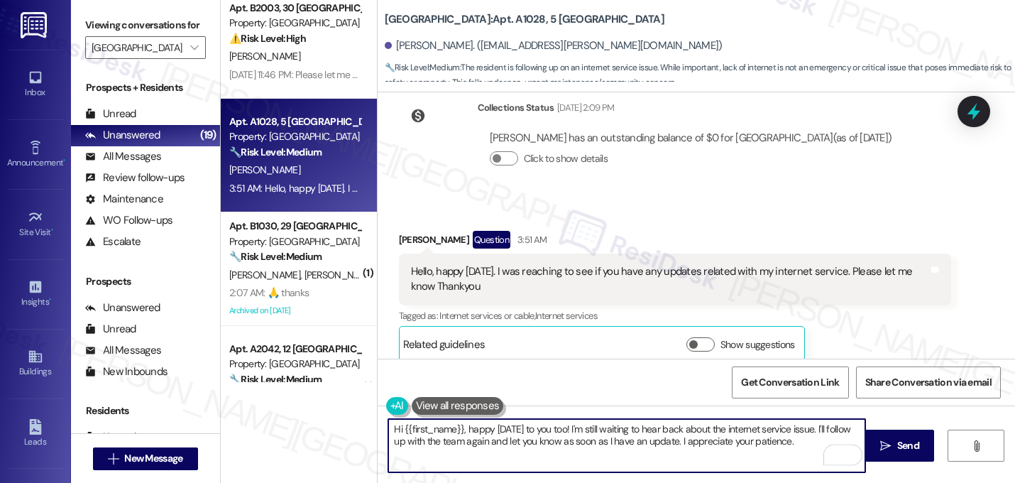
click at [581, 441] on textarea "Hi {{first_name}}, happy Monday to you too! I'm still waiting to hear back abou…" at bounding box center [626, 445] width 477 height 53
click at [583, 440] on textarea "Hi {{first_name}}, happy Monday to you too! I'm still waiting to hear back abou…" at bounding box center [626, 445] width 477 height 53
click at [585, 438] on textarea "Hi {{first_name}}, happy Monday to you too! I'm still waiting to hear back abou…" at bounding box center [626, 445] width 477 height 53
click at [583, 443] on textarea "Hi {{first_name}}, happy Monday to you too! I'm still waiting to hear back abou…" at bounding box center [626, 445] width 477 height 53
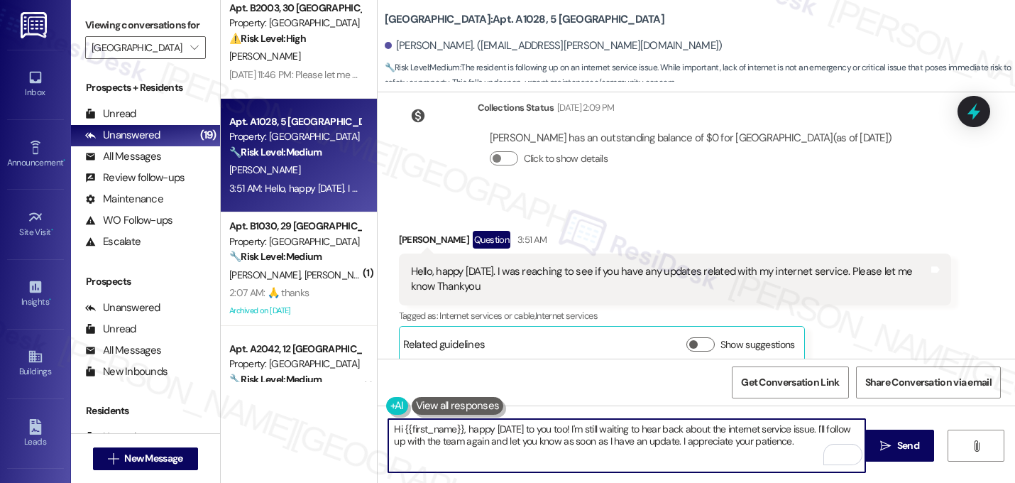
click at [585, 437] on textarea "Hi {{first_name}}, happy Monday to you too! I'm still waiting to hear back abou…" at bounding box center [626, 445] width 477 height 53
type textarea "Hi {{first_name}}, happy Monday to you too! I'm still waiting to hear back abou…"
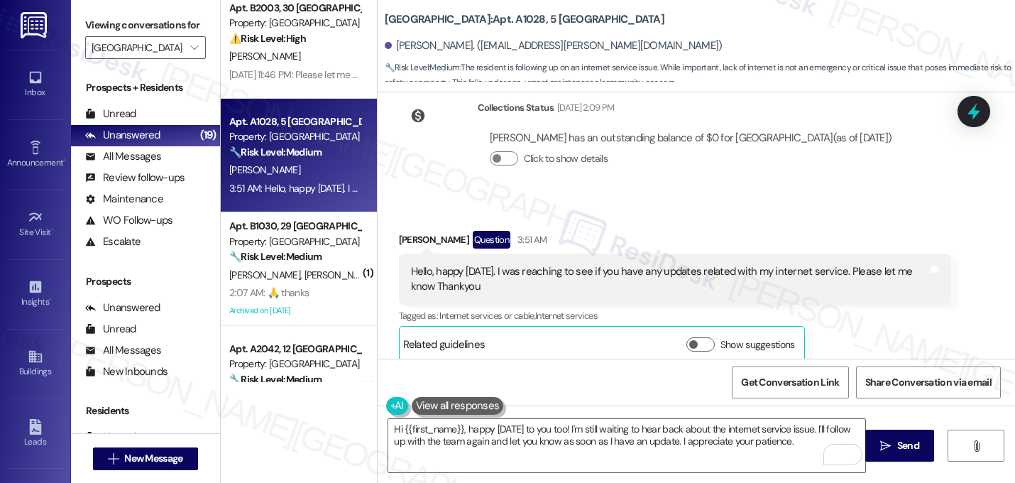
click at [589, 395] on div "Get Conversation Link Share Conversation via email" at bounding box center [696, 381] width 637 height 47
click at [582, 439] on textarea "Hi {{first_name}}, happy Monday to you too! I'm still waiting to hear back abou…" at bounding box center [626, 445] width 477 height 53
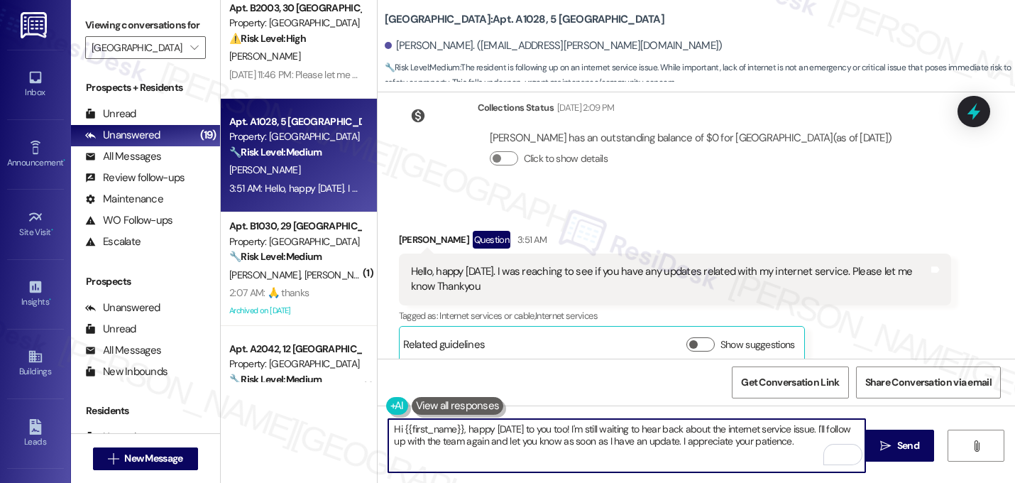
click at [573, 455] on textarea "Hi {{first_name}}, happy Monday to you too! I'm still waiting to hear back abou…" at bounding box center [626, 445] width 477 height 53
click at [583, 473] on div "Hi {{first_name}}, happy Monday to you too! I'm still waiting to hear back abou…" at bounding box center [696, 458] width 637 height 106
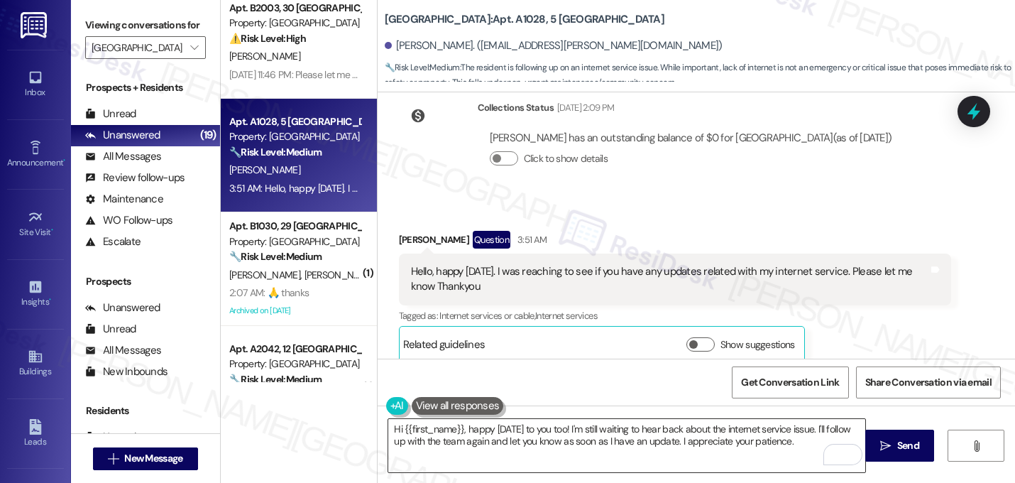
click at [584, 441] on textarea "Hi {{first_name}}, happy Monday to you too! I'm still waiting to hear back abou…" at bounding box center [626, 445] width 477 height 53
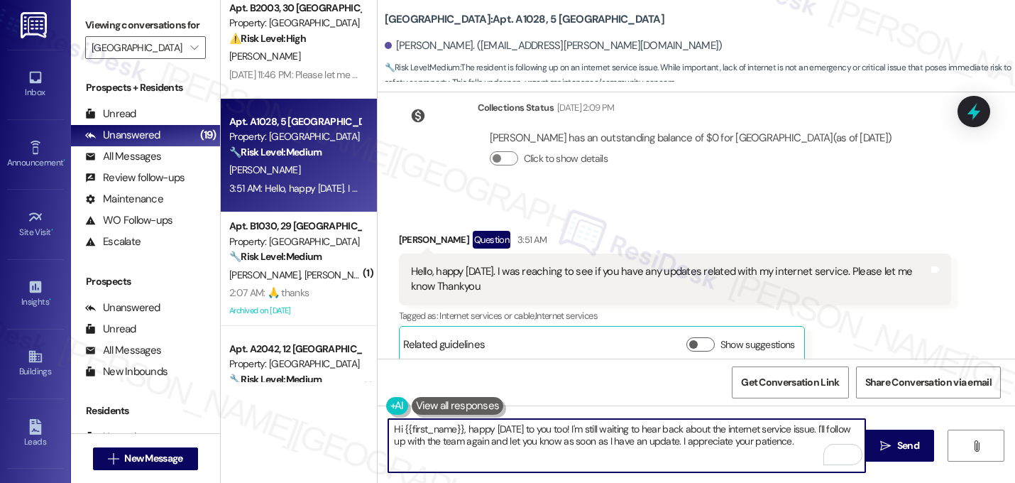
click at [586, 440] on textarea "Hi {{first_name}}, happy Monday to you too! I'm still waiting to hear back abou…" at bounding box center [626, 445] width 477 height 53
click at [588, 441] on textarea "Hi {{first_name}}, happy Monday to you too! I'm still waiting to hear back abou…" at bounding box center [626, 445] width 477 height 53
drag, startPoint x: 588, startPoint y: 448, endPoint x: 522, endPoint y: 427, distance: 69.8
click at [522, 427] on textarea "Hi {{first_name}}, happy Monday to you too! I'm still waiting to hear back abou…" at bounding box center [626, 445] width 477 height 53
click at [623, 473] on div "Hi {{first_name}}, happy Monday to you too! I'm still waiting to hear back abou…" at bounding box center [696, 458] width 637 height 106
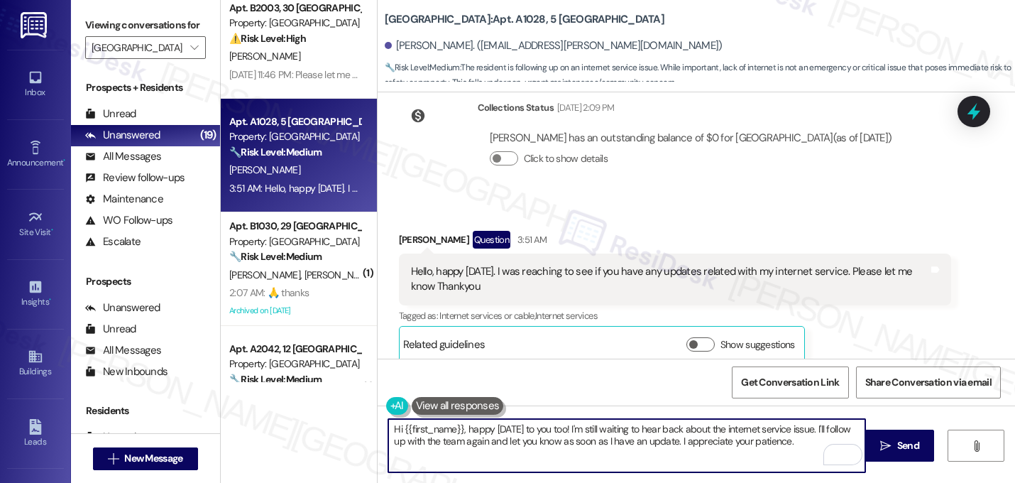
click at [618, 439] on textarea "Hi {{first_name}}, happy Monday to you too! I'm still waiting to hear back abou…" at bounding box center [626, 445] width 477 height 53
click at [539, 439] on textarea "Hi {{first_name}}, happy Monday to you too! I'm still waiting to hear back abou…" at bounding box center [626, 445] width 477 height 53
click at [530, 440] on textarea "Hi {{first_name}}, happy Monday to you too! I'm still waiting to hear back abou…" at bounding box center [626, 445] width 477 height 53
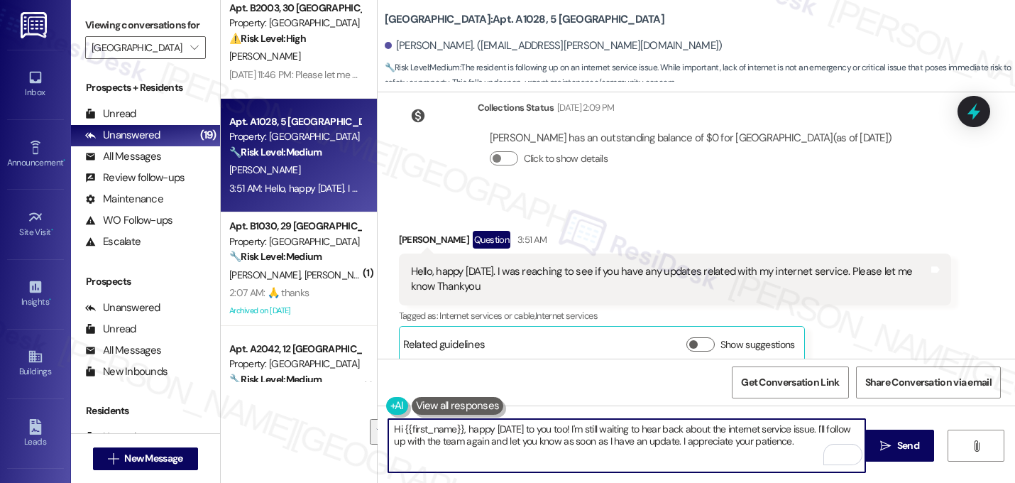
click at [520, 463] on textarea "Hi {{first_name}}, happy Monday to you too! I'm still waiting to hear back abou…" at bounding box center [626, 445] width 477 height 53
click at [787, 444] on textarea "Hi {{first_name}}, happy Monday to you too! I'm still waiting to hear back abou…" at bounding box center [626, 445] width 477 height 53
click at [786, 443] on textarea "Hi {{first_name}}, happy Monday to you too! I'm still waiting to hear back abou…" at bounding box center [626, 445] width 477 height 53
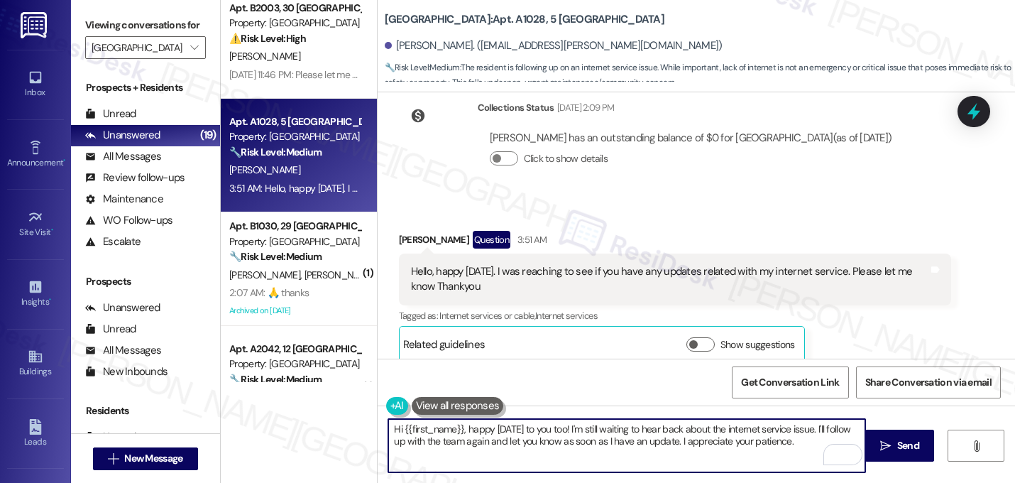
click at [786, 443] on textarea "Hi {{first_name}}, happy Monday to you too! I'm still waiting to hear back abou…" at bounding box center [626, 445] width 477 height 53
click at [779, 457] on textarea "Hi {{first_name}}, happy Monday to you too! I'm still waiting to hear back abou…" at bounding box center [626, 445] width 477 height 53
drag, startPoint x: 791, startPoint y: 456, endPoint x: 310, endPoint y: 409, distance: 483.4
click at [310, 409] on div "Apt. B1018, 27 Lexington Property: Lexington ⚠️ Risk Level: High The resident i…" at bounding box center [618, 241] width 794 height 483
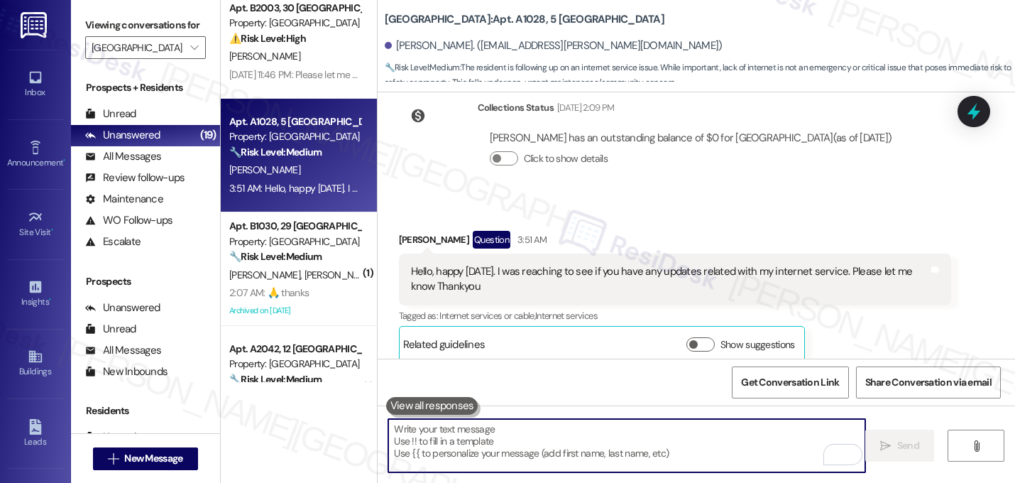
paste textarea "Hi {{first_name}}, happy Monday to you too! I'm still waiting to hear back abou…"
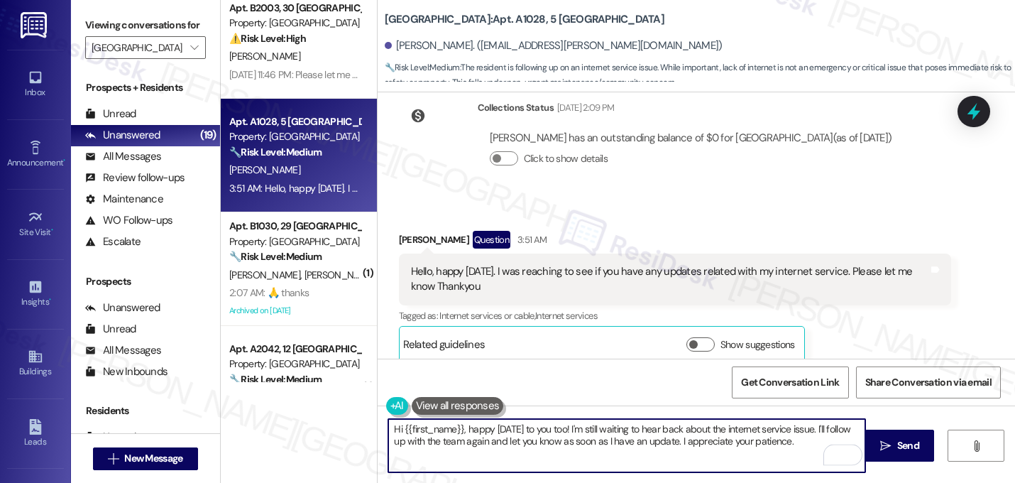
click at [574, 433] on textarea "Hi {{first_name}}, happy Monday to you too! I'm still waiting to hear back abou…" at bounding box center [626, 445] width 477 height 53
click at [593, 440] on textarea "Hi {{first_name}}, happy Monday to you too! My spologies, I'm still waiting to …" at bounding box center [626, 445] width 477 height 53
click at [591, 438] on textarea "Hi {{first_name}}, happy Monday to you too! My spologies, I'm still waiting to …" at bounding box center [626, 445] width 477 height 53
click at [593, 438] on textarea "Hi {{first_name}}, happy Monday to you too! My spologies, I'm still waiting to …" at bounding box center [626, 445] width 477 height 53
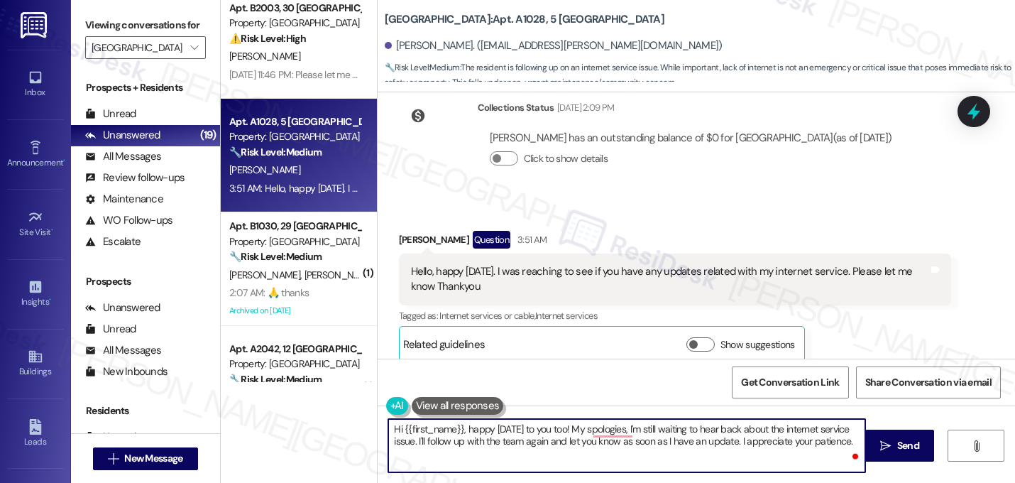
click at [593, 438] on textarea "Hi {{first_name}}, happy Monday to you too! My spologies, I'm still waiting to …" at bounding box center [626, 445] width 477 height 53
click at [548, 471] on textarea "Hi {{first_name}}, happy Monday to you too! My spologies, I'm still waiting to …" at bounding box center [626, 445] width 477 height 53
click at [591, 439] on textarea "Hi {{first_name}}, happy Monday to you too! My spologies, I'm still waiting to …" at bounding box center [626, 445] width 477 height 53
click at [587, 431] on textarea "Hi {{first_name}}, happy Monday to you too! My spologies, I'm still waiting to …" at bounding box center [626, 445] width 477 height 53
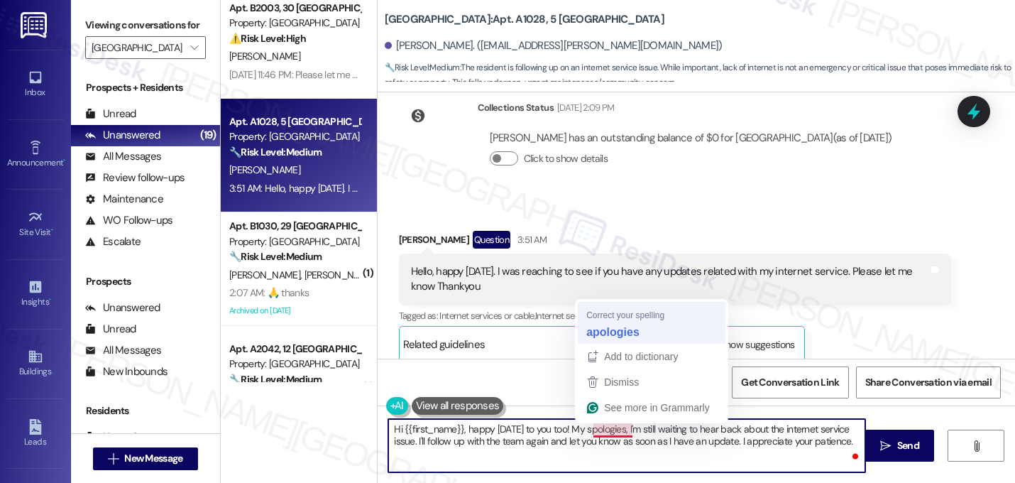
type textarea "Hi {{first_name}}, happy Monday to you too! My apologies, I'm still waiting to …"
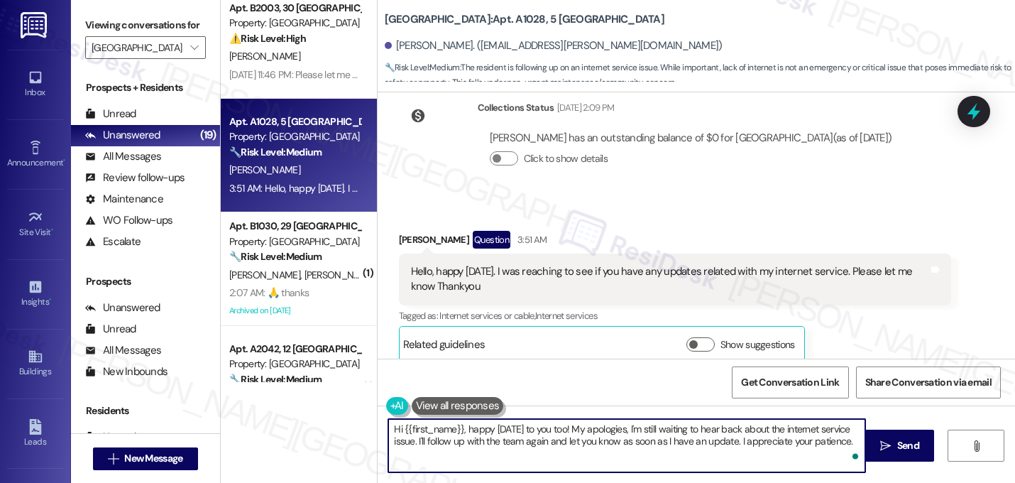
click at [752, 446] on textarea "Hi {{first_name}}, happy Monday to you too! My apologies, I'm still waiting to …" at bounding box center [626, 445] width 477 height 53
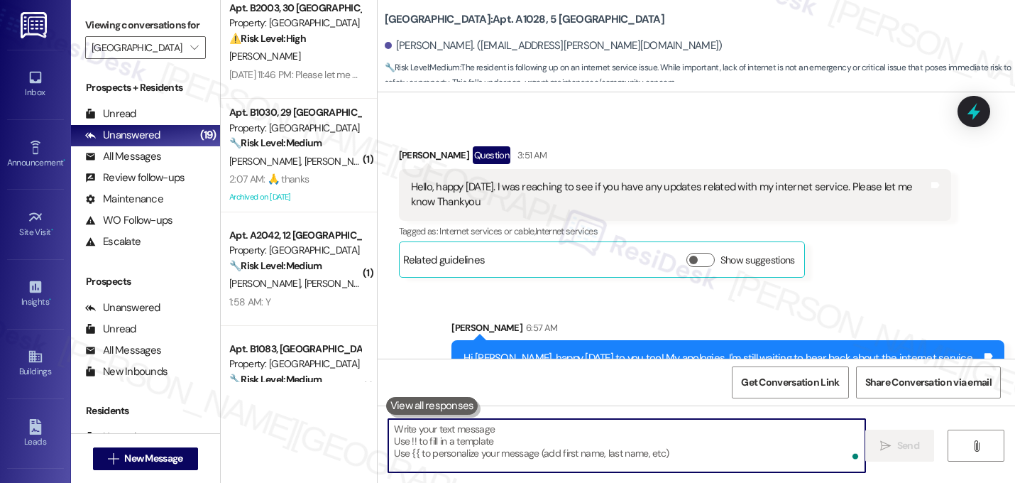
scroll to position [5923, 0]
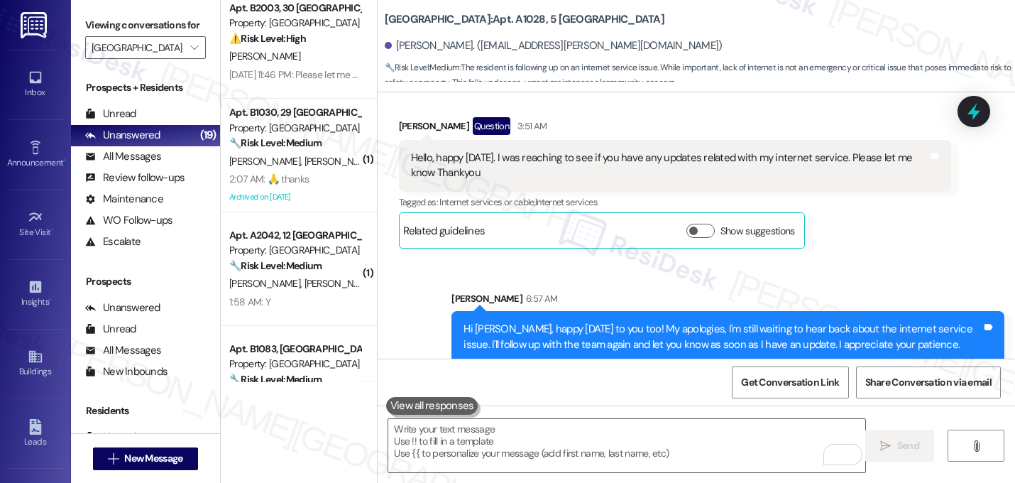
click at [660, 259] on div "Sent via SMS Sarah 6:57 AM Hi Srikanth, happy Monday to you too! My apologies, …" at bounding box center [696, 316] width 637 height 114
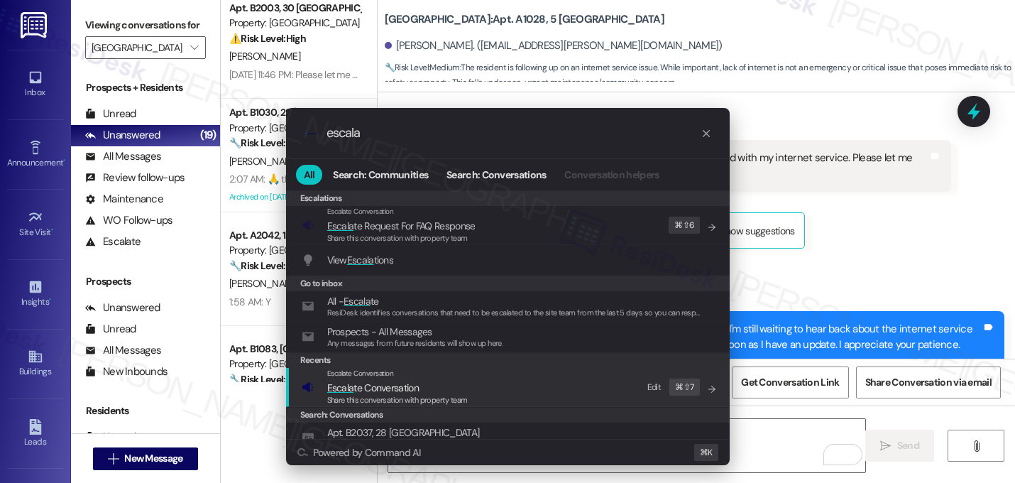
type input "escala"
click at [364, 373] on span "Escalate Conversation" at bounding box center [360, 372] width 67 height 9
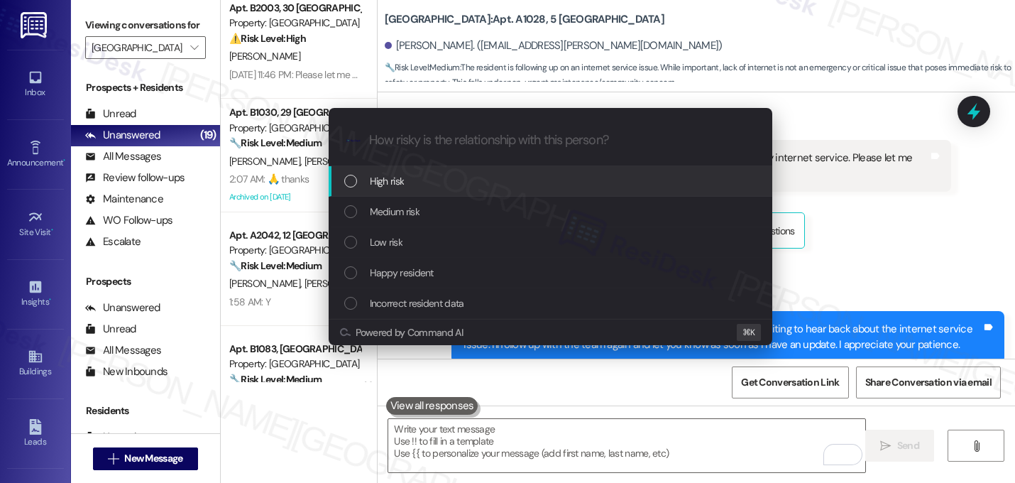
click at [428, 192] on div "High risk" at bounding box center [551, 181] width 444 height 31
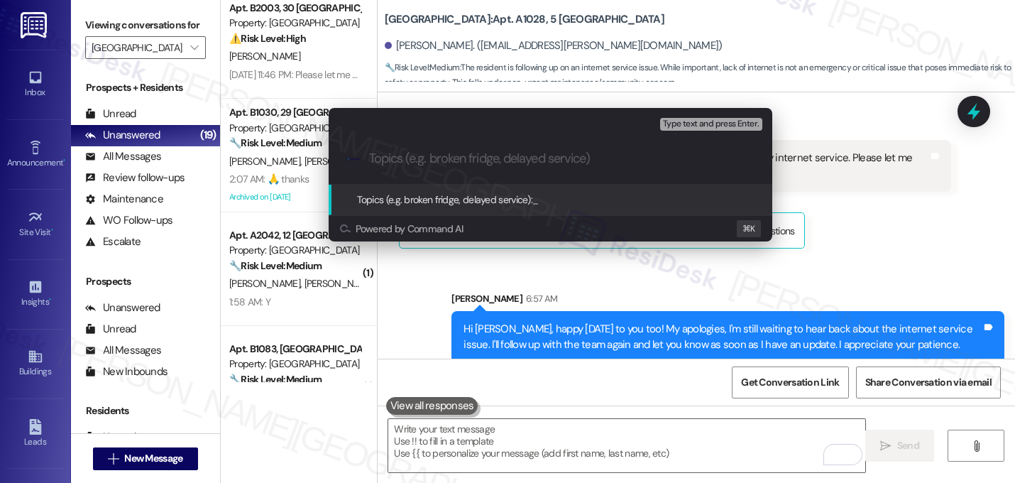
click at [349, 139] on div ".cls-1{fill:#0a055f;}.cls-2{fill:#0cc4c4;} resideskLogoBlueOrange" at bounding box center [551, 158] width 444 height 50
click at [680, 256] on div "Escalate Conversation High risk Topics (e.g. broken fridge, delayed service) An…" at bounding box center [507, 241] width 1015 height 483
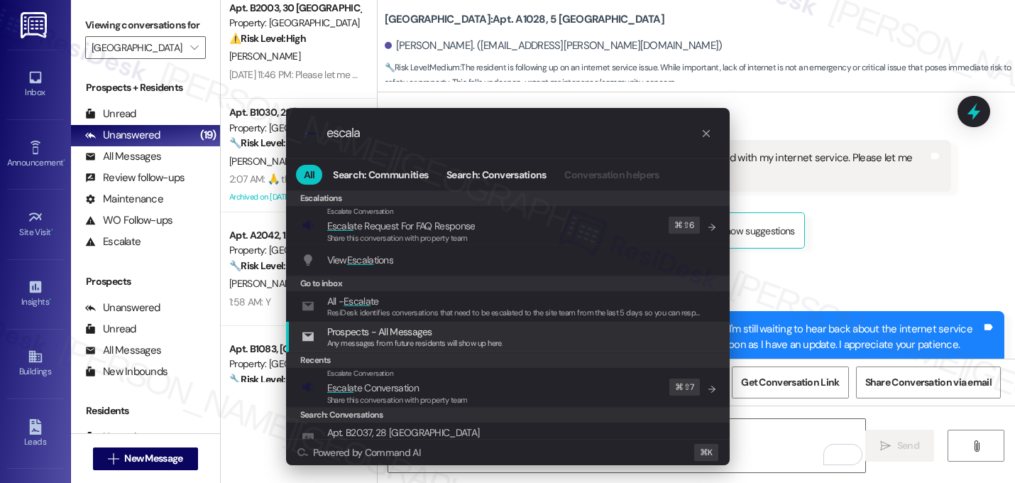
type input "escala"
click at [369, 365] on div "Recents" at bounding box center [508, 360] width 444 height 16
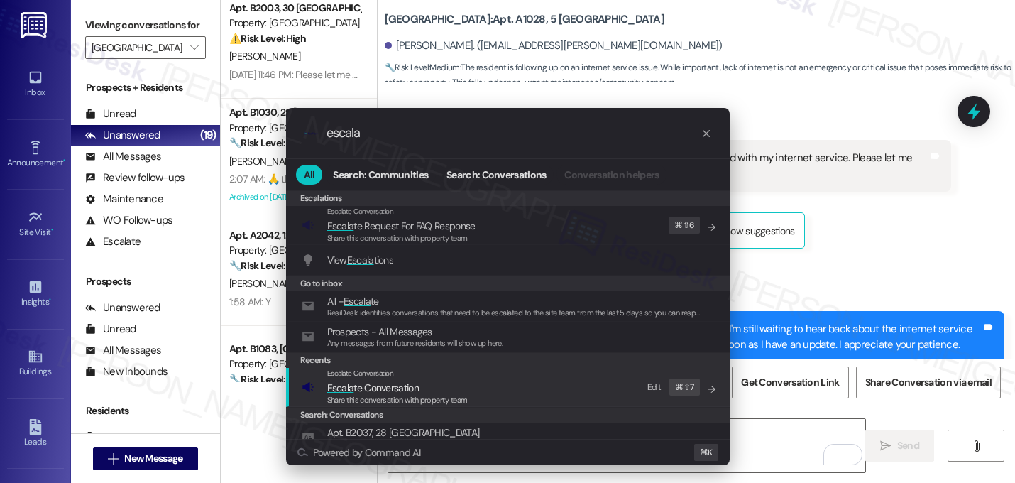
click at [351, 371] on span "Escalate Conversation" at bounding box center [360, 372] width 67 height 9
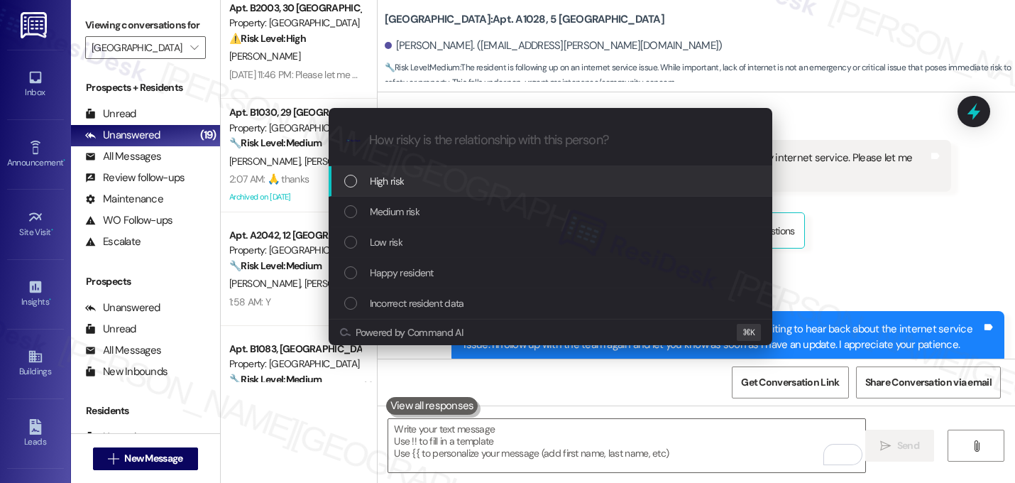
click at [379, 194] on div "High risk" at bounding box center [551, 181] width 444 height 31
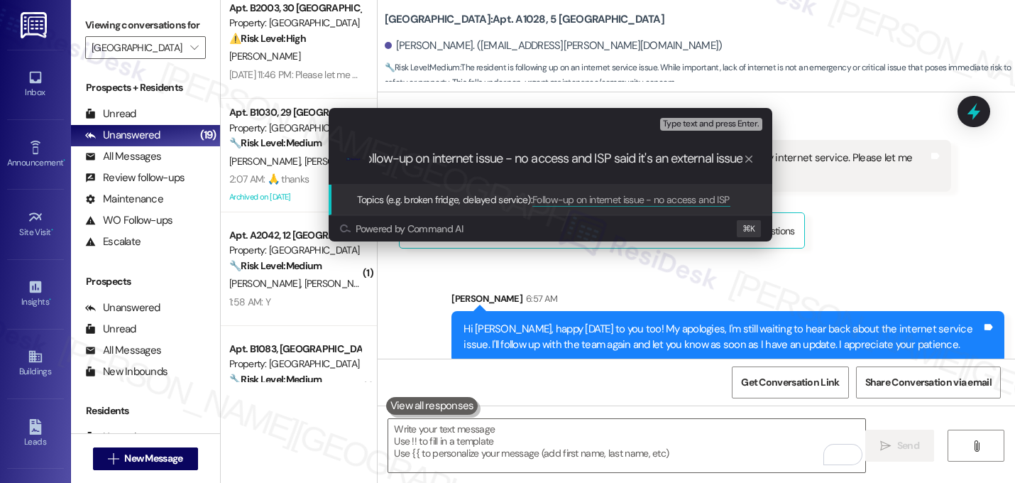
scroll to position [0, 0]
click at [499, 138] on div ".cls-1{fill:#0a055f;}.cls-2{fill:#0cc4c4;} resideskLogoBlueOrange Follow-up on …" at bounding box center [551, 158] width 444 height 50
click at [512, 136] on div ".cls-1{fill:#0a055f;}.cls-2{fill:#0cc4c4;} resideskLogoBlueOrange Follow-up on …" at bounding box center [551, 158] width 444 height 50
click at [517, 141] on div ".cls-1{fill:#0a055f;}.cls-2{fill:#0cc4c4;} resideskLogoBlueOrange Follow-up on …" at bounding box center [551, 158] width 444 height 50
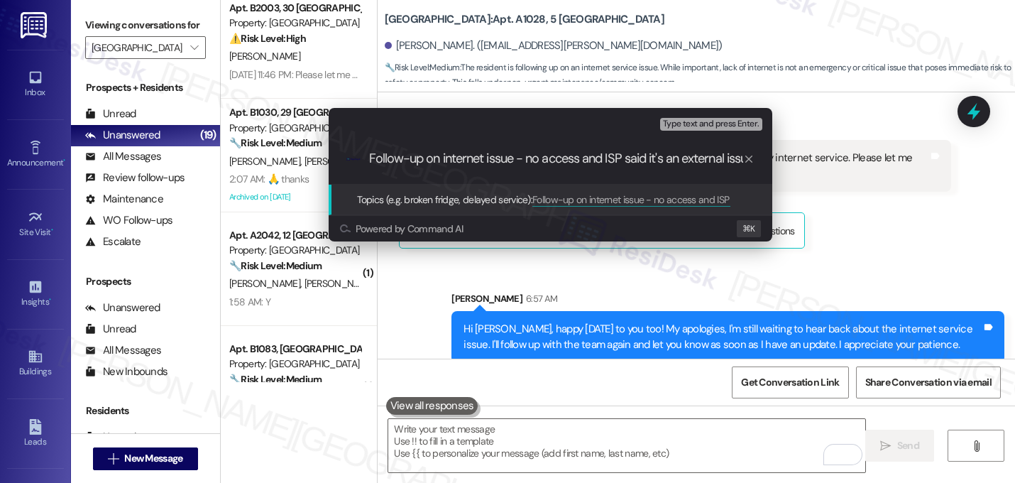
click at [510, 136] on div ".cls-1{fill:#0a055f;}.cls-2{fill:#0cc4c4;} resideskLogoBlueOrange Follow-up on …" at bounding box center [551, 158] width 444 height 50
click at [512, 135] on div ".cls-1{fill:#0a055f;}.cls-2{fill:#0cc4c4;} resideskLogoBlueOrange Follow-up on …" at bounding box center [551, 158] width 444 height 50
click at [513, 136] on div ".cls-1{fill:#0a055f;}.cls-2{fill:#0cc4c4;} resideskLogoBlueOrange Follow-up on …" at bounding box center [551, 158] width 444 height 50
click at [514, 137] on div ".cls-1{fill:#0a055f;}.cls-2{fill:#0cc4c4;} resideskLogoBlueOrange Follow-up on …" at bounding box center [551, 158] width 444 height 50
click at [517, 378] on div "Escalate Conversation High risk Topics (e.g. broken fridge, delayed service) An…" at bounding box center [507, 241] width 1015 height 483
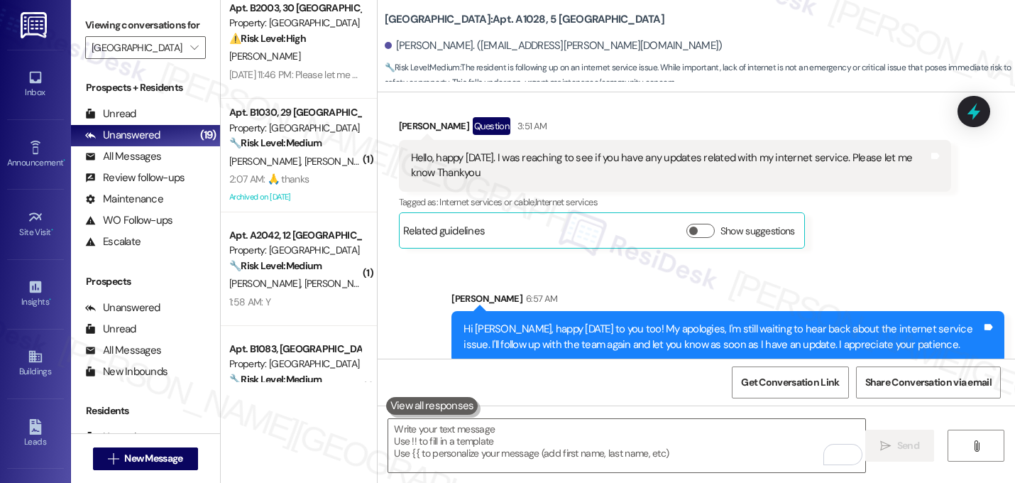
click at [601, 239] on div "Received via SMS Srikanth Gollapalli Question 3:51 AM Hello, happy Monday. I wa…" at bounding box center [675, 182] width 574 height 153
click at [587, 292] on div "Sarah 6:57 AM" at bounding box center [727, 301] width 553 height 20
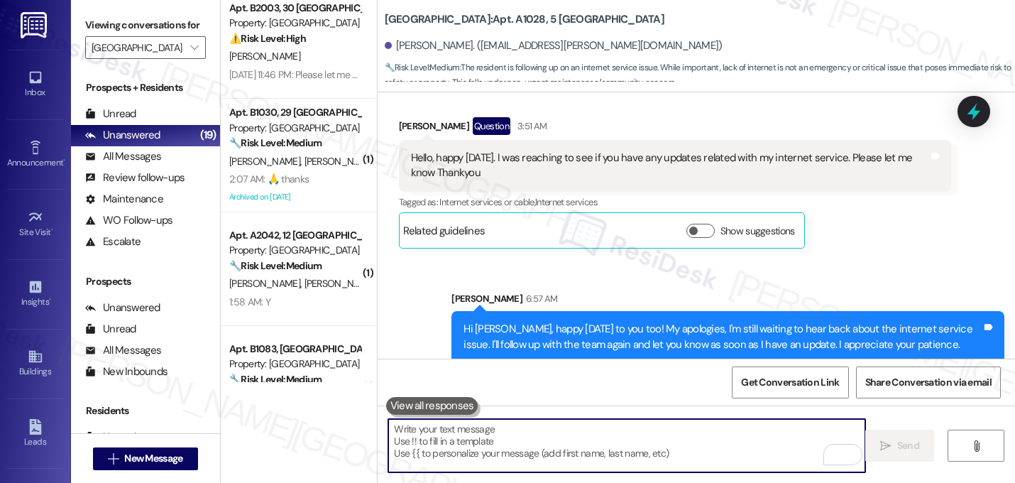
click at [528, 427] on textarea "To enrich screen reader interactions, please activate Accessibility in Grammarl…" at bounding box center [626, 445] width 477 height 53
click at [579, 217] on div "Related guidelines Show suggestions" at bounding box center [601, 230] width 397 height 28
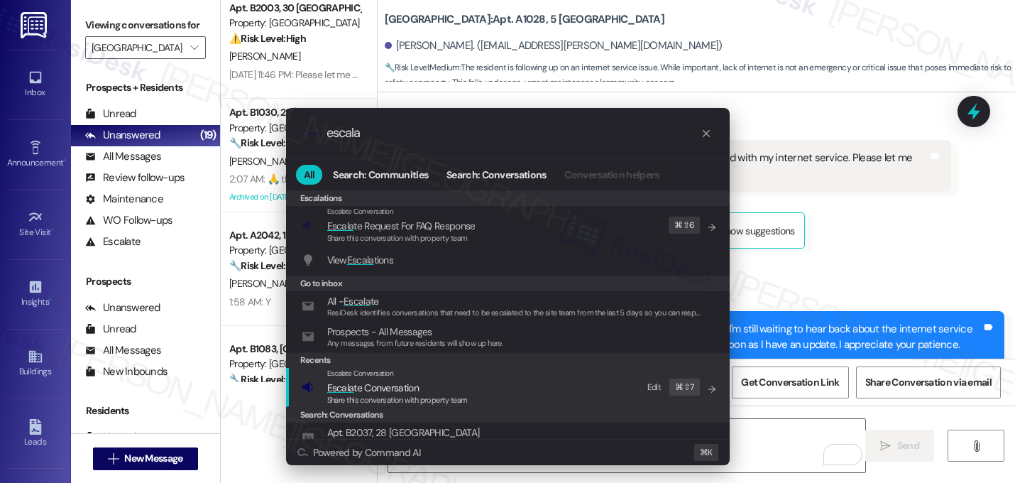
type input "escala"
click at [386, 372] on span "Escalate Conversation" at bounding box center [360, 372] width 67 height 9
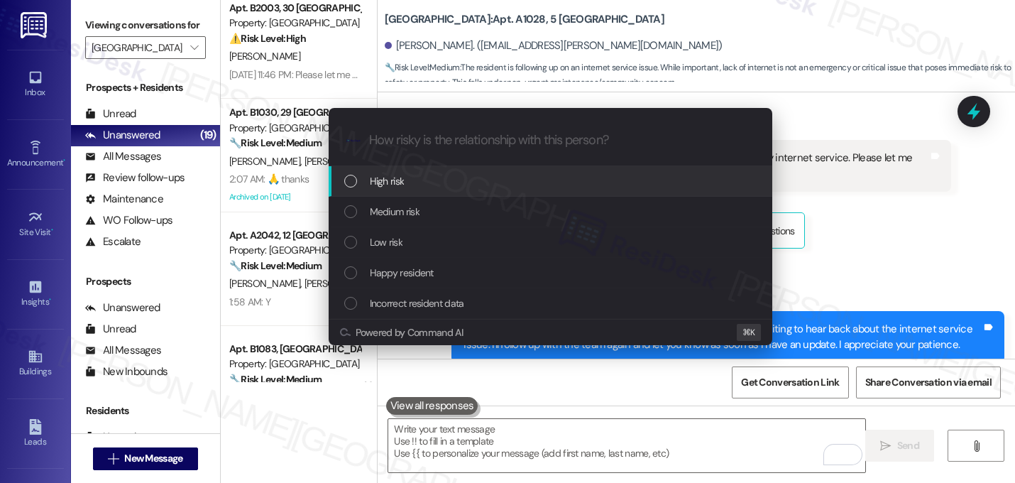
click at [397, 187] on span "High risk" at bounding box center [387, 181] width 35 height 16
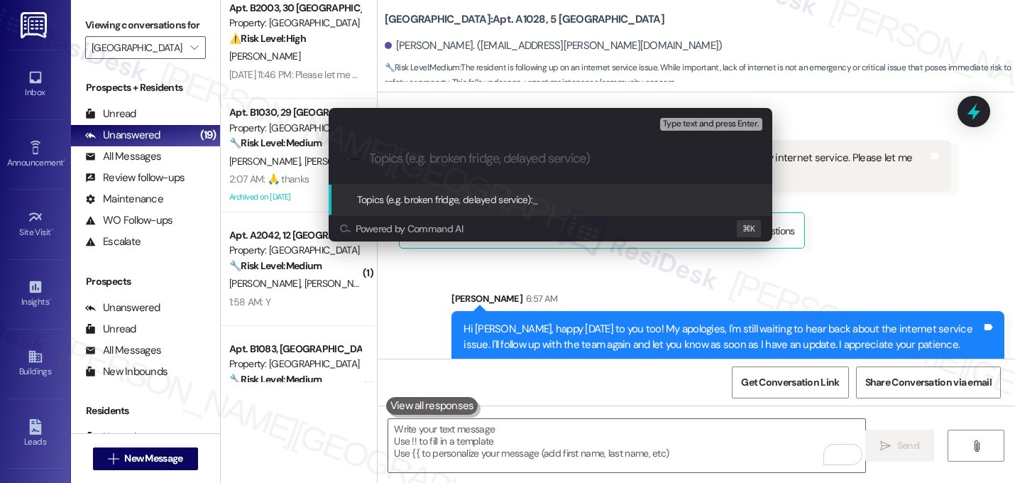
click at [744, 251] on div "Escalate Conversation High risk Topics (e.g. broken fridge, delayed service) An…" at bounding box center [550, 175] width 479 height 162
click at [743, 262] on div "Escalate Conversation High risk Topics (e.g. broken fridge, delayed service) An…" at bounding box center [507, 241] width 1015 height 483
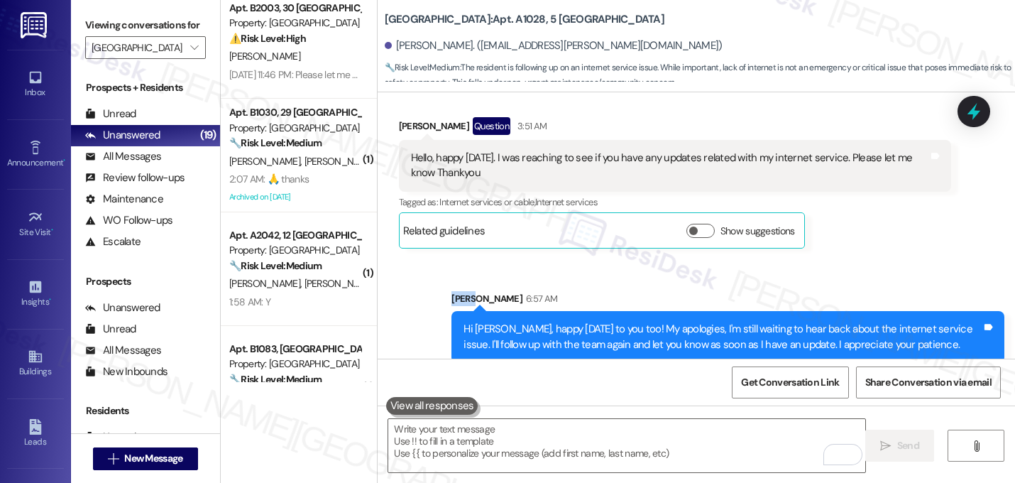
click at [743, 262] on div "Sent via SMS Sarah 6:57 AM Hi Srikanth, happy Monday to you too! My apologies, …" at bounding box center [696, 316] width 637 height 114
click at [661, 242] on div "Received via SMS Srikanth Gollapalli Question 3:51 AM Hello, happy Monday. I wa…" at bounding box center [675, 182] width 574 height 153
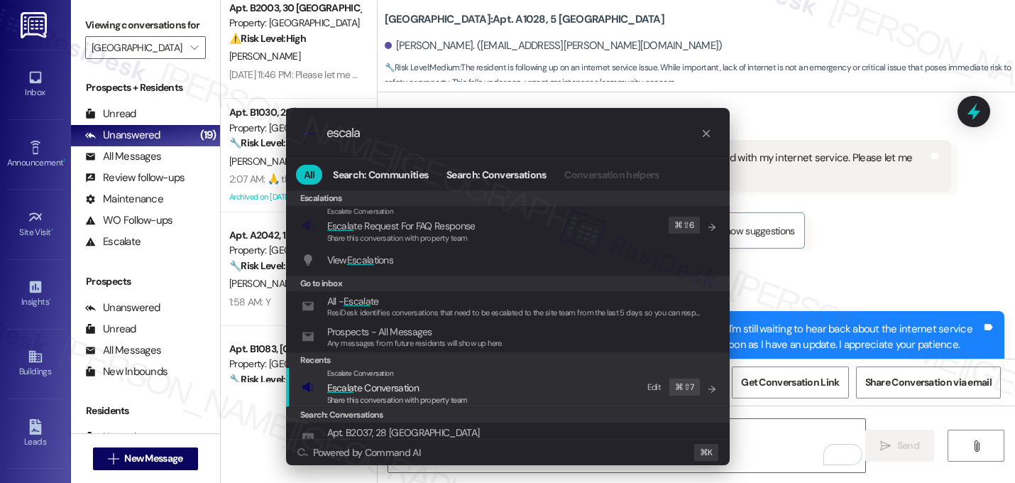
type input "escala"
click at [402, 370] on div "Escalate Conversation" at bounding box center [397, 373] width 141 height 11
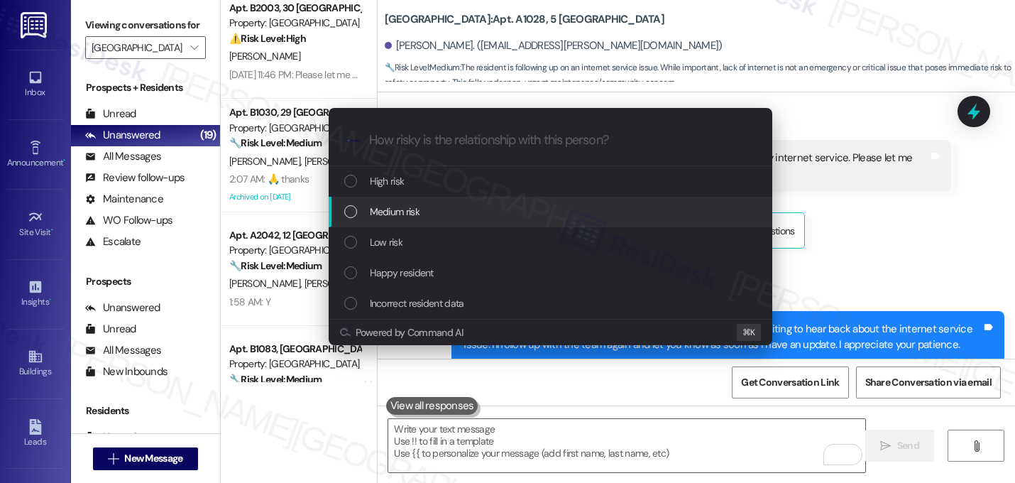
drag, startPoint x: 400, startPoint y: 194, endPoint x: 424, endPoint y: 204, distance: 26.1
click at [424, 204] on div "High risk Medium risk Low risk Happy resident Incorrect resident data" at bounding box center [551, 242] width 444 height 153
click at [424, 204] on div "Medium risk" at bounding box center [551, 212] width 415 height 16
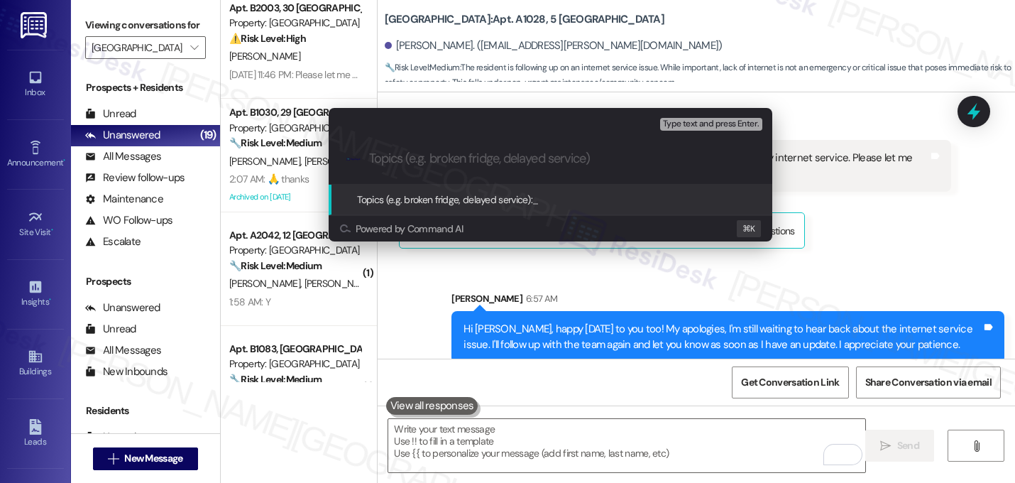
click at [452, 141] on div ".cls-1{fill:#0a055f;}.cls-2{fill:#0cc4c4;} resideskLogoBlueOrange" at bounding box center [551, 158] width 444 height 50
click at [445, 146] on div ".cls-1{fill:#0a055f;}.cls-2{fill:#0cc4c4;} resideskLogoBlueOrange" at bounding box center [551, 158] width 444 height 50
click at [438, 136] on div ".cls-1{fill:#0a055f;}.cls-2{fill:#0cc4c4;} resideskLogoBlueOrange" at bounding box center [551, 158] width 444 height 50
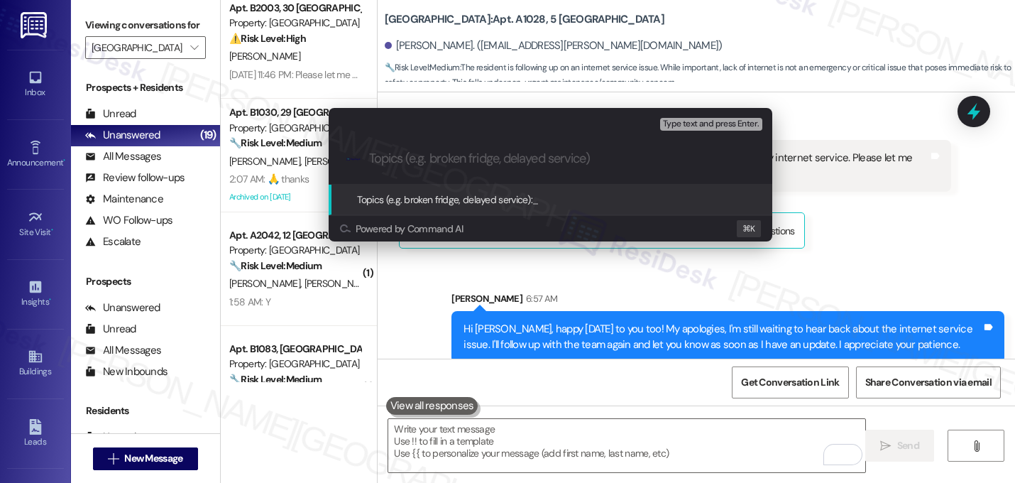
click at [438, 136] on div ".cls-1{fill:#0a055f;}.cls-2{fill:#0cc4c4;} resideskLogoBlueOrange" at bounding box center [551, 158] width 444 height 50
click at [385, 144] on div ".cls-1{fill:#0a055f;}.cls-2{fill:#0cc4c4;} resideskLogoBlueOrange" at bounding box center [551, 158] width 444 height 50
click at [385, 143] on div ".cls-1{fill:#0a055f;}.cls-2{fill:#0cc4c4;} resideskLogoBlueOrange" at bounding box center [551, 158] width 444 height 50
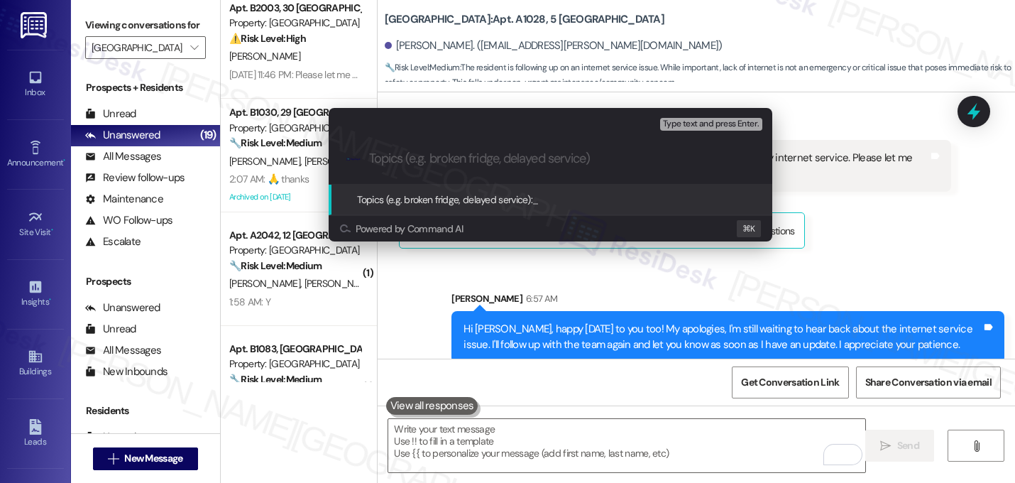
click at [757, 339] on div "Escalate Conversation Medium risk Topics (e.g. broken fridge, delayed service) …" at bounding box center [507, 241] width 1015 height 483
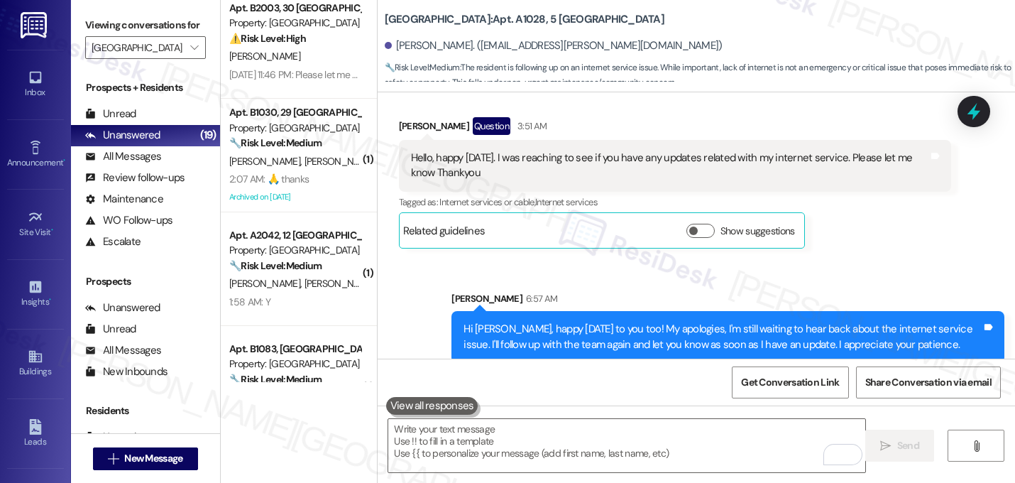
click at [761, 354] on div "Sent via SMS Sarah 6:57 AM Hi Srikanth, happy Monday to you too! My apologies, …" at bounding box center [728, 326] width 574 height 93
click at [769, 366] on button "Get Conversation Link" at bounding box center [790, 382] width 116 height 32
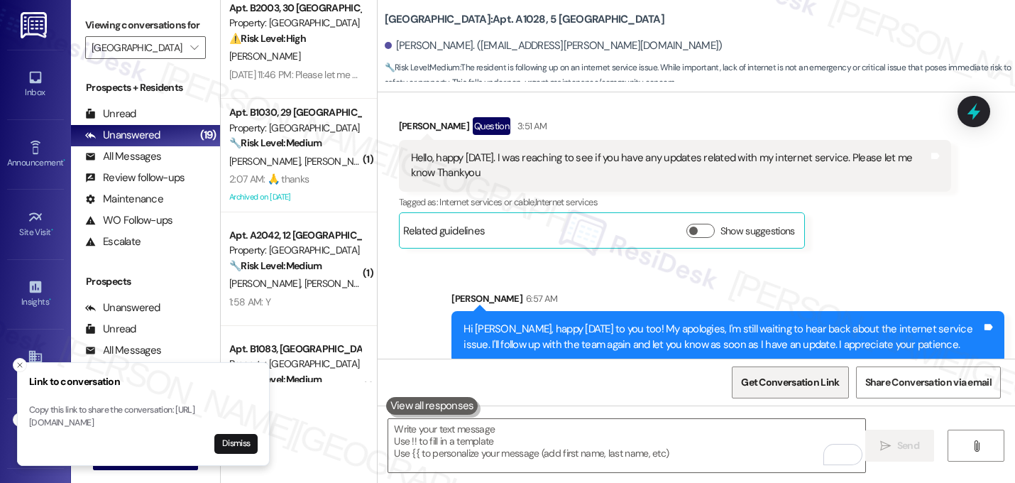
click at [769, 366] on button "Get Conversation Link" at bounding box center [790, 382] width 116 height 32
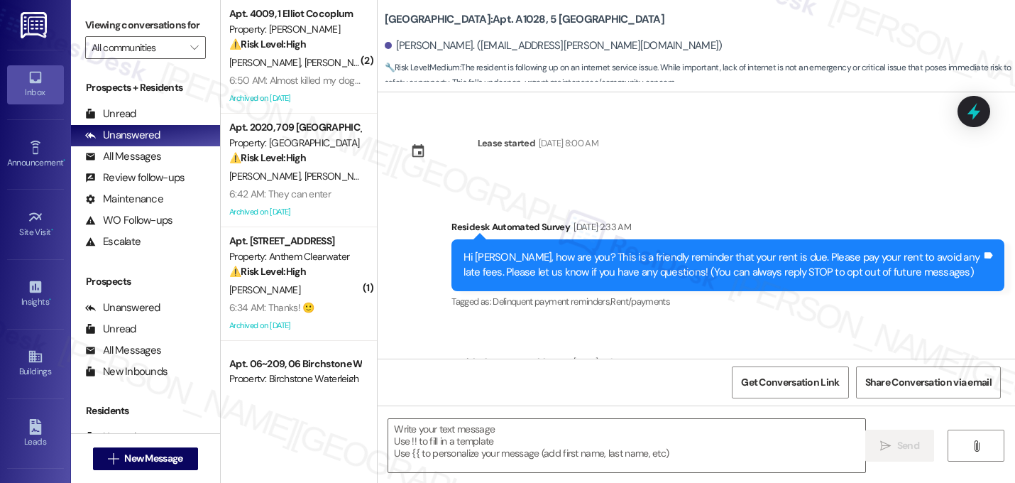
scroll to position [6137, 0]
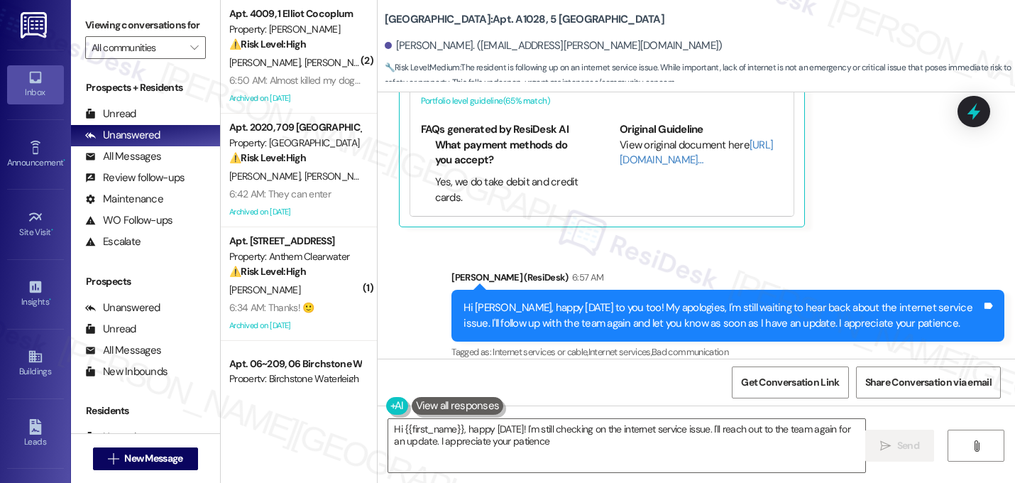
type textarea "Hi {{first_name}}, happy [DATE]! I'm still checking on the internet service iss…"
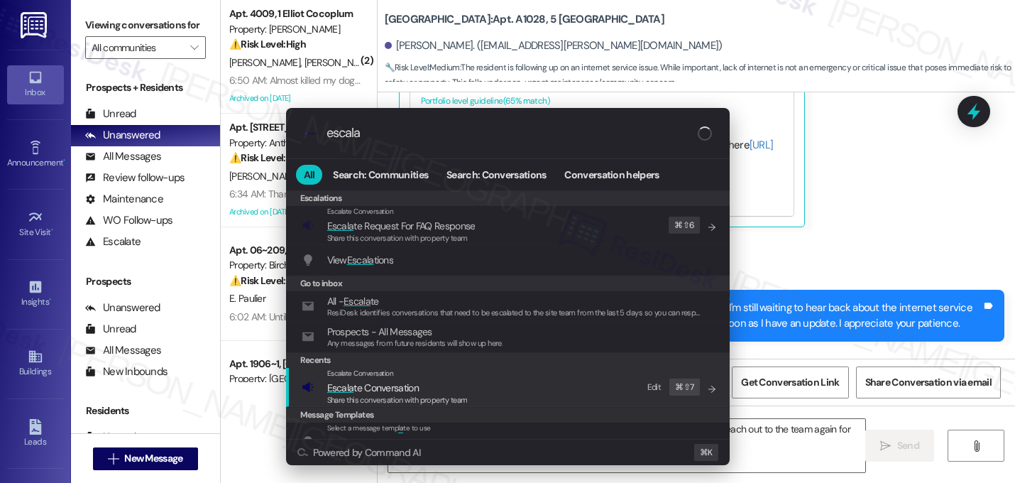
type input "escala"
click at [363, 390] on span "Escala te Conversation" at bounding box center [373, 387] width 92 height 13
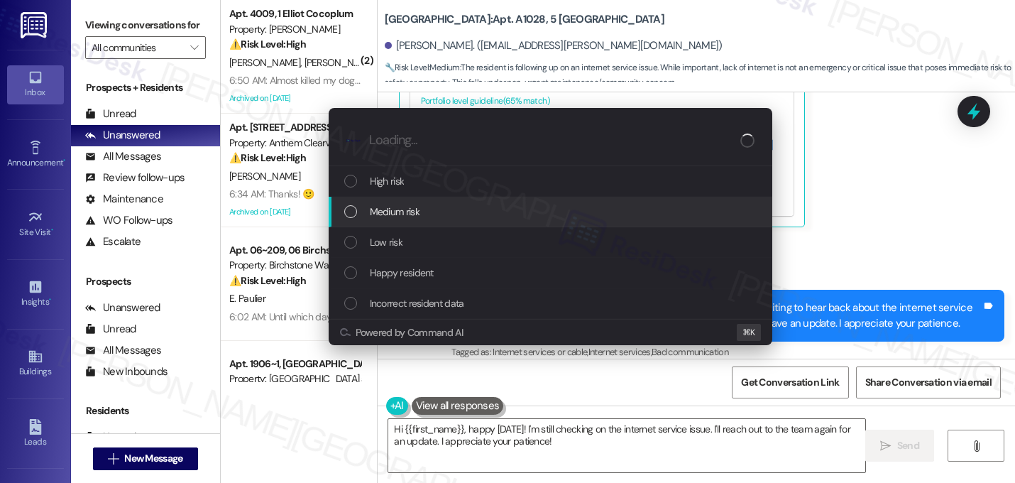
click at [423, 221] on div "Medium risk" at bounding box center [551, 212] width 444 height 31
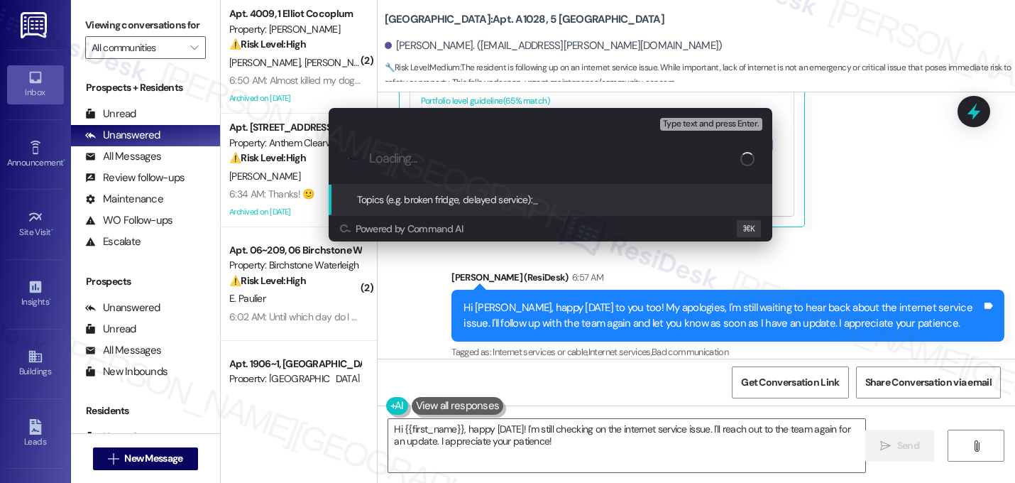
paste input "[URL][DOMAIN_NAME]"
type input "[URL][DOMAIN_NAME]"
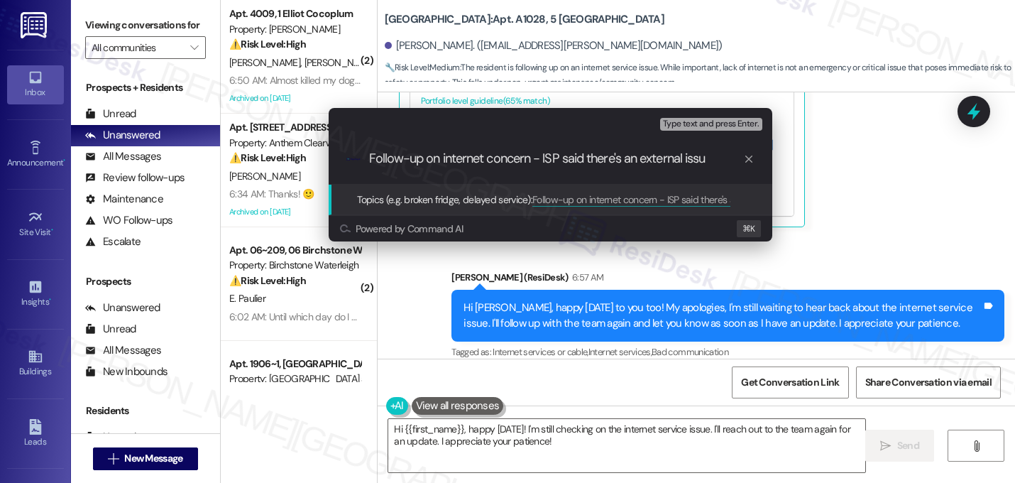
type input "Follow-up on internet concern - ISP said there's an external issue"
click at [578, 158] on input "Follow-up on internet concern - ISP said there's an external issue" at bounding box center [556, 158] width 374 height 15
click at [703, 159] on input "Follow-up on internet concern - ISP said there's an external issue" at bounding box center [556, 158] width 374 height 15
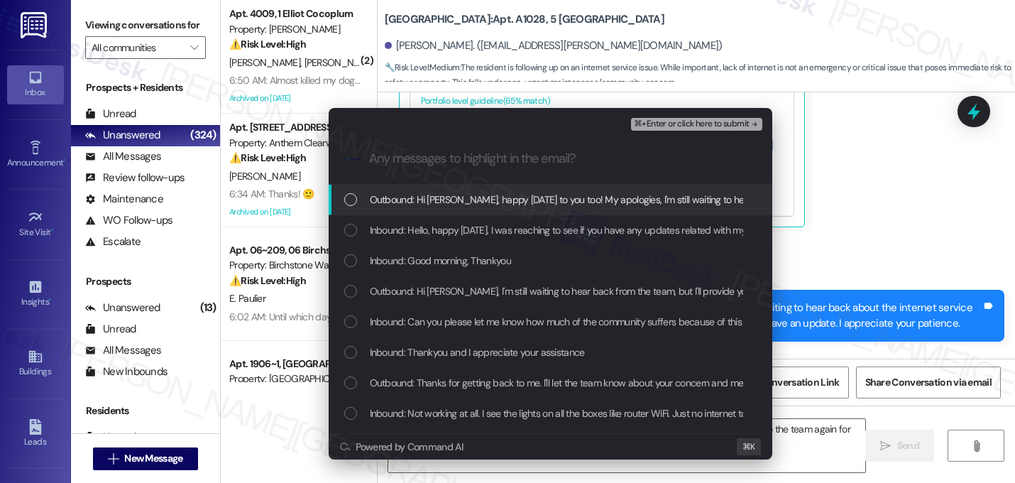
click at [645, 197] on span "Outbound: Hi [PERSON_NAME], happy [DATE] to you too! My apologies, I'm still wa…" at bounding box center [857, 200] width 975 height 16
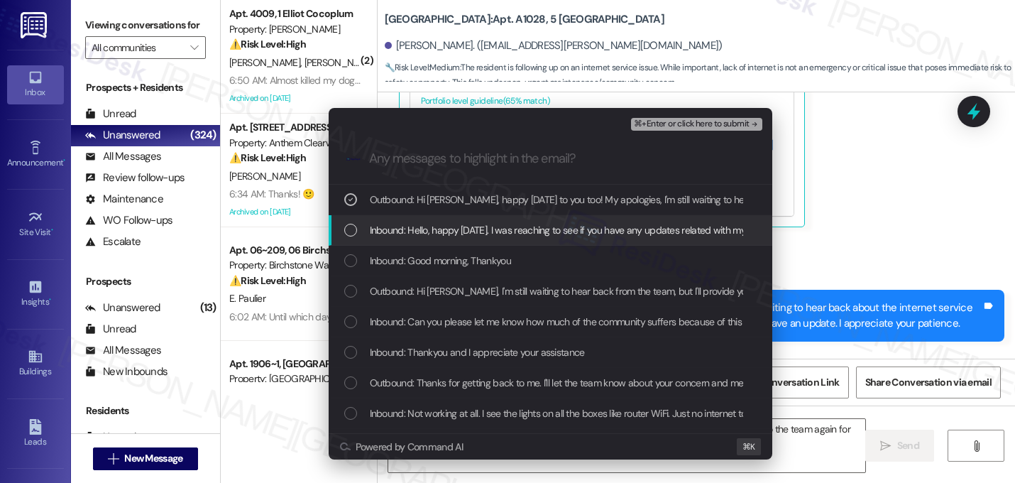
click at [631, 228] on span "Inbound: Hello, happy [DATE]. I was reaching to see if you have any updates rel…" at bounding box center [653, 230] width 567 height 16
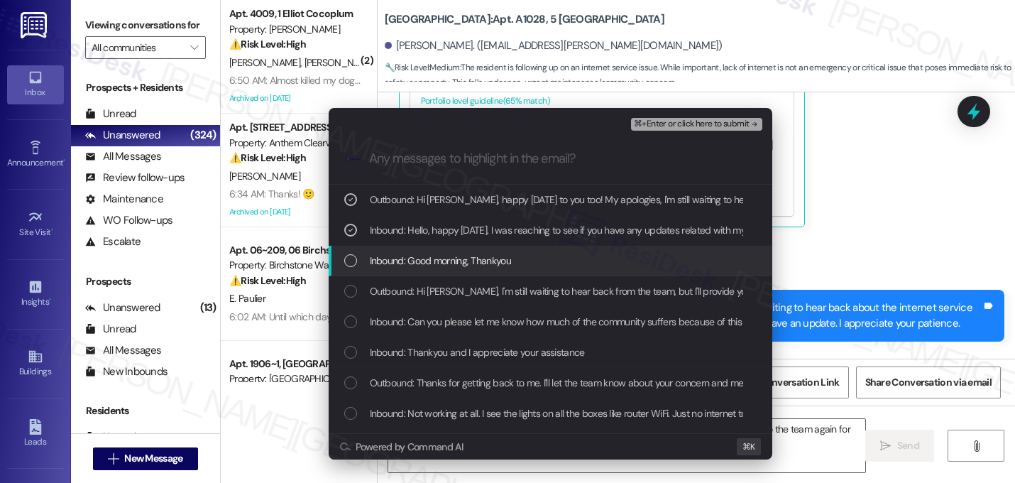
click at [597, 266] on div "Inbound: Good morning, Thankyou" at bounding box center [551, 261] width 415 height 16
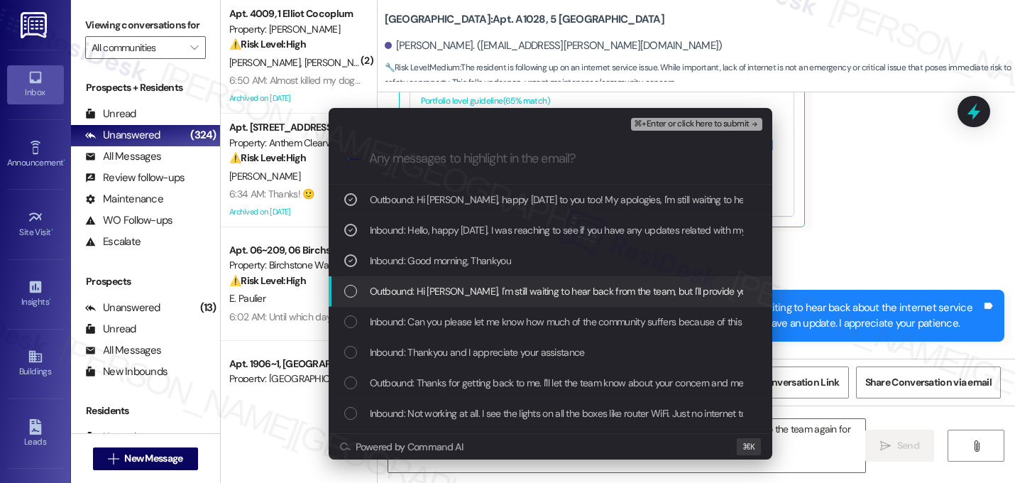
click at [590, 296] on span "Outbound: Hi [PERSON_NAME], I'm still waiting to hear back from the team, but I…" at bounding box center [692, 291] width 644 height 16
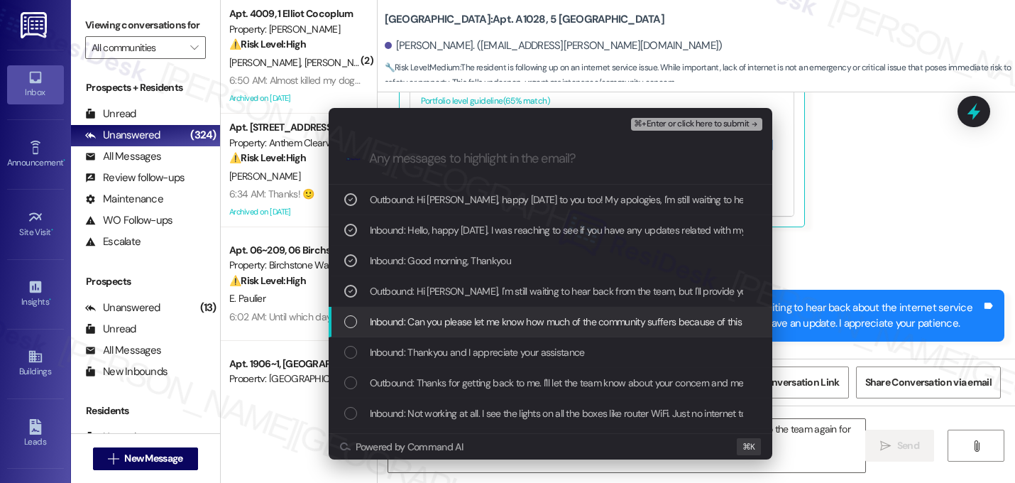
click at [586, 319] on span "Inbound: Can you please let me know how much of the community suffers because o…" at bounding box center [571, 322] width 402 height 16
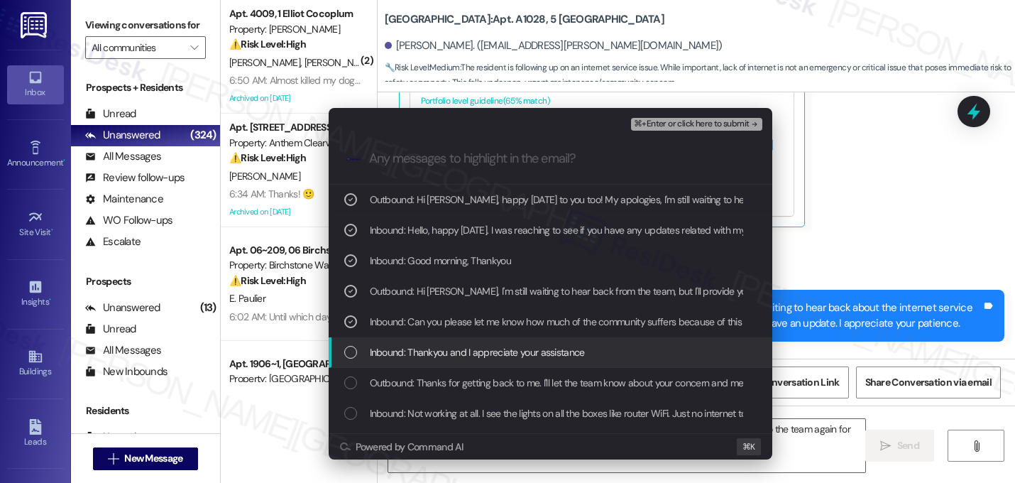
click at [572, 352] on span "Inbound: Thankyou and I appreciate your assistance" at bounding box center [477, 352] width 215 height 16
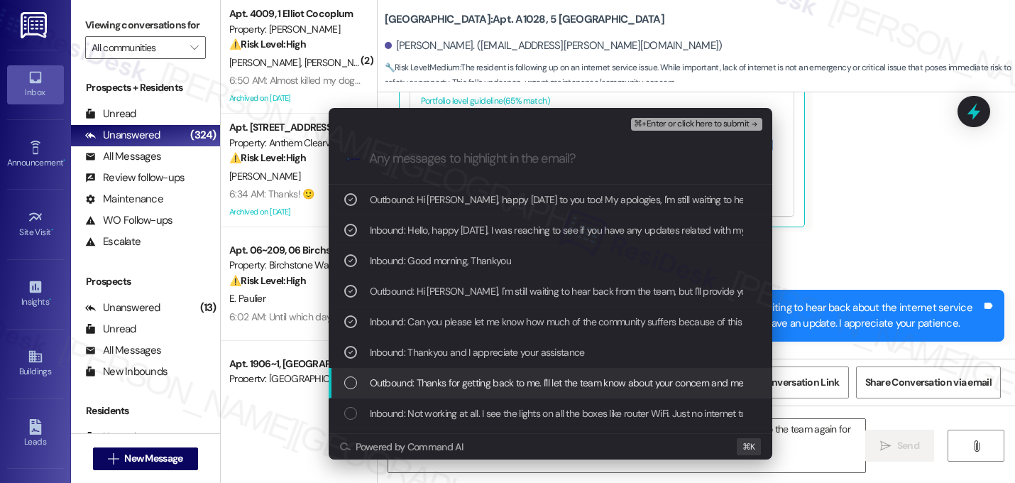
click at [565, 383] on span "Outbound: Thanks for getting back to me. I'll let the team know about your conc…" at bounding box center [659, 383] width 578 height 16
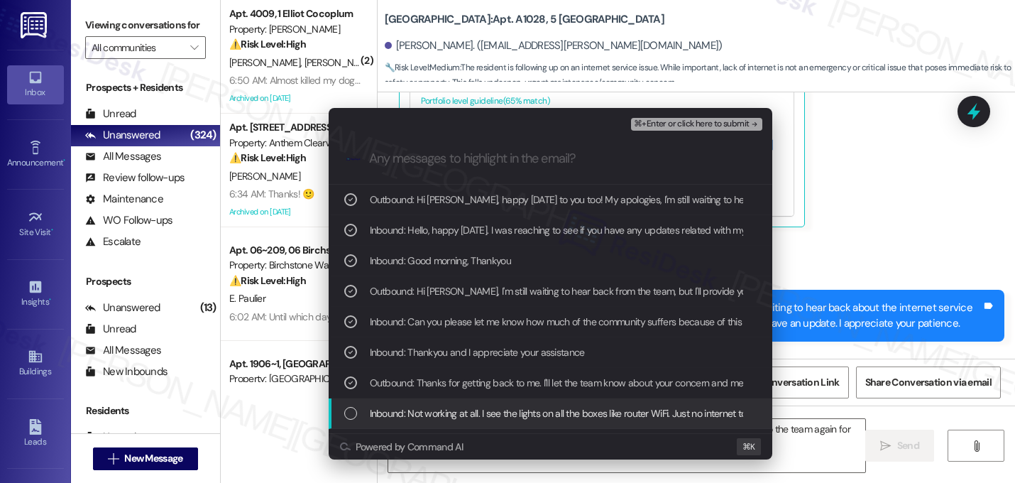
click at [556, 409] on span "Inbound: Not working at all. I see the lights on all the boxes like router WiFi…" at bounding box center [576, 413] width 413 height 16
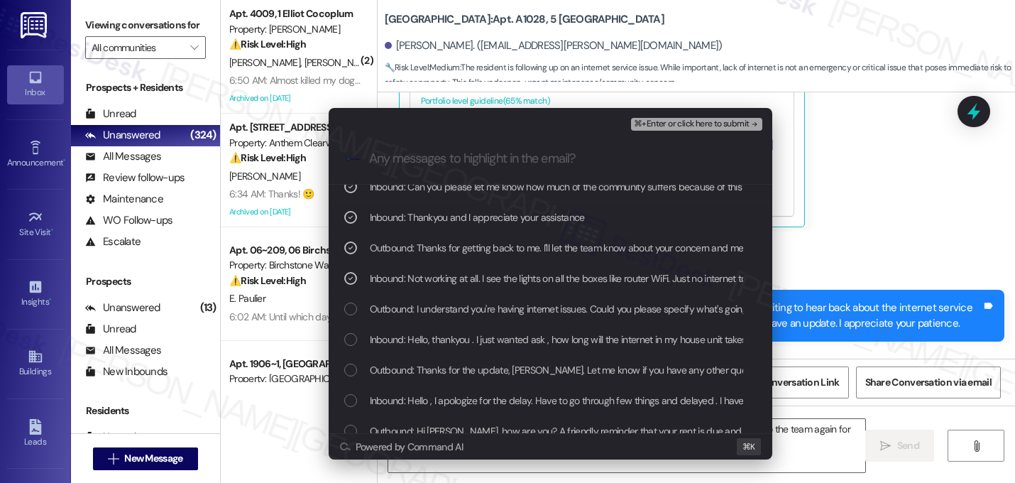
scroll to position [136, 0]
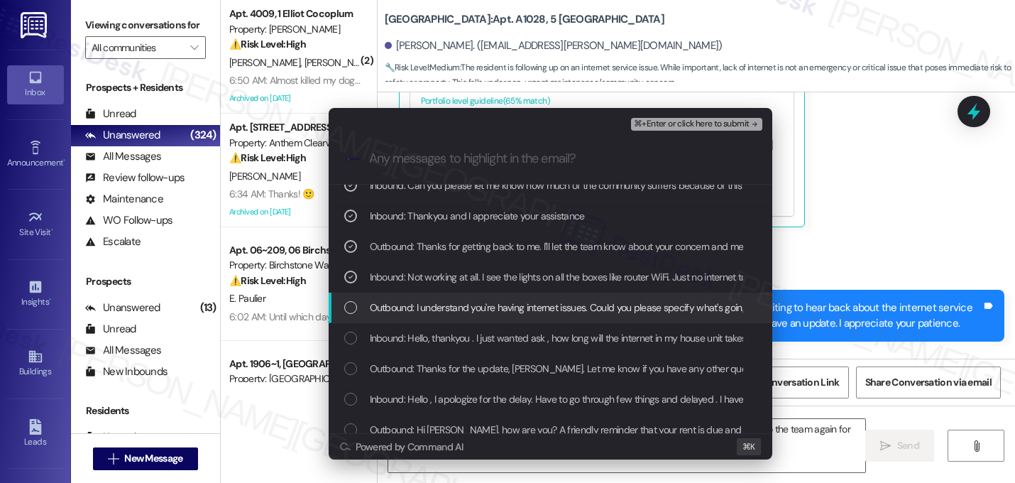
click at [610, 301] on span "Outbound: I understand you're having internet issues. Could you please specify …" at bounding box center [729, 307] width 718 height 16
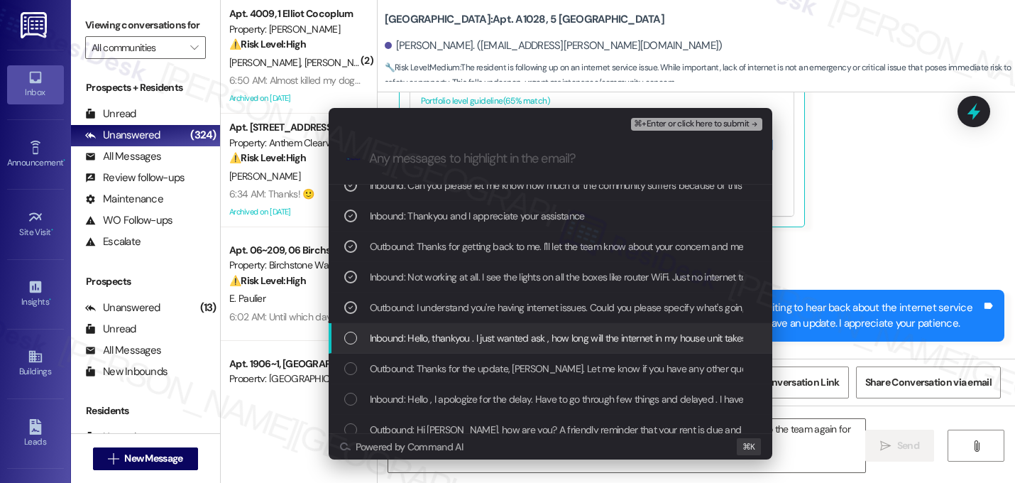
click at [601, 336] on span "Inbound: Hello, thankyou . I just wanted ask , how long will the internet in my…" at bounding box center [846, 338] width 953 height 16
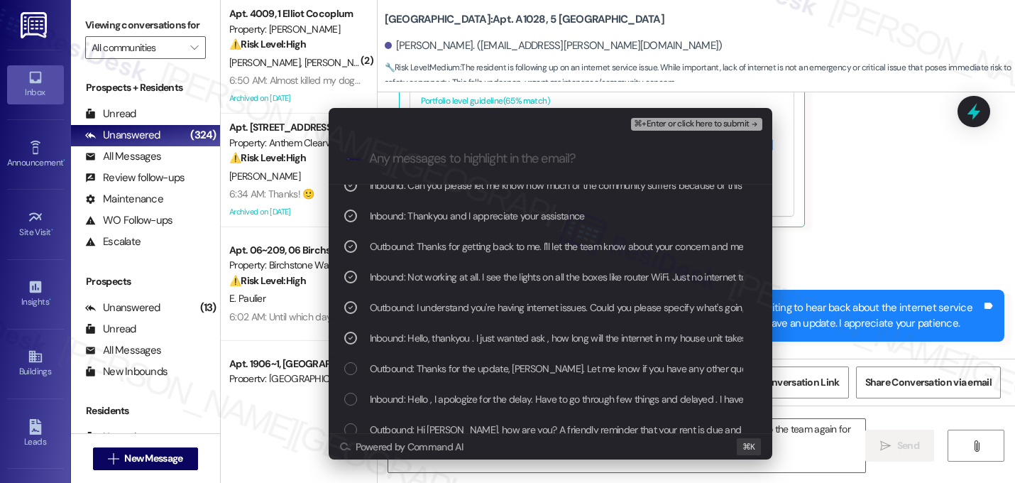
click at [737, 131] on div "⌘+Enter or click here to submit" at bounding box center [697, 124] width 133 height 18
click at [739, 124] on span "⌘+Enter or click here to submit" at bounding box center [691, 124] width 115 height 10
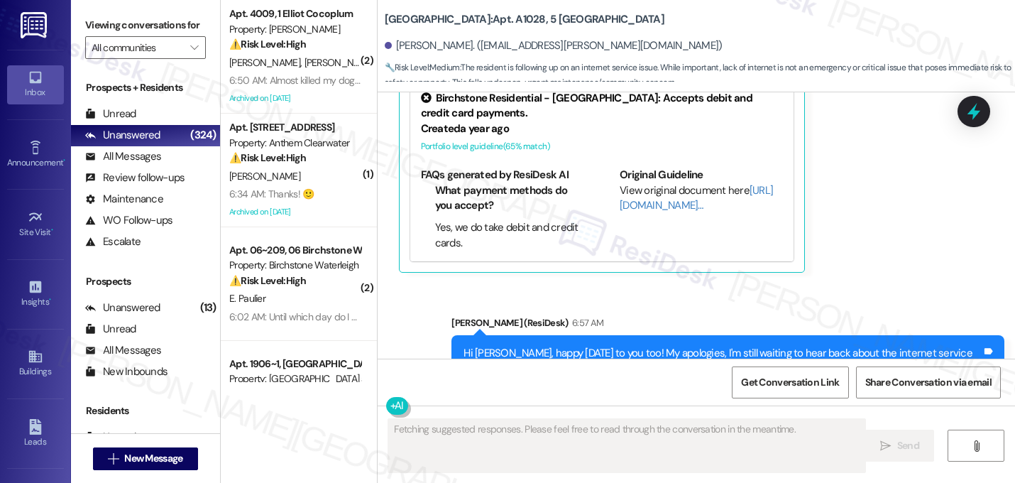
scroll to position [6137, 0]
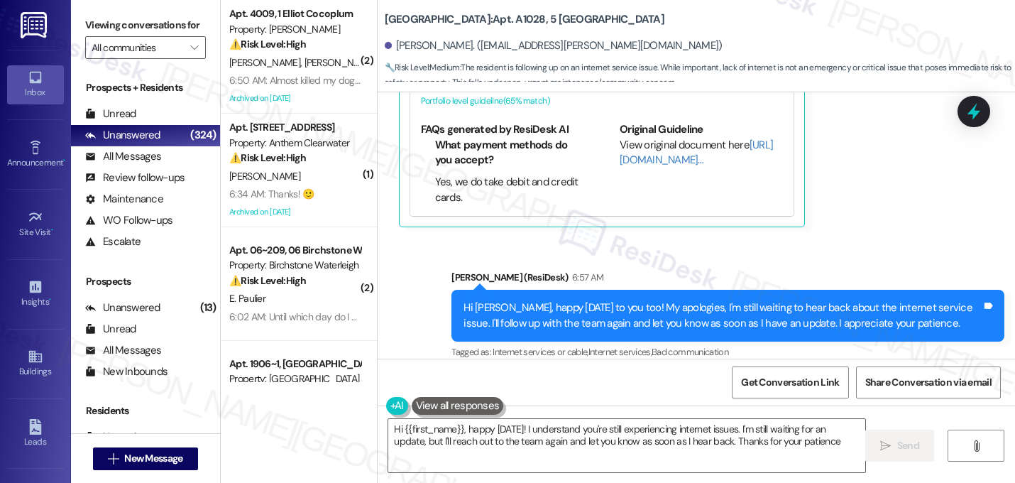
type textarea "Hi {{first_name}}, happy [DATE]! I understand you're still experiencing interne…"
click at [173, 56] on input "All communities" at bounding box center [138, 47] width 92 height 23
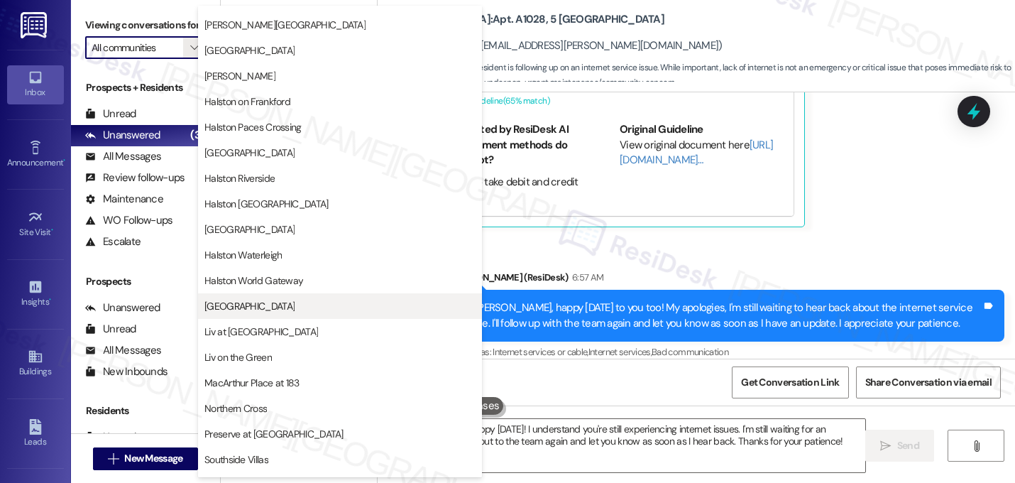
scroll to position [480, 0]
click at [285, 304] on span "[GEOGRAPHIC_DATA]" at bounding box center [339, 305] width 271 height 14
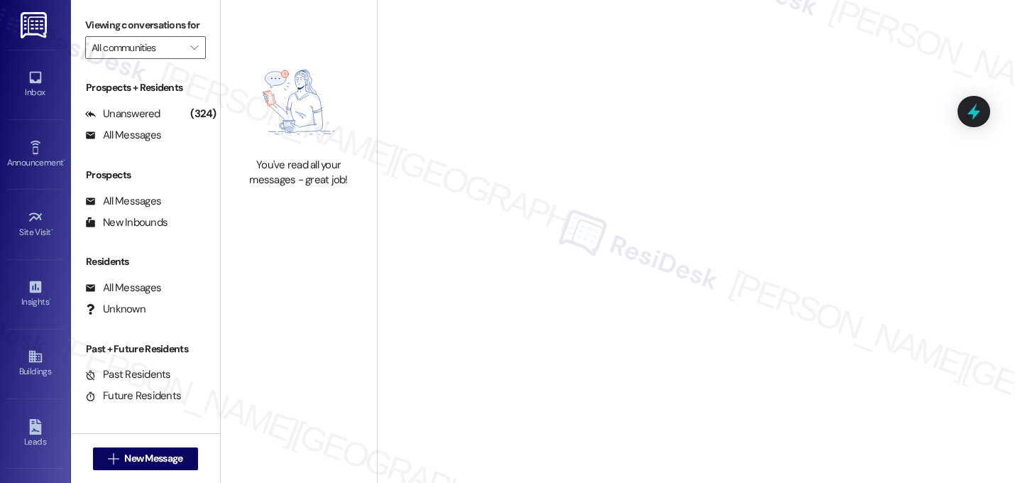
type input "[GEOGRAPHIC_DATA]"
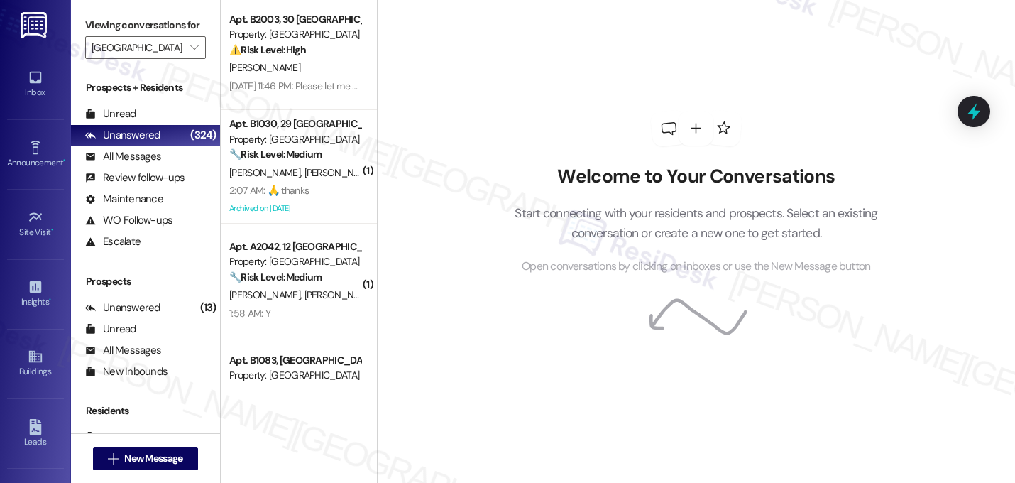
scroll to position [260, 0]
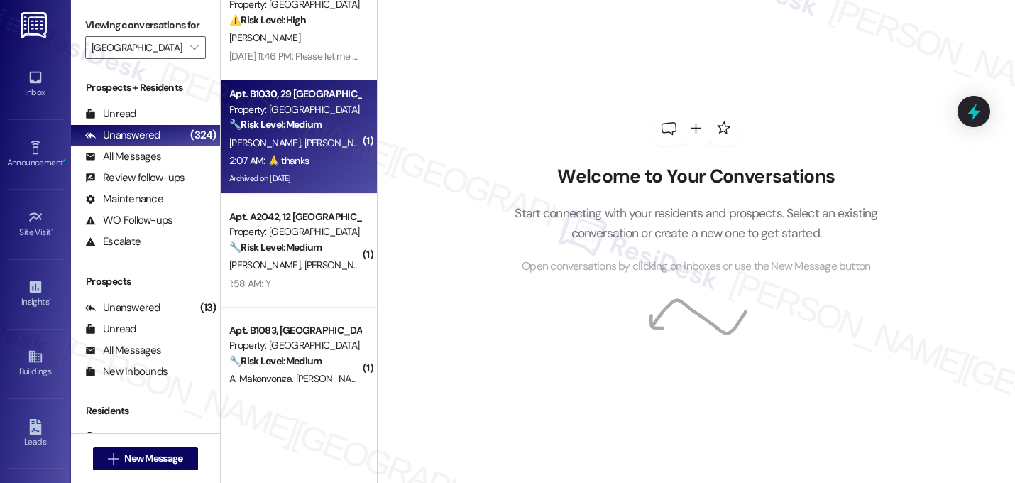
click at [304, 145] on span "[PERSON_NAME]" at bounding box center [339, 142] width 71 height 13
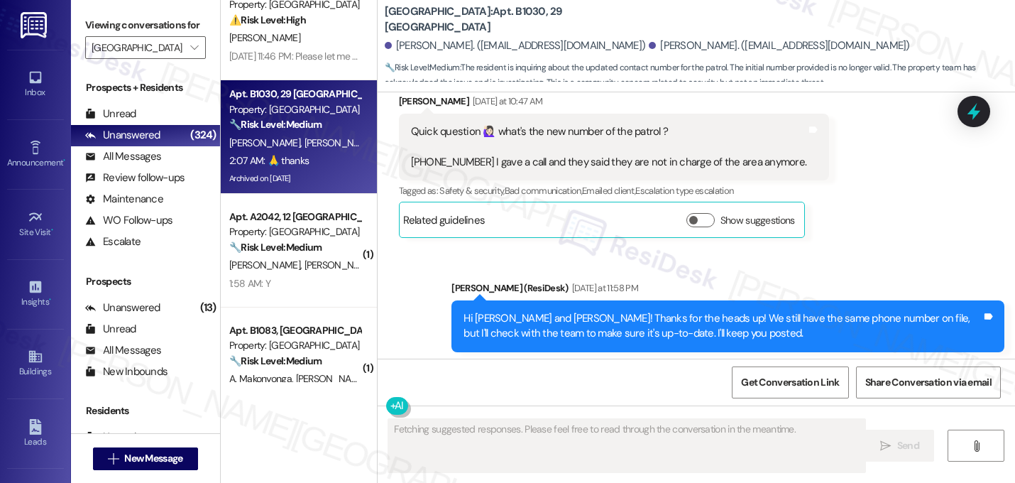
scroll to position [11281, 0]
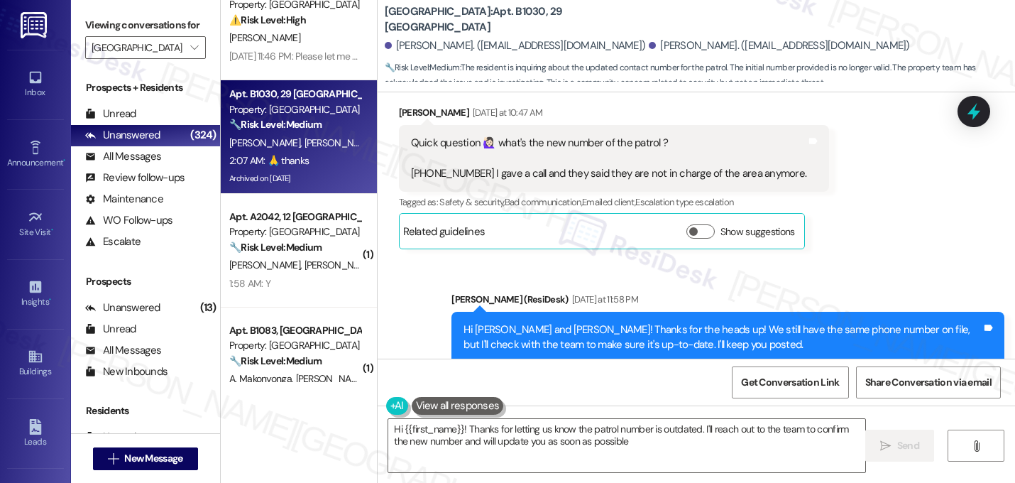
type textarea "Hi {{first_name}}! Thanks for letting us know the patrol number is outdated. I'…"
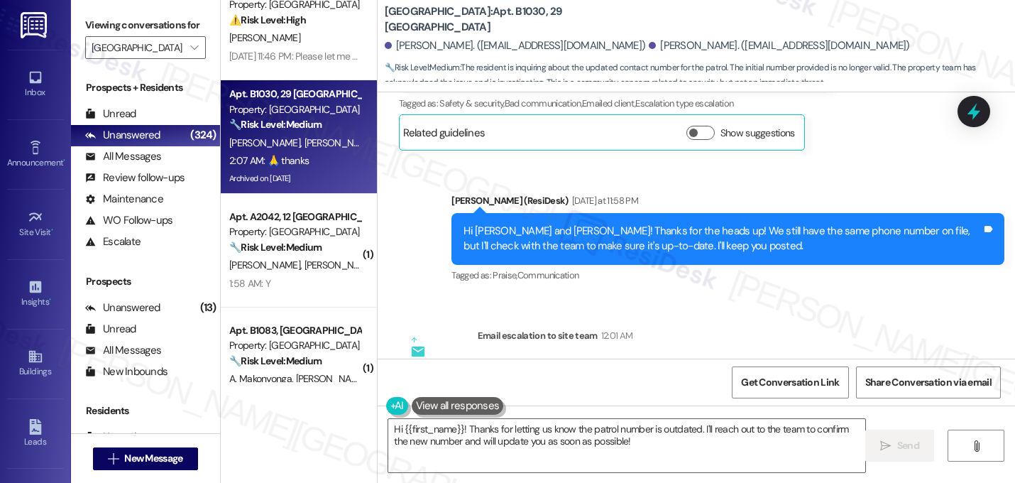
scroll to position [11446, 0]
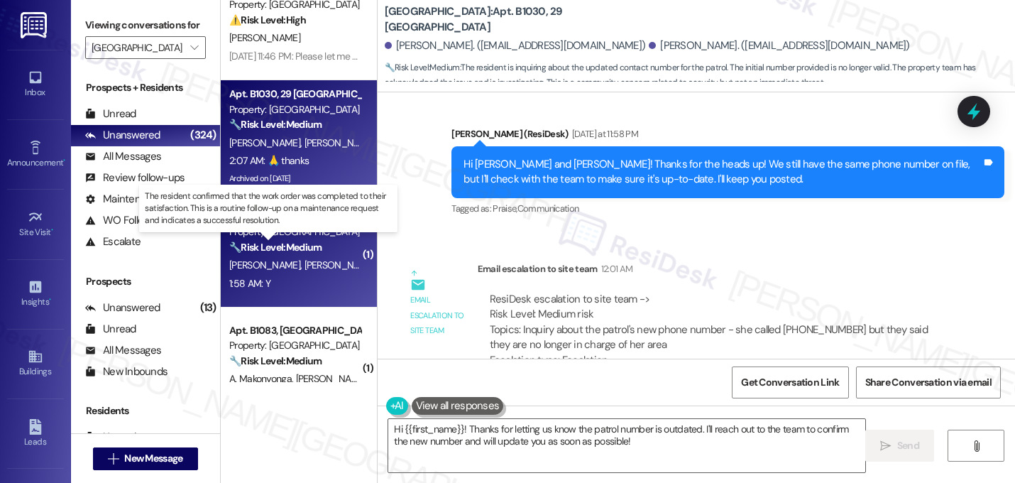
click at [300, 241] on strong "🔧 Risk Level: Medium" at bounding box center [275, 247] width 92 height 13
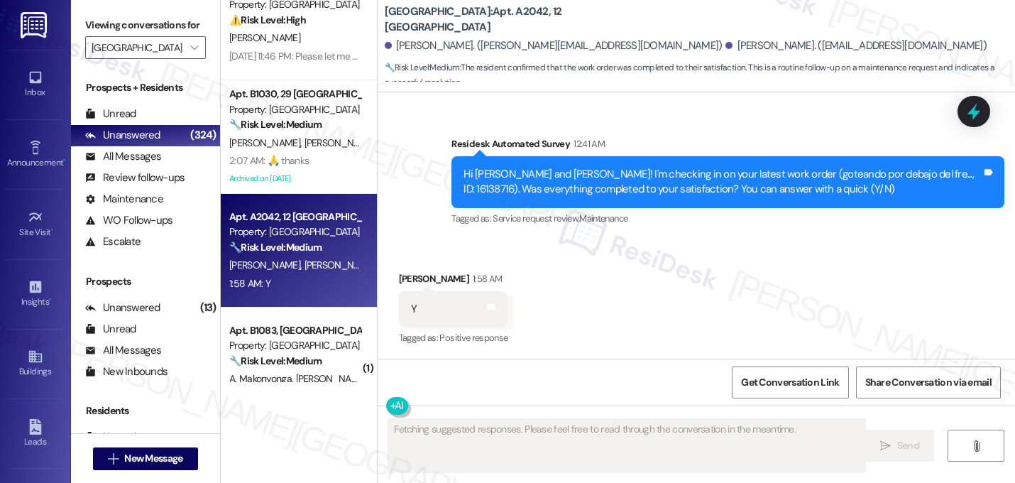
scroll to position [2156, 0]
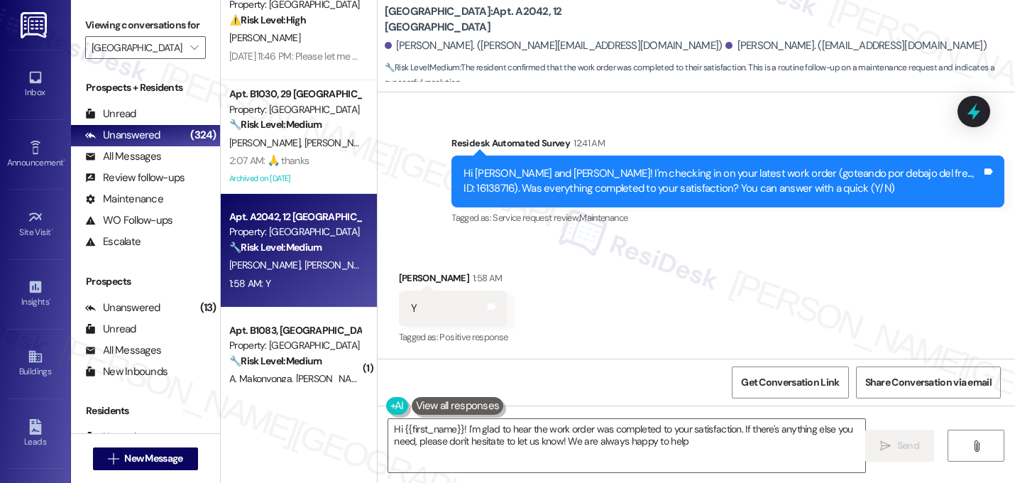
type textarea "Hi {{first_name}}! I'm glad to hear the work order was completed to your satisf…"
click at [497, 427] on textarea "Hi {{first_name}}! I'm glad to hear the work order was completed to your satisf…" at bounding box center [626, 445] width 477 height 53
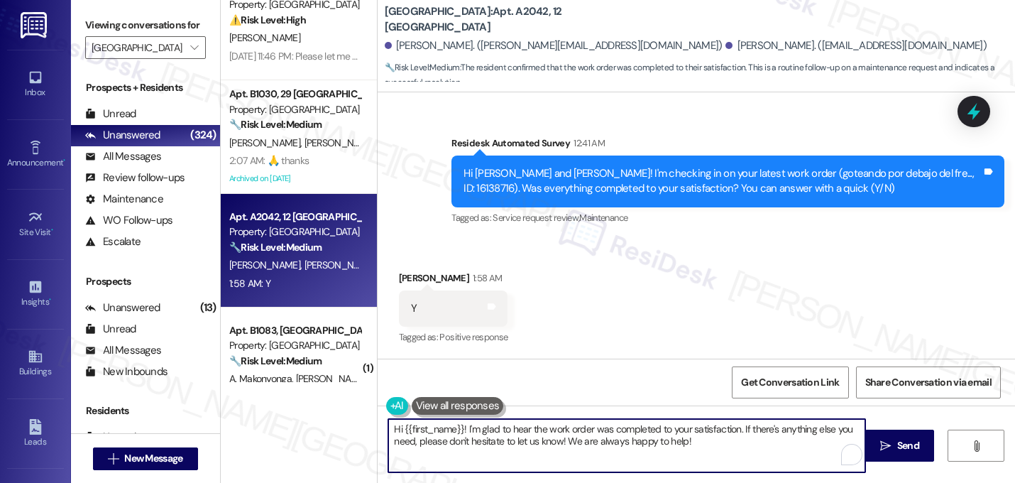
click at [497, 427] on textarea "Hi {{first_name}}! I'm glad to hear the work order was completed to your satisf…" at bounding box center [626, 445] width 477 height 53
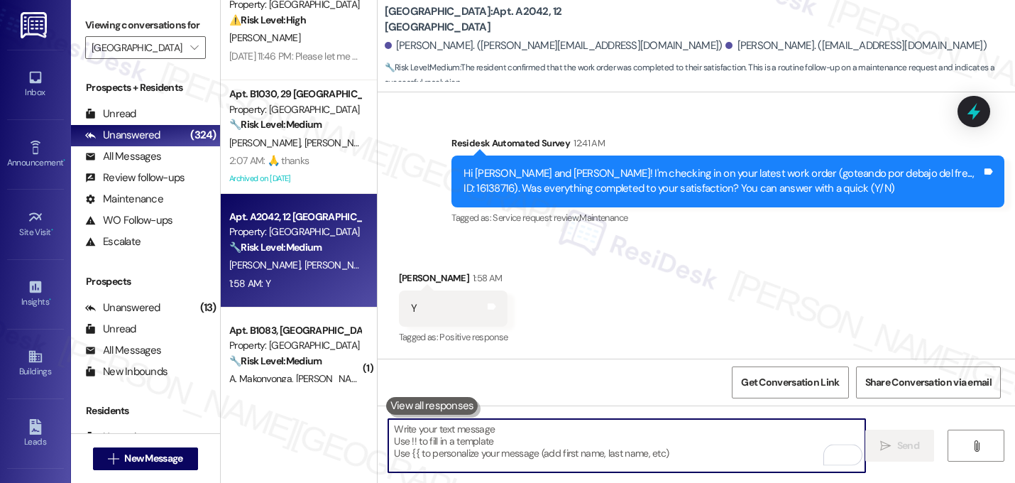
paste textarea "Great! I'm glad to hear that your last maintenance request was completed to you…"
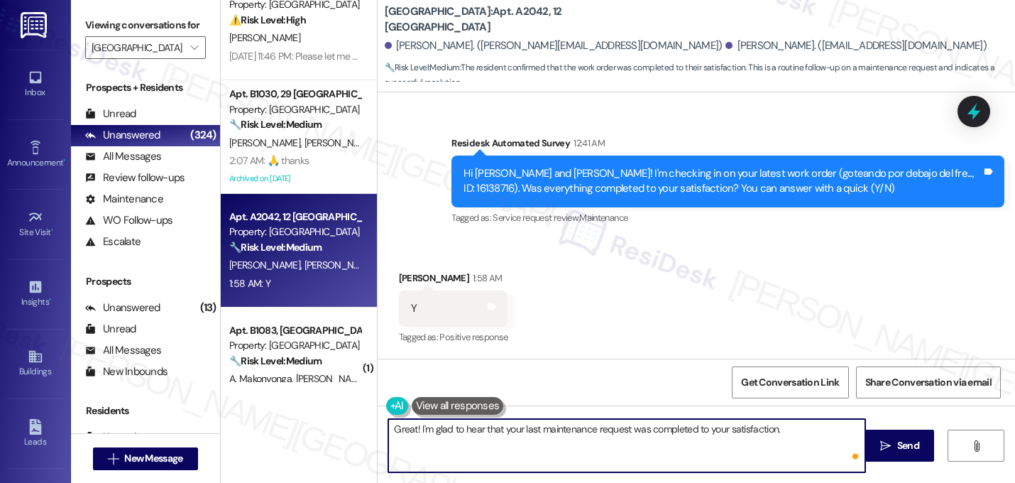
paste textarea "If I may ask...has {{property}} lived up to your expectations?"
type textarea "Great! I'm glad to hear that your last maintenance request was completed to you…"
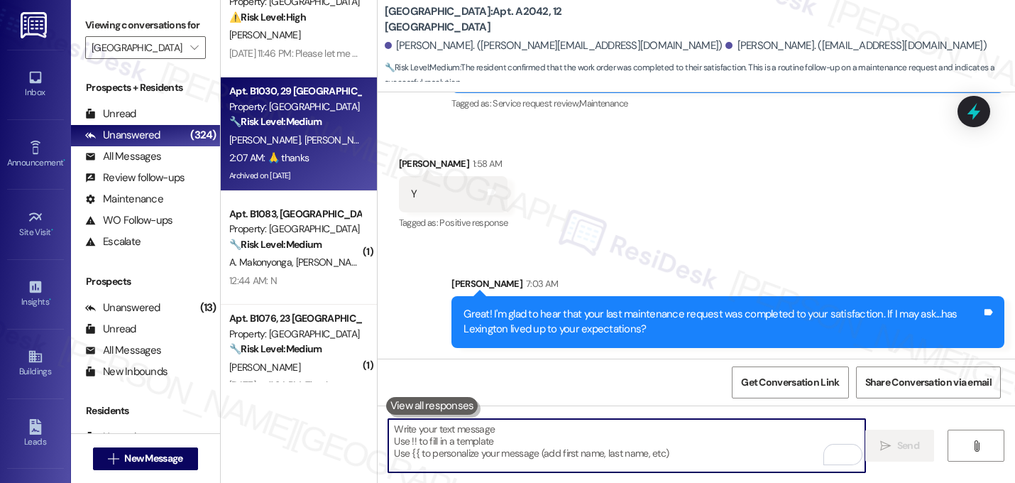
scroll to position [263, 0]
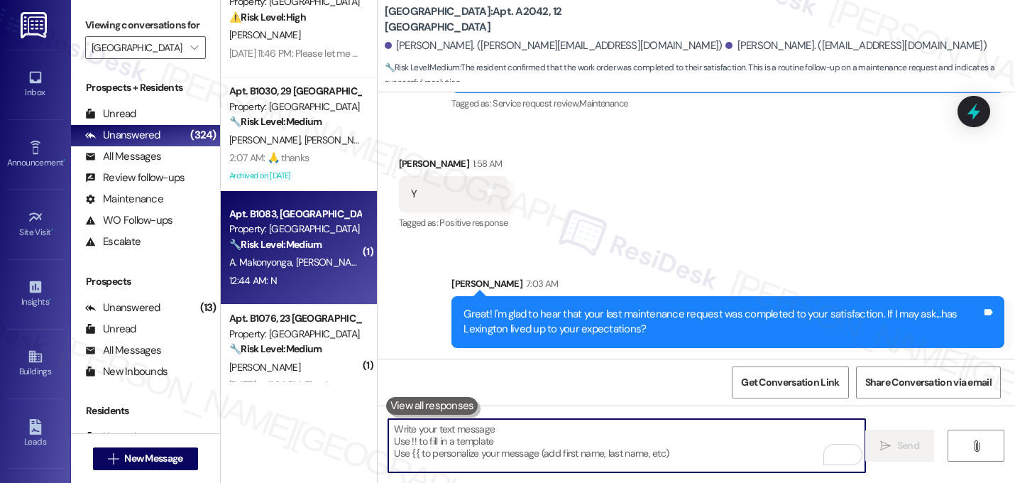
click at [297, 241] on strong "🔧 Risk Level: Medium" at bounding box center [275, 244] width 92 height 13
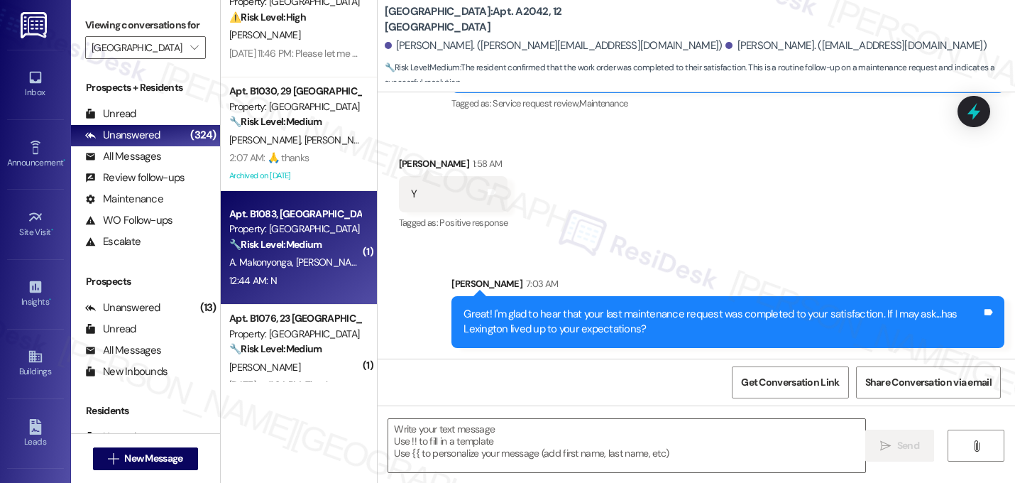
type textarea "Fetching suggested responses. Please feel free to read through the conversation…"
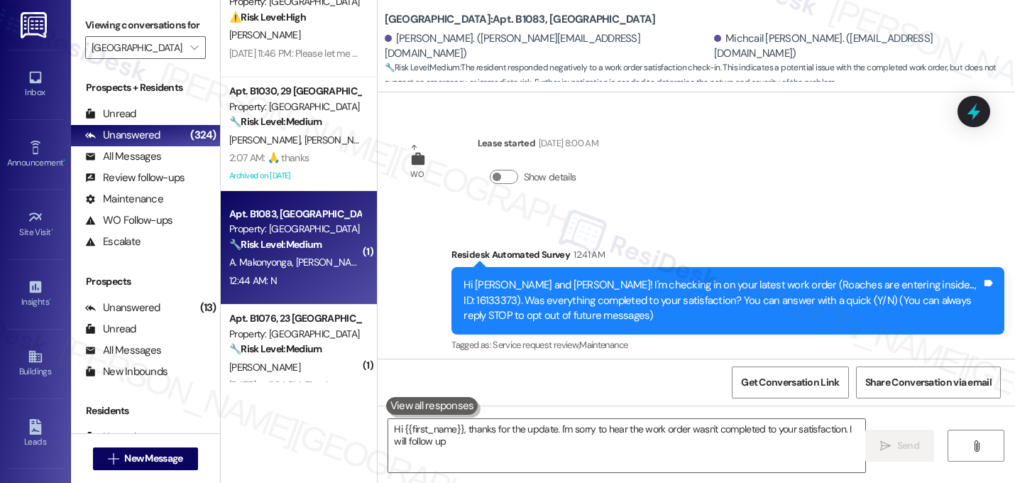
scroll to position [127, 0]
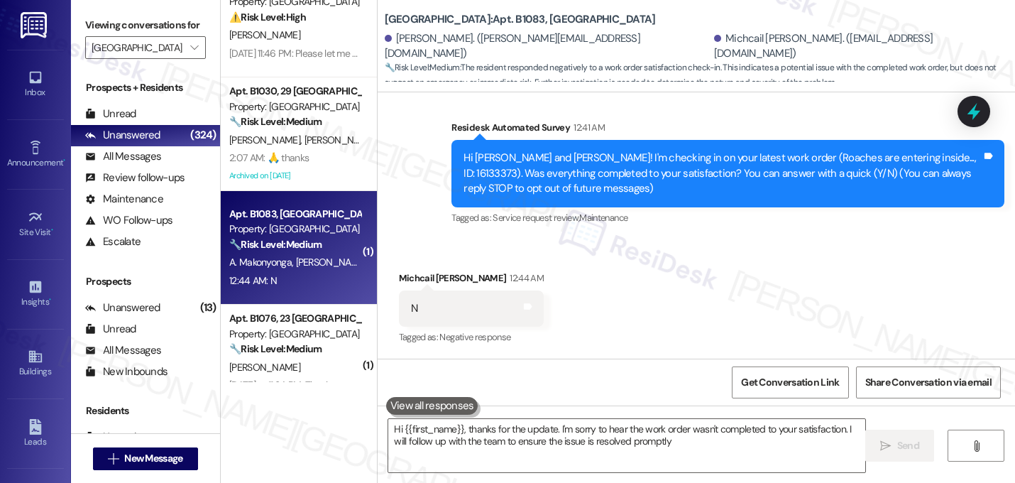
type textarea "Hi {{first_name}}, thanks for the update. I'm sorry to hear the work order wasn…"
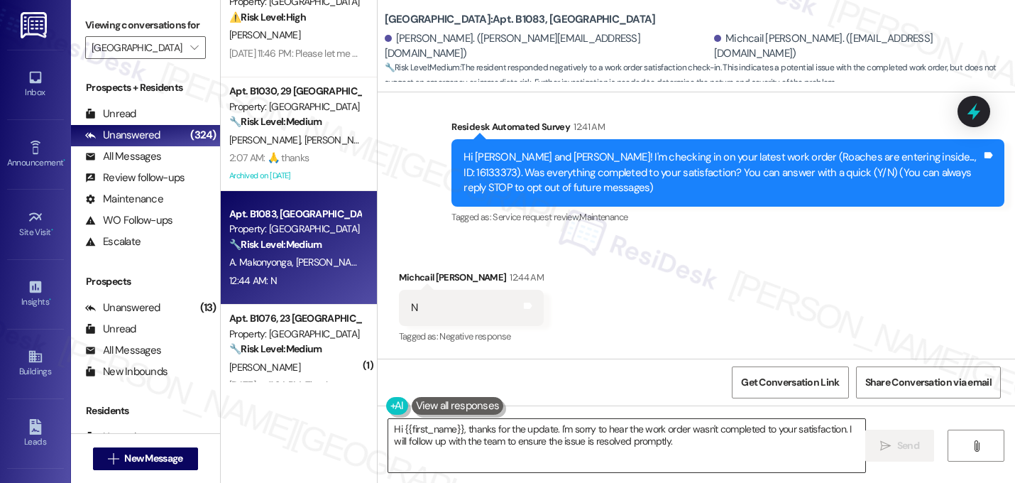
drag, startPoint x: 568, startPoint y: 436, endPoint x: 561, endPoint y: 431, distance: 8.7
click at [567, 435] on textarea "Hi {{first_name}}, thanks for the update. I'm sorry to hear the work order wasn…" at bounding box center [626, 445] width 477 height 53
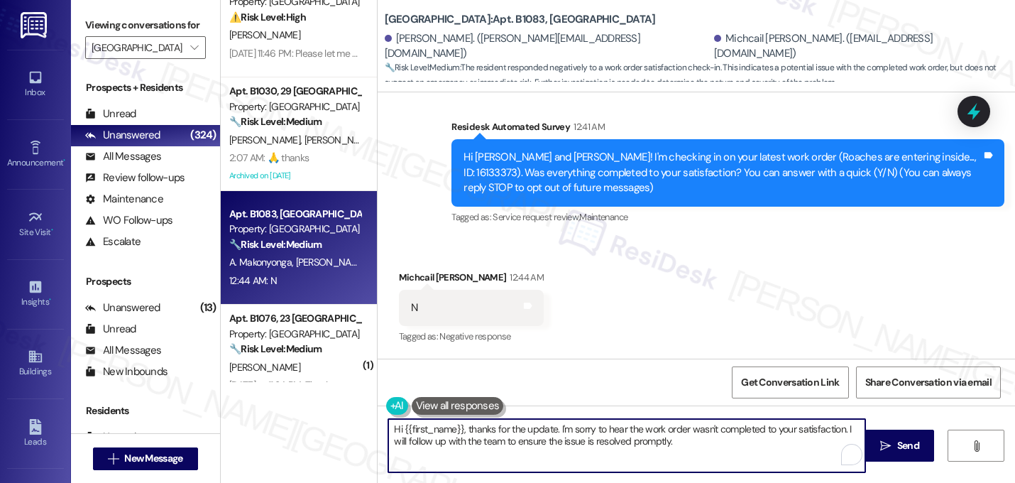
click at [561, 431] on textarea "Hi {{first_name}}, thanks for the update. I'm sorry to hear the work order wasn…" at bounding box center [626, 445] width 477 height 53
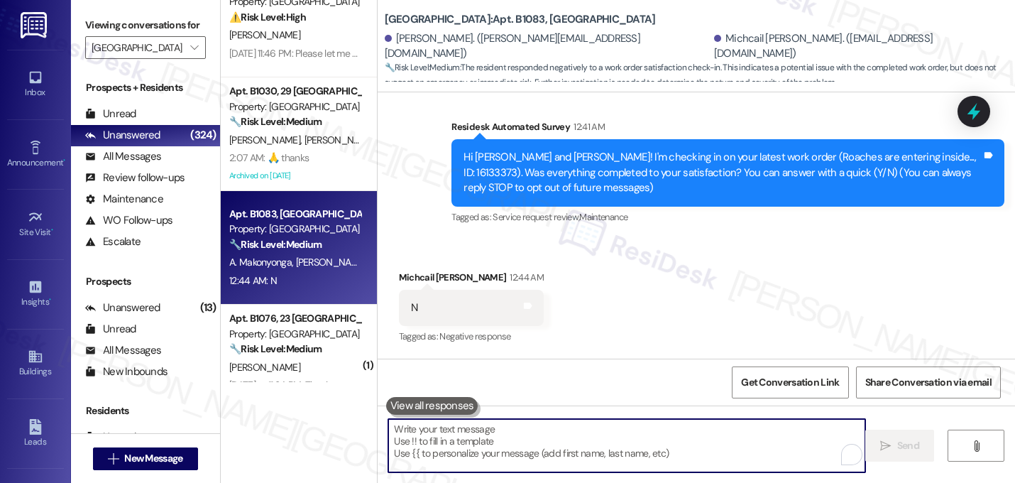
paste textarea "I'm sorry to hear that work order [number] wasn't completed to your satisfactio…"
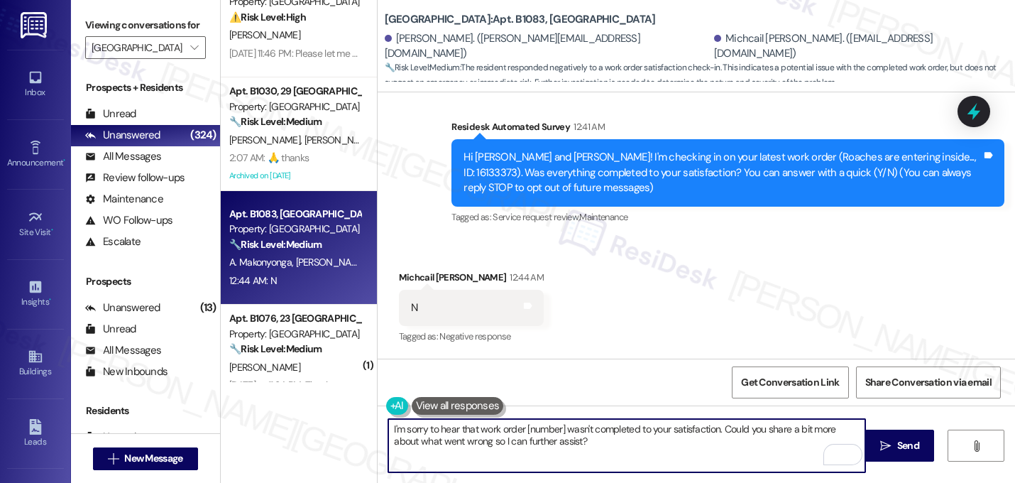
click at [559, 432] on textarea "I'm sorry to hear that work order [number] wasn't completed to your satisfactio…" at bounding box center [626, 445] width 477 height 53
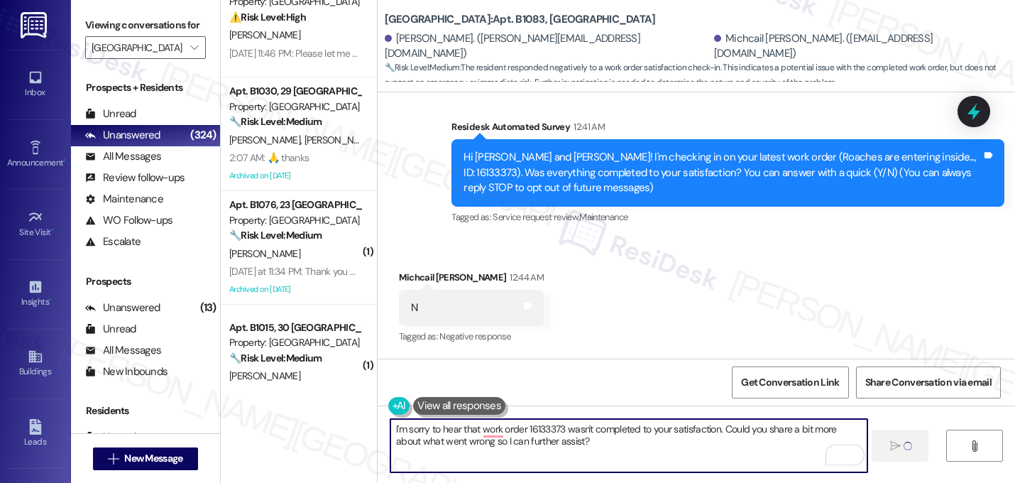
type textarea "Fetching suggested responses. Please feel free to read through the conversation…"
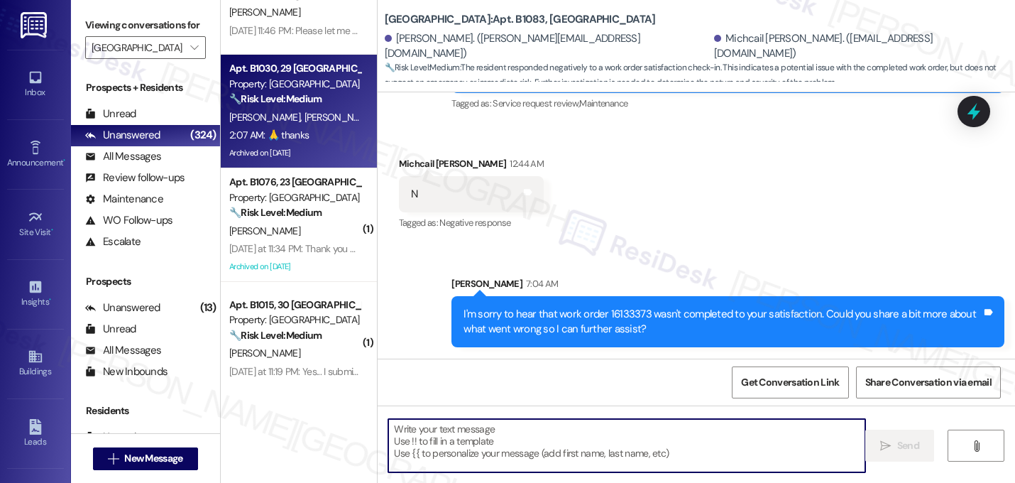
scroll to position [295, 0]
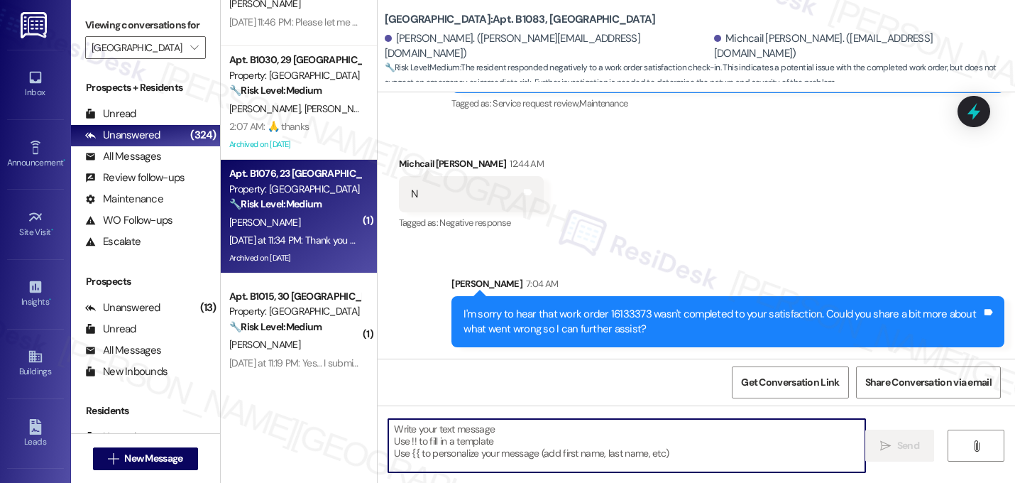
click at [291, 226] on div "[PERSON_NAME]" at bounding box center [295, 223] width 134 height 18
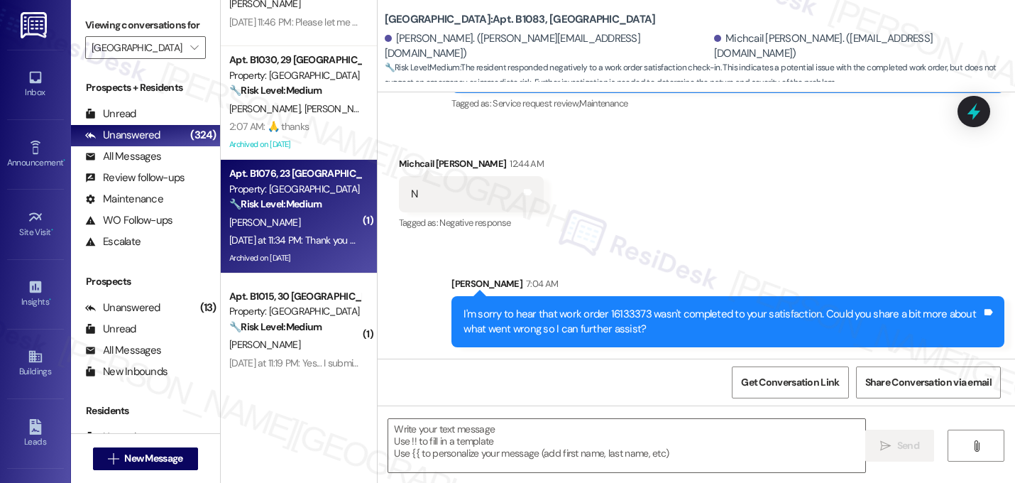
type textarea "Fetching suggested responses. Please feel free to read through the conversation…"
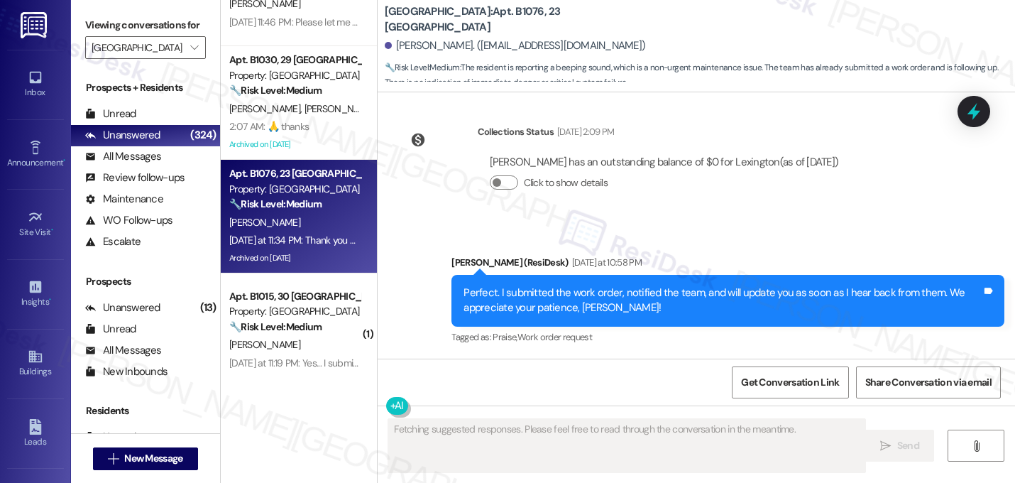
scroll to position [27652, 0]
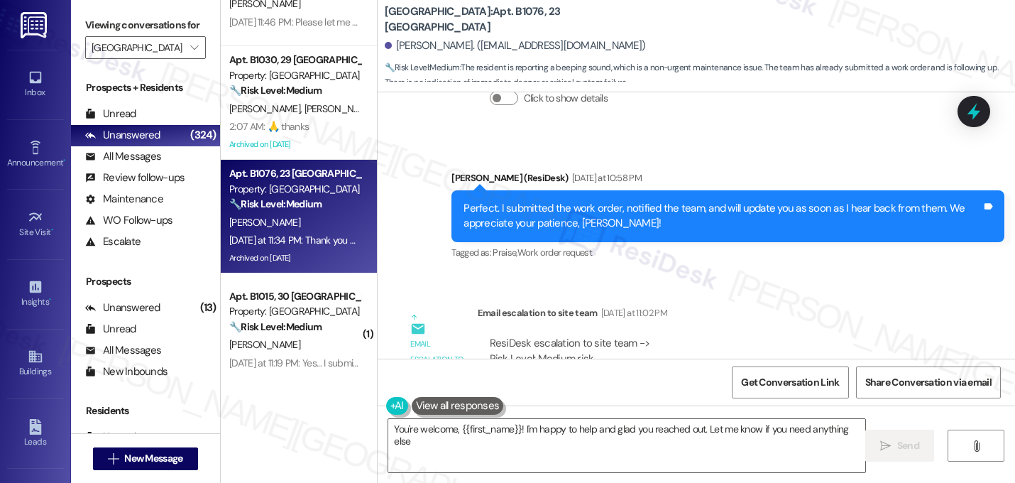
type textarea "You're welcome, {{first_name}}! I'm happy to help and glad you reached out. Let…"
click at [297, 308] on div "Property: [GEOGRAPHIC_DATA]" at bounding box center [294, 311] width 131 height 15
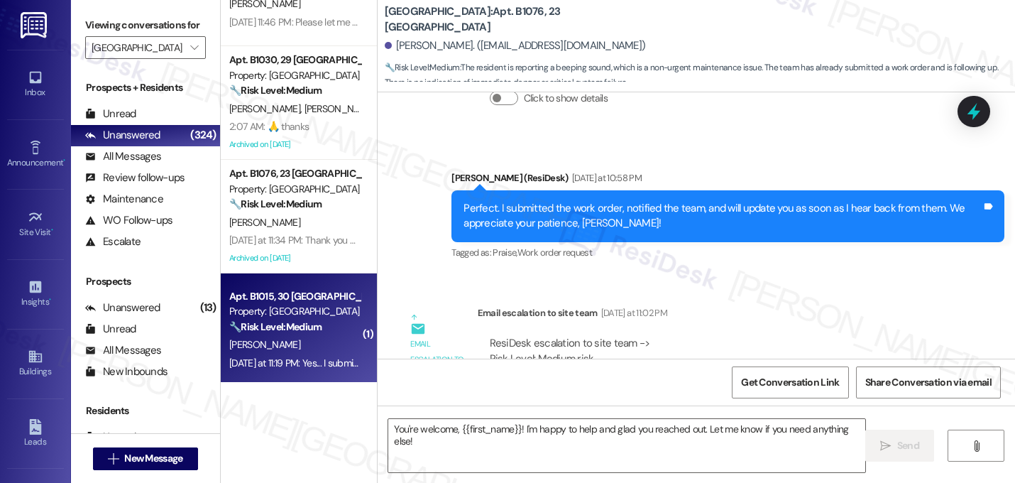
type textarea "Fetching suggested responses. Please feel free to read through the conversation…"
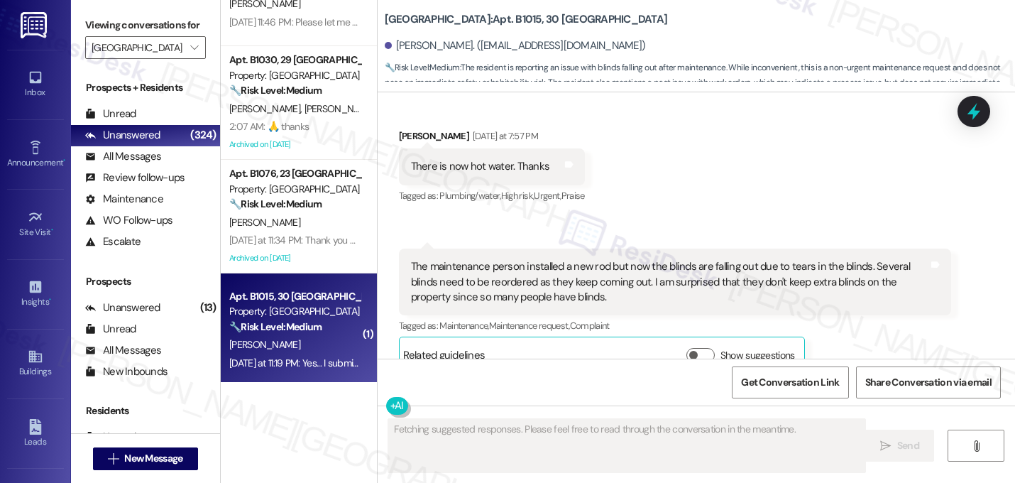
scroll to position [37973, 0]
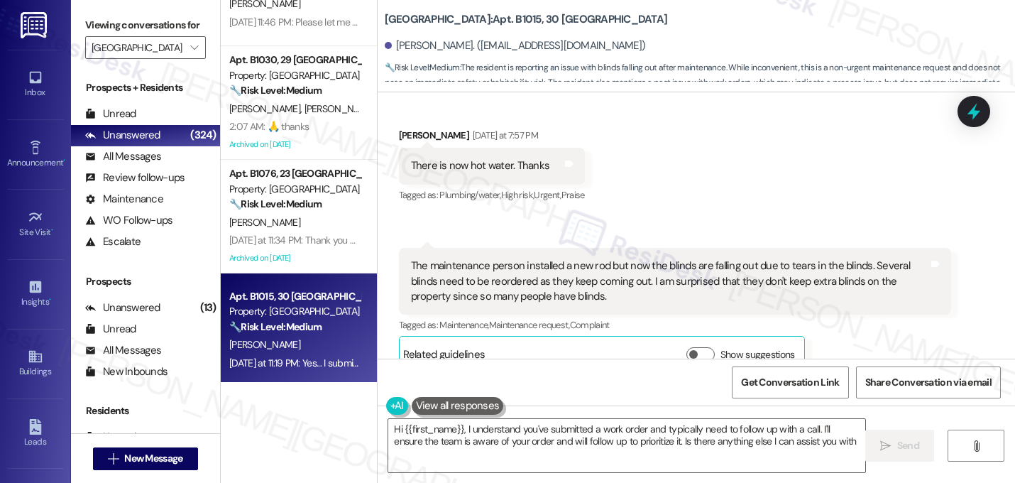
type textarea "Hi {{first_name}}, I understand you've submitted a work order and typically nee…"
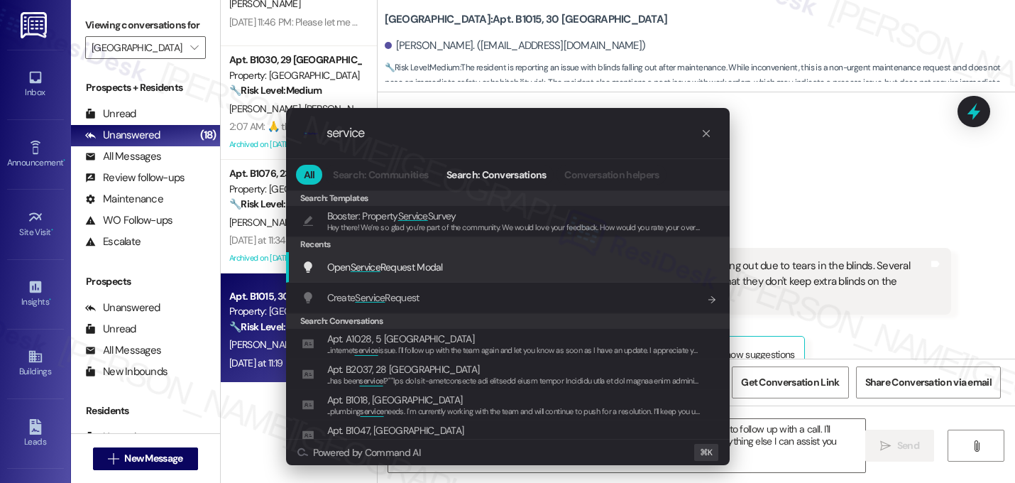
type input "service"
click at [415, 270] on span "Open Service Request Modal" at bounding box center [385, 266] width 116 height 13
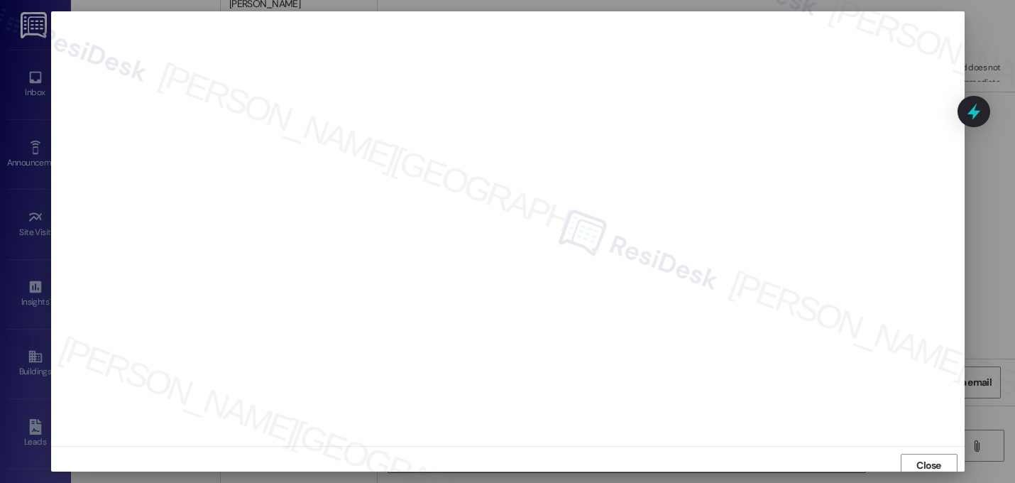
scroll to position [5, 0]
click at [916, 460] on span "Close" at bounding box center [928, 460] width 25 height 15
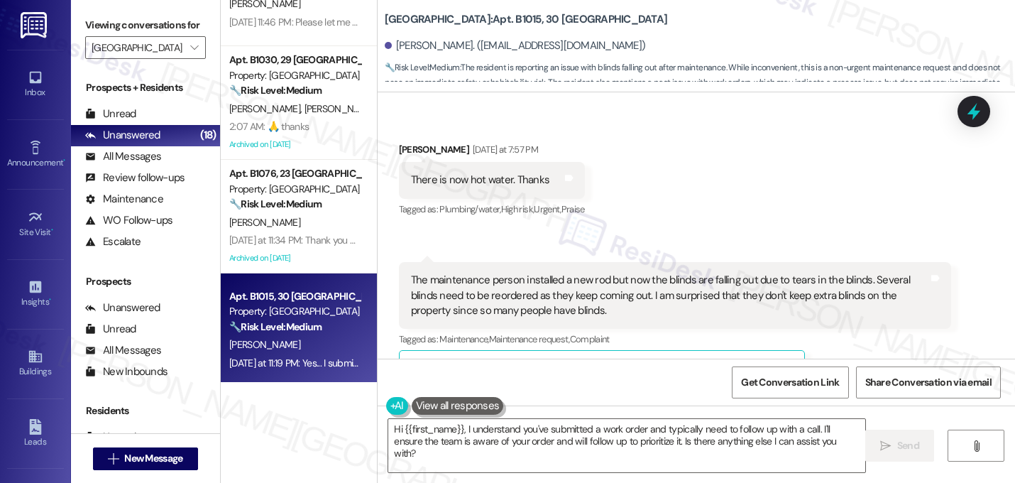
scroll to position [37973, 0]
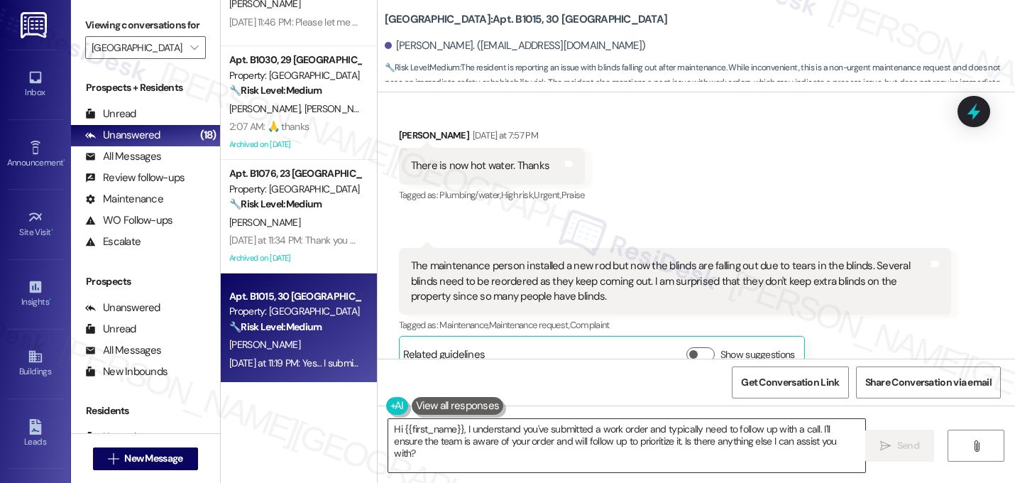
click at [598, 436] on textarea "Hi {{first_name}}, I understand you've submitted a work order and typically nee…" at bounding box center [626, 445] width 477 height 53
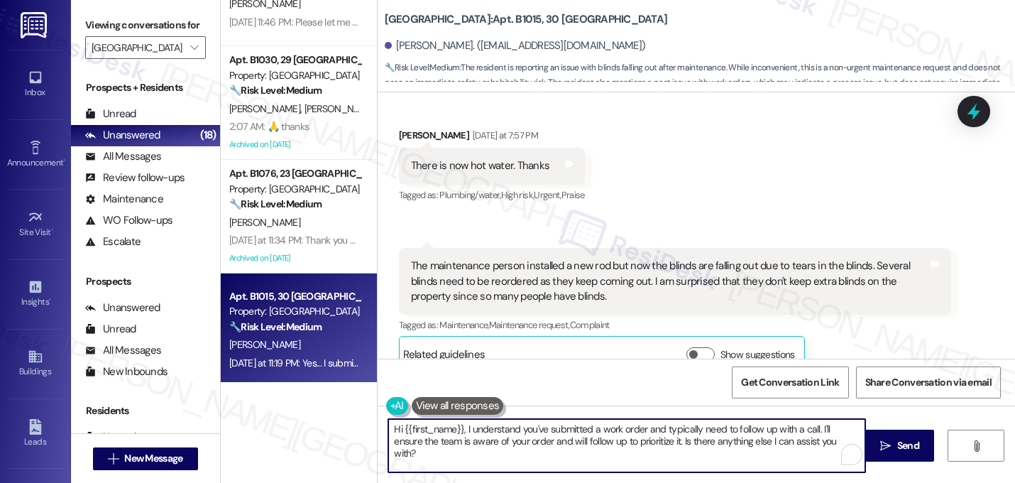
click at [598, 436] on textarea "Hi {{first_name}}, I understand you've submitted a work order and typically nee…" at bounding box center [626, 445] width 477 height 53
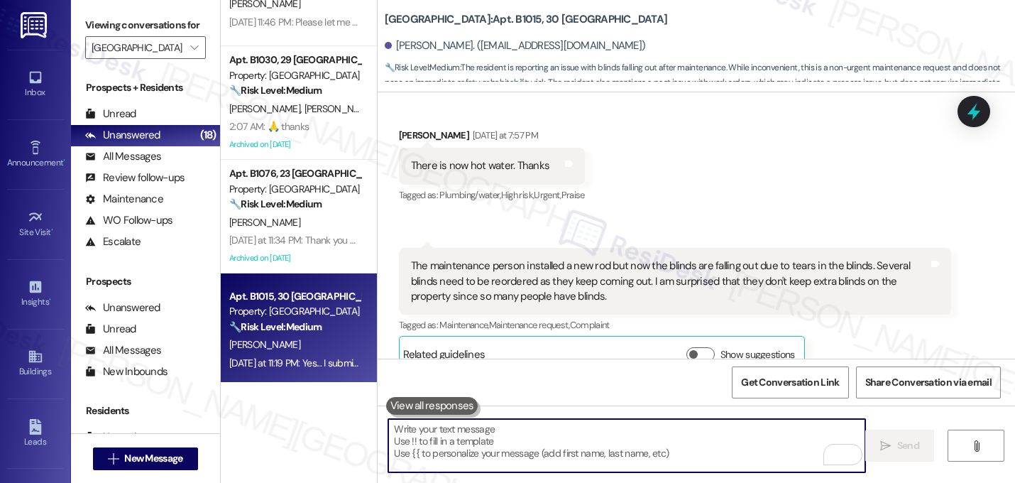
paste textarea "I submitted the work order, notified the team, and will update you as soon as I…"
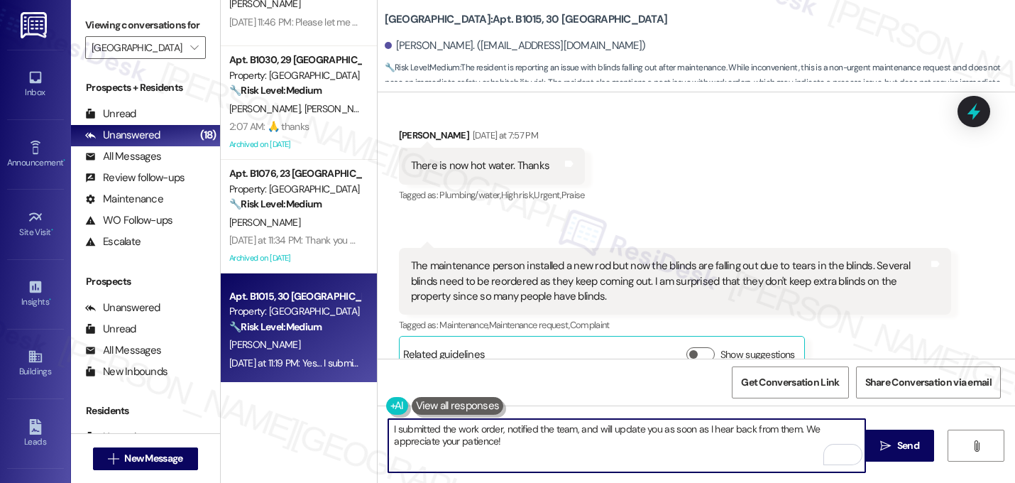
click at [388, 429] on textarea "I submitted the work order, notified the team, and will update you as soon as I…" at bounding box center [626, 445] width 477 height 53
type textarea "Thanks for confirming! I submitted the work order, notified the team, and will …"
click at [564, 437] on textarea "Thanks for confirming! I submitted the work order, notified the team, and will …" at bounding box center [626, 445] width 477 height 53
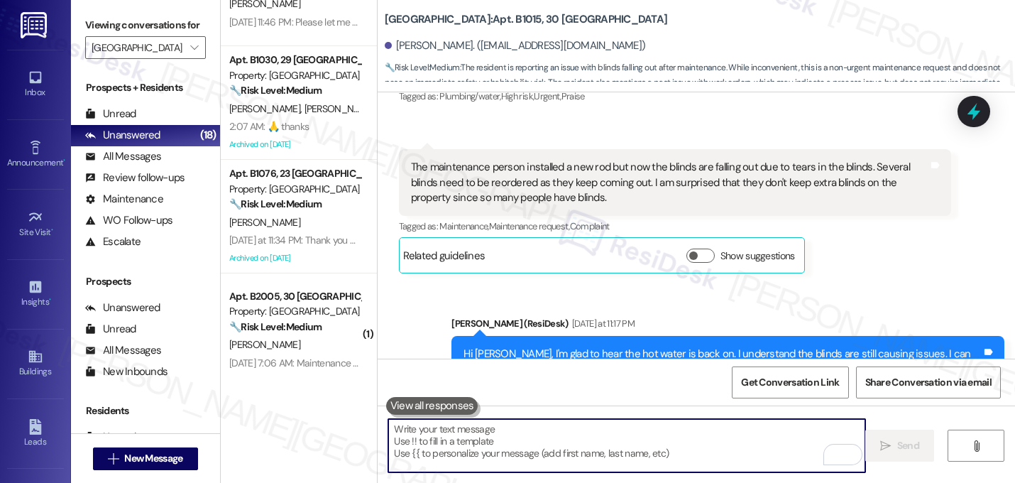
scroll to position [38086, 0]
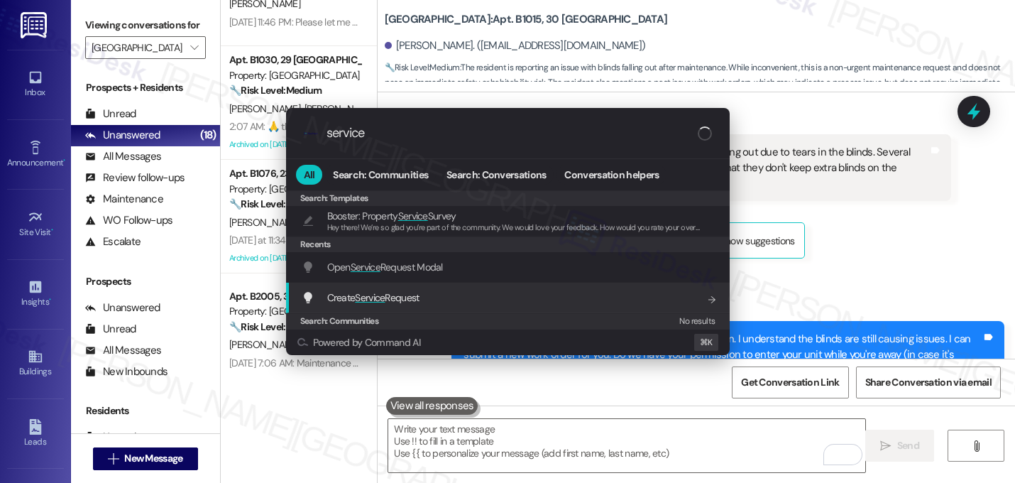
type input "service"
click at [406, 290] on span "Create Service Request" at bounding box center [373, 298] width 92 height 16
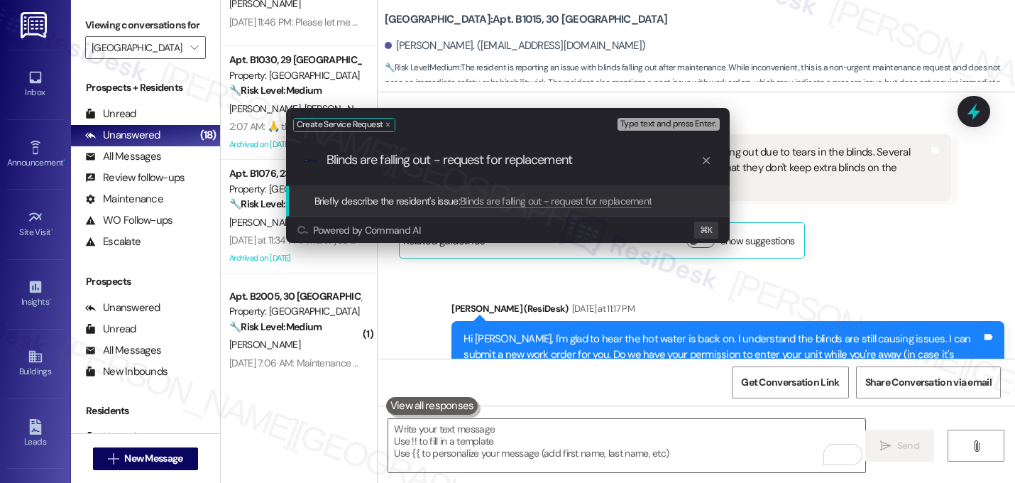
click at [417, 164] on input "Blinds are falling out - request for replacement" at bounding box center [513, 160] width 374 height 15
click at [591, 163] on input "Blinds are falling out - request for replacement" at bounding box center [513, 160] width 374 height 15
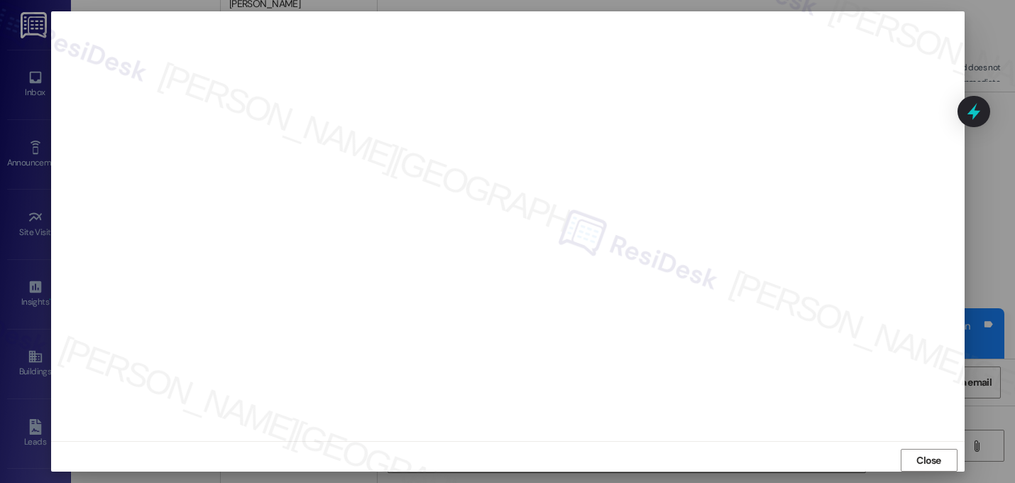
scroll to position [38185, 0]
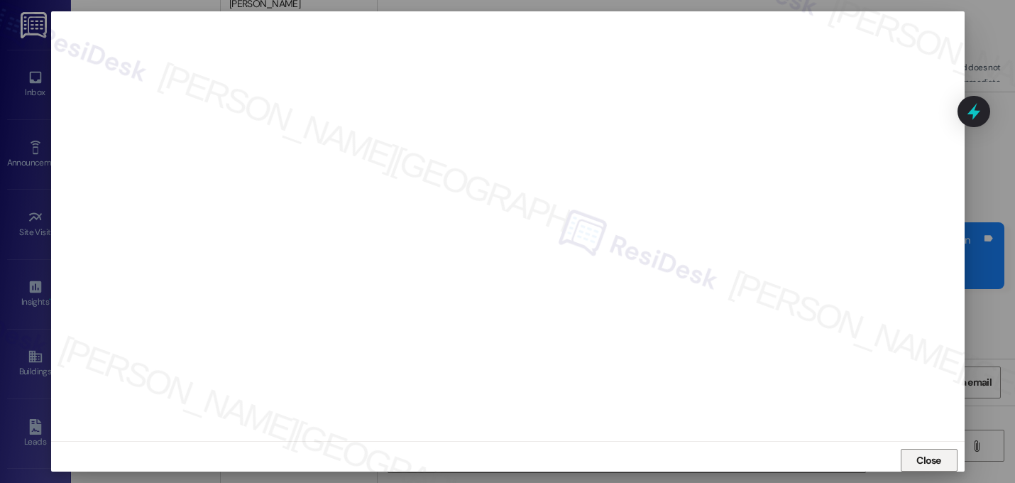
click at [925, 453] on span "Close" at bounding box center [928, 460] width 25 height 15
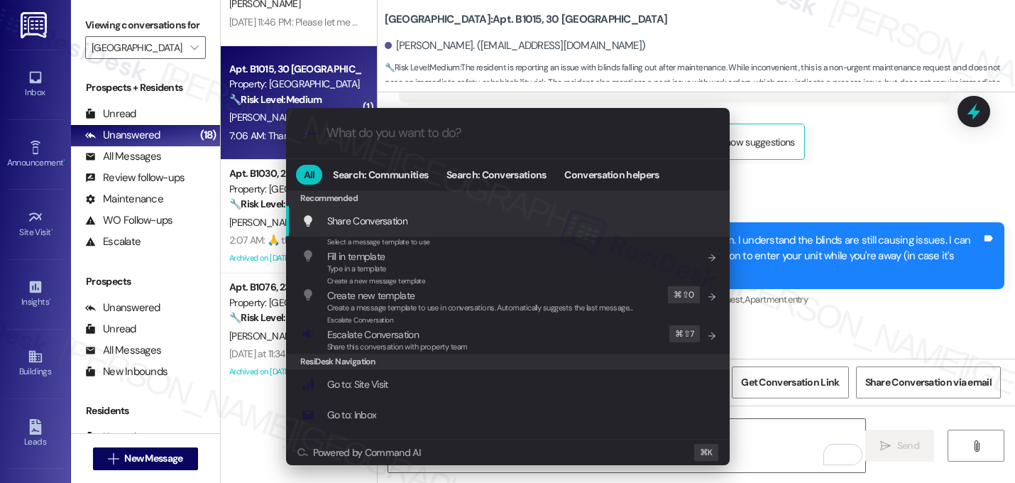
type input "e"
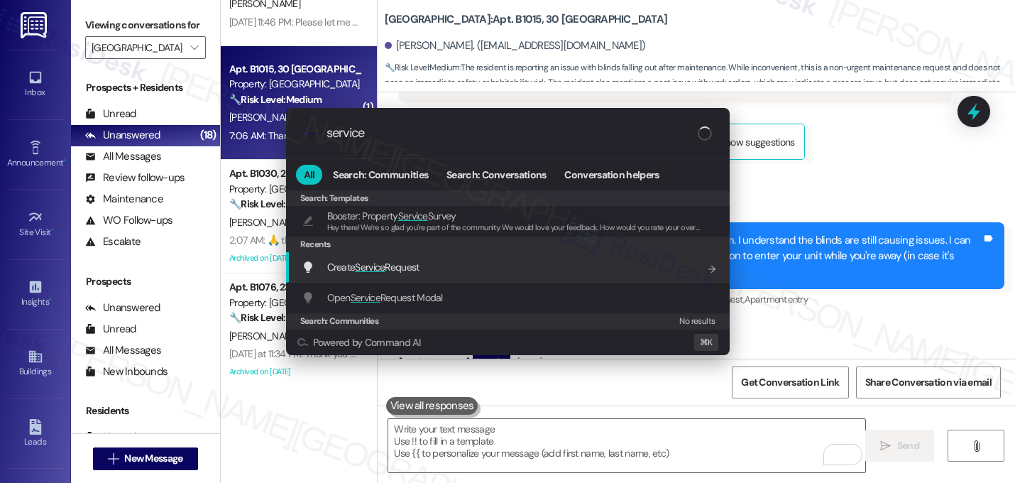
type input "service"
click at [360, 258] on div "Create Service Request Add shortcut" at bounding box center [508, 267] width 444 height 31
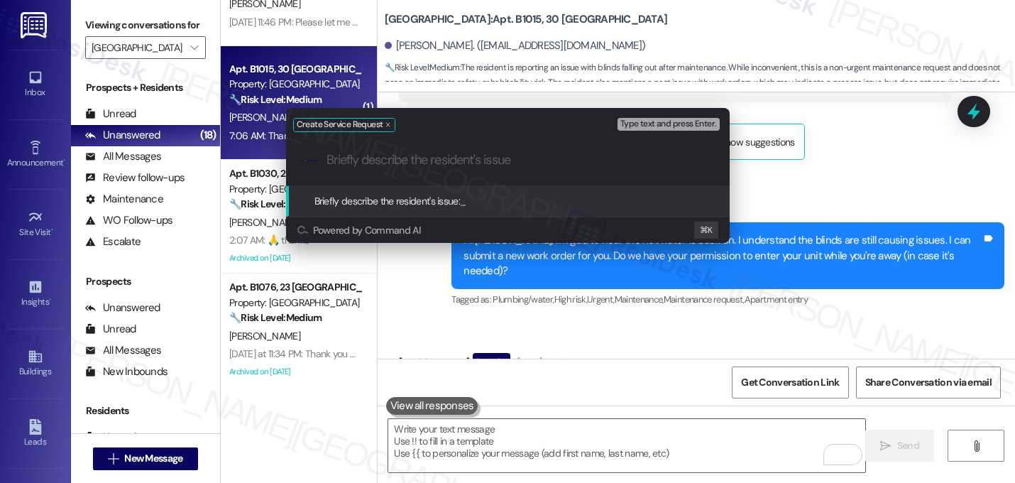
paste input "Blinds are falling out - request for replacement"
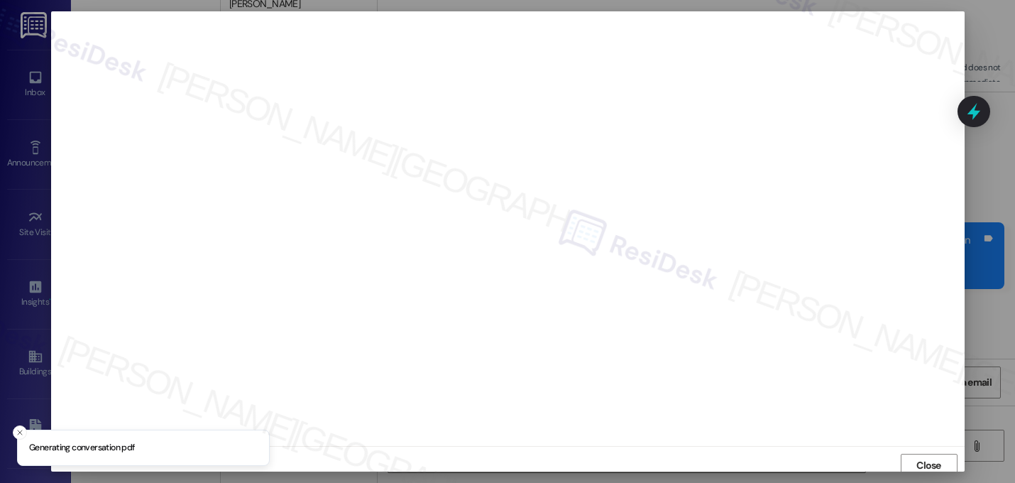
scroll to position [5, 0]
click at [927, 463] on span "Close" at bounding box center [928, 460] width 25 height 15
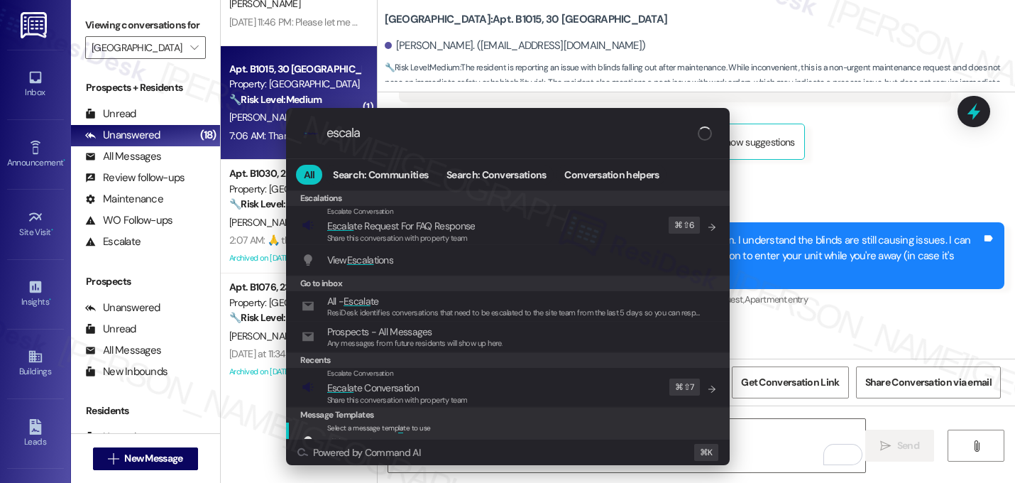
type input "escala"
click at [380, 407] on div "Message Templates" at bounding box center [508, 415] width 444 height 16
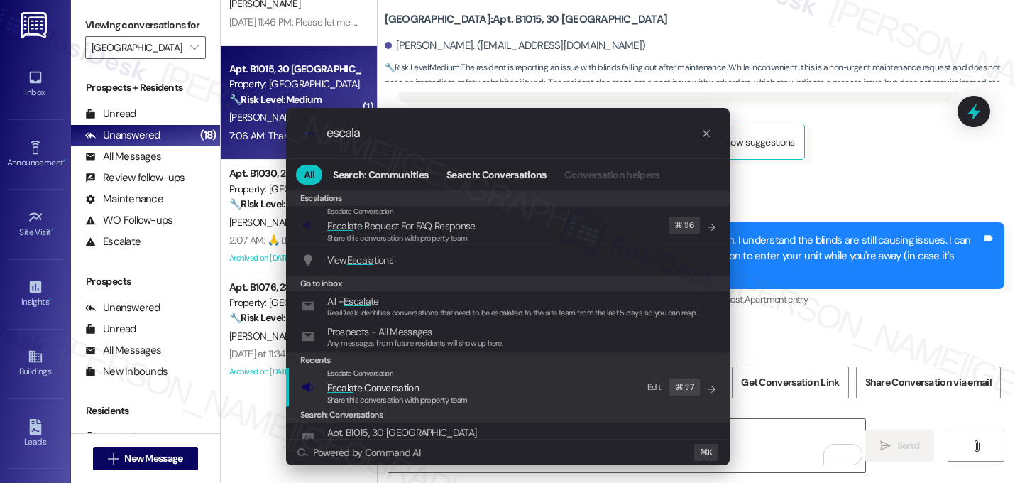
click at [384, 393] on span "Escala te Conversation" at bounding box center [373, 387] width 92 height 13
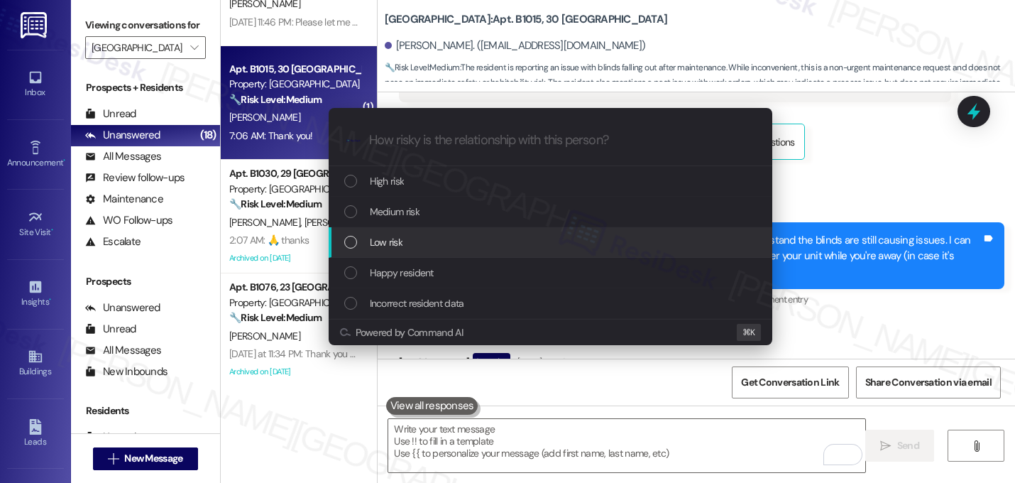
click at [399, 246] on span "Low risk" at bounding box center [386, 242] width 33 height 16
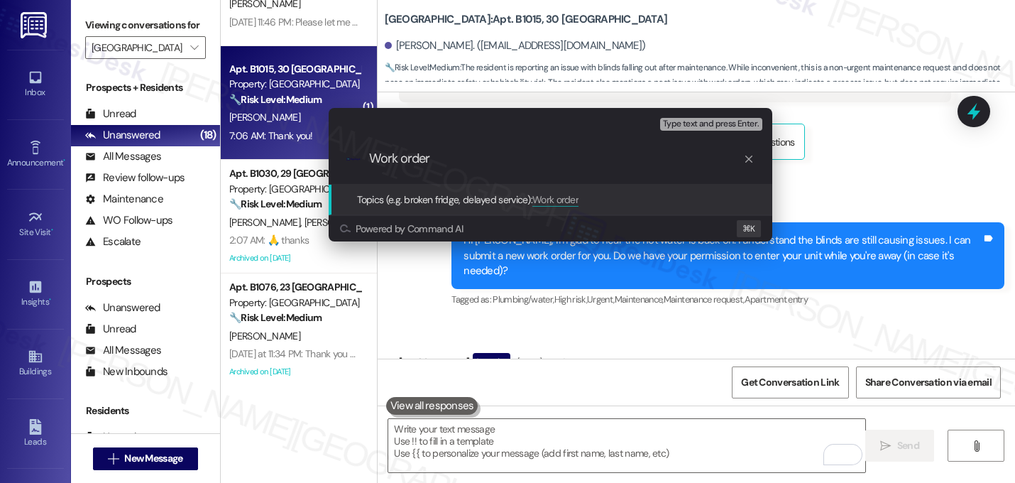
paste input "16144646"
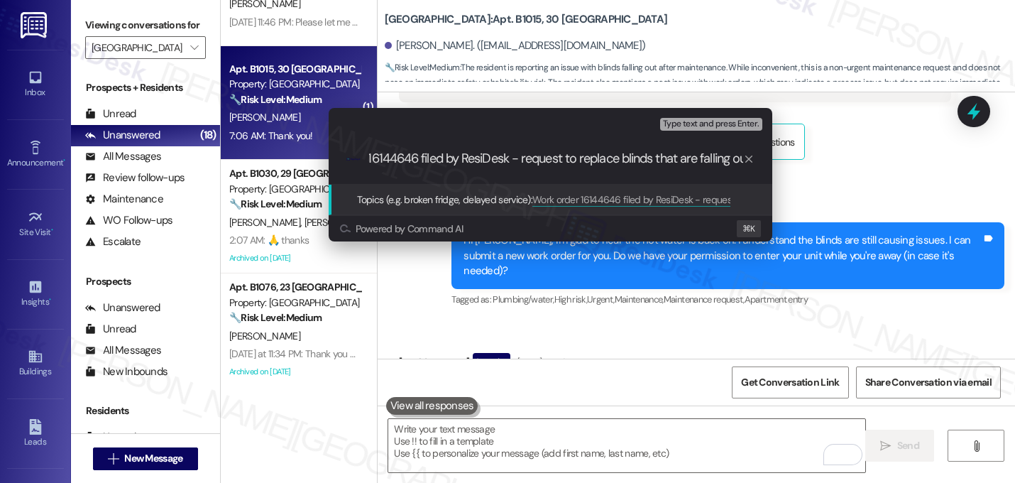
type input "Work order 16144646 filed by ResiDesk - request to replace blinds that are fall…"
click at [590, 160] on input "Work order 16144646 filed by ResiDesk - request to replace blinds that are fall…" at bounding box center [556, 158] width 374 height 15
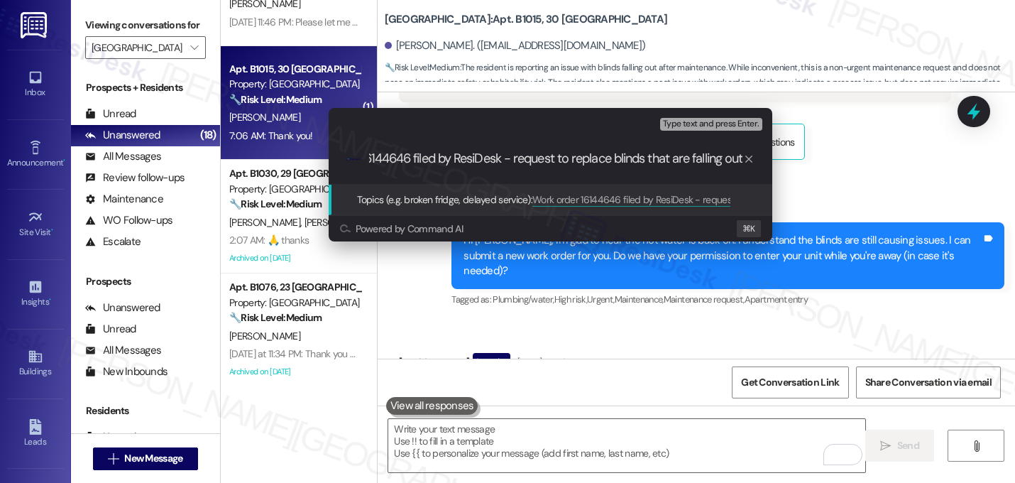
click at [590, 160] on input "Work order 16144646 filed by ResiDesk - request to replace blinds that are fall…" at bounding box center [556, 158] width 374 height 15
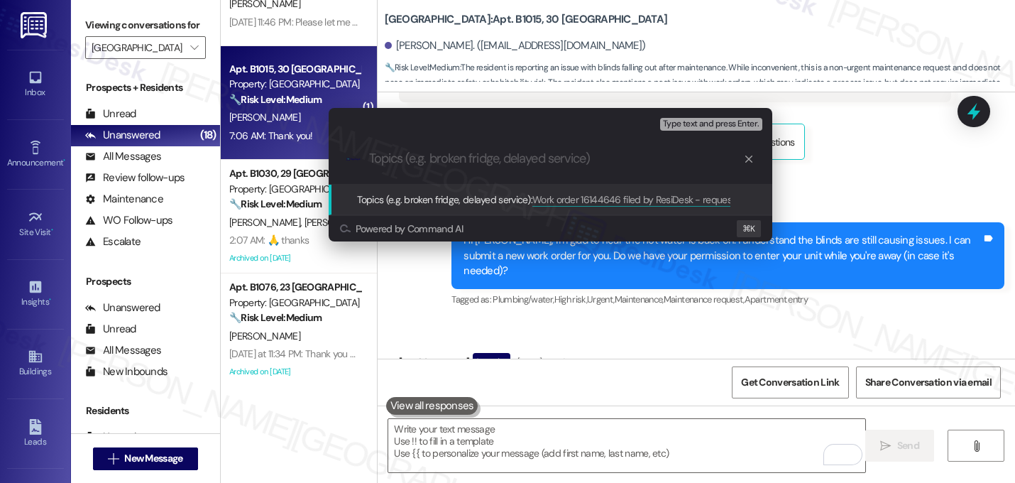
scroll to position [0, 0]
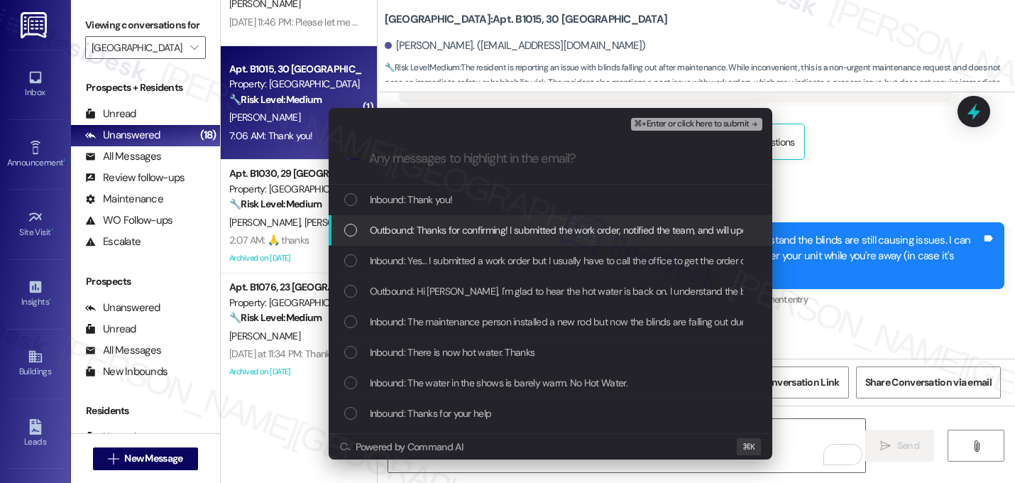
click at [543, 221] on div "Outbound: Thanks for confirming! I submitted the work order, notified the team,…" at bounding box center [551, 230] width 444 height 31
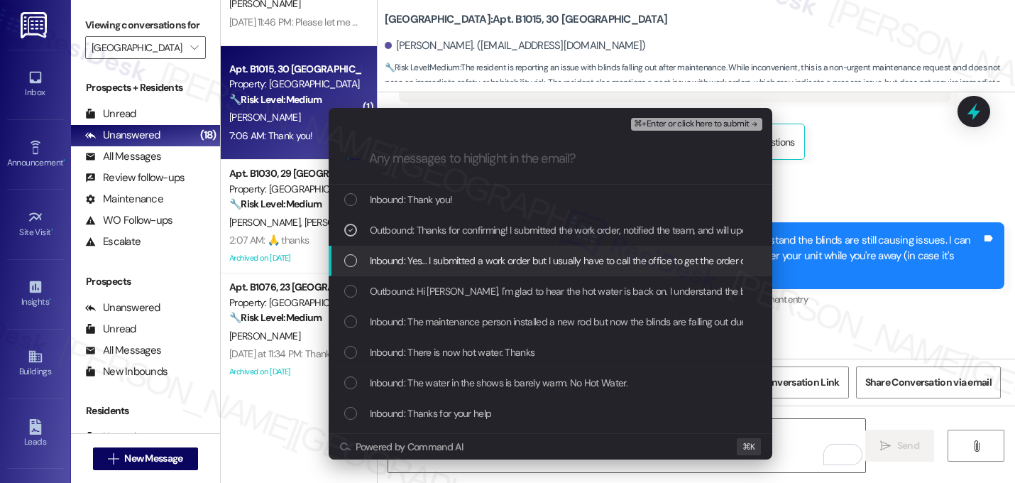
click at [489, 259] on span "Inbound: Yes... I submitted a work order but I usually have to call the office …" at bounding box center [583, 261] width 426 height 16
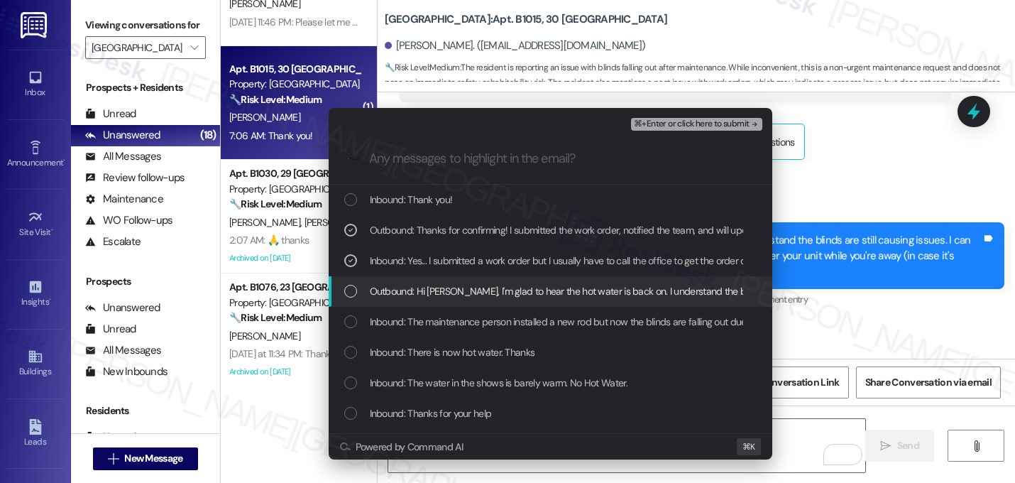
click at [486, 289] on span "Outbound: Hi Phyllis, I'm glad to hear the hot water is back on. I understand t…" at bounding box center [872, 291] width 1004 height 16
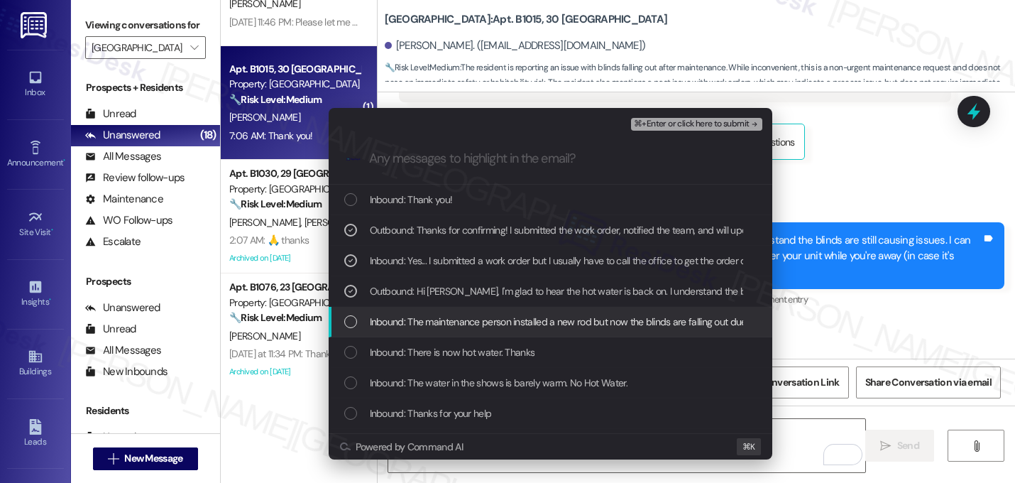
click at [494, 324] on span "Inbound: The maintenance person installed a new rod but now the blinds are fall…" at bounding box center [933, 322] width 1127 height 16
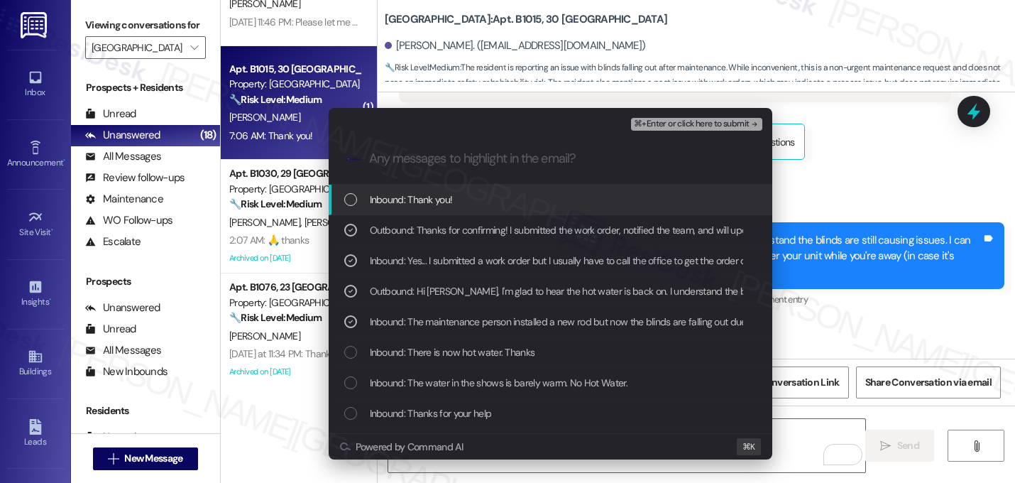
click at [720, 126] on span "⌘+Enter or click here to submit" at bounding box center [691, 124] width 115 height 10
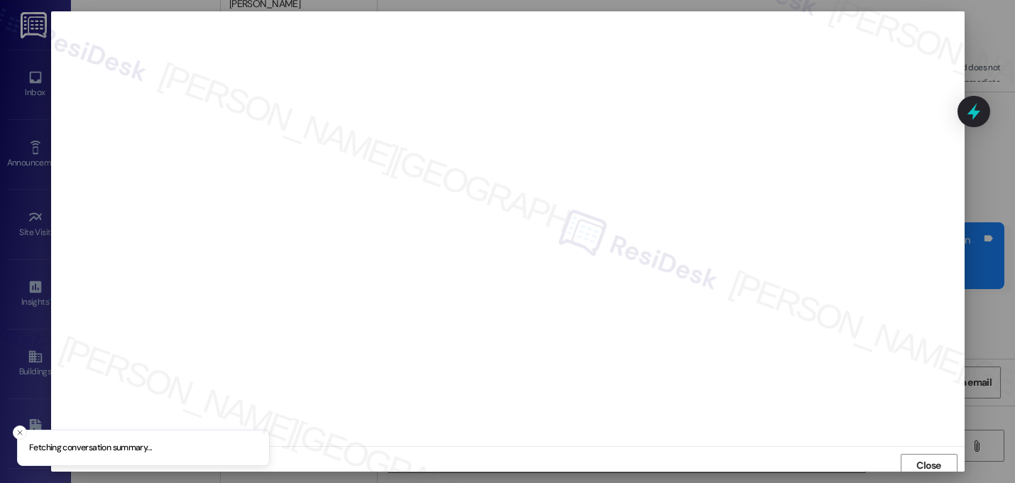
scroll to position [5, 0]
click at [916, 457] on span "Close" at bounding box center [928, 460] width 25 height 15
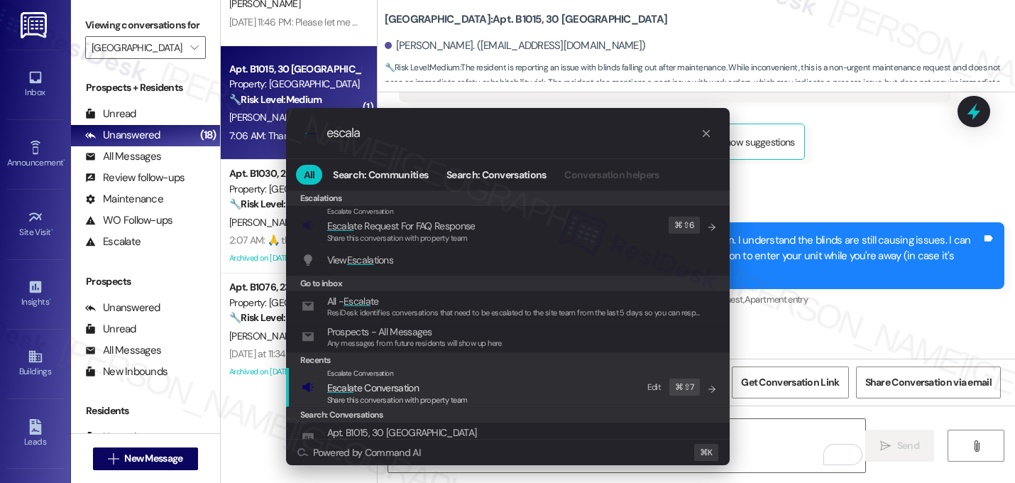
type input "escala"
click at [383, 394] on div "Share this conversation with property team" at bounding box center [397, 400] width 141 height 13
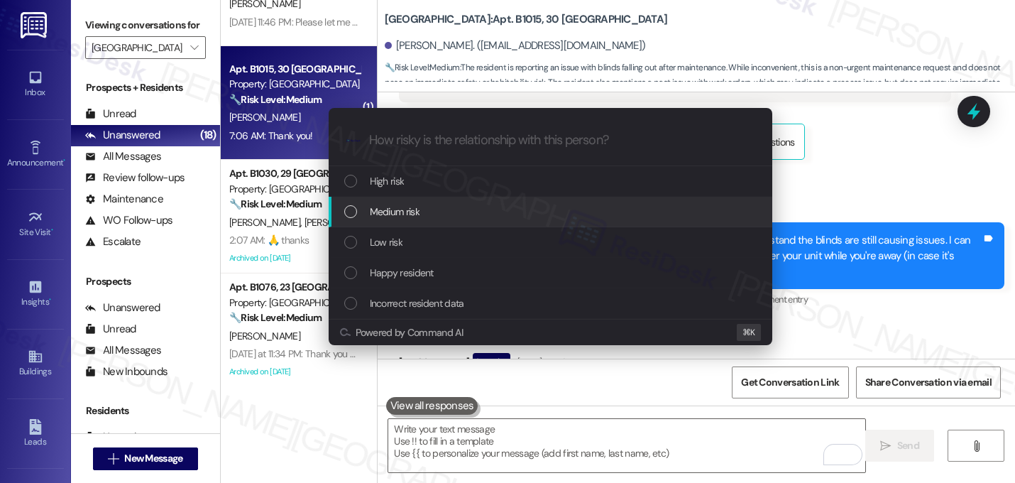
click at [394, 210] on span "Medium risk" at bounding box center [395, 212] width 50 height 16
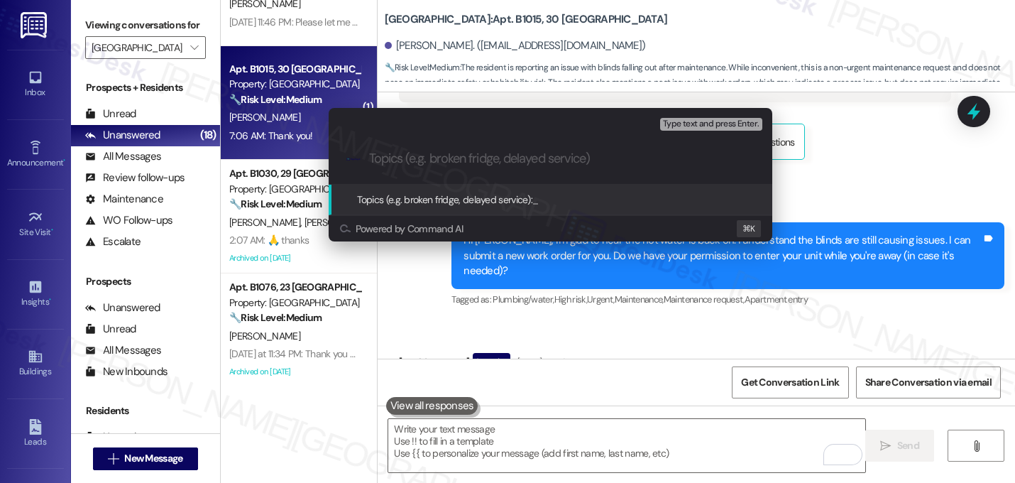
paste input "Work order 16144646 filed by ResiDesk - request to replace blinds that are fall…"
type input "Work order 16144646 filed by ResiDesk - request to replace blinds that are fall…"
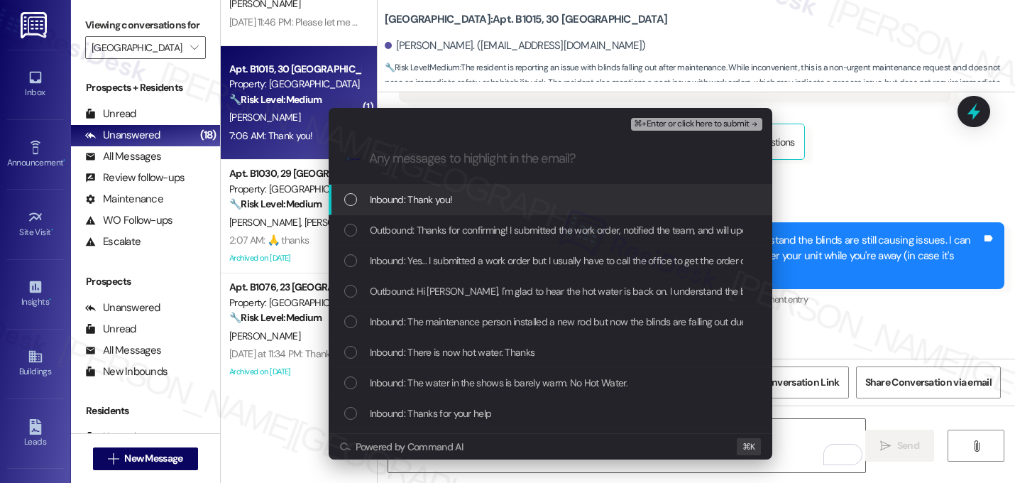
scroll to position [0, 0]
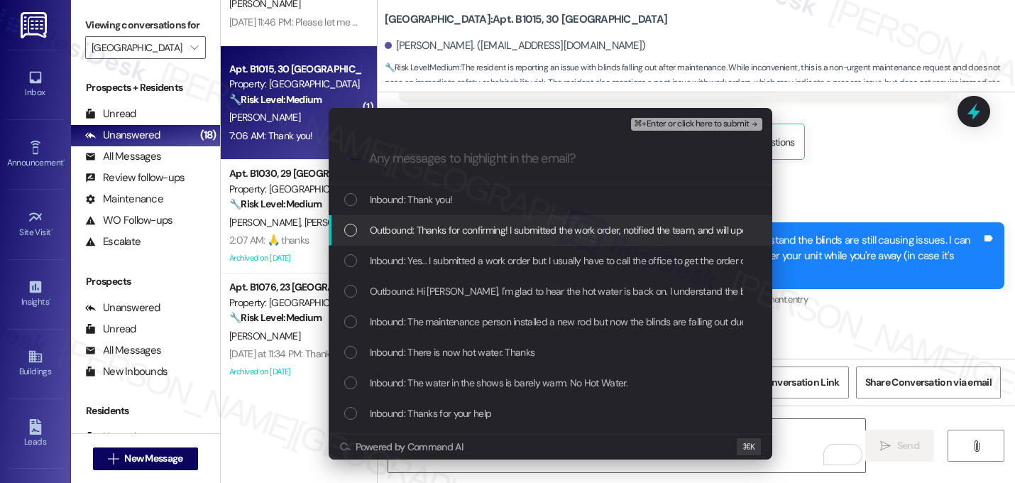
click at [432, 226] on span "Outbound: Thanks for confirming! I submitted the work order, notified the team,…" at bounding box center [708, 230] width 676 height 16
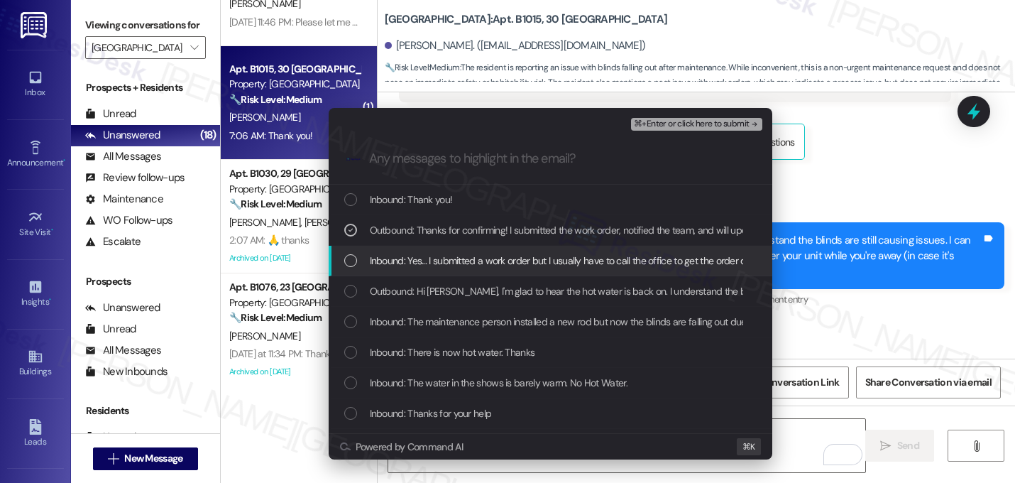
click at [436, 254] on span "Inbound: Yes... I submitted a work order but I usually have to call the office …" at bounding box center [583, 261] width 426 height 16
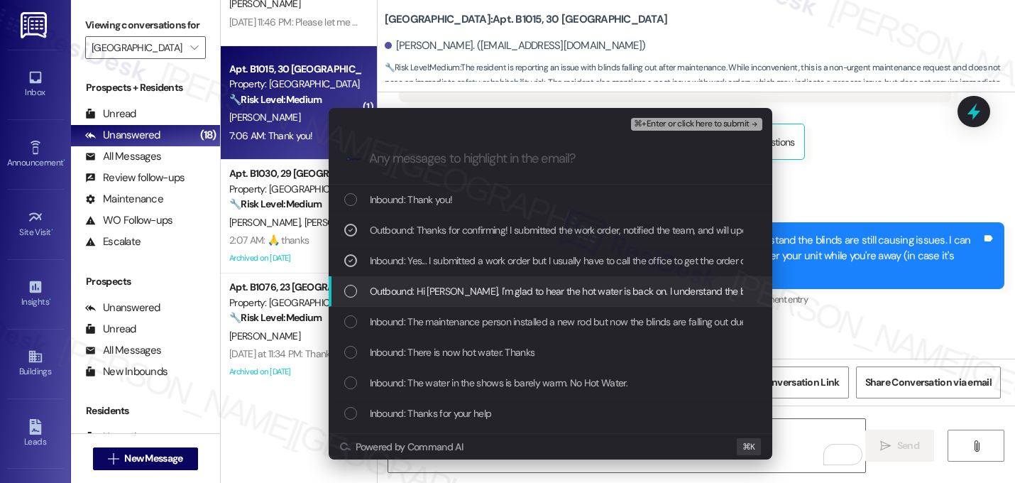
click at [447, 295] on span "Outbound: Hi Phyllis, I'm glad to hear the hot water is back on. I understand t…" at bounding box center [872, 291] width 1004 height 16
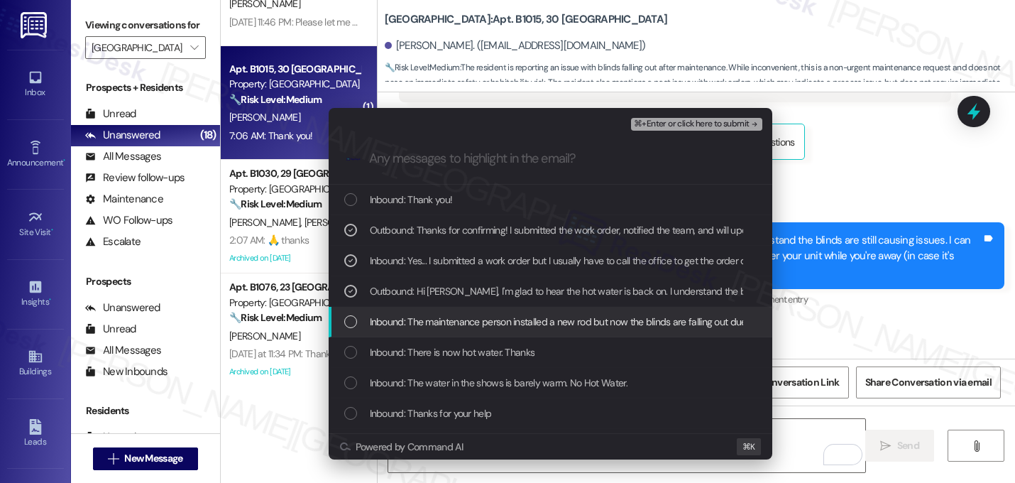
click at [466, 327] on span "Inbound: The maintenance person installed a new rod but now the blinds are fall…" at bounding box center [933, 322] width 1127 height 16
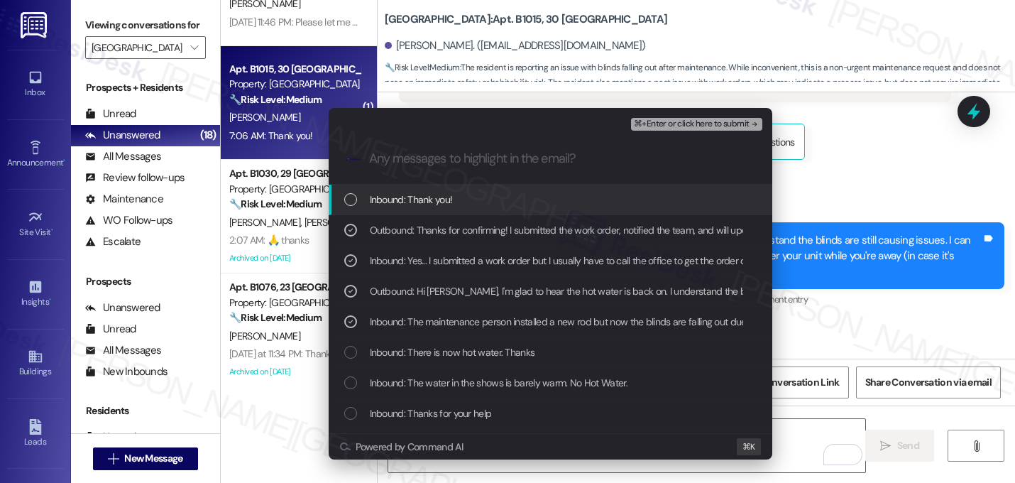
click at [736, 125] on span "⌘+Enter or click here to submit" at bounding box center [691, 124] width 115 height 10
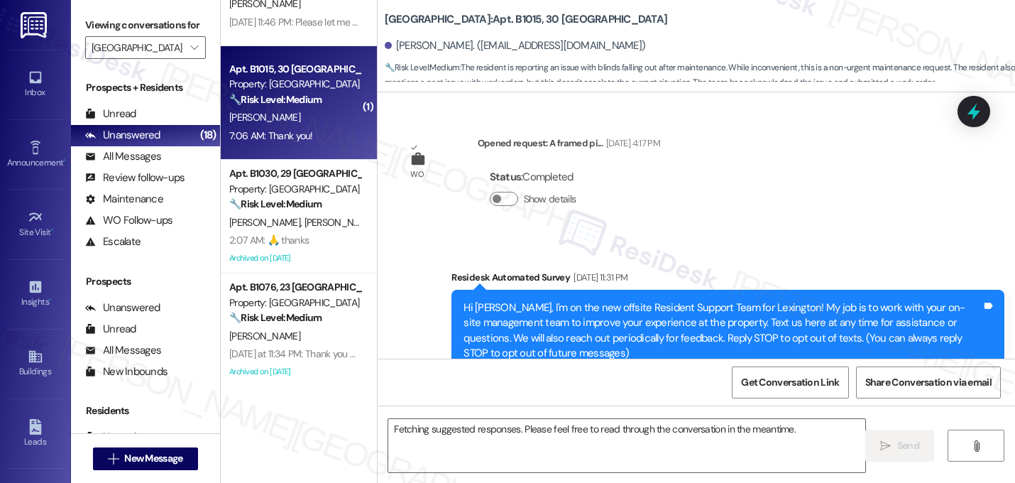
scroll to position [38227, 0]
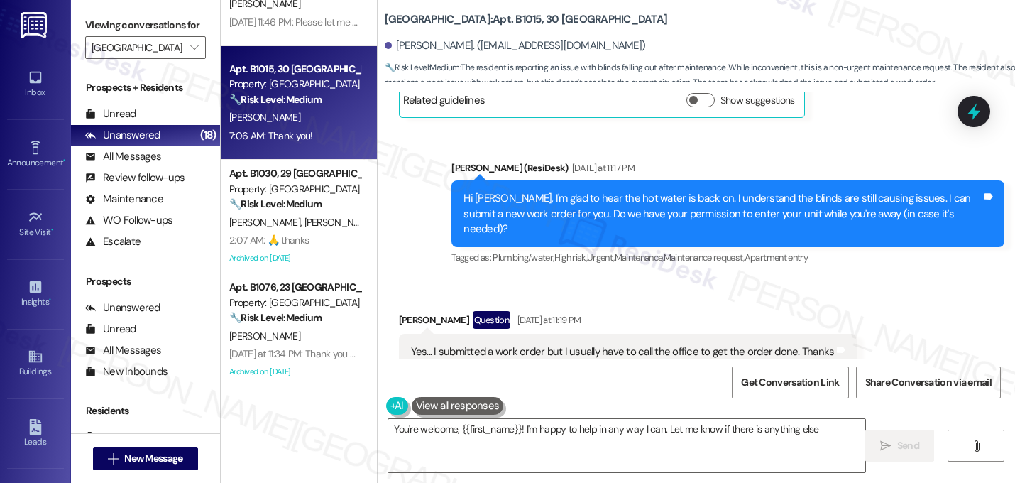
type textarea "You're welcome, {{first_name}}! I'm happy to help in any way I can. Let me know…"
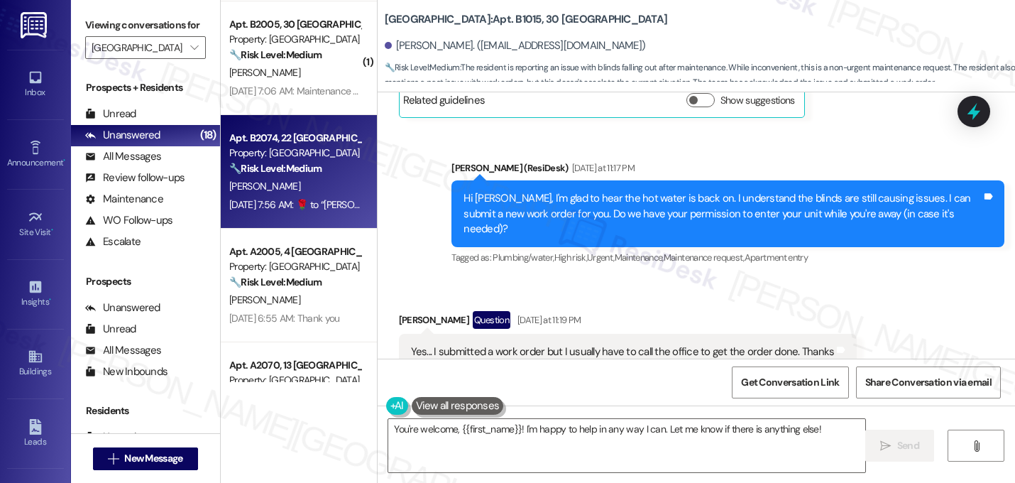
scroll to position [666, 0]
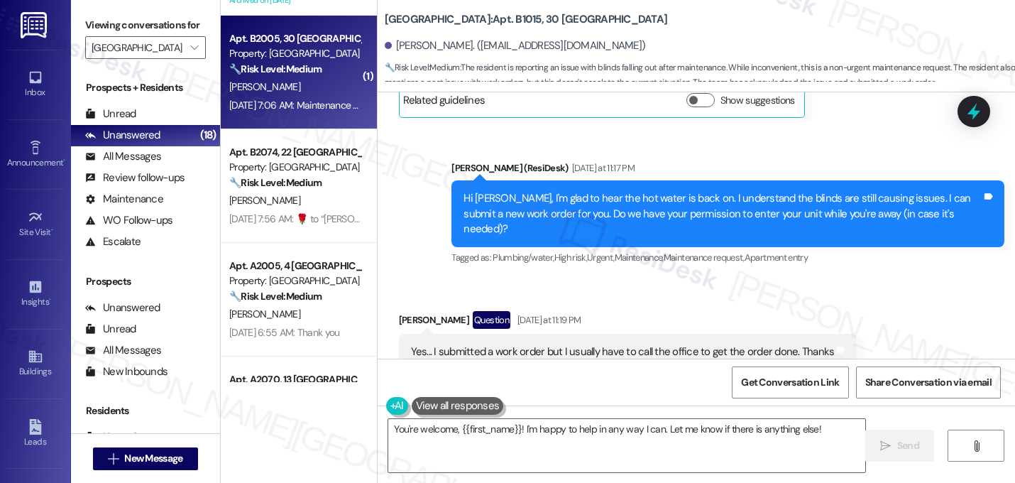
click at [282, 94] on div "S. Davis" at bounding box center [295, 87] width 134 height 18
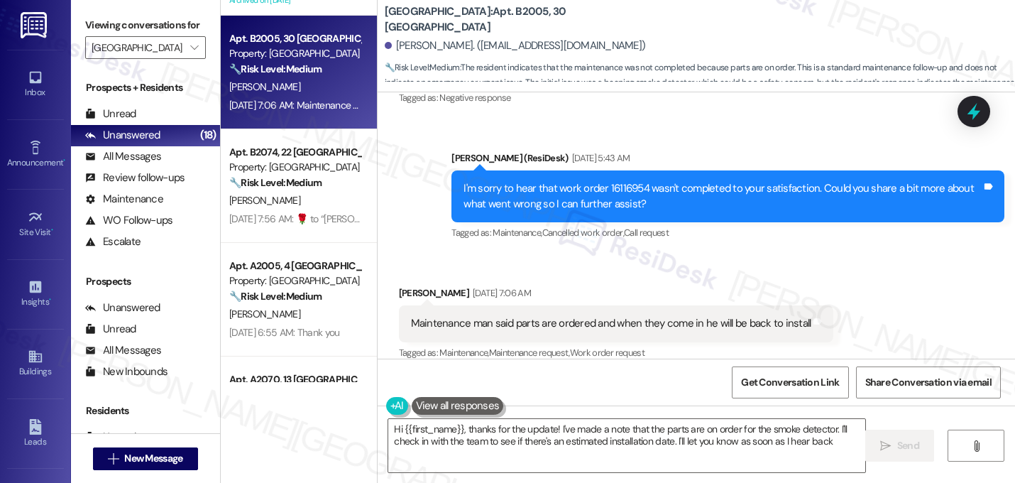
type textarea "Hi {{first_name}}, thanks for the update! I've made a note that the parts are o…"
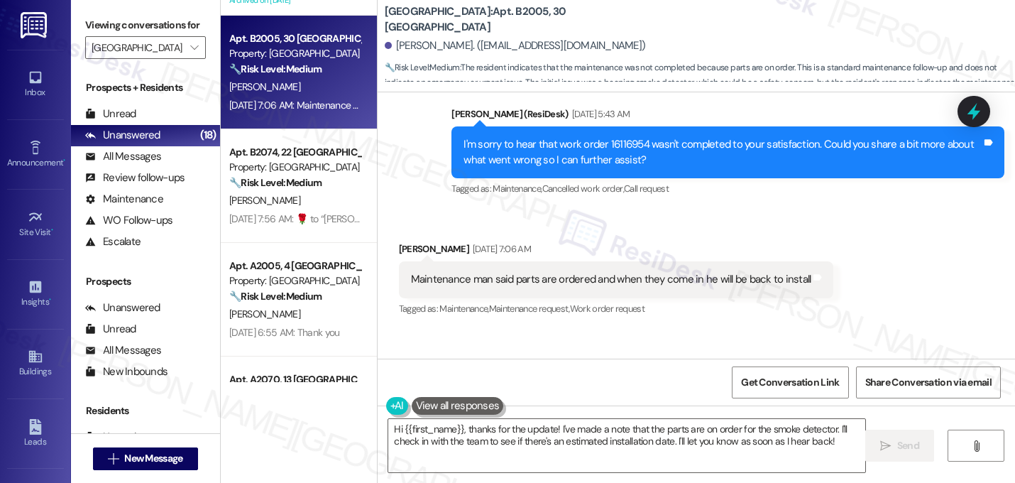
scroll to position [7643, 0]
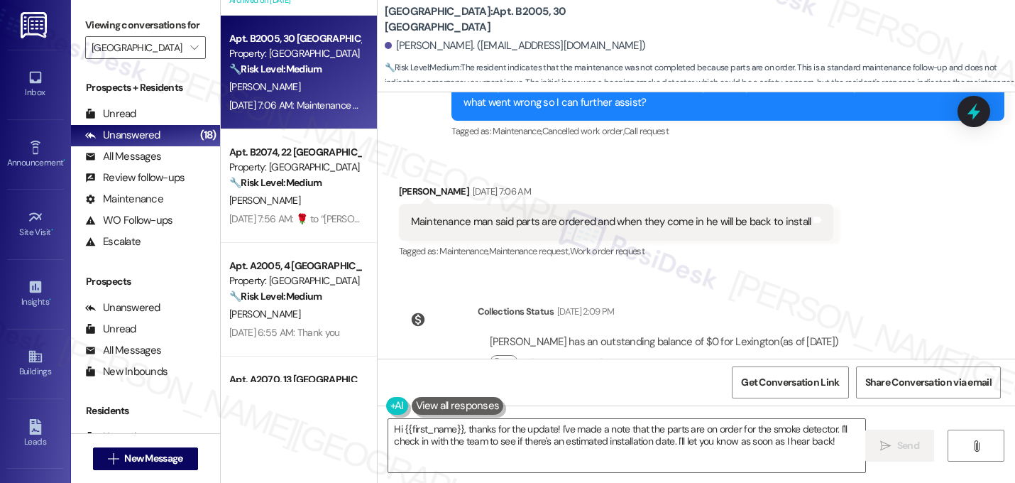
click at [853, 293] on div "Collections Status Sep 14, 2025 at 2:09 PM Susan Davis has an outstanding balan…" at bounding box center [624, 347] width 473 height 109
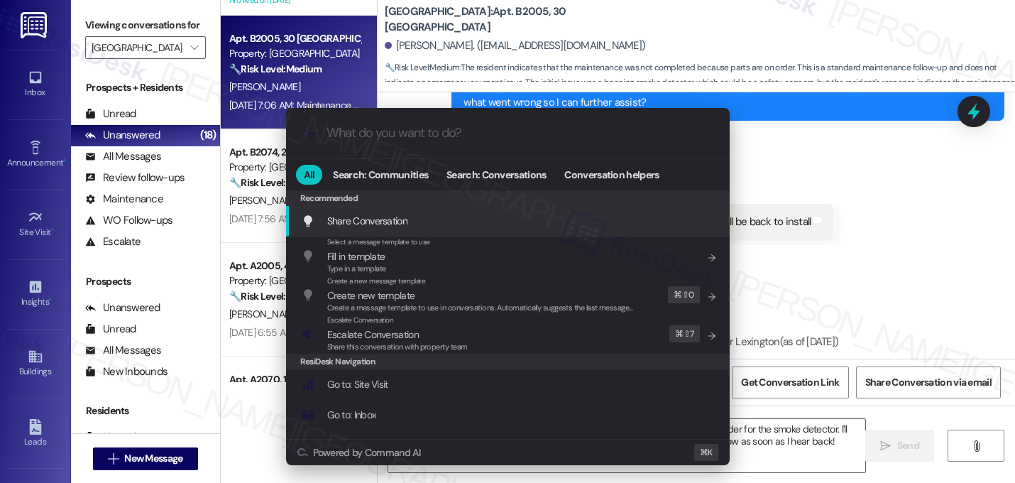
click at [853, 254] on div ".cls-1{fill:#0a055f;}.cls-2{fill:#0cc4c4;} resideskLogoBlueOrange All Search: C…" at bounding box center [507, 241] width 1015 height 483
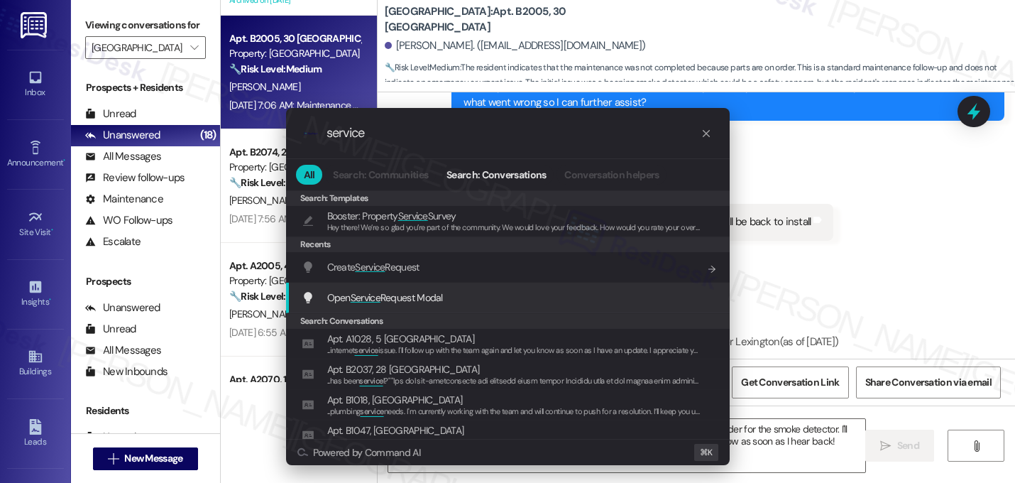
type input "service"
click at [391, 295] on span "Open Service Request Modal" at bounding box center [385, 297] width 116 height 13
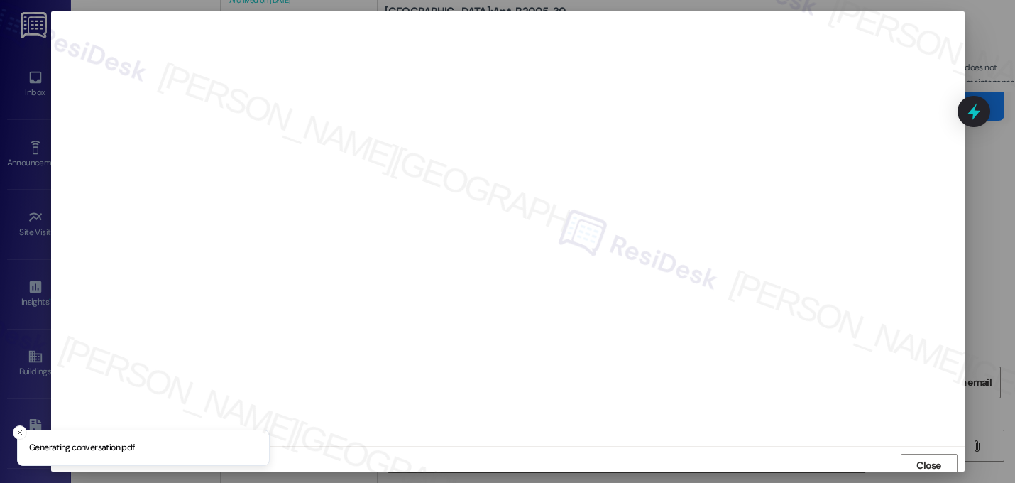
scroll to position [5, 0]
click at [927, 458] on span "Close" at bounding box center [928, 460] width 25 height 15
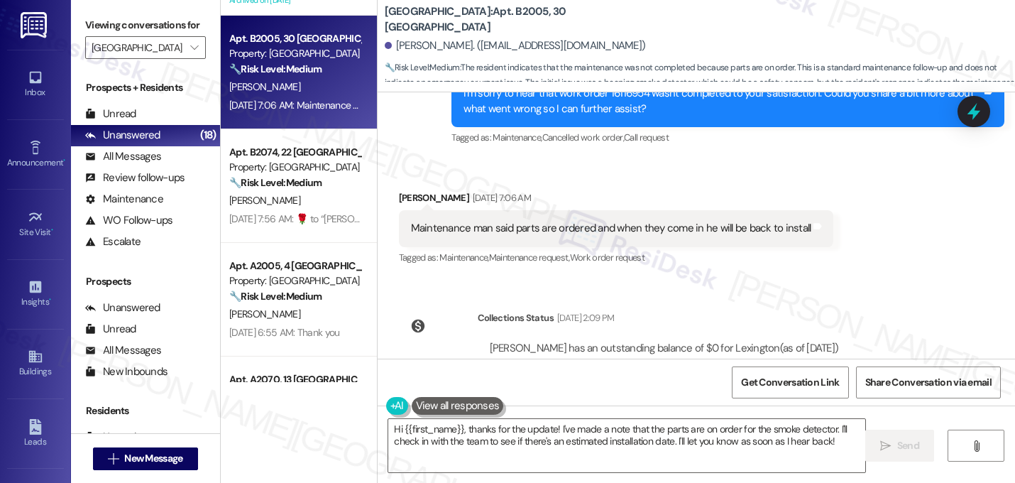
scroll to position [7643, 0]
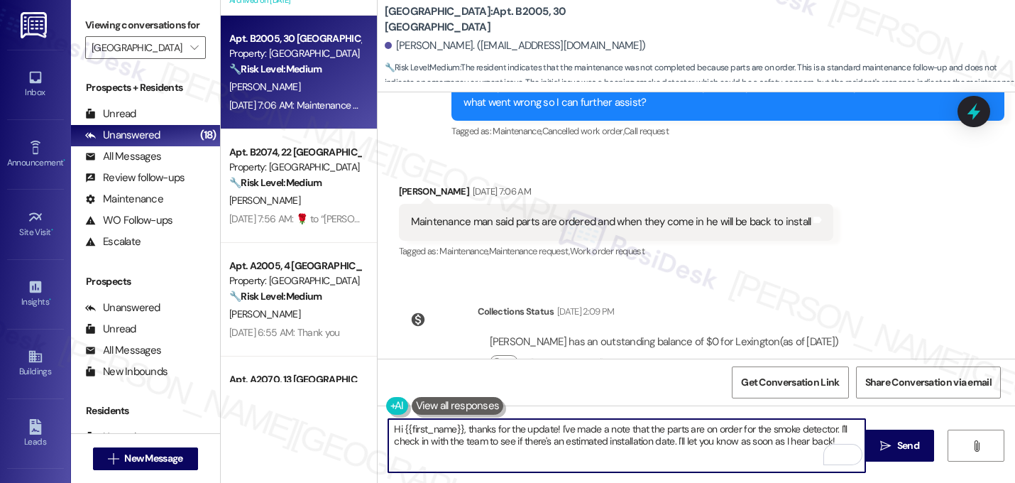
drag, startPoint x: 831, startPoint y: 442, endPoint x: 463, endPoint y: 434, distance: 367.7
click at [463, 434] on textarea "Hi {{first_name}}, thanks for the update! I've made a note that the parts are o…" at bounding box center [626, 445] width 477 height 53
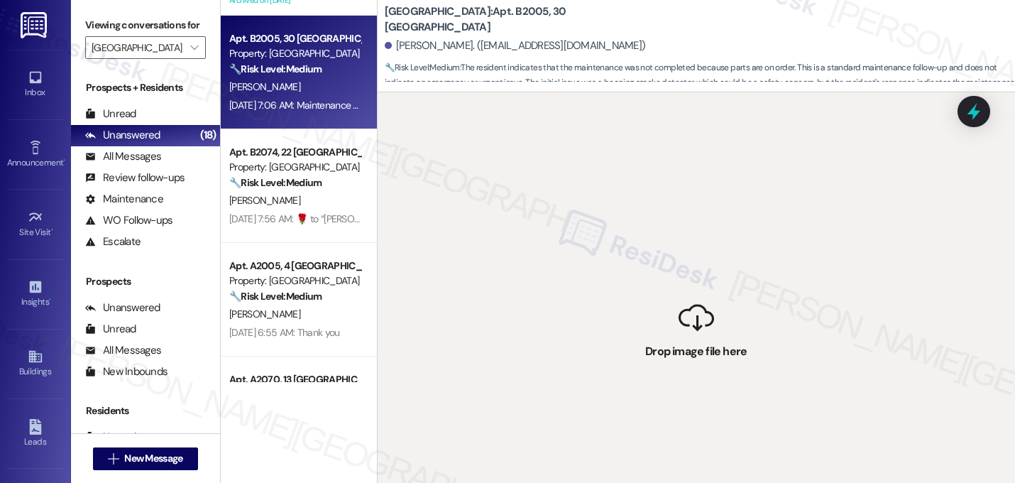
click at [604, 321] on div " Drop image file here" at bounding box center [696, 333] width 637 height 483
click at [263, 67] on strong "🔧 Risk Level: Medium" at bounding box center [275, 68] width 92 height 13
click at [288, 87] on div "S. Davis" at bounding box center [295, 87] width 134 height 18
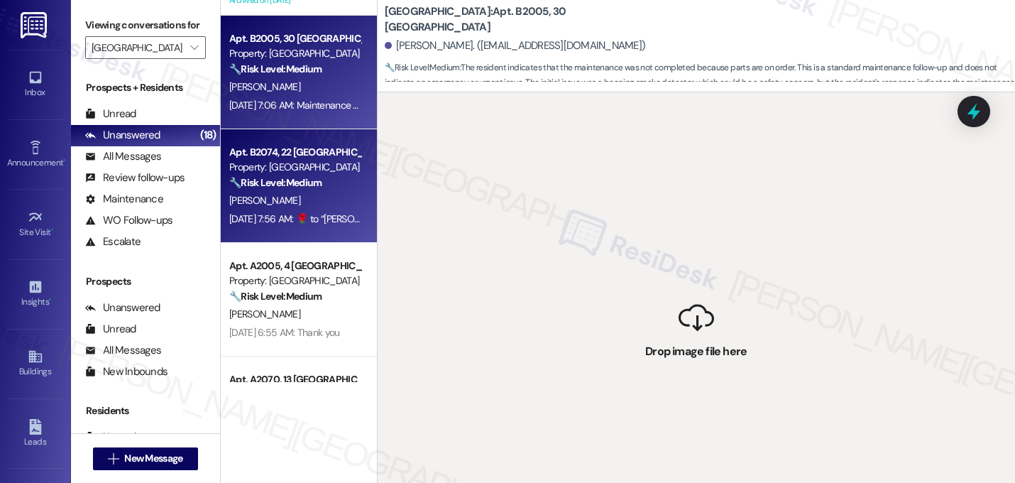
click at [281, 185] on strong "🔧 Risk Level: Medium" at bounding box center [275, 182] width 92 height 13
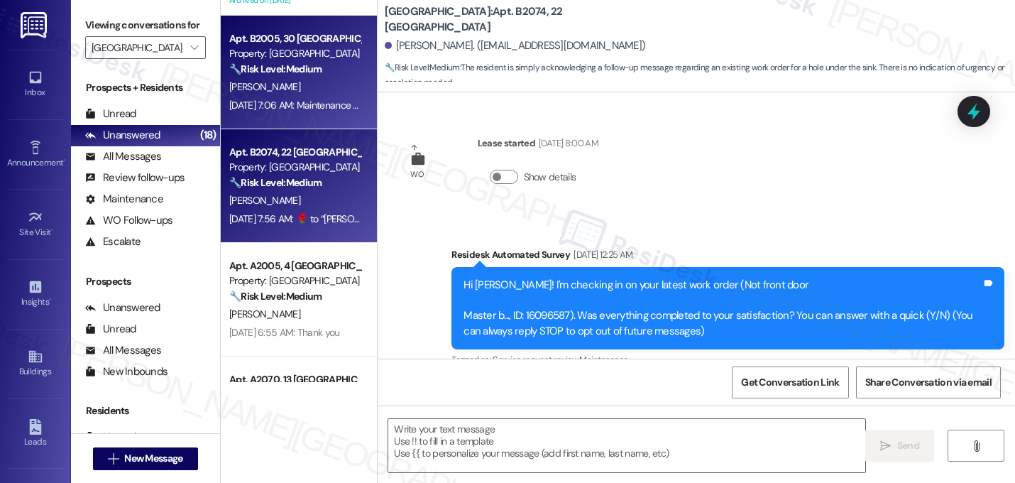
scroll to position [3773, 0]
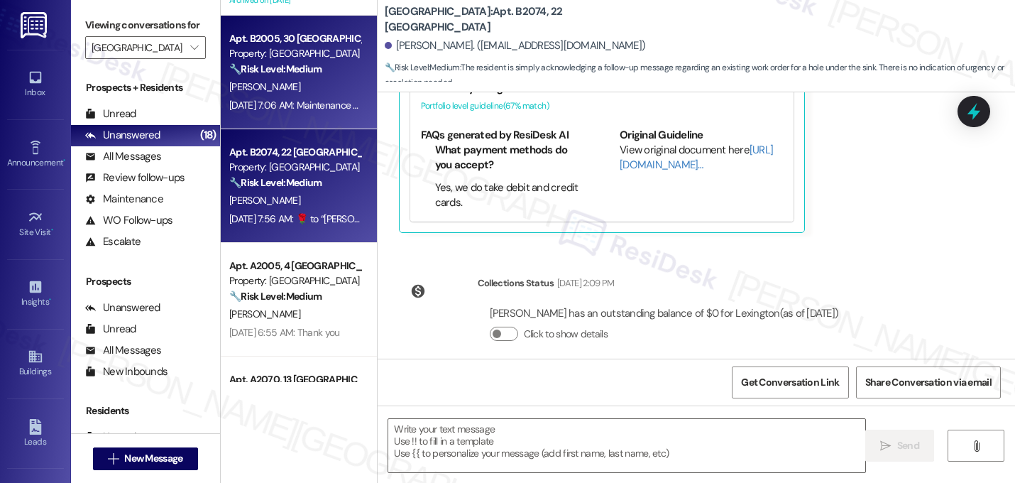
type textarea "Fetching suggested responses. Please feel free to read through the conversation…"
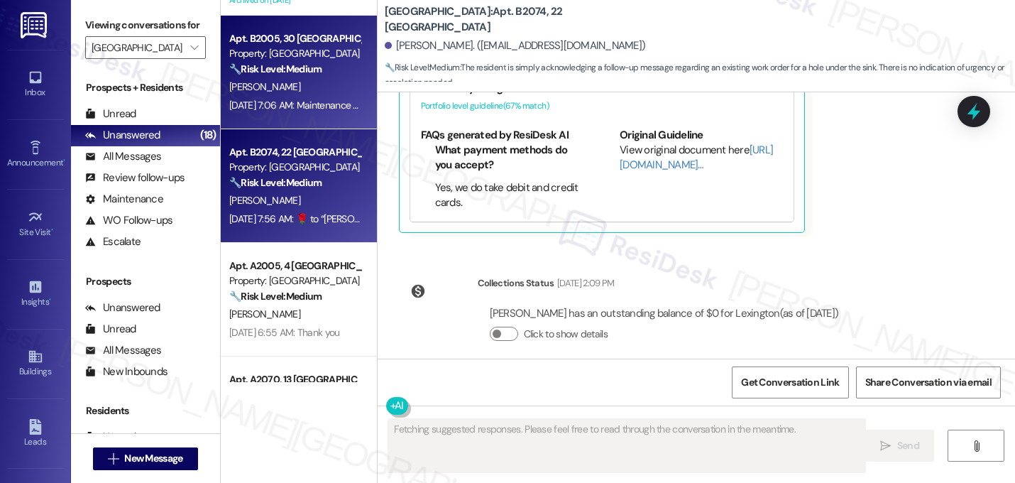
click at [276, 78] on div "S. Davis" at bounding box center [295, 87] width 134 height 18
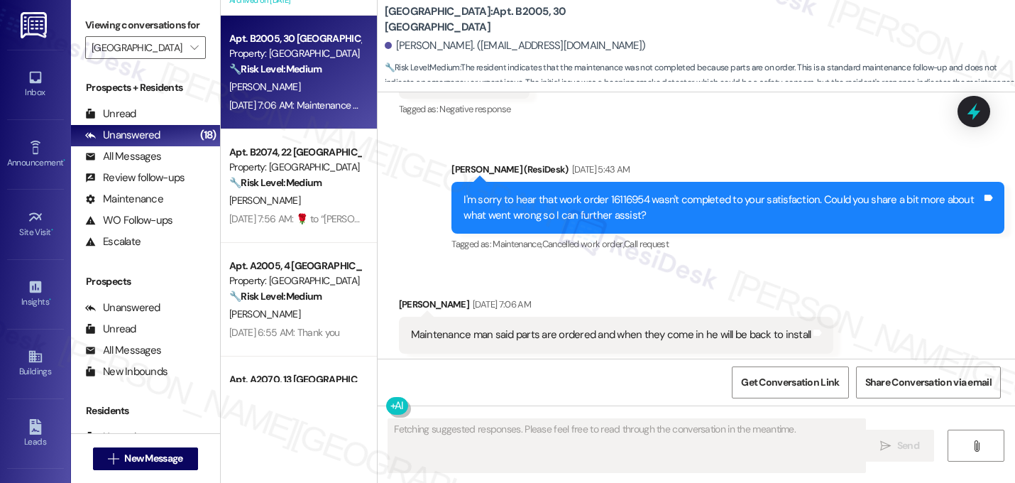
scroll to position [7531, 0]
click at [659, 326] on div "Maintenance man said parts are ordered and when they come in he will be back to…" at bounding box center [611, 333] width 400 height 15
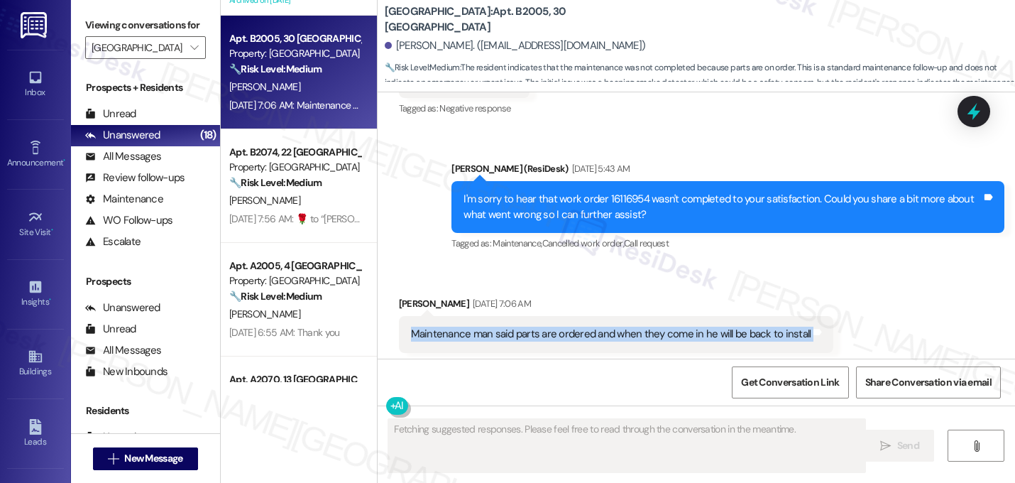
click at [659, 326] on div "Maintenance man said parts are ordered and when they come in he will be back to…" at bounding box center [611, 333] width 400 height 15
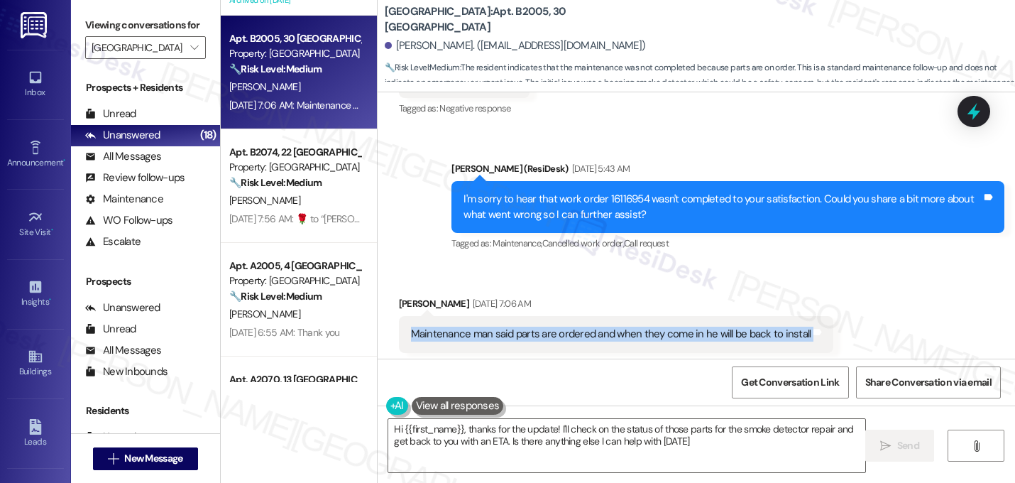
type textarea "Hi {{first_name}}, thanks for the update! I'll check on the status of those par…"
copy div "Maintenance man said parts are ordered and when they come in he will be back to…"
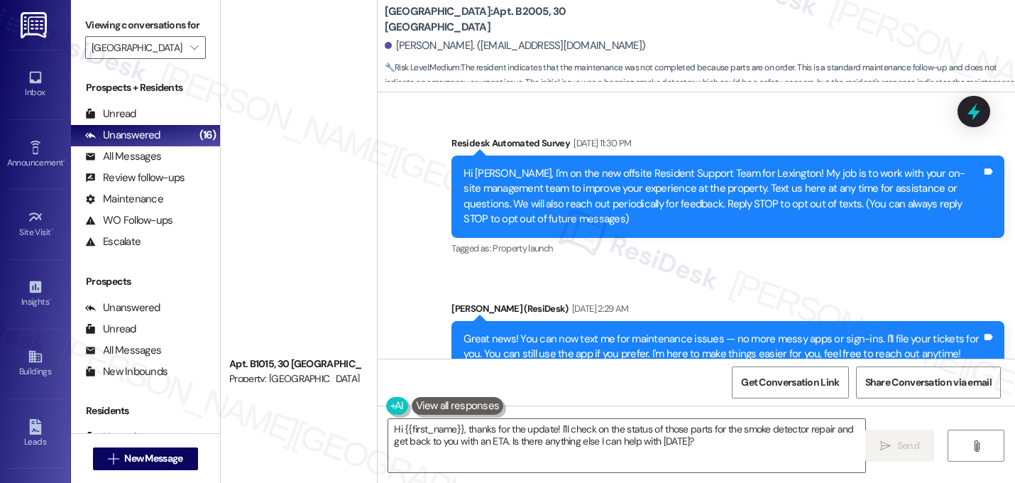
scroll to position [7531, 0]
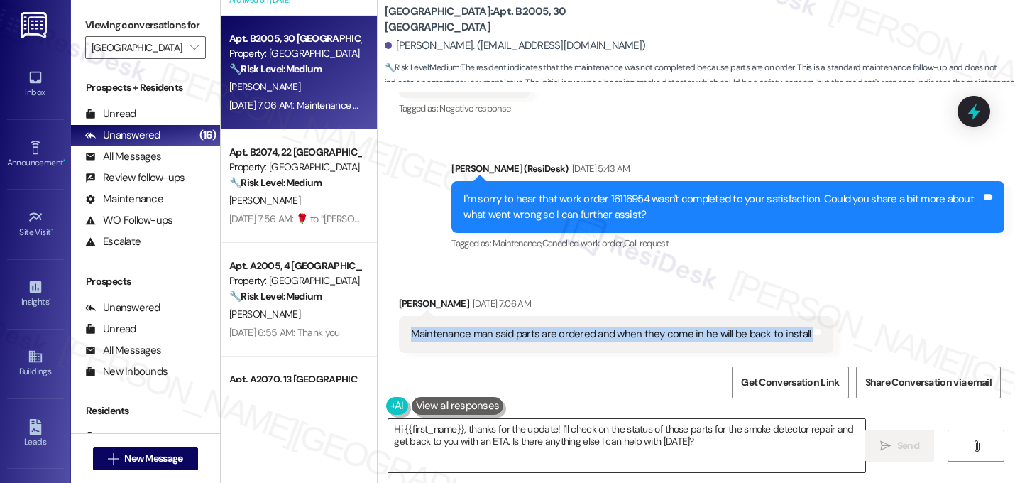
click at [618, 466] on textarea "Hi {{first_name}}, thanks for the update! I'll check on the status of those par…" at bounding box center [626, 445] width 477 height 53
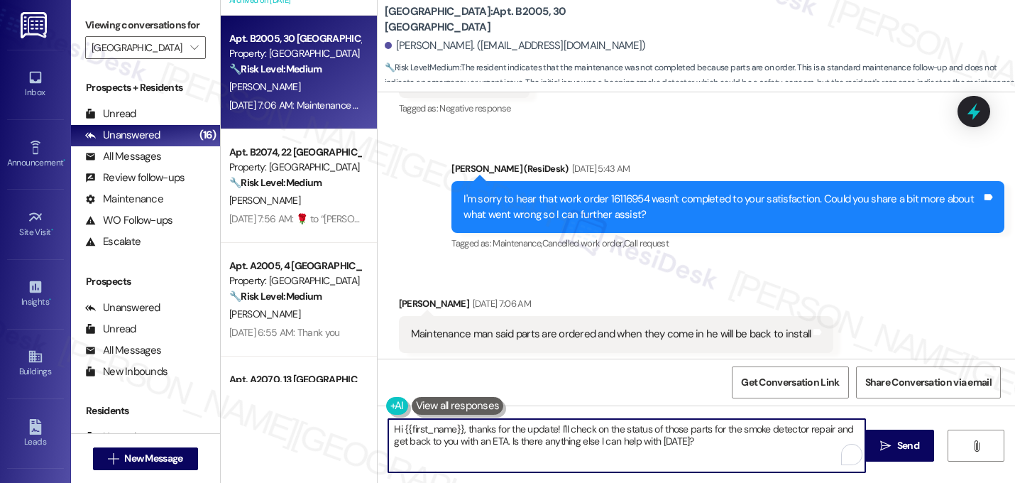
click at [606, 439] on textarea "Hi {{first_name}}, thanks for the update! I'll check on the status of those par…" at bounding box center [626, 445] width 477 height 53
click at [693, 437] on textarea "Hi {{first_name}}, thanks for the update! I'll check on the status of those par…" at bounding box center [626, 445] width 477 height 53
drag, startPoint x: 691, startPoint y: 443, endPoint x: 557, endPoint y: 423, distance: 135.6
click at [557, 423] on textarea "Hi {{first_name}}, thanks for the update! I'll check on the status of those par…" at bounding box center [626, 445] width 477 height 53
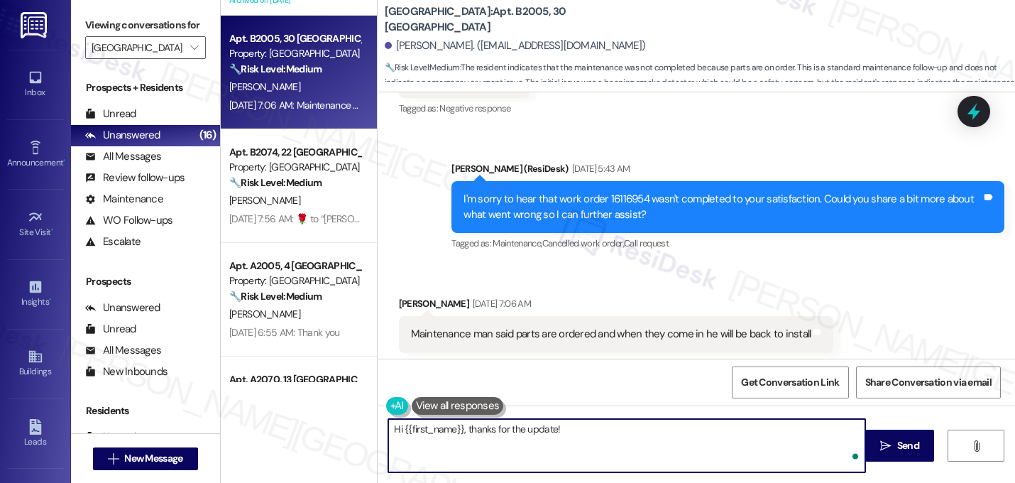
paste textarea "Thanks for the update! I’m glad to hear the parts have been ordered. Once they …"
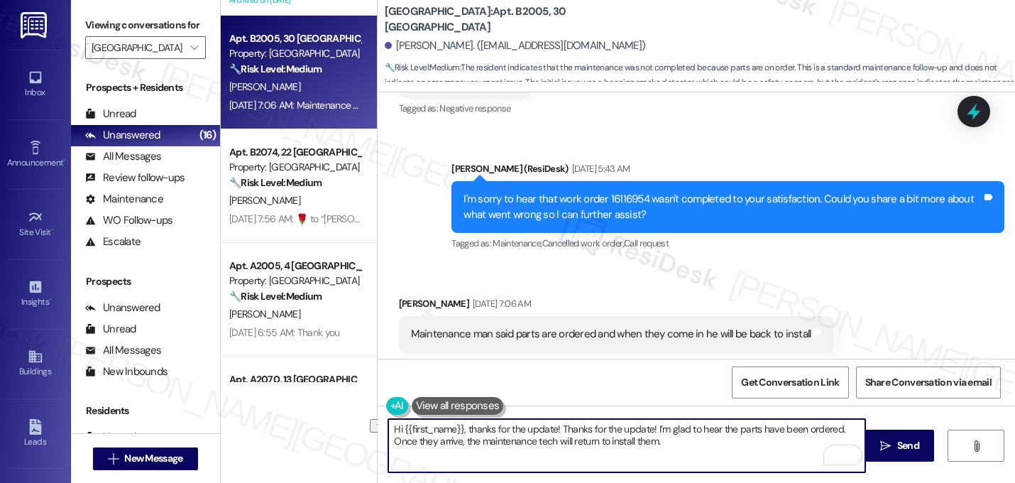
drag, startPoint x: 647, startPoint y: 430, endPoint x: 560, endPoint y: 427, distance: 86.6
click at [560, 427] on textarea "Hi {{first_name}}, thanks for the update! Thanks for the update! I’m glad to he…" at bounding box center [626, 445] width 477 height 53
click at [749, 430] on textarea "Hi {{first_name}}, thanks for the update! I’m glad to hear the parts have been …" at bounding box center [626, 445] width 477 height 53
drag, startPoint x: 742, startPoint y: 429, endPoint x: 807, endPoint y: 431, distance: 65.3
click at [807, 431] on textarea "Hi {{first_name}}, thanks for the update! I’m glad to hear the parts have been …" at bounding box center [626, 445] width 477 height 53
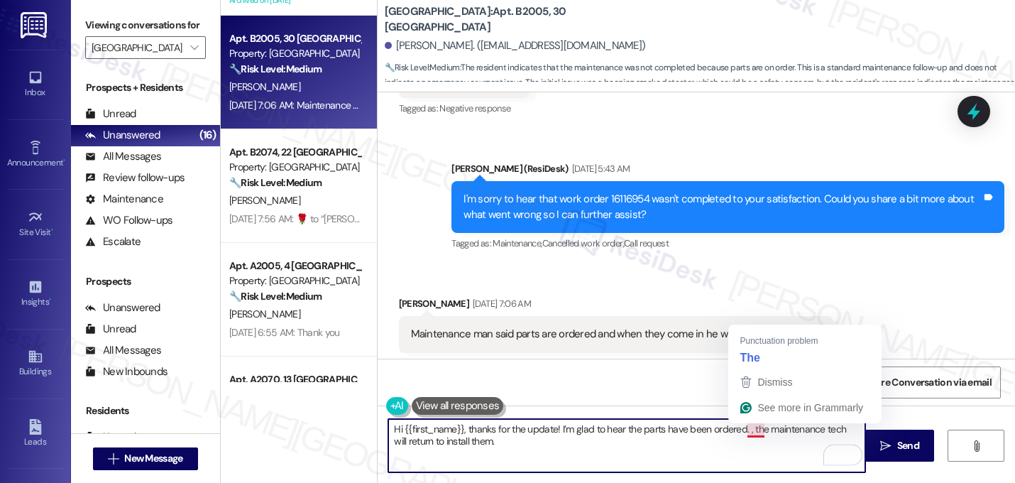
click at [746, 427] on textarea "Hi {{first_name}}, thanks for the update! I’m glad to hear the parts have been …" at bounding box center [626, 445] width 477 height 53
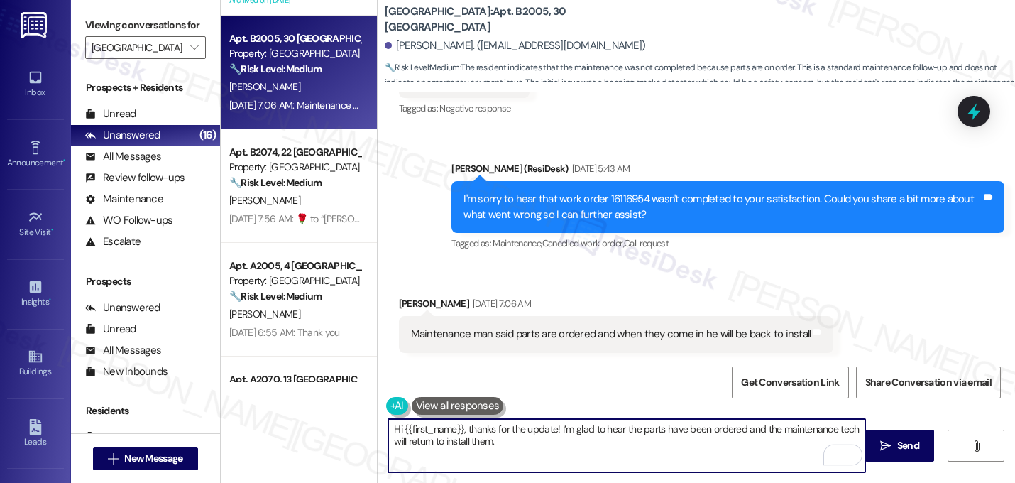
click at [494, 443] on textarea "Hi {{first_name}}, thanks for the update! I’m glad to hear the parts have been …" at bounding box center [626, 445] width 477 height 53
click at [588, 444] on textarea "Hi {{first_name}}, thanks for the update! I’m glad to hear the parts have been …" at bounding box center [626, 445] width 477 height 53
paste textarea "Let me know if you need anything else. 😊"
type textarea "Hi {{first_name}}, thanks for the update! I’m glad to hear the parts have been …"
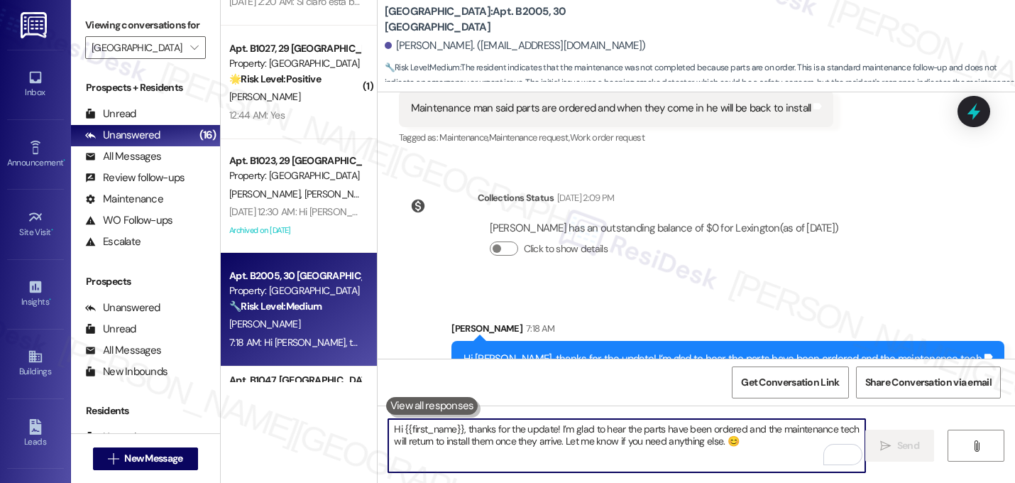
scroll to position [1121, 0]
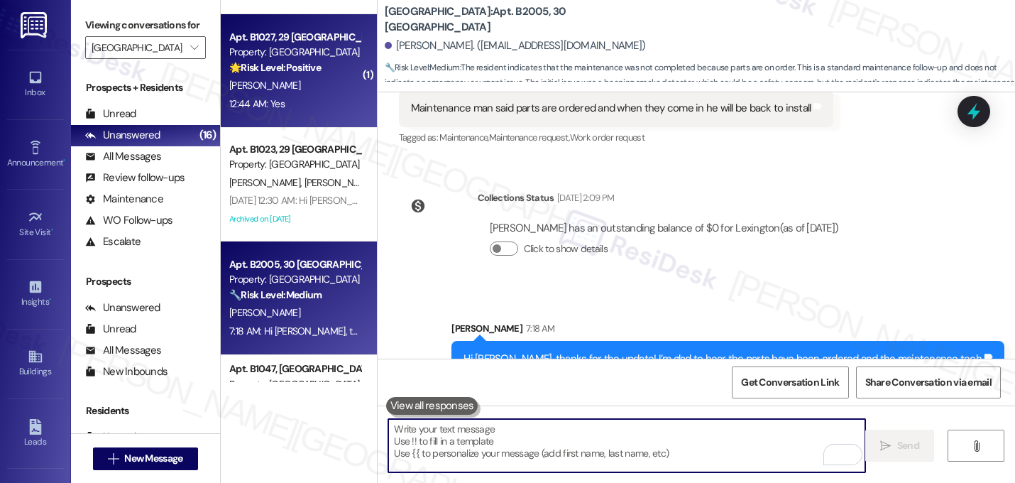
click at [296, 82] on div "V. Dasilva" at bounding box center [295, 86] width 134 height 18
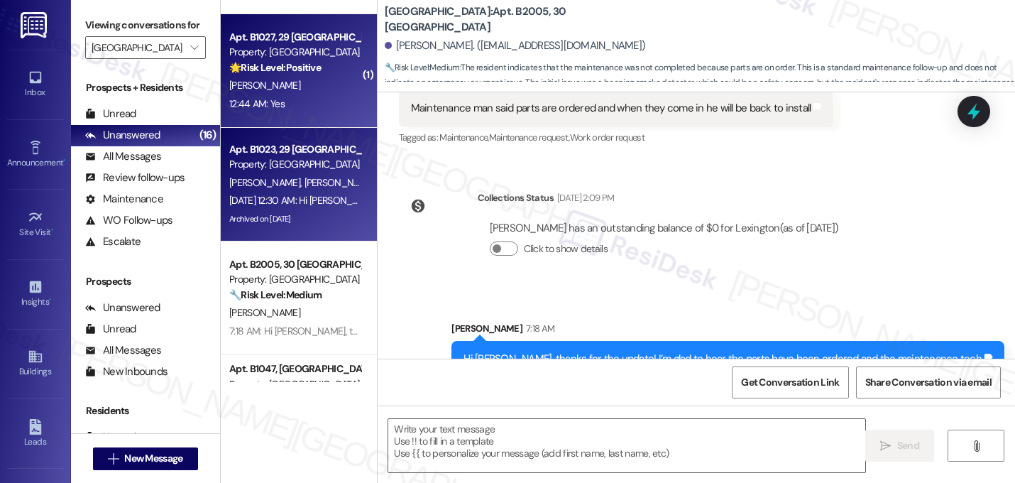
type textarea "Fetching suggested responses. Please feel free to read through the conversation…"
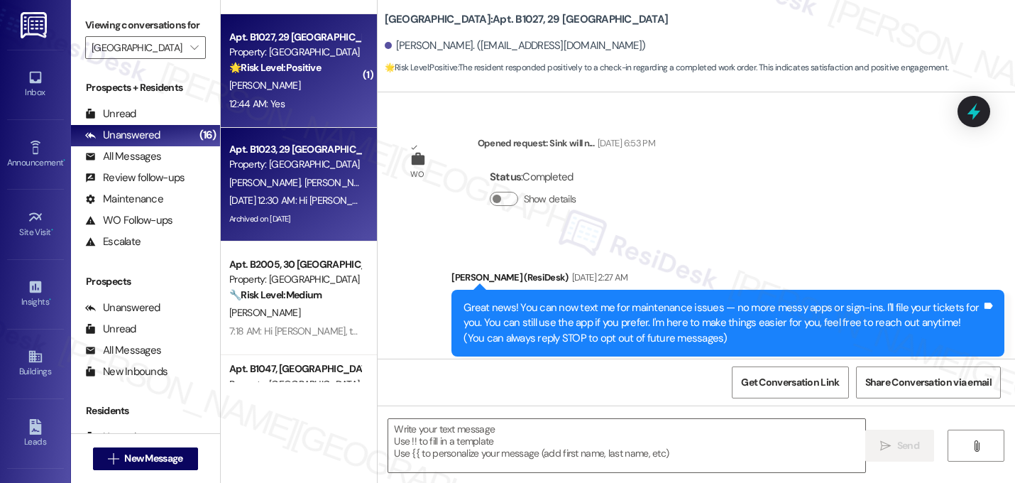
scroll to position [4915, 0]
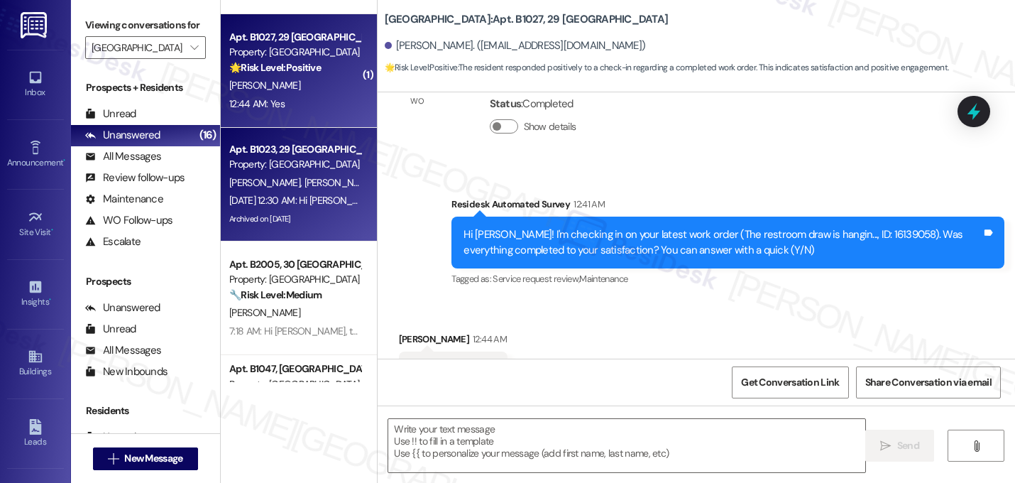
type textarea "Fetching suggested responses. Please feel free to read through the conversation…"
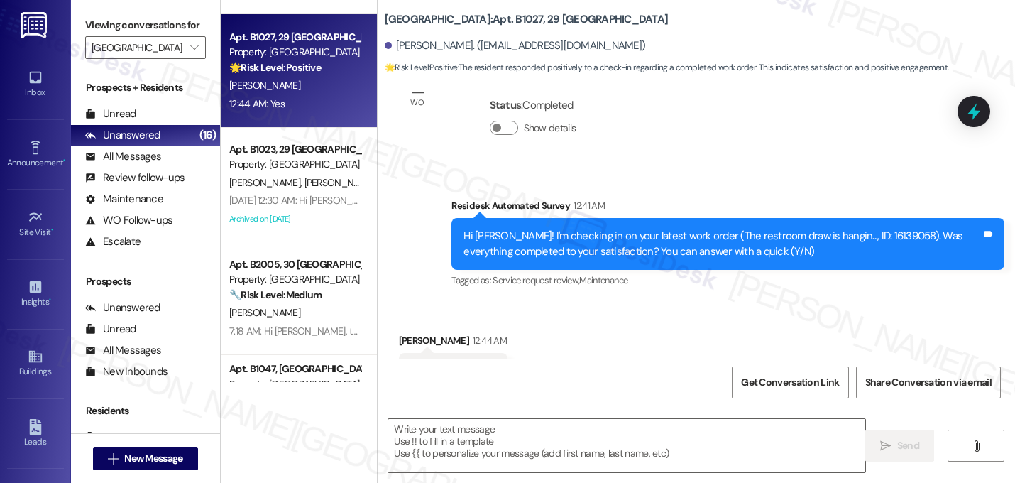
scroll to position [4916, 0]
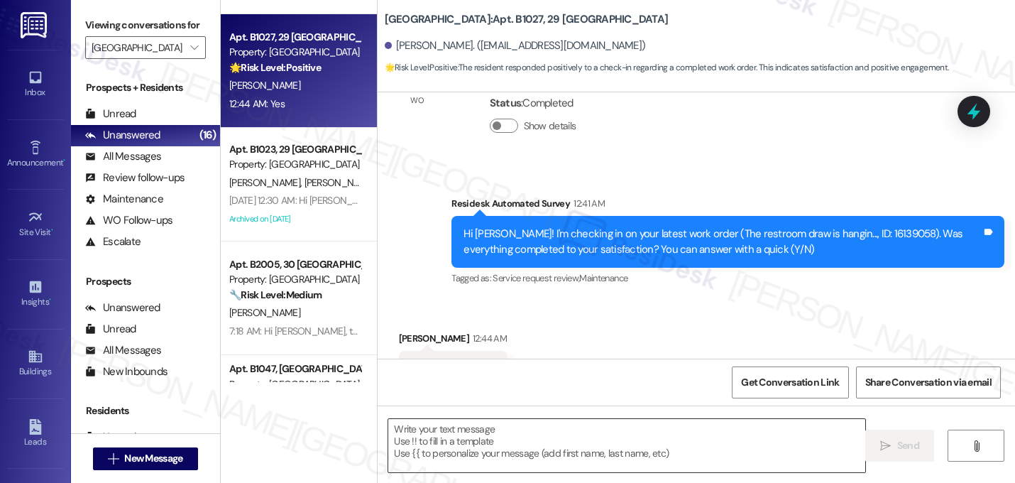
click at [528, 435] on textarea at bounding box center [626, 445] width 477 height 53
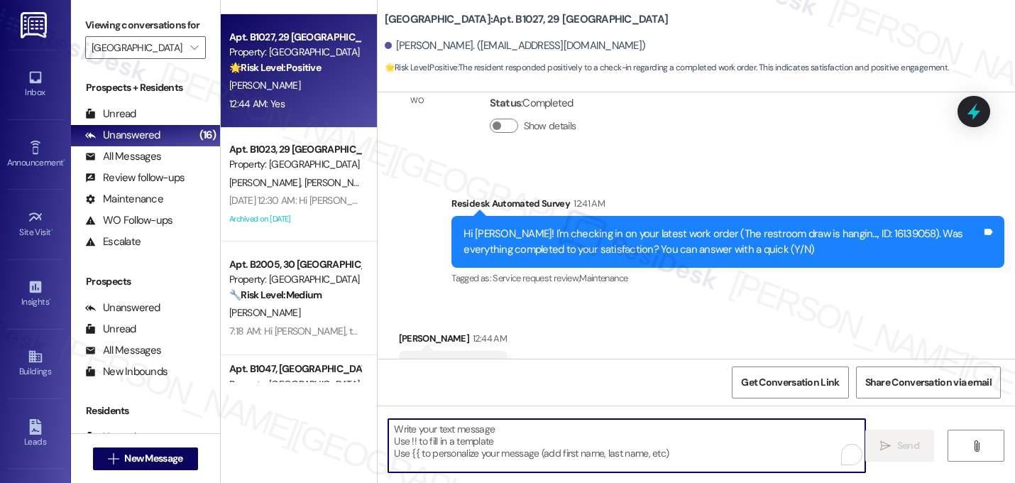
click at [528, 435] on textarea "To enrich screen reader interactions, please activate Accessibility in Grammarl…" at bounding box center [626, 445] width 477 height 53
paste textarea "Great! I'm glad to hear that your last maintenance request was completed to you…"
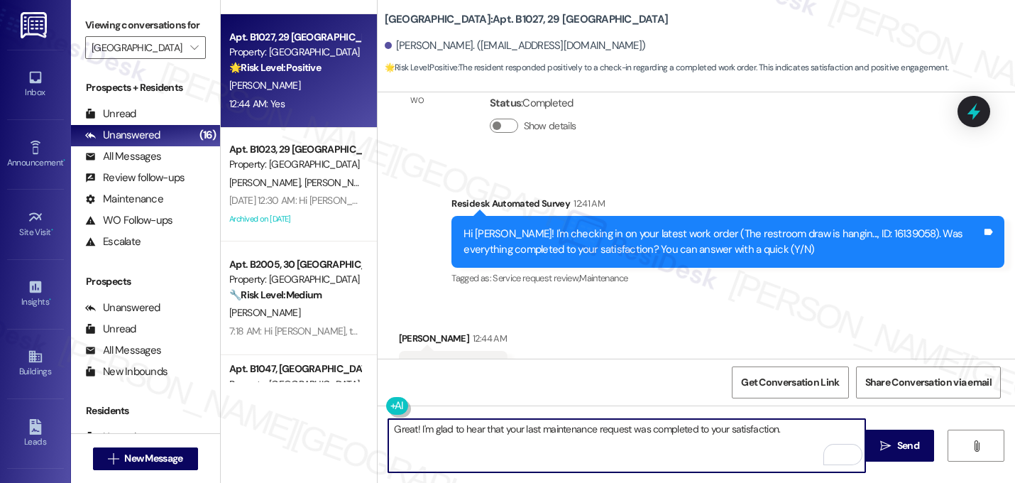
paste textarea "If I may ask...has {{property}} lived up to your expectations?"
type textarea "Great! I'm glad to hear that your last maintenance request was completed to you…"
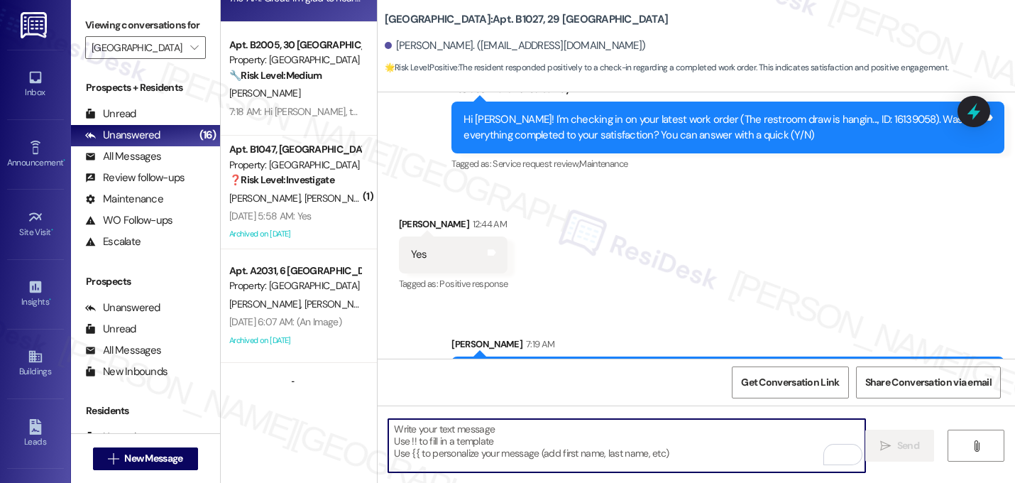
scroll to position [1346, 0]
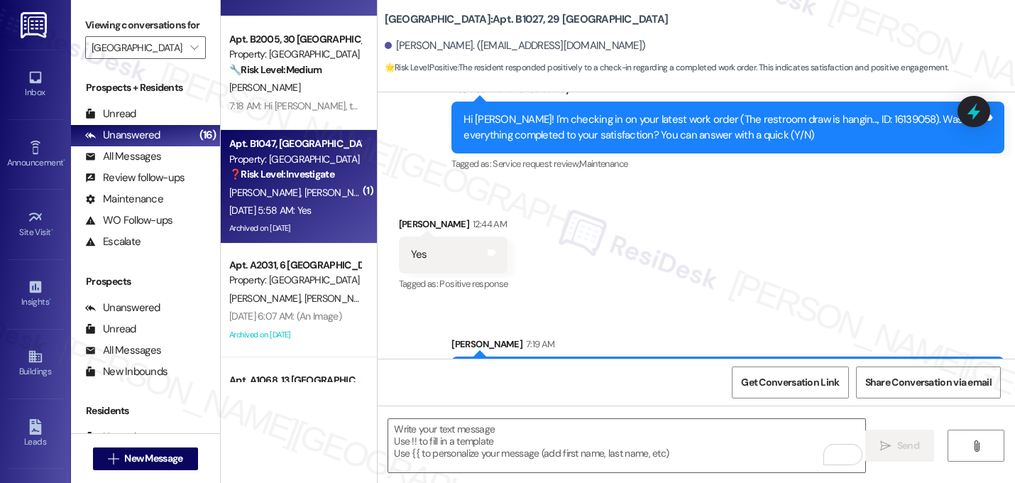
click at [289, 224] on div "Archived on 07/25/2025" at bounding box center [295, 228] width 134 height 18
type textarea "Fetching suggested responses. Please feel free to read through the conversation…"
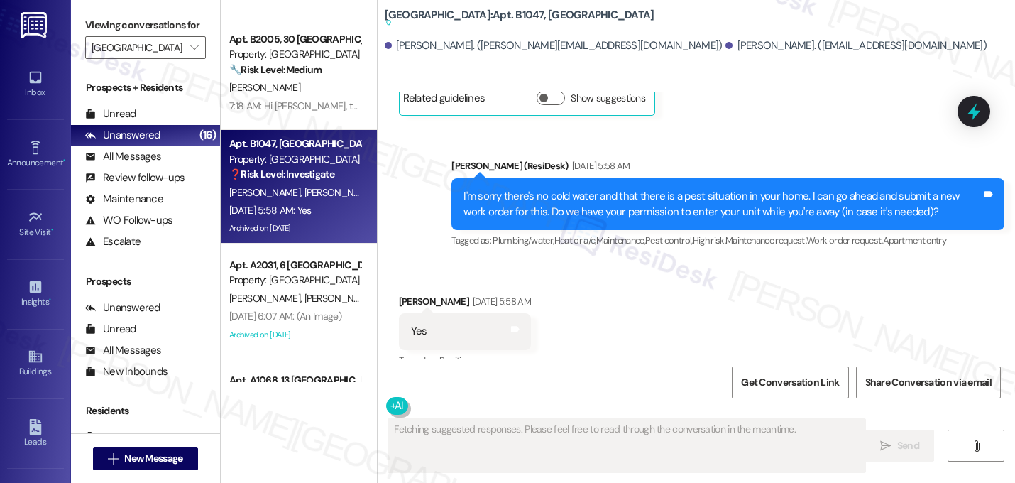
scroll to position [9608, 0]
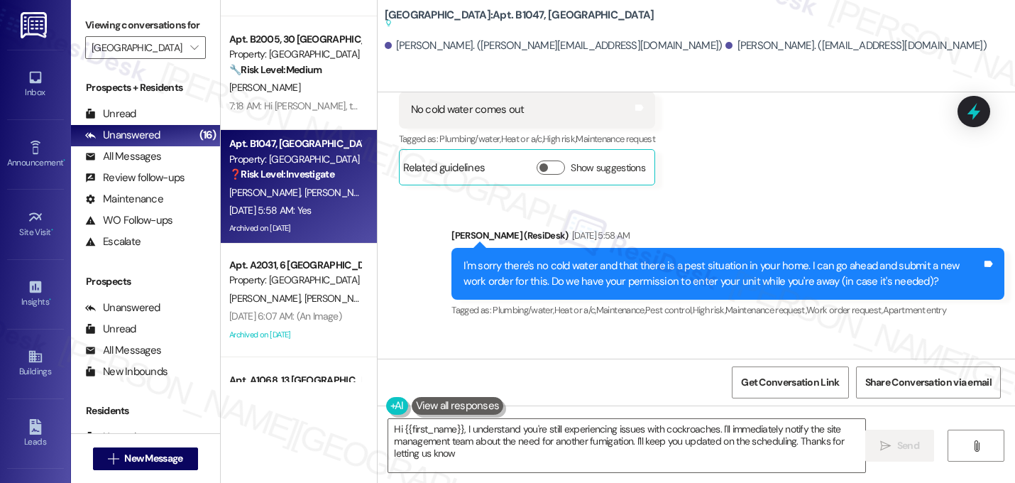
type textarea "Hi {{first_name}}, I understand you're still experiencing issues with cockroach…"
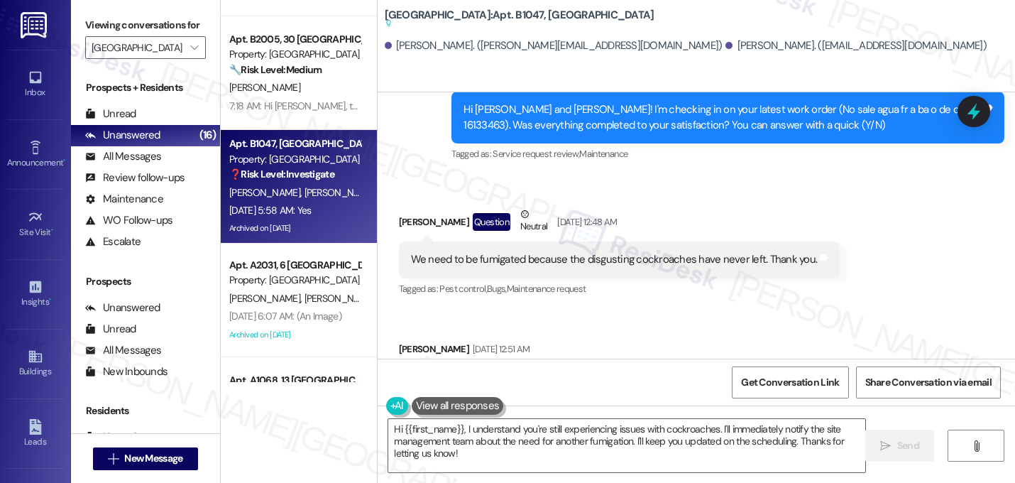
scroll to position [9327, 0]
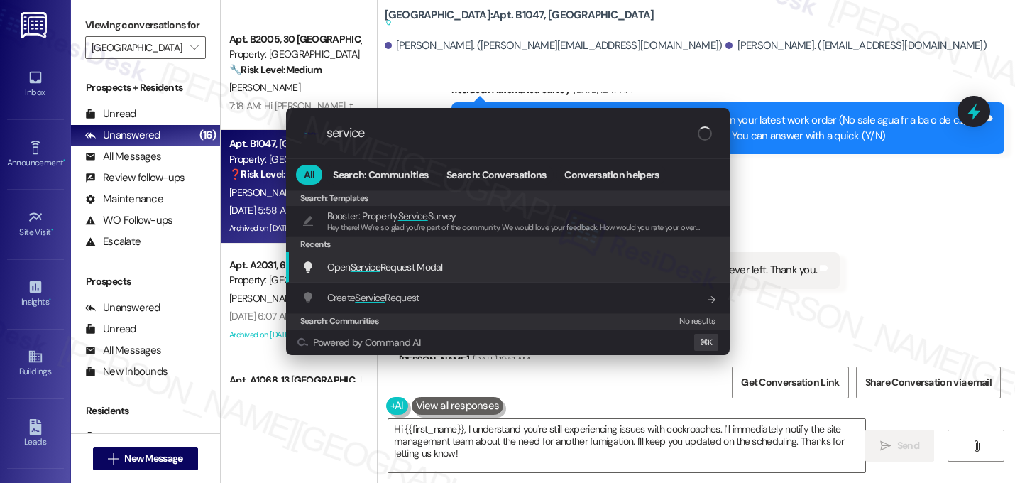
type input "service"
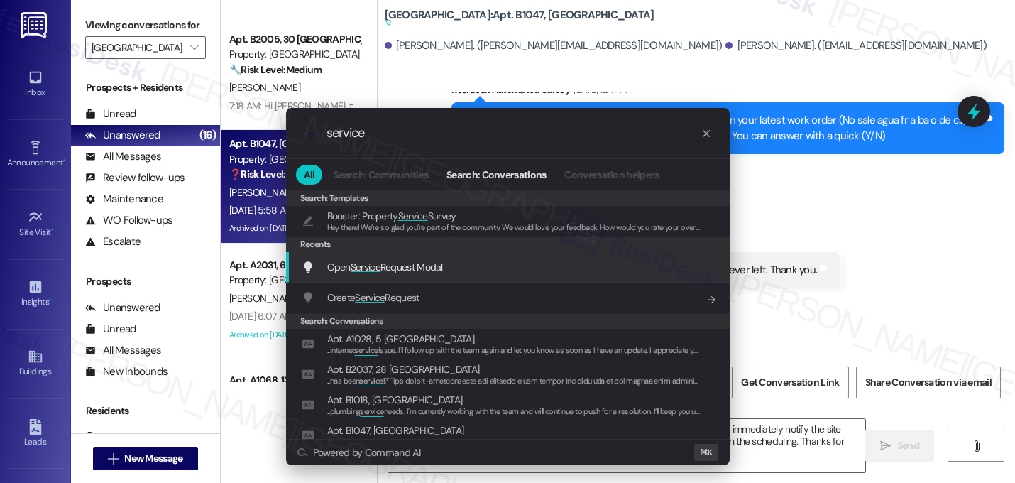
click at [488, 255] on div "Open Service Request Modal Add shortcut" at bounding box center [508, 267] width 444 height 31
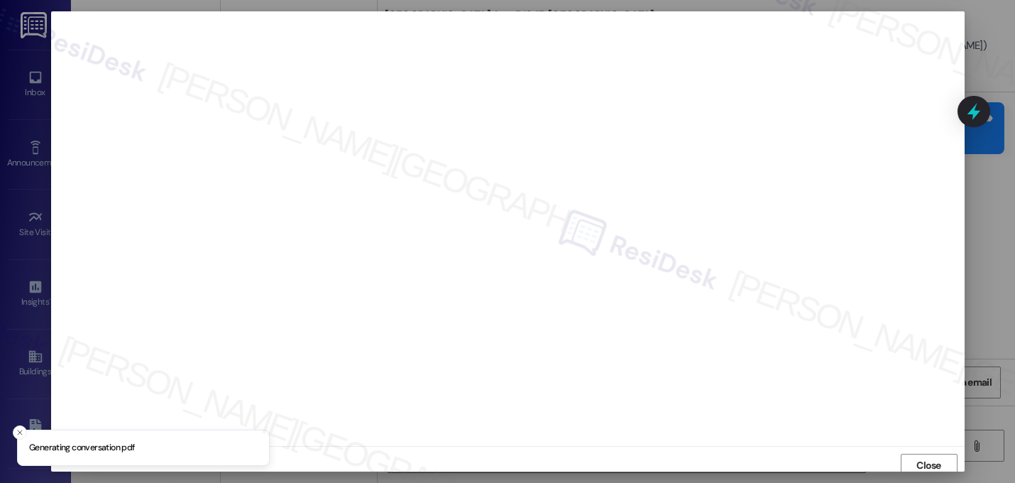
scroll to position [5, 0]
click at [924, 465] on span "Close" at bounding box center [928, 460] width 25 height 15
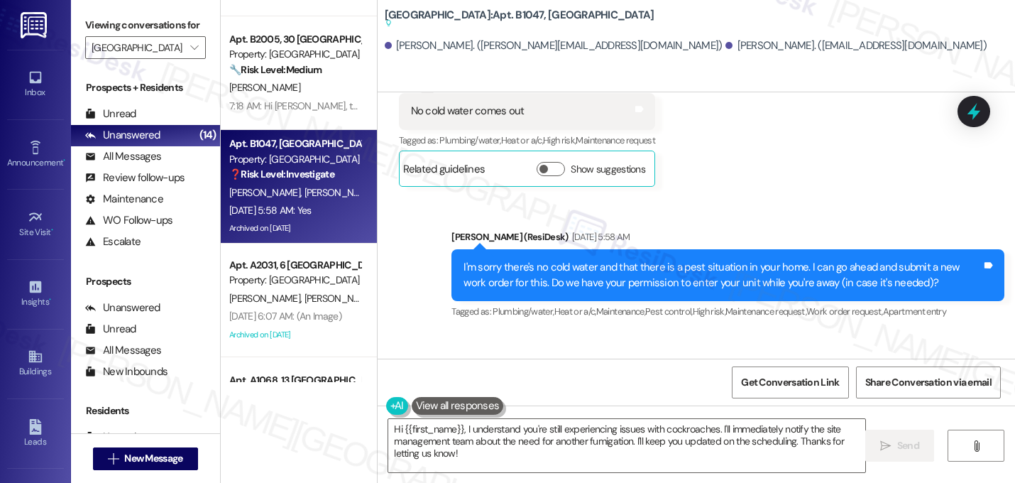
scroll to position [9726, 0]
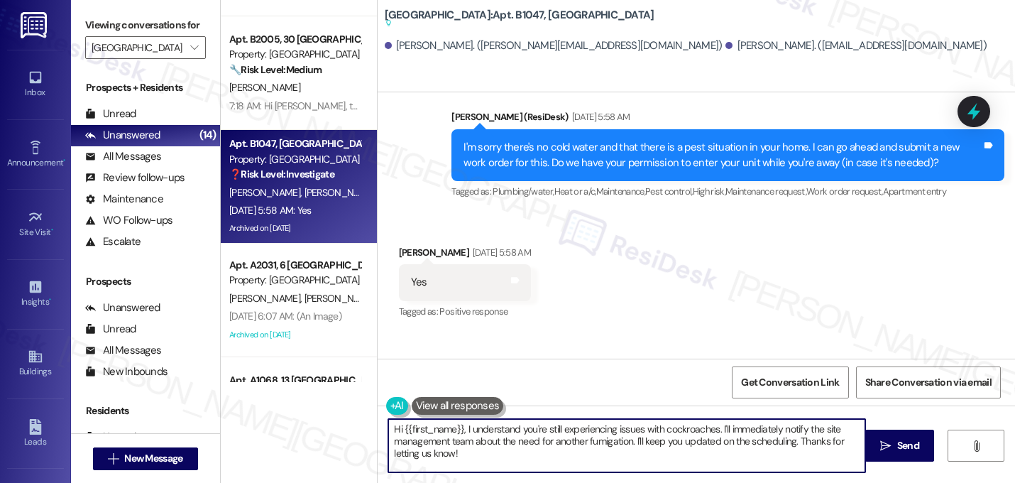
click at [475, 454] on textarea "Hi {{first_name}}, I understand you're still experiencing issues with cockroach…" at bounding box center [626, 445] width 477 height 53
drag, startPoint x: 480, startPoint y: 456, endPoint x: 387, endPoint y: 412, distance: 102.5
click at [387, 418] on div "Hi {{first_name}}, I understand you're still experiencing issues with cockroach…" at bounding box center [619, 445] width 478 height 55
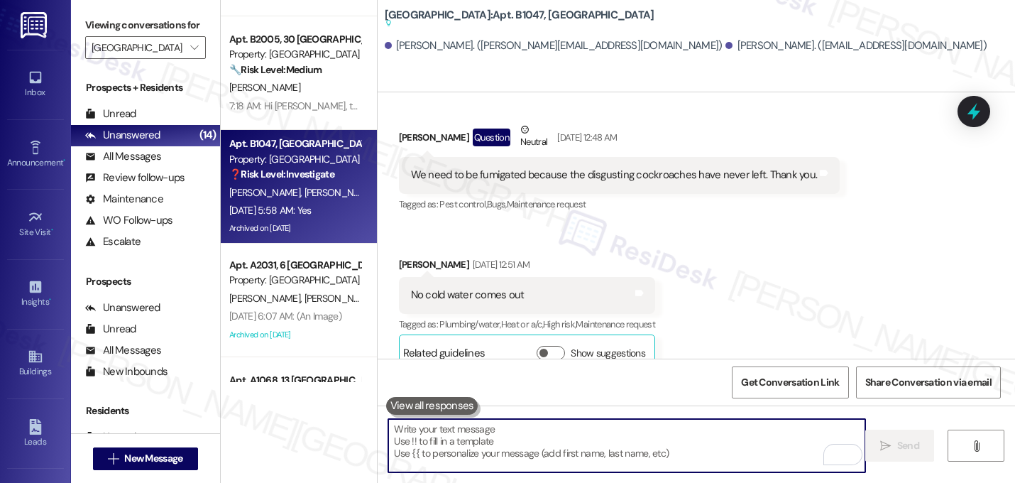
scroll to position [9415, 0]
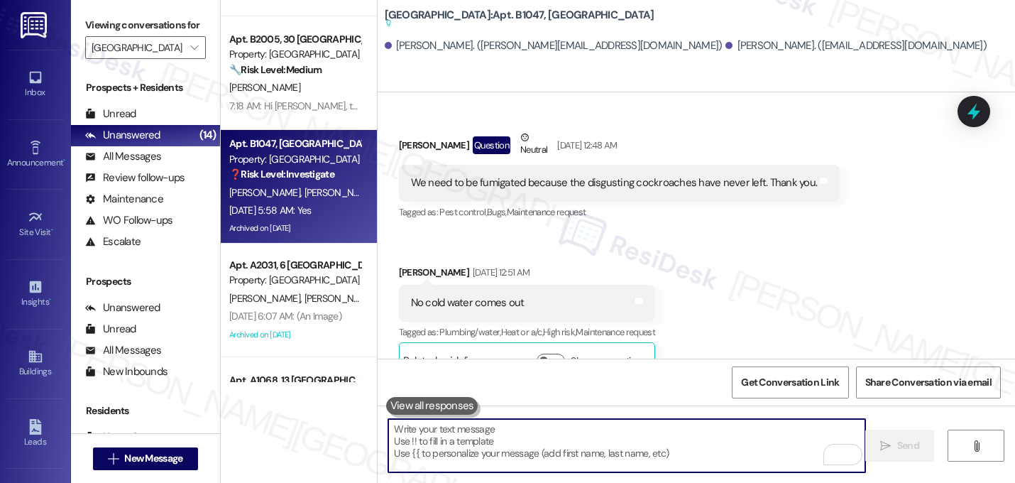
click at [459, 295] on div "No cold water comes out" at bounding box center [468, 302] width 114 height 15
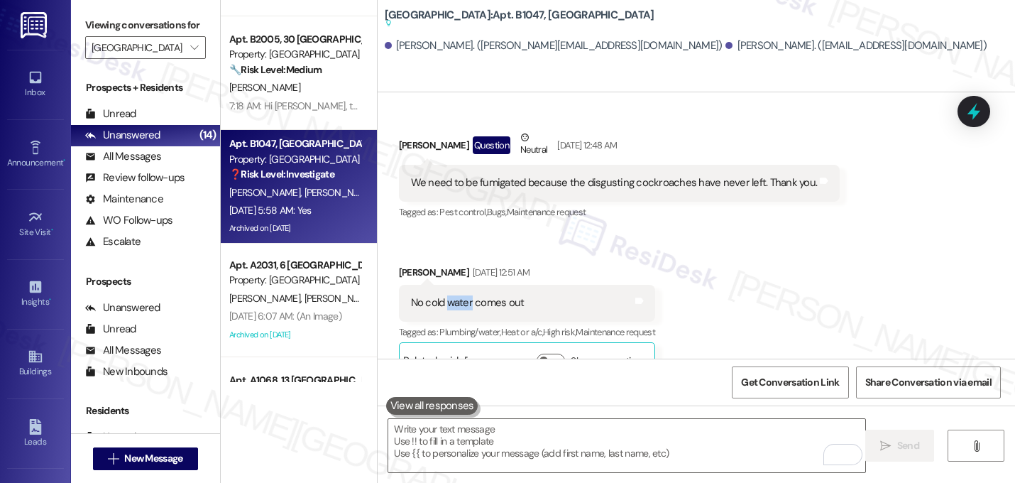
click at [459, 295] on div "No cold water comes out" at bounding box center [468, 302] width 114 height 15
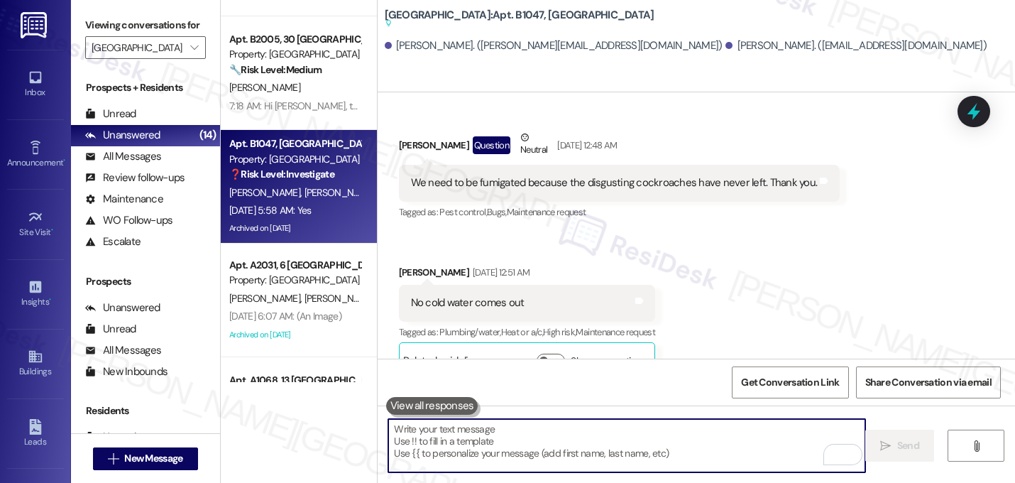
click at [493, 435] on textarea "To enrich screen reader interactions, please activate Accessibility in Grammarl…" at bounding box center [626, 445] width 477 height 53
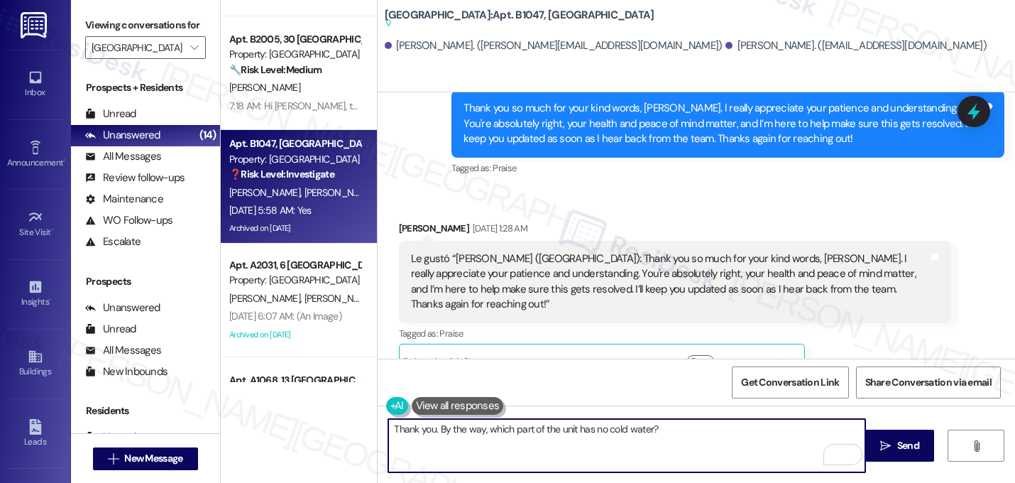
scroll to position [7735, 0]
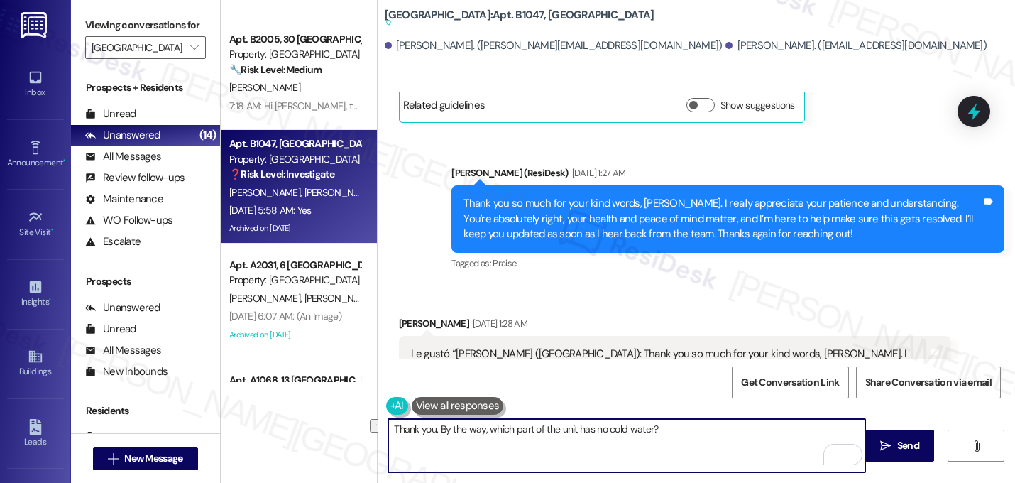
drag, startPoint x: 624, startPoint y: 425, endPoint x: 352, endPoint y: 419, distance: 271.9
click at [352, 419] on div "Apt. A2085, 15 Lexington Property: Lexington 🔧 Risk Level: Medium The resident …" at bounding box center [618, 241] width 794 height 483
click at [691, 431] on textarea "Thank you. By the way, which part of the unit has no cold water?" at bounding box center [626, 445] width 477 height 53
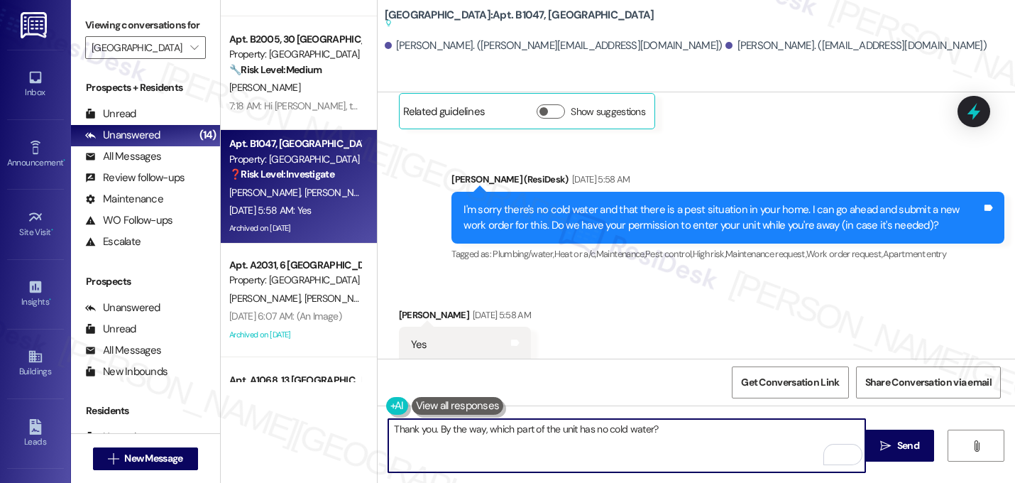
scroll to position [9726, 0]
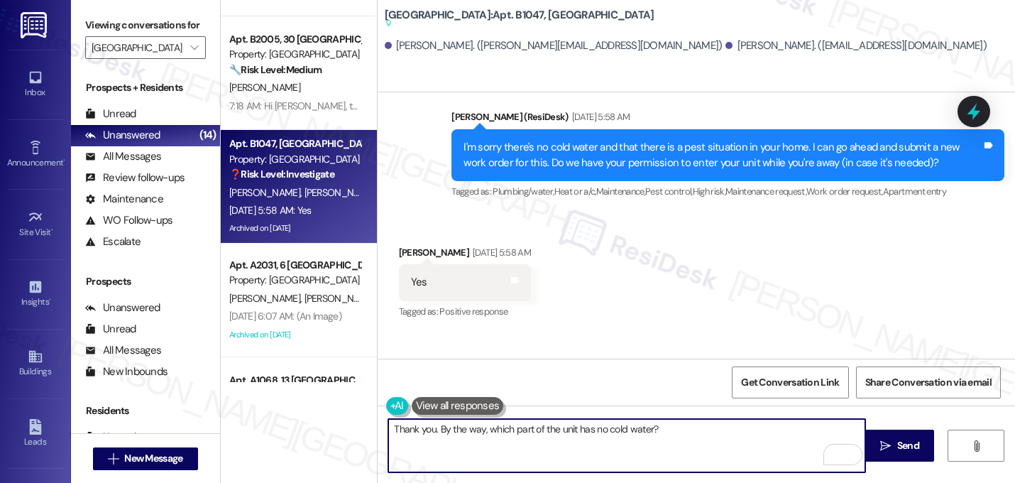
click at [431, 428] on textarea "Thank you. By the way, which part of the unit has no cold water?" at bounding box center [626, 445] width 477 height 53
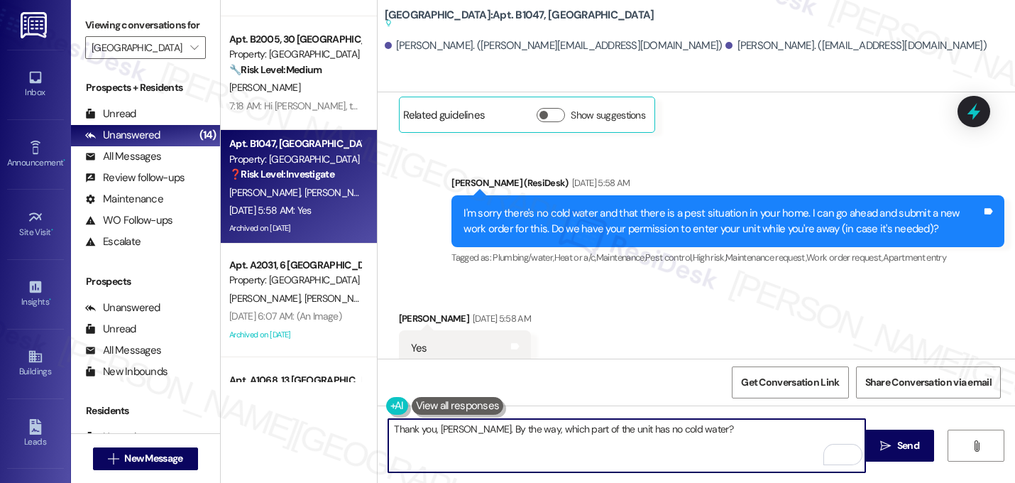
scroll to position [9716, 0]
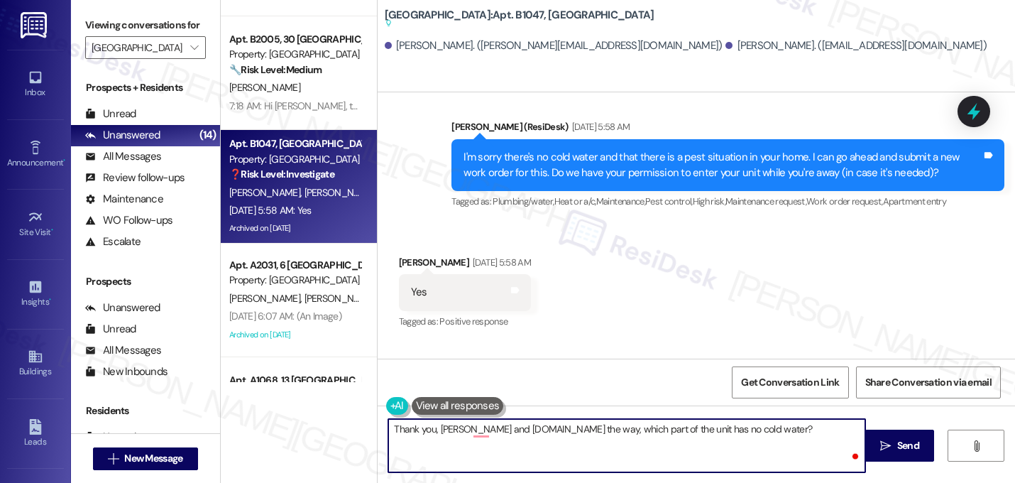
type textarea "Thank you, Jorman and Carlos. By the way, which part of the unit has no cold wa…"
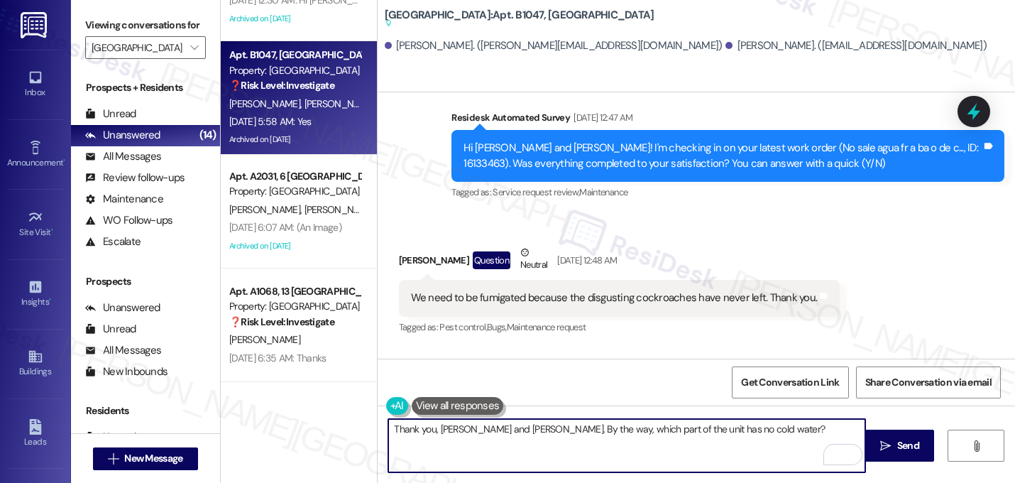
scroll to position [9726, 0]
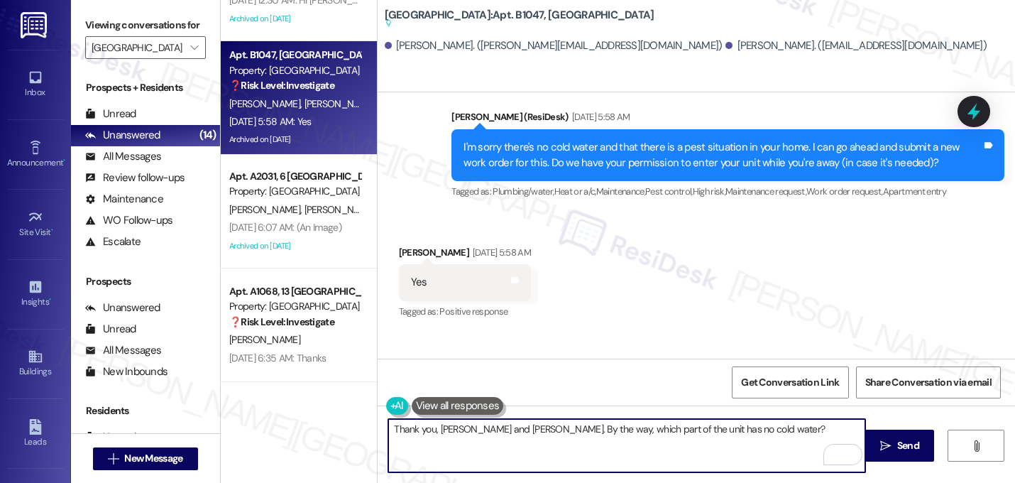
click at [743, 422] on textarea "Thank you, Jorman and Carlos. By the way, which part of the unit has no cold wa…" at bounding box center [626, 445] width 477 height 53
click at [747, 425] on textarea "Thank you, Jorman and Carlos. By the way, which part of the unit has no cold wa…" at bounding box center [626, 445] width 477 height 53
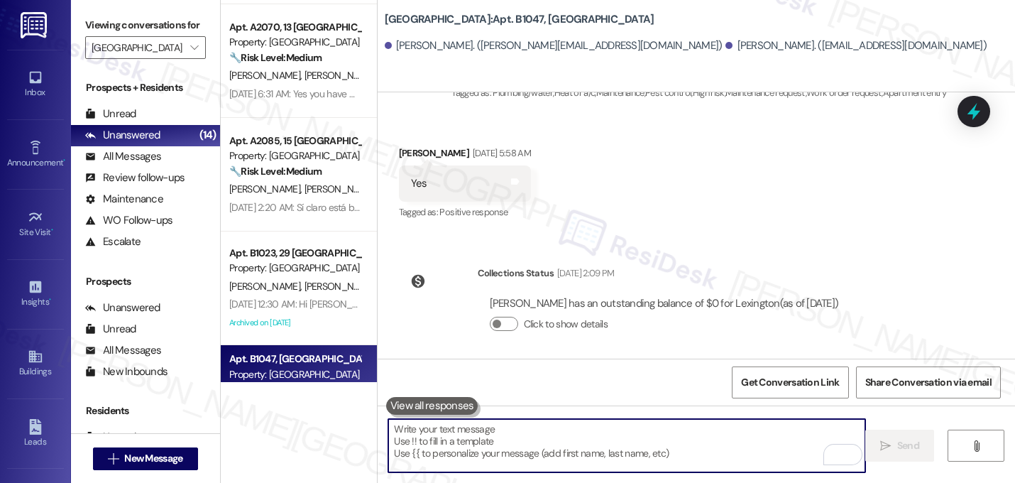
scroll to position [1208, 0]
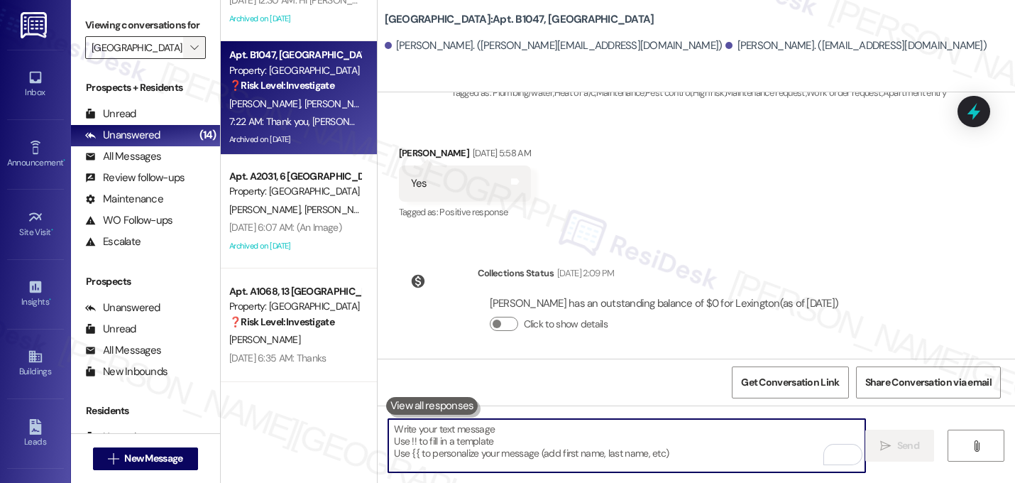
click at [187, 55] on span "" at bounding box center [193, 47] width 13 height 23
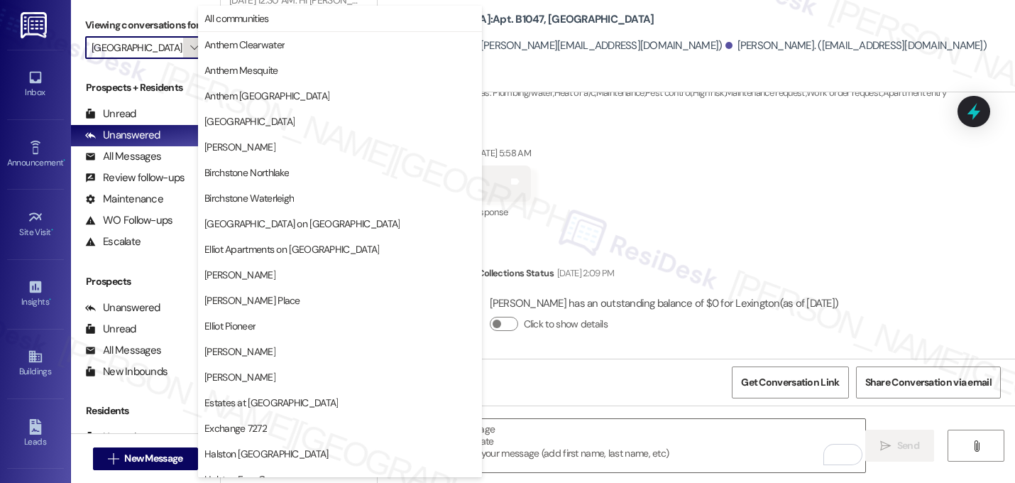
scroll to position [551, 0]
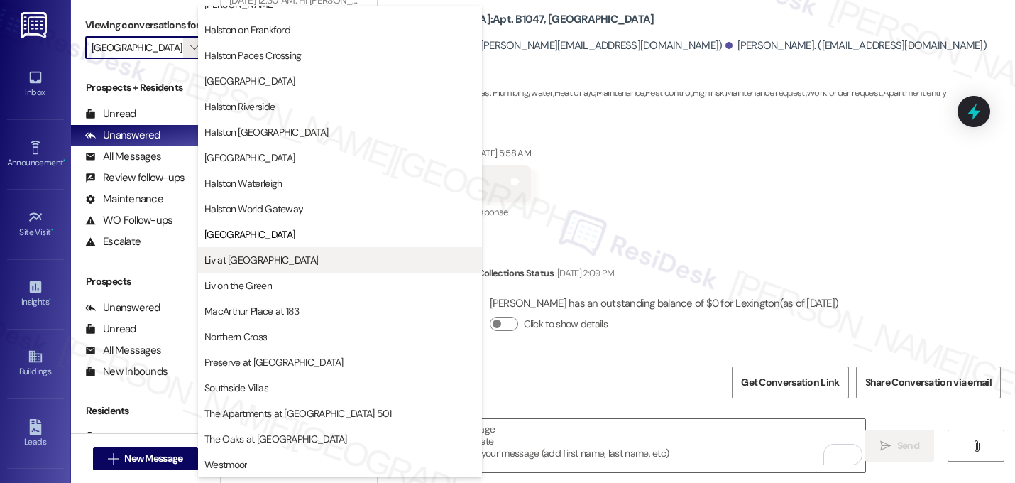
click at [285, 255] on span "Liv at [GEOGRAPHIC_DATA]" at bounding box center [339, 260] width 271 height 14
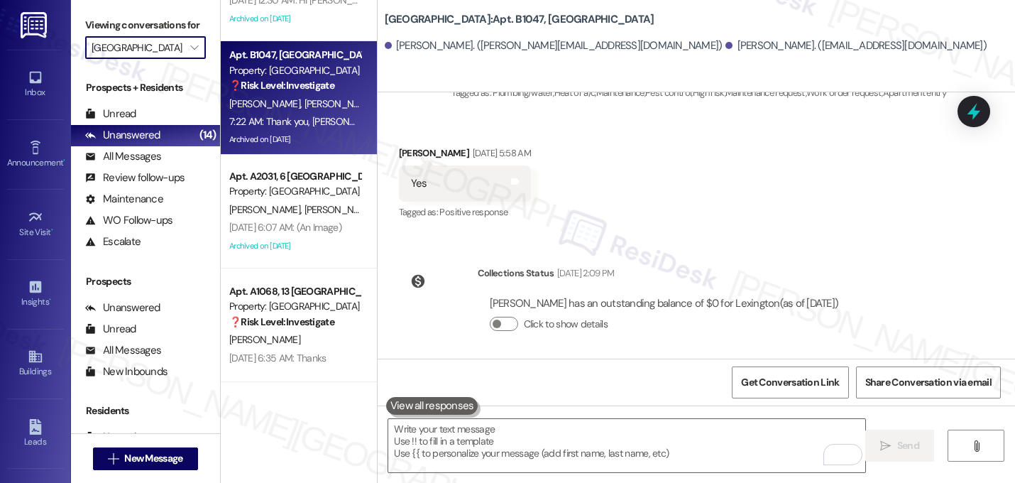
type input "Liv at [GEOGRAPHIC_DATA]"
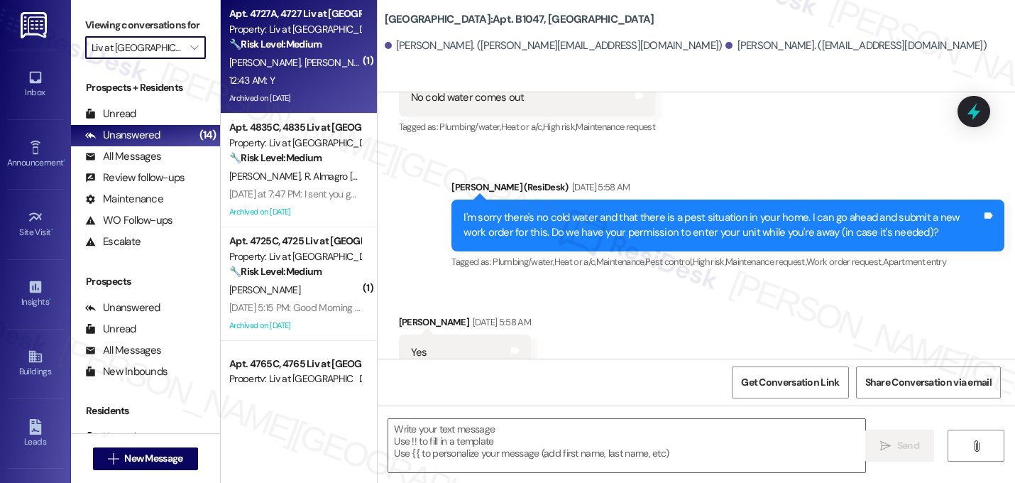
type textarea "Fetching suggested responses. Please feel free to read through the conversation…"
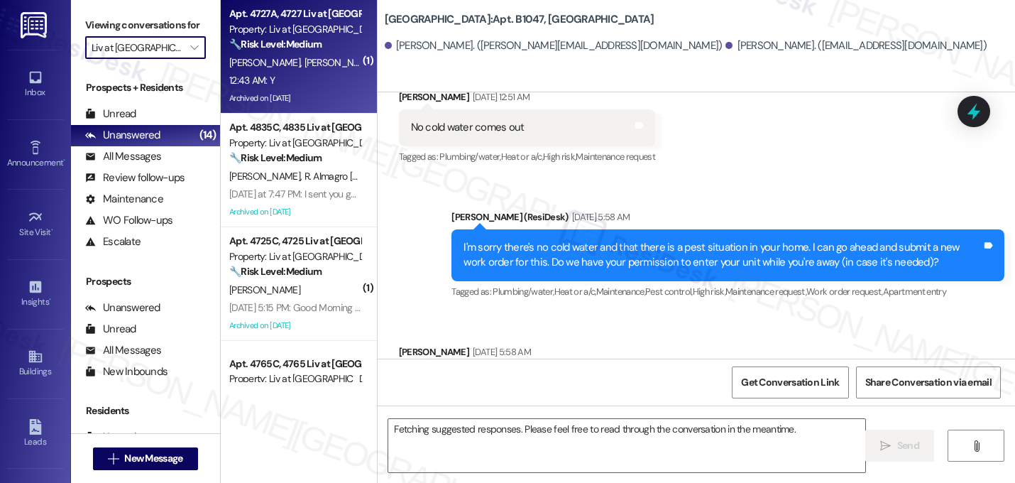
scroll to position [9558, 0]
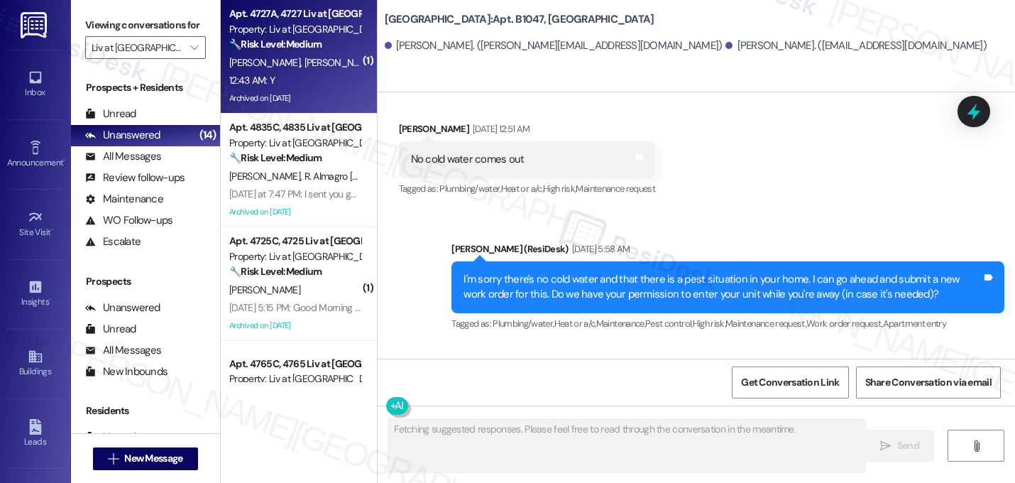
click at [295, 73] on div "12:43 AM: Y 12:43 AM: Y" at bounding box center [295, 81] width 134 height 18
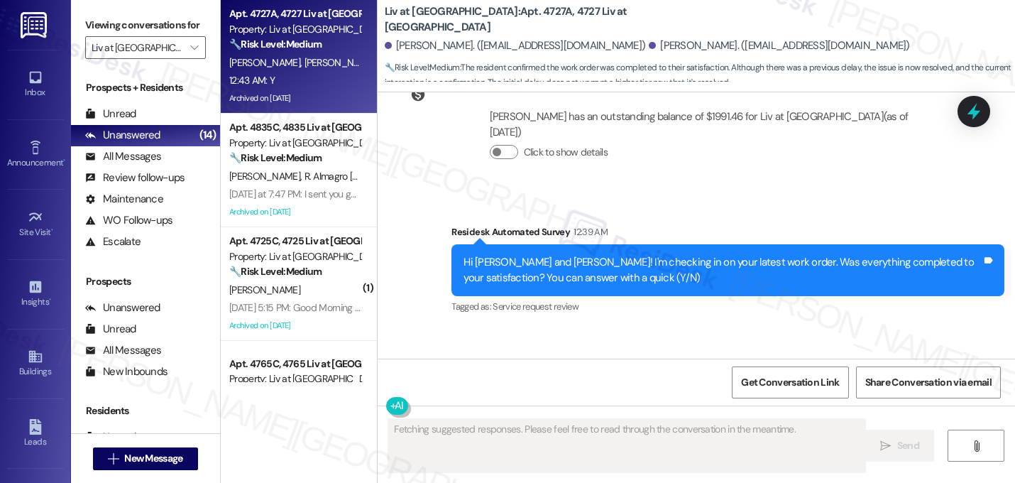
scroll to position [6914, 0]
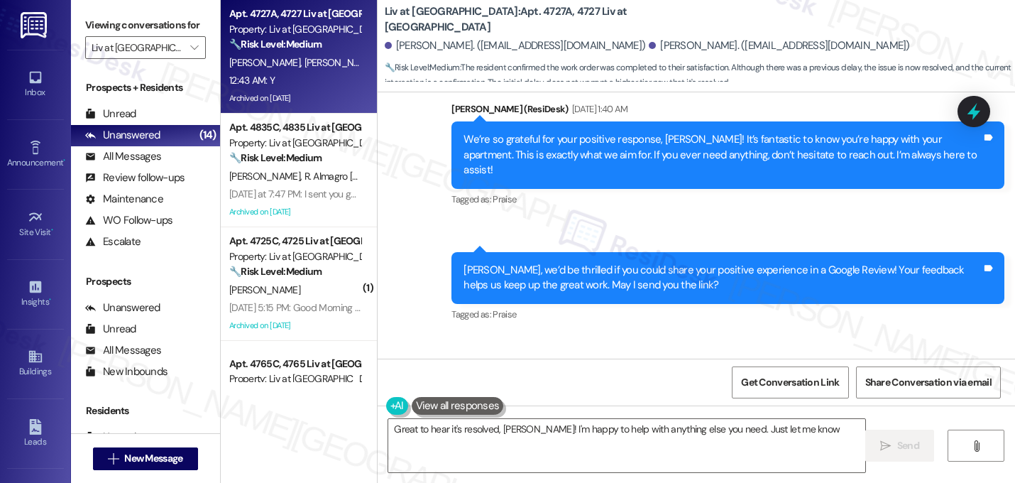
type textarea "Great to hear it's resolved, Krystal! I'm happy to help with anything else you …"
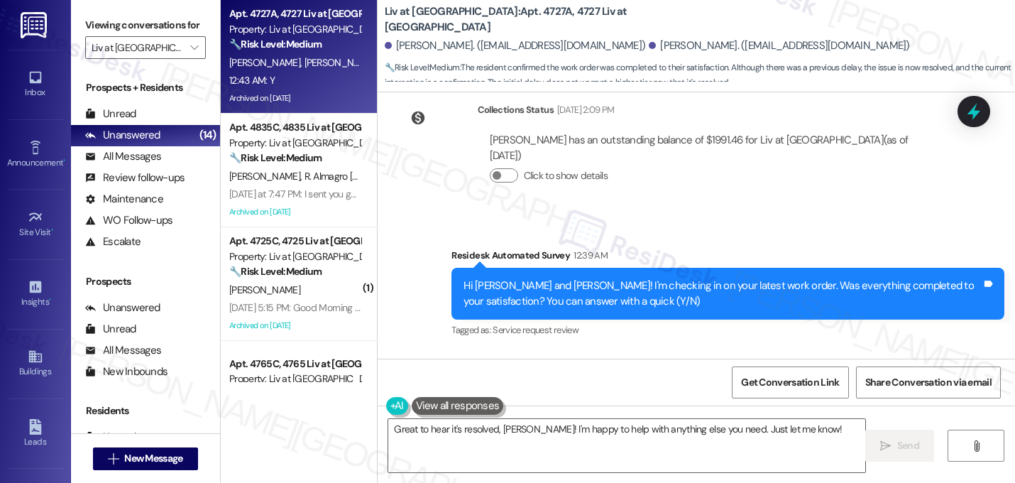
scroll to position [12833, 0]
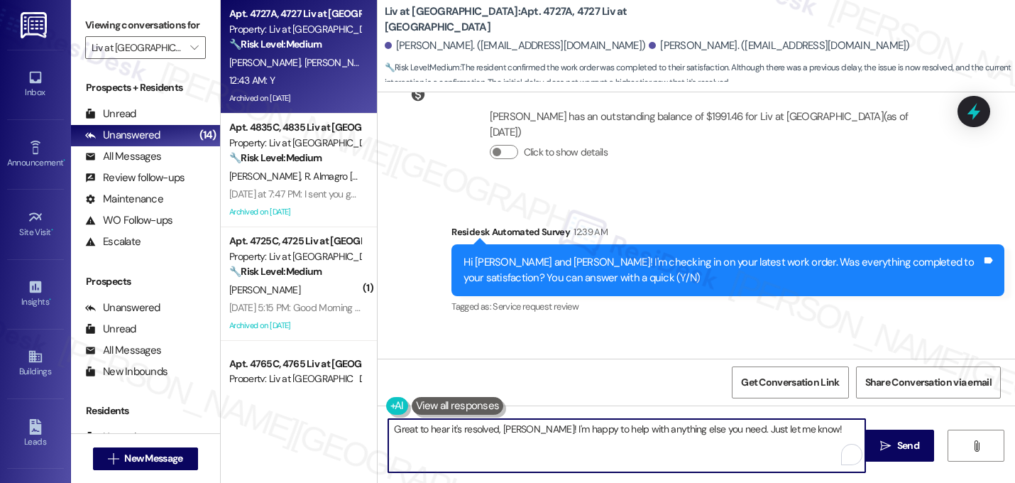
drag, startPoint x: 828, startPoint y: 439, endPoint x: 282, endPoint y: 434, distance: 545.8
click at [282, 434] on div "Apt. 4727A, 4727 Liv at Winter Park Property: Liv at Winter Park 🔧 Risk Level: …" at bounding box center [618, 241] width 794 height 483
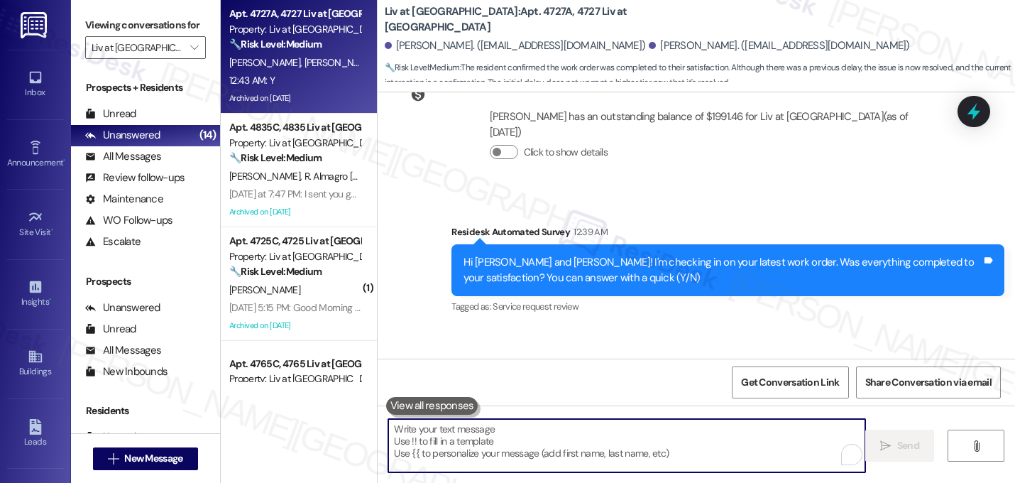
paste textarea "Great! I'm glad to hear that your last maintenance request was completed to you…"
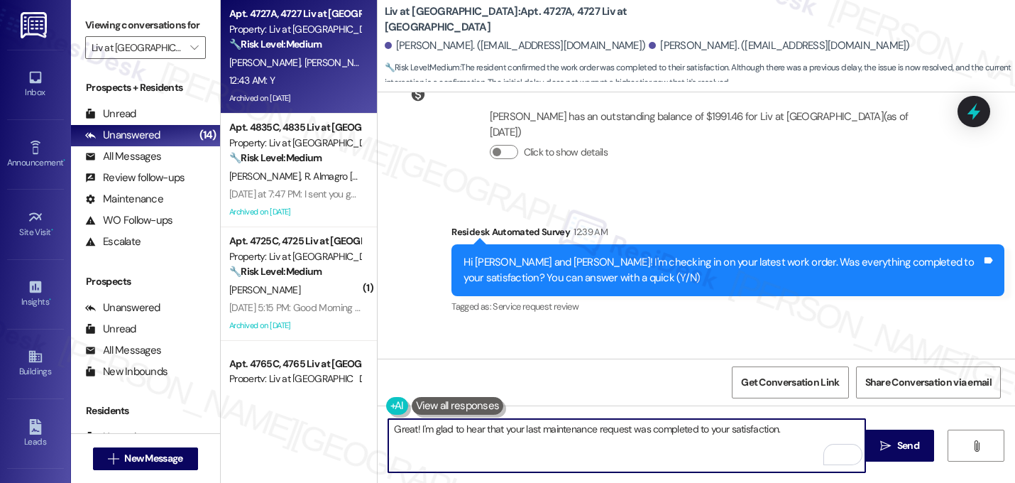
paste textarea "If I may ask...has {{property}} lived up to your expectations?"
type textarea "Great! I'm glad to hear that your last maintenance request was completed to you…"
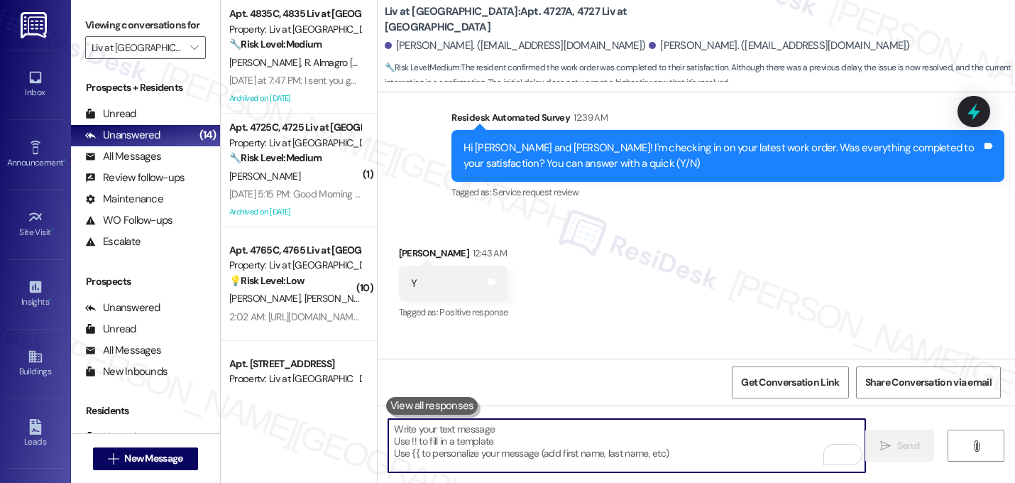
scroll to position [0, 0]
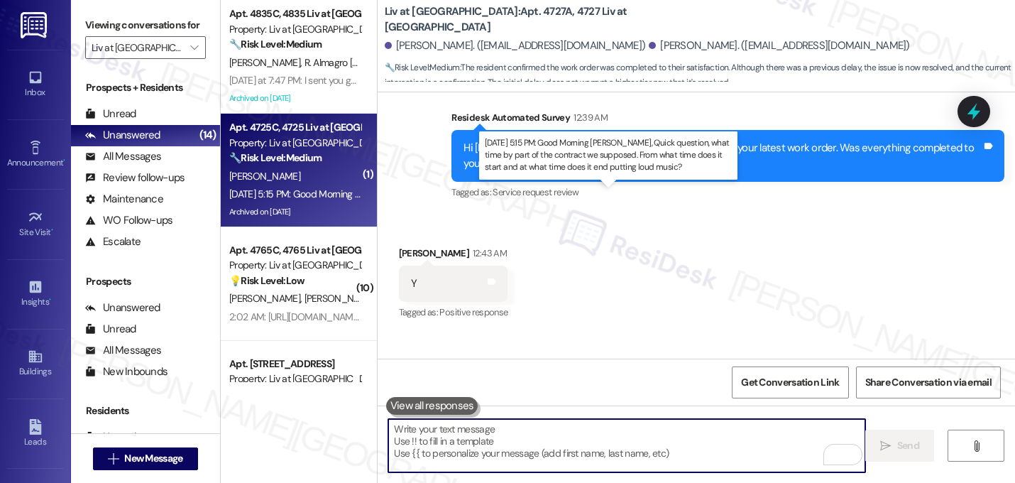
click at [310, 190] on div "Sep 14, 2025 at 5:15 PM: Good Morning Sarah, Quick question, what time by part …" at bounding box center [622, 193] width 786 height 13
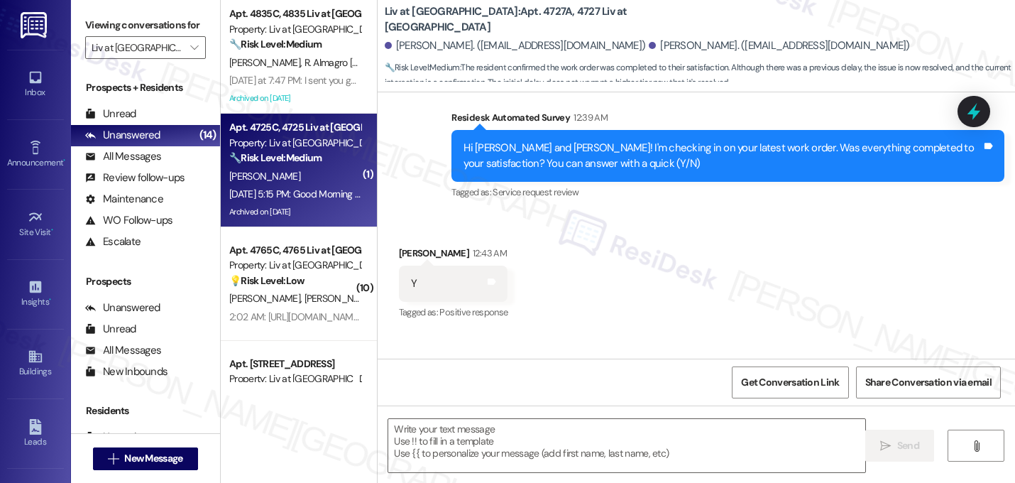
type textarea "Fetching suggested responses. Please feel free to read through the conversation…"
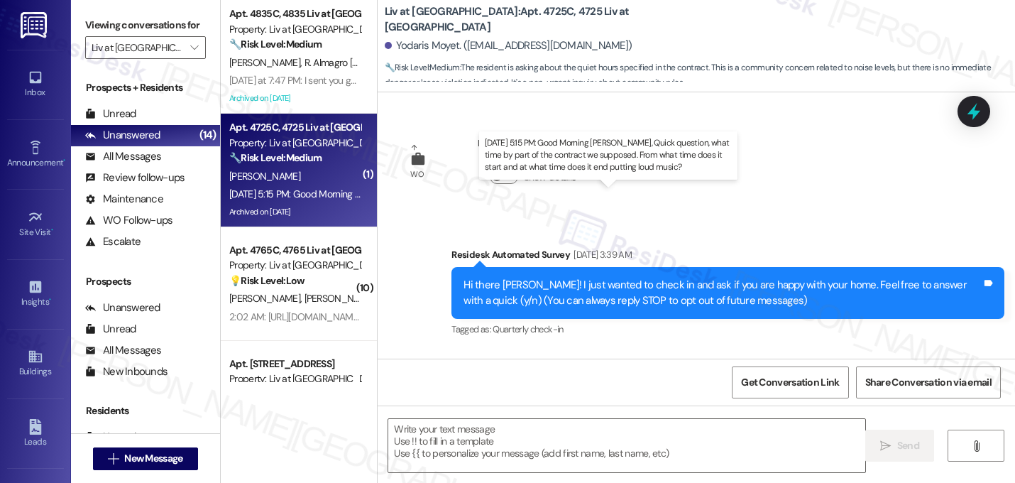
scroll to position [20555, 0]
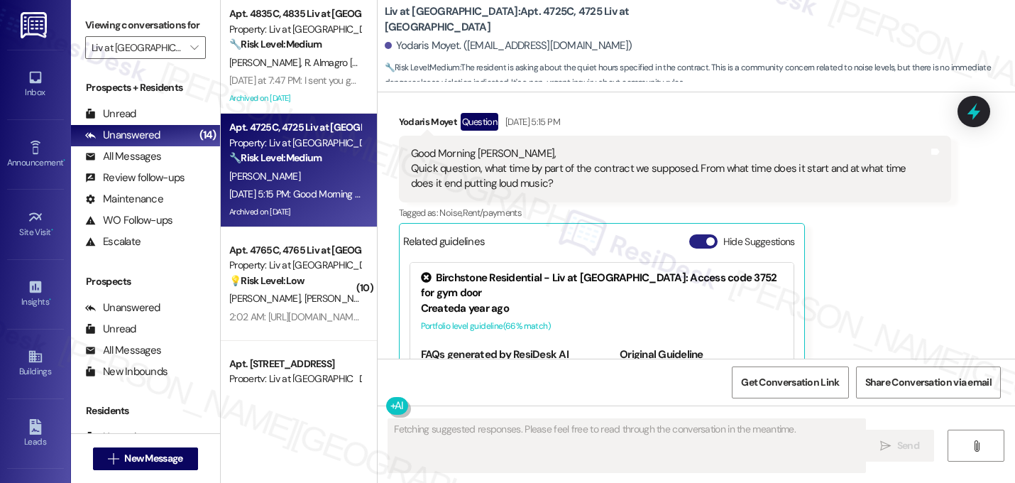
click at [693, 234] on button "Hide Suggestions" at bounding box center [703, 241] width 28 height 14
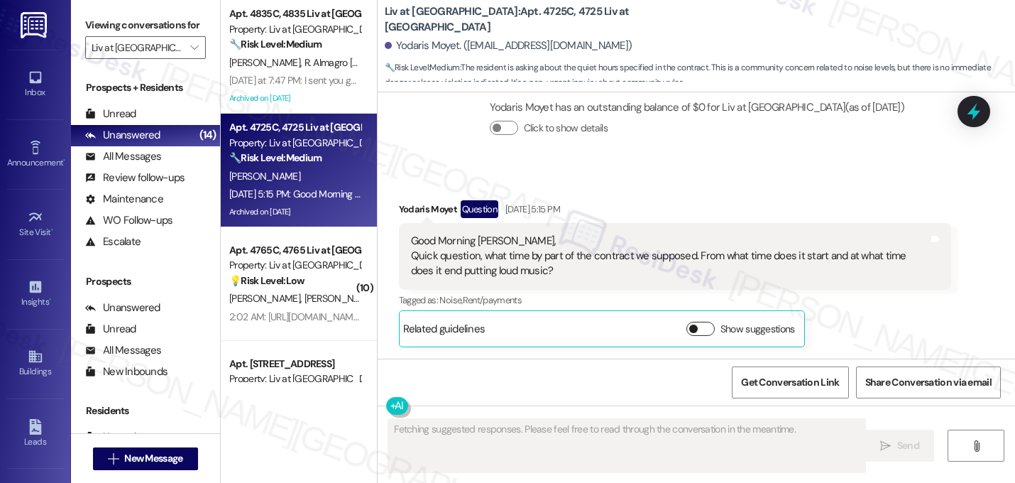
scroll to position [20362, 0]
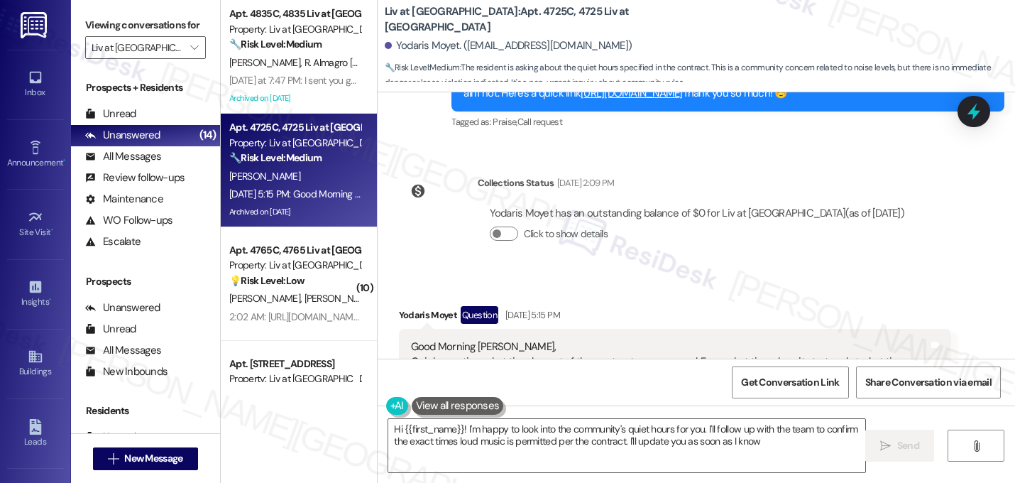
type textarea "Hi {{first_name}}! I'm happy to look into the community's quiet hours for you. …"
click at [689, 430] on span "button" at bounding box center [693, 434] width 9 height 9
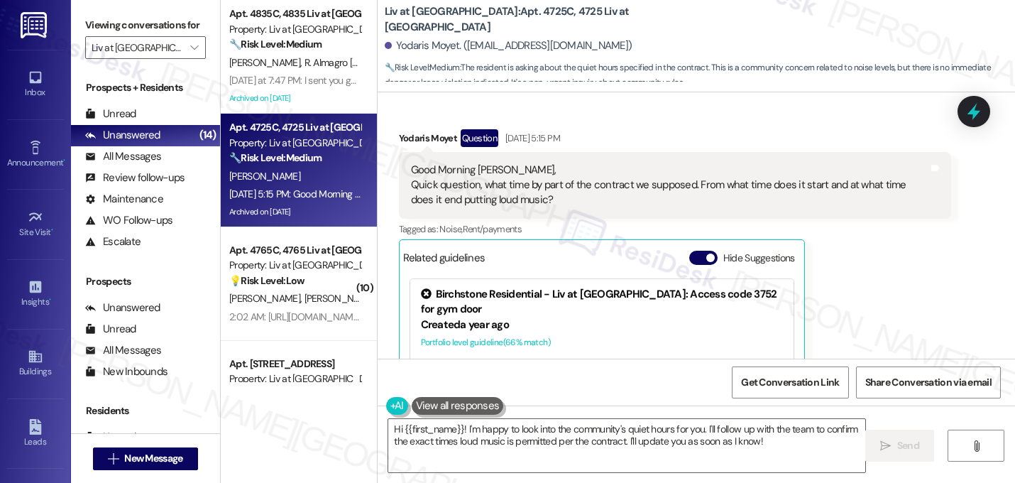
scroll to position [20539, 0]
click at [697, 251] on button "Hide Suggestions" at bounding box center [703, 258] width 28 height 14
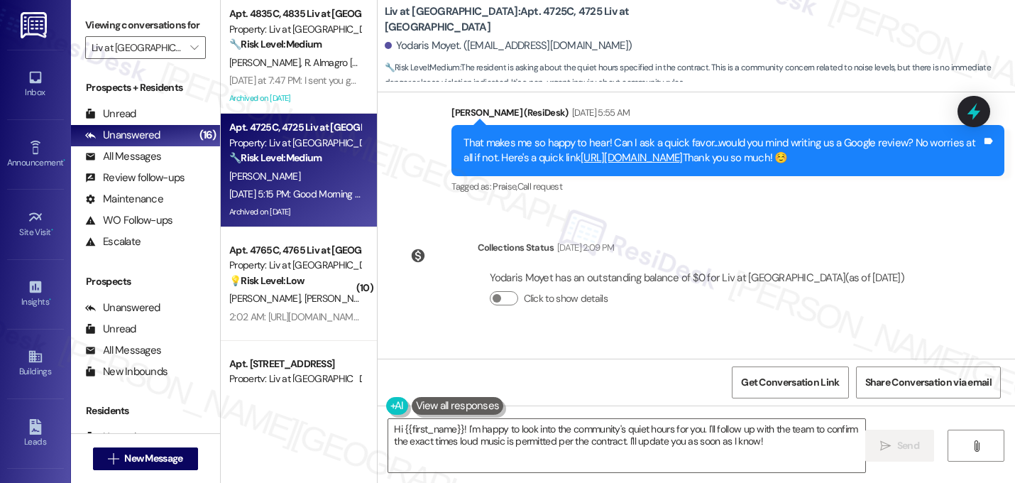
scroll to position [20362, 0]
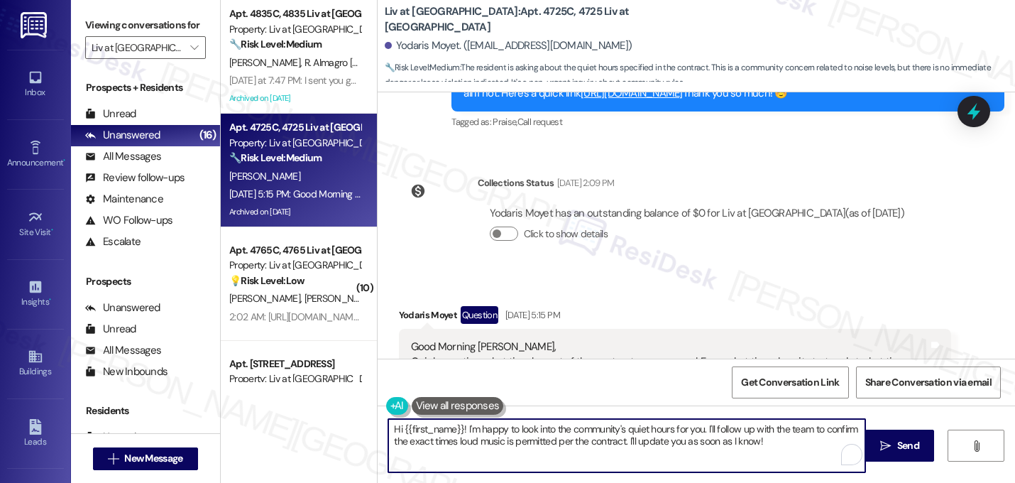
click at [770, 440] on textarea "Hi {{first_name}}! I'm happy to look into the community's quiet hours for you. …" at bounding box center [626, 445] width 477 height 53
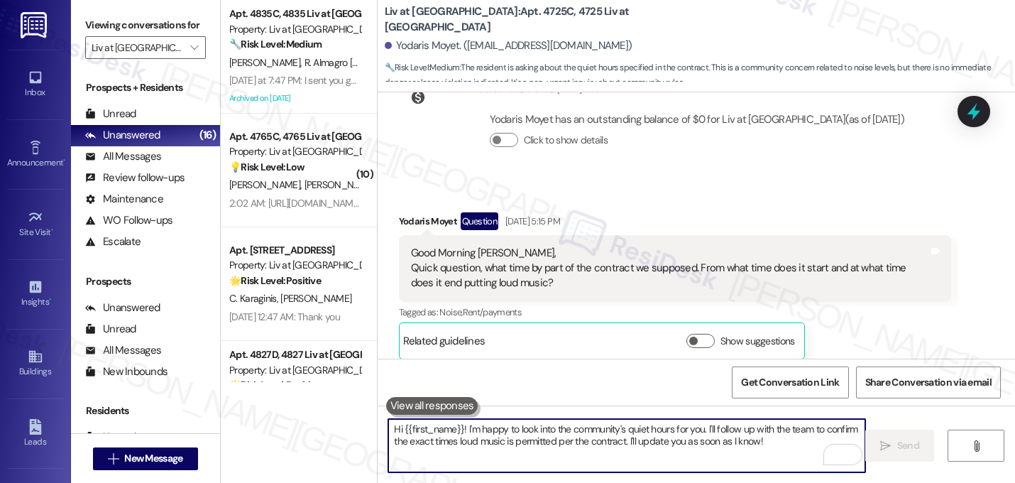
scroll to position [20477, 0]
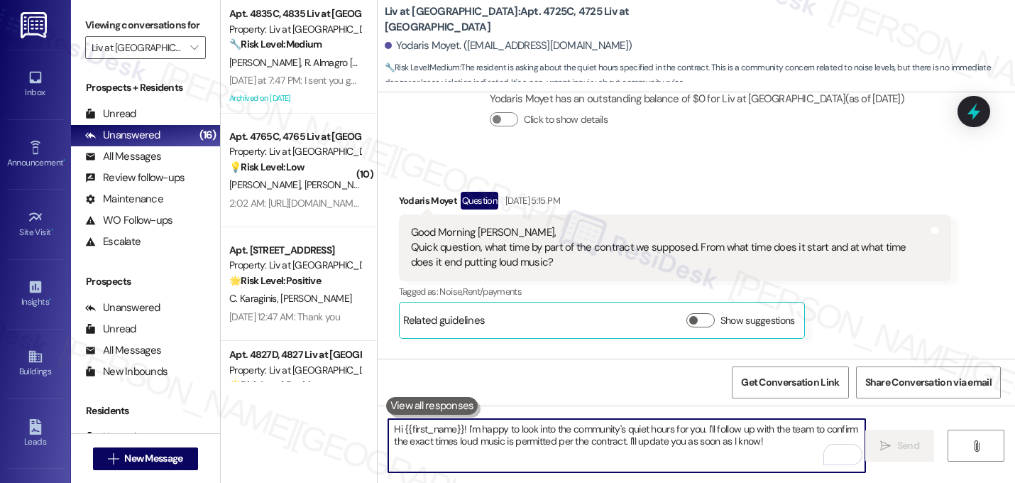
click at [653, 349] on div "Sent via SMS [PERSON_NAME] 7:25 AM Hi Yodaris! I'm happy to look into the commu…" at bounding box center [696, 406] width 637 height 114
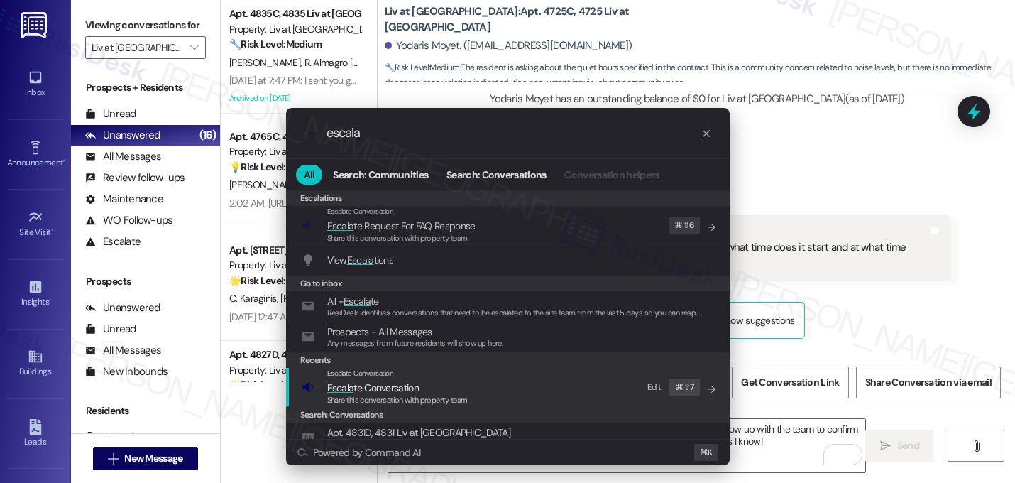
type input "escala"
click at [380, 384] on span "Escala te Conversation" at bounding box center [373, 387] width 92 height 13
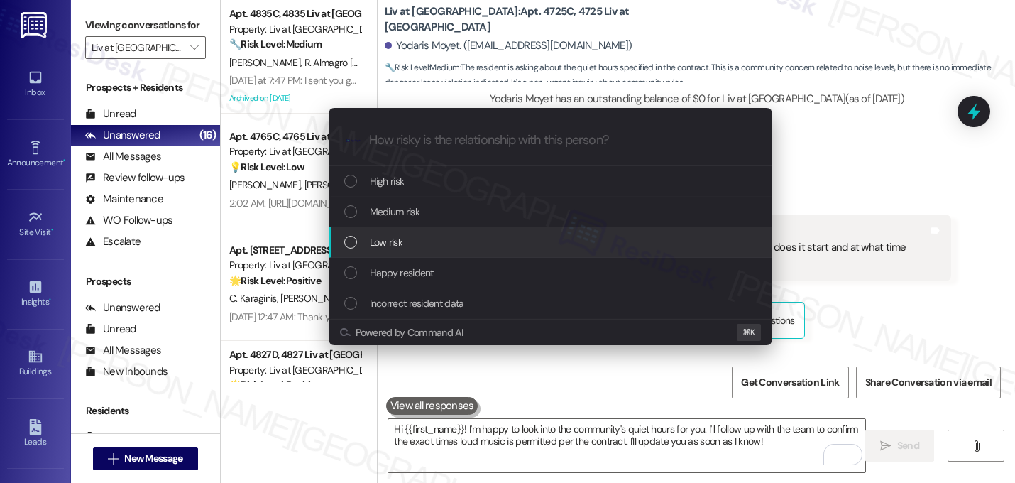
click at [373, 238] on span "Low risk" at bounding box center [386, 242] width 33 height 16
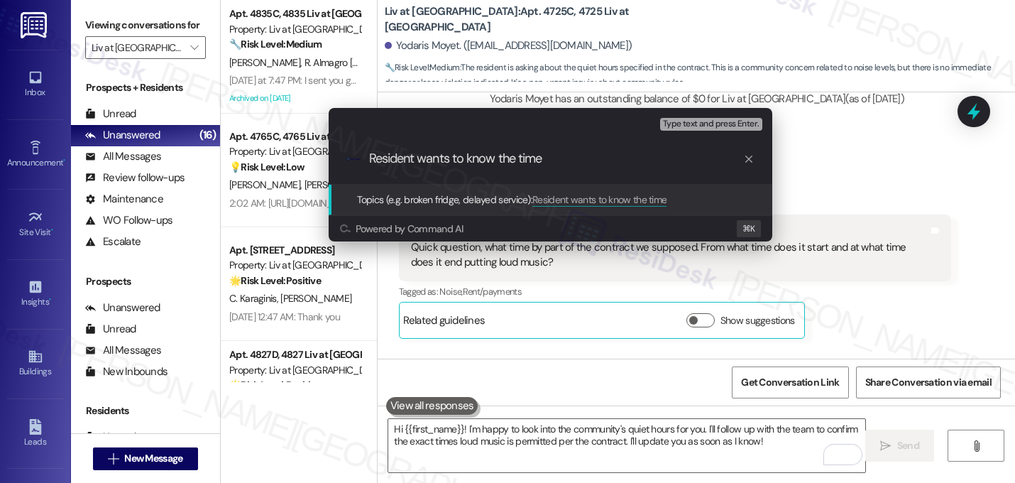
drag, startPoint x: 578, startPoint y: 167, endPoint x: 370, endPoint y: 158, distance: 208.8
click at [370, 158] on div ".cls-1{fill:#0a055f;}.cls-2{fill:#0cc4c4;} resideskLogoBlueOrange Resident want…" at bounding box center [551, 158] width 444 height 50
click at [621, 280] on div "Escalate Conversation Low risk Topics (e.g. broken fridge, delayed service) Any…" at bounding box center [507, 241] width 1015 height 483
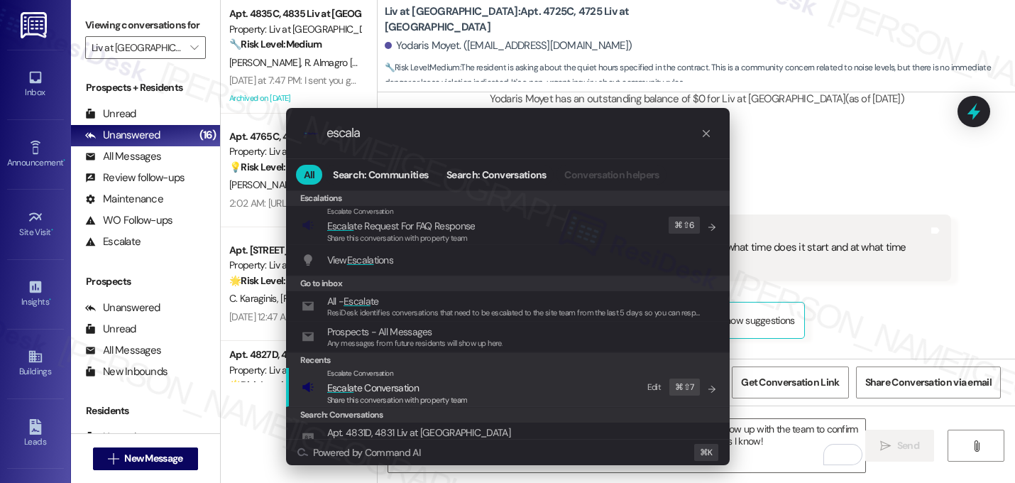
type input "escala"
click at [380, 387] on span "Escala te Conversation" at bounding box center [373, 387] width 92 height 13
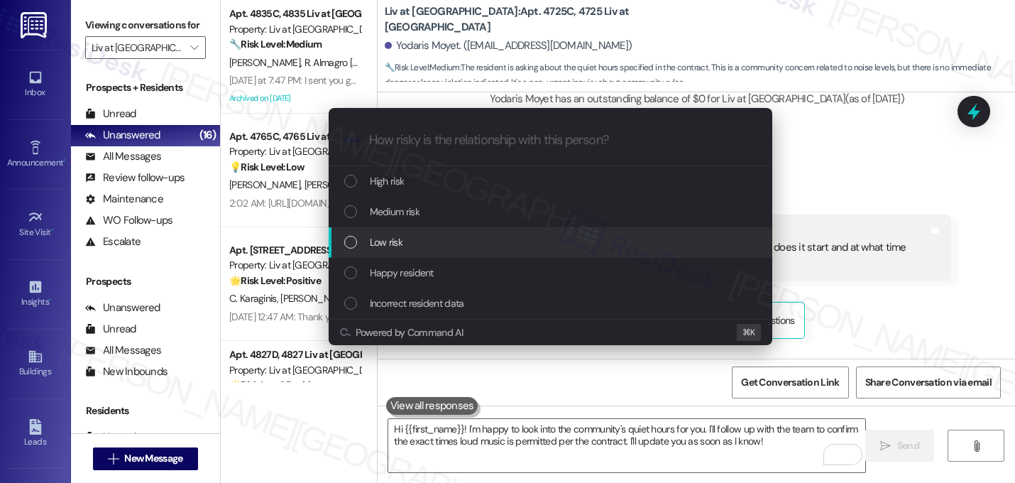
click at [373, 230] on div "Low risk" at bounding box center [551, 242] width 444 height 31
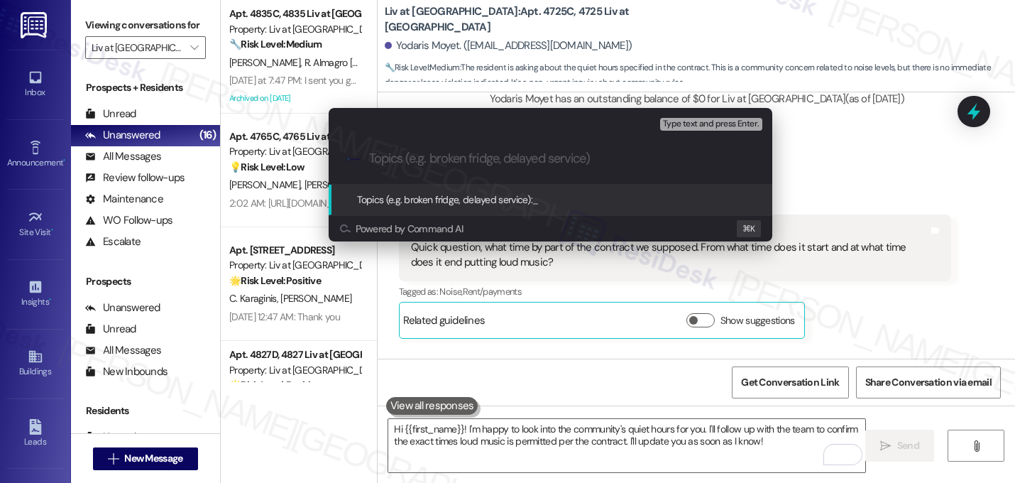
paste input "Resident is asking about allowed hours for playing loud music"
type input "Resident is asking about allowed hours for playing loud music"
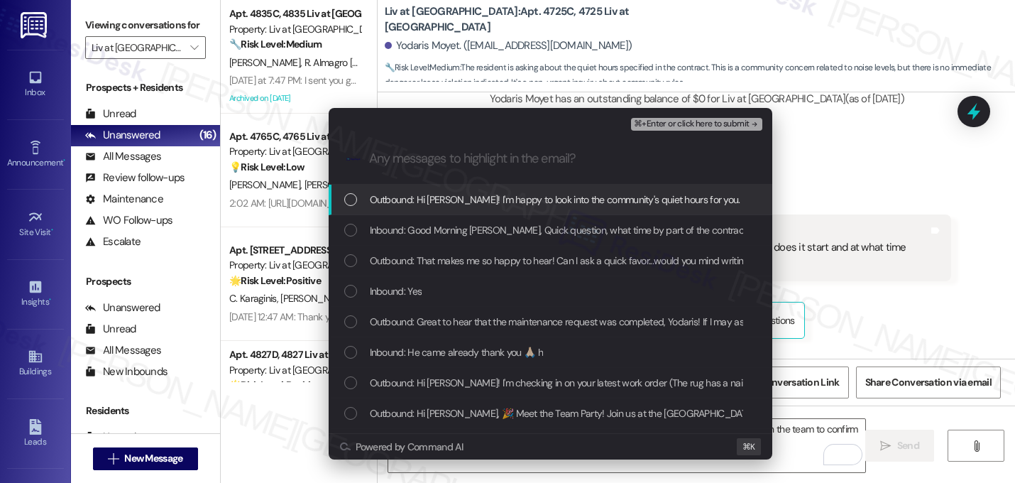
click at [464, 202] on span "Outbound: Hi [PERSON_NAME]! I'm happy to look into the community's quiet hours …" at bounding box center [816, 200] width 893 height 16
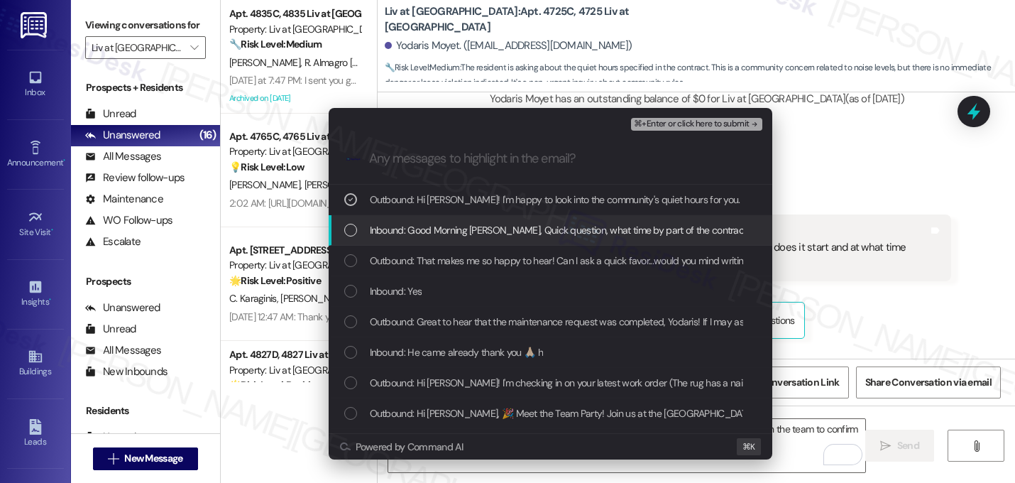
click at [452, 233] on span "Inbound: Good Morning [PERSON_NAME], Quick question, what time by part of the c…" at bounding box center [750, 230] width 760 height 16
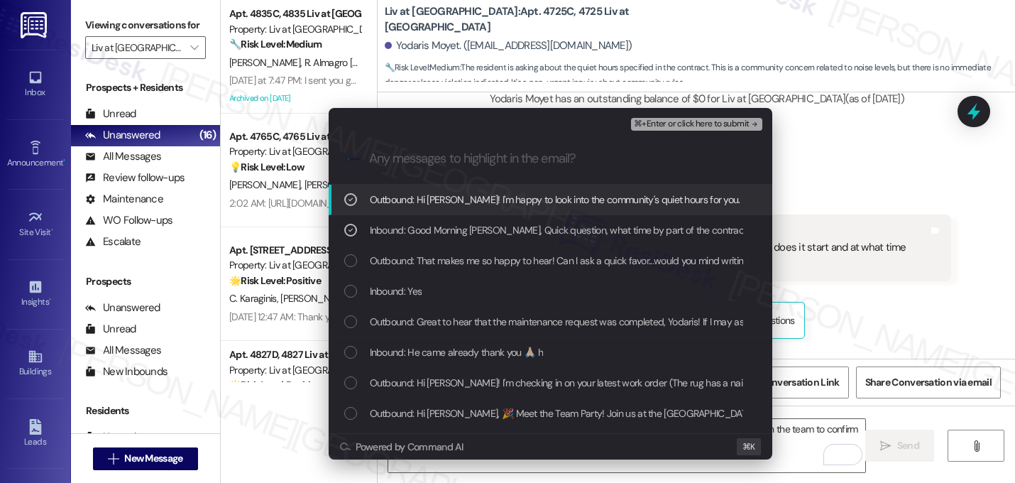
click at [740, 123] on span "⌘+Enter or click here to submit" at bounding box center [691, 124] width 115 height 10
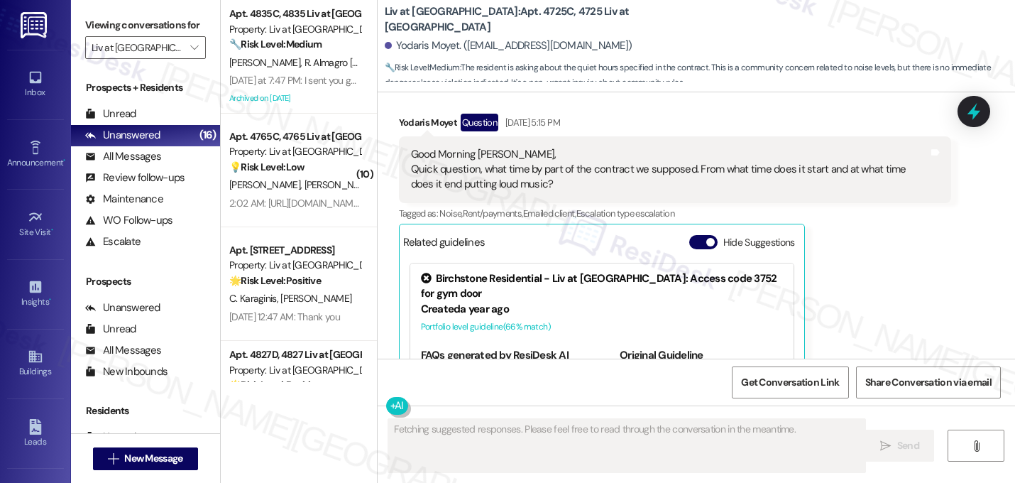
scroll to position [20690, 0]
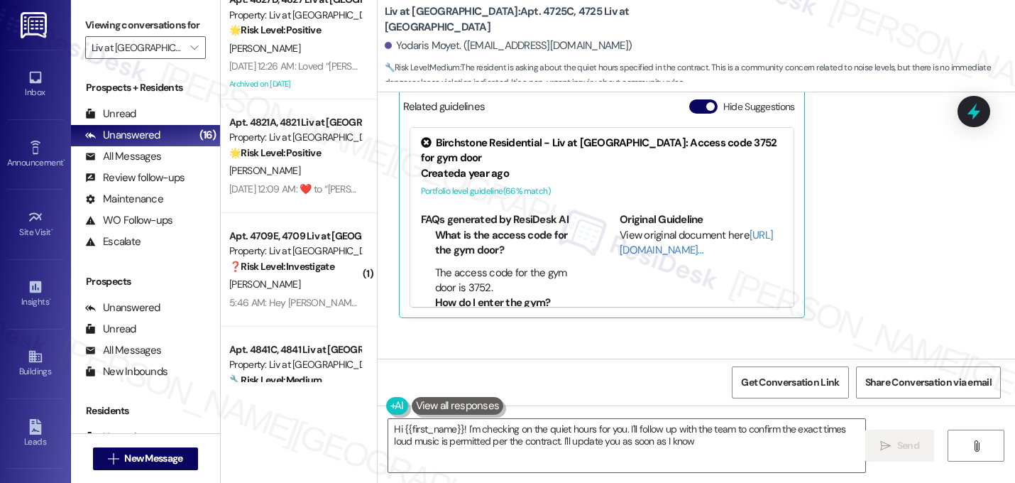
type textarea "Hi {{first_name}}! I'm checking on the quiet hours for you. I'll follow up with…"
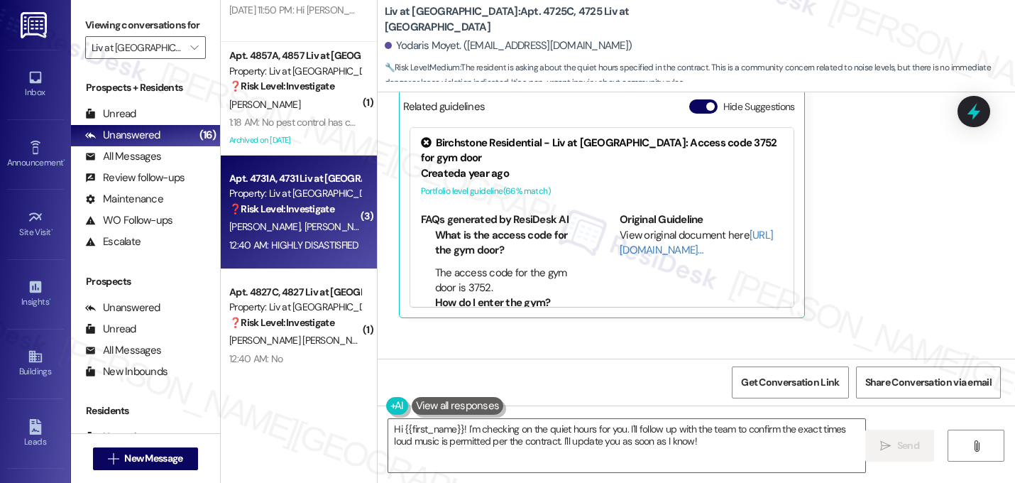
scroll to position [1208, 0]
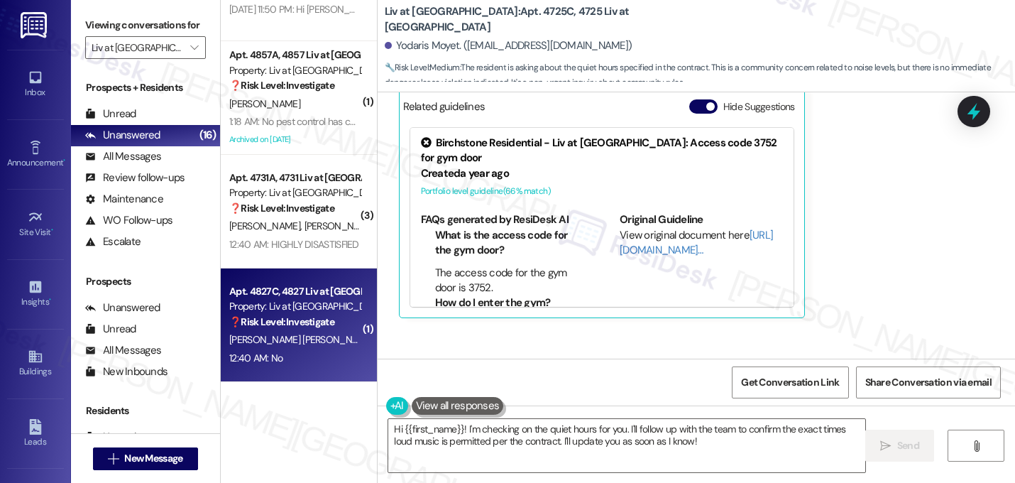
click at [272, 350] on div "12:40 AM: No 12:40 AM: No" at bounding box center [295, 358] width 134 height 18
type textarea "Fetching suggested responses. Please feel free to read through the conversation…"
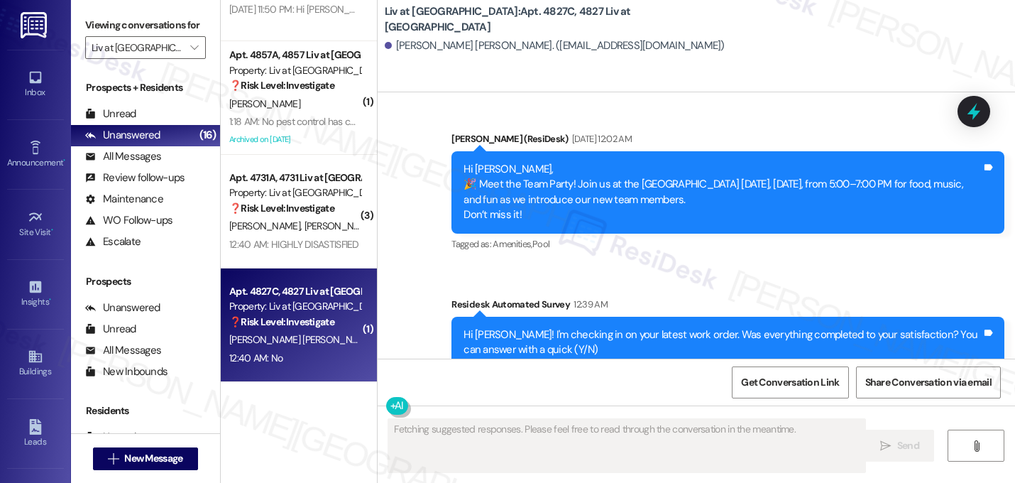
scroll to position [8735, 0]
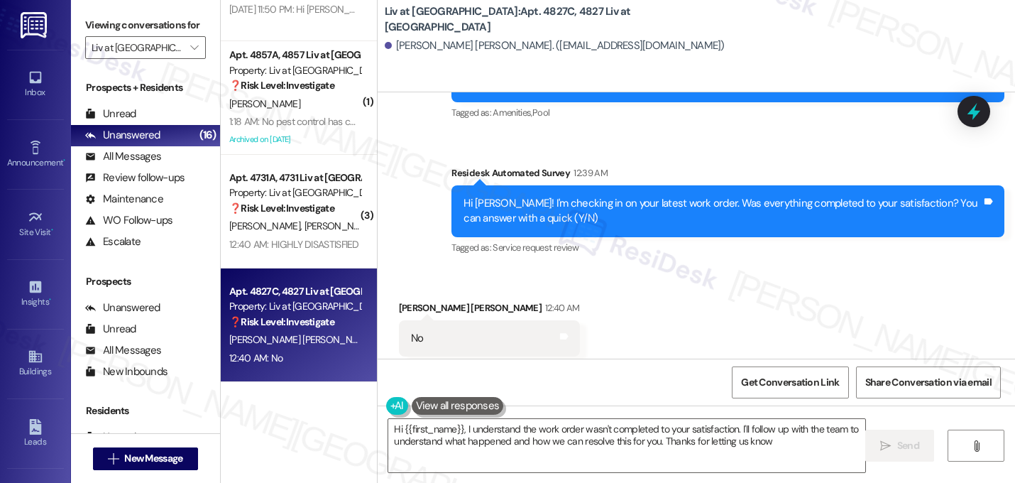
type textarea "Hi {{first_name}}, I understand the work order wasn't completed to your satisfa…"
click at [585, 444] on textarea "Hi {{first_name}}, I understand the work order wasn't completed to your satisfa…" at bounding box center [626, 445] width 477 height 53
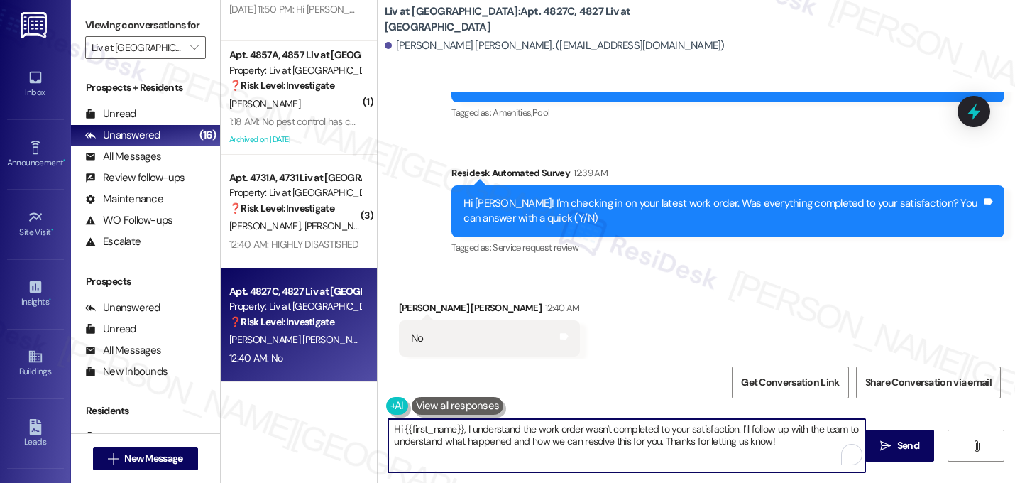
click at [585, 442] on textarea "Hi {{first_name}}, I understand the work order wasn't completed to your satisfa…" at bounding box center [626, 445] width 477 height 53
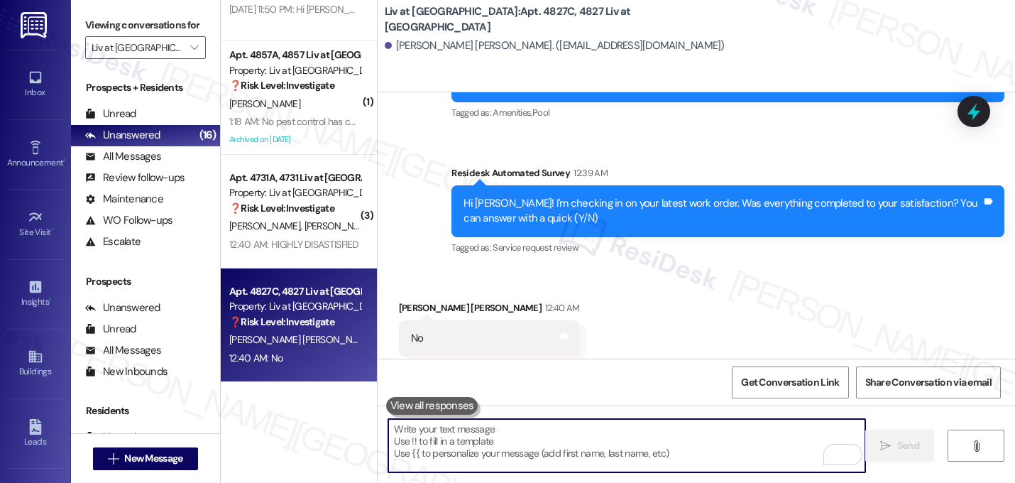
paste textarea "I'm sorry to hear that work order [number] wasn't completed to your satisfactio…"
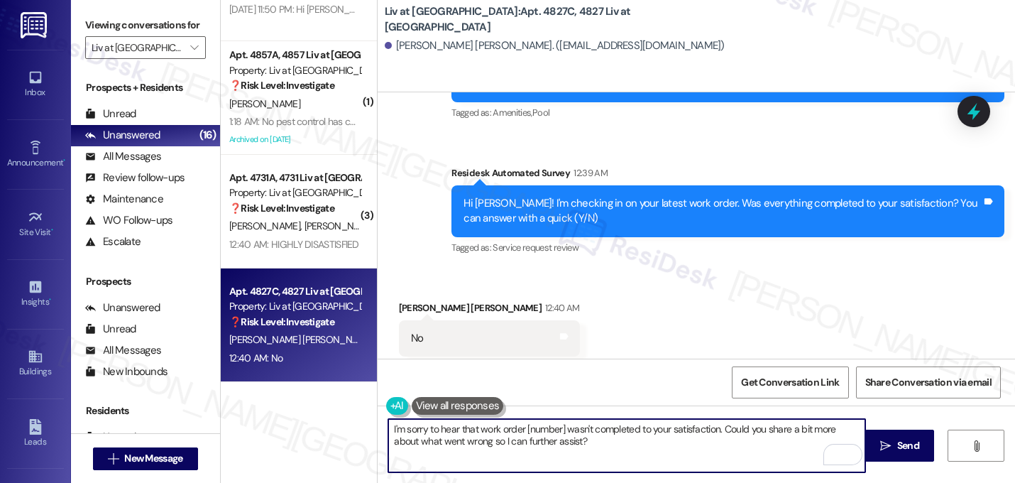
click at [560, 431] on textarea "I'm sorry to hear that work order [number] wasn't completed to your satisfactio…" at bounding box center [626, 445] width 477 height 53
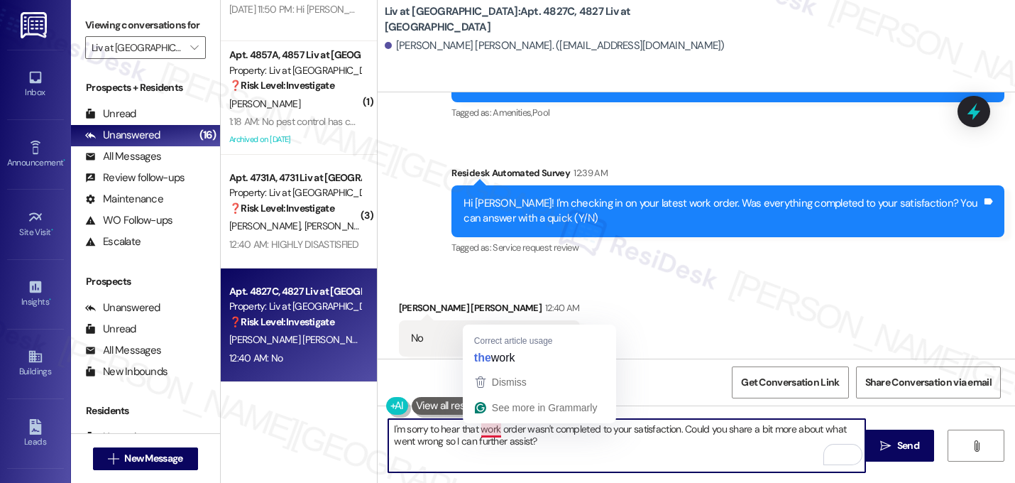
click at [470, 430] on textarea "I'm sorry to hear that work order wasn't completed to your satisfaction. Could …" at bounding box center [626, 445] width 477 height 53
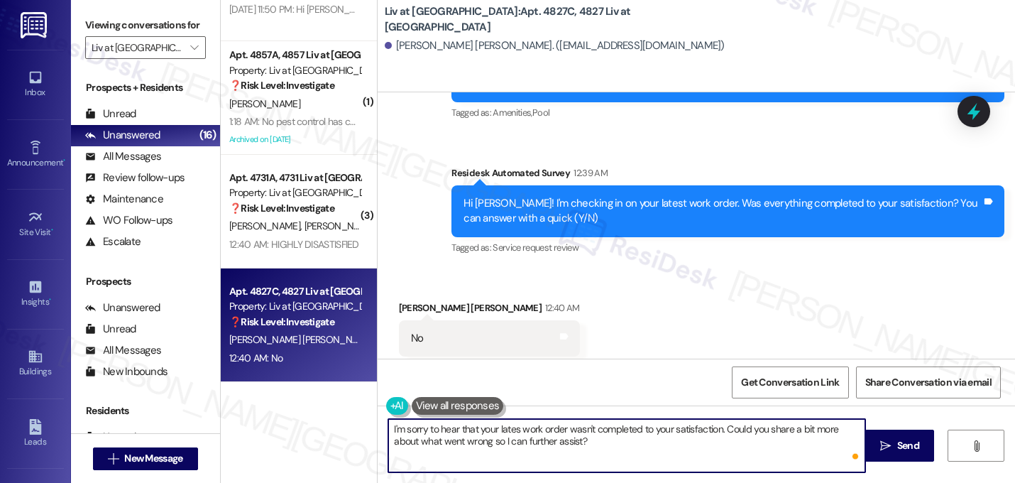
type textarea "I'm sorry to hear that your latest work order wasn't completed to your satisfac…"
click at [588, 444] on textarea "I'm sorry to hear that your latest work order wasn't completed to your satisfac…" at bounding box center [626, 445] width 477 height 53
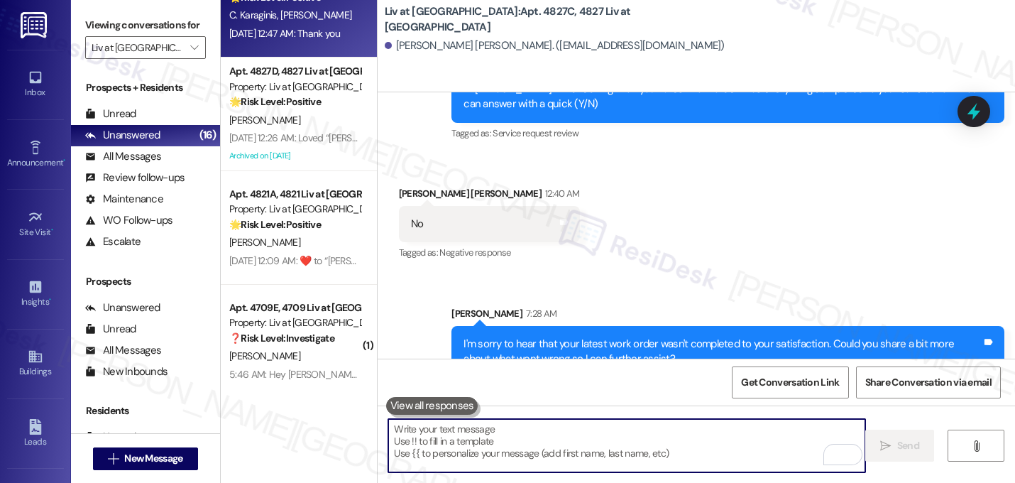
scroll to position [286, 0]
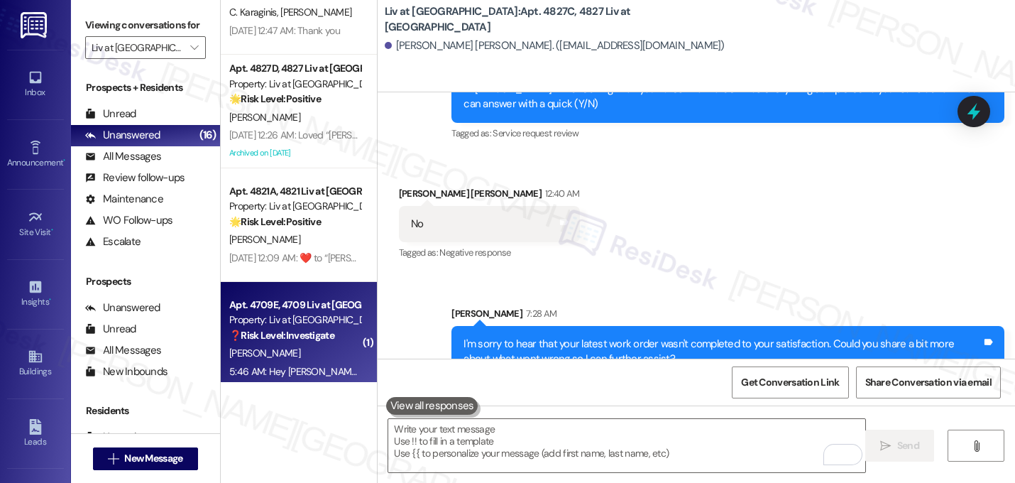
click at [292, 335] on strong "❓ Risk Level: Investigate" at bounding box center [281, 335] width 105 height 13
type textarea "Fetching suggested responses. Please feel free to read through the conversation…"
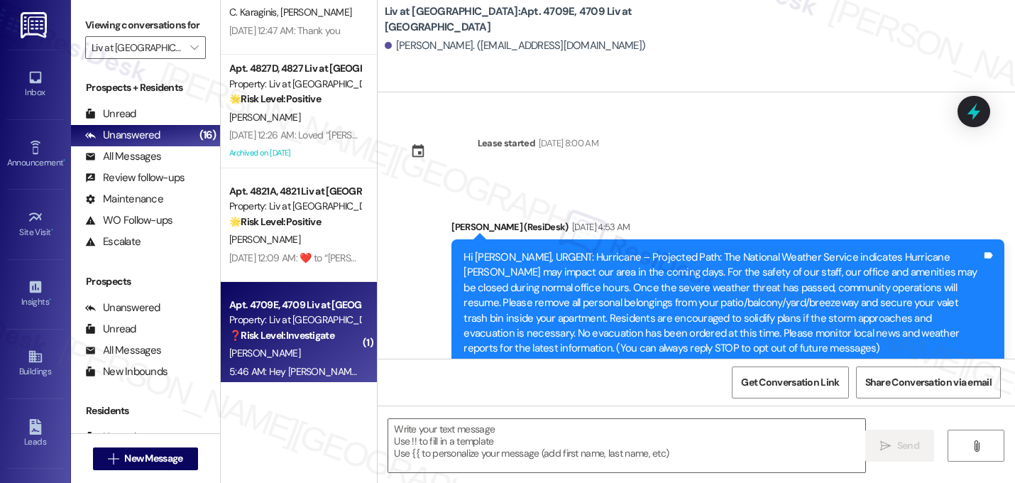
scroll to position [15901, 0]
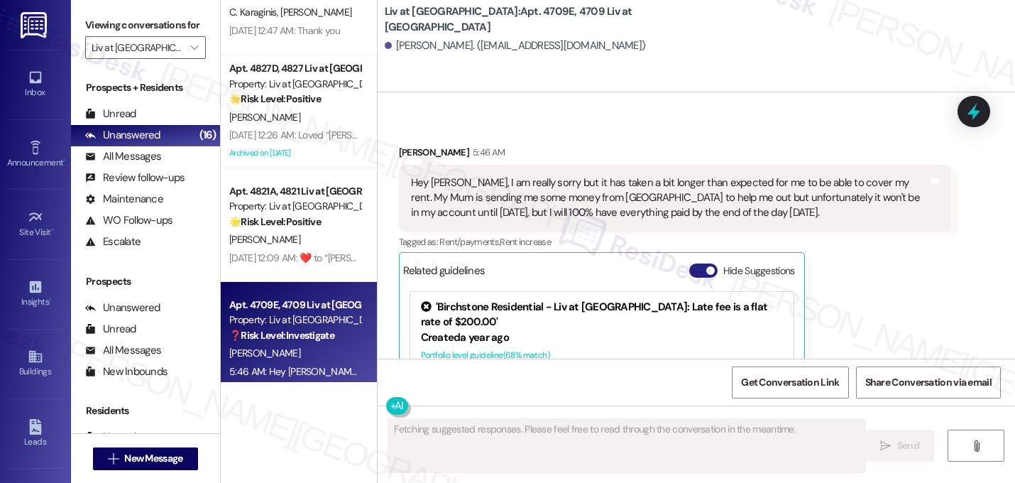
click at [693, 263] on button "Hide Suggestions" at bounding box center [703, 270] width 28 height 14
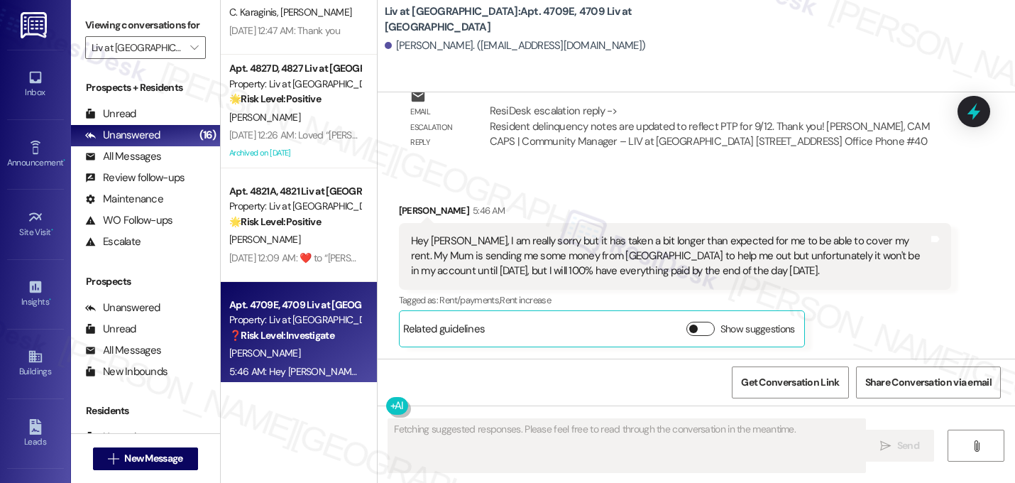
scroll to position [15708, 0]
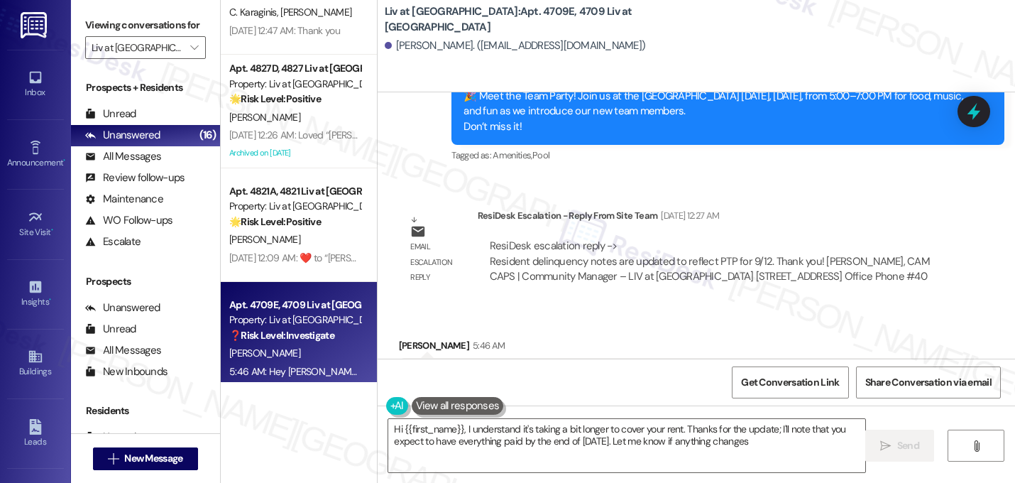
type textarea "Hi {{first_name}}, I understand it's taking a bit longer to cover your rent. Th…"
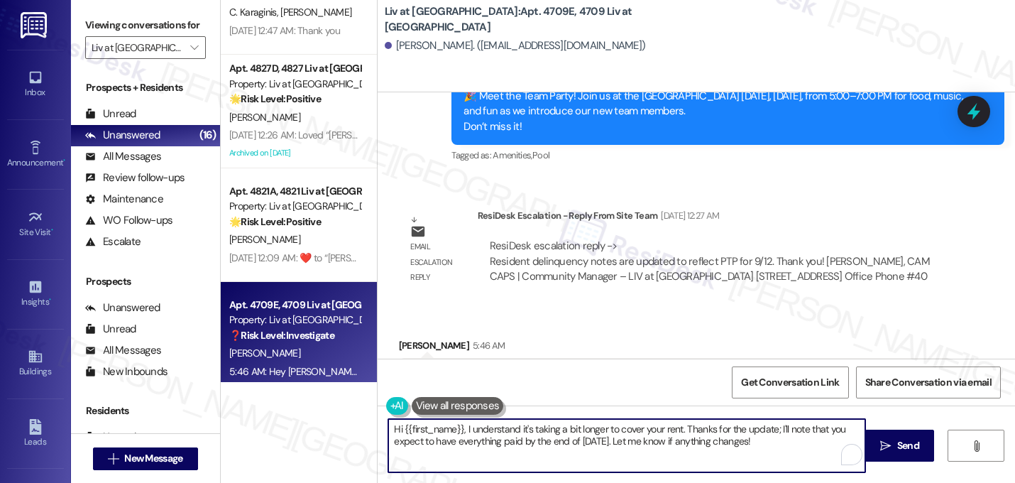
click at [781, 447] on textarea "Hi {{first_name}}, I understand it's taking a bit longer to cover your rent. Th…" at bounding box center [626, 445] width 477 height 53
drag, startPoint x: 769, startPoint y: 445, endPoint x: 737, endPoint y: 444, distance: 32.7
click at [737, 444] on textarea "Hi {{first_name}}, I understand it's taking a bit longer to cover your rent. Th…" at bounding box center [626, 445] width 477 height 53
click at [763, 443] on textarea "Hi {{first_name}}, I understand it's taking a bit longer to cover your rent. Th…" at bounding box center [626, 445] width 477 height 53
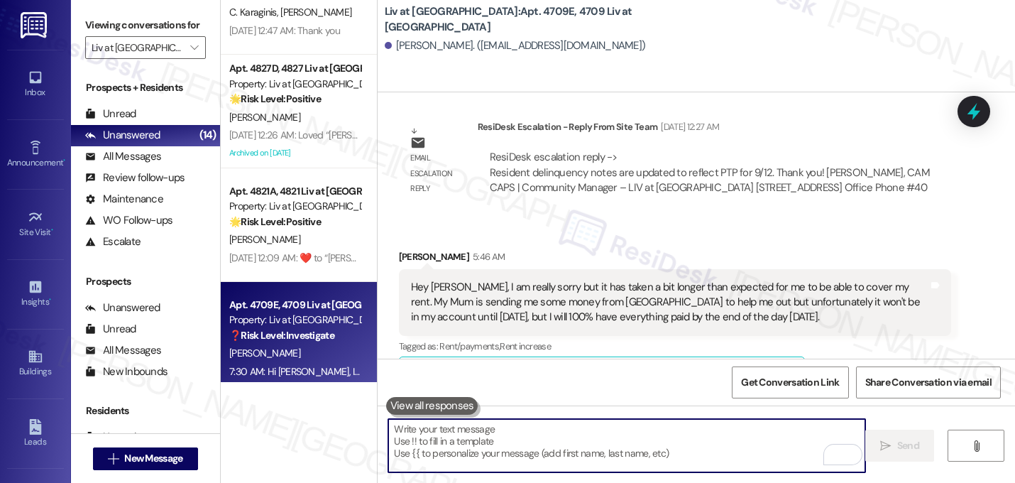
scroll to position [15823, 0]
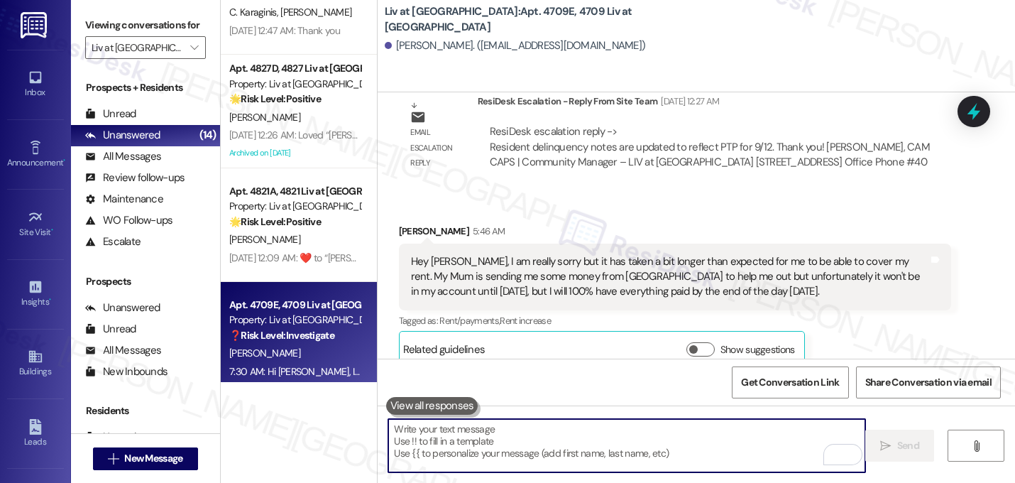
click at [688, 400] on div "Sent via SMS [PERSON_NAME] 7:30 AM Hi [PERSON_NAME], I understand it's taking a…" at bounding box center [728, 446] width 574 height 93
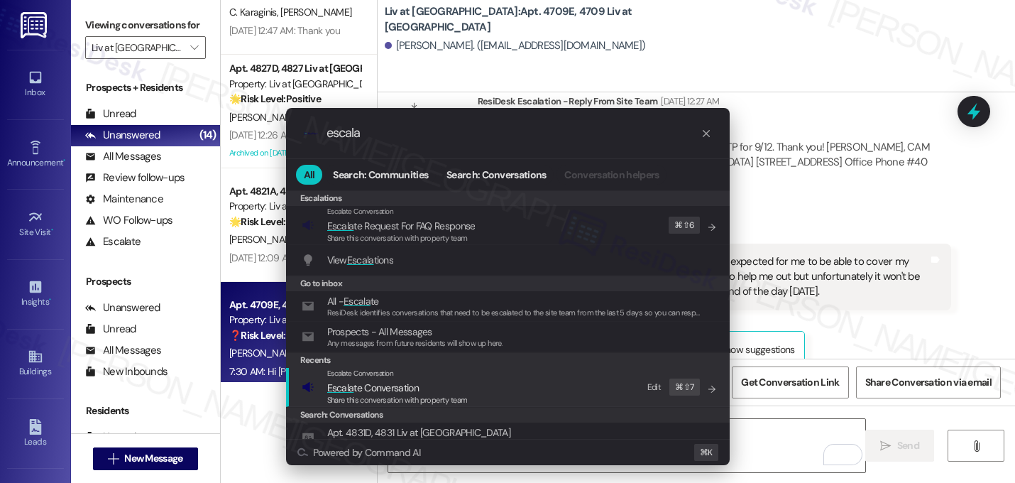
type input "escala"
click at [399, 387] on span "Escala te Conversation" at bounding box center [373, 387] width 92 height 13
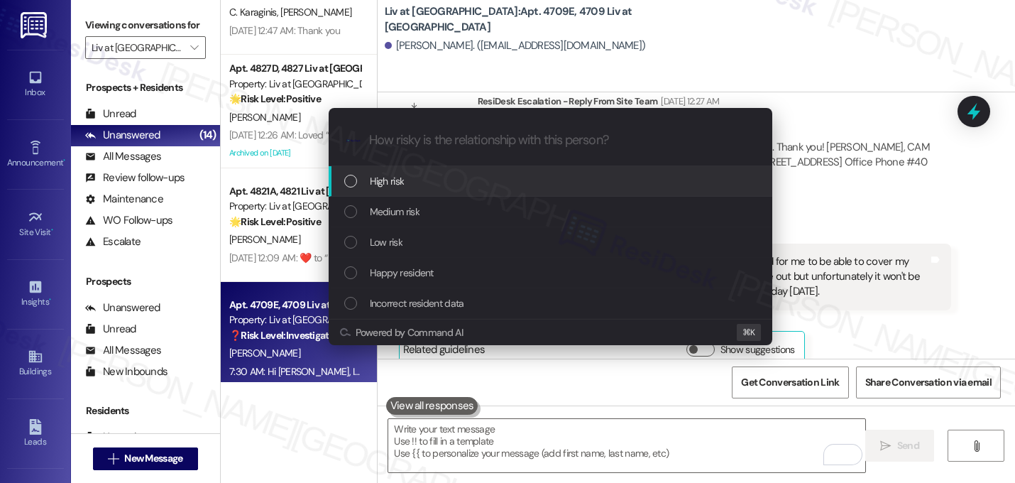
click at [400, 187] on span "High risk" at bounding box center [387, 181] width 35 height 16
